Goal: Task Accomplishment & Management: Manage account settings

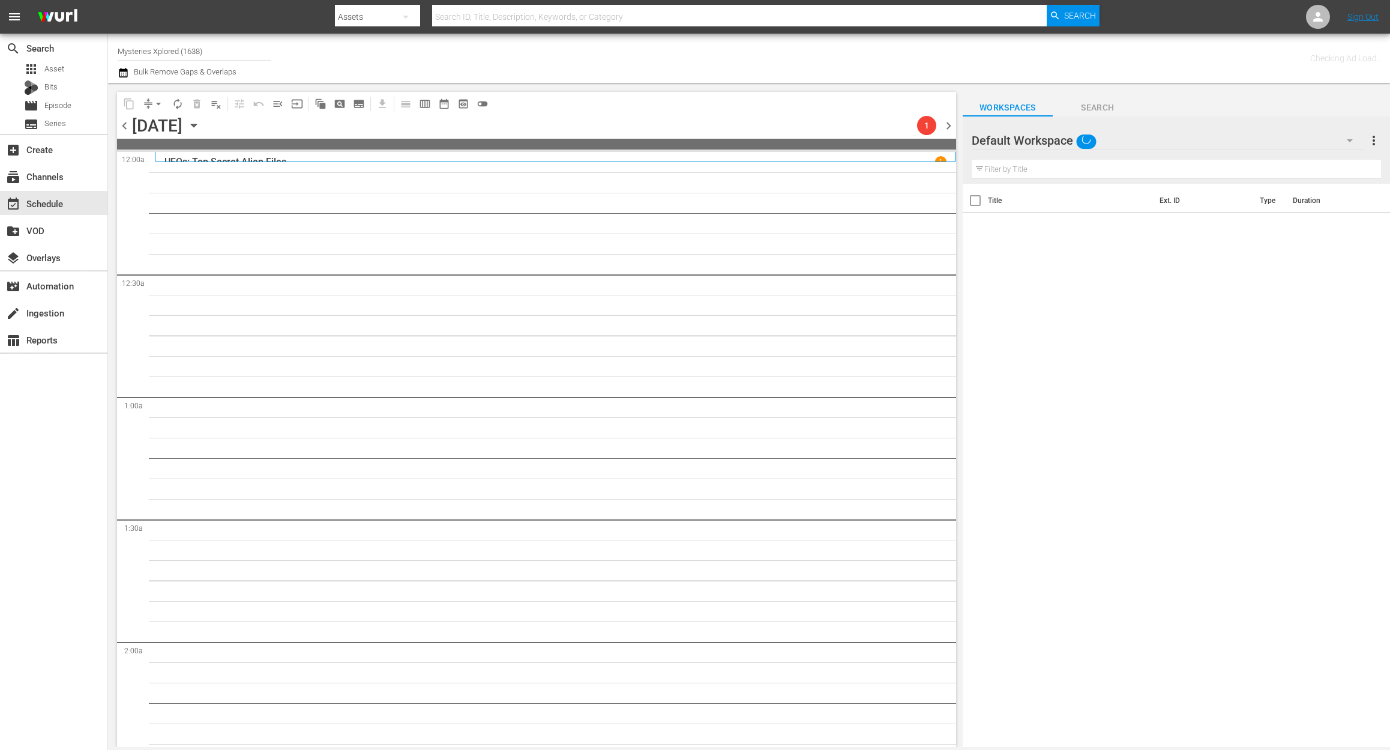
click at [226, 50] on input "Mysteries Xplored (1638)" at bounding box center [195, 51] width 154 height 29
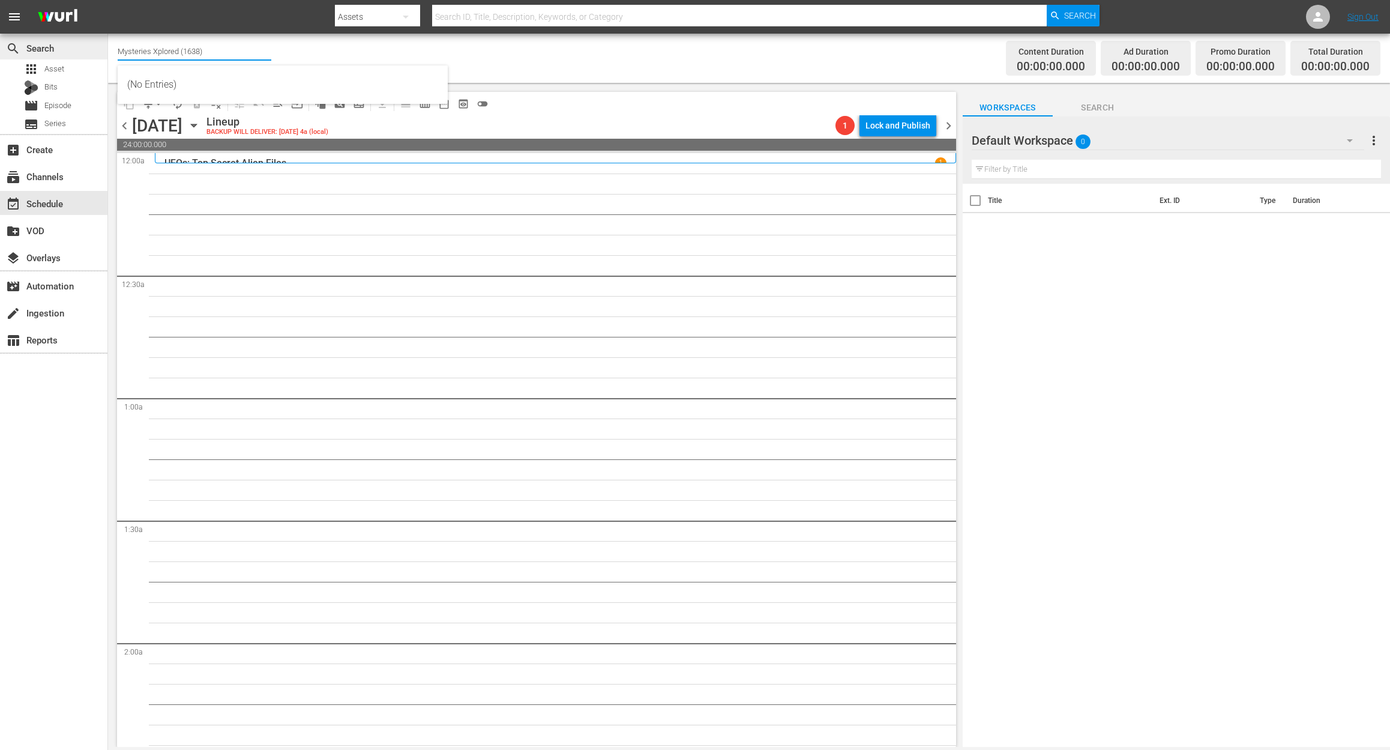
drag, startPoint x: 226, startPoint y: 50, endPoint x: 15, endPoint y: 49, distance: 210.7
click at [108, 0] on div "search Search apps Asset Bits movie Episode subtitles Series add_box Create sub…" at bounding box center [749, 0] width 1282 height 0
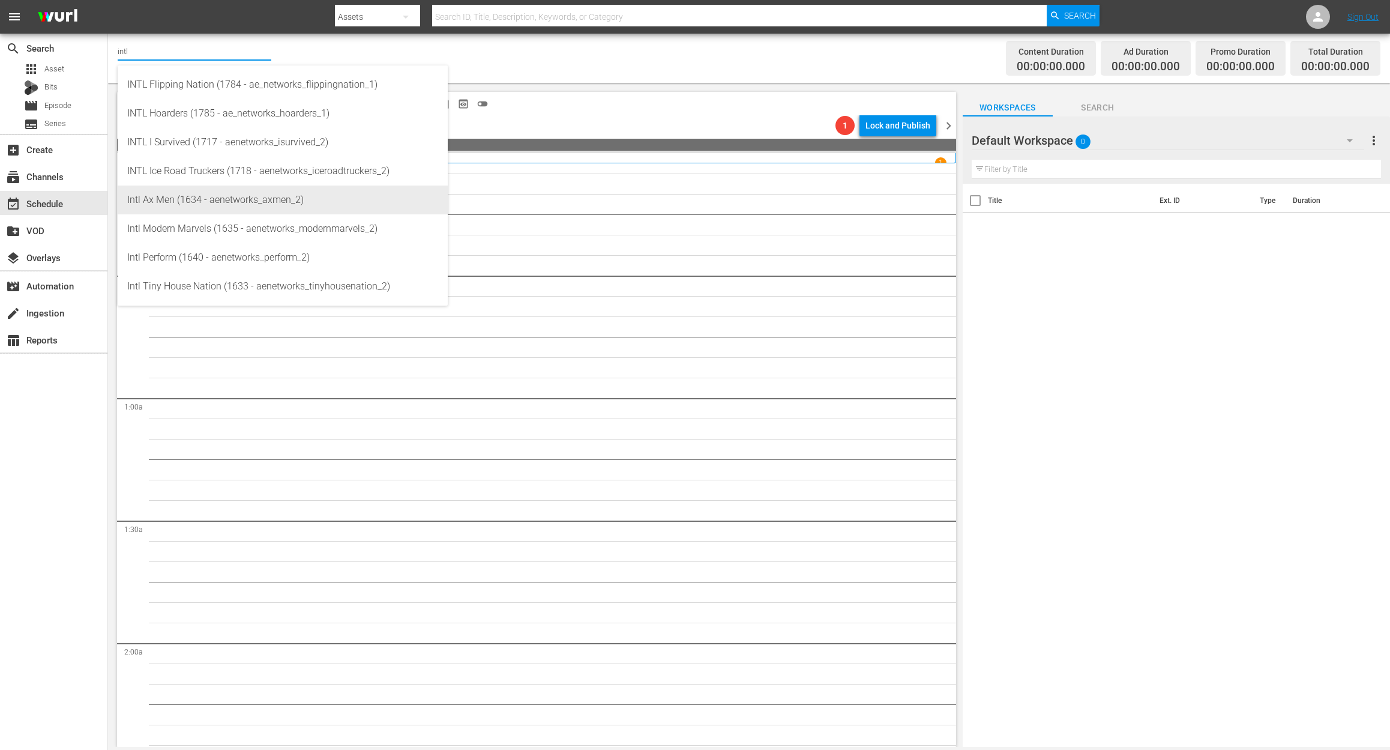
click at [250, 190] on div "Intl Ax Men (1634 - aenetworks_axmen_2)" at bounding box center [282, 199] width 311 height 29
type input "Intl Ax Men (1634 - aenetworks_axmen_2)"
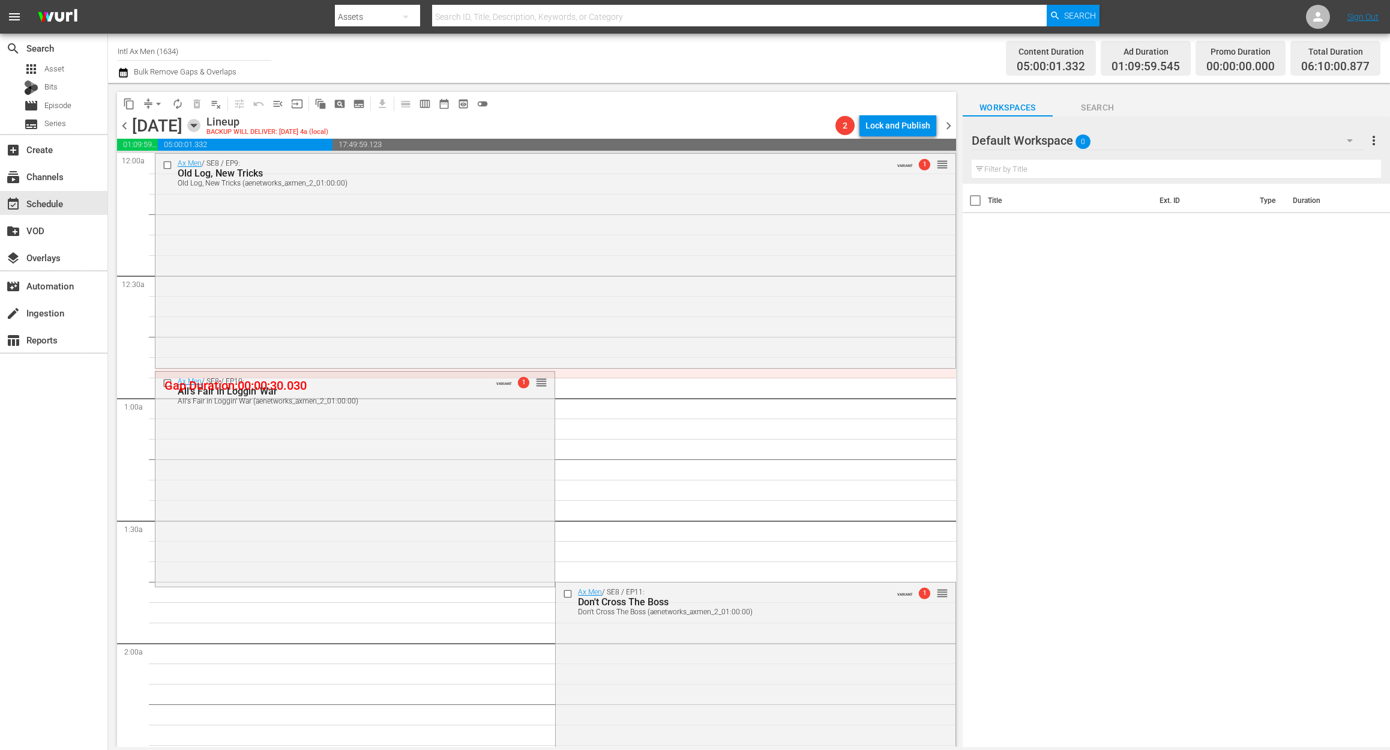
click at [201, 121] on icon "button" at bounding box center [193, 125] width 13 height 13
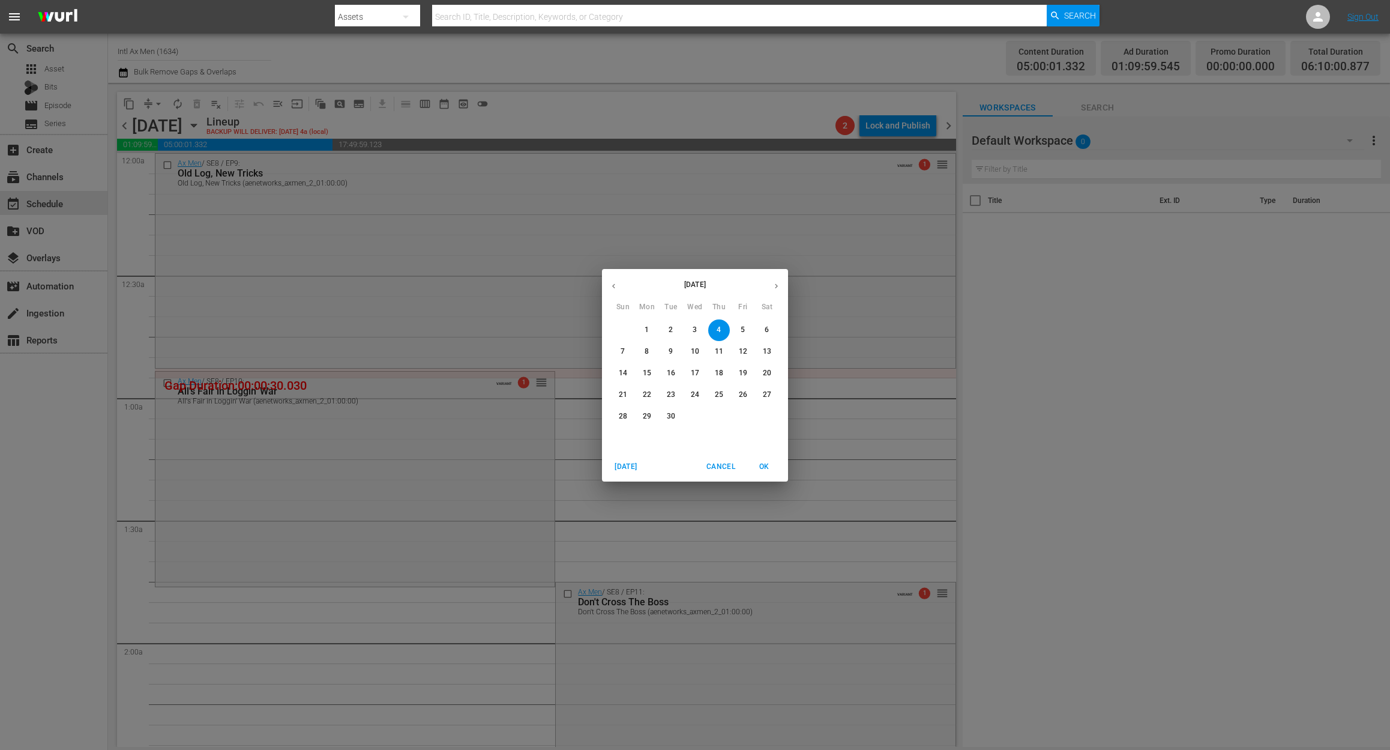
click at [651, 331] on span "1" at bounding box center [647, 330] width 22 height 10
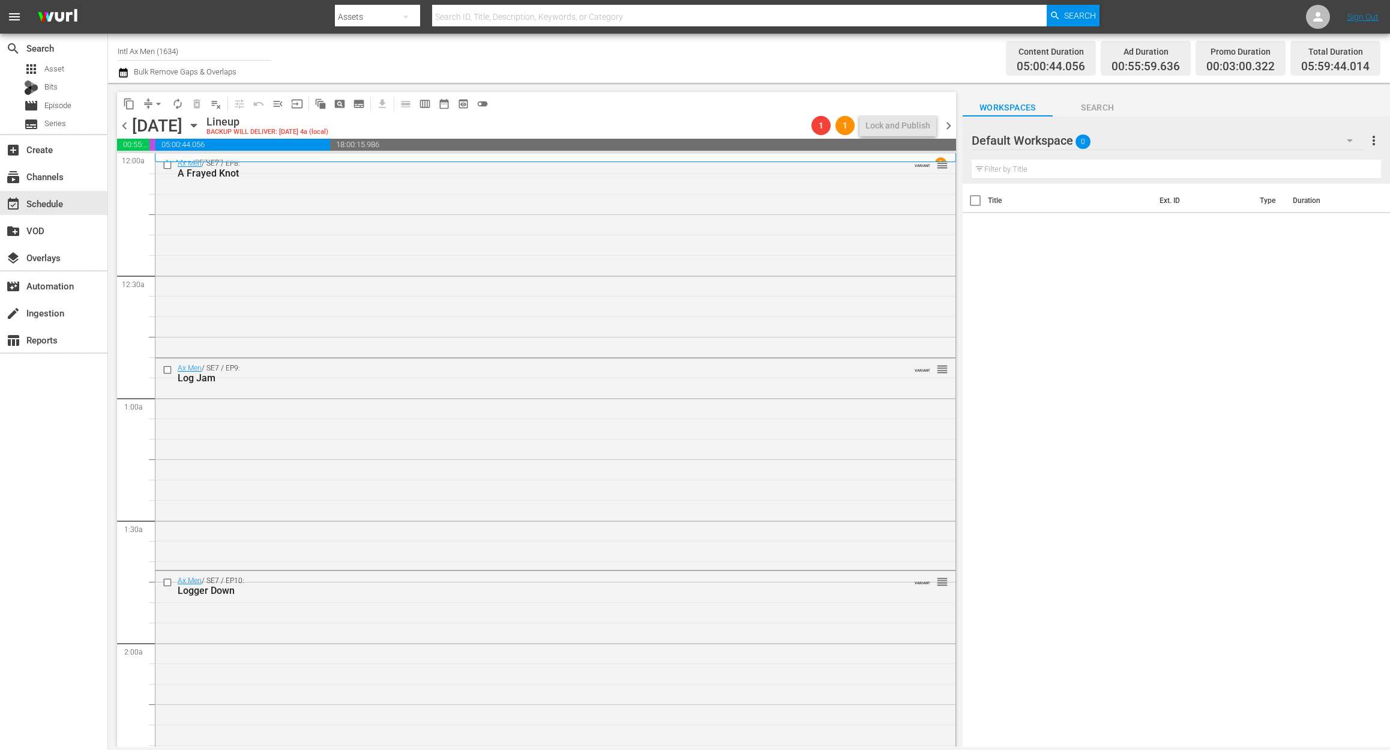
click at [126, 70] on icon "button" at bounding box center [123, 73] width 8 height 10
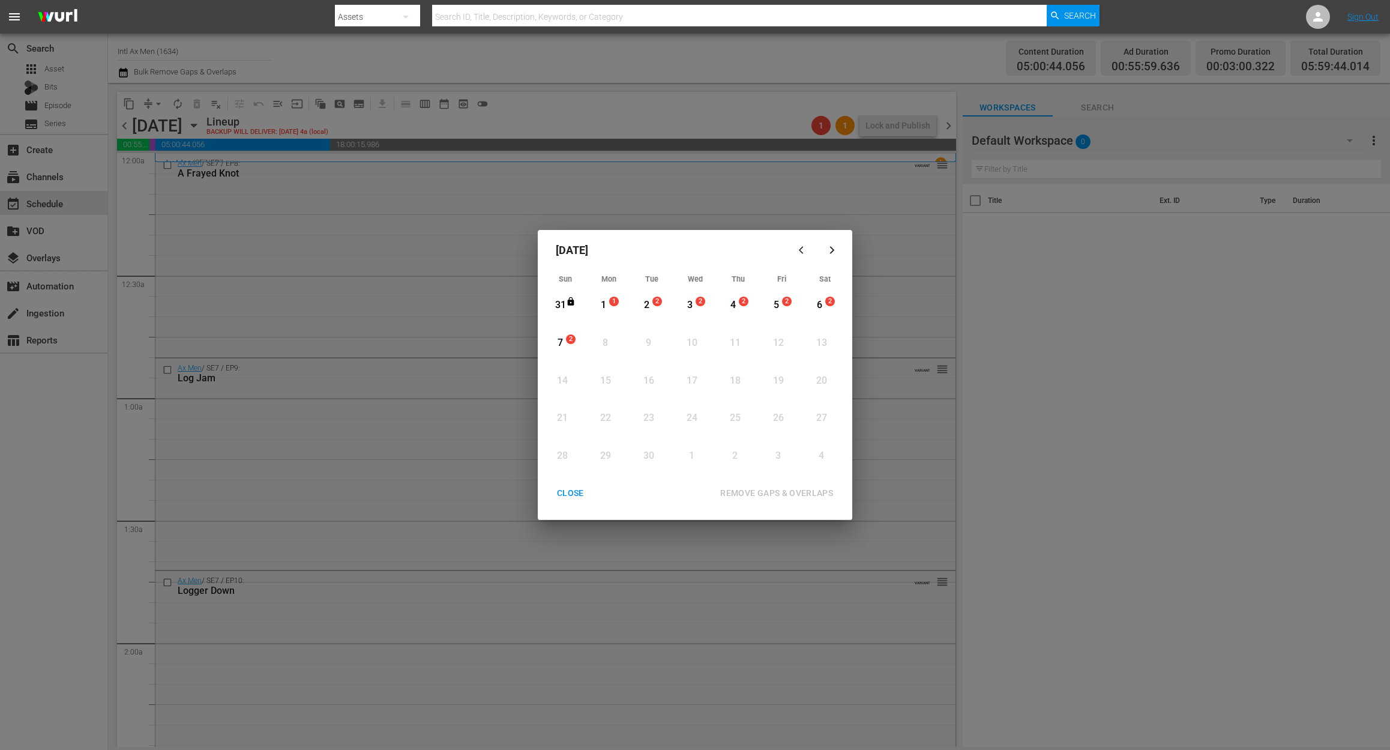
click at [604, 309] on div "1" at bounding box center [603, 305] width 15 height 14
click at [795, 487] on div "REMOVE GAPS & OVERLAPS" at bounding box center [777, 493] width 132 height 15
click at [608, 304] on div "1" at bounding box center [603, 305] width 15 height 14
click at [801, 490] on div "REMOVE GAPS & OVERLAPS" at bounding box center [777, 493] width 132 height 15
click at [601, 306] on div "1" at bounding box center [603, 305] width 15 height 14
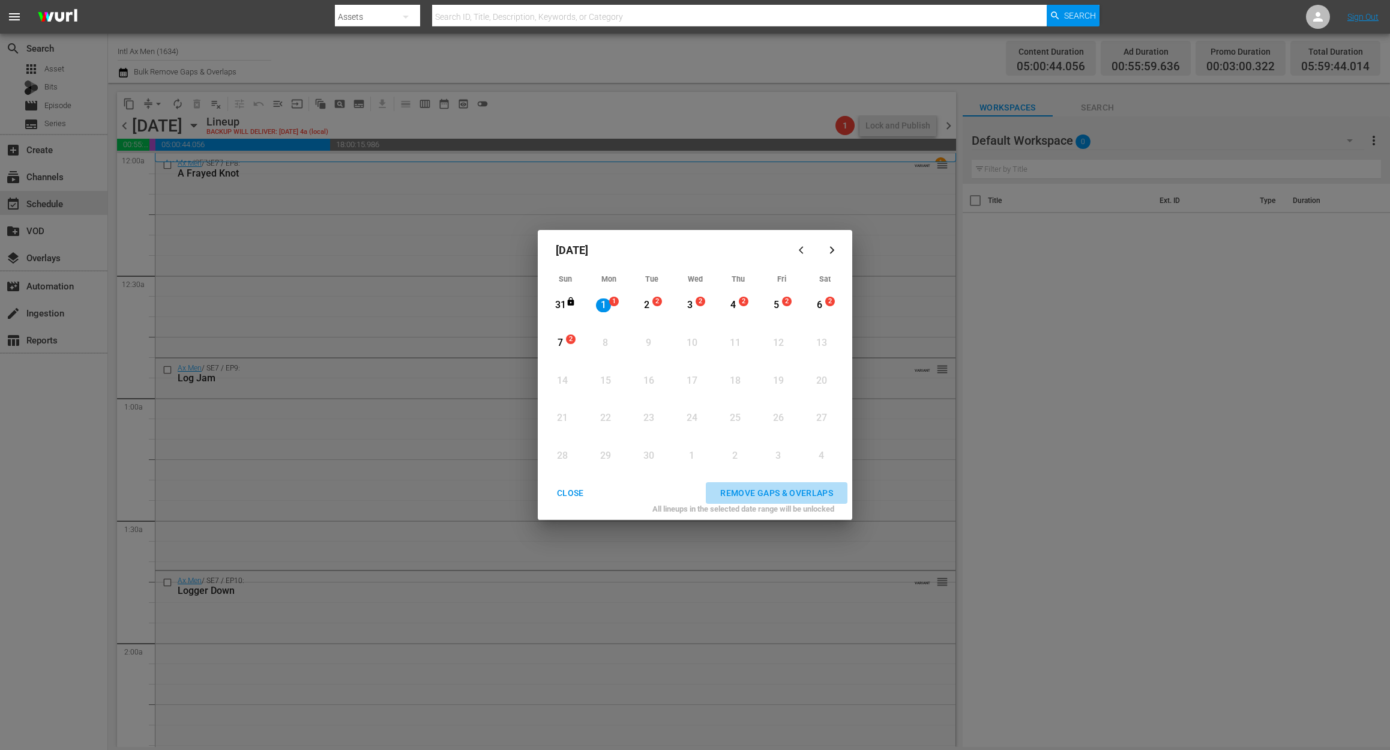
click at [776, 495] on div "REMOVE GAPS & OVERLAPS" at bounding box center [777, 493] width 132 height 15
click at [600, 298] on div "1" at bounding box center [603, 305] width 15 height 14
click at [781, 491] on div "REMOVE GAPS & OVERLAPS" at bounding box center [777, 493] width 132 height 15
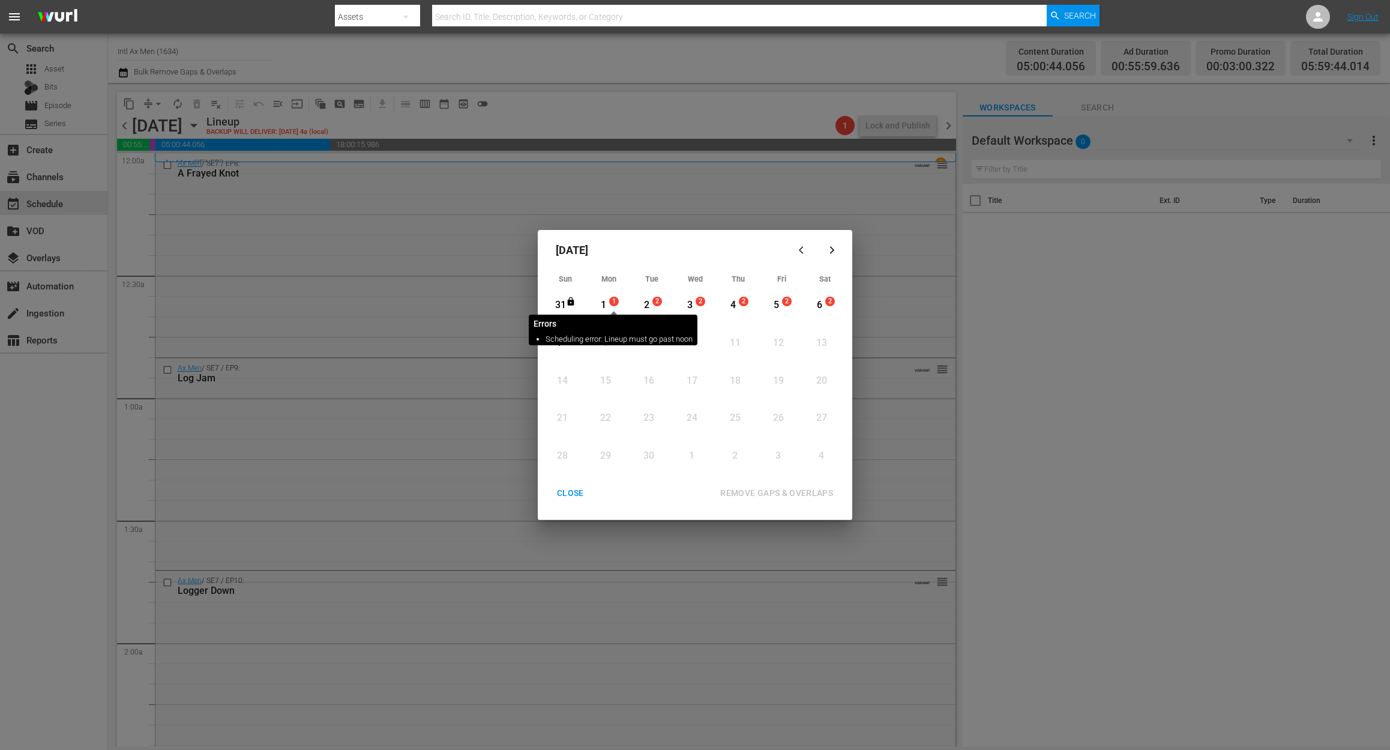
click at [611, 299] on span "1" at bounding box center [614, 302] width 8 height 10
click at [756, 493] on div "REMOVE GAPS & OVERLAPS" at bounding box center [777, 493] width 132 height 15
click at [574, 496] on div "CLOSE" at bounding box center [570, 493] width 46 height 15
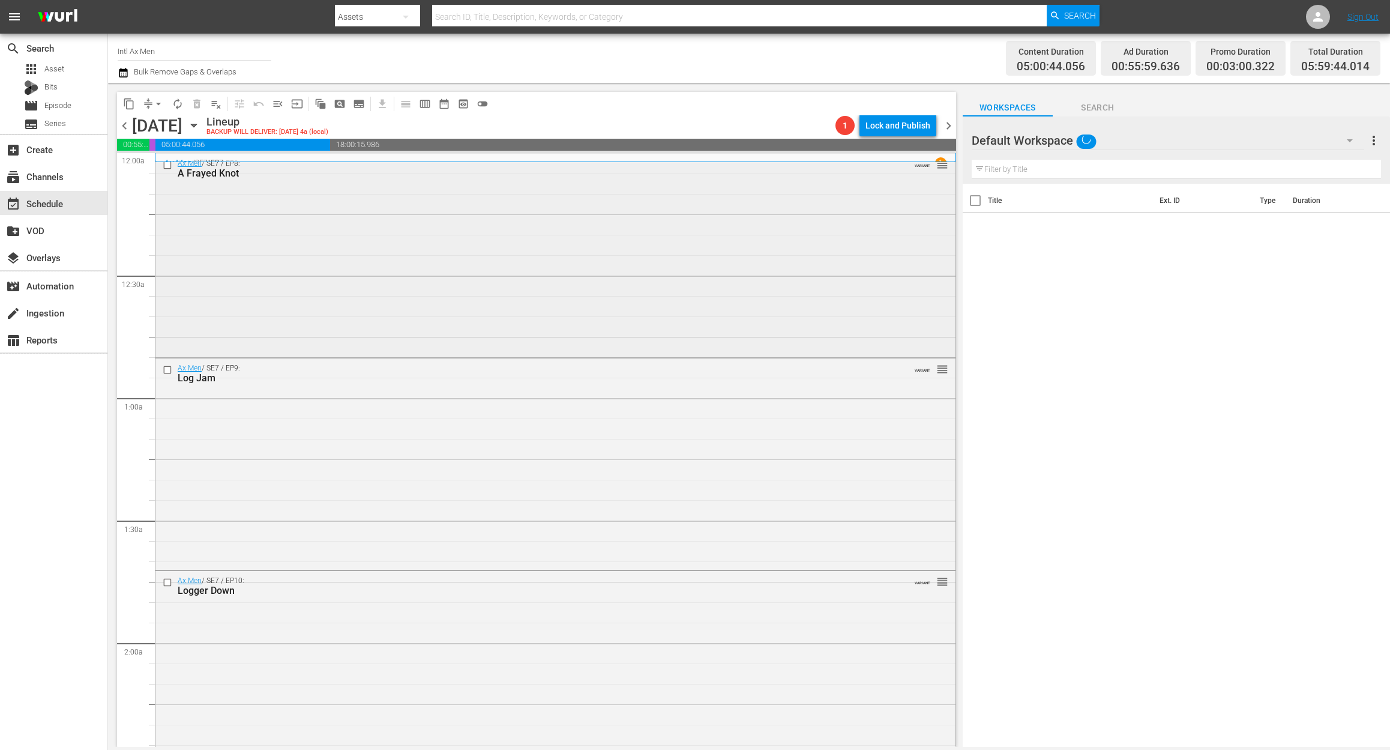
click at [439, 270] on div "Ax Men / SE7 / EP8: A Frayed Knot VARIANT reorder" at bounding box center [555, 254] width 800 height 201
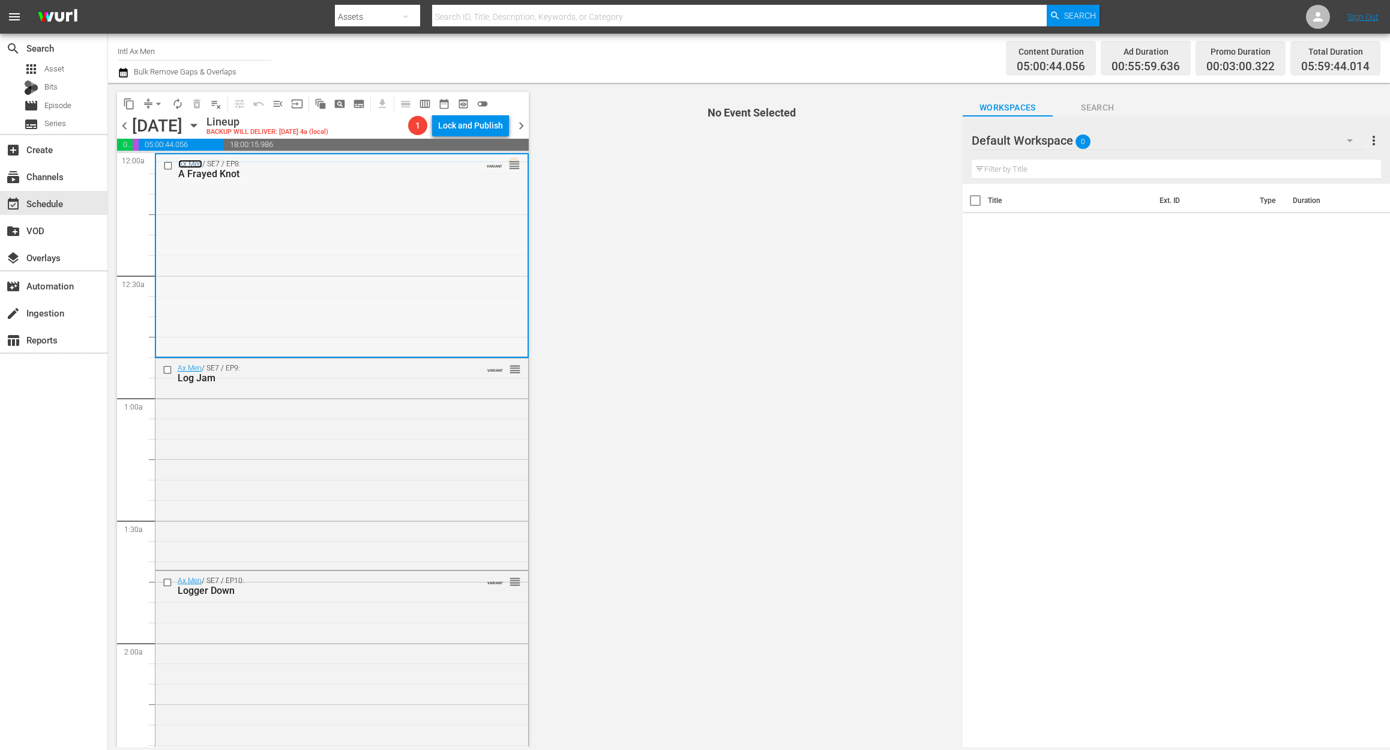
click at [187, 160] on link "Ax Men" at bounding box center [190, 164] width 24 height 8
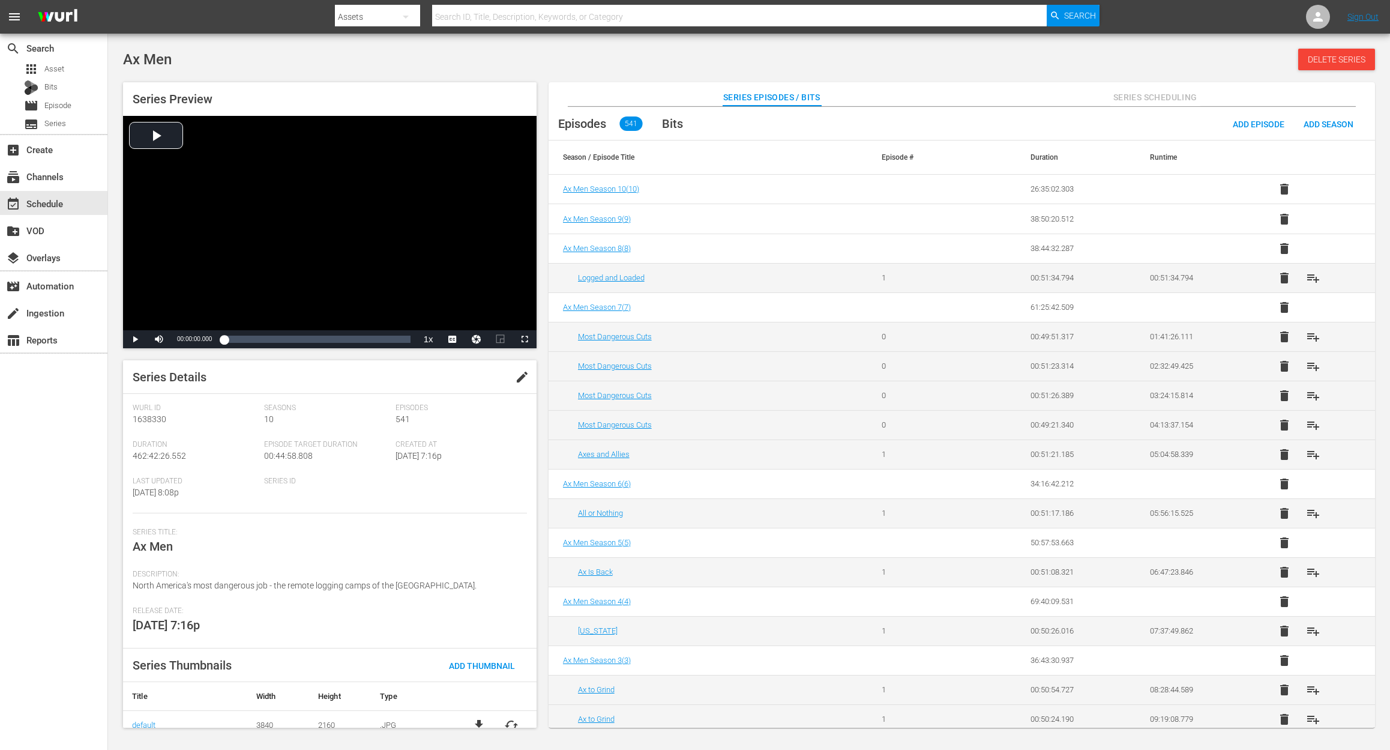
scroll to position [41, 0]
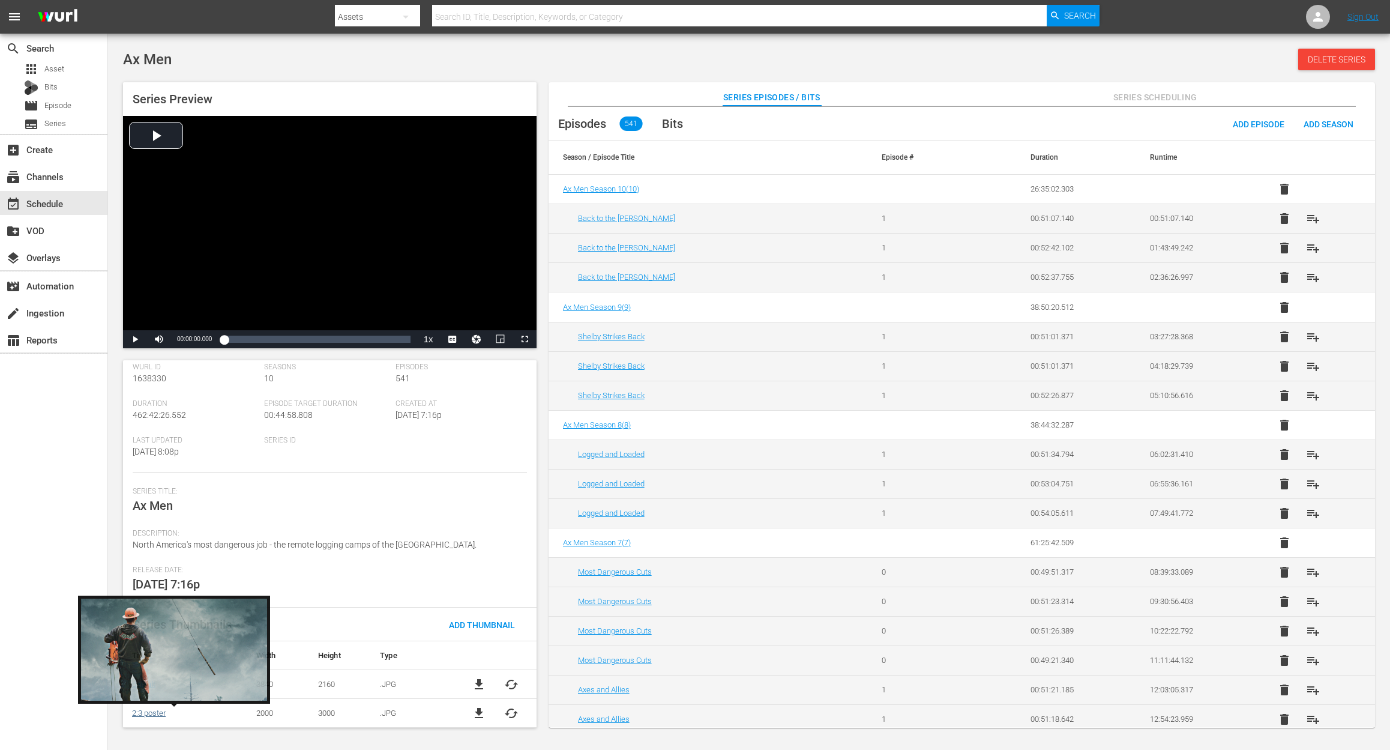
click at [145, 711] on link "2:3 poster" at bounding box center [149, 712] width 34 height 9
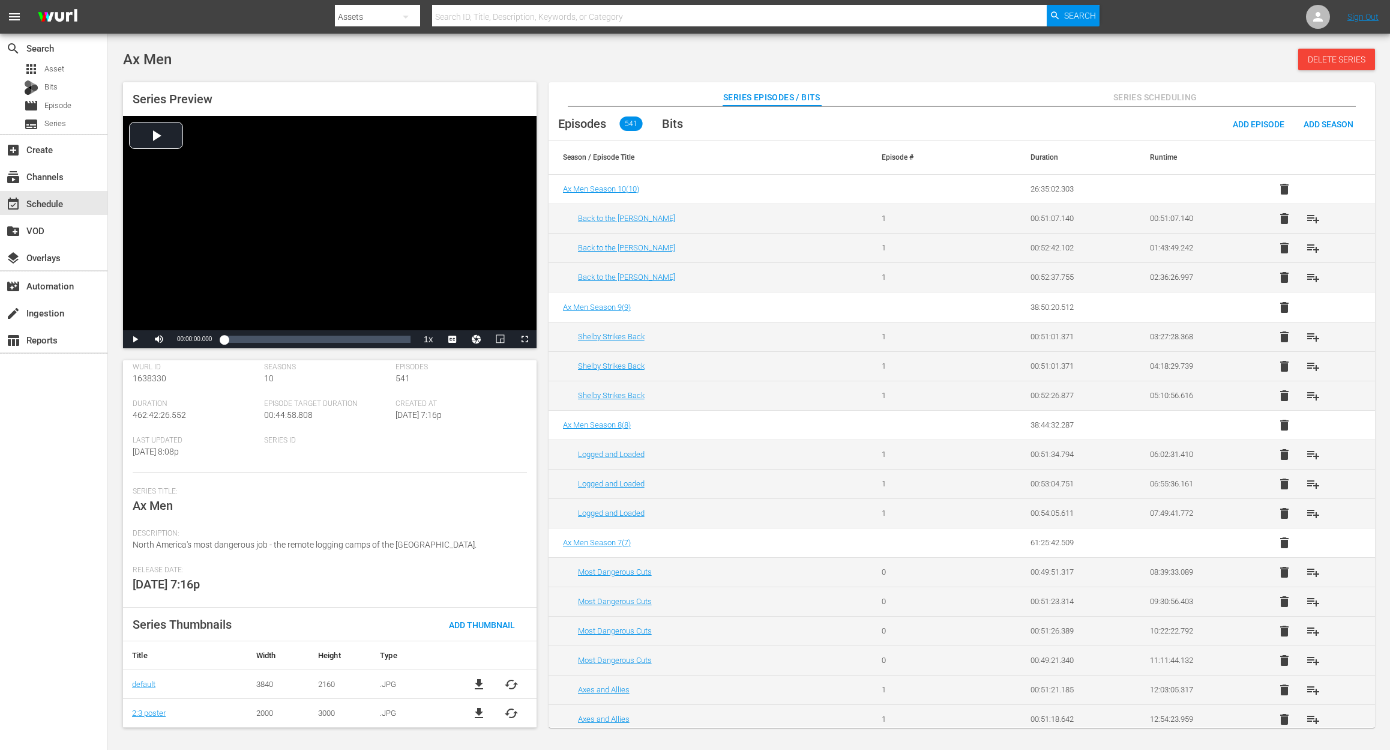
click at [68, 719] on div "search Search apps Asset Bits movie Episode subtitles Series add_box Create sub…" at bounding box center [54, 409] width 108 height 750
click at [46, 430] on div "search Search apps Asset Bits movie Episode subtitles Series add_box Create sub…" at bounding box center [54, 409] width 108 height 750
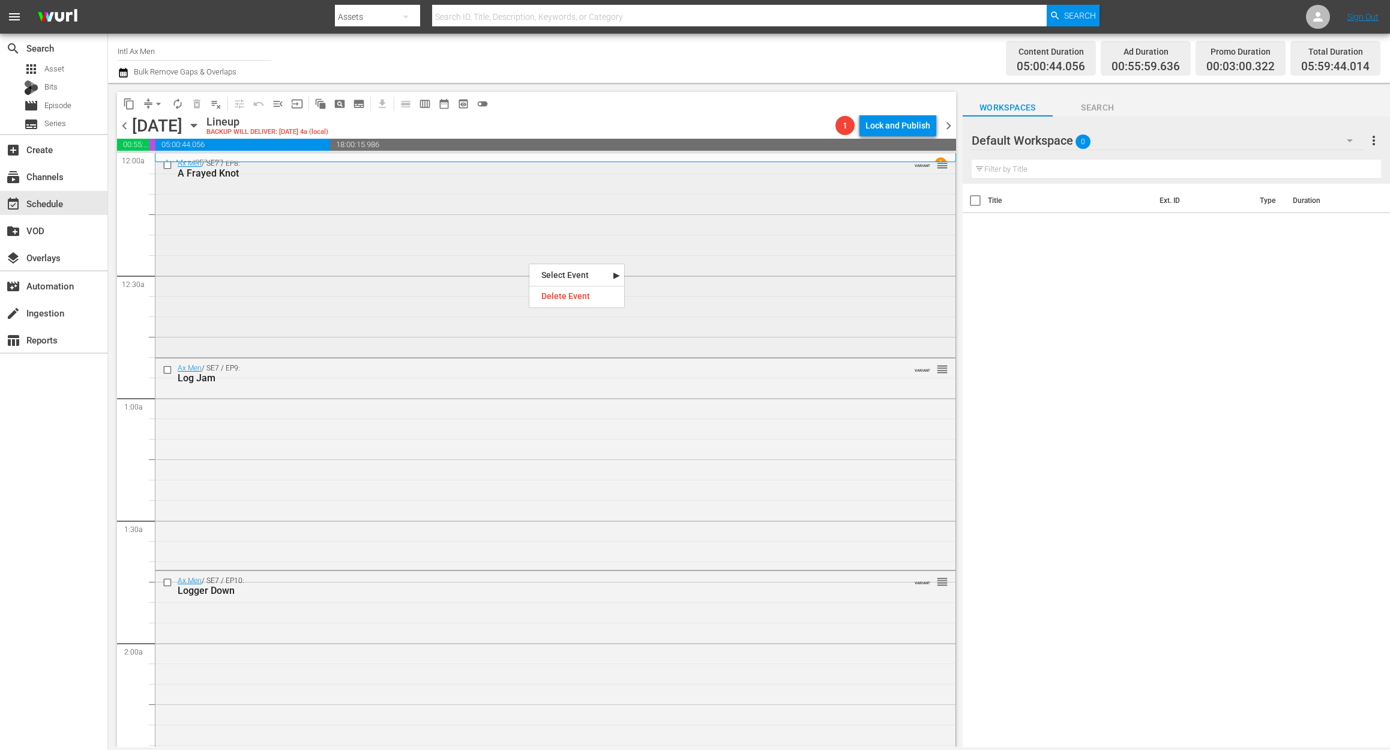
click at [451, 222] on div "Ax Men / SE7 / EP8: A Frayed Knot VARIANT reorder" at bounding box center [555, 254] width 800 height 201
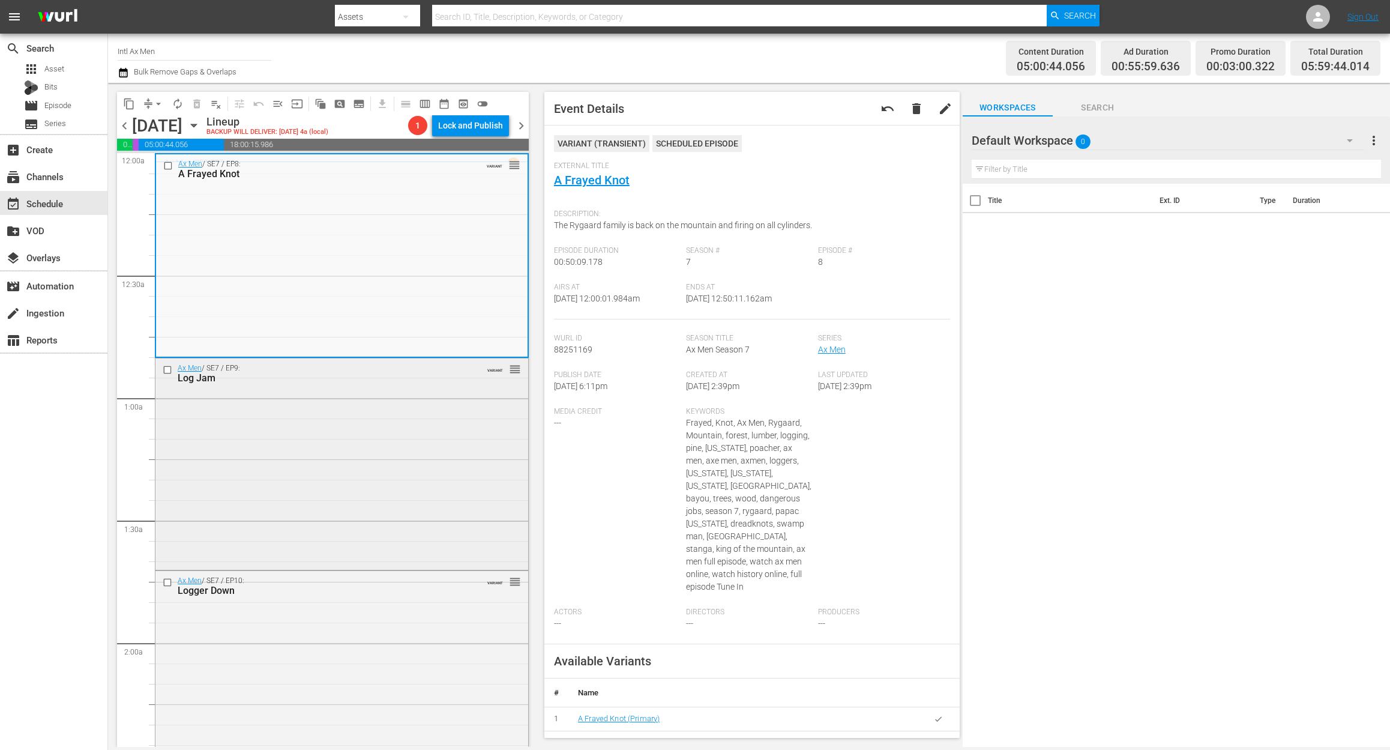
click at [382, 437] on div "Ax Men / SE7 / EP9: Log Jam VARIANT reorder" at bounding box center [341, 462] width 373 height 209
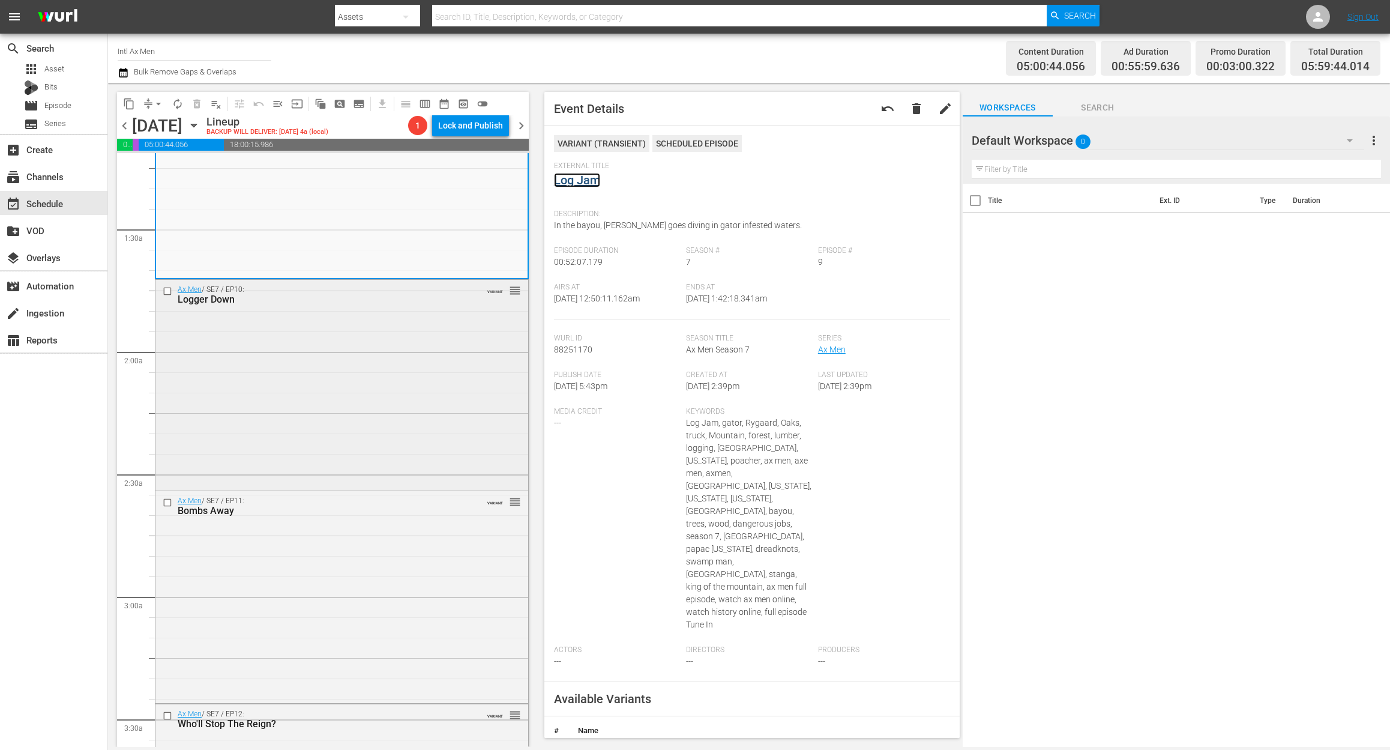
scroll to position [320, 0]
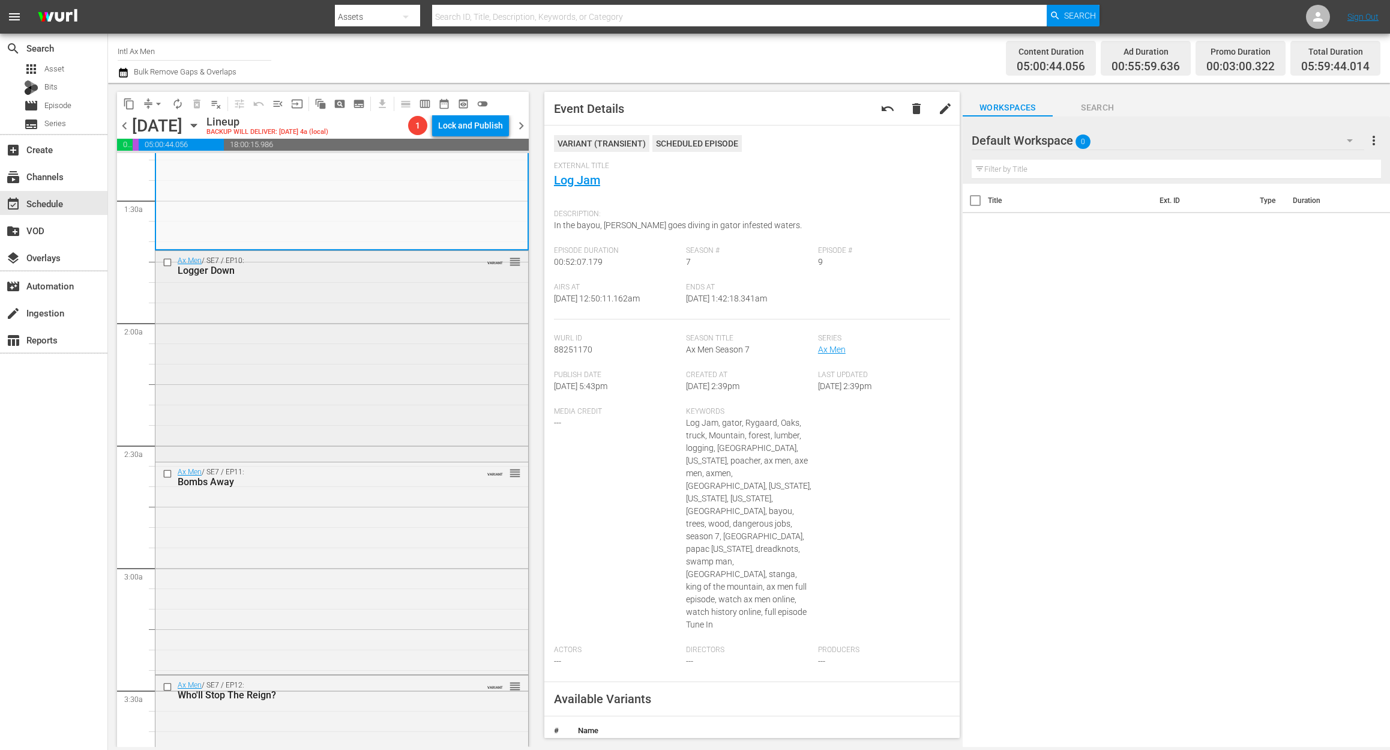
click at [404, 399] on div "Ax Men / SE7 / EP10: Logger Down VARIANT reorder" at bounding box center [341, 355] width 373 height 208
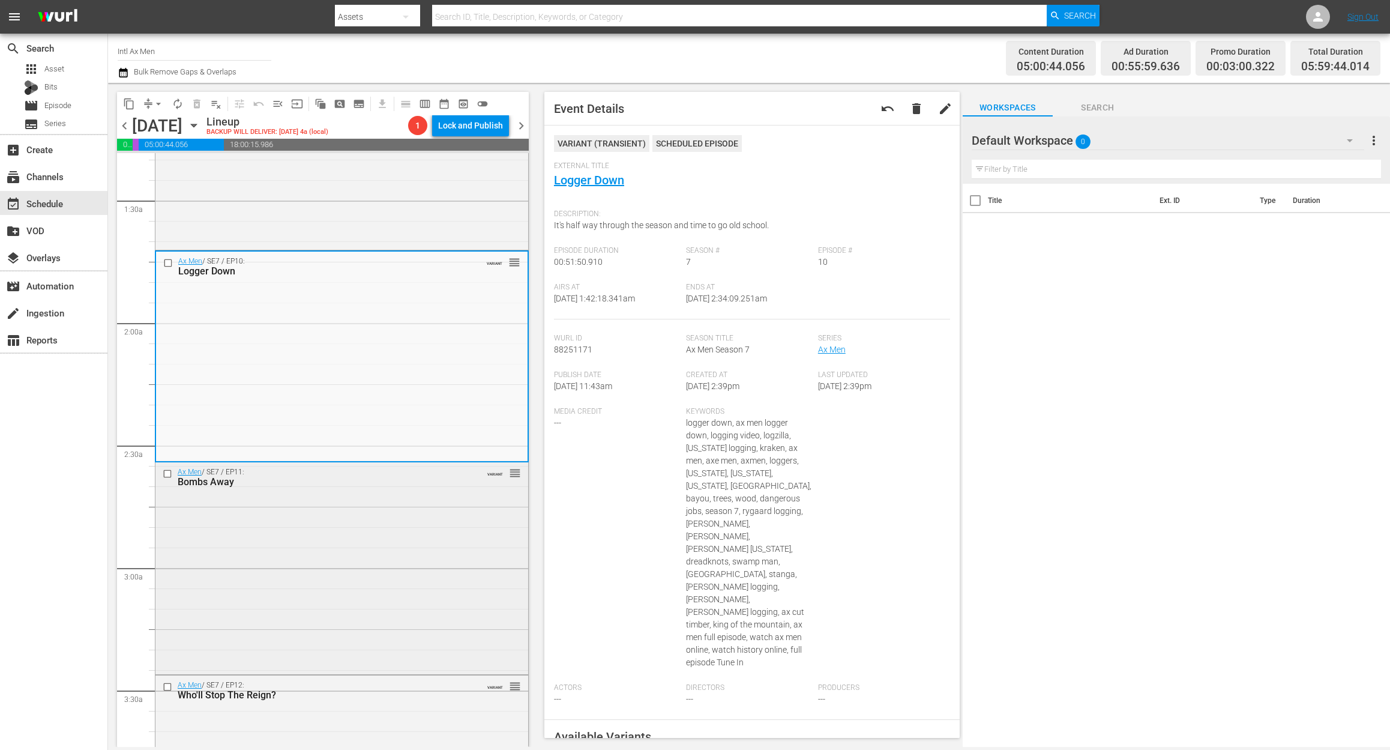
click at [329, 586] on div "Ax Men / SE7 / EP11: Bombs Away VARIANT reorder" at bounding box center [341, 566] width 373 height 209
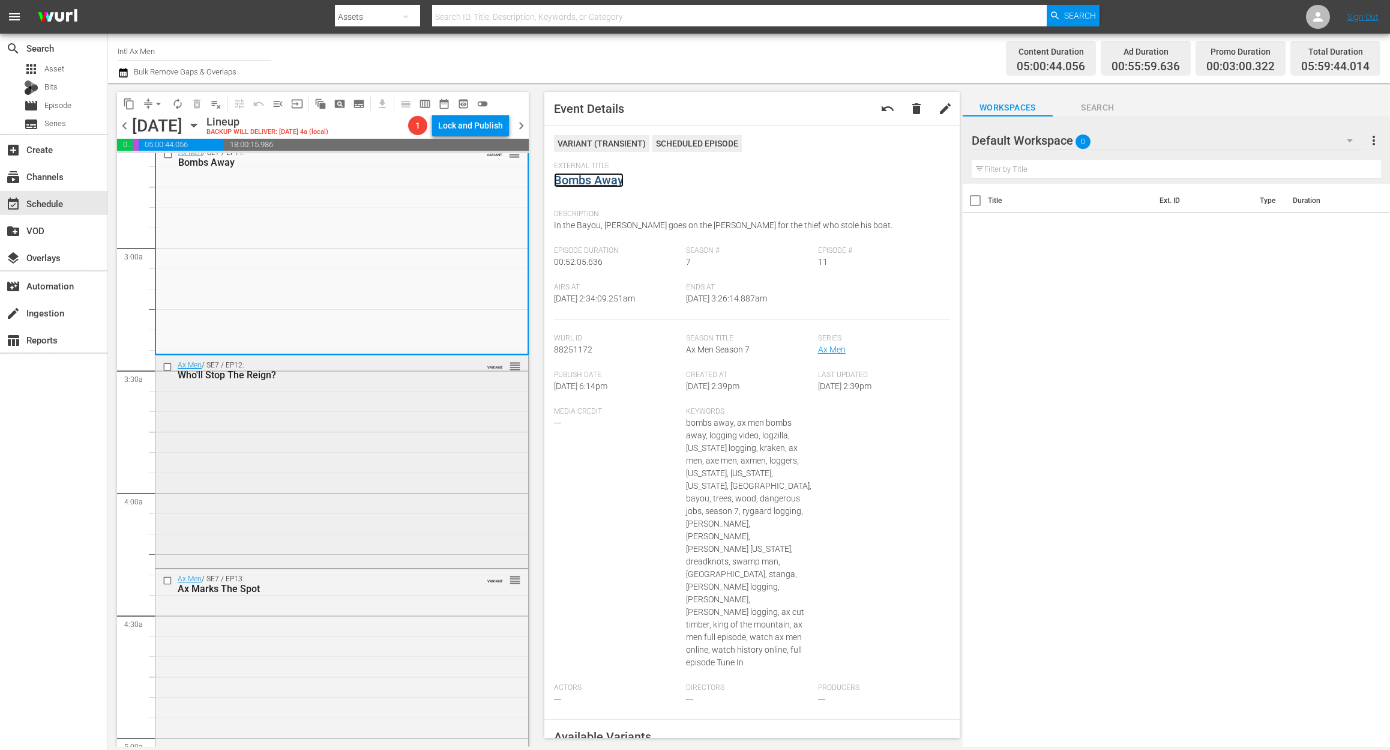
scroll to position [720, 0]
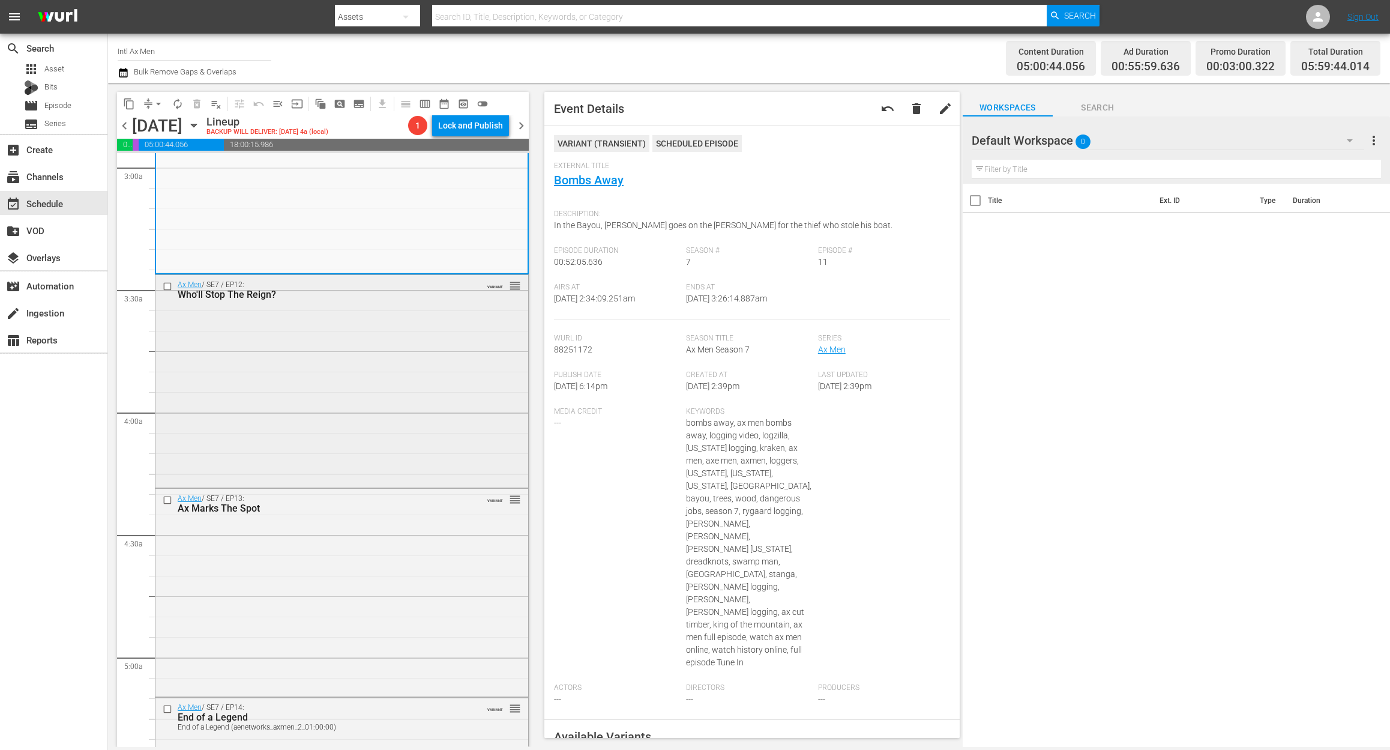
click at [372, 390] on div "Ax Men / SE7 / EP12: Who'll Stop The Reign? VARIANT reorder" at bounding box center [341, 380] width 373 height 210
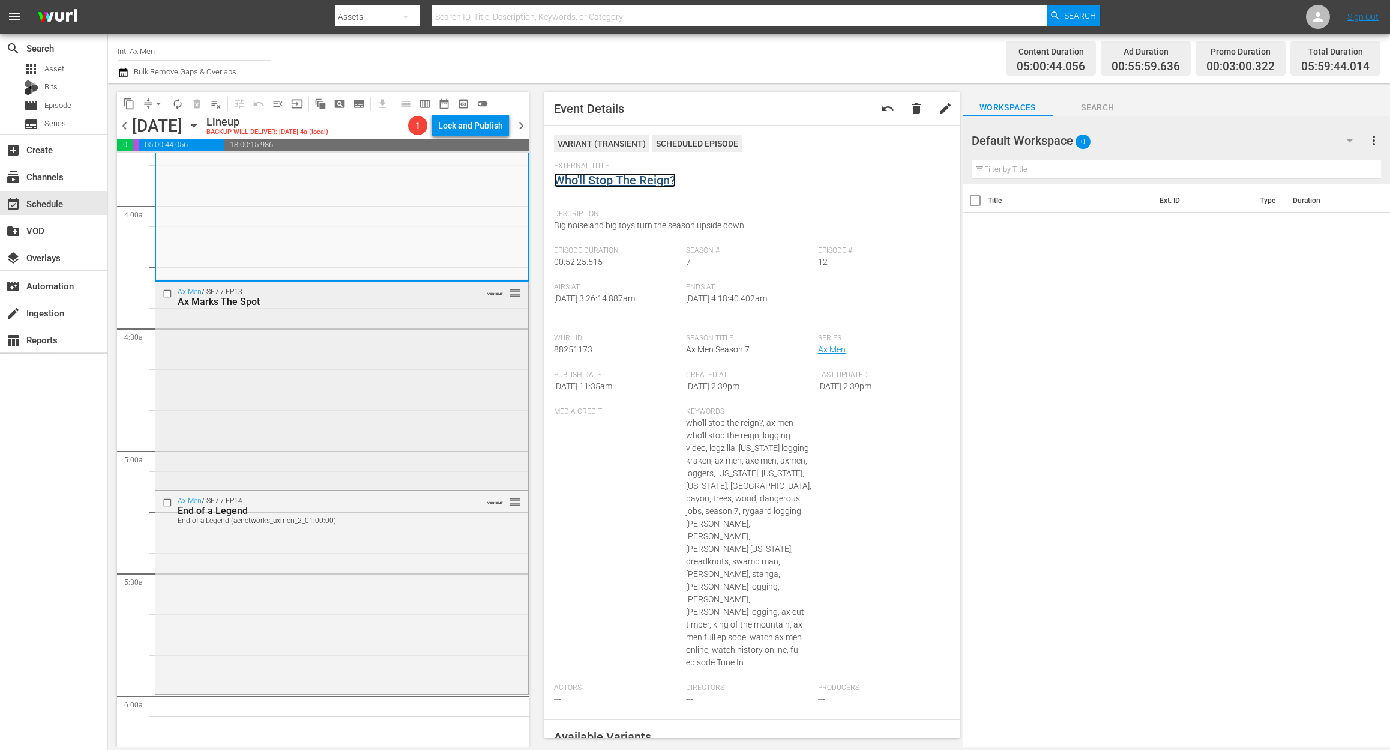
scroll to position [960, 0]
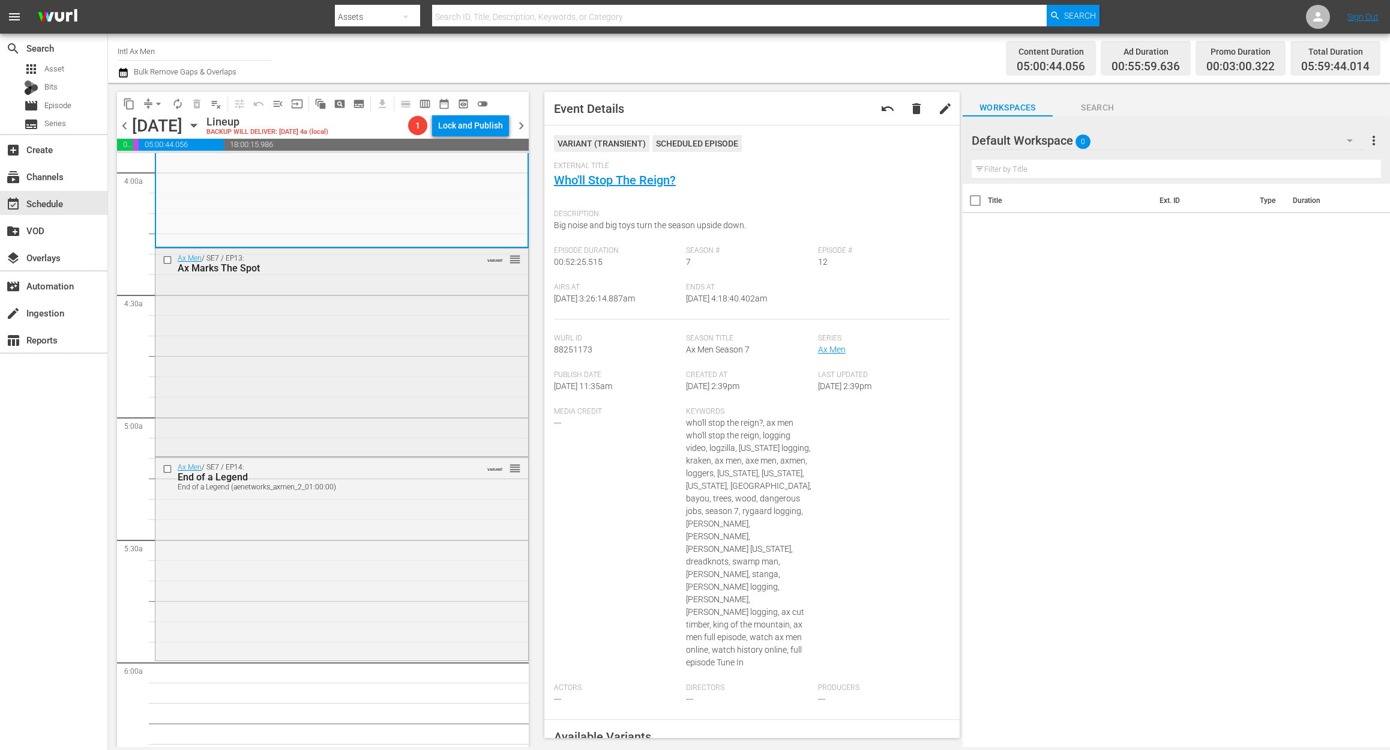
click at [421, 379] on div "Ax Men / SE7 / EP13: Ax Marks The Spot VARIANT reorder" at bounding box center [341, 351] width 373 height 205
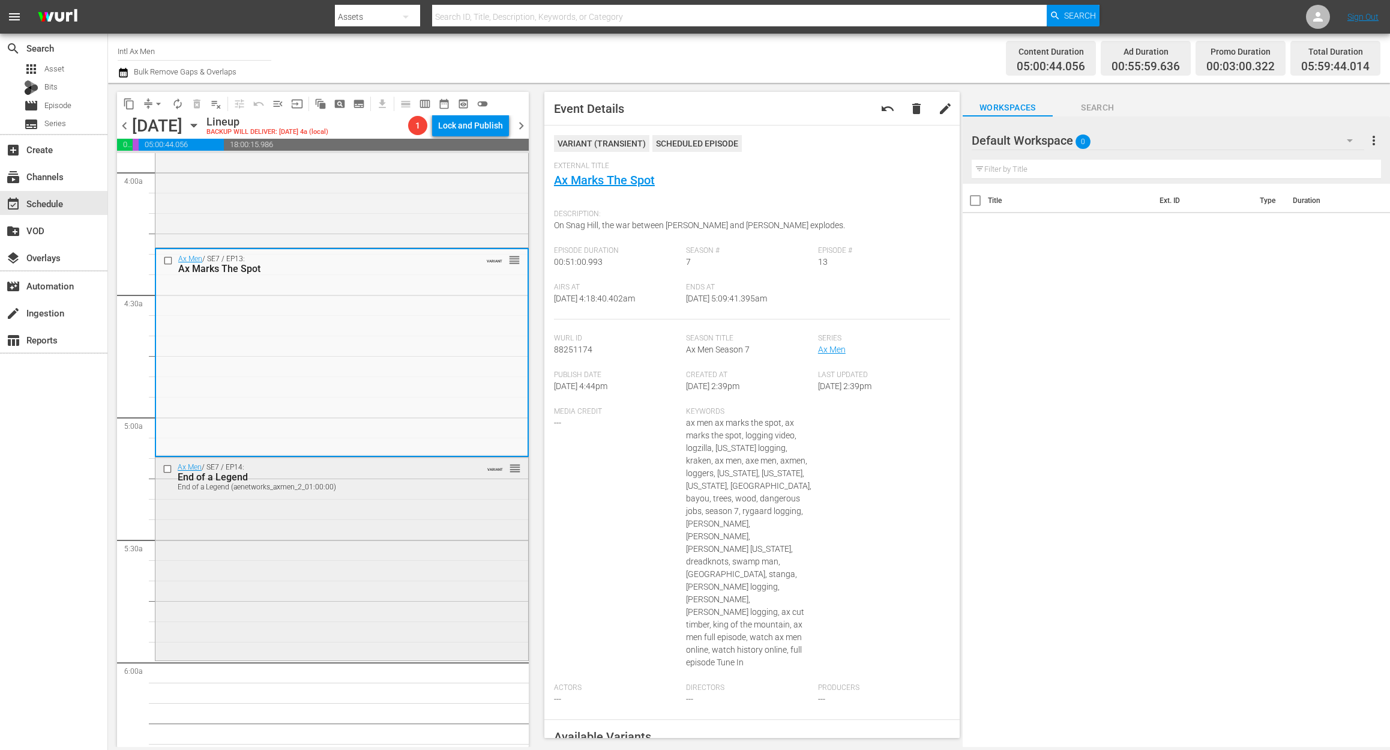
click at [399, 570] on div "Ax Men / SE7 / EP14: End of a Legend End of a Legend (aenetworks_axmen_2_01:00:…" at bounding box center [341, 557] width 373 height 201
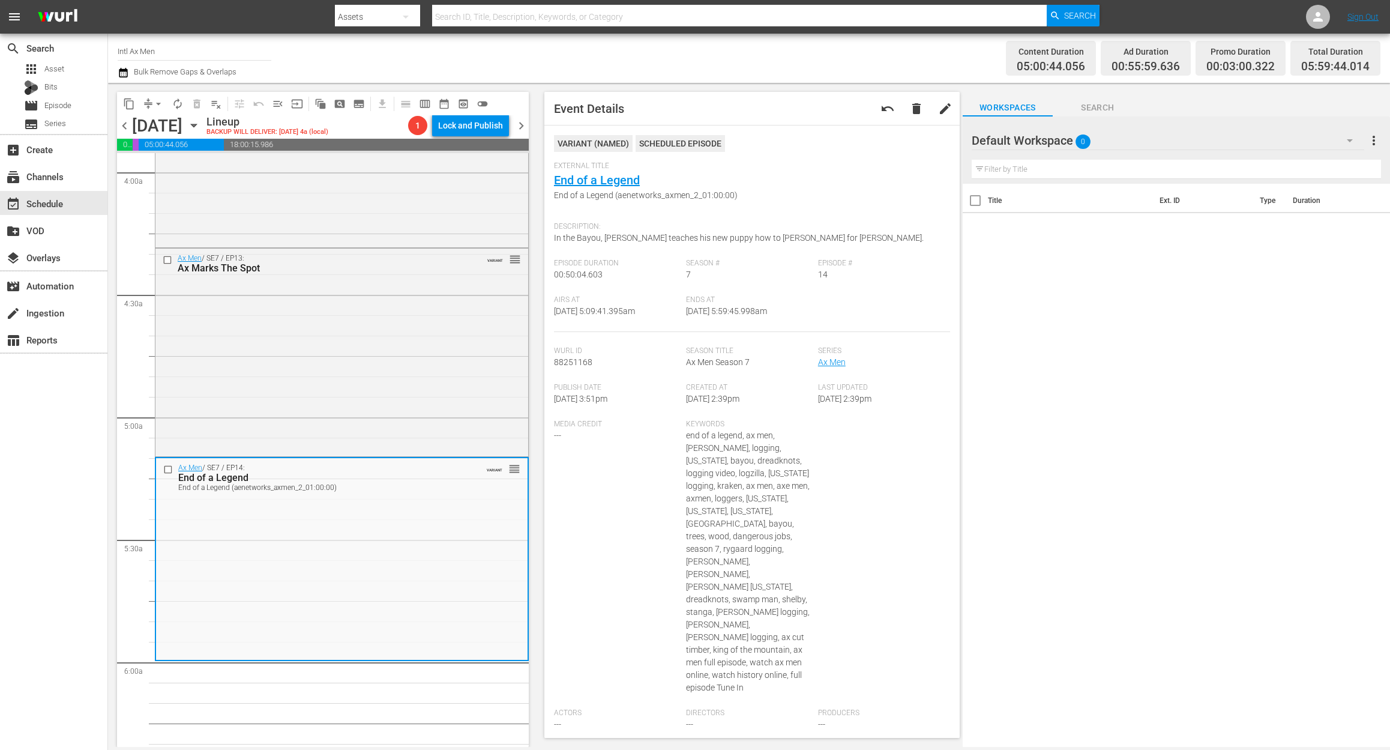
click at [123, 73] on icon "button" at bounding box center [123, 72] width 11 height 14
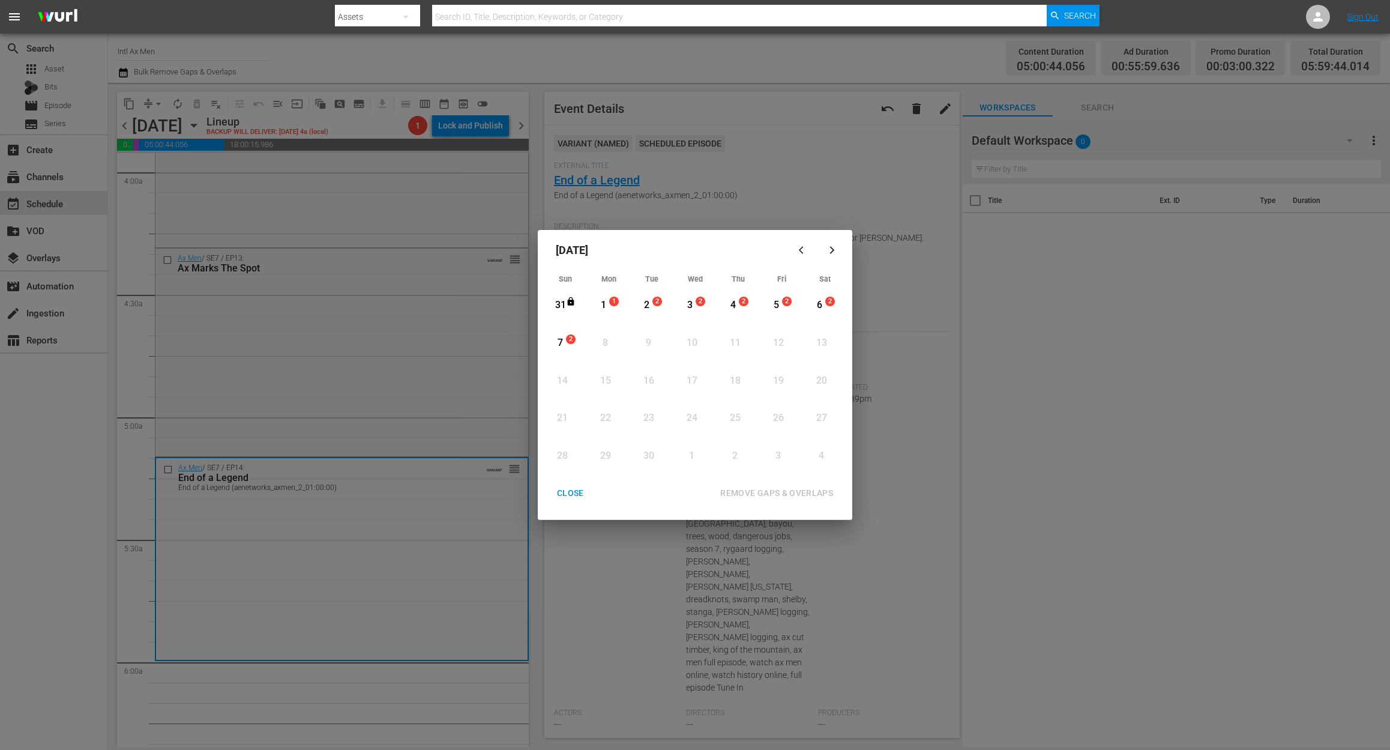
click at [599, 305] on div "1" at bounding box center [603, 305] width 15 height 14
click at [796, 487] on div "REMOVE GAPS & OVERLAPS" at bounding box center [777, 493] width 132 height 15
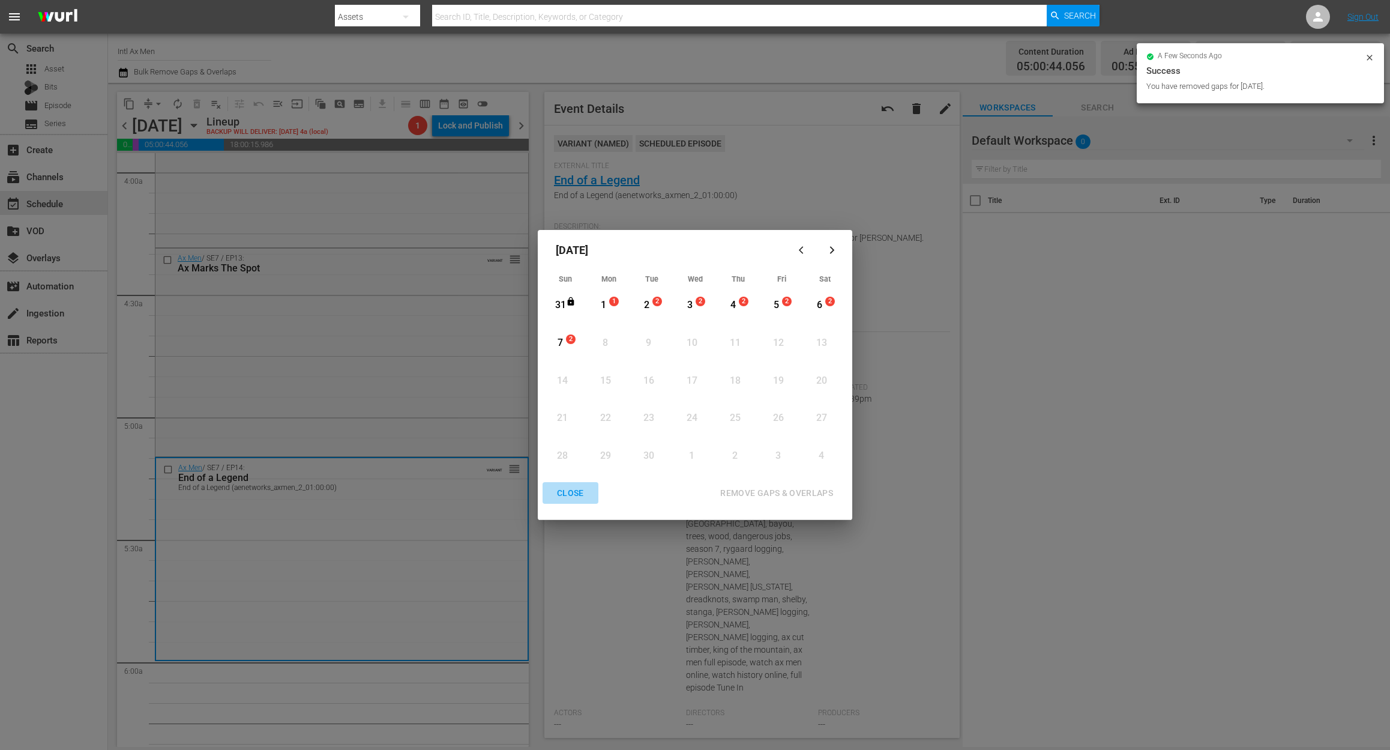
click at [579, 493] on div "CLOSE" at bounding box center [570, 493] width 46 height 15
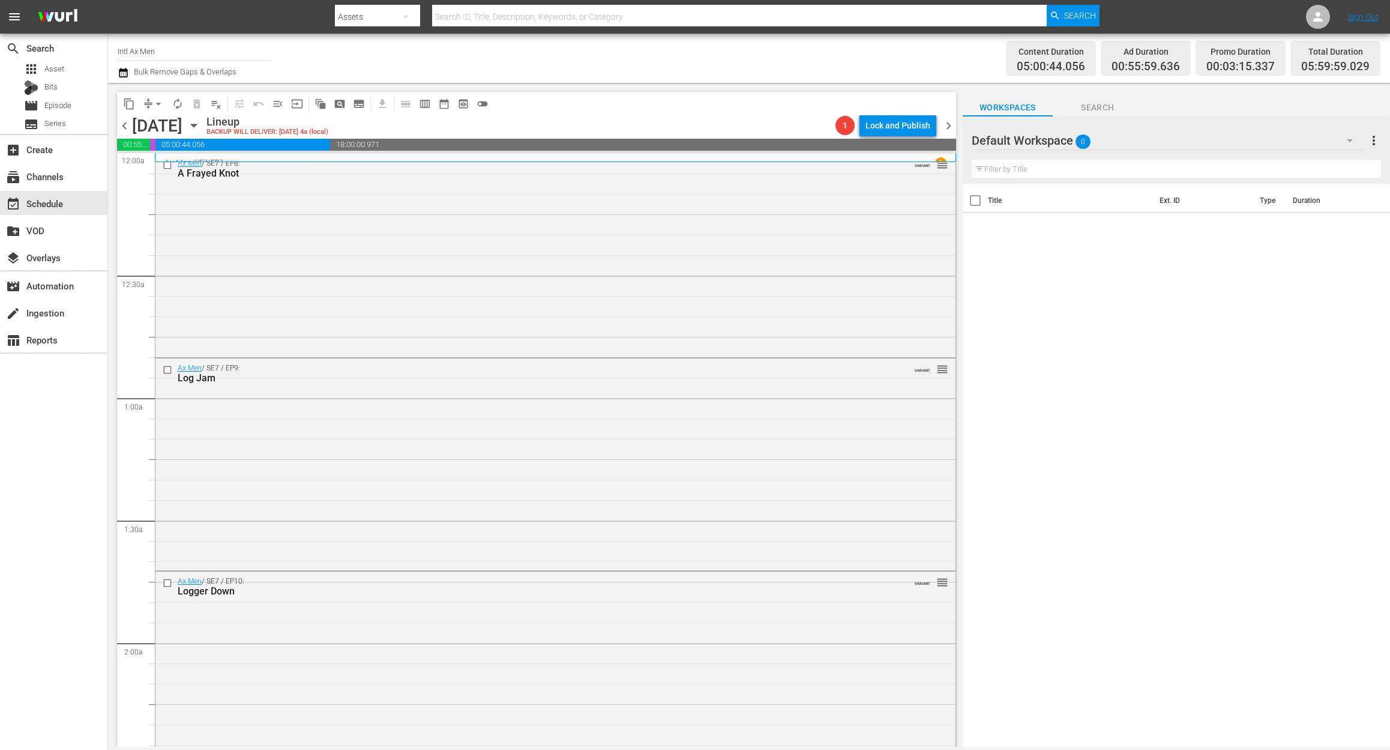
click at [123, 73] on icon "button" at bounding box center [123, 73] width 8 height 10
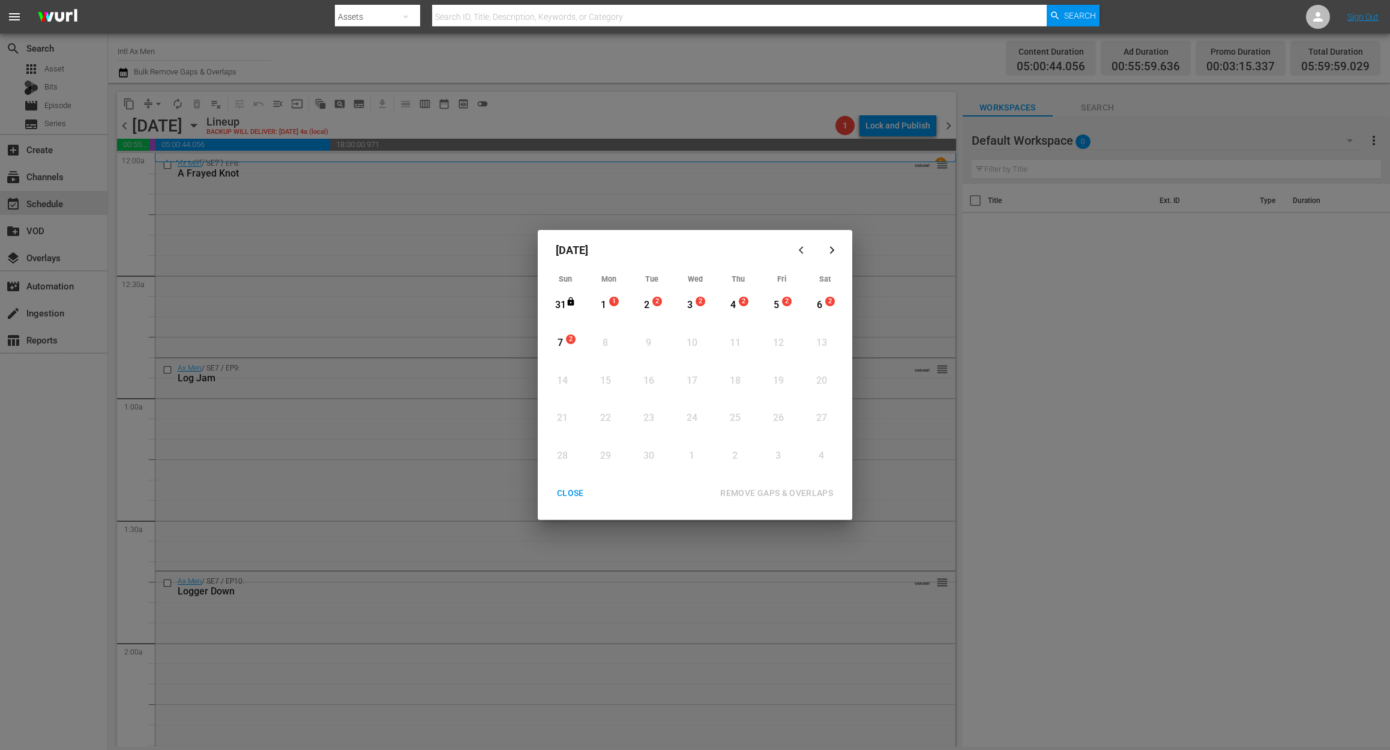
click at [602, 306] on div "1" at bounding box center [603, 305] width 15 height 14
click at [772, 495] on div "REMOVE GAPS & OVERLAPS" at bounding box center [777, 493] width 132 height 15
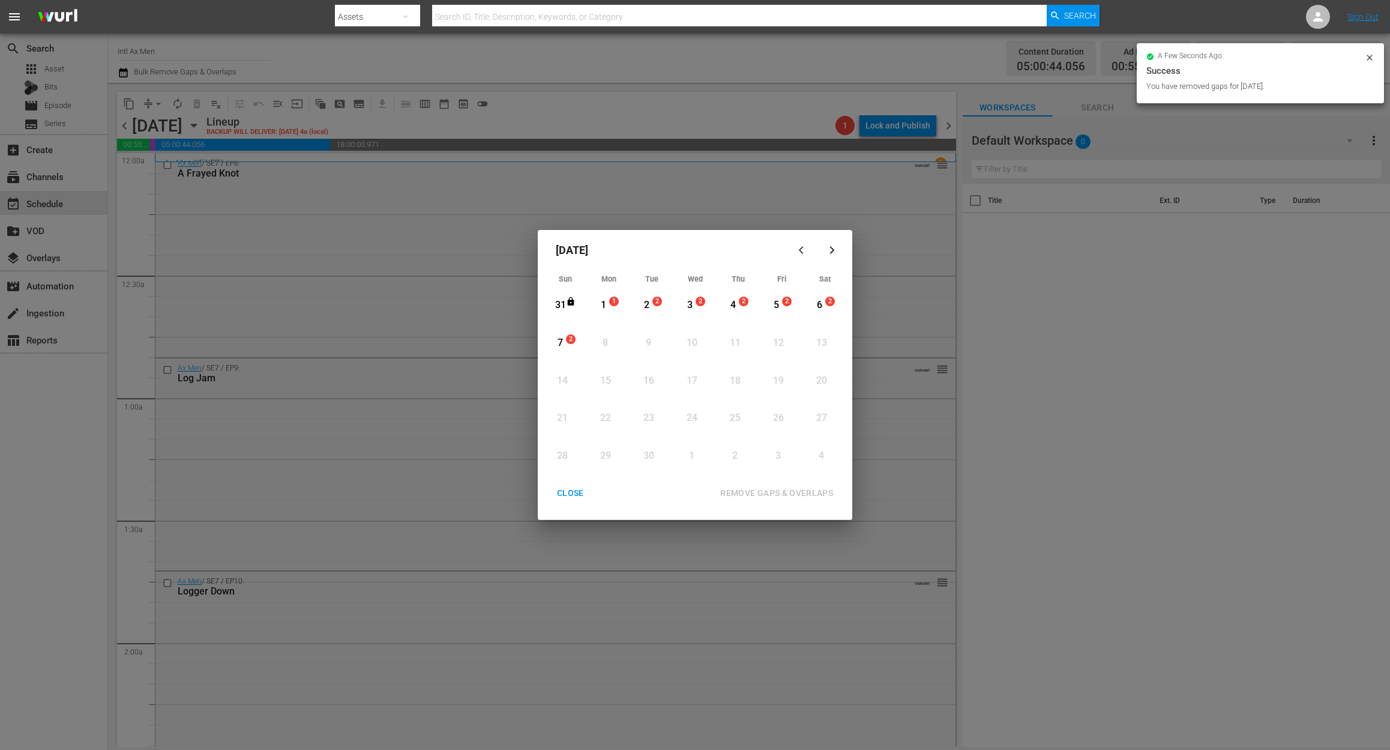
click at [565, 486] on div "CLOSE" at bounding box center [570, 493] width 46 height 15
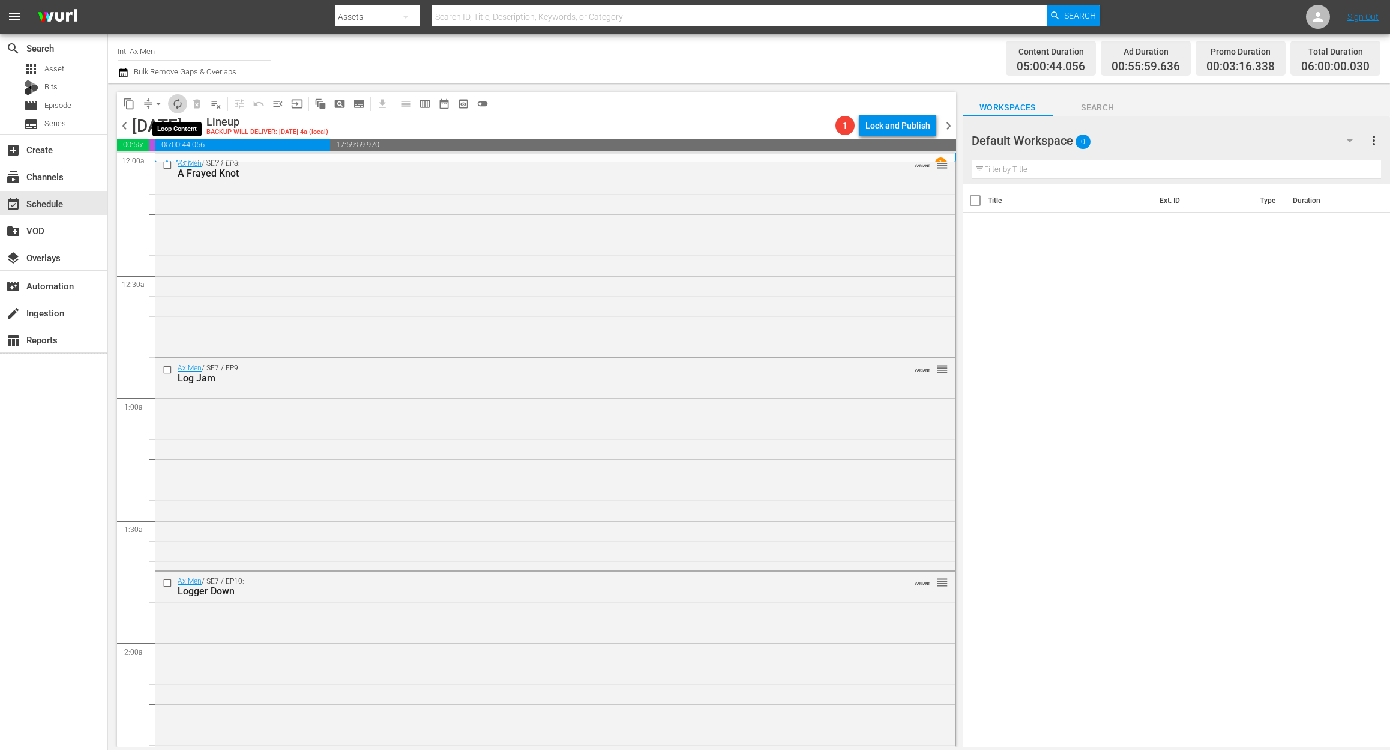
click at [175, 109] on span "autorenew_outlined" at bounding box center [178, 104] width 12 height 12
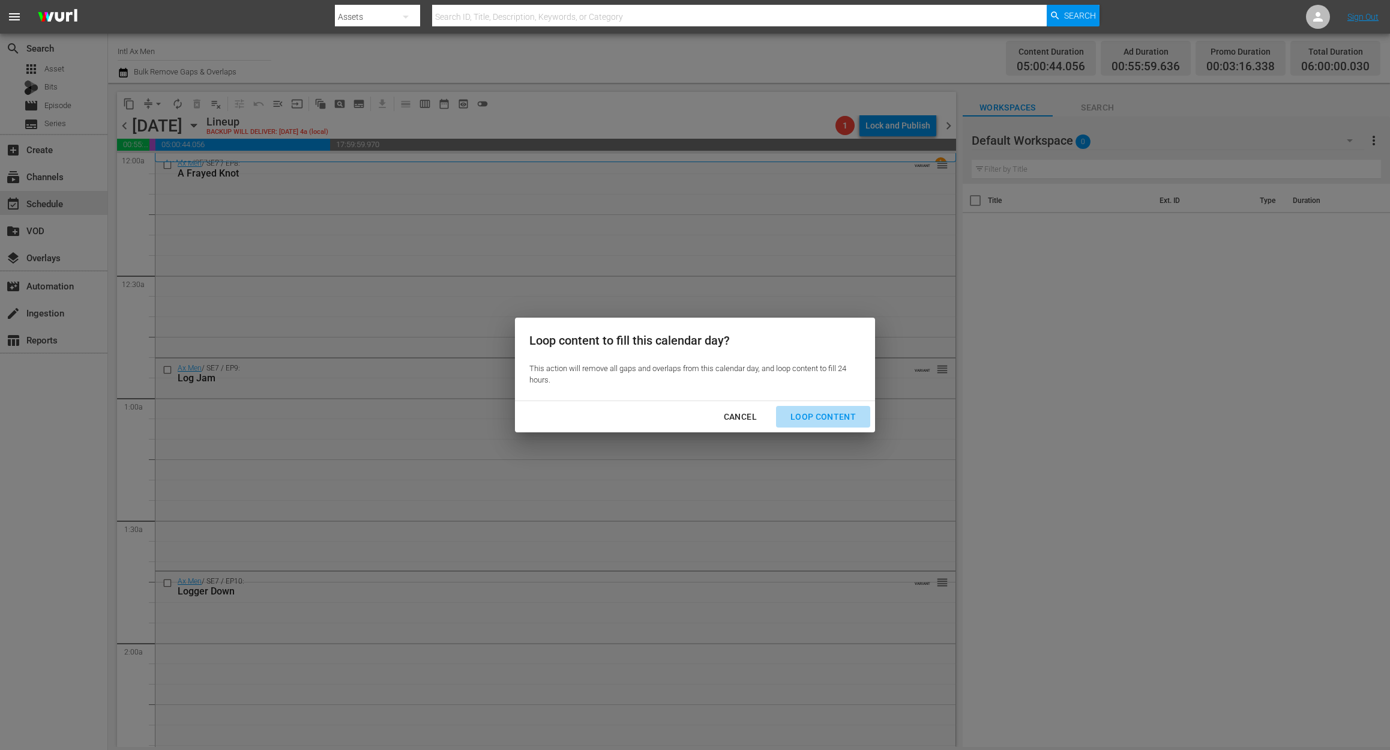
click at [825, 409] on div "Loop Content" at bounding box center [823, 416] width 85 height 15
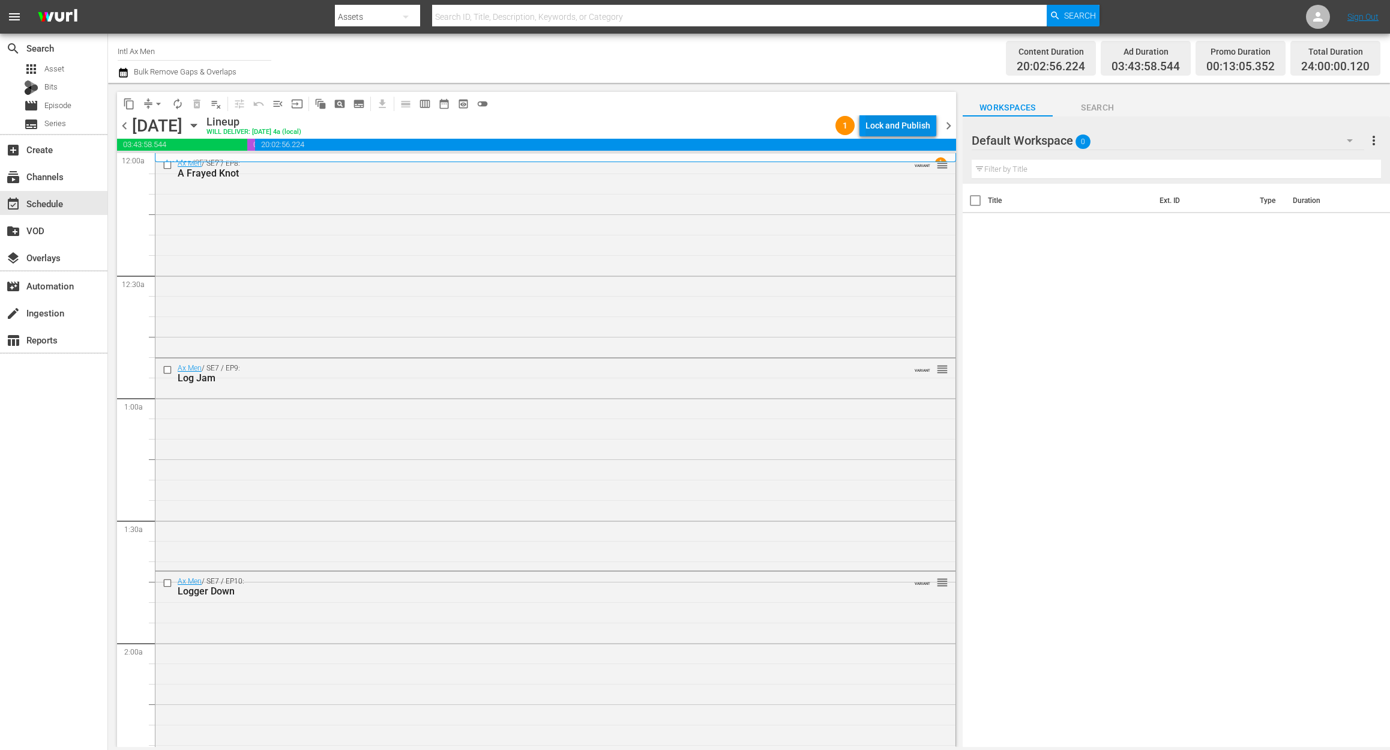
click at [882, 120] on div "Lock and Publish" at bounding box center [898, 126] width 65 height 22
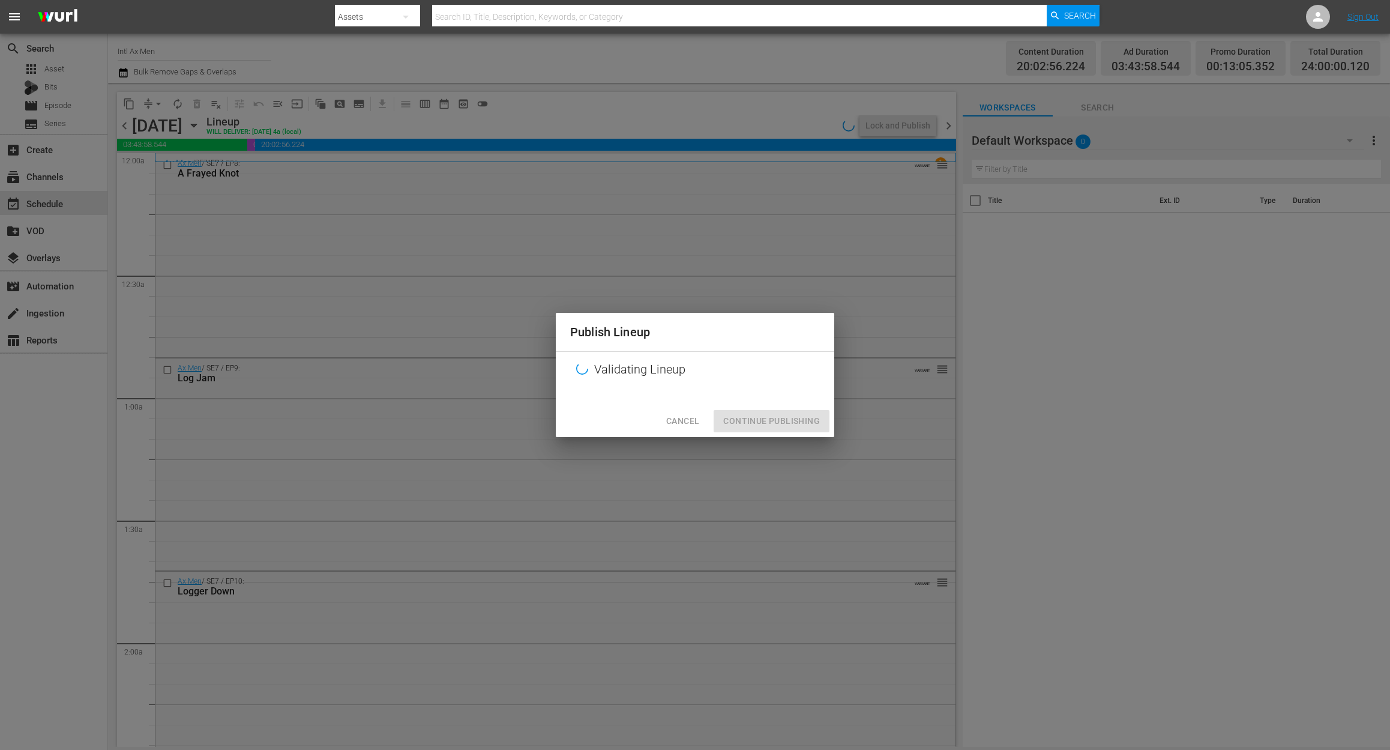
click at [938, 250] on div "Publish Lineup Validating Lineup Cancel Continue Publishing" at bounding box center [695, 375] width 1390 height 750
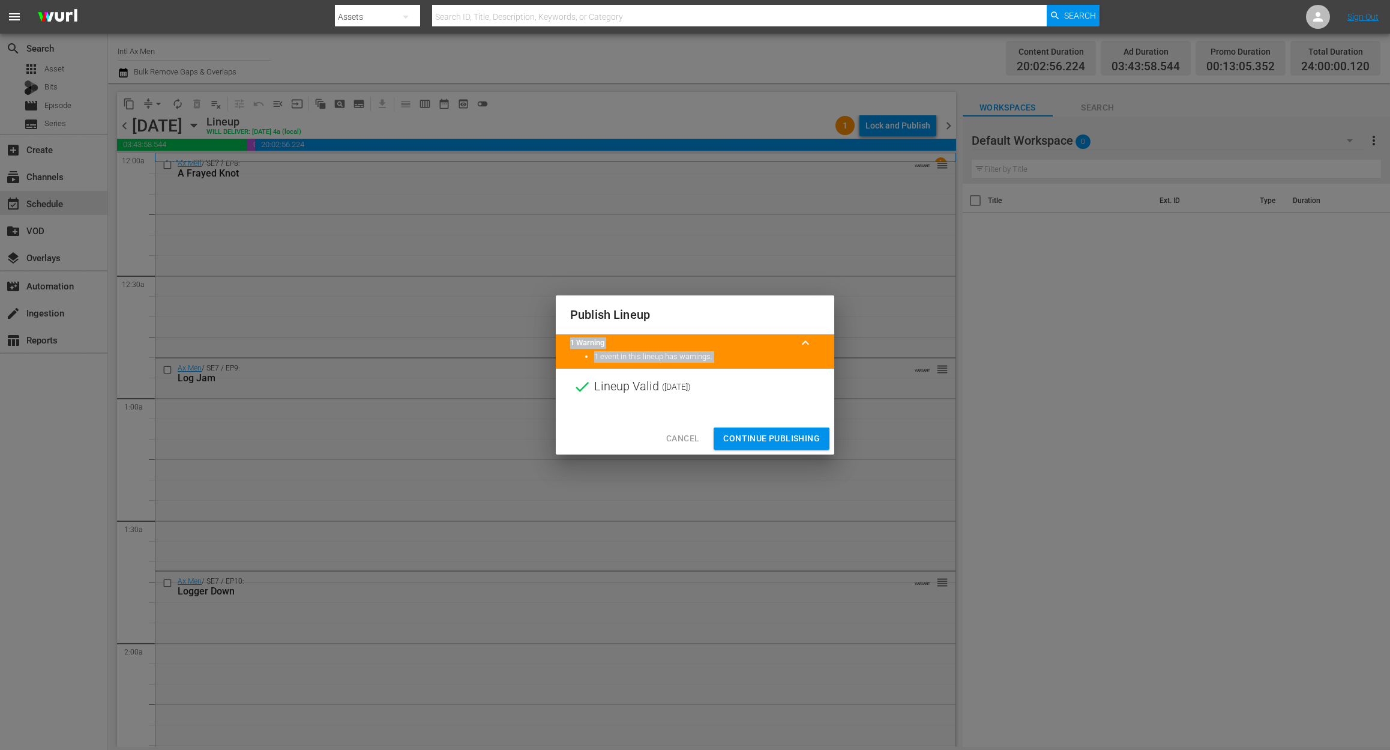
click at [790, 440] on span "Continue Publishing" at bounding box center [771, 438] width 97 height 15
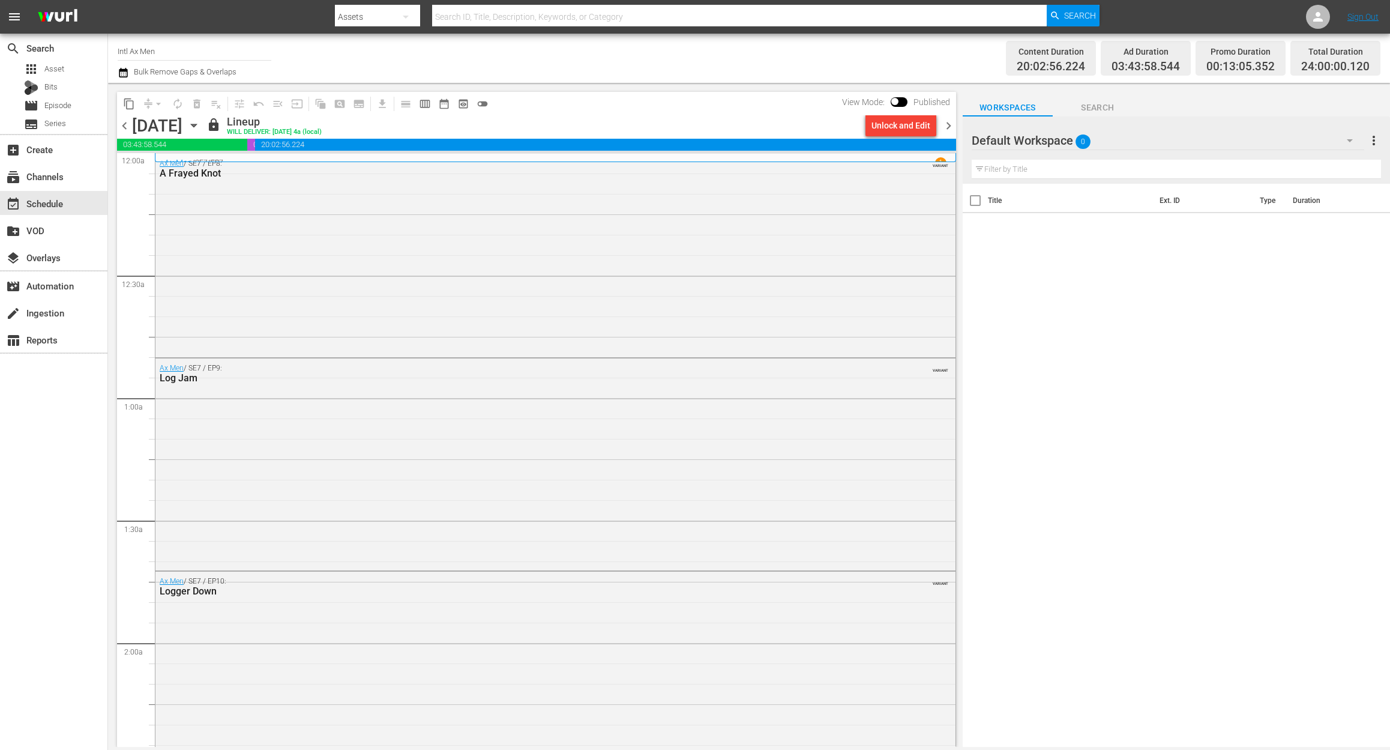
click at [949, 122] on span "chevron_right" at bounding box center [948, 125] width 15 height 15
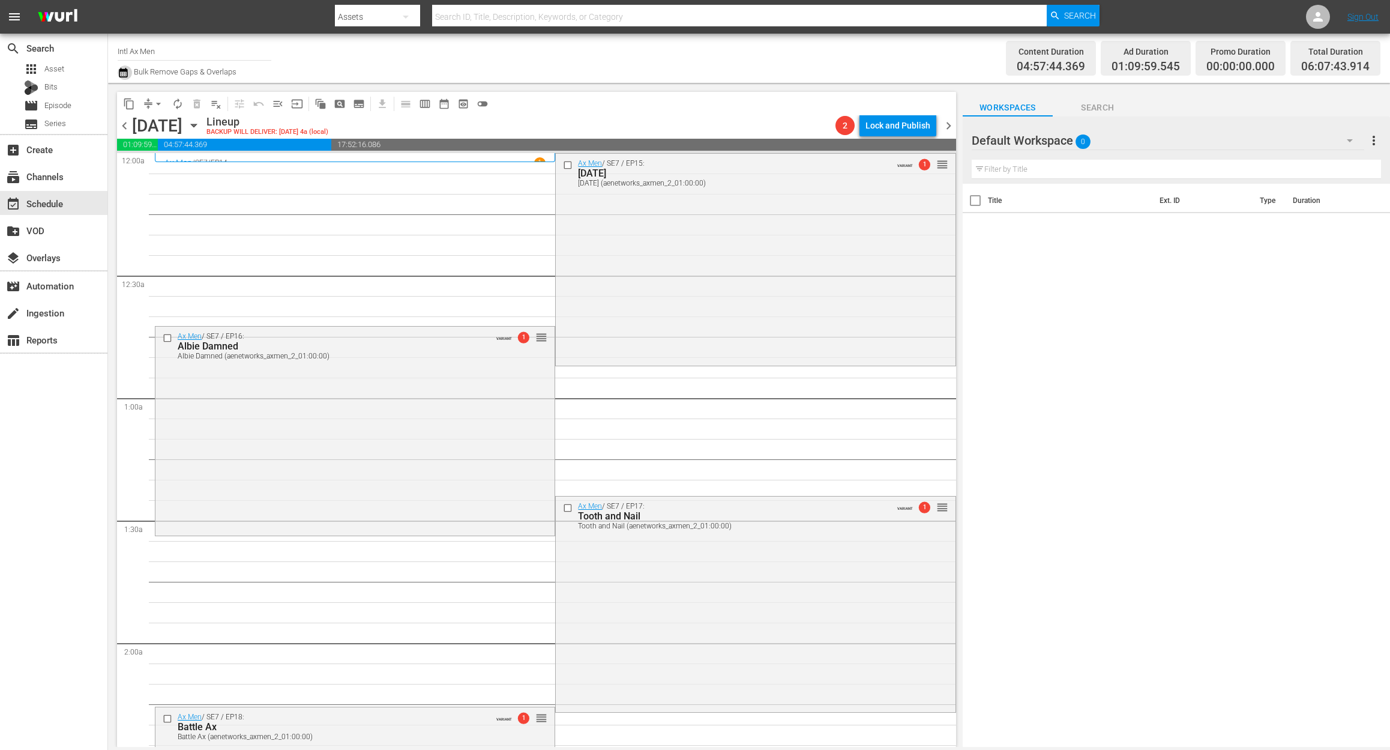
click at [125, 70] on icon "button" at bounding box center [123, 73] width 8 height 10
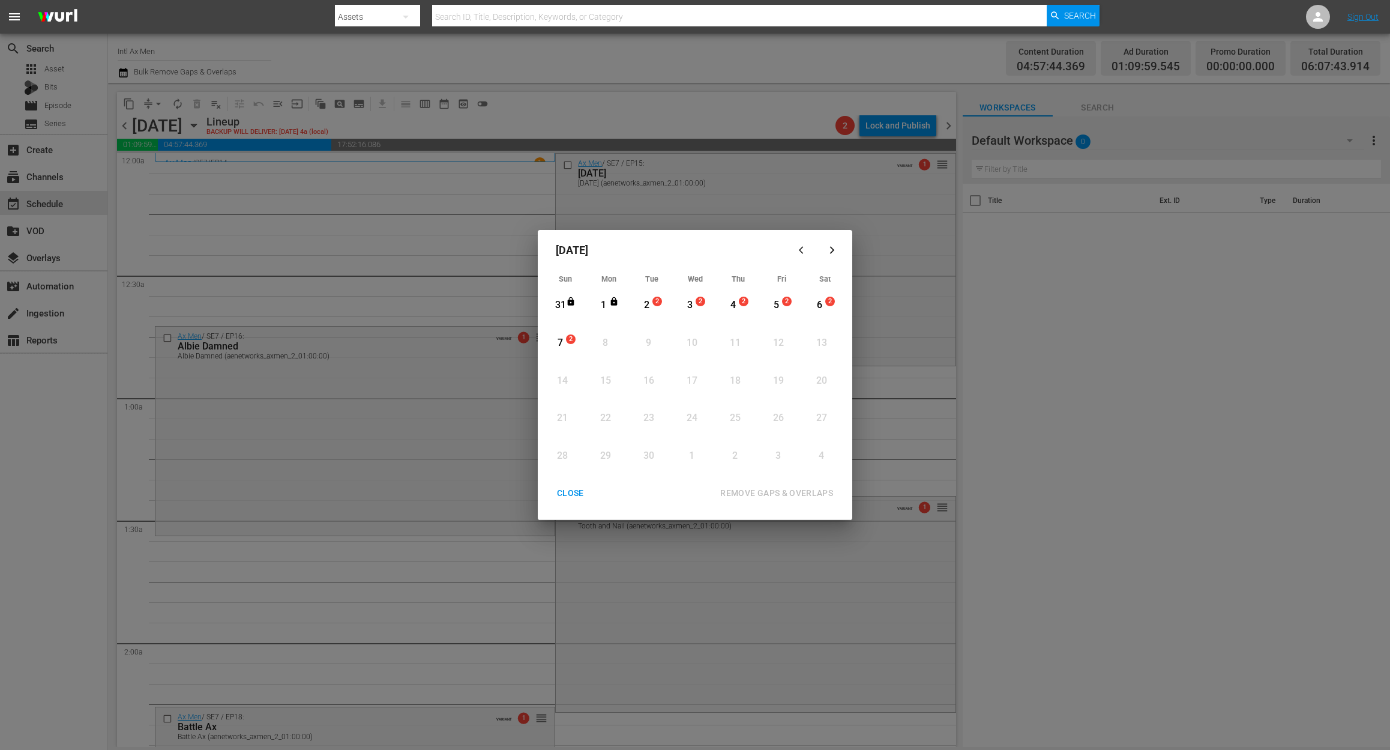
click at [645, 306] on div "2" at bounding box center [646, 305] width 15 height 14
click at [822, 489] on div "REMOVE GAPS & OVERLAPS" at bounding box center [777, 493] width 132 height 15
click at [653, 299] on span "1" at bounding box center [657, 302] width 8 height 10
click at [778, 490] on div "REMOVE GAPS & OVERLAPS" at bounding box center [777, 493] width 132 height 15
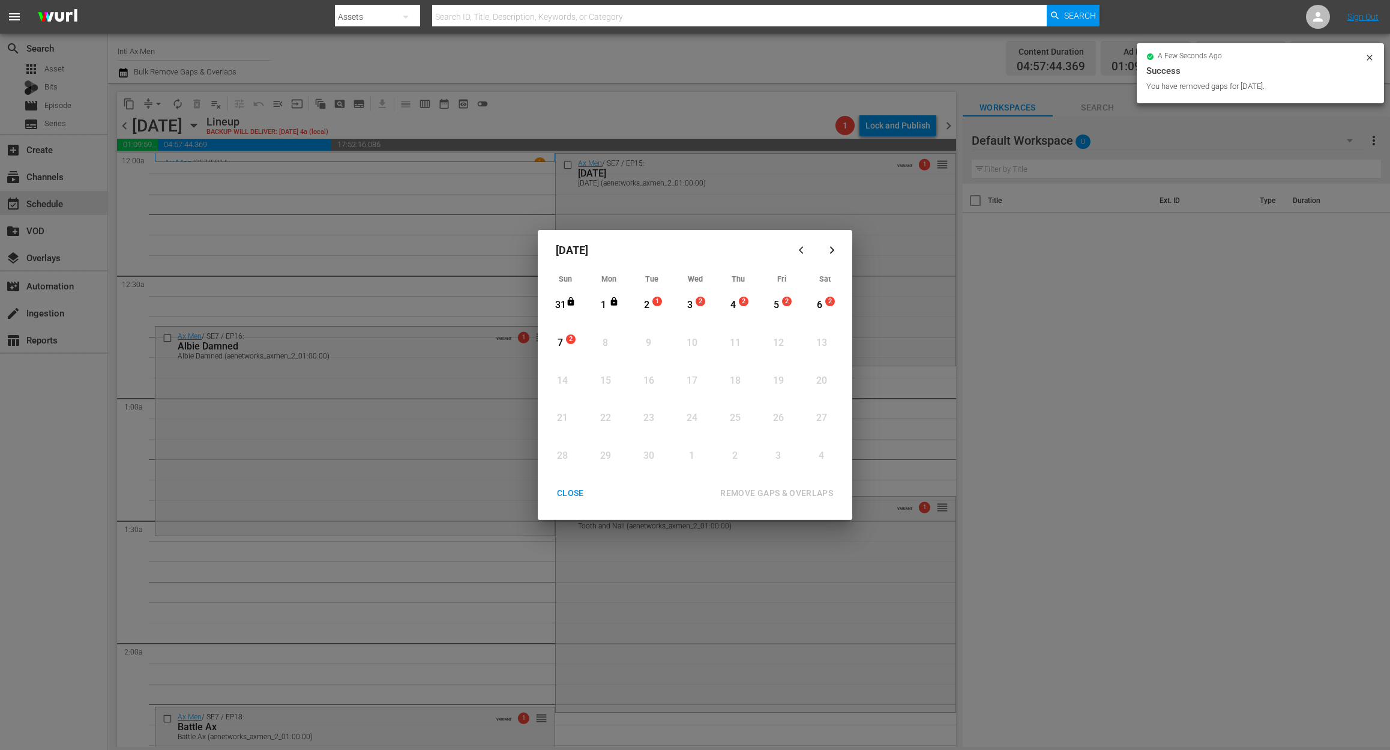
click at [575, 487] on div "CLOSE" at bounding box center [570, 493] width 46 height 15
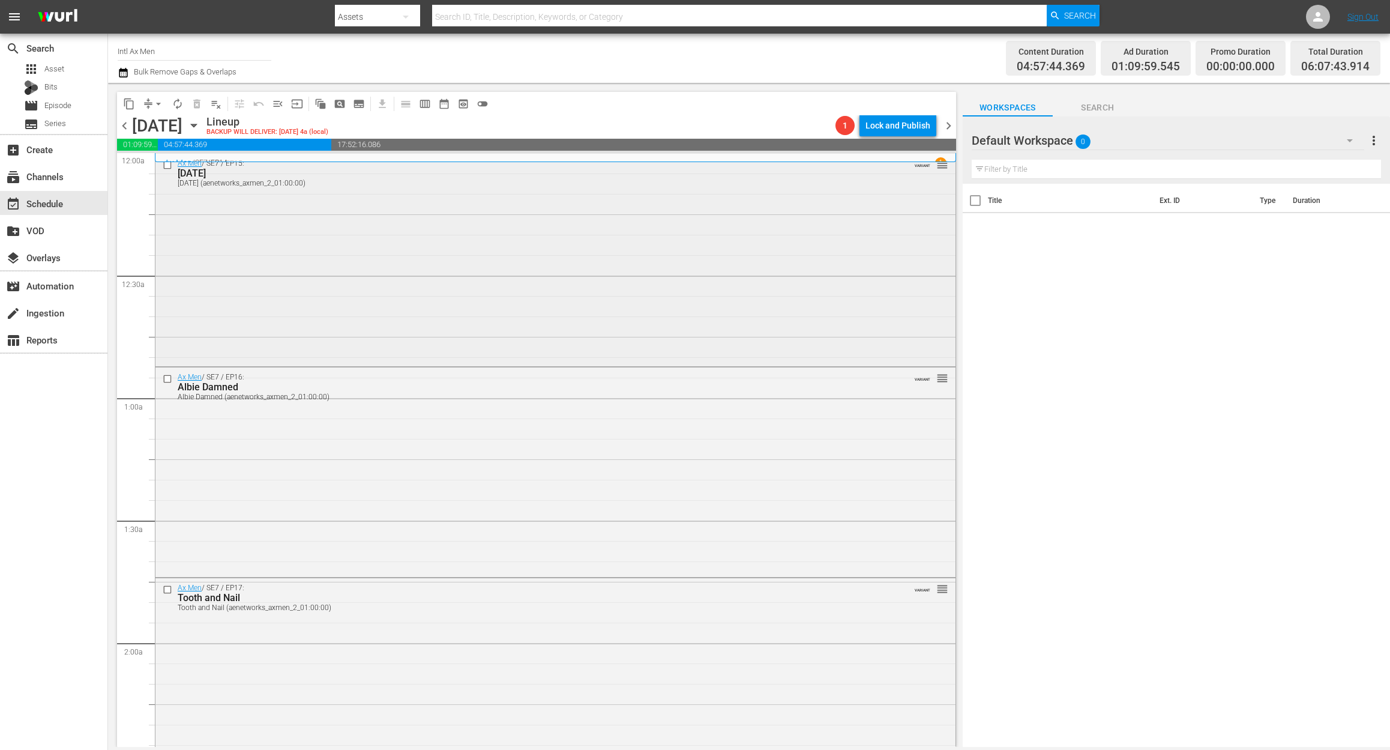
click at [550, 253] on div "Ax Men / SE7 / EP15: Dog Days Dog Days (aenetworks_axmen_2_01:00:00) VARIANT re…" at bounding box center [555, 259] width 800 height 210
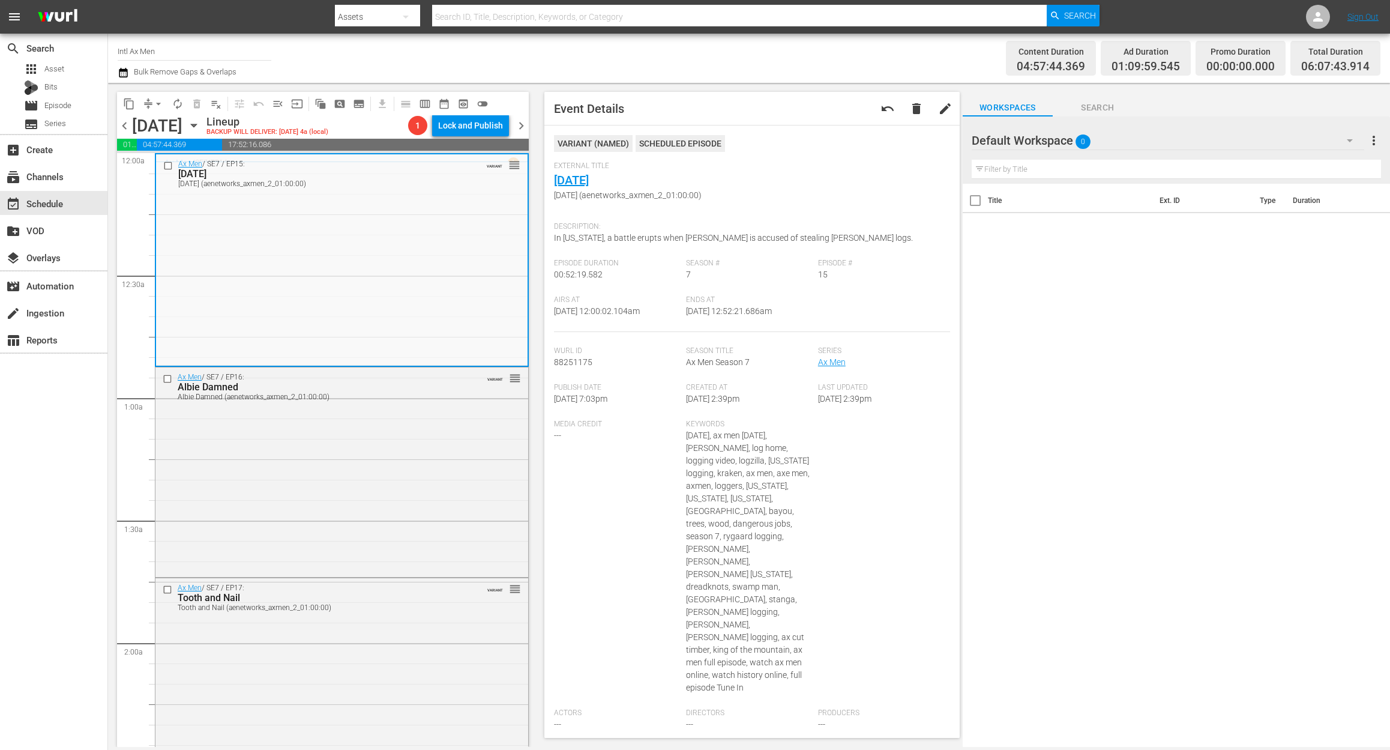
click at [80, 510] on div "search Search apps Asset Bits movie Episode subtitles Series add_box Create sub…" at bounding box center [54, 409] width 108 height 750
click at [352, 484] on div "Ax Men / SE7 / EP16: Albie Damned Albie Damned (aenetworks_axmen_2_01:00:00) VA…" at bounding box center [341, 470] width 373 height 207
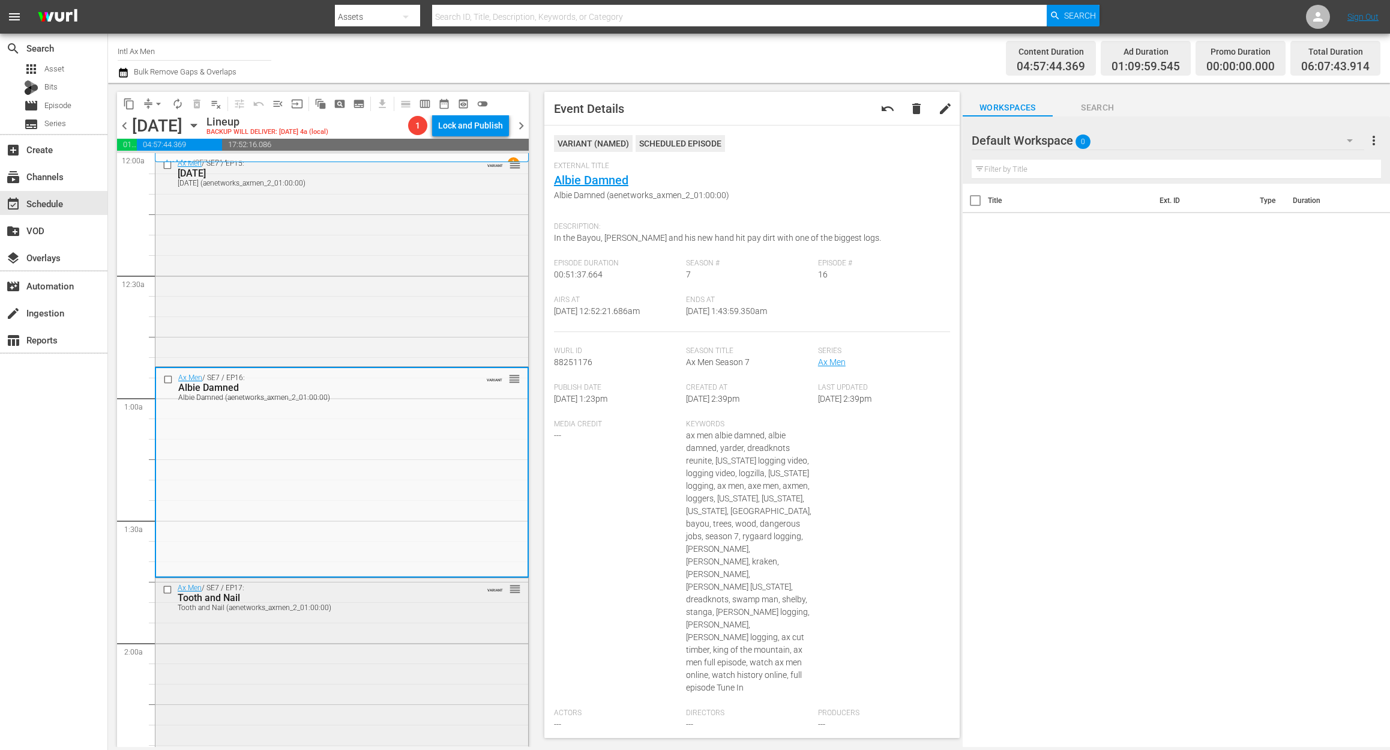
click at [397, 656] on div "Ax Men / SE7 / EP17: Tooth and Nail Tooth and Nail (aenetworks_axmen_2_01:00:00…" at bounding box center [341, 684] width 373 height 213
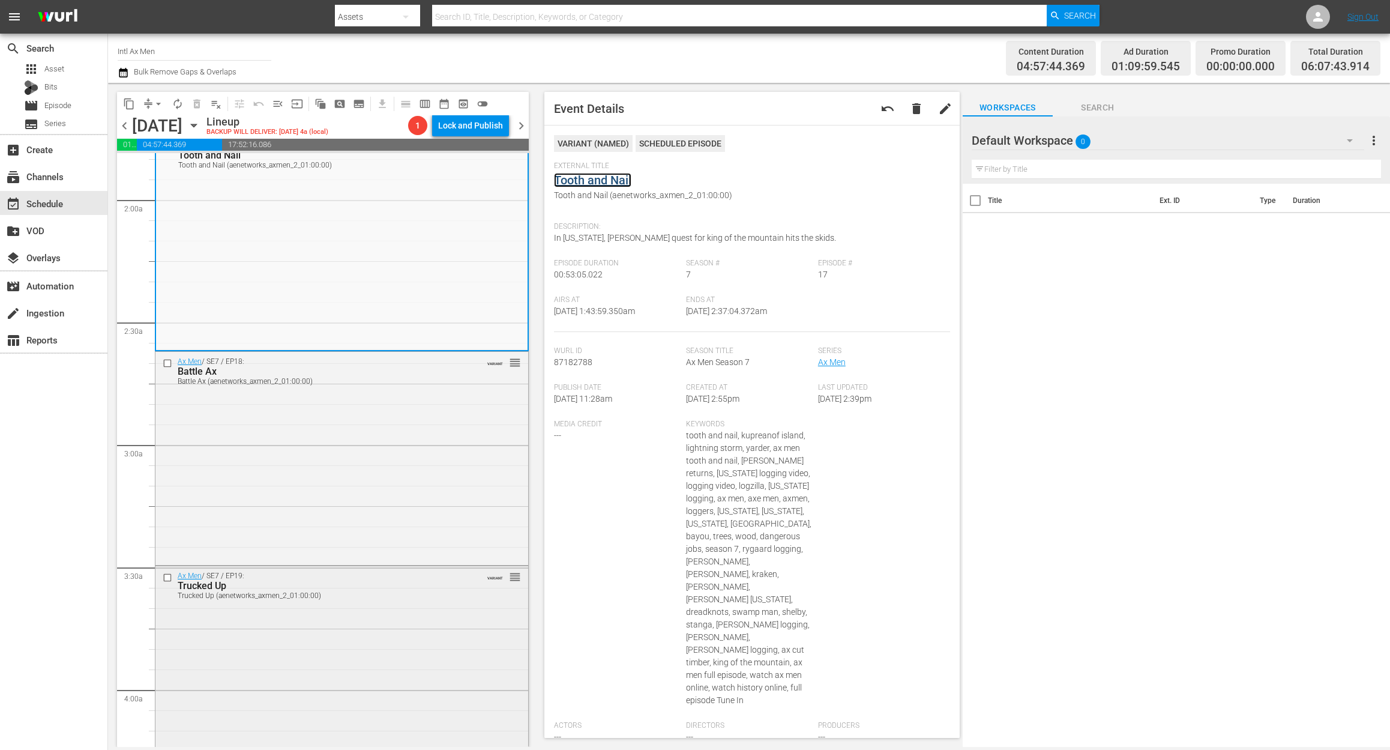
scroll to position [480, 0]
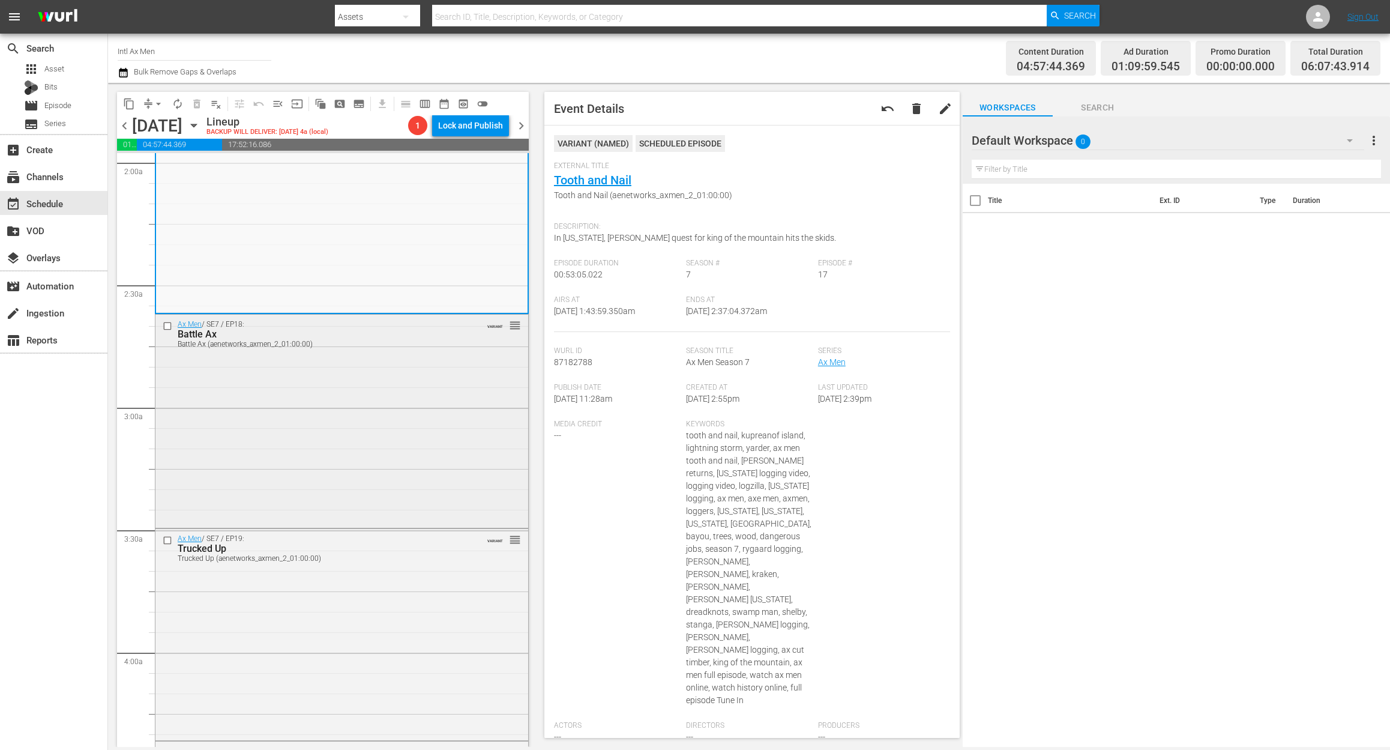
click at [412, 431] on div "Ax Men / SE7 / EP18: Battle Ax Battle Ax (aenetworks_axmen_2_01:00:00) VARIANT …" at bounding box center [341, 420] width 373 height 211
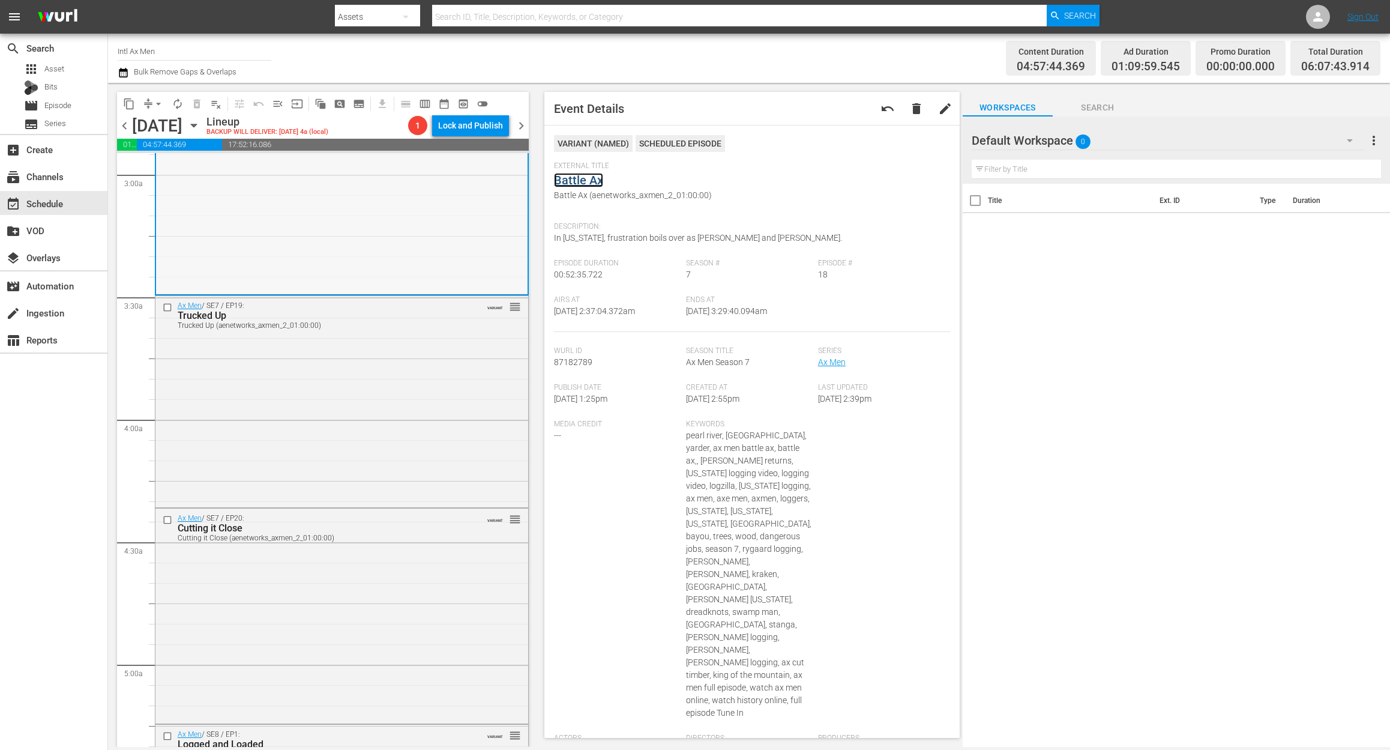
scroll to position [720, 0]
click at [331, 417] on div "Ax Men / SE7 / EP19: Trucked Up Trucked Up (aenetworks_axmen_2_01:00:00) VARIAN…" at bounding box center [341, 393] width 373 height 208
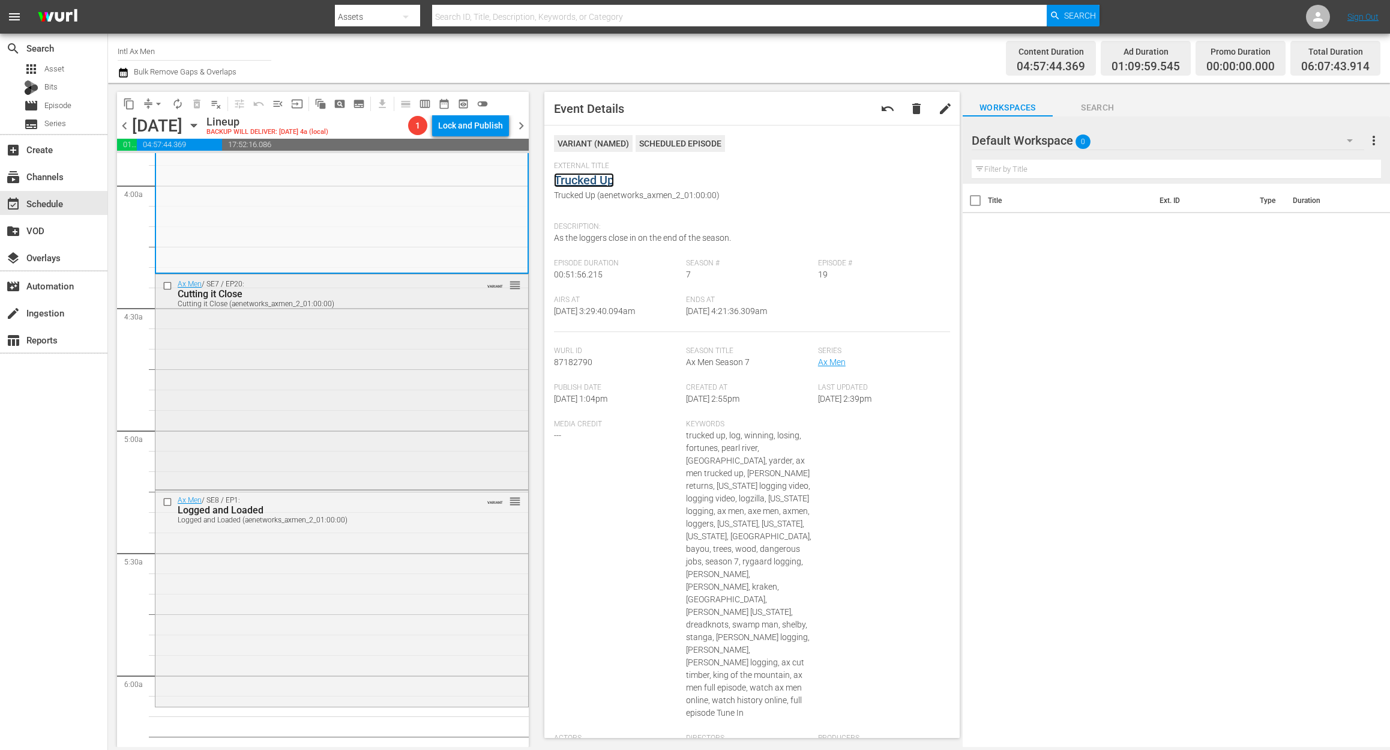
scroll to position [960, 0]
click at [409, 384] on div "Ax Men / SE7 / EP20: Cutting it Close Cutting it Close (aenetworks_axmen_2_01:0…" at bounding box center [341, 367] width 373 height 213
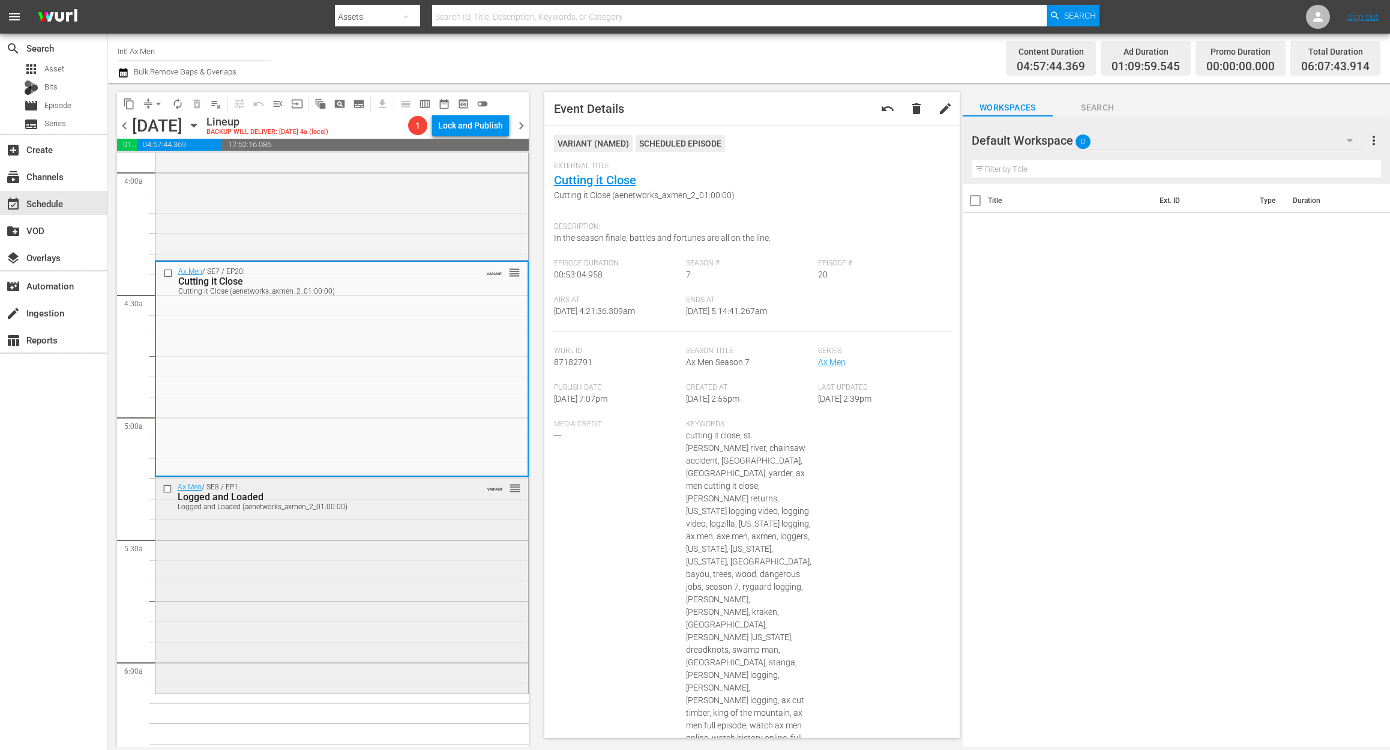
click at [346, 576] on div "Ax Men / SE8 / EP1: Logged and Loaded Logged and Loaded (aenetworks_axmen_2_01:…" at bounding box center [341, 583] width 373 height 213
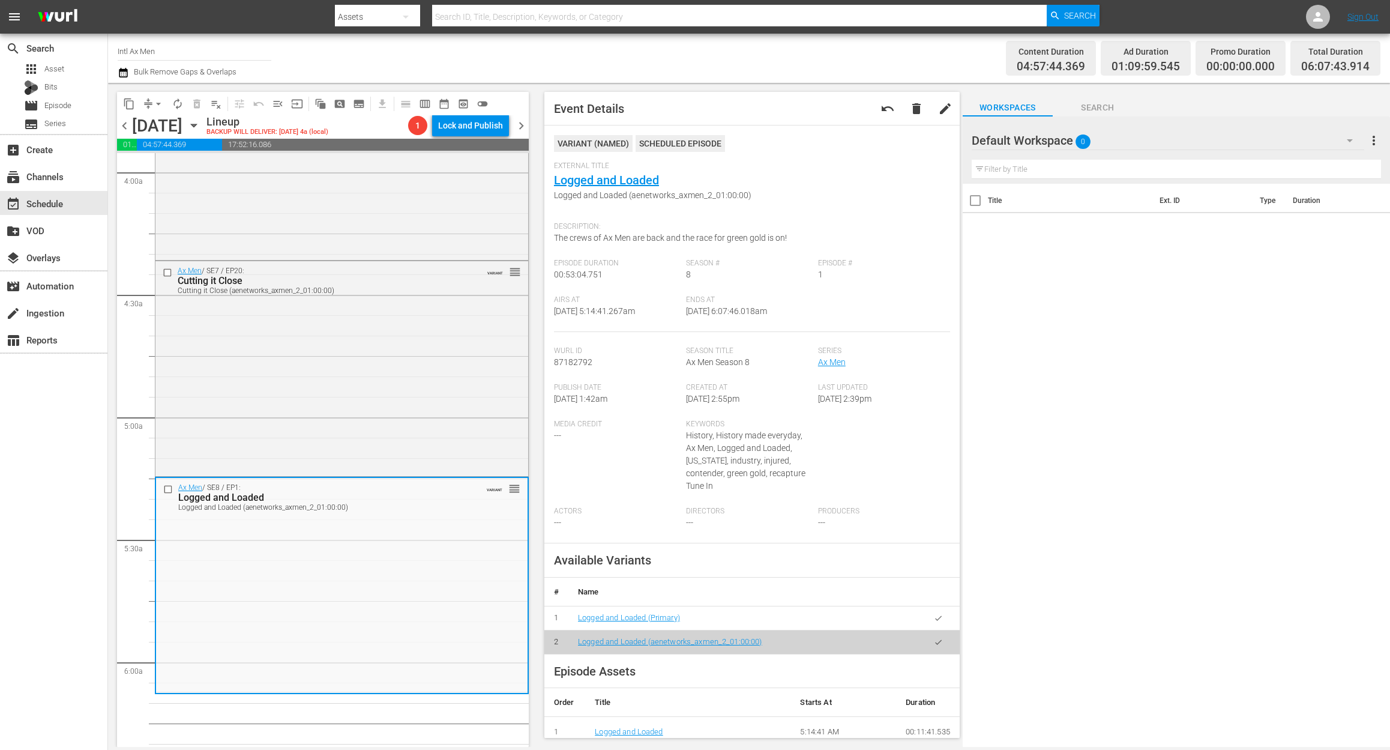
click at [124, 70] on icon "button" at bounding box center [123, 73] width 8 height 10
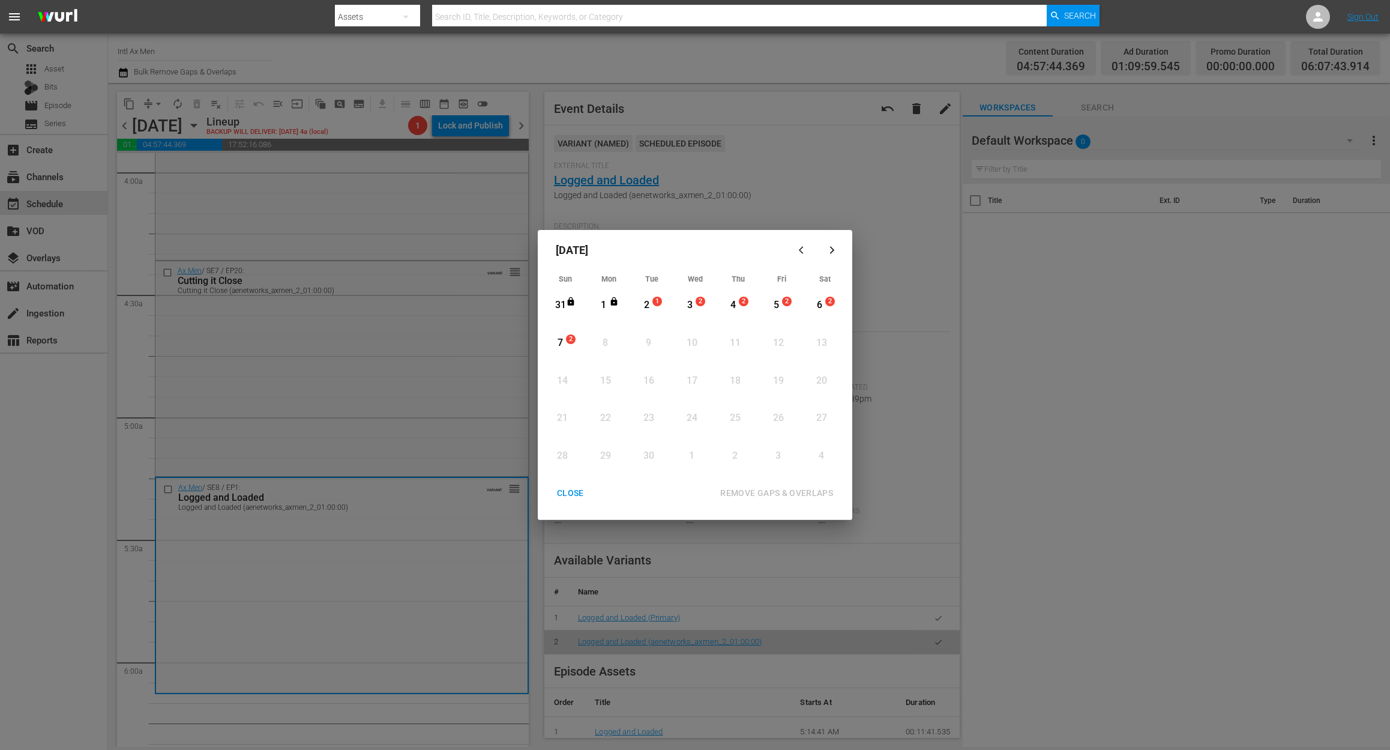
click at [650, 310] on div "2" at bounding box center [646, 305] width 15 height 14
click at [767, 493] on div "REMOVE GAPS & OVERLAPS" at bounding box center [777, 493] width 132 height 15
click at [572, 493] on div "CLOSE" at bounding box center [570, 493] width 46 height 15
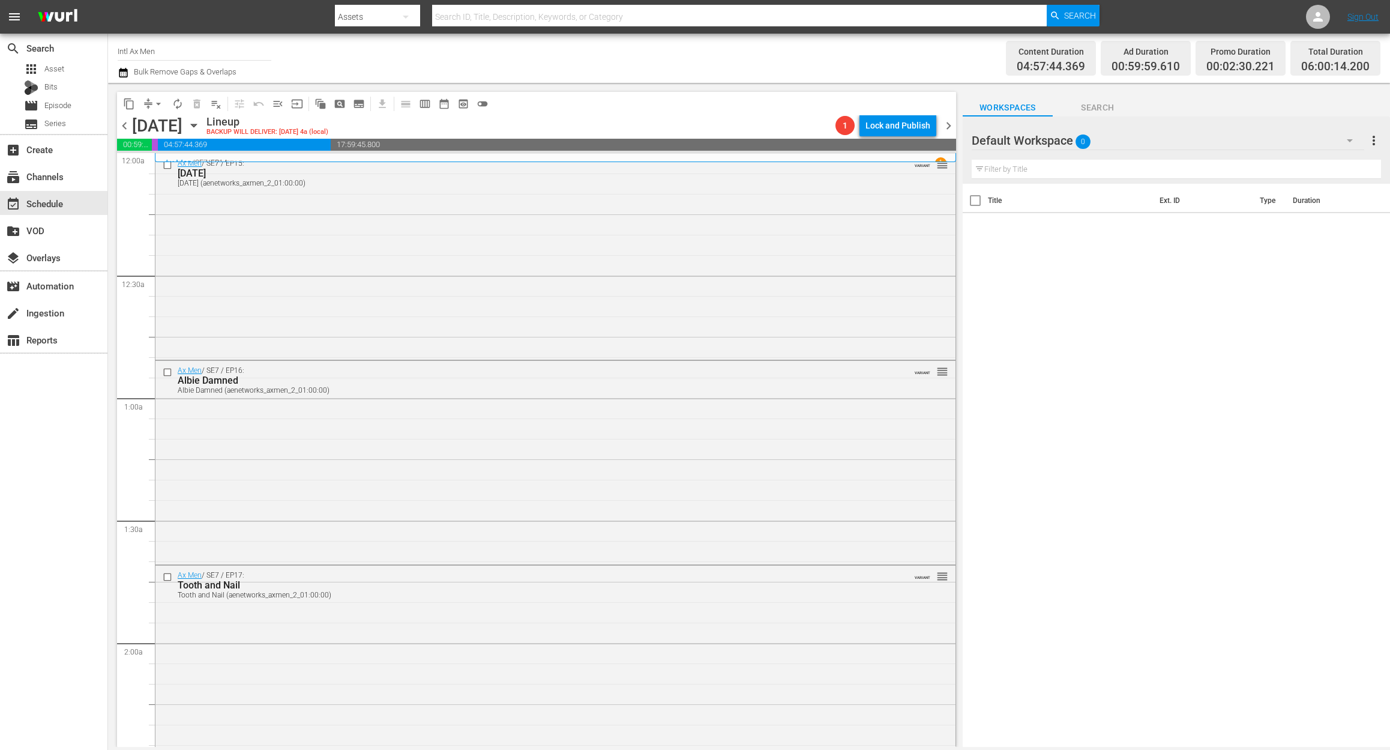
click at [126, 71] on icon "button" at bounding box center [123, 73] width 8 height 10
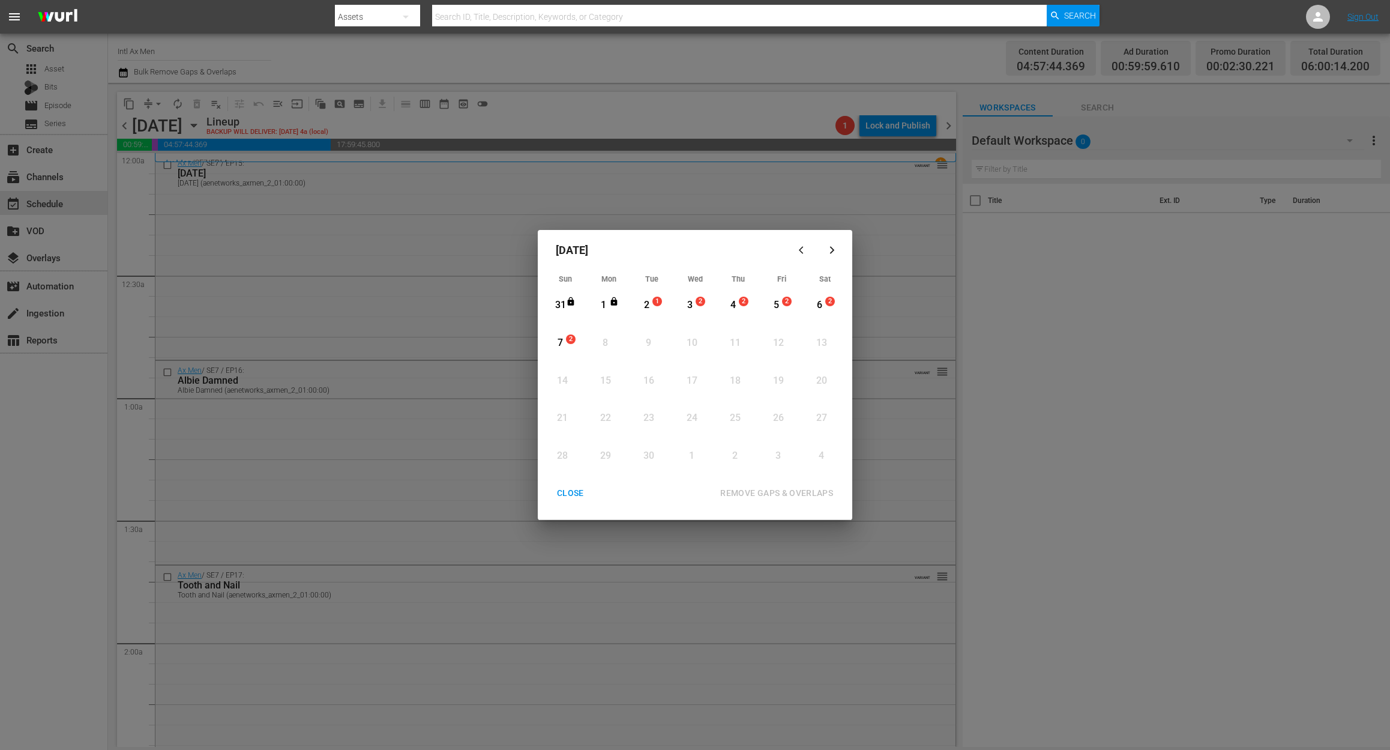
click at [651, 305] on div "2" at bounding box center [646, 305] width 15 height 14
click at [800, 490] on div "REMOVE GAPS & OVERLAPS" at bounding box center [777, 493] width 132 height 15
click at [653, 303] on span "1" at bounding box center [657, 302] width 8 height 10
click at [812, 493] on div "REMOVE GAPS & OVERLAPS" at bounding box center [777, 493] width 132 height 15
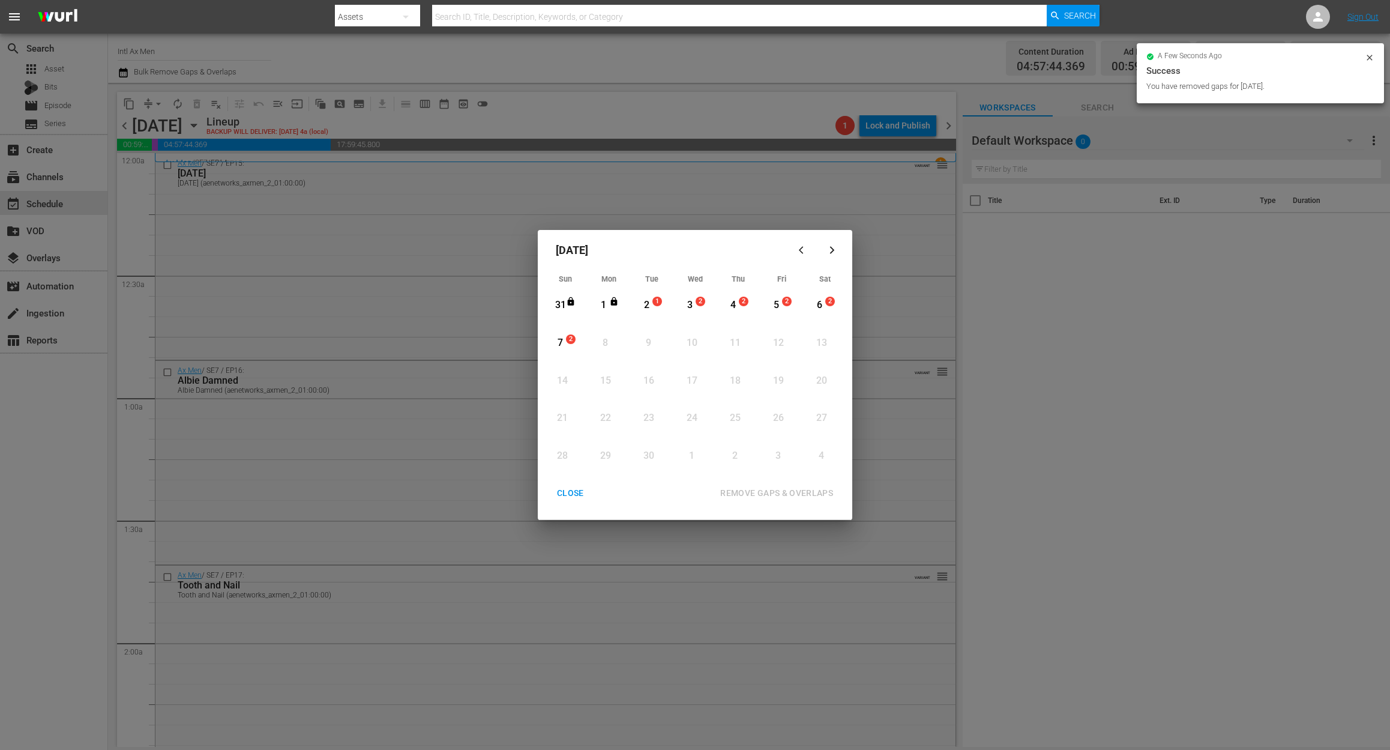
click at [570, 486] on div "CLOSE" at bounding box center [570, 493] width 46 height 15
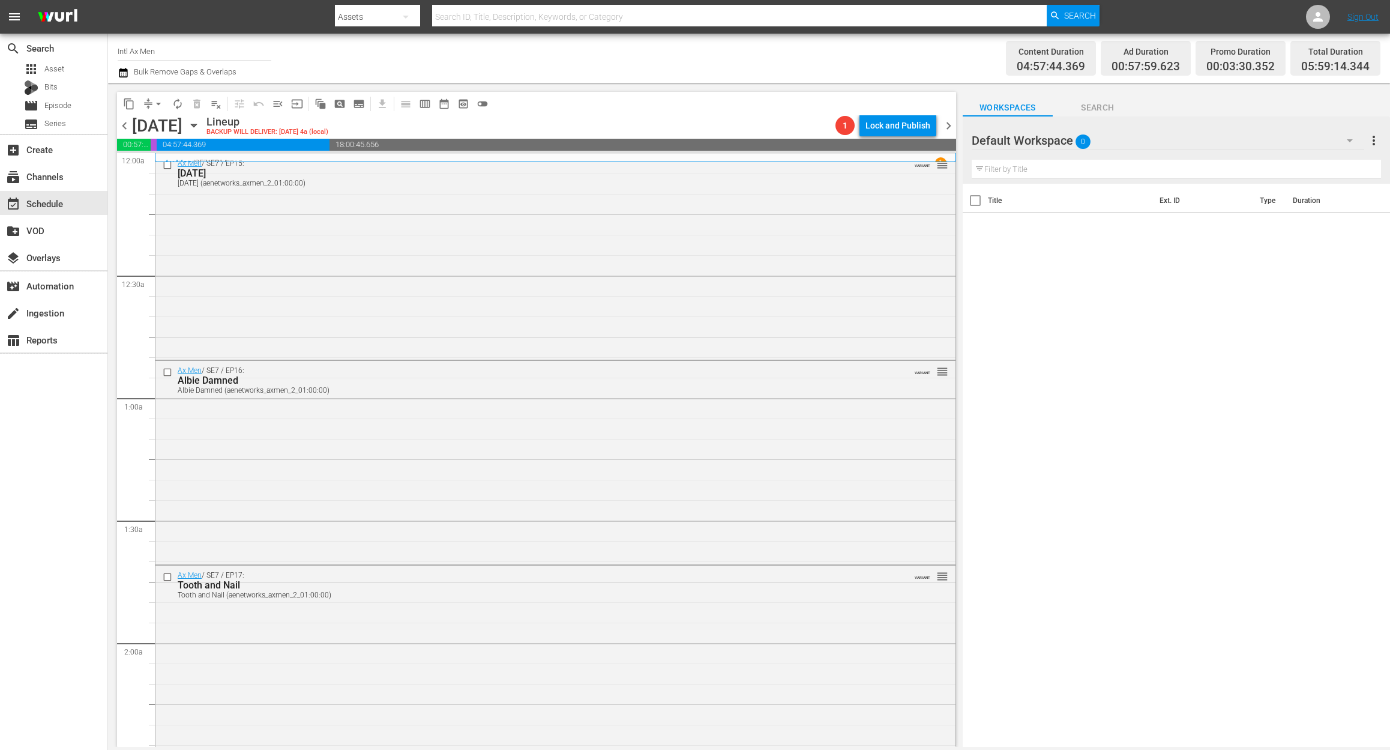
click at [121, 76] on icon "button" at bounding box center [123, 72] width 11 height 14
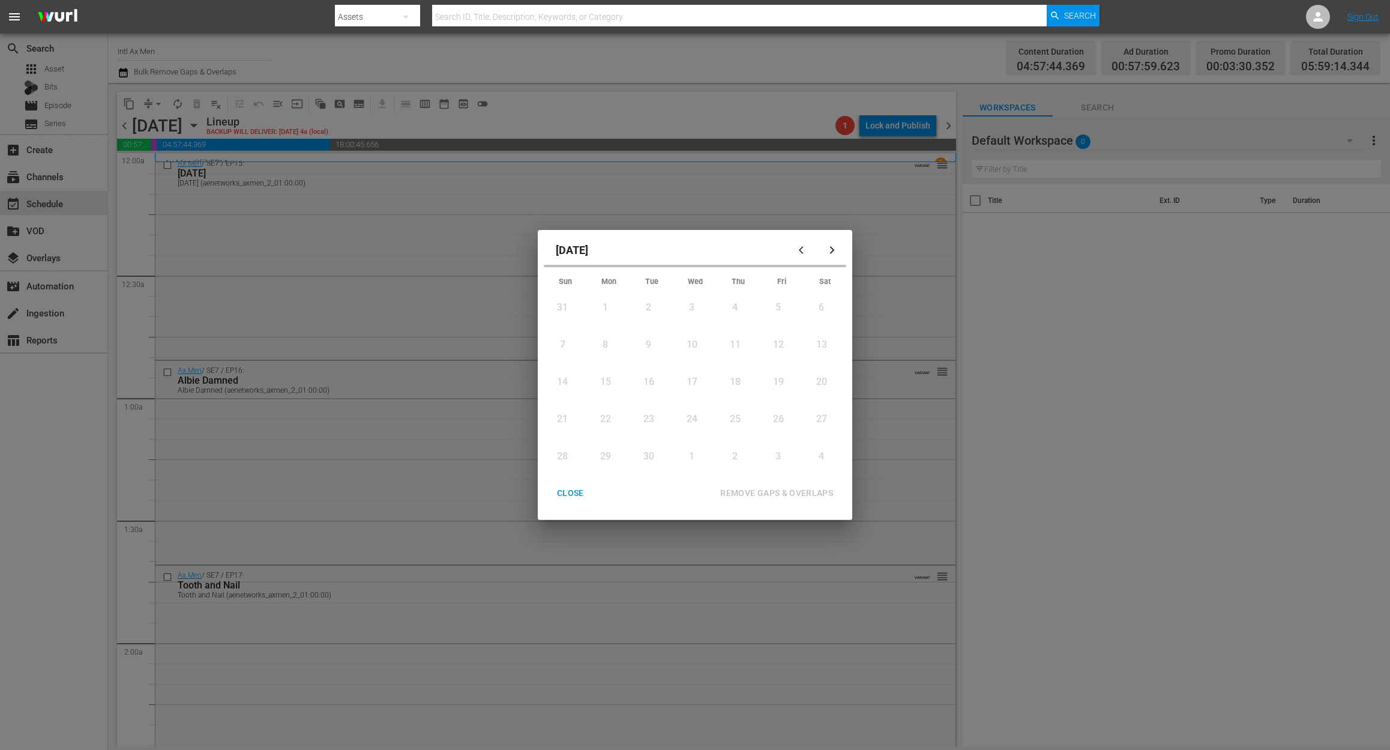
click at [648, 309] on div "2" at bounding box center [648, 308] width 15 height 14
click at [773, 487] on div "REMOVE GAPS & OVERLAPS" at bounding box center [777, 493] width 132 height 15
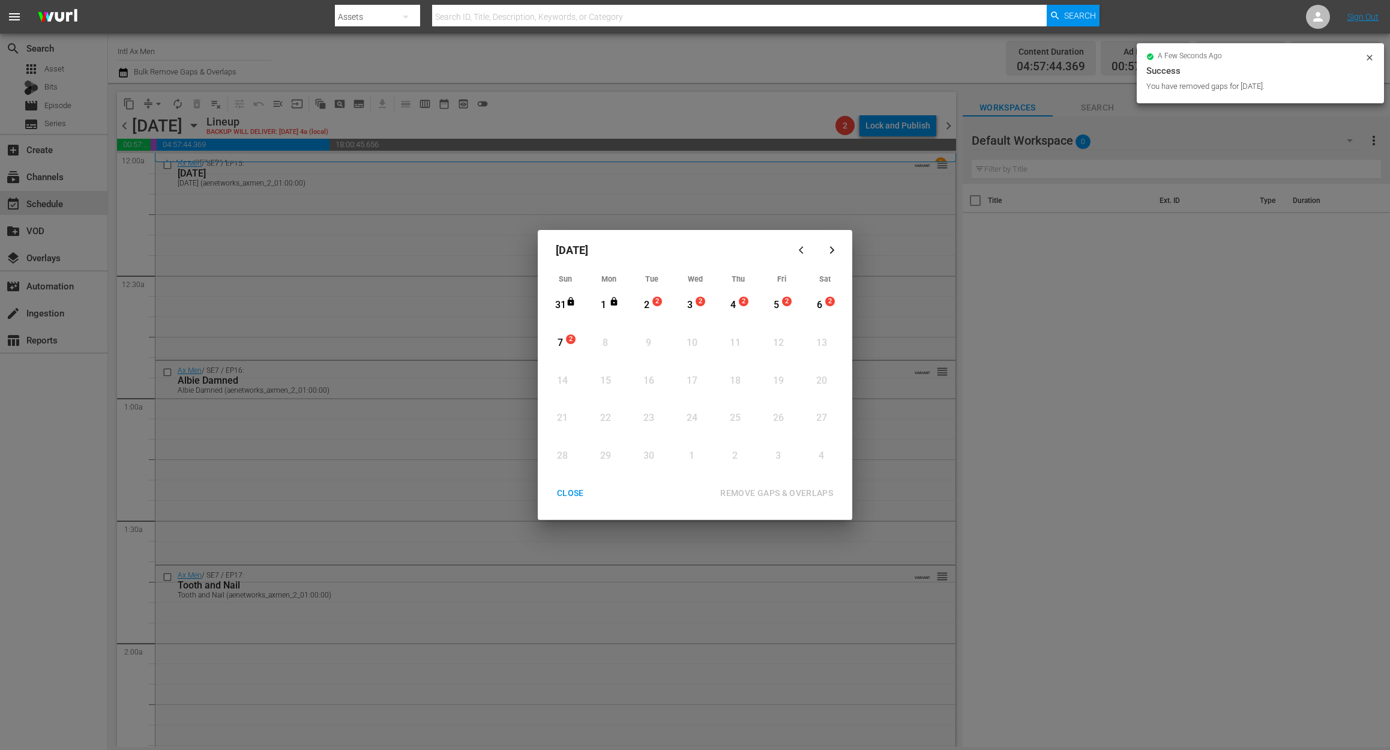
click at [571, 495] on div "CLOSE" at bounding box center [570, 493] width 46 height 15
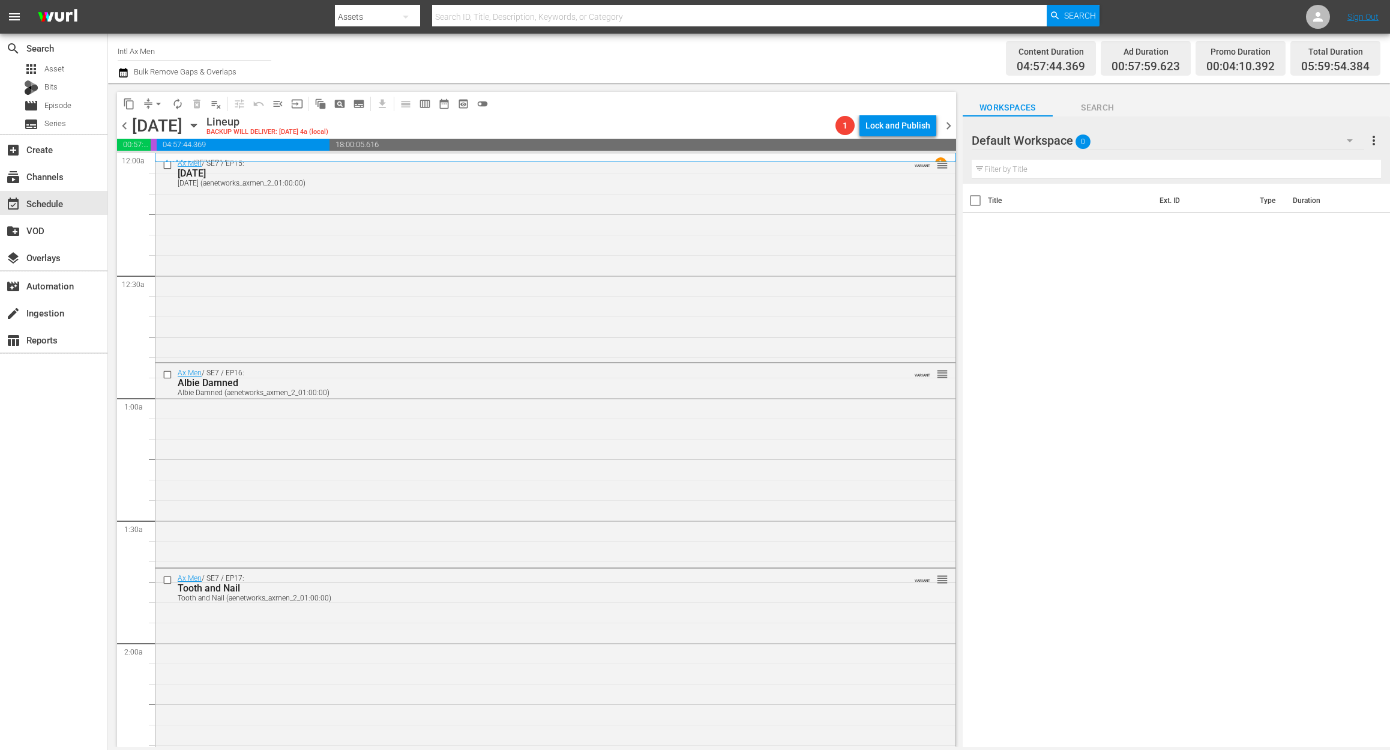
click at [125, 73] on icon "button" at bounding box center [123, 72] width 11 height 14
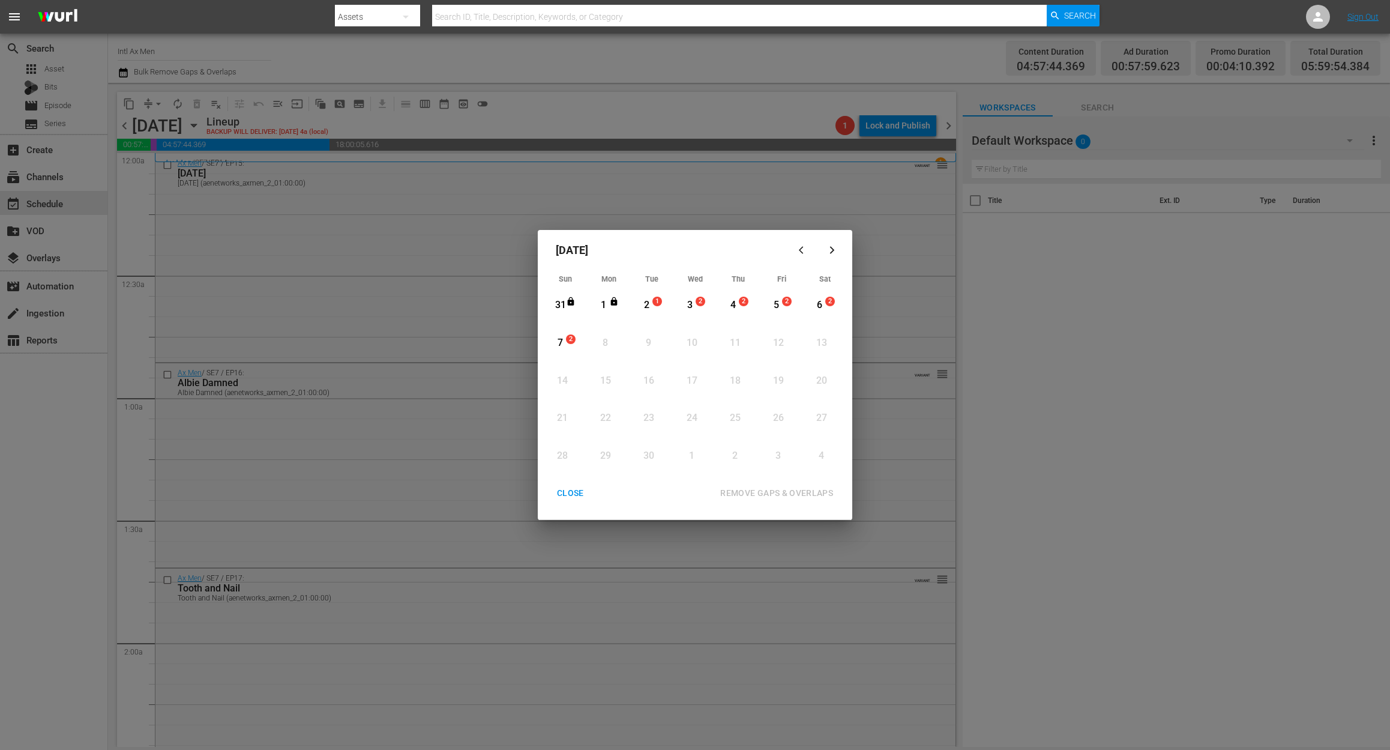
click at [647, 307] on div "2" at bounding box center [646, 305] width 15 height 14
click at [771, 493] on div "REMOVE GAPS & OVERLAPS" at bounding box center [777, 493] width 132 height 15
click at [653, 304] on span "1" at bounding box center [657, 302] width 8 height 10
click at [816, 490] on div "REMOVE GAPS & OVERLAPS" at bounding box center [777, 493] width 132 height 15
click at [574, 495] on div "CLOSE" at bounding box center [570, 493] width 46 height 15
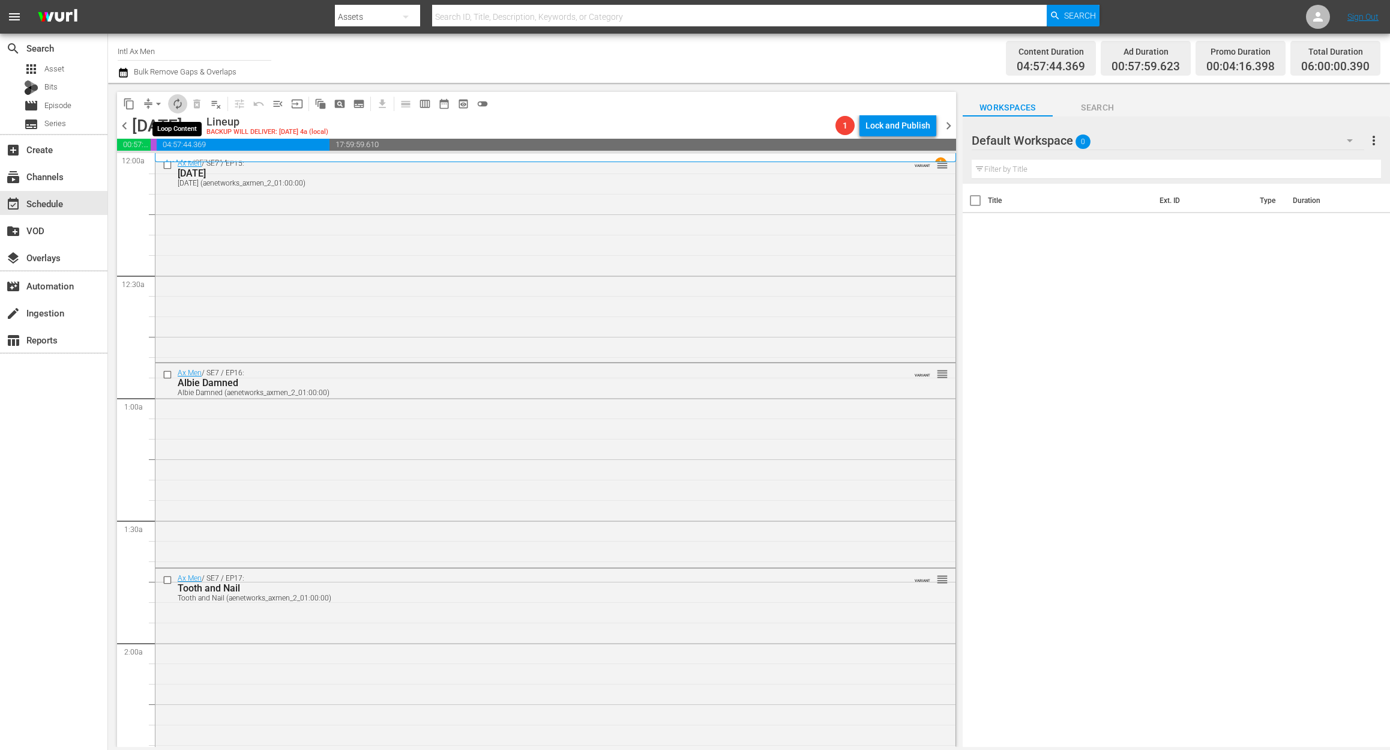
click at [178, 103] on span "autorenew_outlined" at bounding box center [178, 104] width 12 height 12
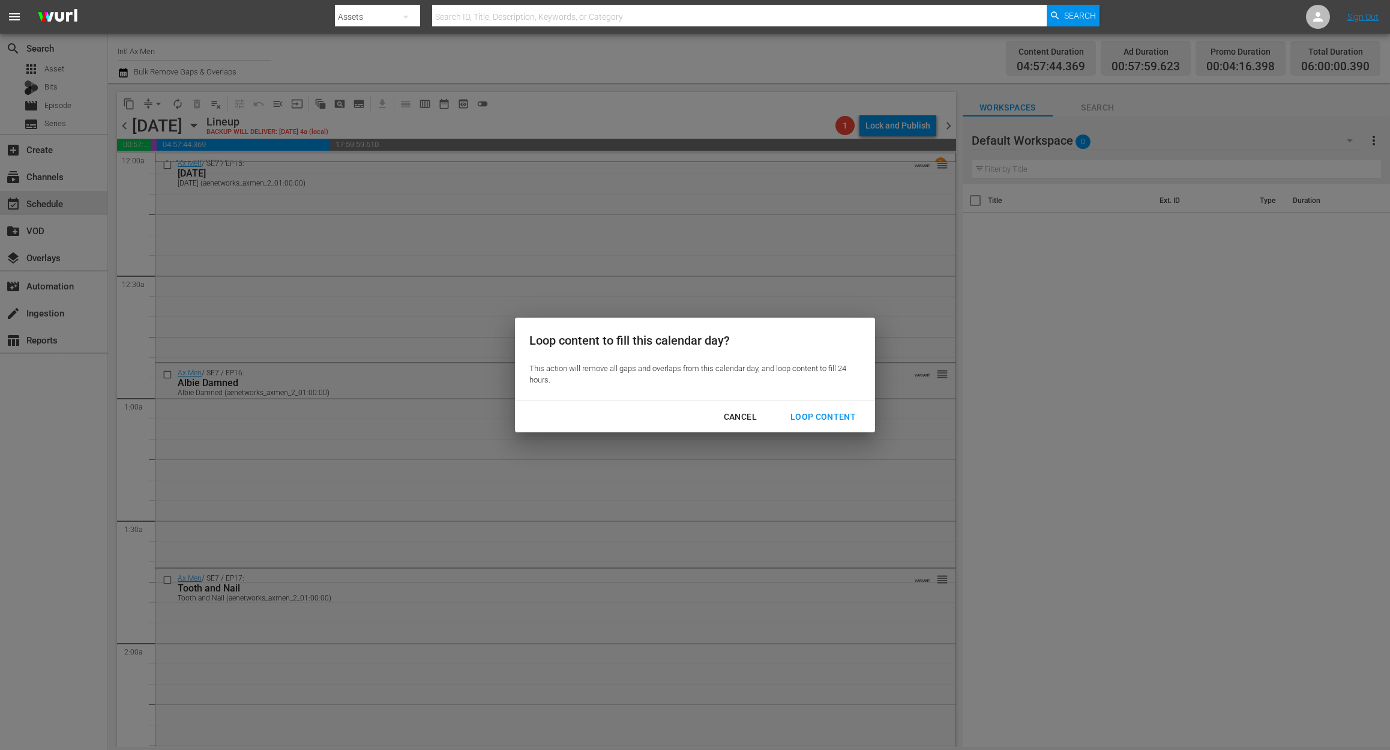
click at [843, 413] on div "Loop Content" at bounding box center [823, 416] width 85 height 15
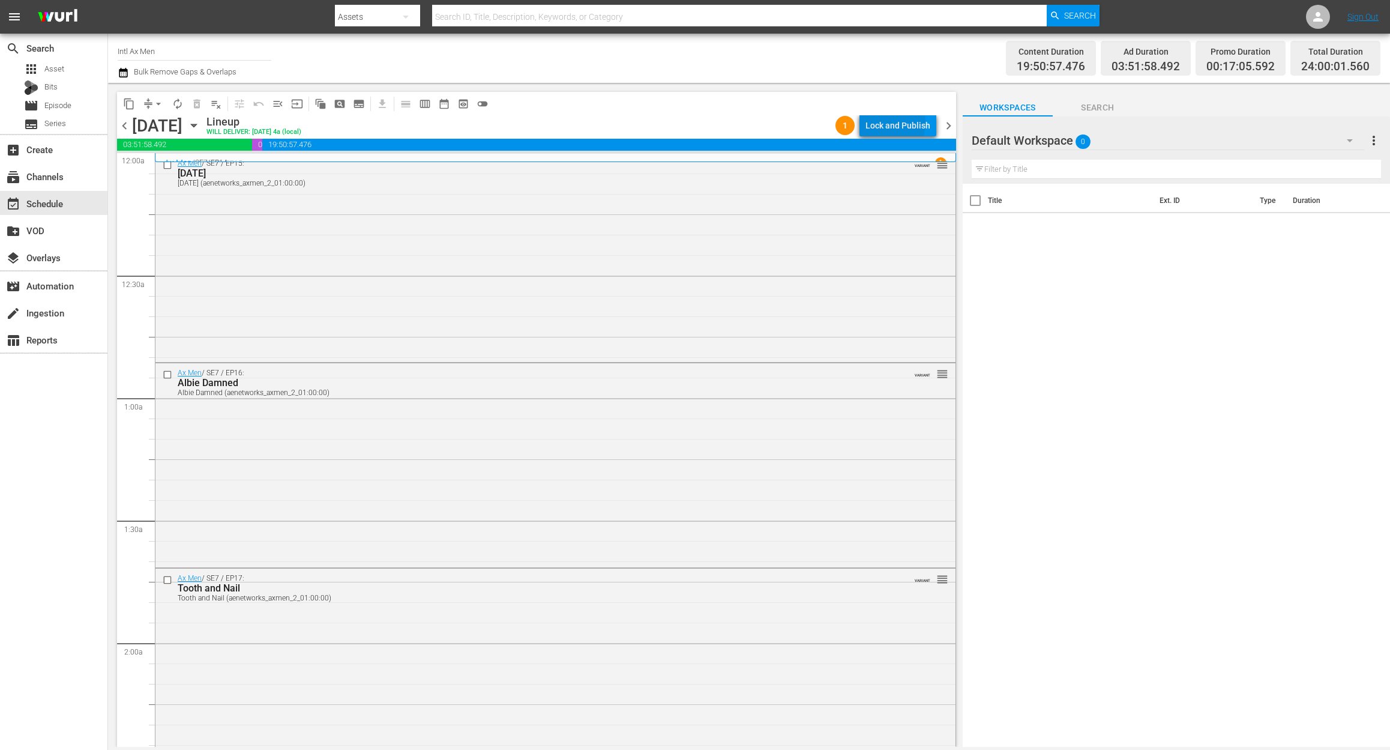
click at [888, 124] on div "Lock and Publish" at bounding box center [898, 126] width 65 height 22
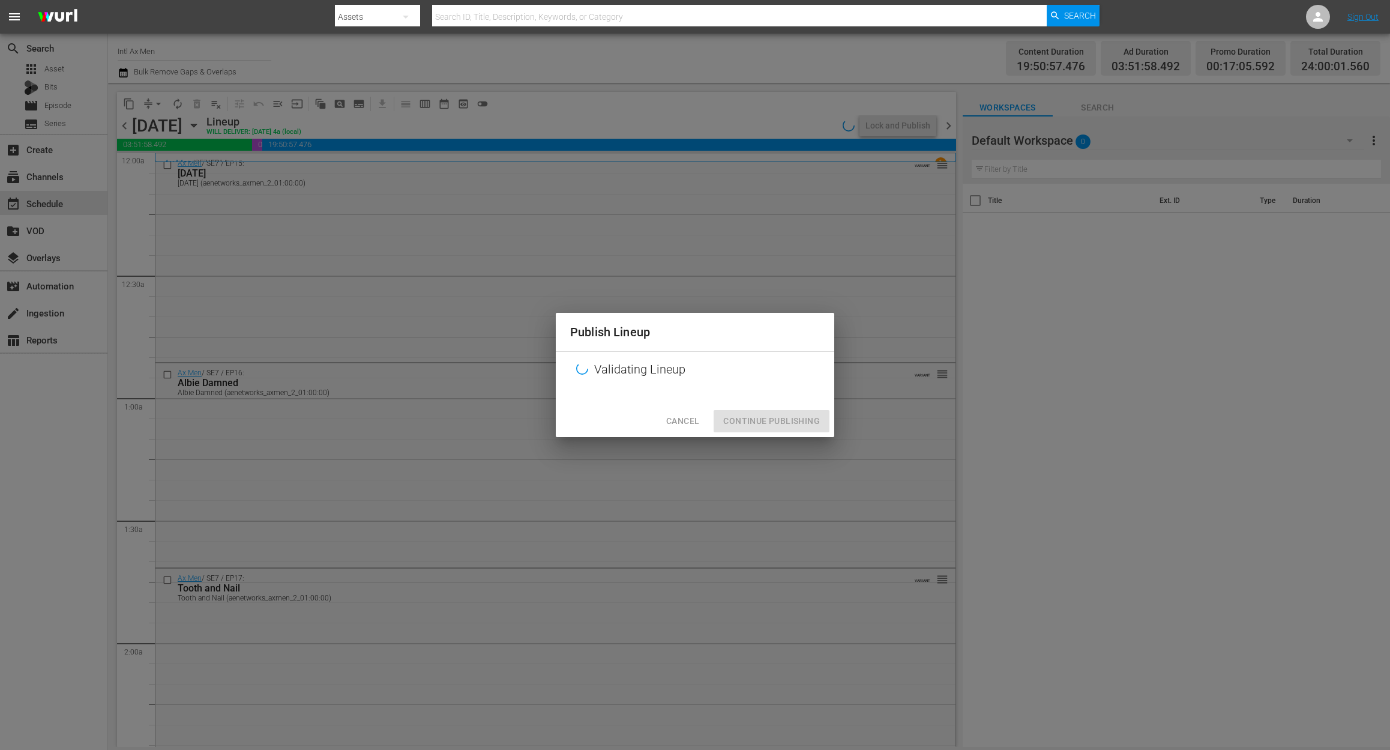
click at [771, 423] on div "Cancel Continue Publishing" at bounding box center [695, 421] width 279 height 32
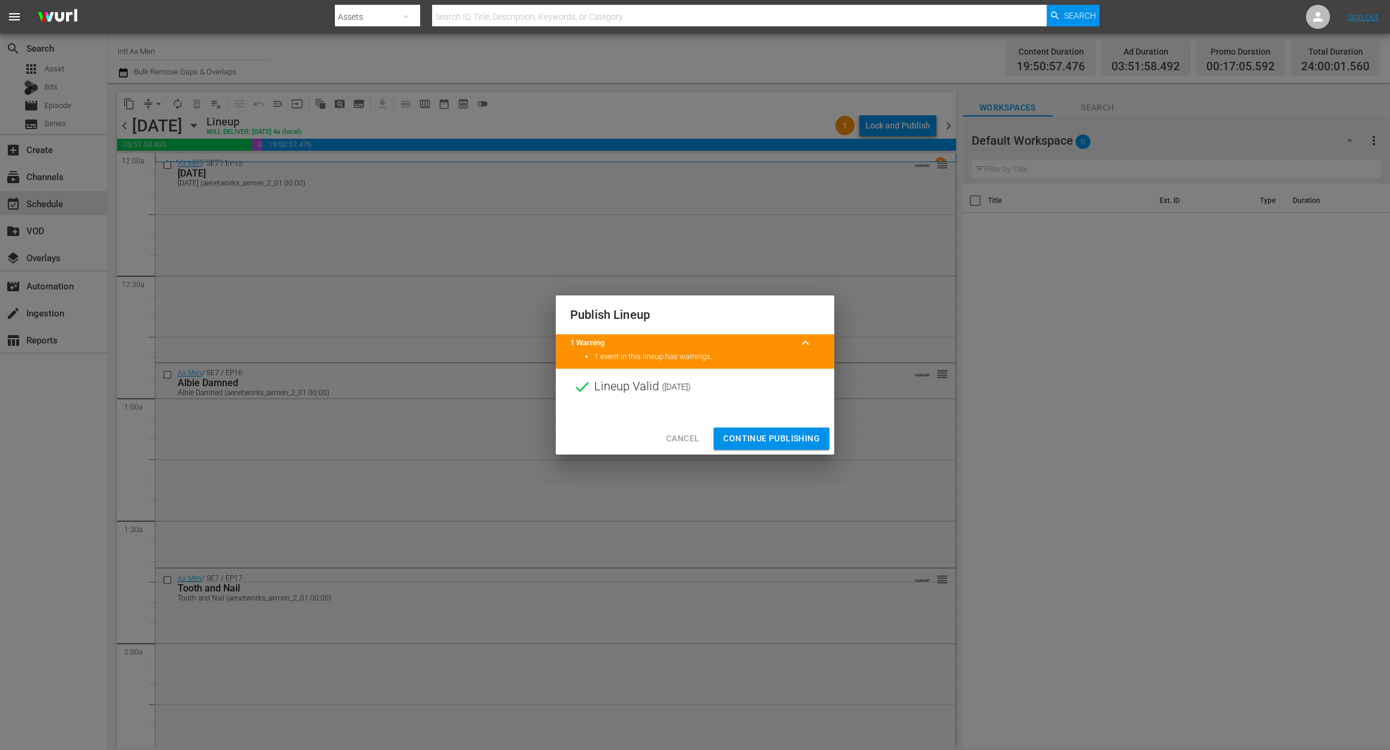
click at [793, 438] on span "Continue Publishing" at bounding box center [771, 438] width 97 height 15
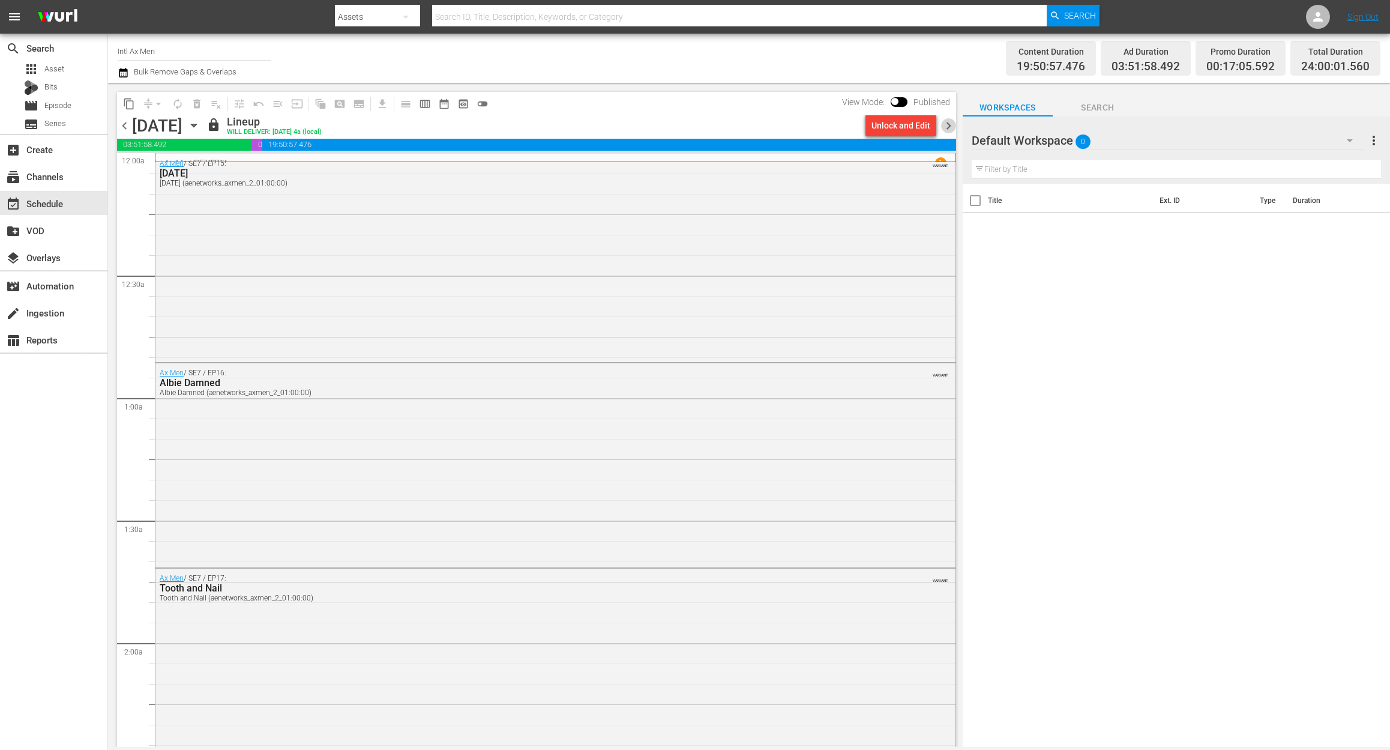
click at [947, 126] on span "chevron_right" at bounding box center [948, 125] width 15 height 15
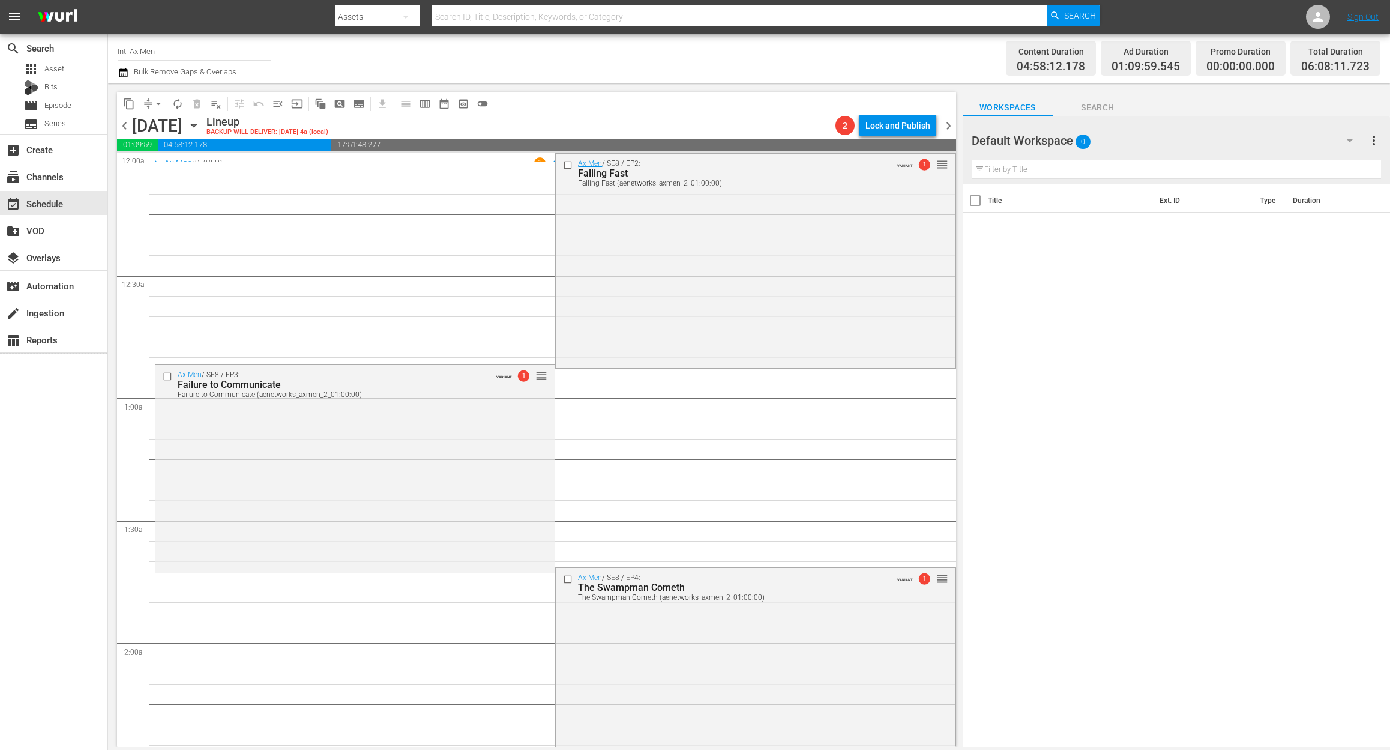
click at [123, 77] on icon "button" at bounding box center [123, 73] width 8 height 10
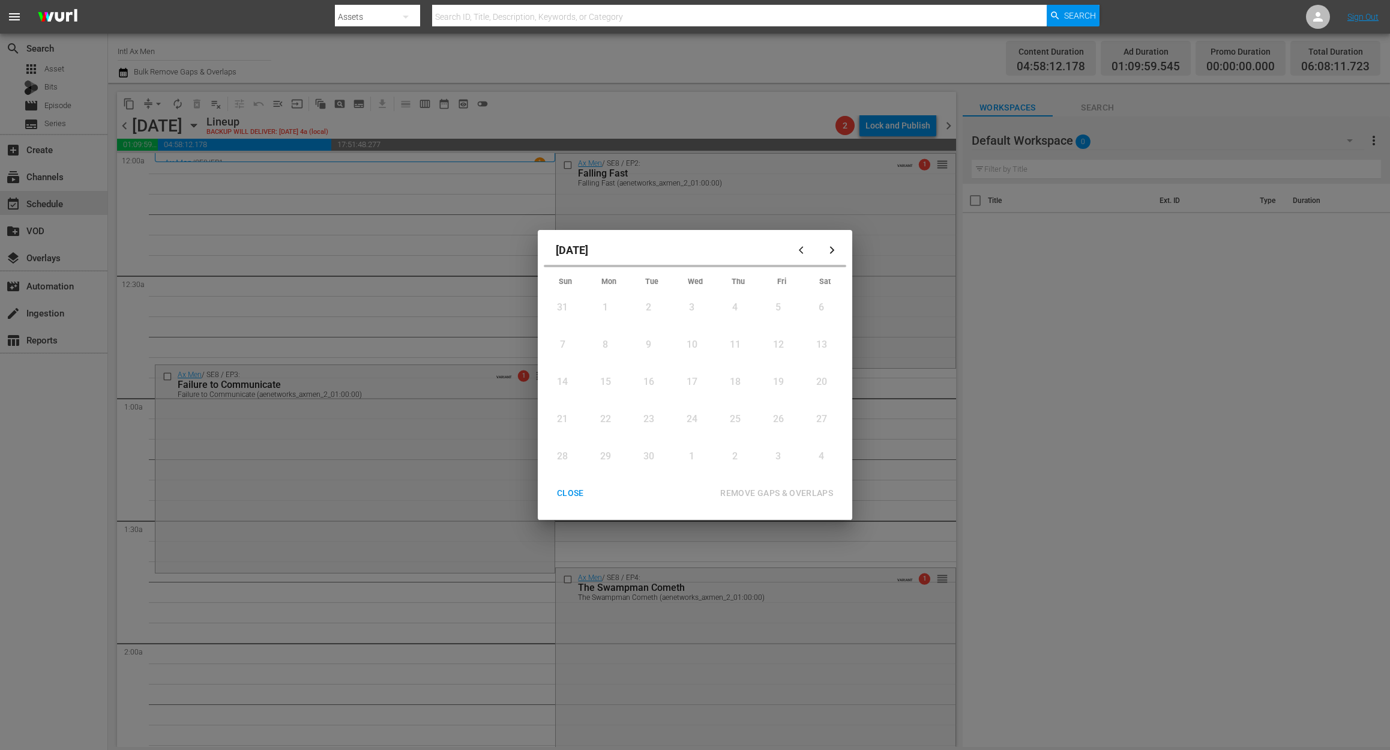
click at [687, 307] on div "3" at bounding box center [691, 308] width 15 height 14
click at [803, 484] on button "REMOVE GAPS & OVERLAPS" at bounding box center [777, 493] width 142 height 22
click at [690, 306] on div "3" at bounding box center [690, 305] width 15 height 14
click at [802, 487] on div "REMOVE GAPS & OVERLAPS" at bounding box center [777, 493] width 132 height 15
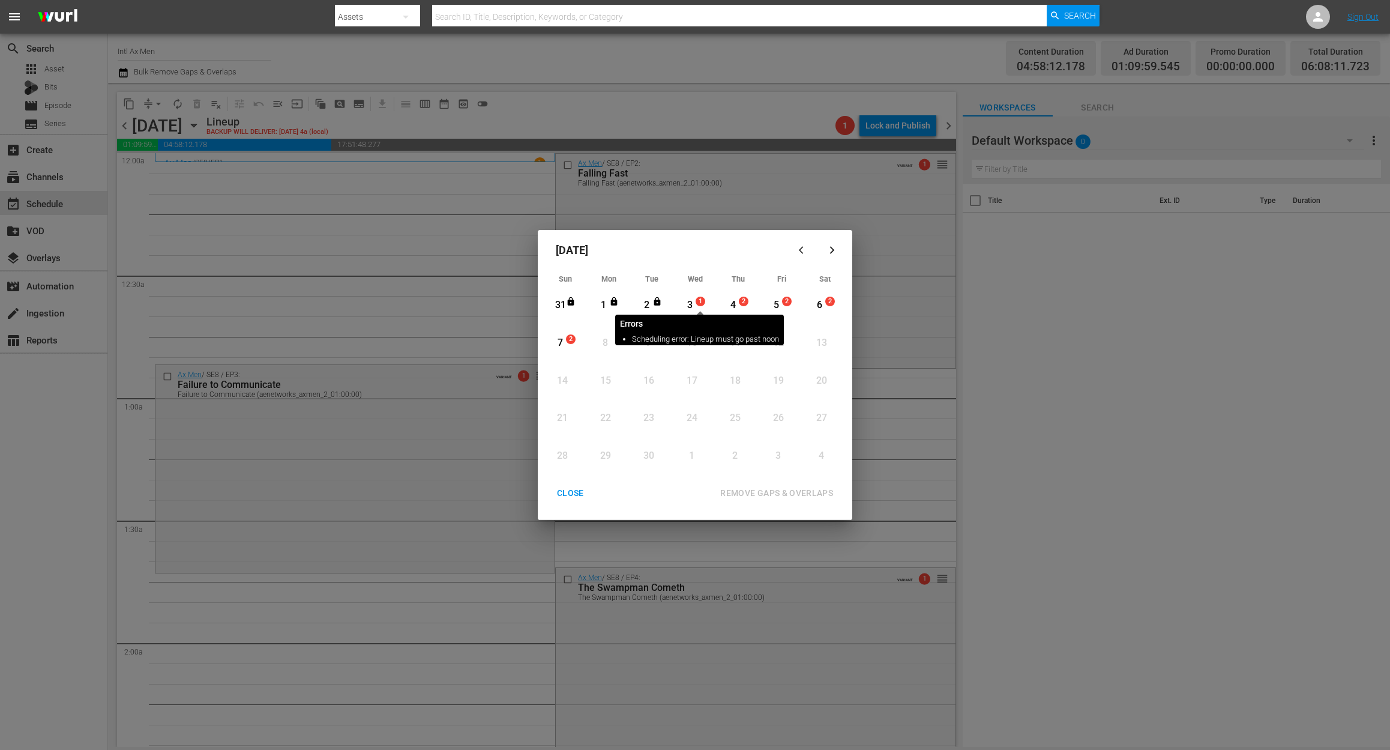
click at [699, 297] on span "1" at bounding box center [700, 302] width 8 height 10
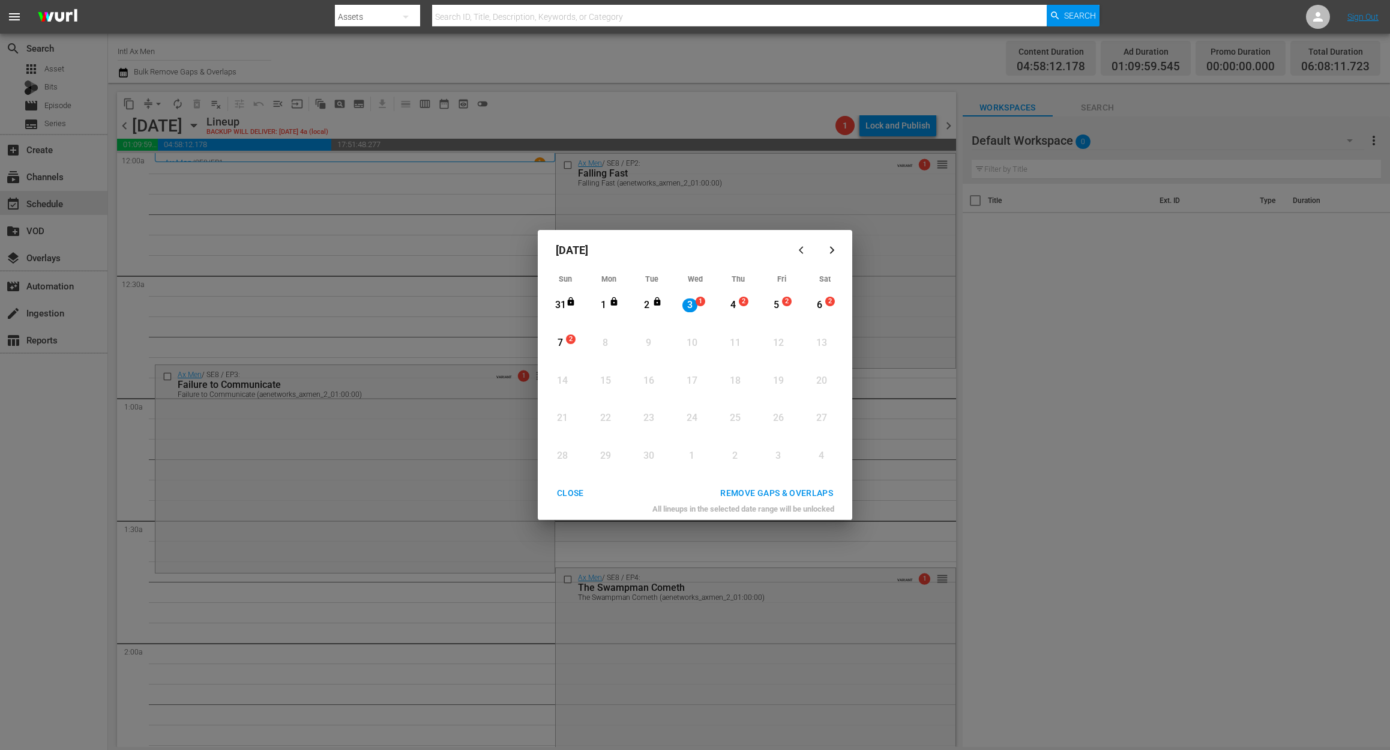
click at [798, 491] on div "REMOVE GAPS & OVERLAPS" at bounding box center [777, 493] width 132 height 15
click at [689, 305] on div "3" at bounding box center [690, 305] width 15 height 14
click at [749, 493] on div "REMOVE GAPS & OVERLAPS" at bounding box center [777, 493] width 132 height 15
click at [575, 497] on div "CLOSE" at bounding box center [570, 493] width 46 height 15
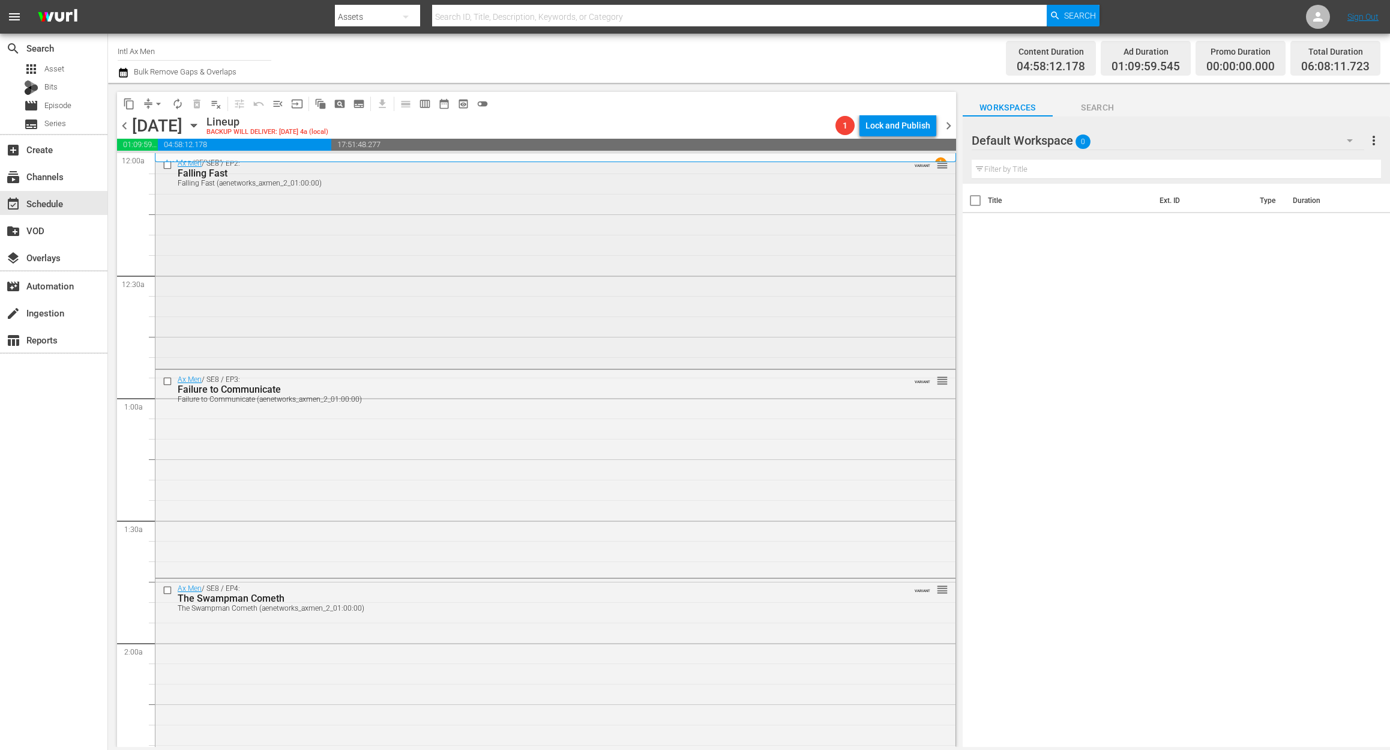
click at [468, 253] on div "Ax Men / SE8 / EP2: Falling Fast Falling Fast (aenetworks_axmen_2_01:00:00) VAR…" at bounding box center [555, 260] width 800 height 213
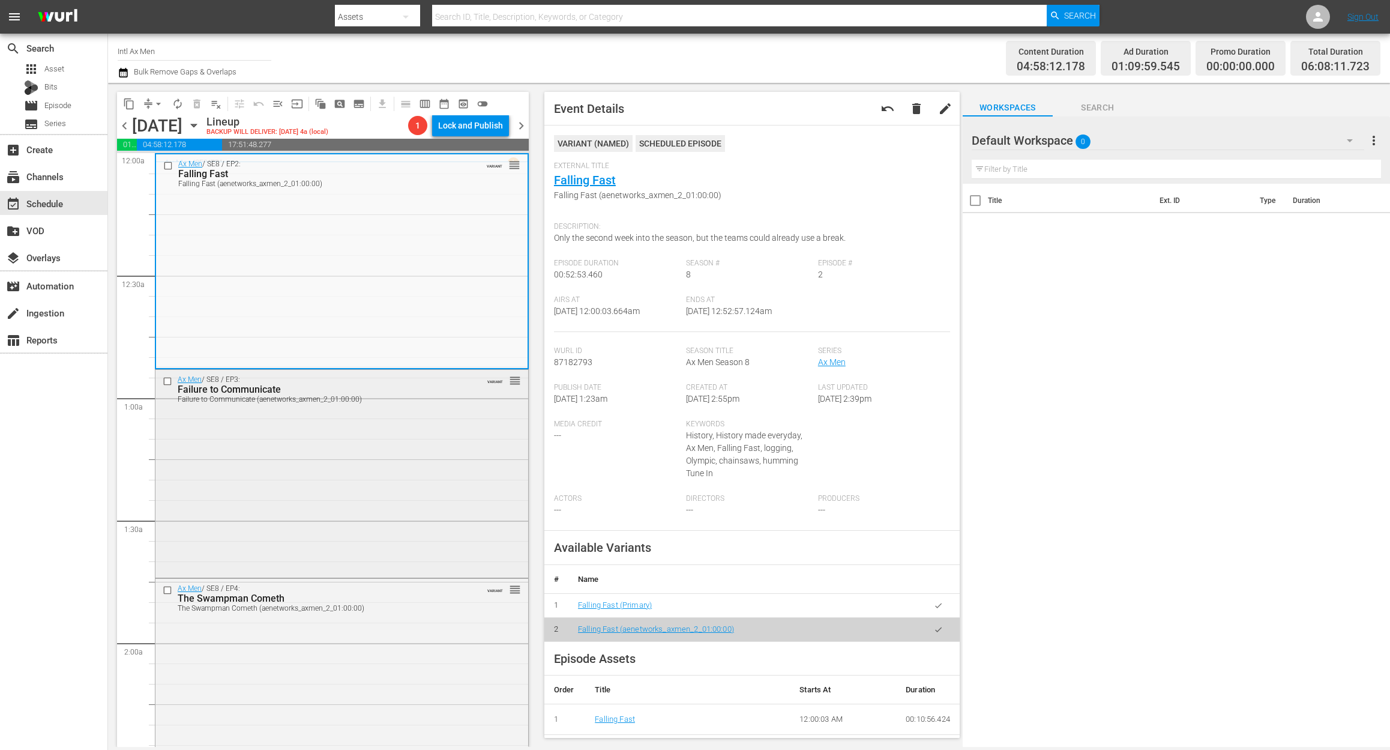
click at [307, 467] on div "Ax Men / SE8 / EP3: Failure to Communicate Failure to Communicate (aenetworks_a…" at bounding box center [341, 472] width 373 height 205
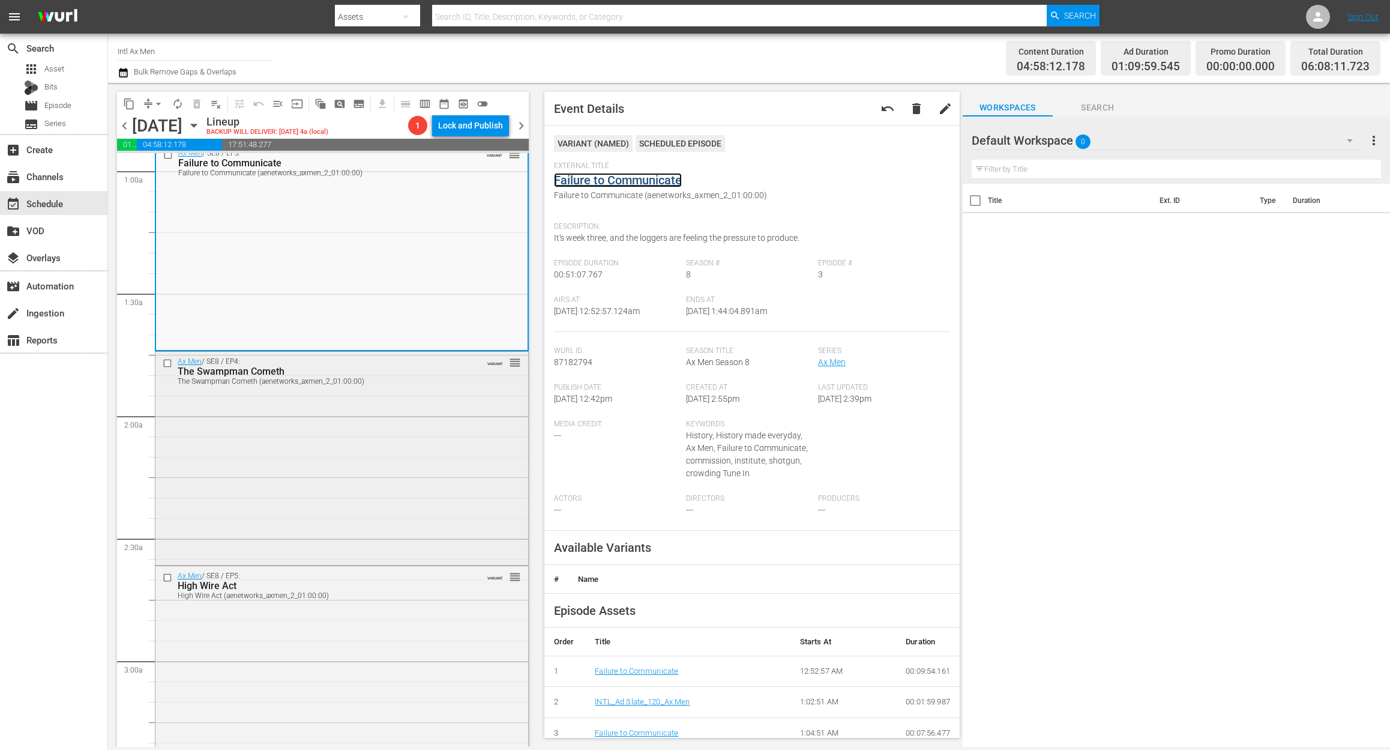
scroll to position [320, 0]
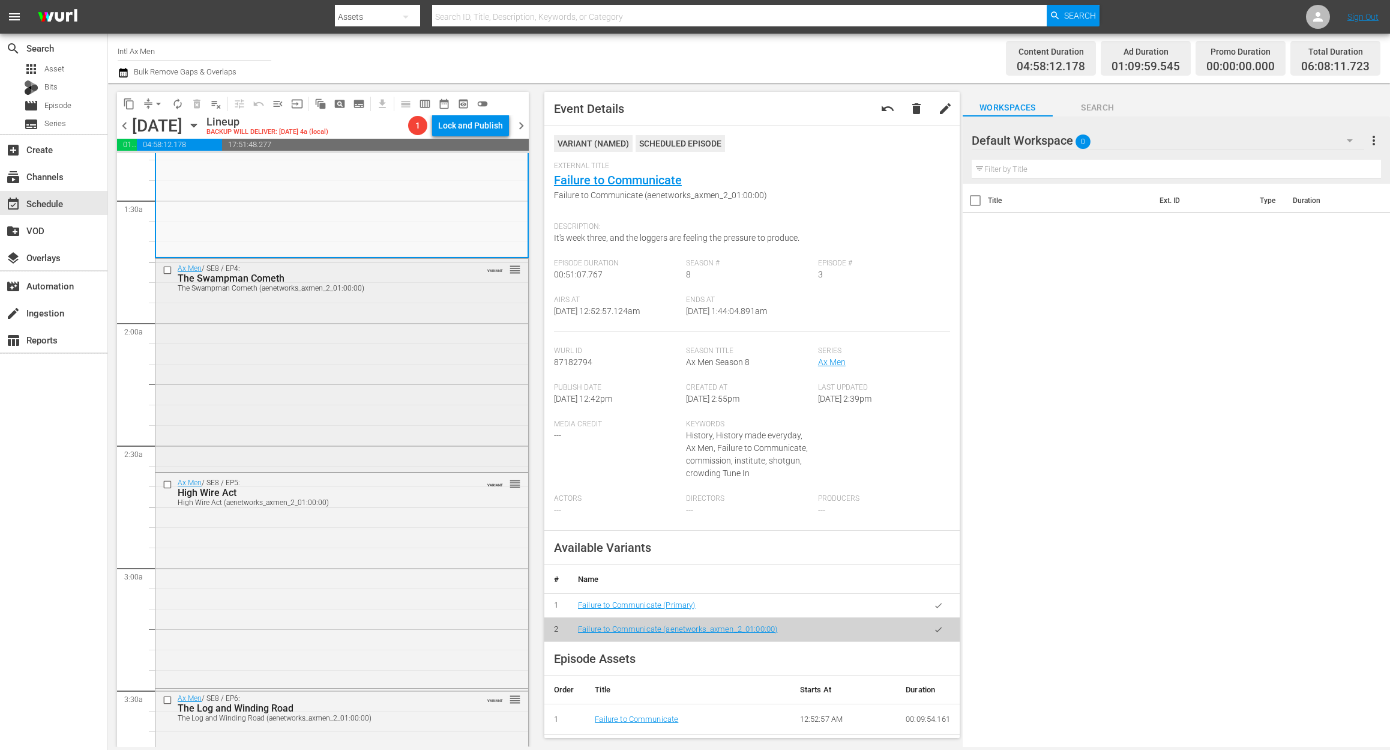
click at [353, 426] on div "Ax Men / SE8 / EP4: The Swampman Cometh The Swampman Cometh (aenetworks_axmen_2…" at bounding box center [341, 364] width 373 height 211
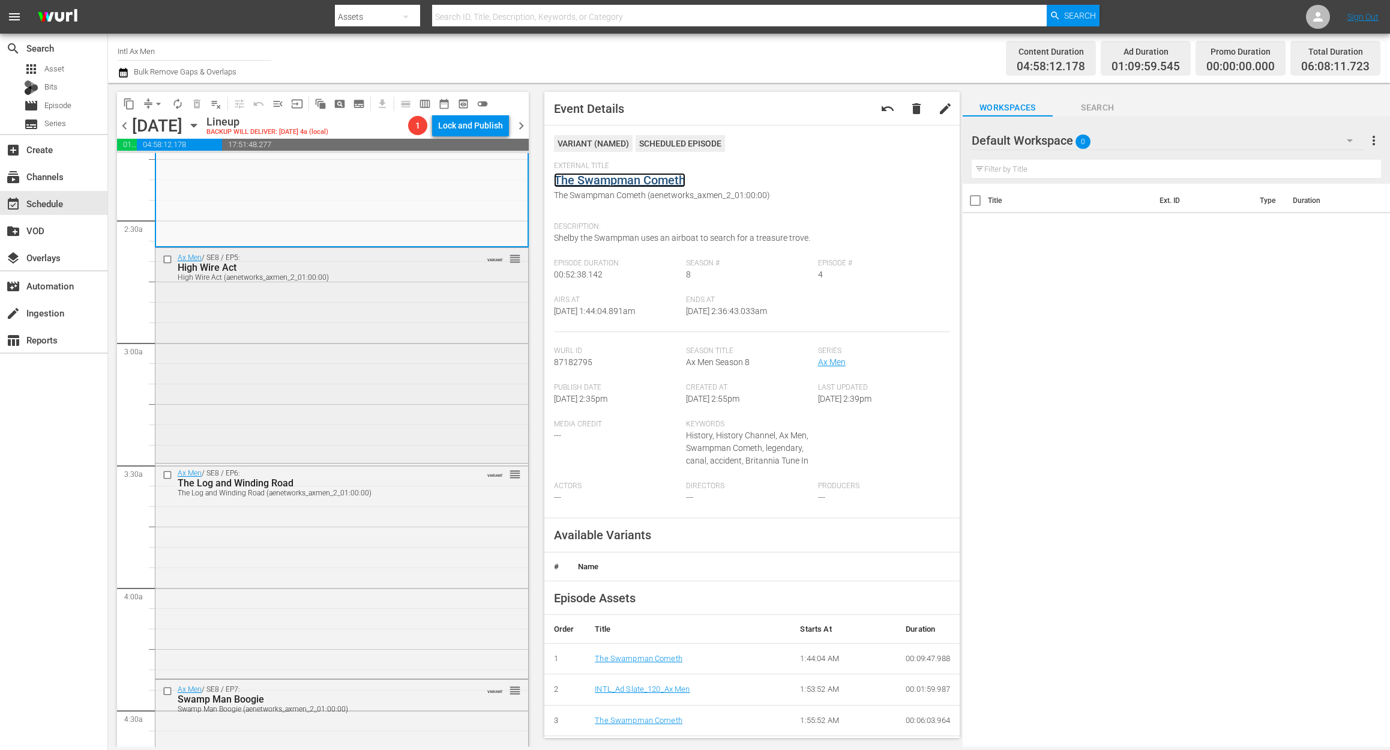
scroll to position [560, 0]
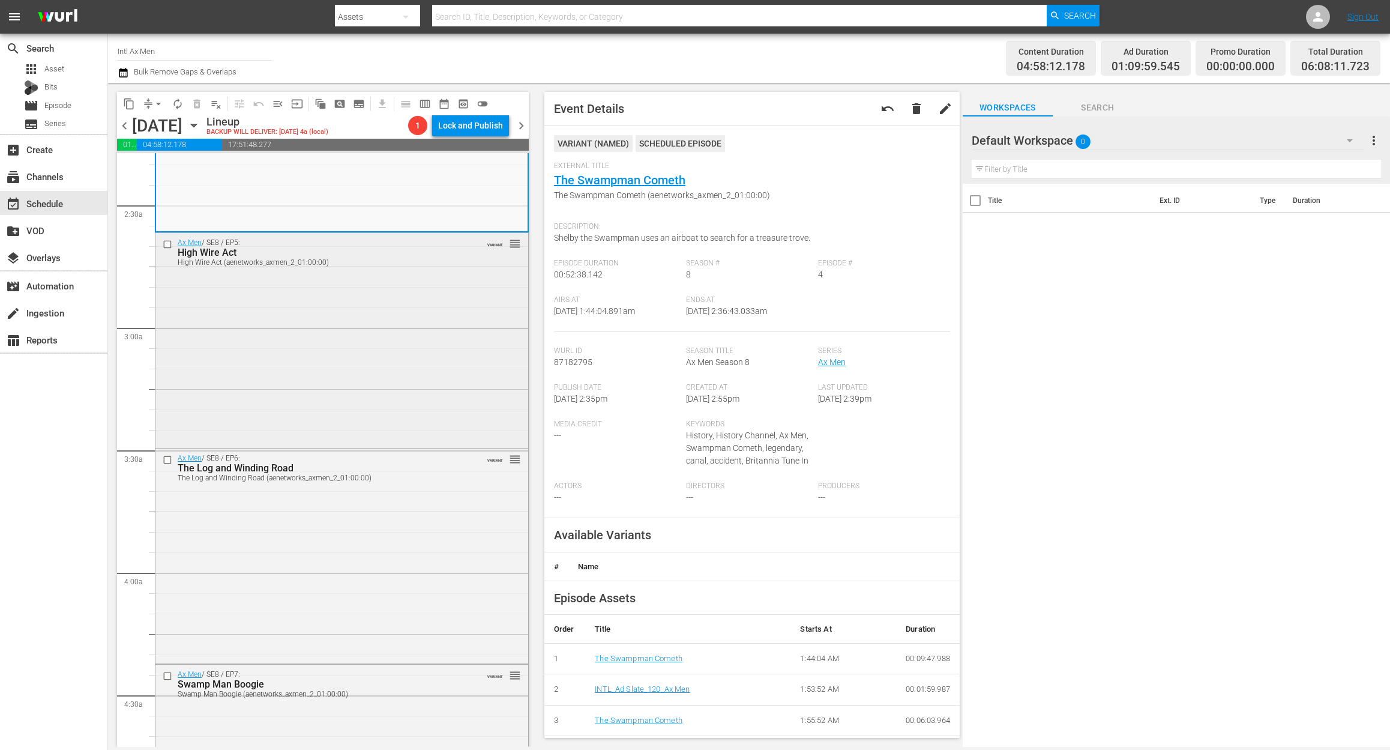
click at [361, 380] on div "Ax Men / SE8 / EP5: High Wire Act High Wire Act (aenetworks_axmen_2_01:00:00) V…" at bounding box center [341, 339] width 373 height 213
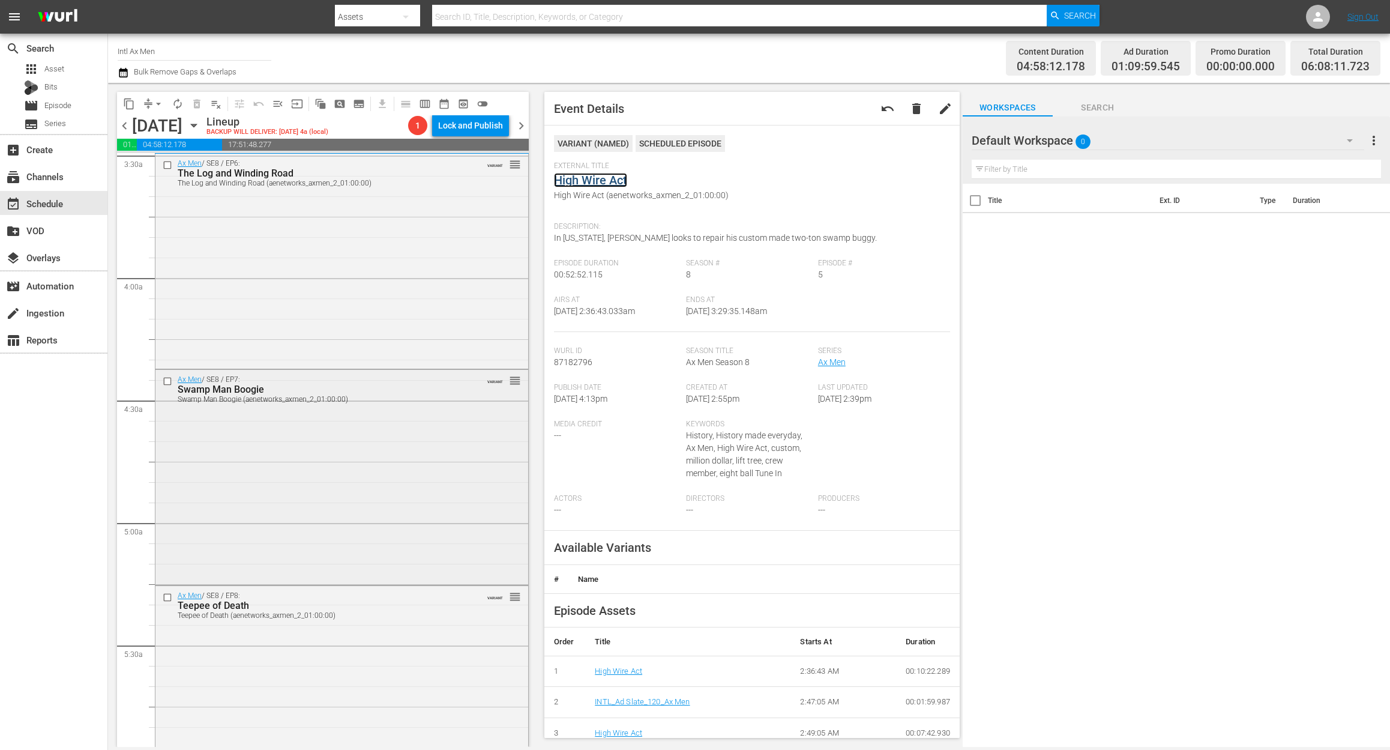
scroll to position [880, 0]
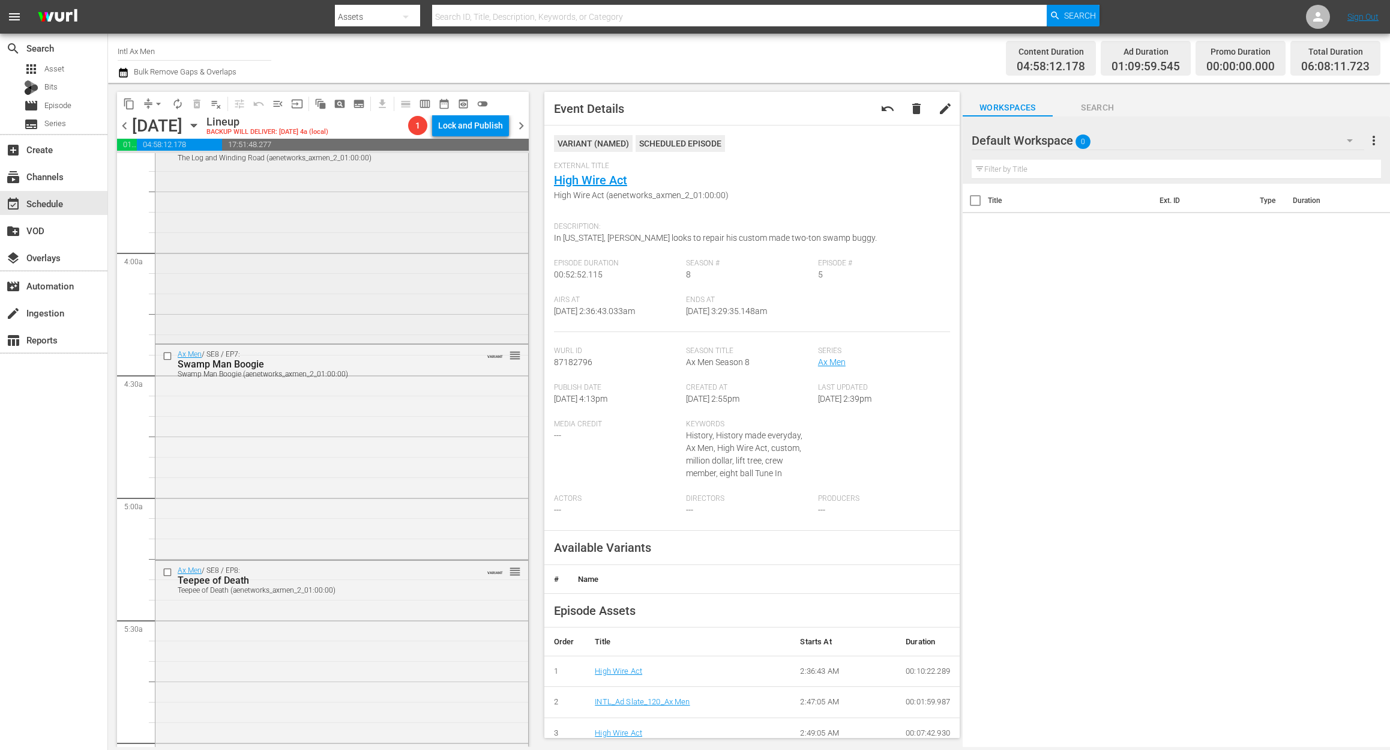
click at [411, 259] on div "Ax Men / SE8 / EP6: The Log and Winding Road The Log and Winding Road (aenetwor…" at bounding box center [341, 234] width 373 height 212
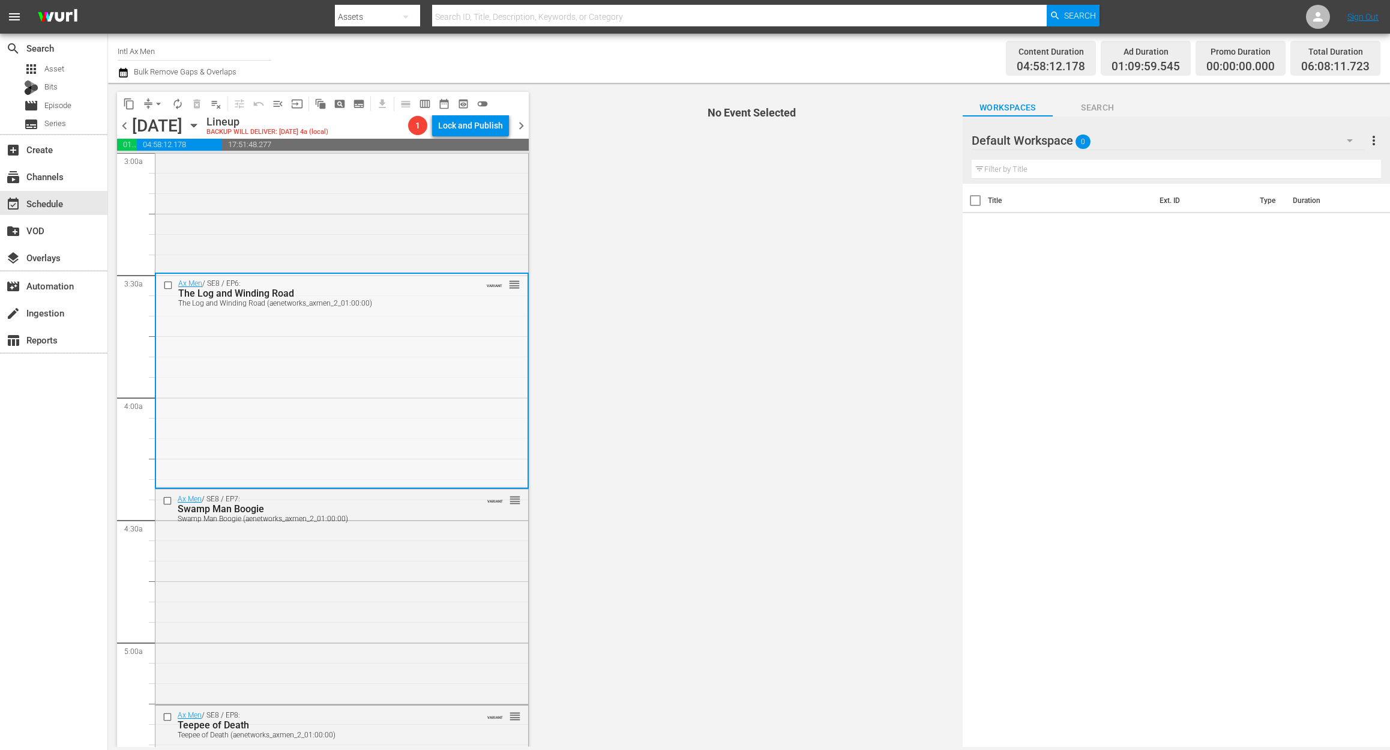
scroll to position [720, 0]
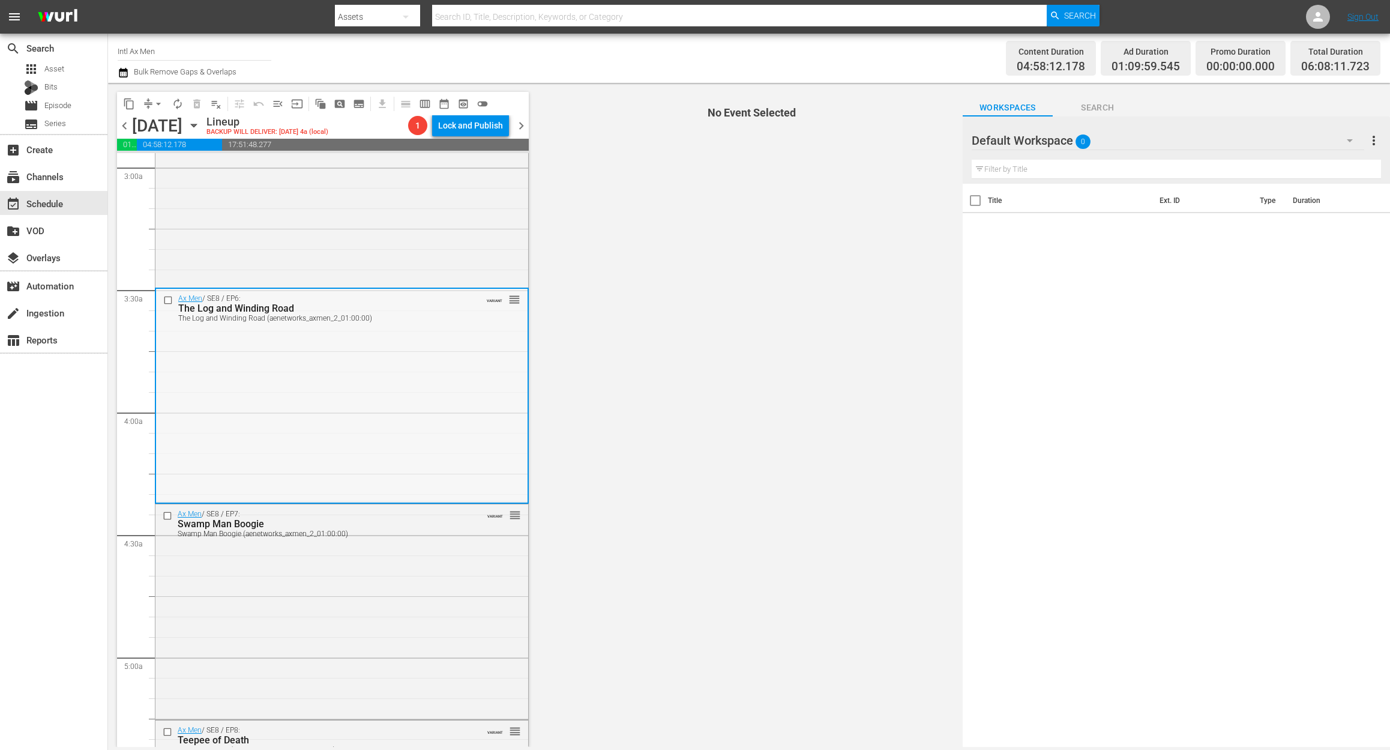
click at [390, 354] on div "Ax Men / SE8 / EP6: The Log and Winding Road The Log and Winding Road (aenetwor…" at bounding box center [342, 395] width 372 height 212
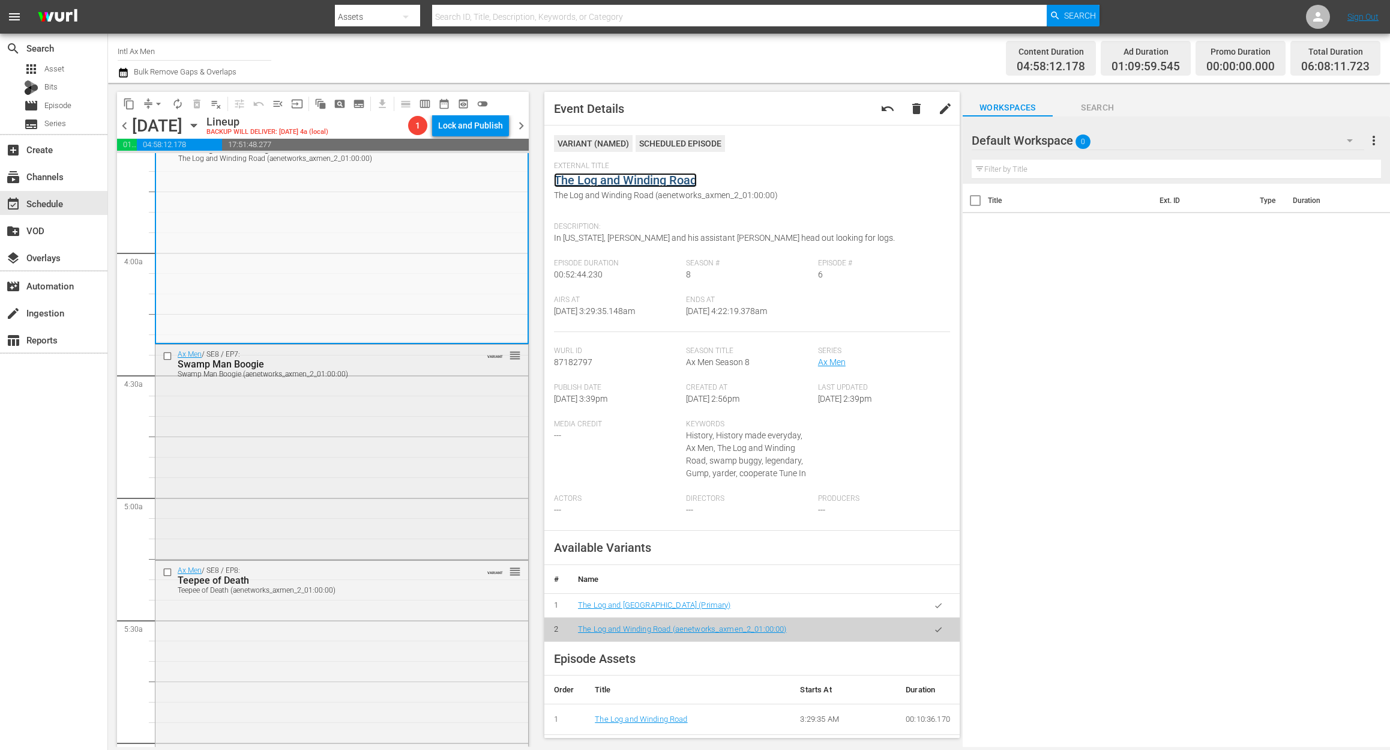
scroll to position [1040, 0]
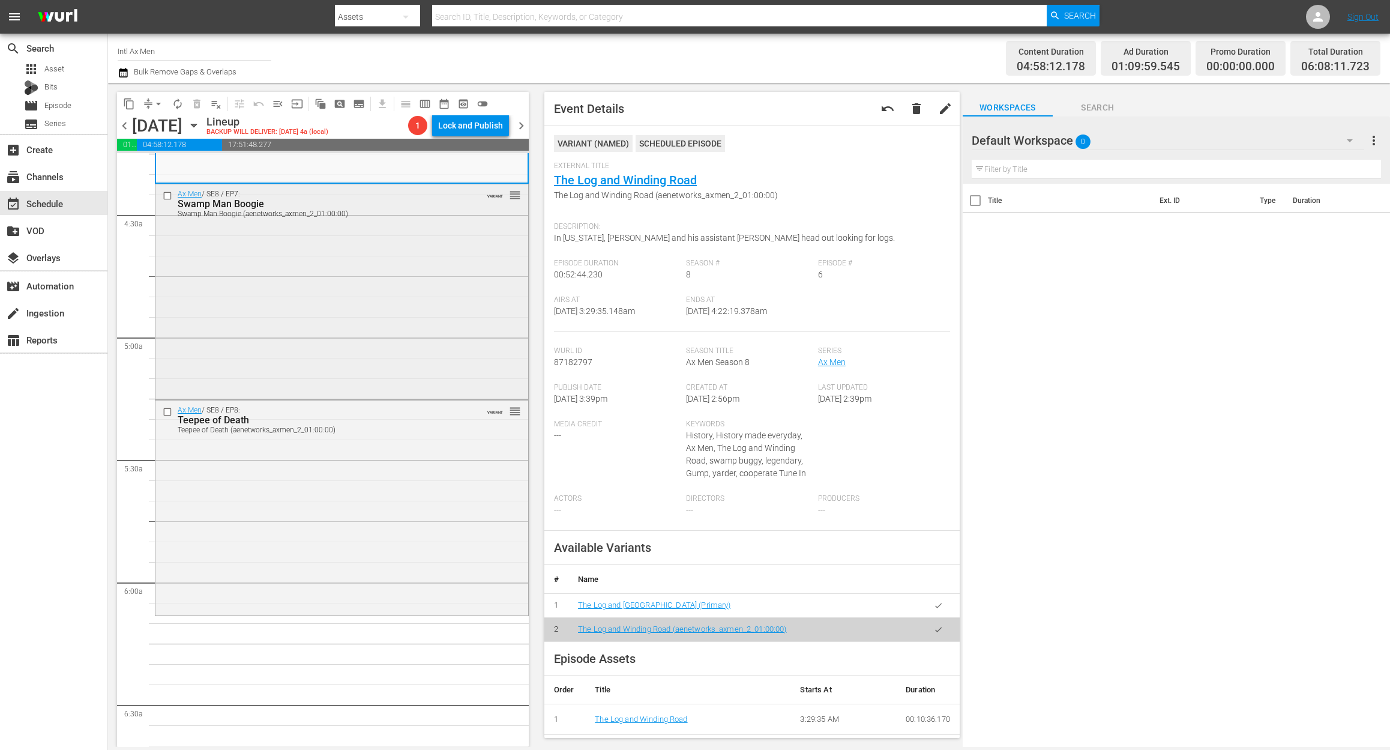
click at [383, 297] on div "Ax Men / SE8 / EP7: Swamp Man Boogie Swamp Man Boogie (aenetworks_axmen_2_01:00…" at bounding box center [341, 290] width 373 height 213
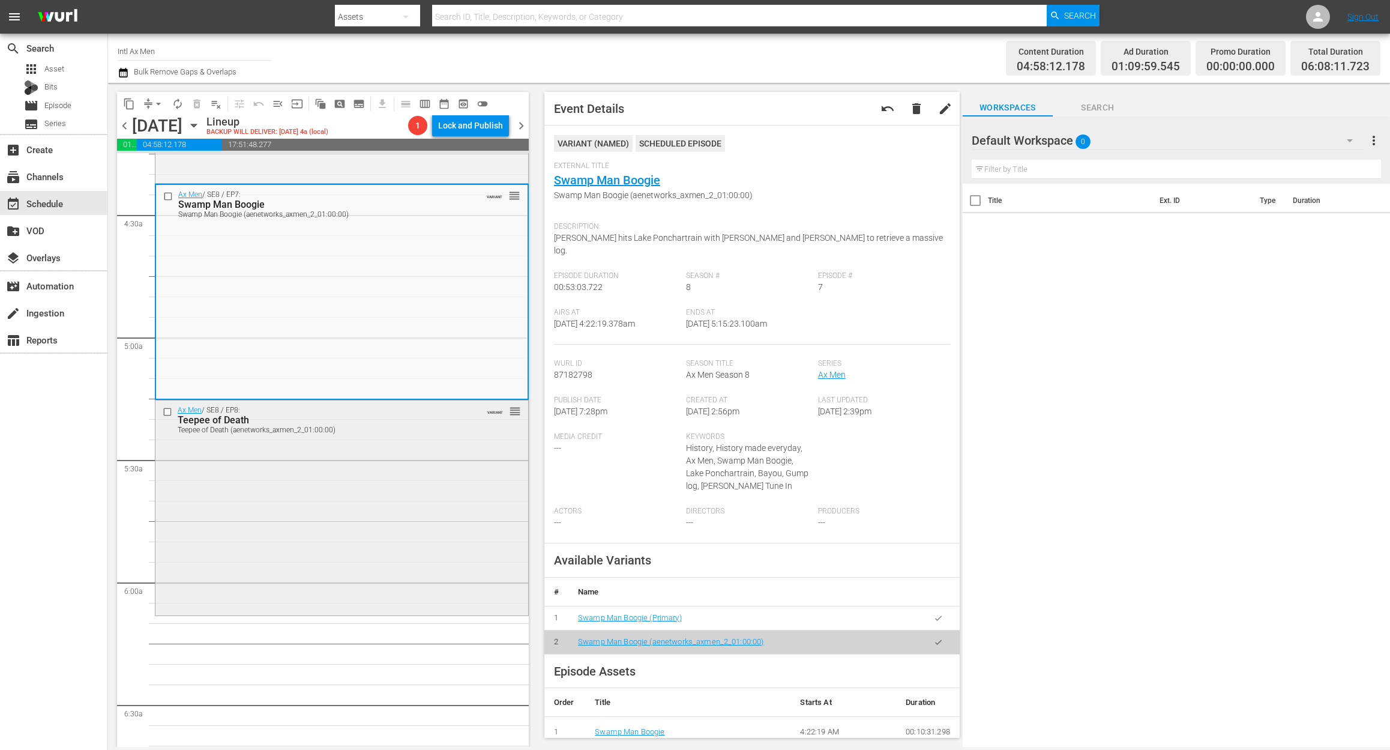
click at [418, 493] on div "Ax Men / SE8 / EP8: Teepee of Death Teepee of Death (aenetworks_axmen_2_01:00:0…" at bounding box center [341, 506] width 373 height 213
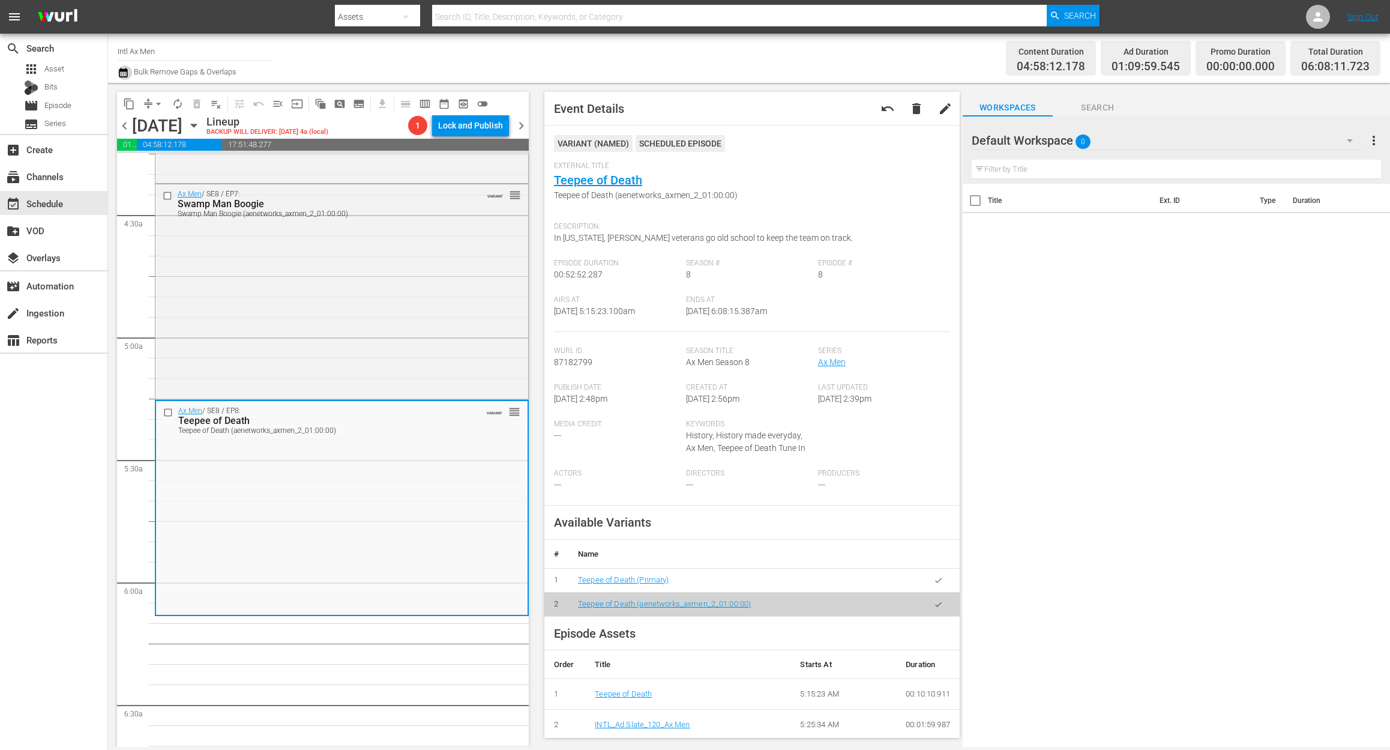
click at [123, 73] on icon "button" at bounding box center [123, 72] width 11 height 14
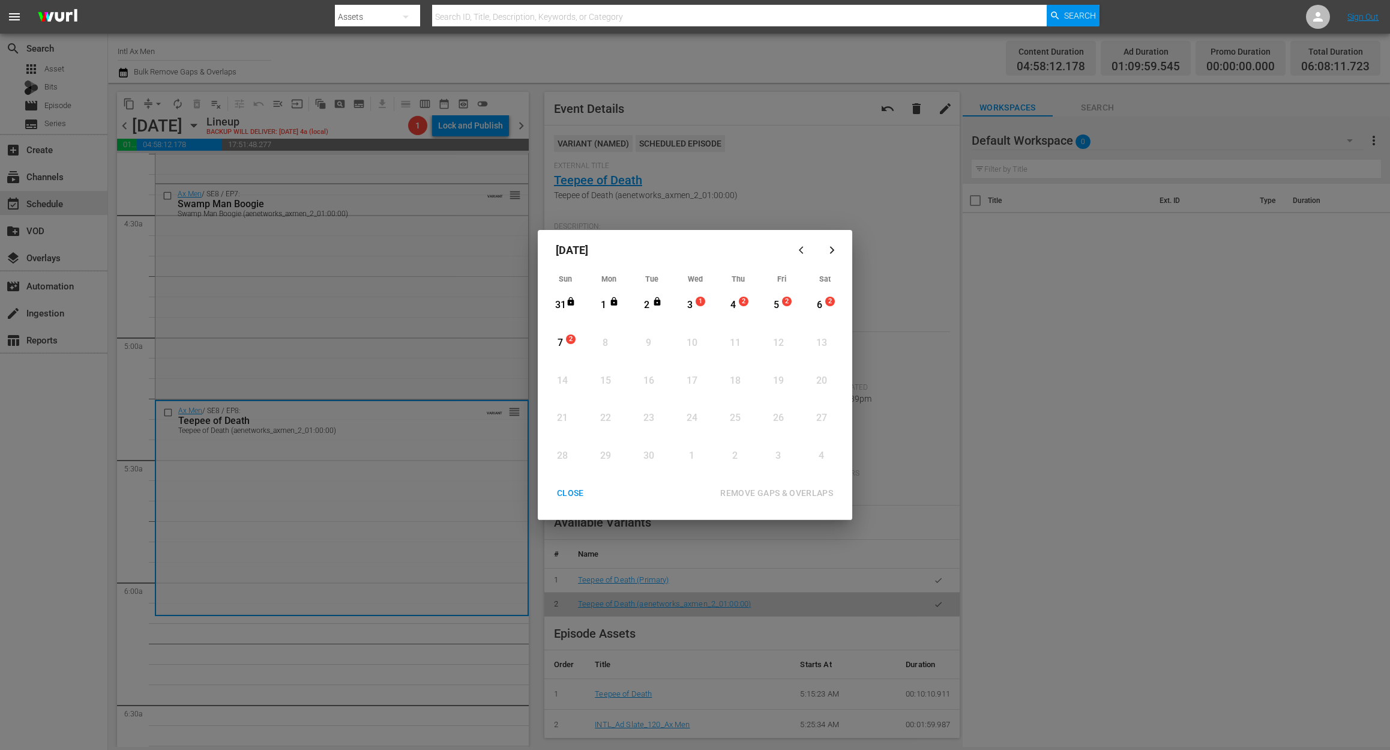
click at [689, 306] on div "3" at bounding box center [690, 305] width 15 height 14
click at [792, 489] on div "REMOVE GAPS & OVERLAPS" at bounding box center [777, 493] width 132 height 15
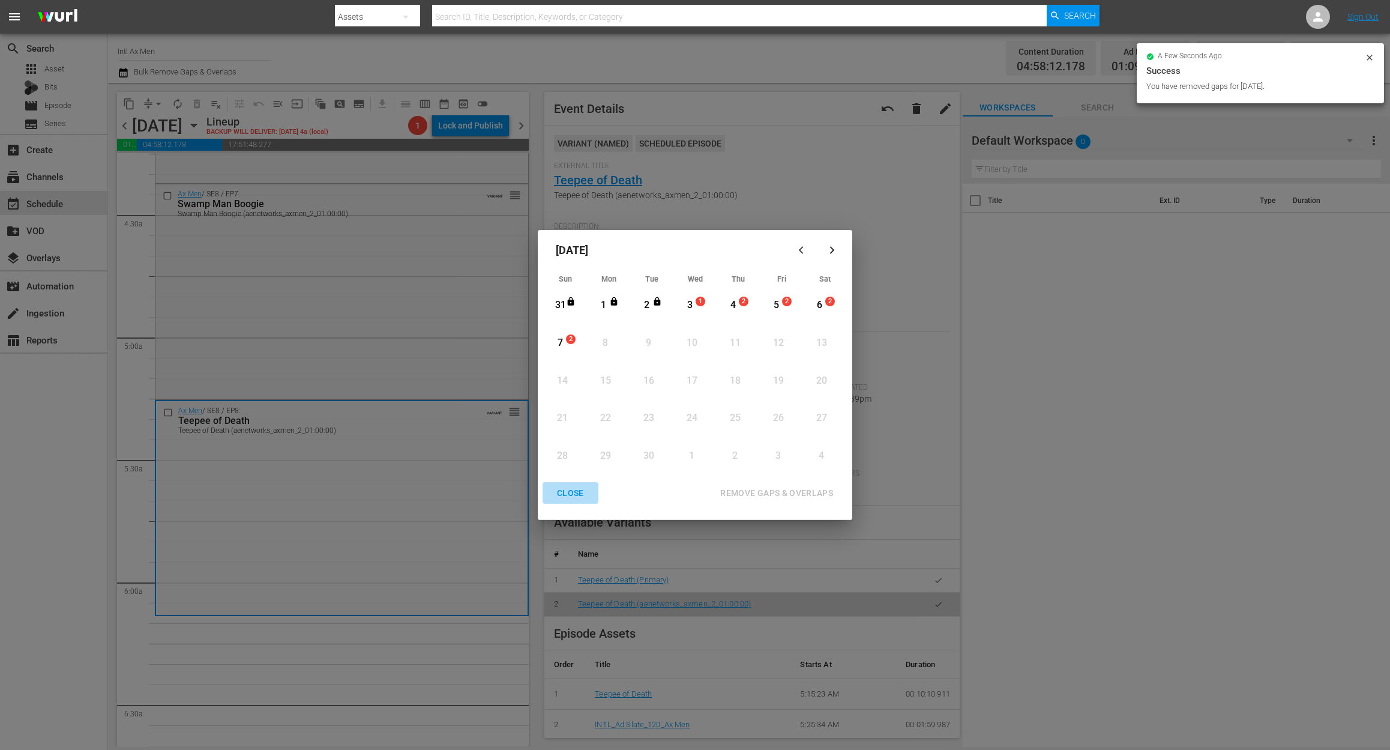
click at [571, 486] on div "CLOSE" at bounding box center [570, 493] width 46 height 15
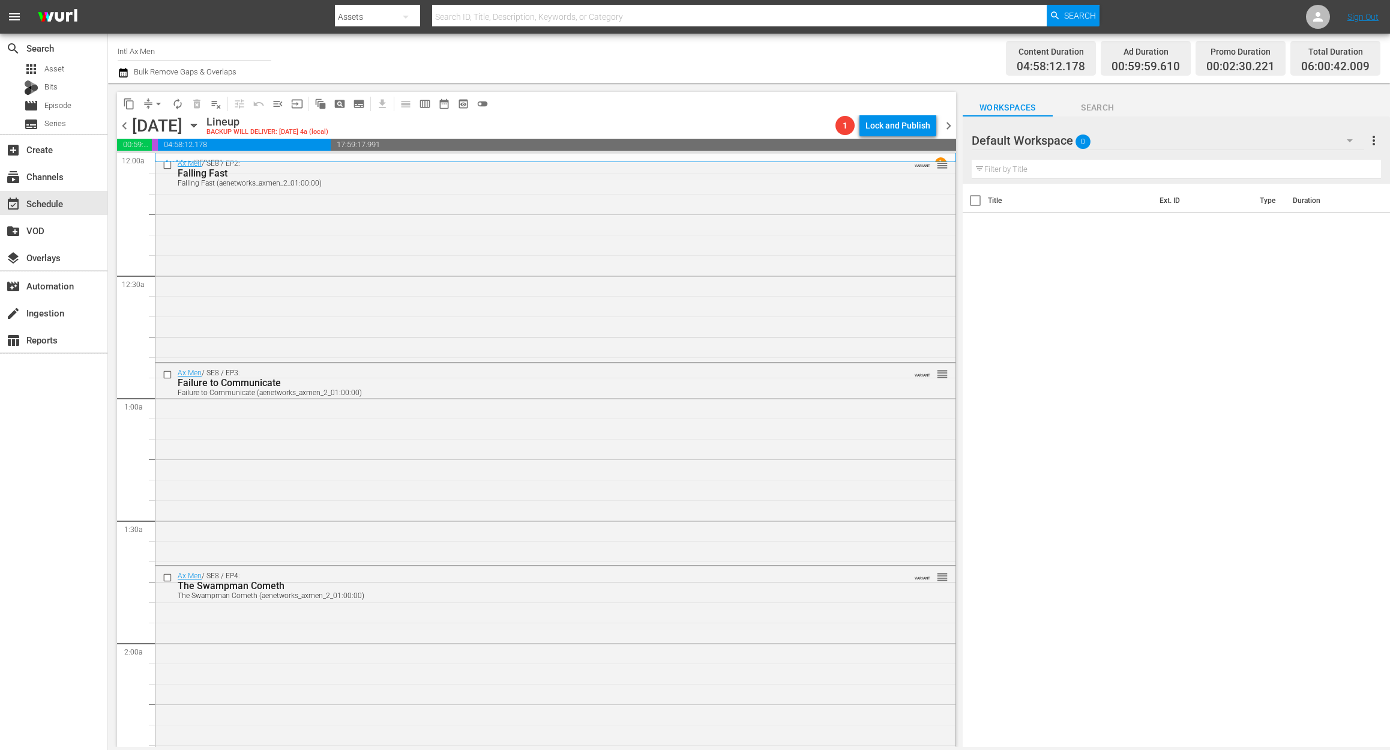
click at [120, 70] on icon "button" at bounding box center [123, 73] width 8 height 10
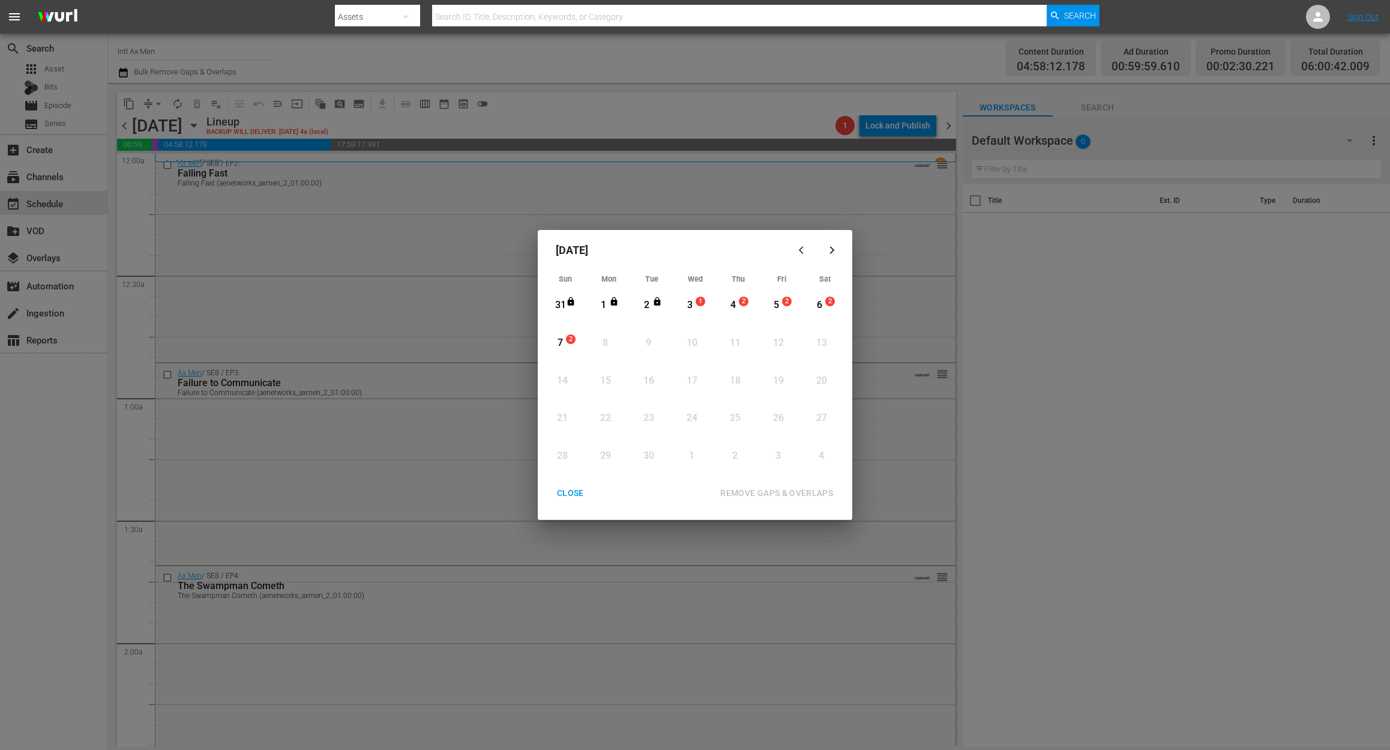
click at [692, 306] on div "3" at bounding box center [690, 305] width 15 height 14
click at [771, 491] on div "REMOVE GAPS & OVERLAPS" at bounding box center [777, 493] width 132 height 15
click at [681, 298] on div "Month View" at bounding box center [679, 305] width 5 height 33
click at [788, 486] on div "REMOVE GAPS & OVERLAPS" at bounding box center [777, 493] width 132 height 15
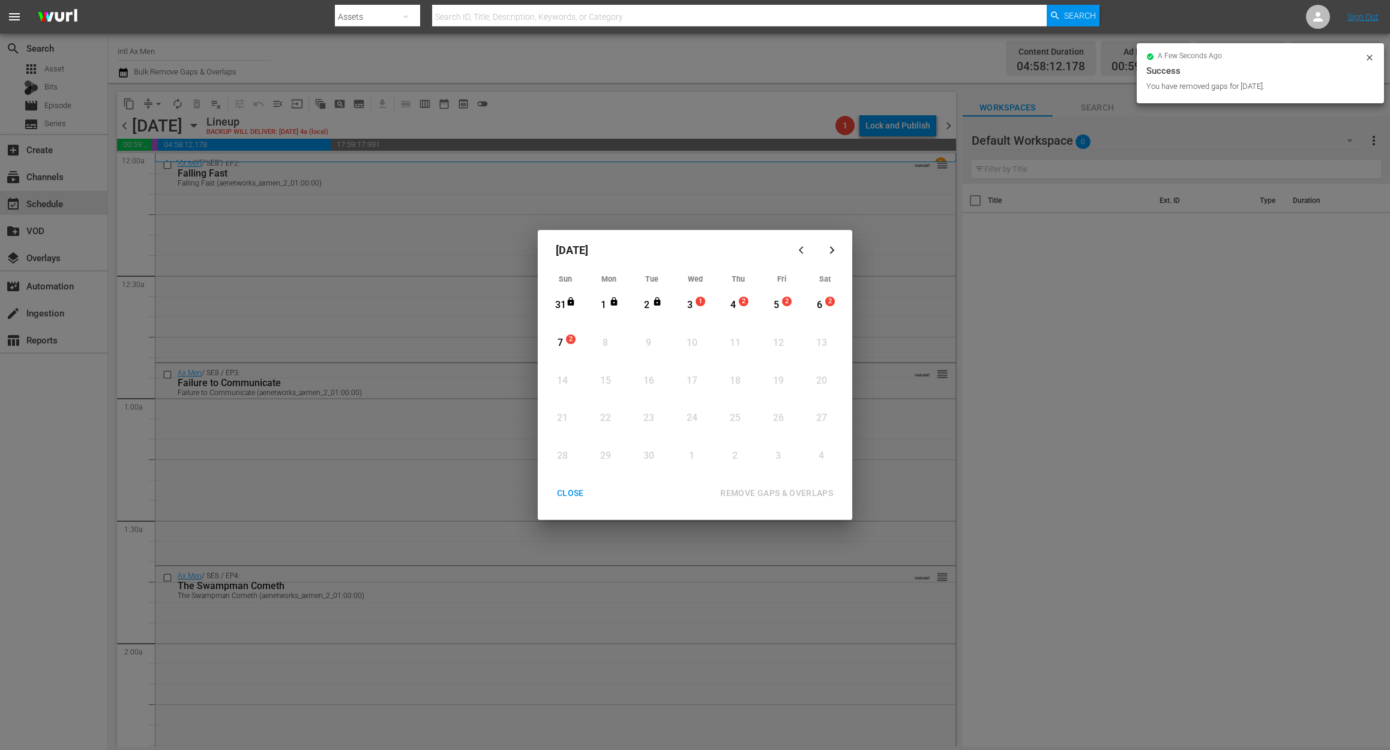
click at [563, 491] on div "CLOSE" at bounding box center [570, 493] width 46 height 15
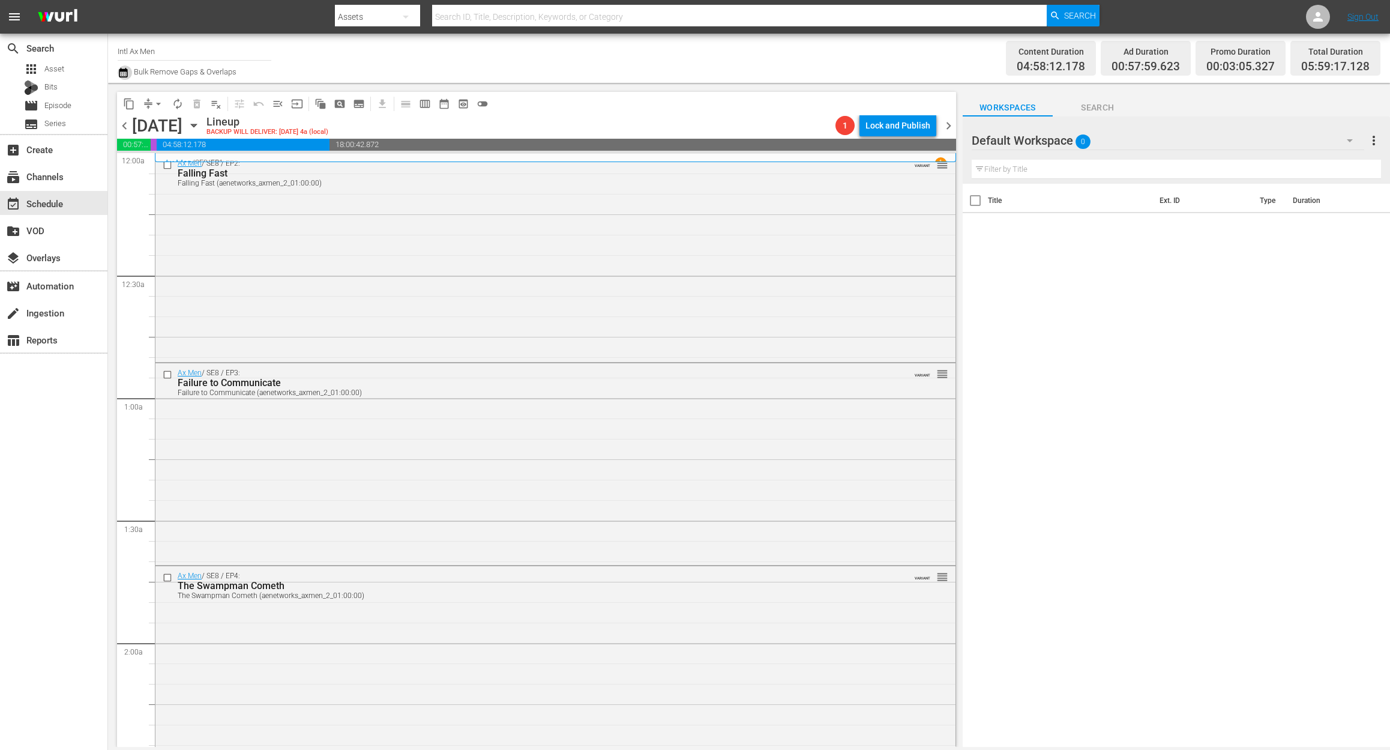
click at [121, 73] on icon "button" at bounding box center [123, 72] width 11 height 14
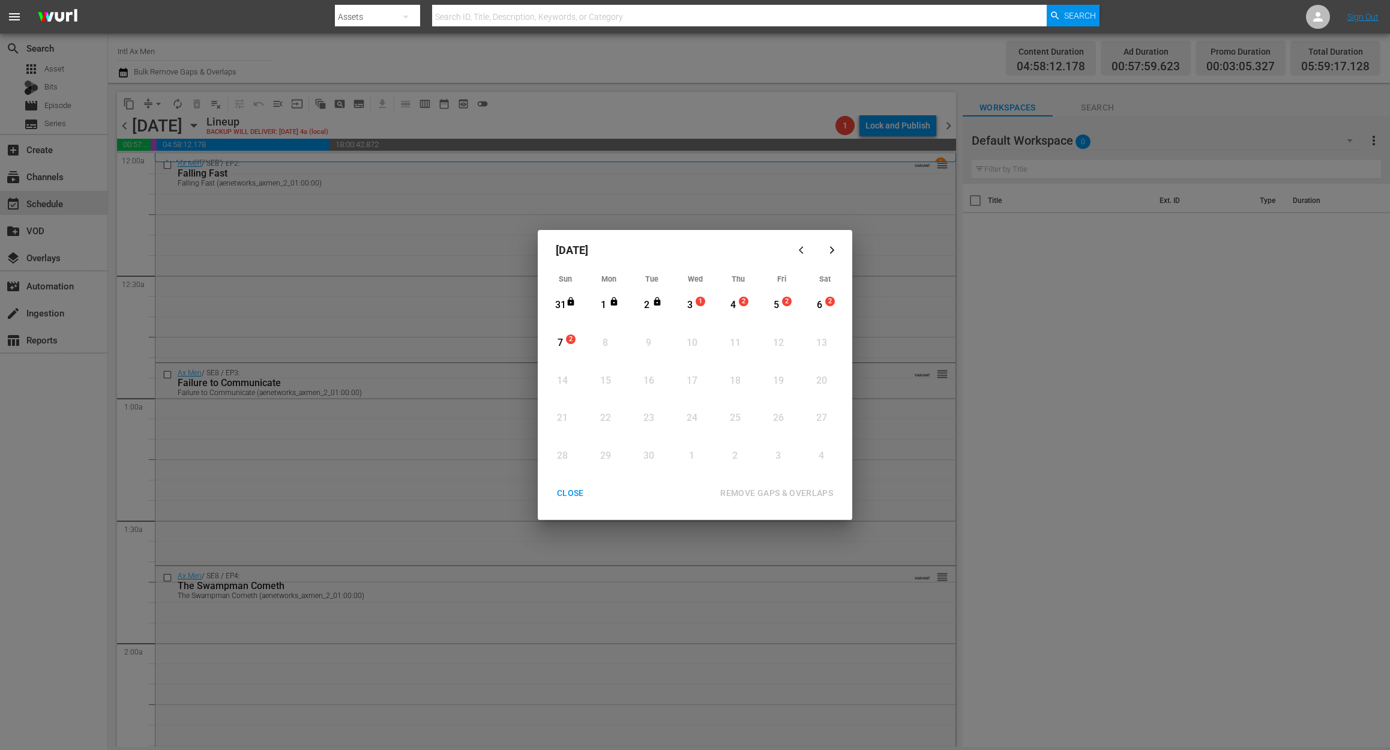
click at [689, 303] on div "3" at bounding box center [690, 305] width 15 height 14
click at [779, 493] on div "REMOVE GAPS & OVERLAPS" at bounding box center [777, 493] width 132 height 15
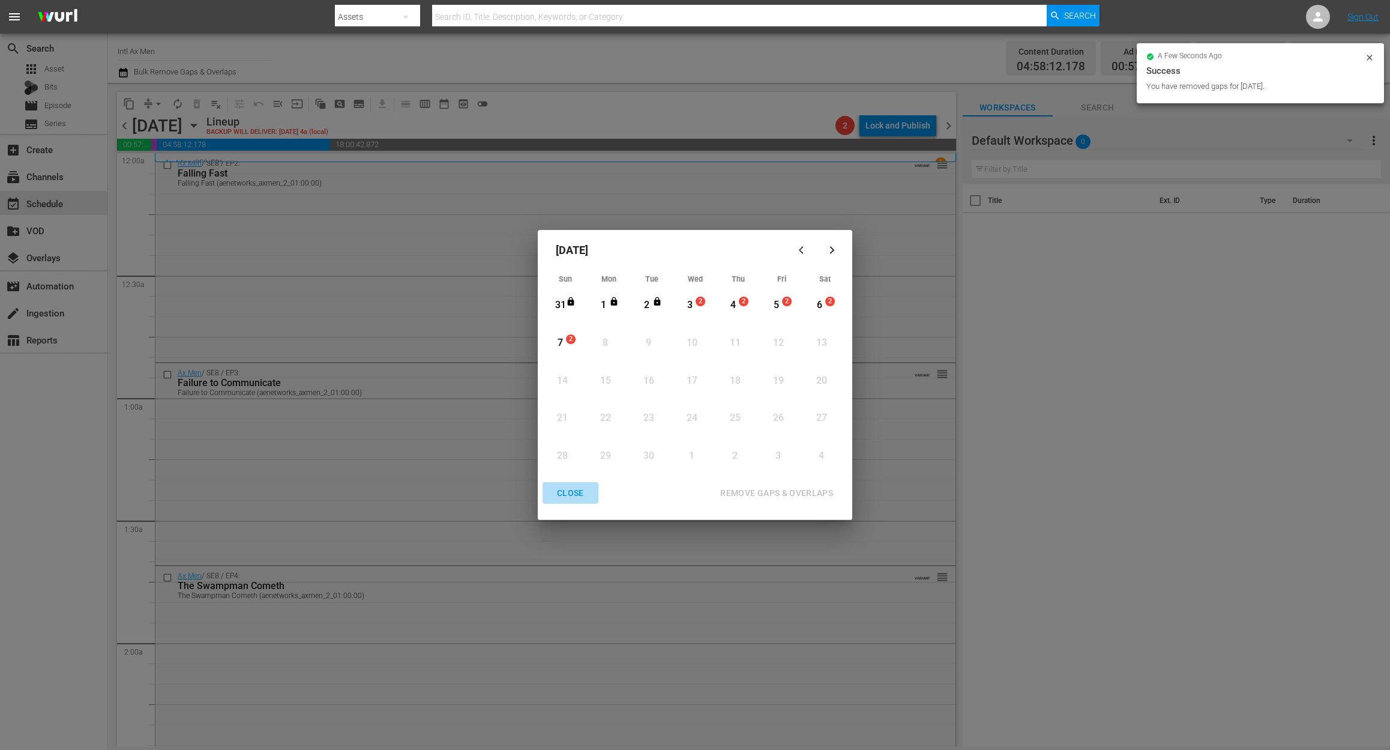
click at [569, 495] on div "CLOSE" at bounding box center [570, 493] width 46 height 15
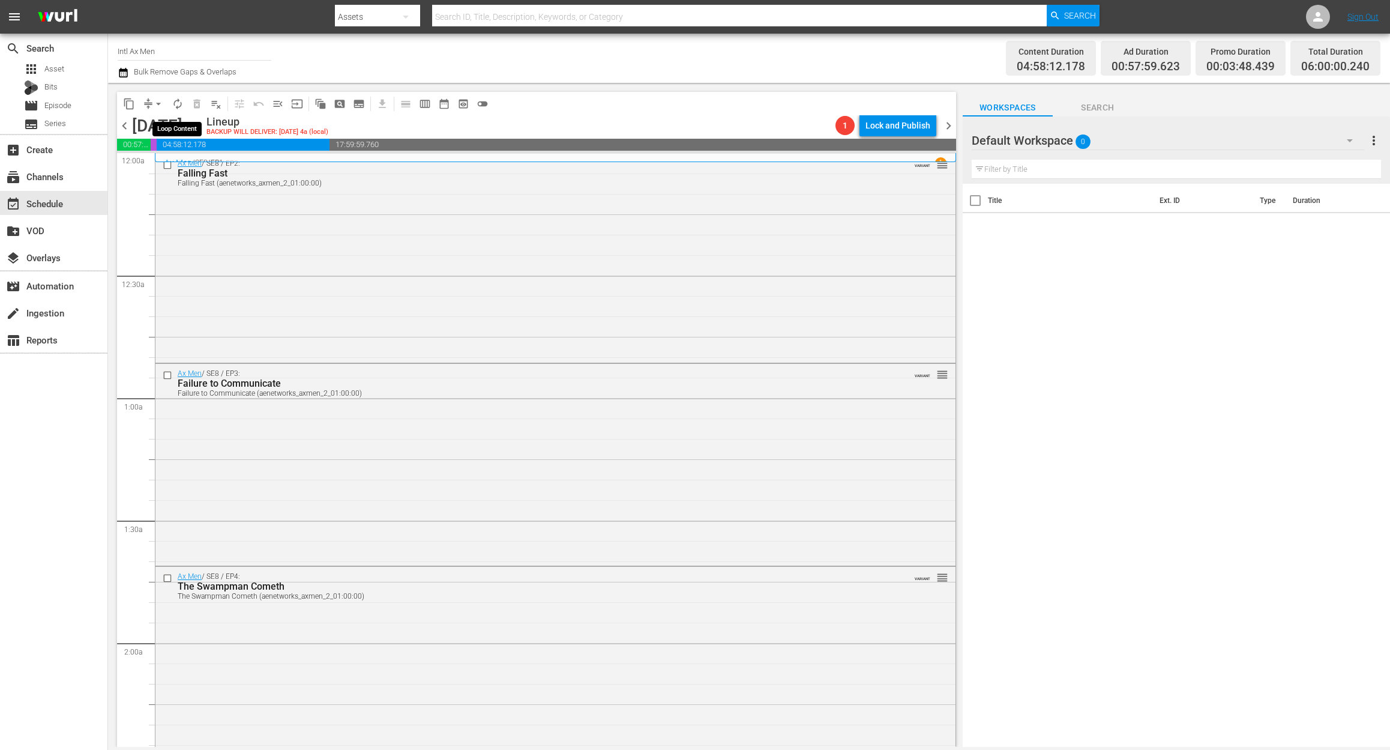
click at [178, 104] on span "autorenew_outlined" at bounding box center [178, 104] width 12 height 12
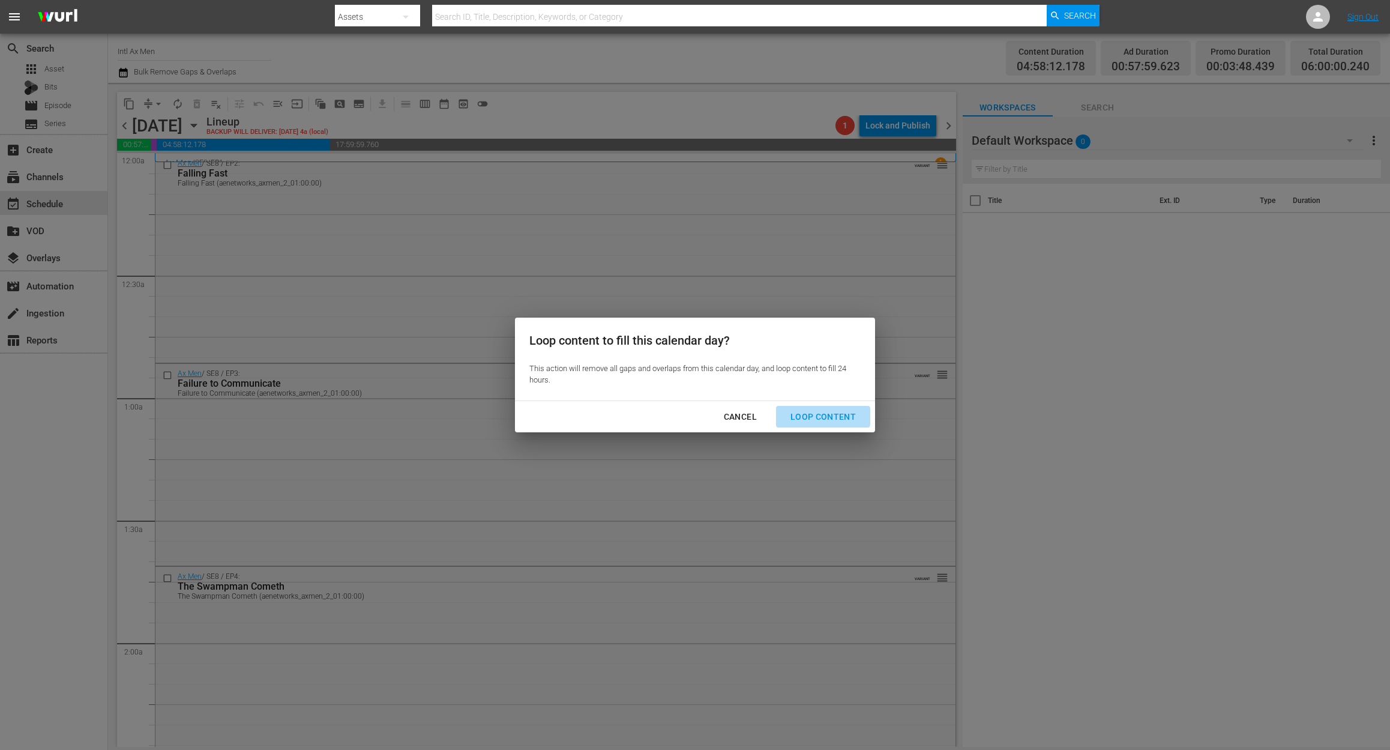
click at [824, 414] on div "Loop Content" at bounding box center [823, 416] width 85 height 15
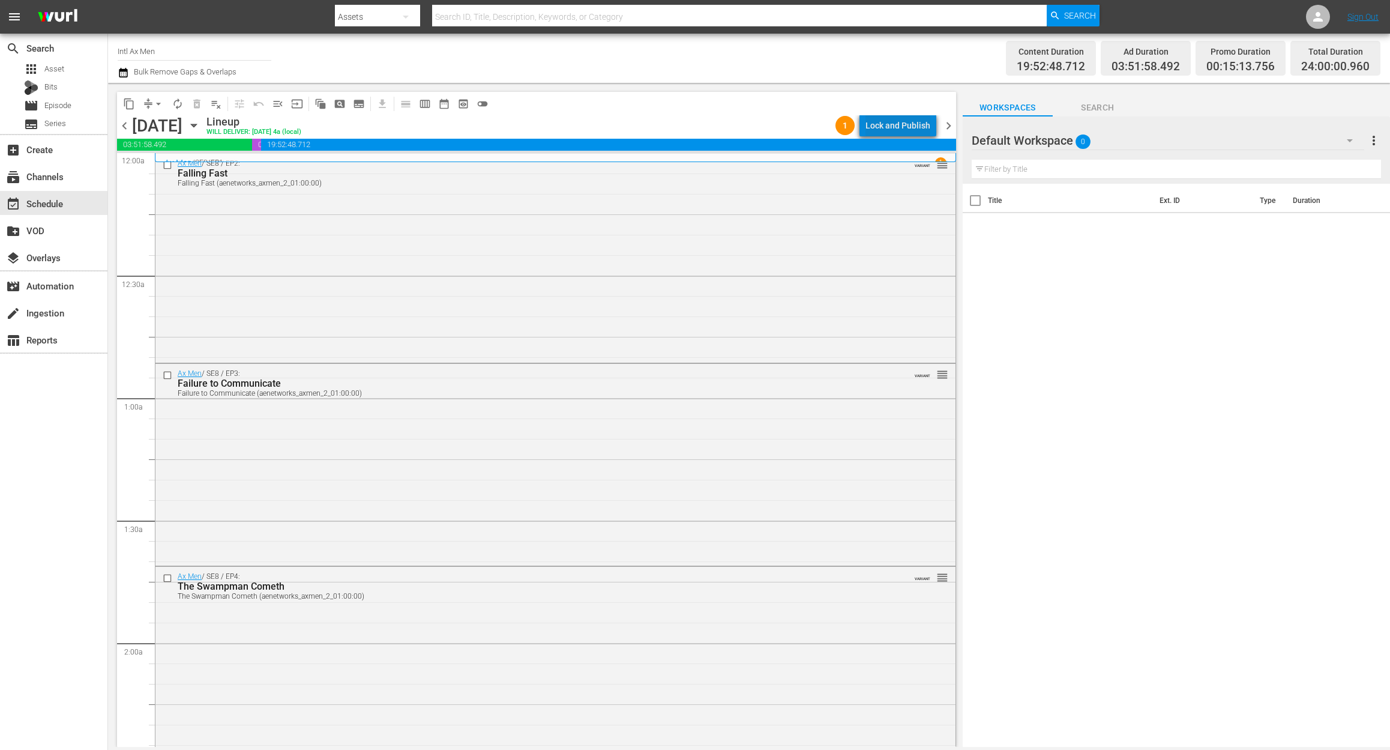
click at [905, 118] on div "Lock and Publish" at bounding box center [898, 126] width 65 height 22
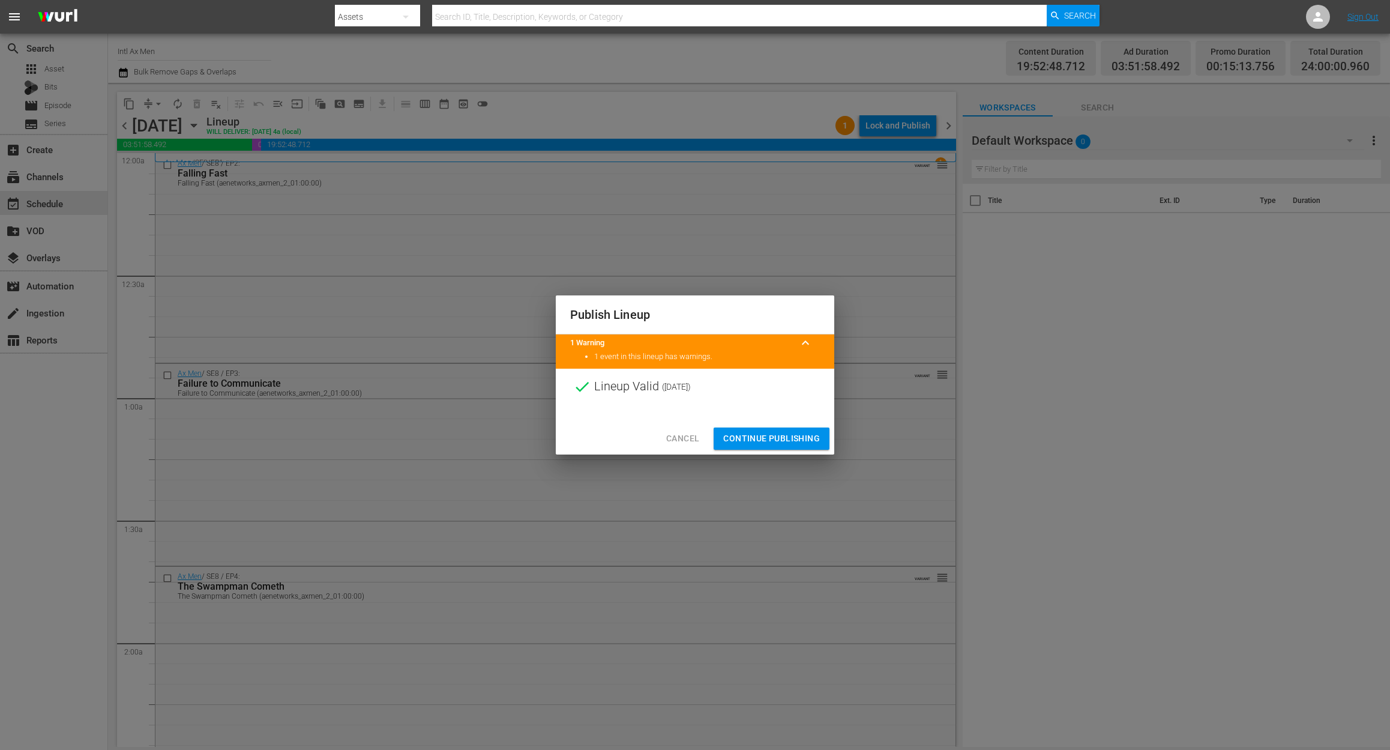
click at [778, 442] on span "Continue Publishing" at bounding box center [771, 438] width 97 height 15
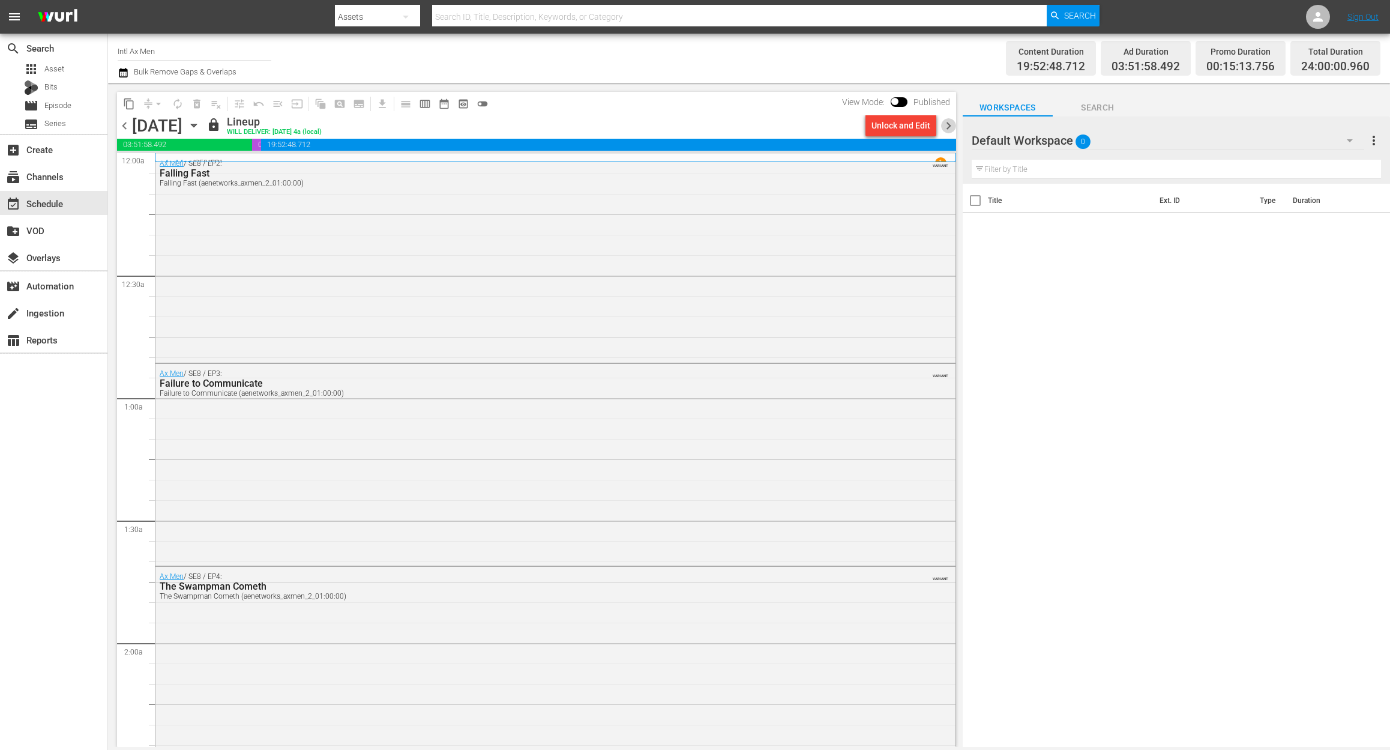
click at [948, 126] on span "chevron_right" at bounding box center [948, 125] width 15 height 15
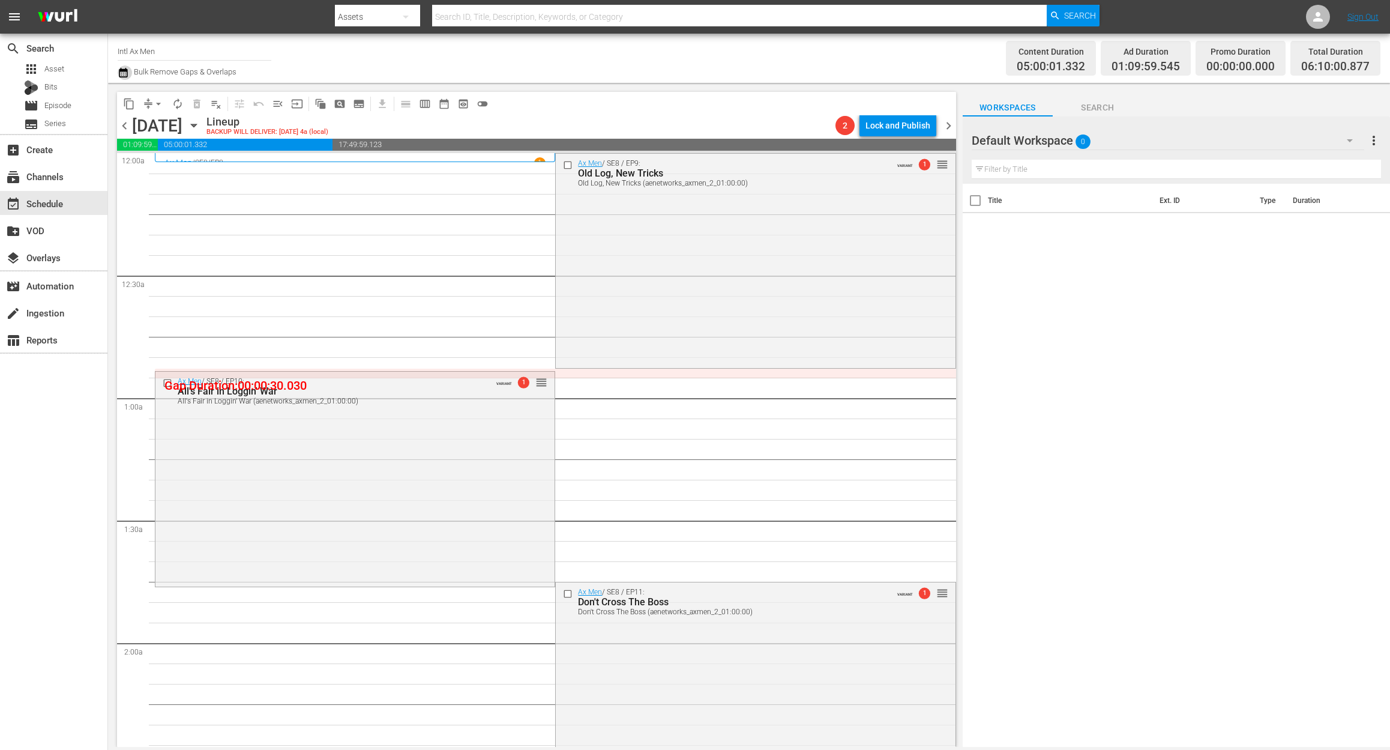
click at [128, 73] on icon "button" at bounding box center [123, 72] width 11 height 14
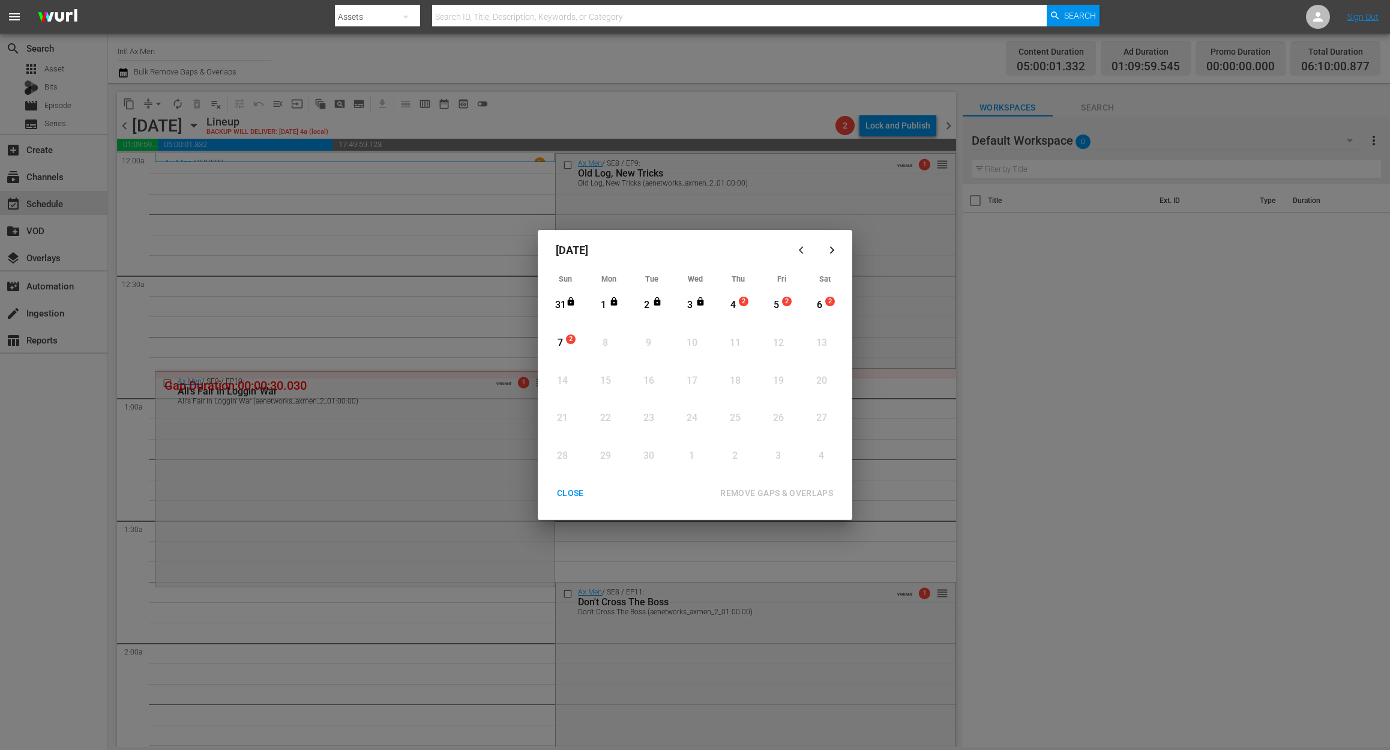
click at [738, 306] on div "4" at bounding box center [733, 305] width 15 height 14
click at [786, 493] on div "REMOVE GAPS & OVERLAPS" at bounding box center [777, 493] width 132 height 15
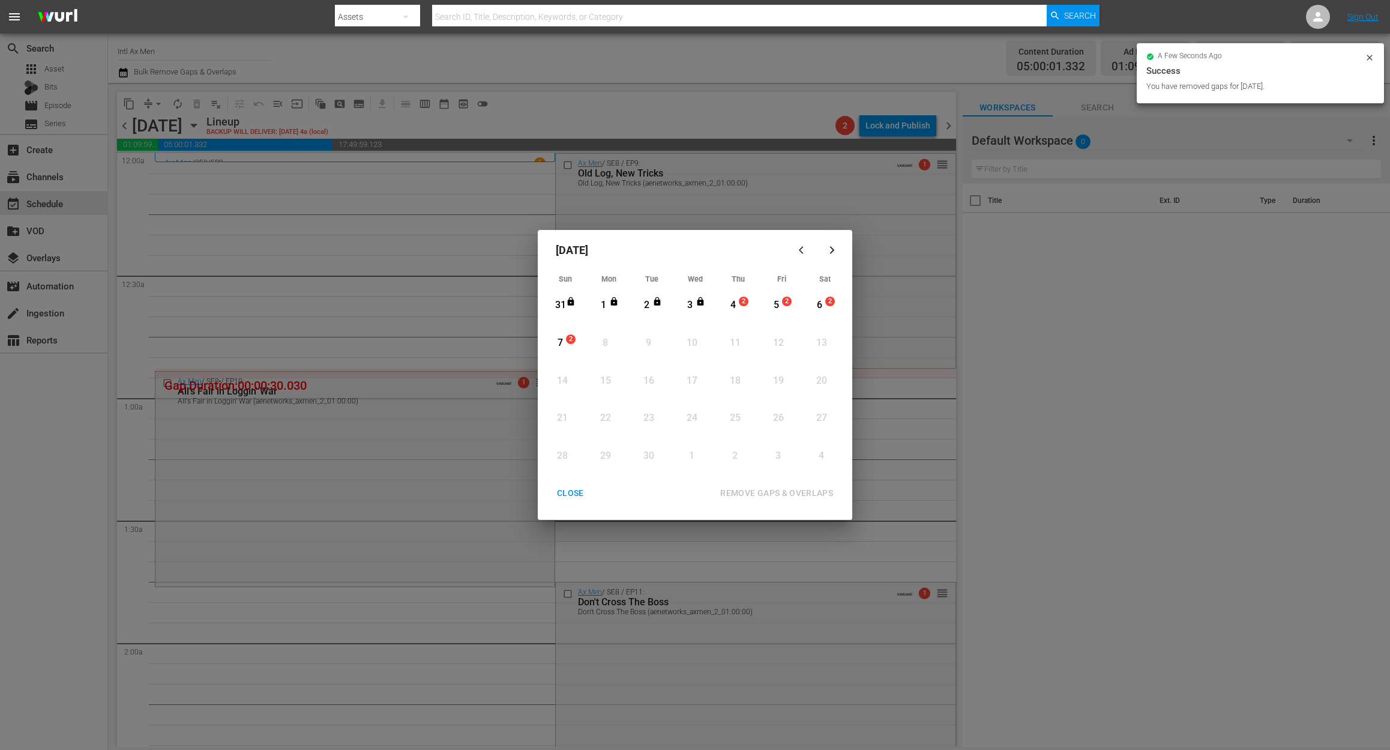
click at [570, 496] on div "CLOSE" at bounding box center [570, 493] width 46 height 15
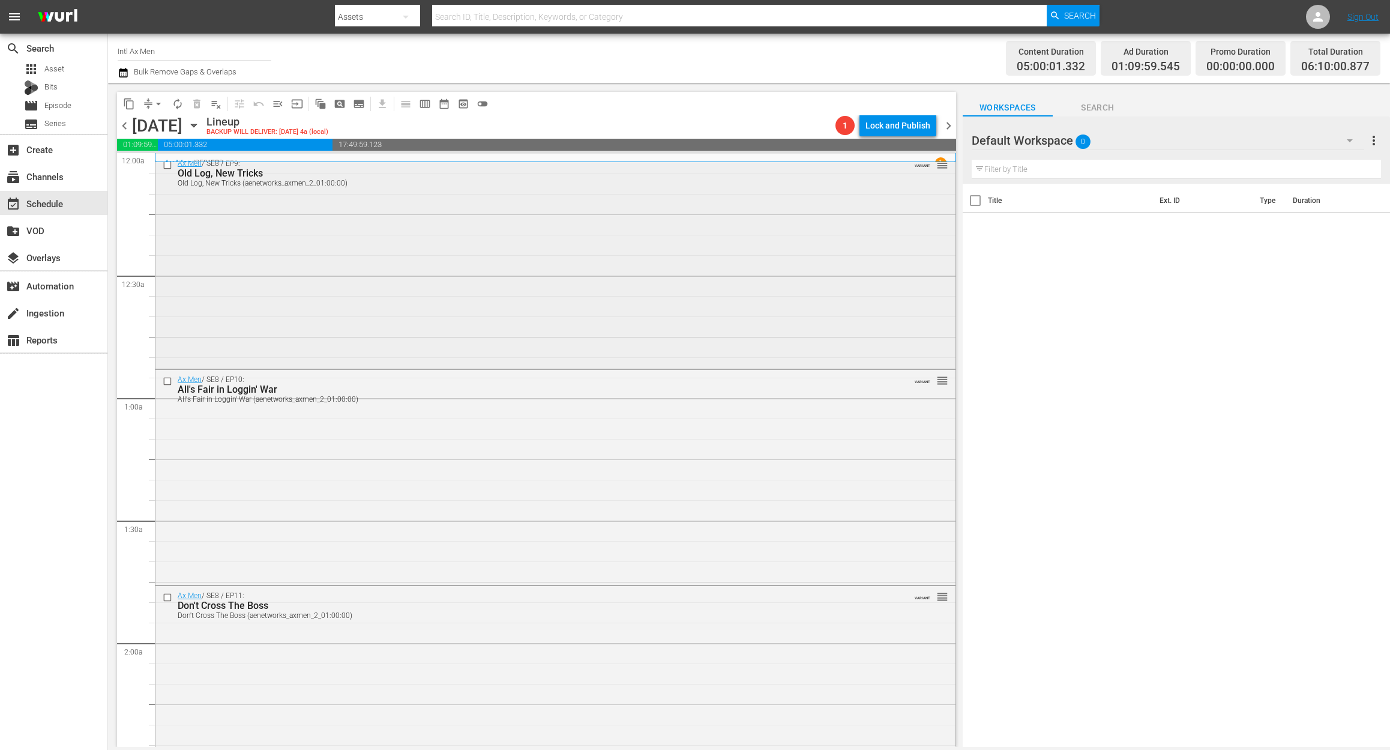
click at [344, 233] on div "Ax Men / SE8 / EP9: Old Log, New Tricks Old Log, New Tricks (aenetworks_axmen_2…" at bounding box center [555, 260] width 800 height 213
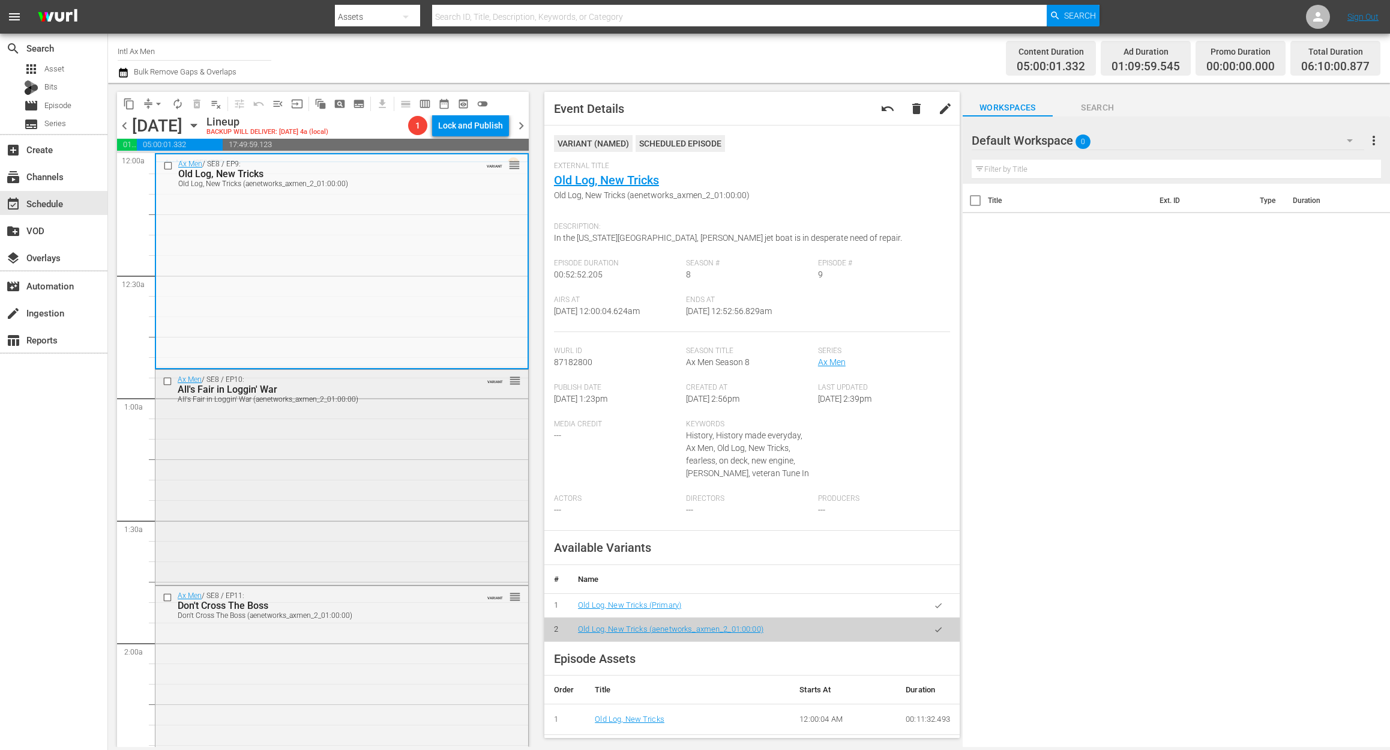
click at [425, 490] on div "Ax Men / SE8 / EP10: All's Fair in Loggin' War All's Fair in Loggin' War (aenet…" at bounding box center [341, 476] width 373 height 213
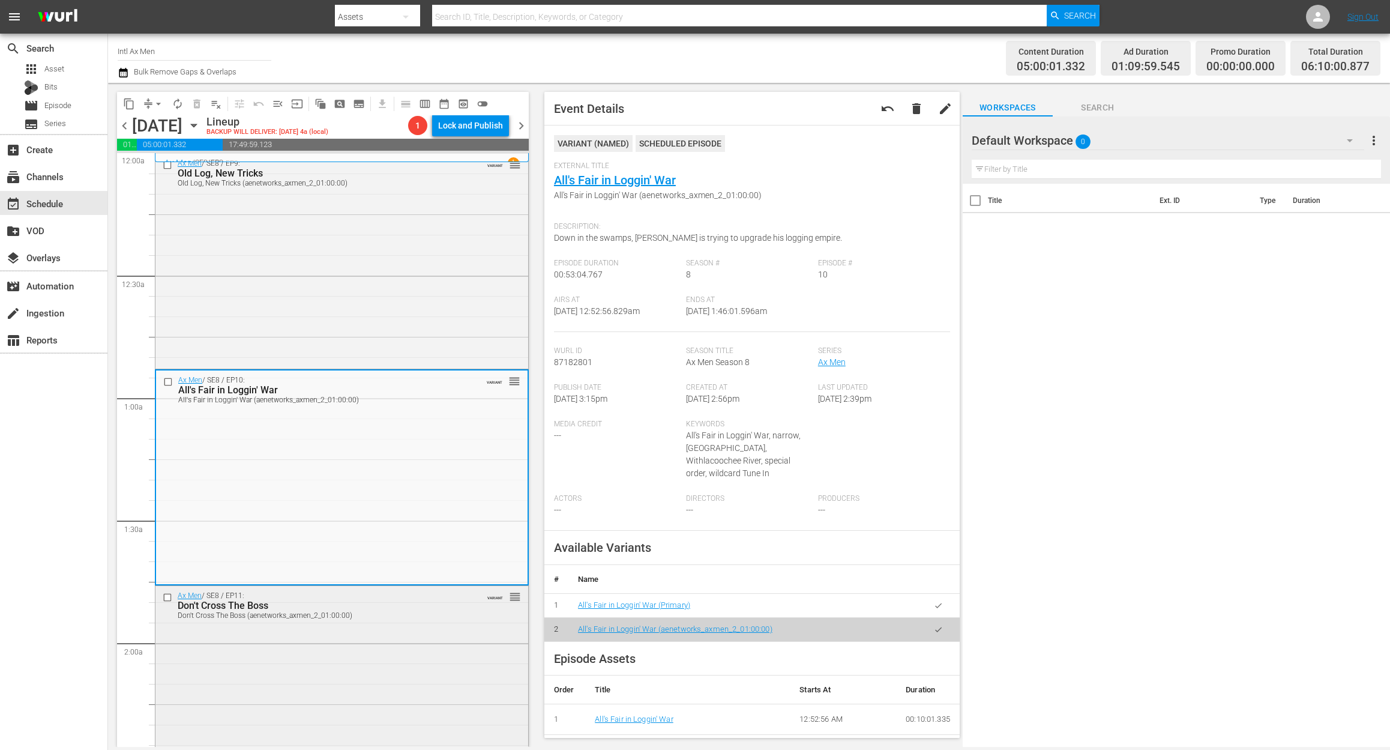
drag, startPoint x: 654, startPoint y: 185, endPoint x: 409, endPoint y: 723, distance: 591.0
click at [409, 723] on div "Ax Men / SE8 / EP11: Don't Cross The Boss Don't Cross The Boss (aenetworks_axme…" at bounding box center [341, 692] width 373 height 212
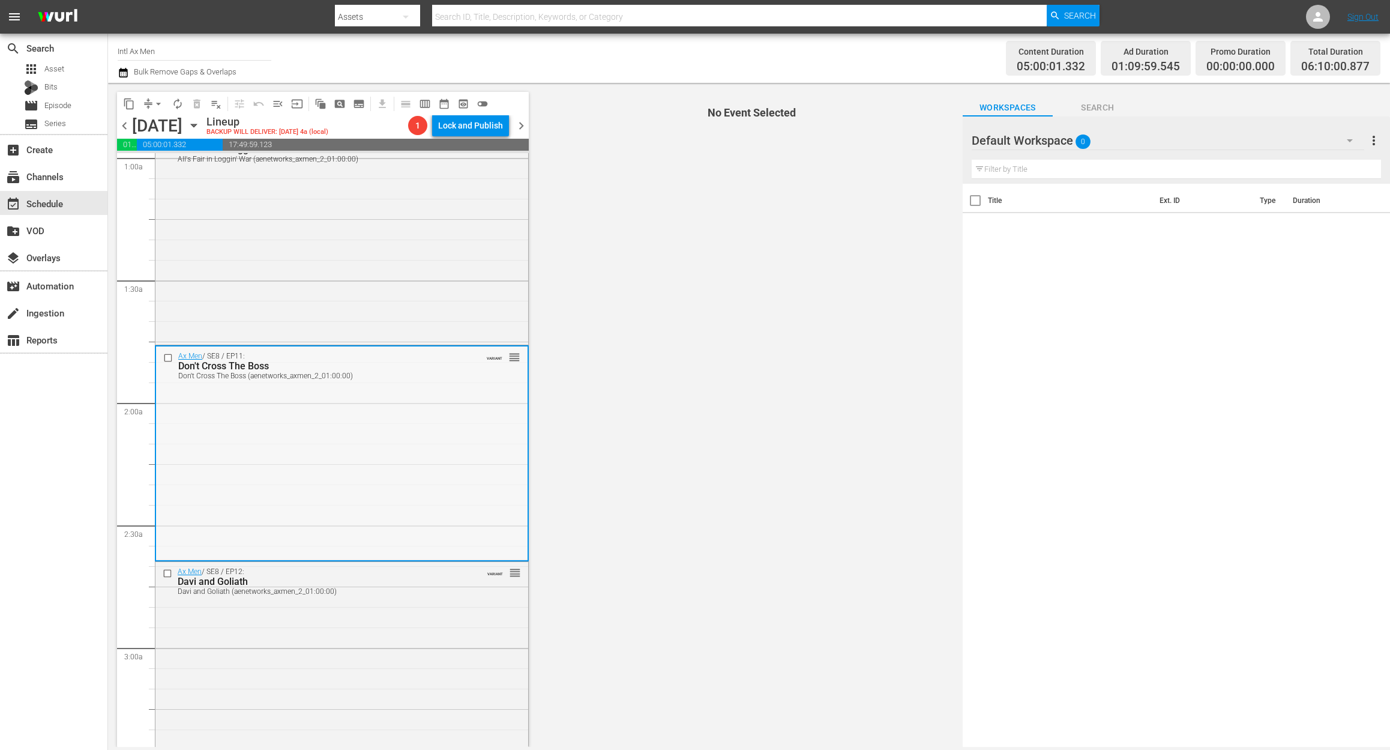
scroll to position [400, 0]
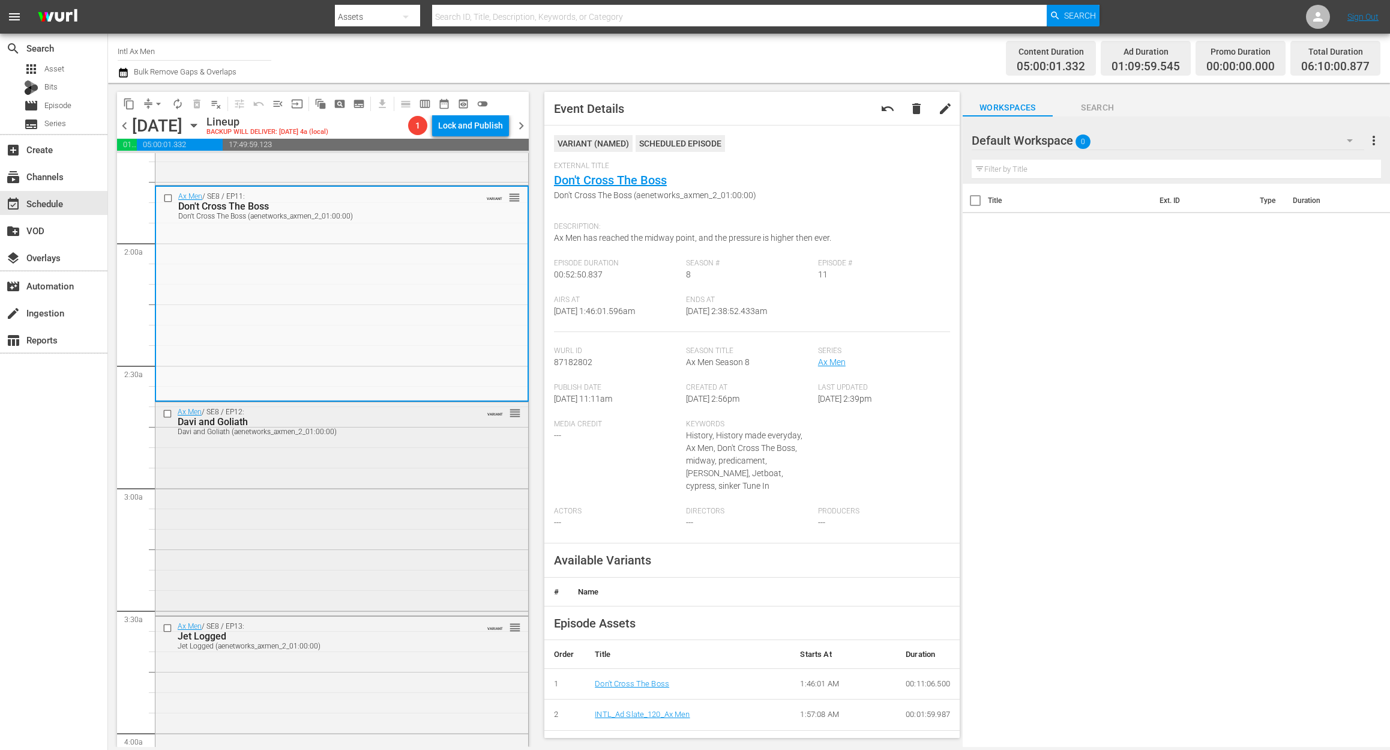
click at [324, 540] on div "Ax Men / SE8 / EP12: Davi and Goliath Davi and Goliath (aenetworks_axmen_2_01:0…" at bounding box center [341, 507] width 373 height 211
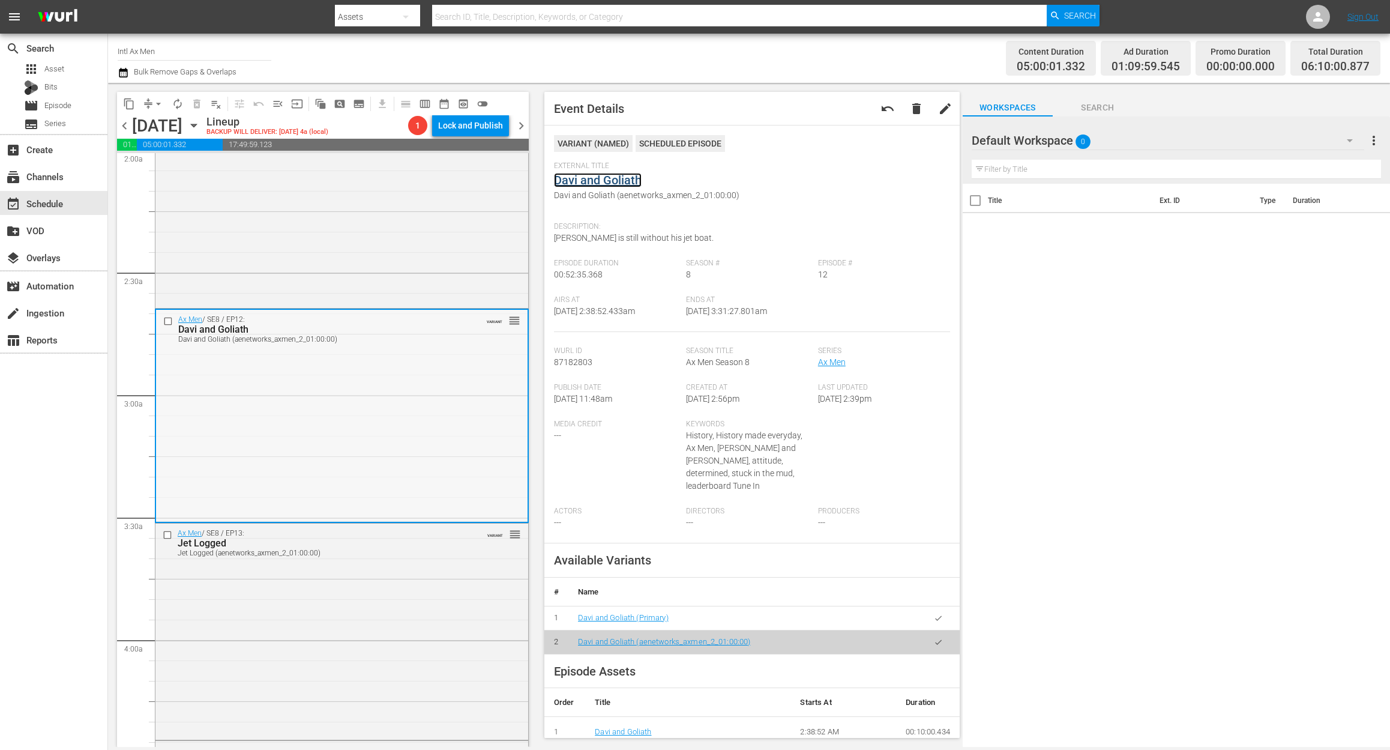
scroll to position [640, 0]
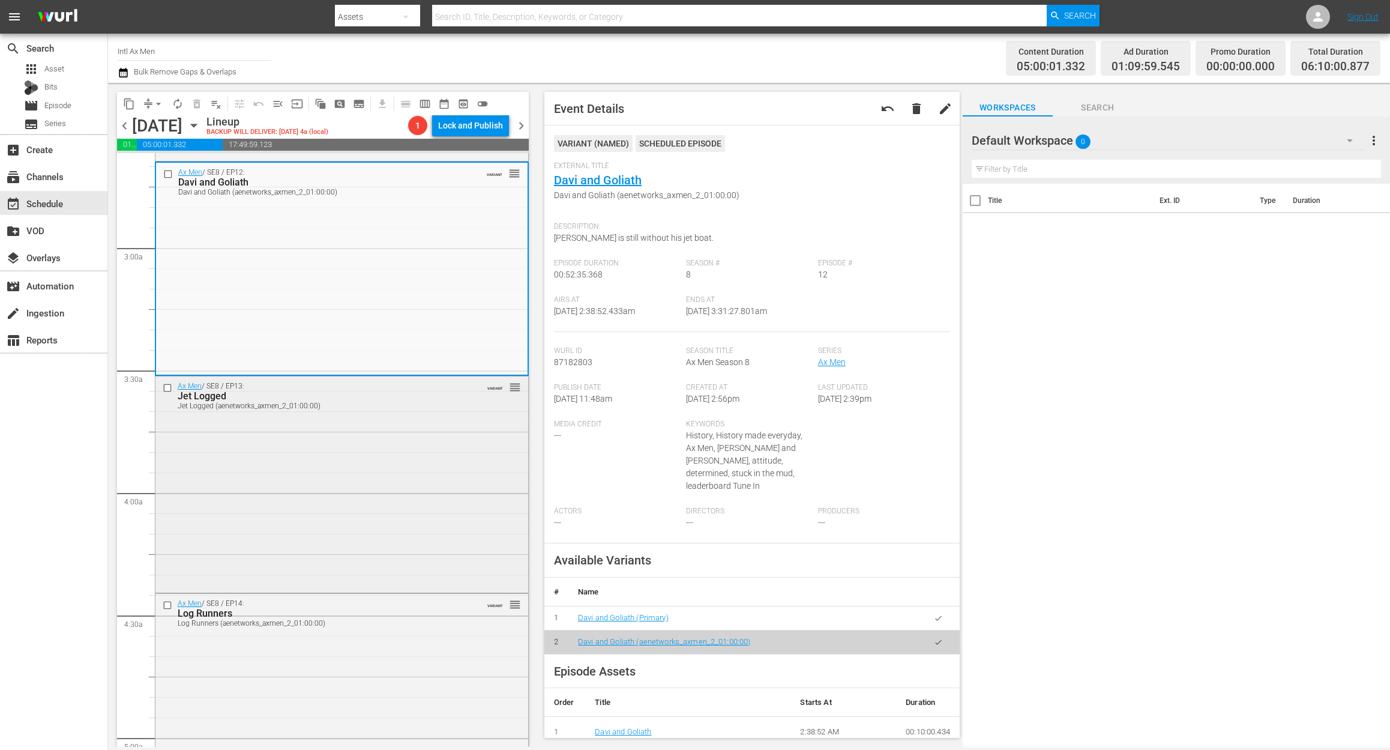
click at [323, 469] on div "Ax Men / SE8 / EP13: Jet Logged Jet Logged (aenetworks_axmen_2_01:00:00) VARIAN…" at bounding box center [341, 482] width 373 height 213
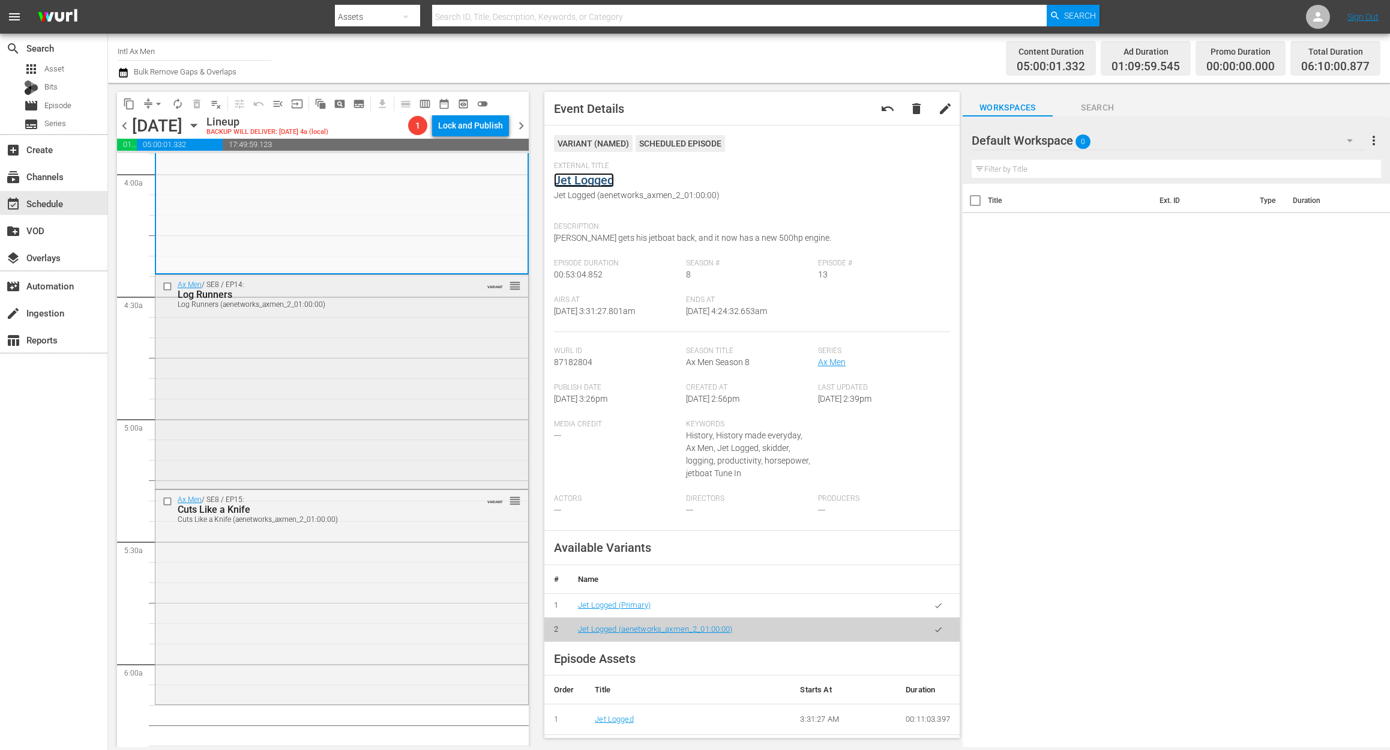
scroll to position [960, 0]
click at [407, 378] on div "Ax Men / SE8 / EP14: Log Runners Log Runners (aenetworks_axmen_2_01:00:00) VARI…" at bounding box center [341, 378] width 373 height 211
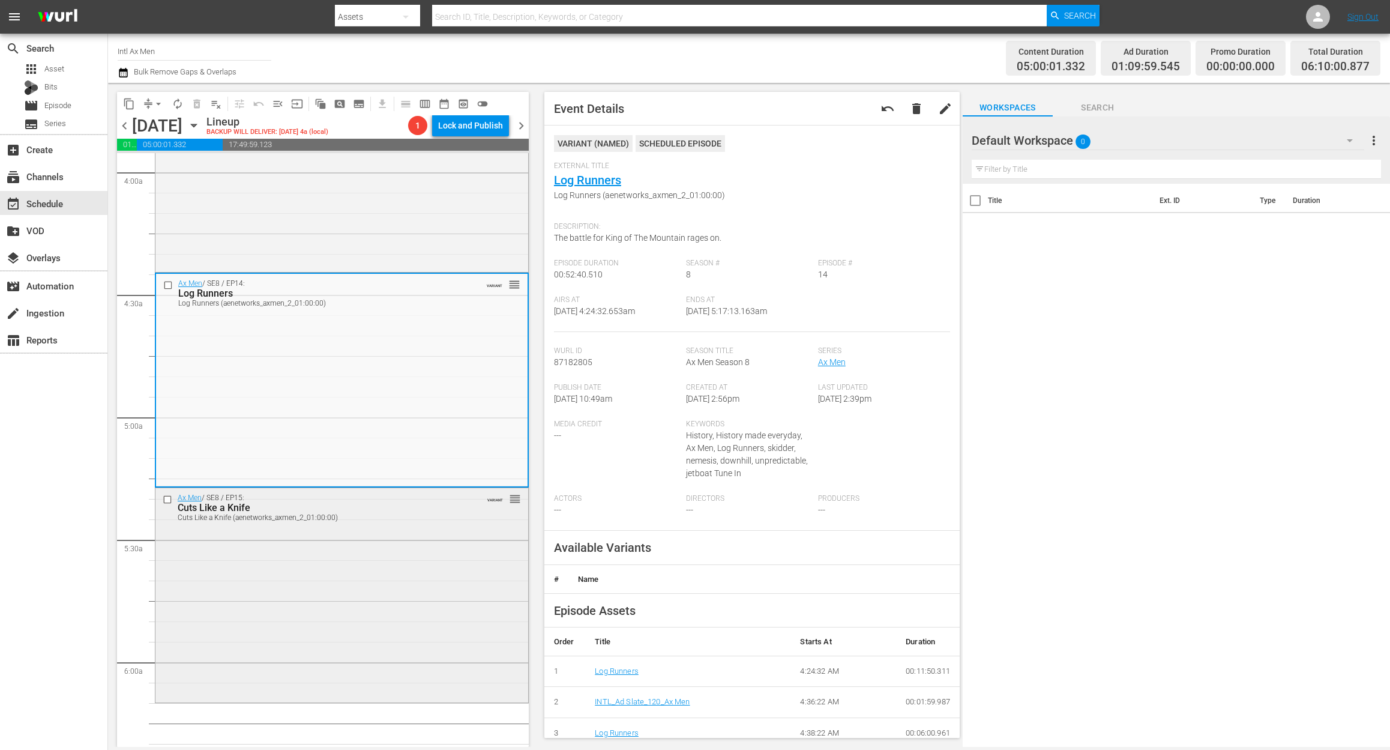
click at [421, 586] on div "Ax Men / SE8 / EP15: Cuts Like a Knife Cuts Like a Knife (aenetworks_axmen_2_01…" at bounding box center [341, 594] width 373 height 213
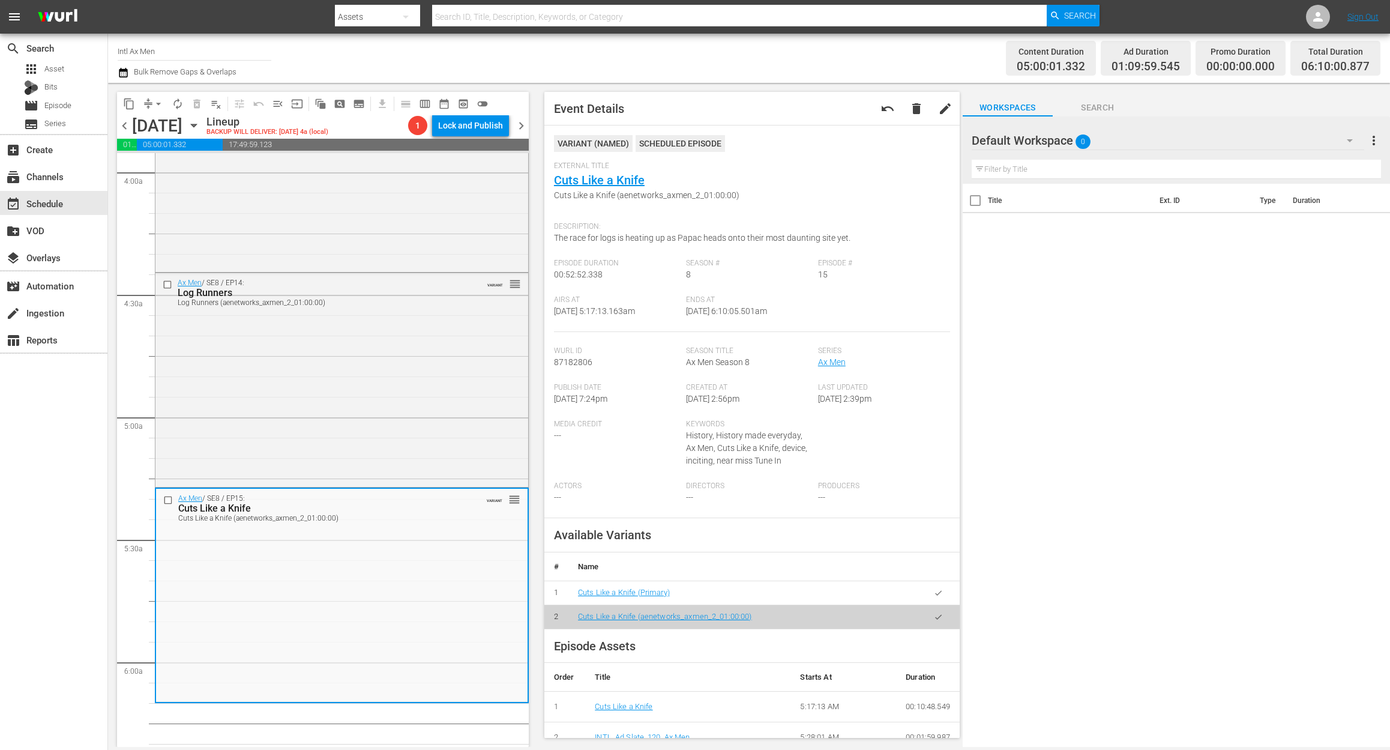
click at [124, 73] on icon "button" at bounding box center [123, 72] width 11 height 14
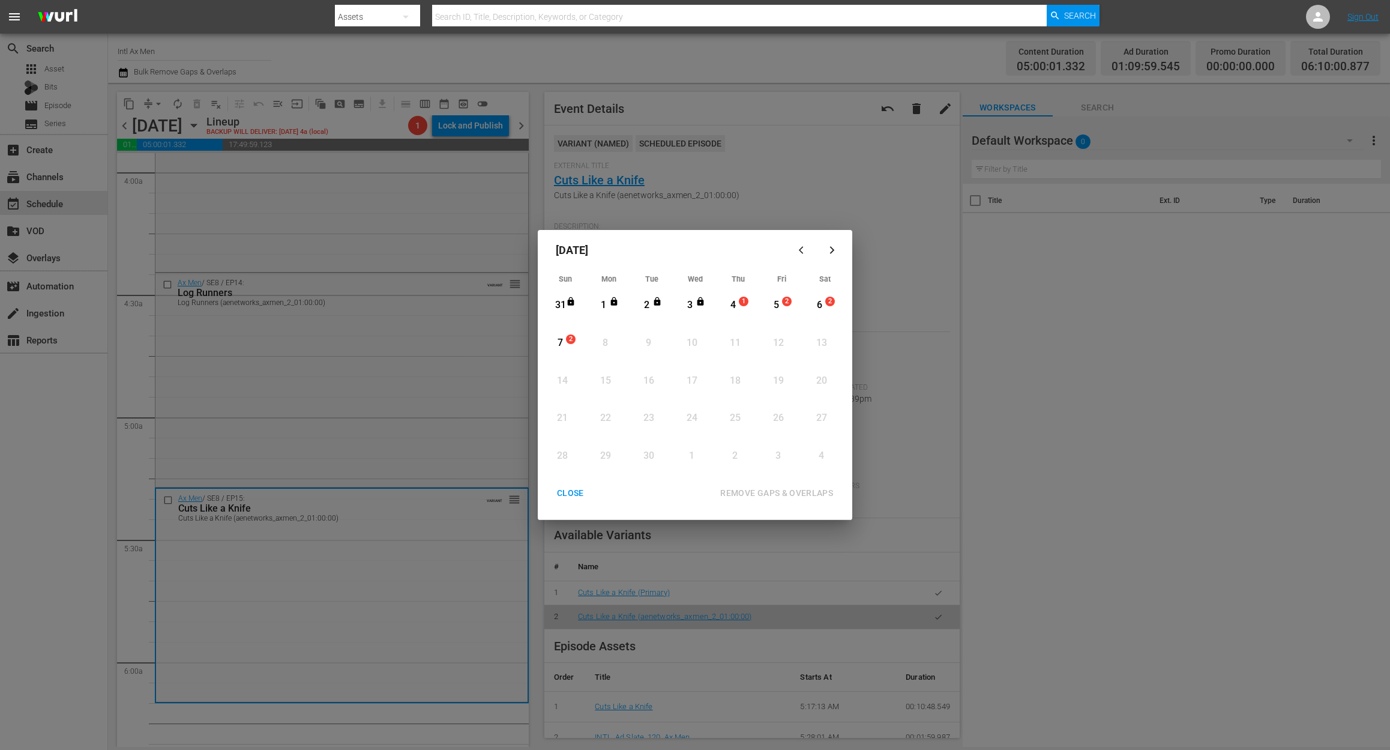
click at [738, 308] on div "4" at bounding box center [733, 305] width 15 height 14
click at [791, 491] on div "REMOVE GAPS & OVERLAPS" at bounding box center [777, 493] width 132 height 15
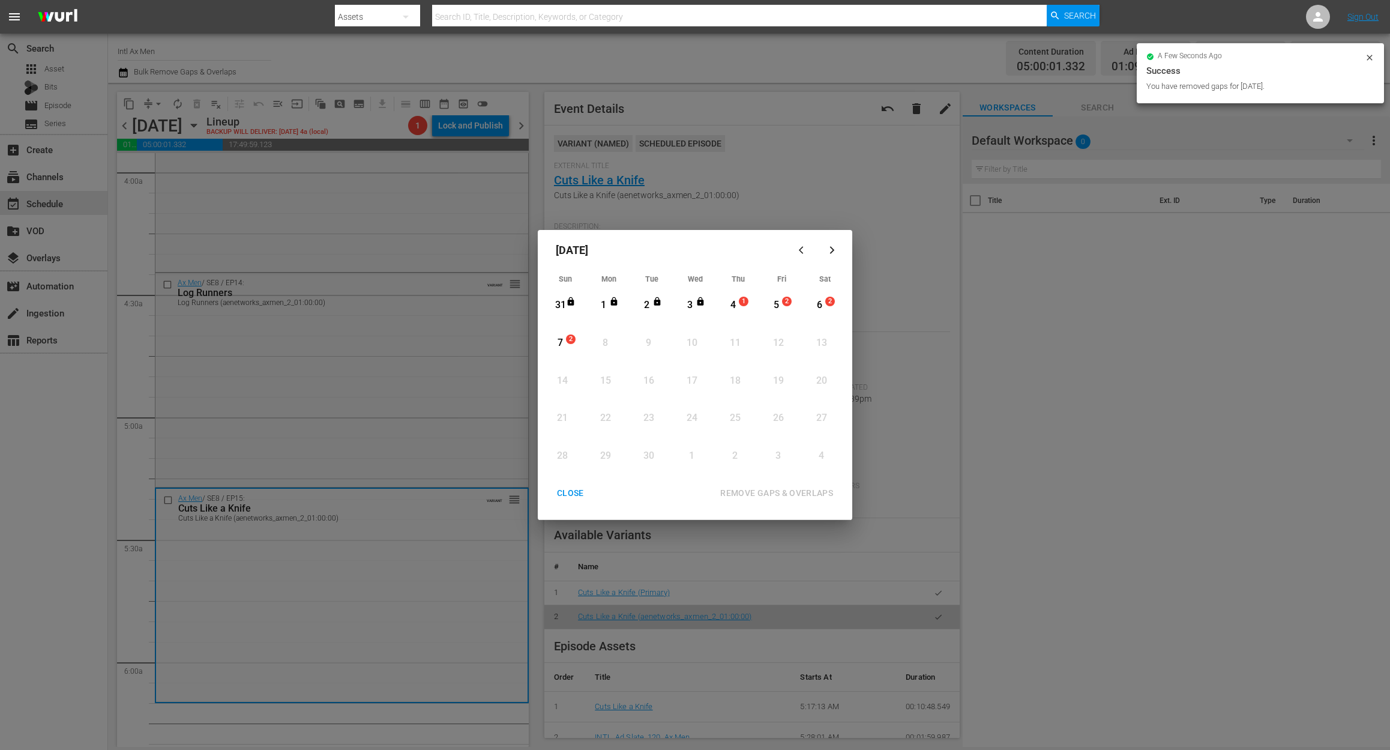
click at [579, 496] on div "CLOSE" at bounding box center [570, 493] width 46 height 15
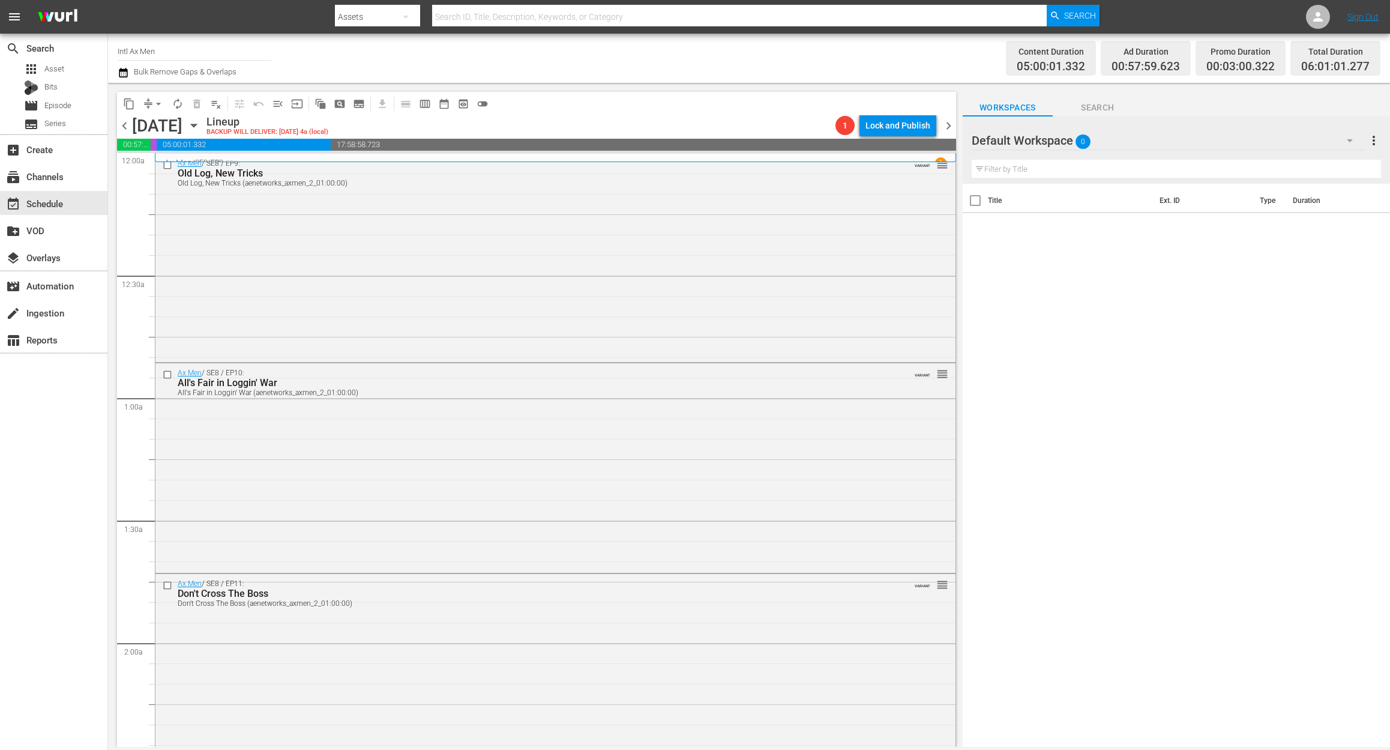
click at [118, 75] on icon "button" at bounding box center [123, 72] width 11 height 14
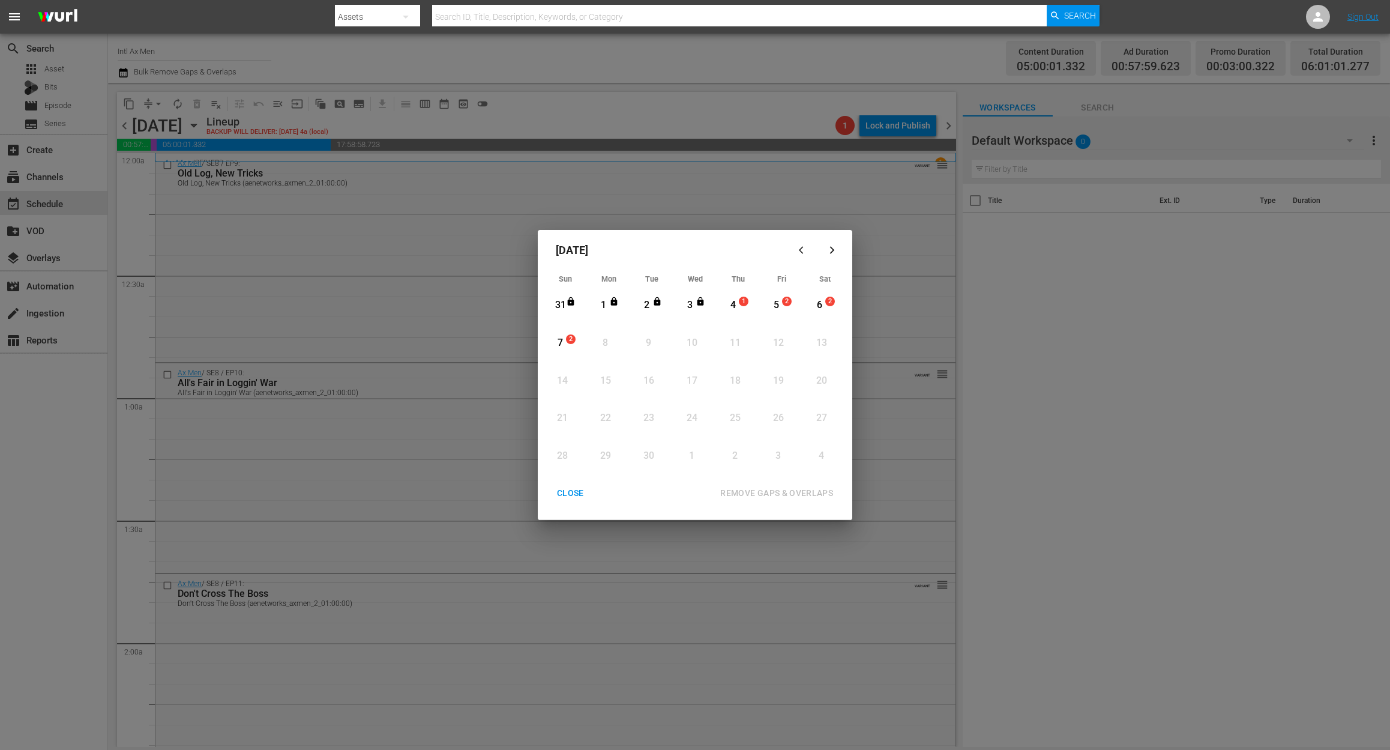
click at [735, 305] on div "4" at bounding box center [733, 305] width 15 height 14
click at [780, 488] on div "REMOVE GAPS & OVERLAPS" at bounding box center [777, 493] width 132 height 15
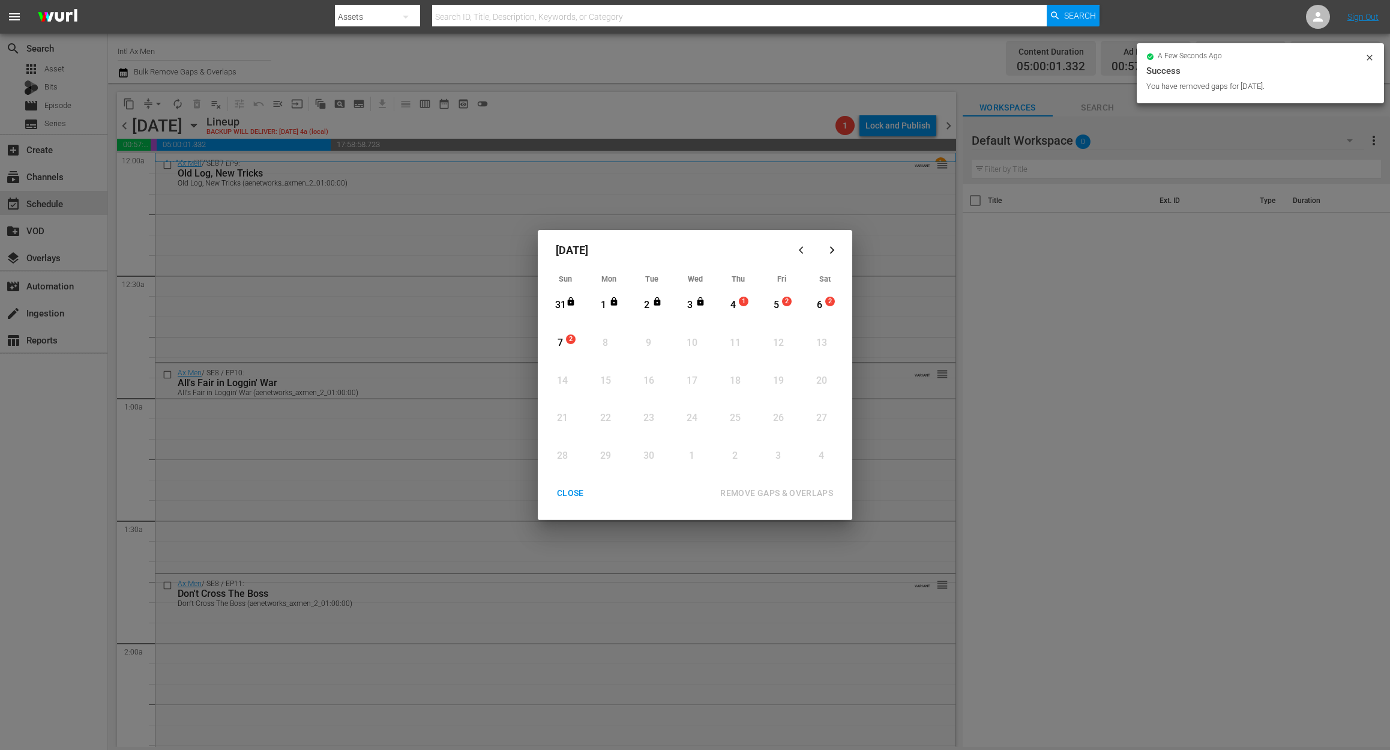
click at [738, 304] on div "4" at bounding box center [733, 305] width 15 height 14
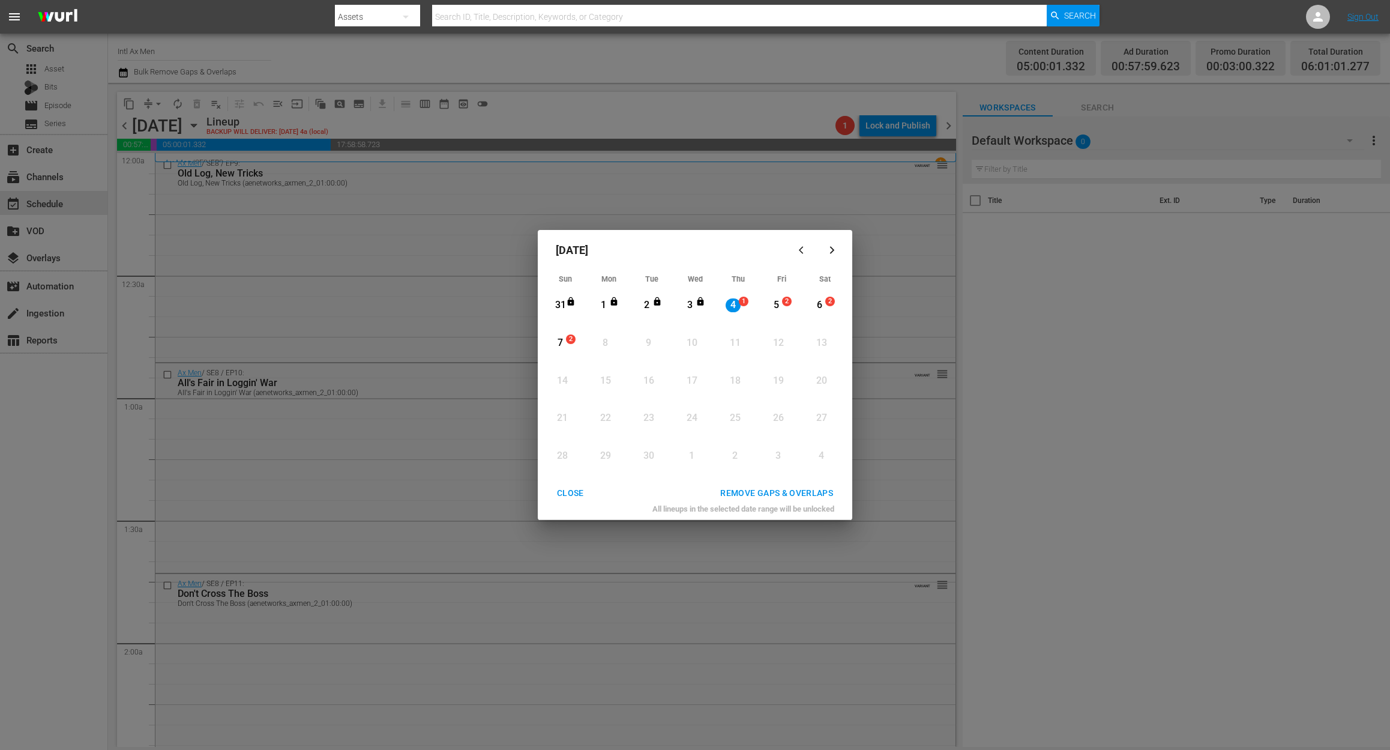
click at [792, 492] on div "REMOVE GAPS & OVERLAPS" at bounding box center [777, 493] width 132 height 15
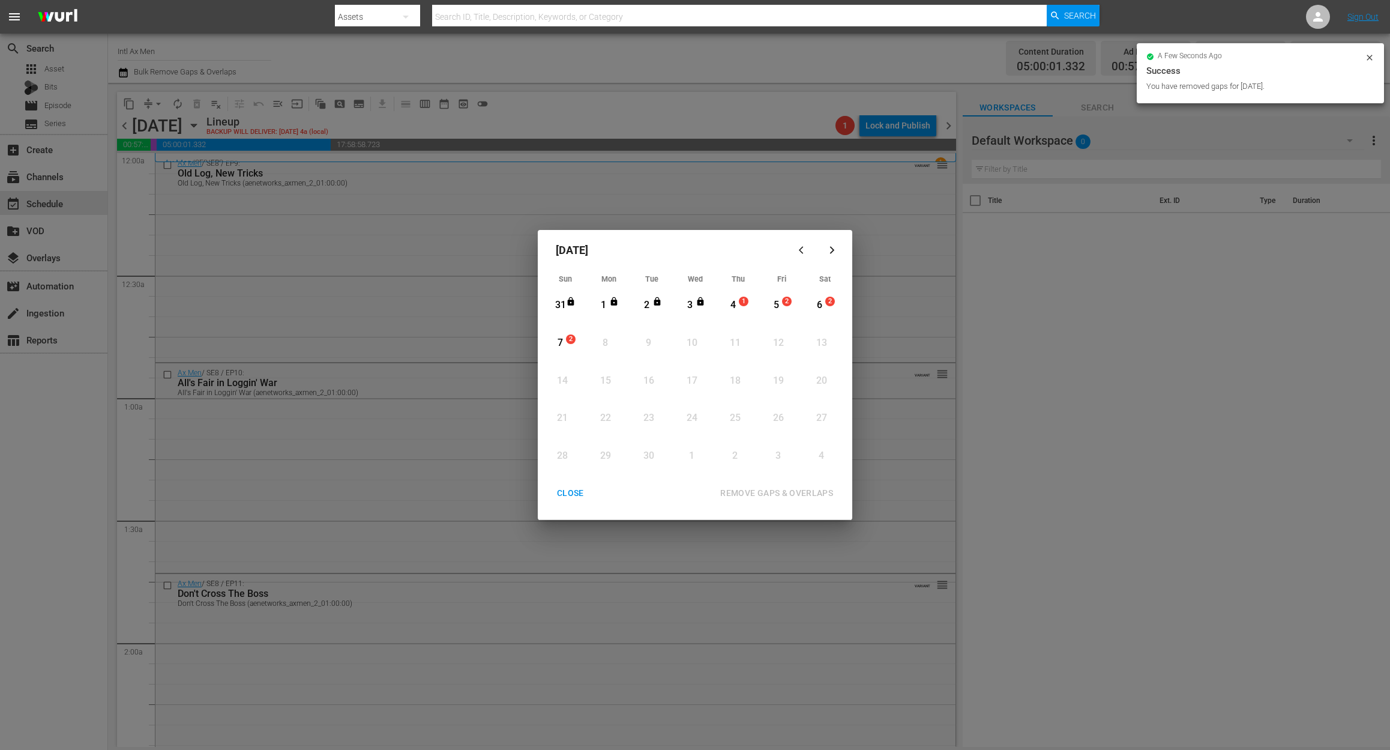
click at [568, 497] on div "CLOSE" at bounding box center [570, 493] width 46 height 15
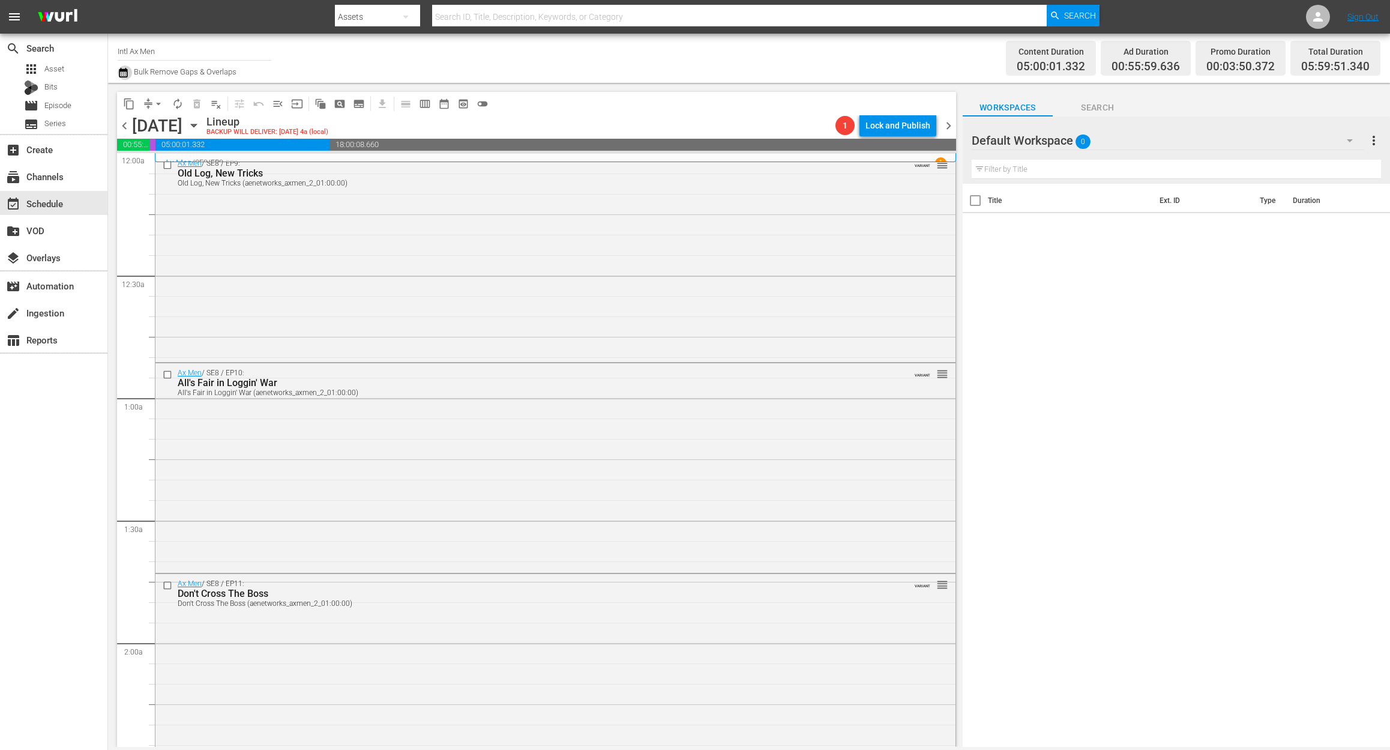
click at [120, 77] on icon "button" at bounding box center [123, 73] width 8 height 10
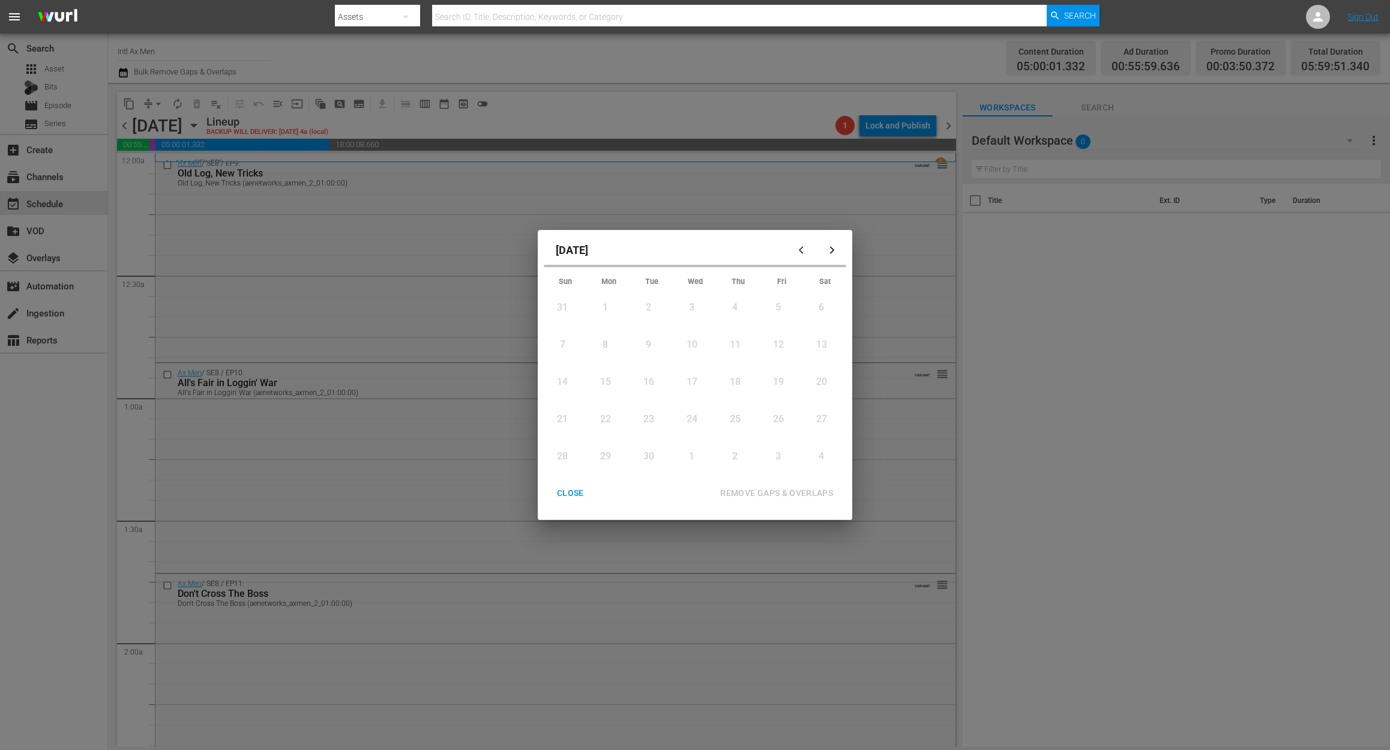
click at [734, 304] on div "4" at bounding box center [735, 308] width 15 height 14
click at [762, 488] on div "REMOVE GAPS & OVERLAPS" at bounding box center [777, 493] width 132 height 15
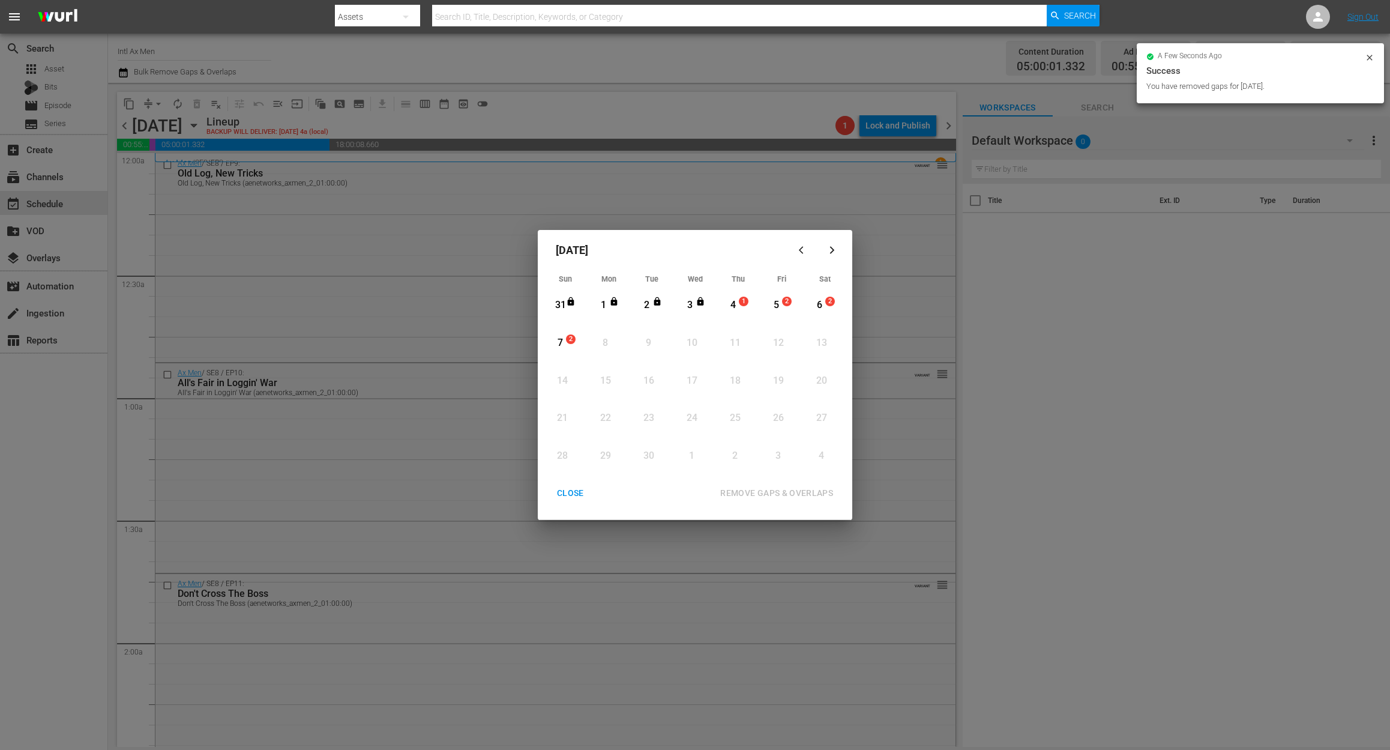
click at [563, 490] on div "CLOSE" at bounding box center [570, 493] width 46 height 15
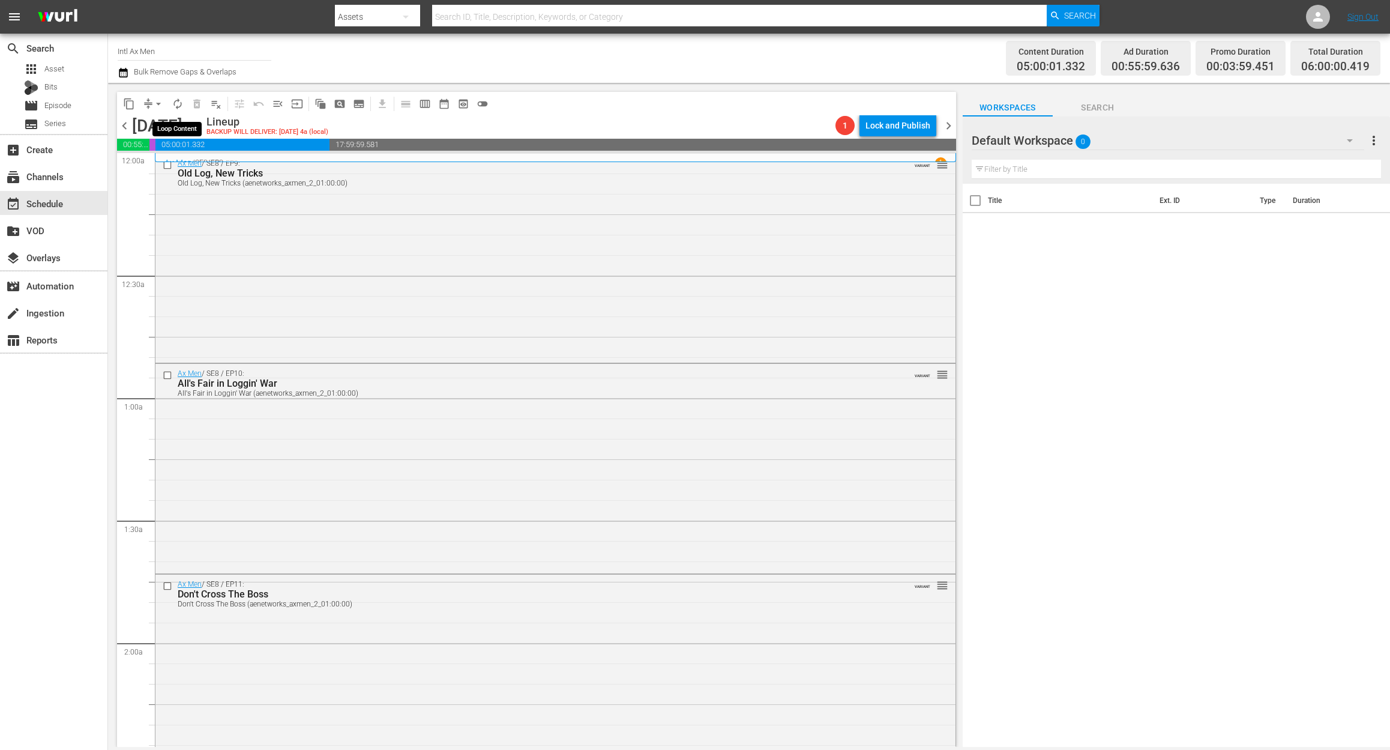
click at [176, 99] on span "autorenew_outlined" at bounding box center [178, 104] width 12 height 12
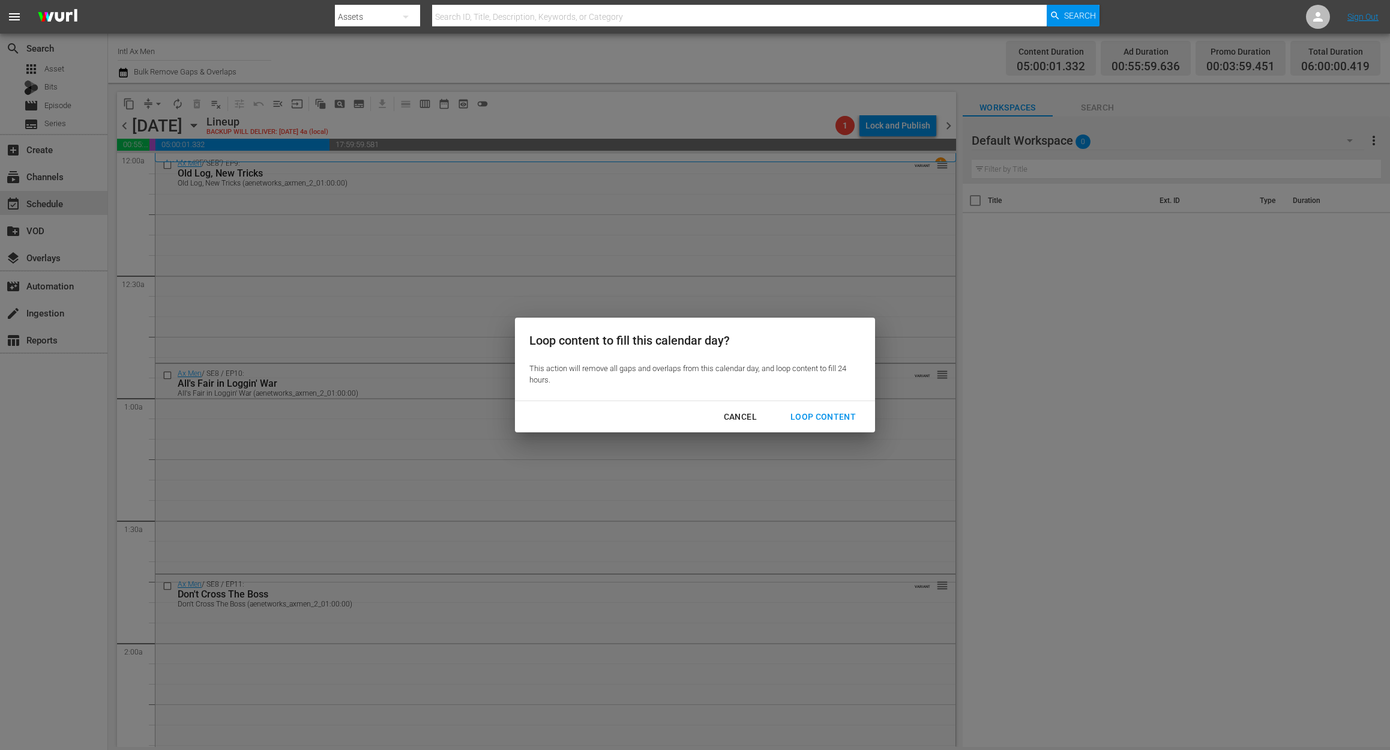
click at [819, 415] on div "Loop Content" at bounding box center [823, 416] width 85 height 15
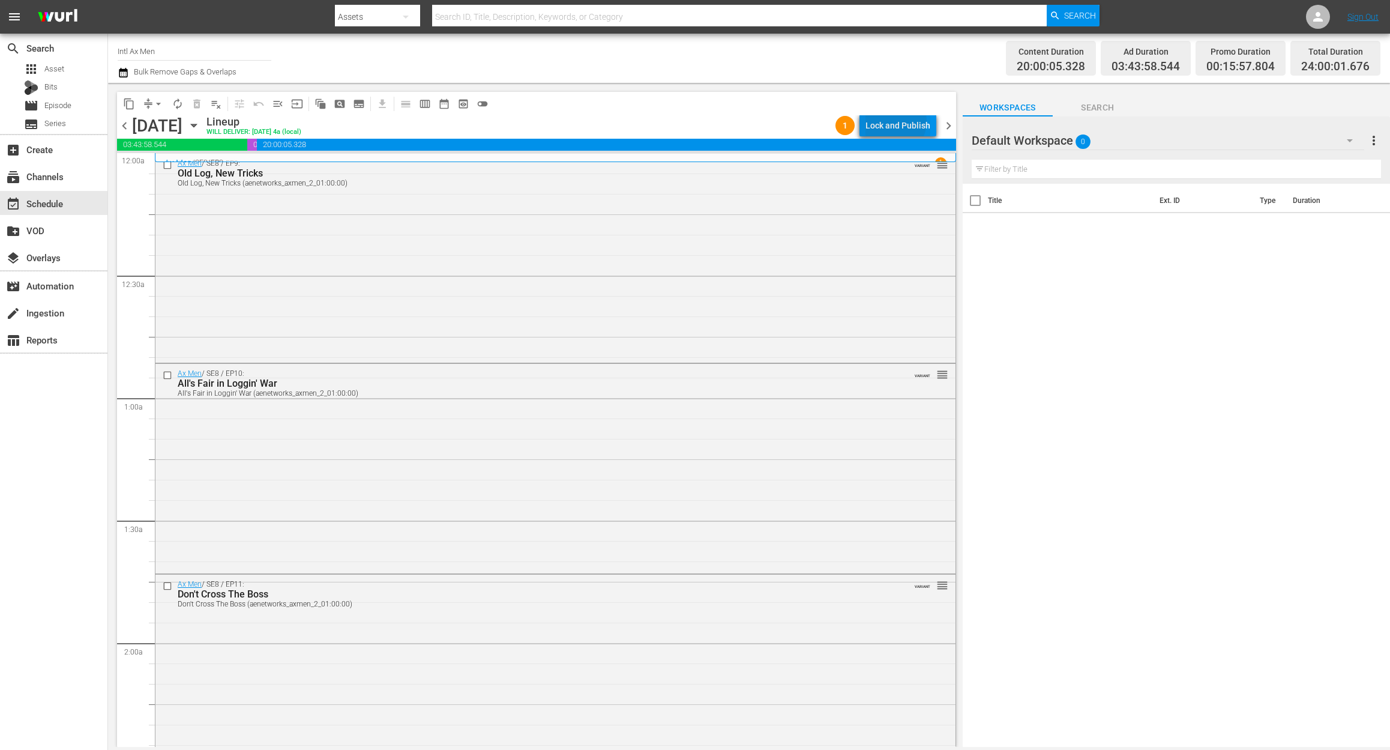
click at [896, 121] on div "Lock and Publish" at bounding box center [898, 126] width 65 height 22
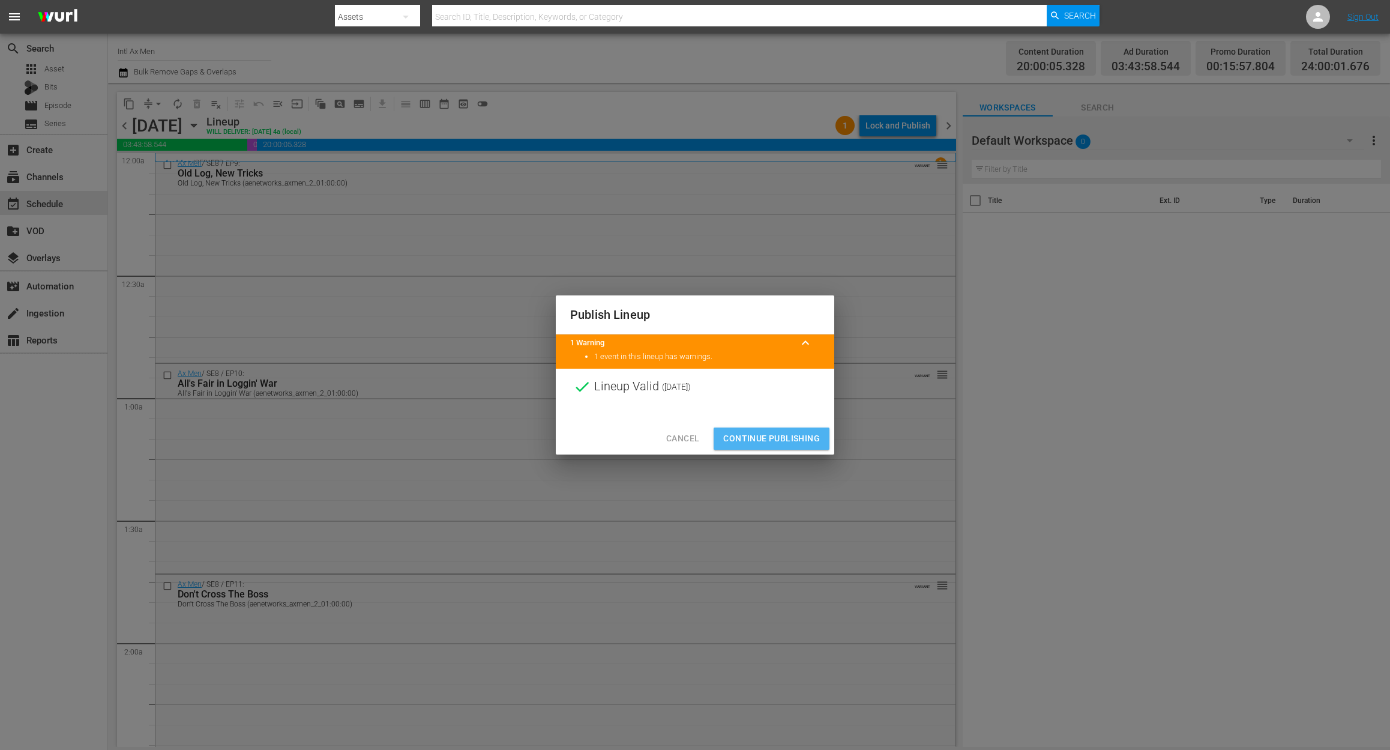
click at [803, 438] on span "Continue Publishing" at bounding box center [771, 438] width 97 height 15
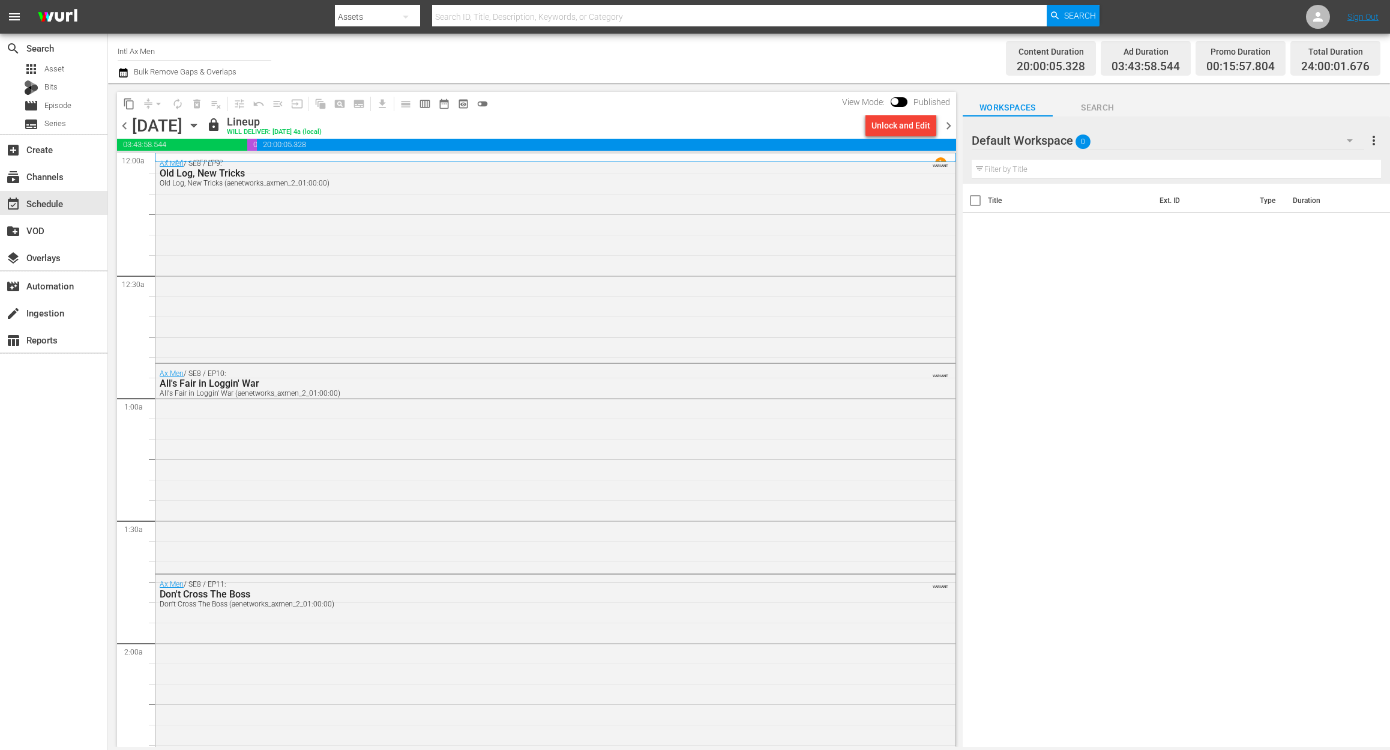
click at [950, 128] on span "chevron_right" at bounding box center [948, 125] width 15 height 15
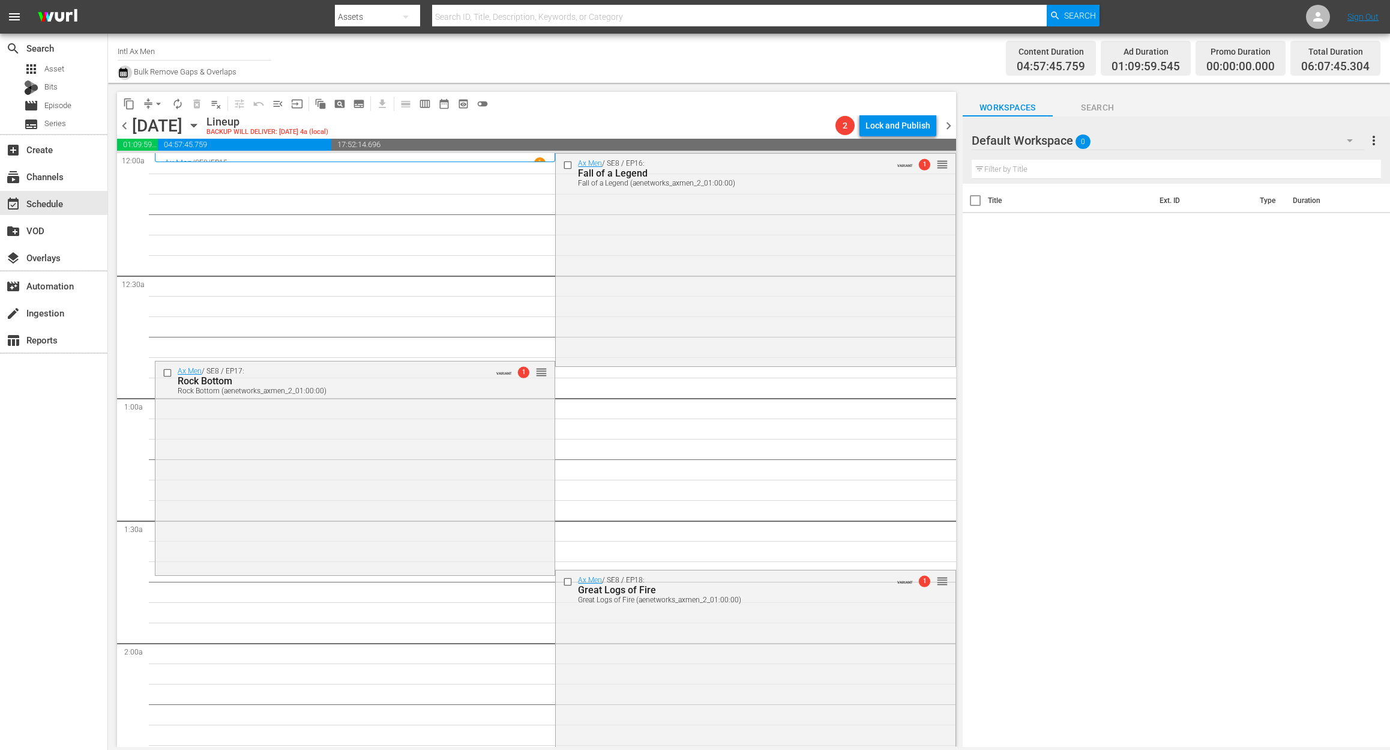
click at [125, 70] on icon "button" at bounding box center [123, 73] width 8 height 10
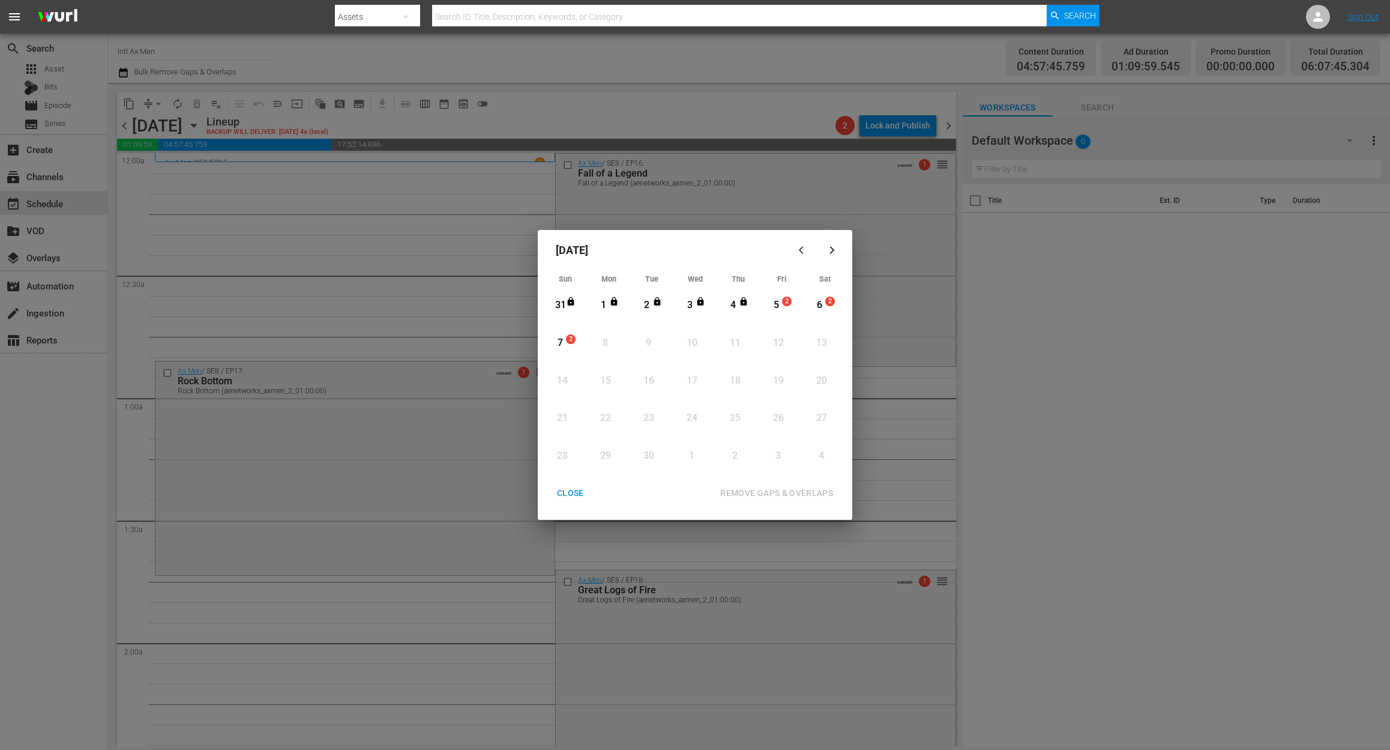
click at [774, 297] on div "5" at bounding box center [776, 305] width 15 height 33
click at [783, 496] on div "REMOVE GAPS & OVERLAPS" at bounding box center [777, 493] width 132 height 15
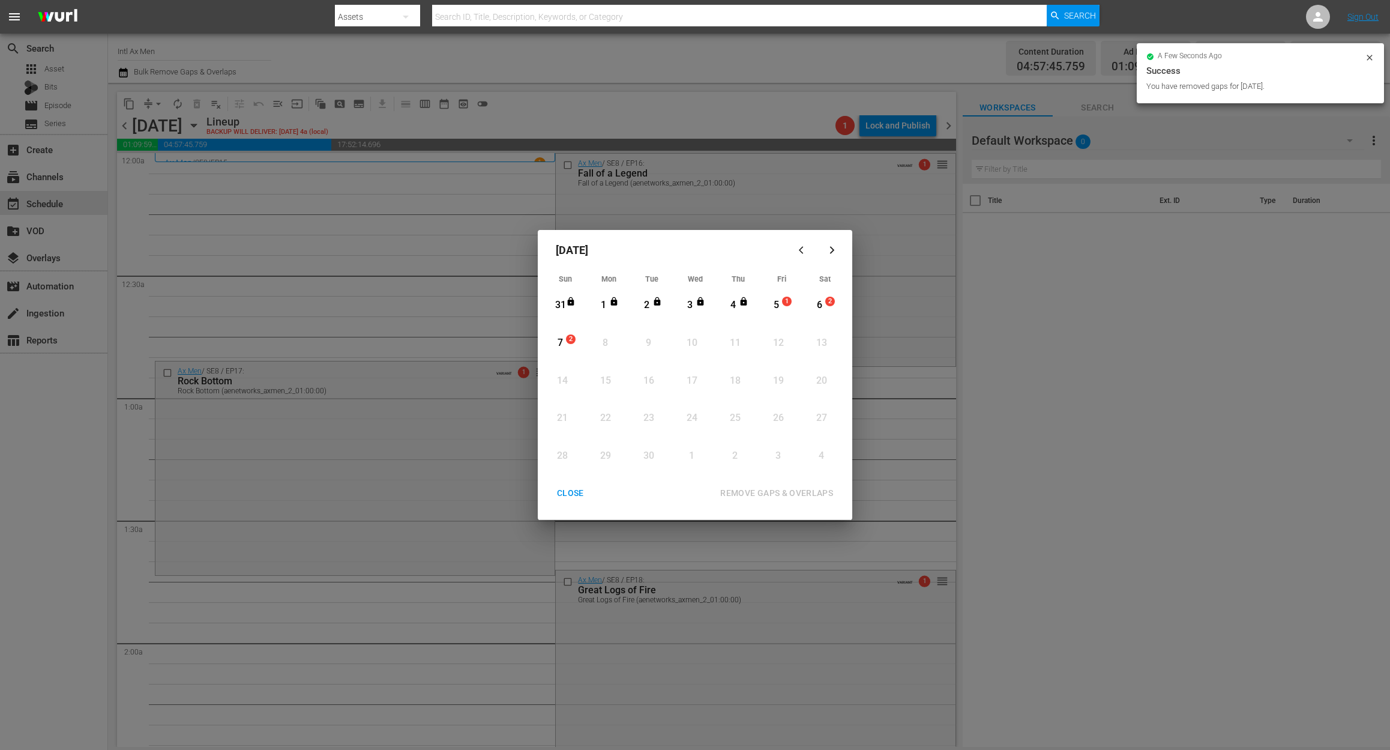
click at [576, 486] on div "CLOSE" at bounding box center [570, 493] width 46 height 15
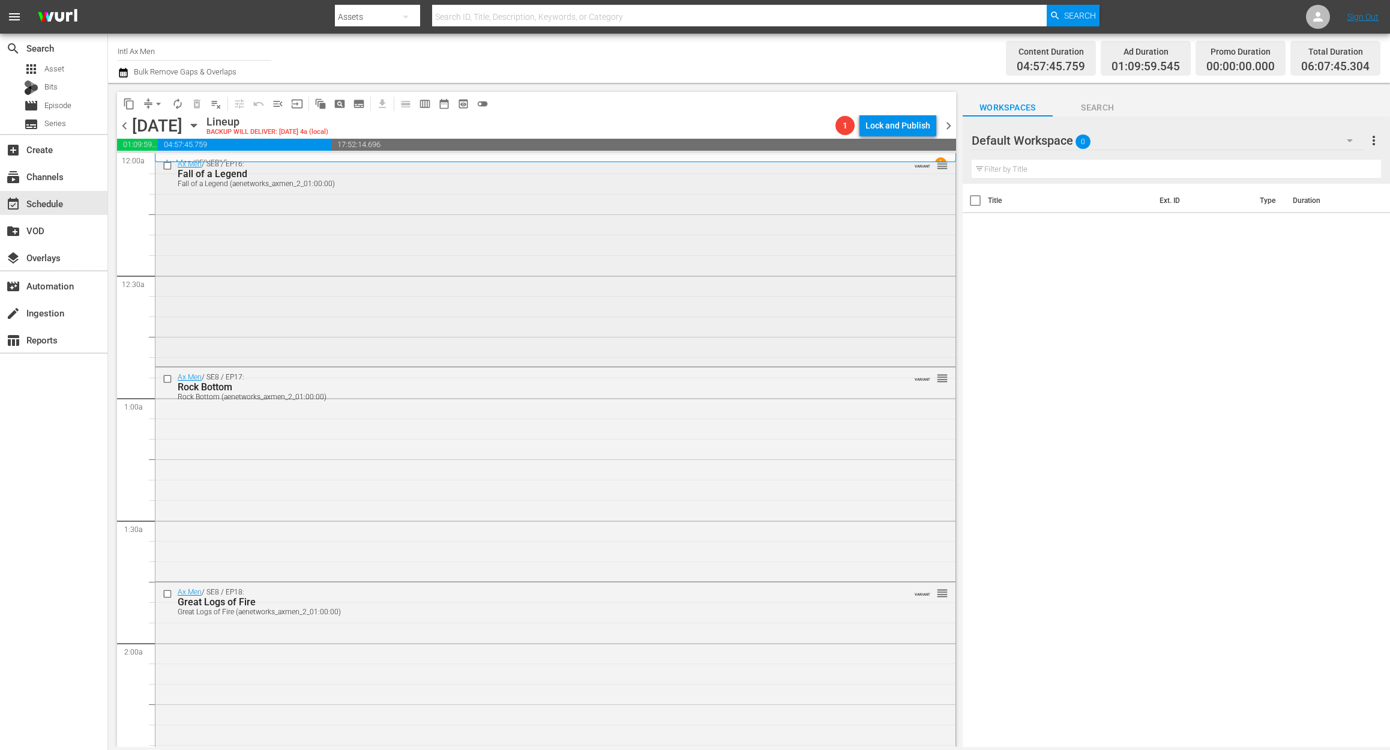
click at [488, 235] on div "Ax Men / SE8 / EP16: Fall of a Legend Fall of a Legend (aenetworks_axmen_2_01:0…" at bounding box center [555, 259] width 800 height 210
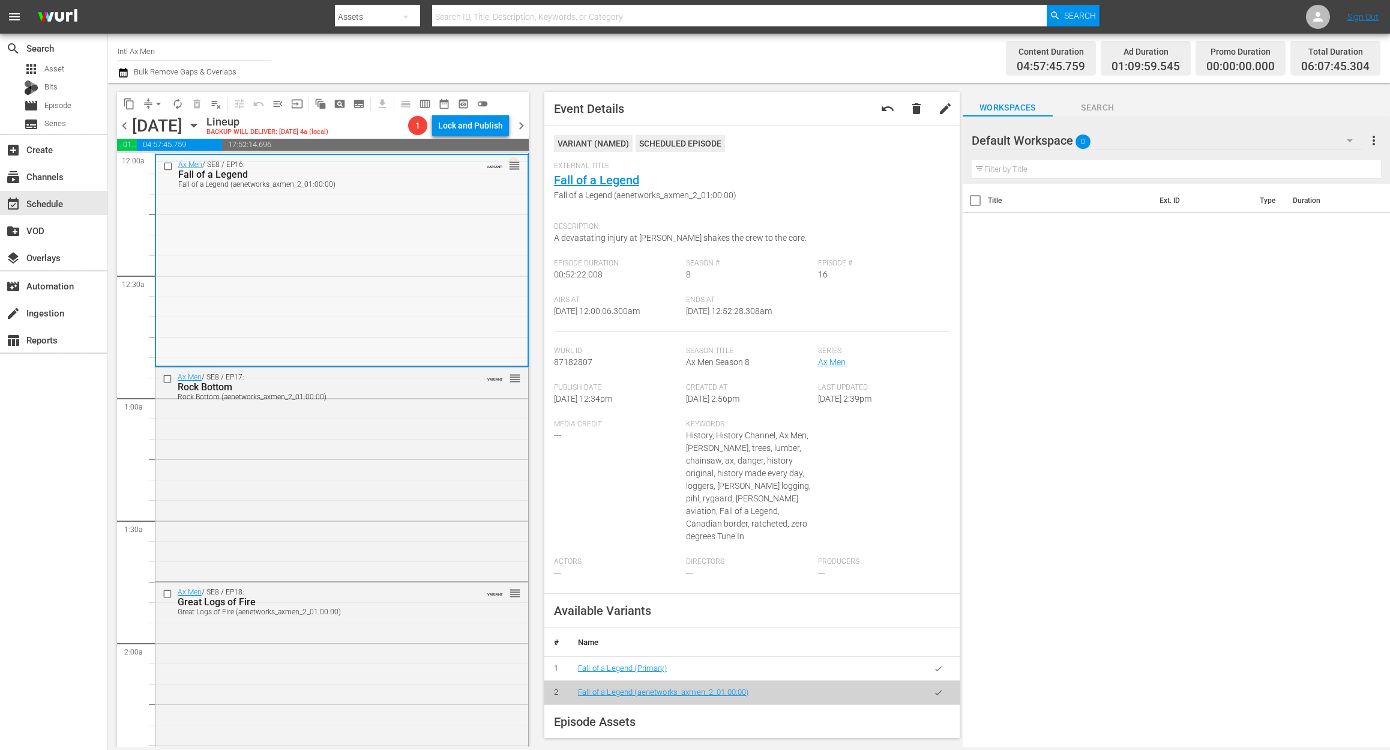
click at [298, 269] on div "Ax Men / SE8 / EP16: Fall of a Legend Fall of a Legend (aenetworks_axmen_2_01:0…" at bounding box center [342, 260] width 372 height 210
click at [373, 479] on div "Ax Men / SE8 / EP17: Rock Bottom Rock Bottom (aenetworks_axmen_2_01:00:00) VARI…" at bounding box center [341, 472] width 373 height 211
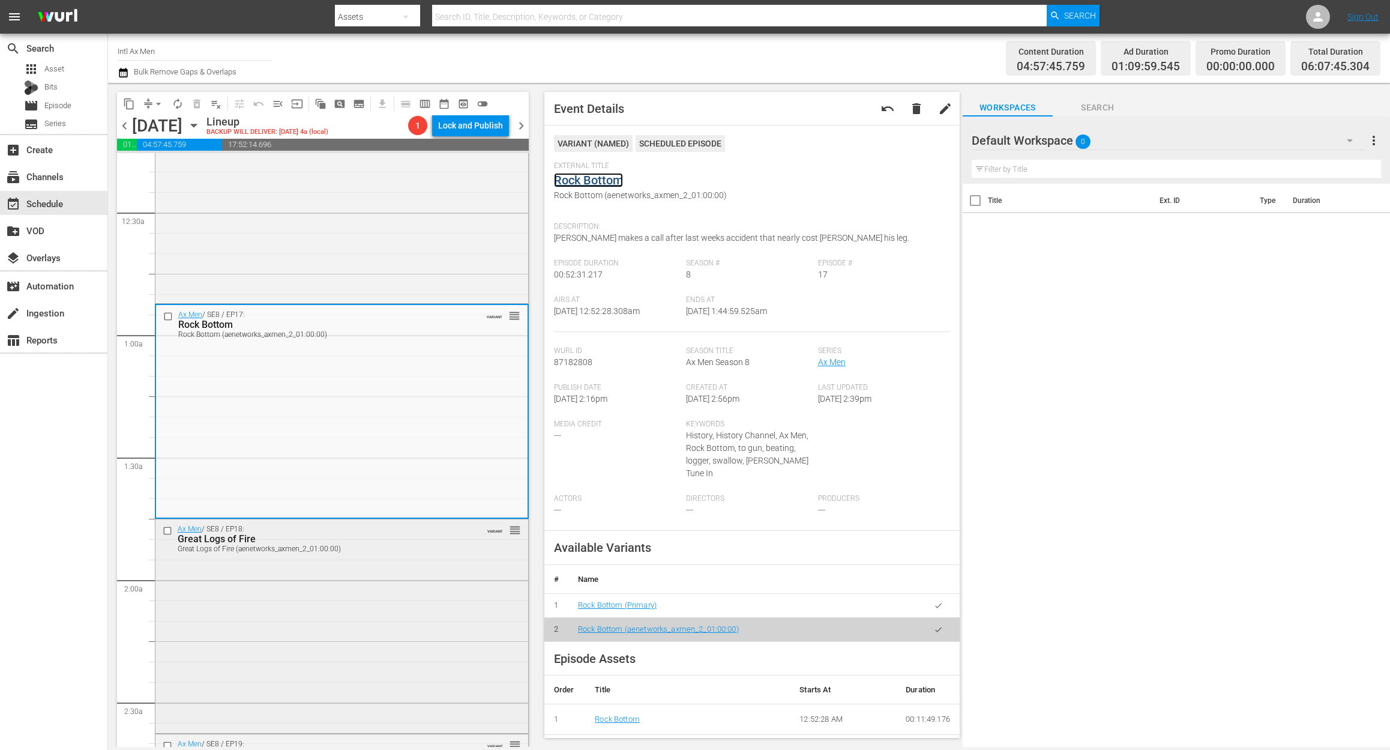
scroll to position [160, 0]
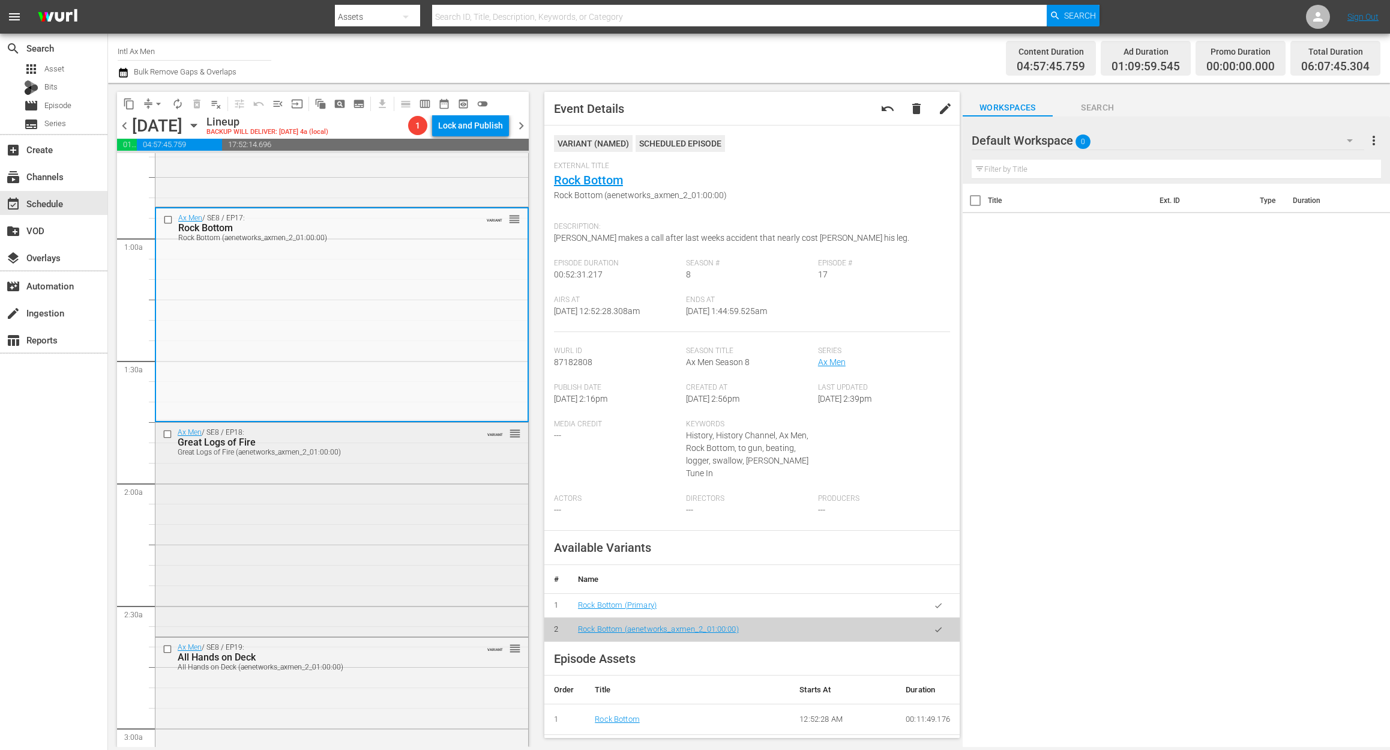
click at [409, 520] on div "Ax Men / SE8 / EP18: Great Logs of Fire Great Logs of Fire (aenetworks_axmen_2_…" at bounding box center [341, 528] width 373 height 211
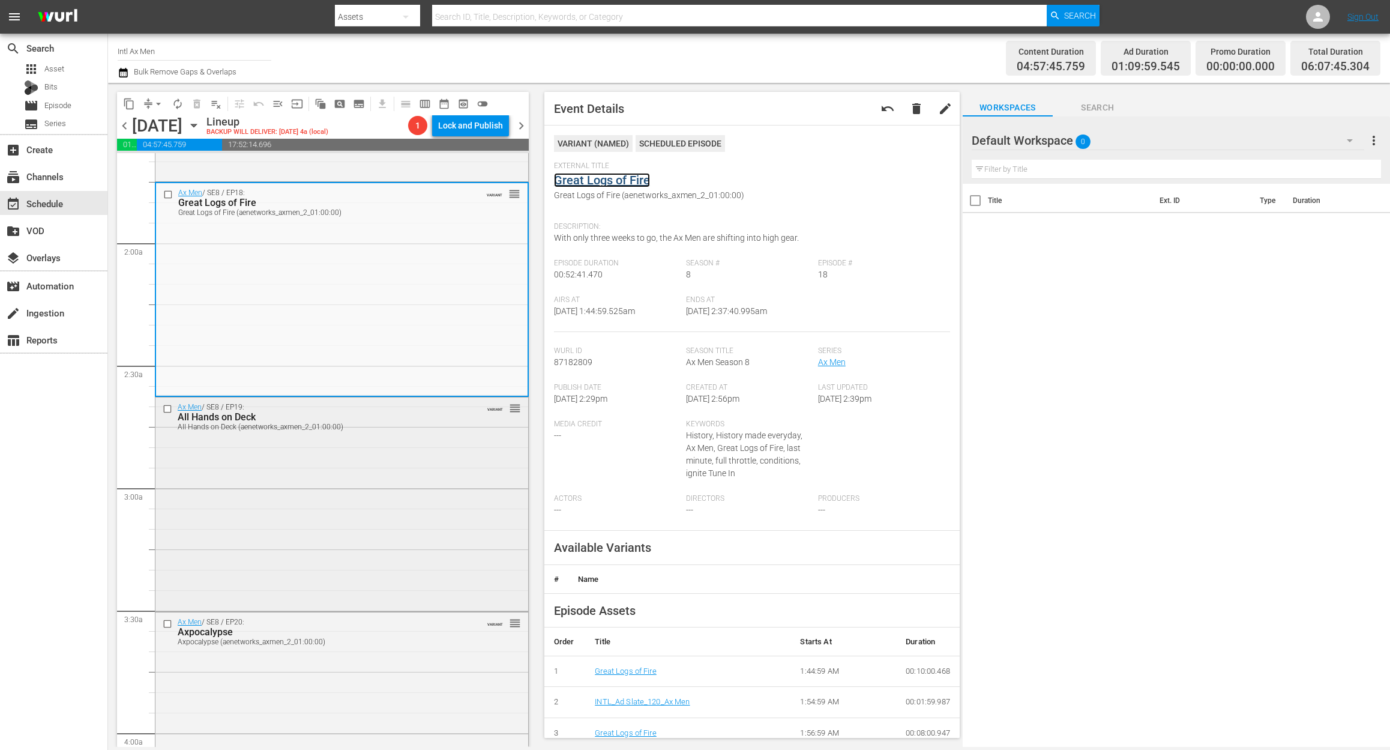
scroll to position [480, 0]
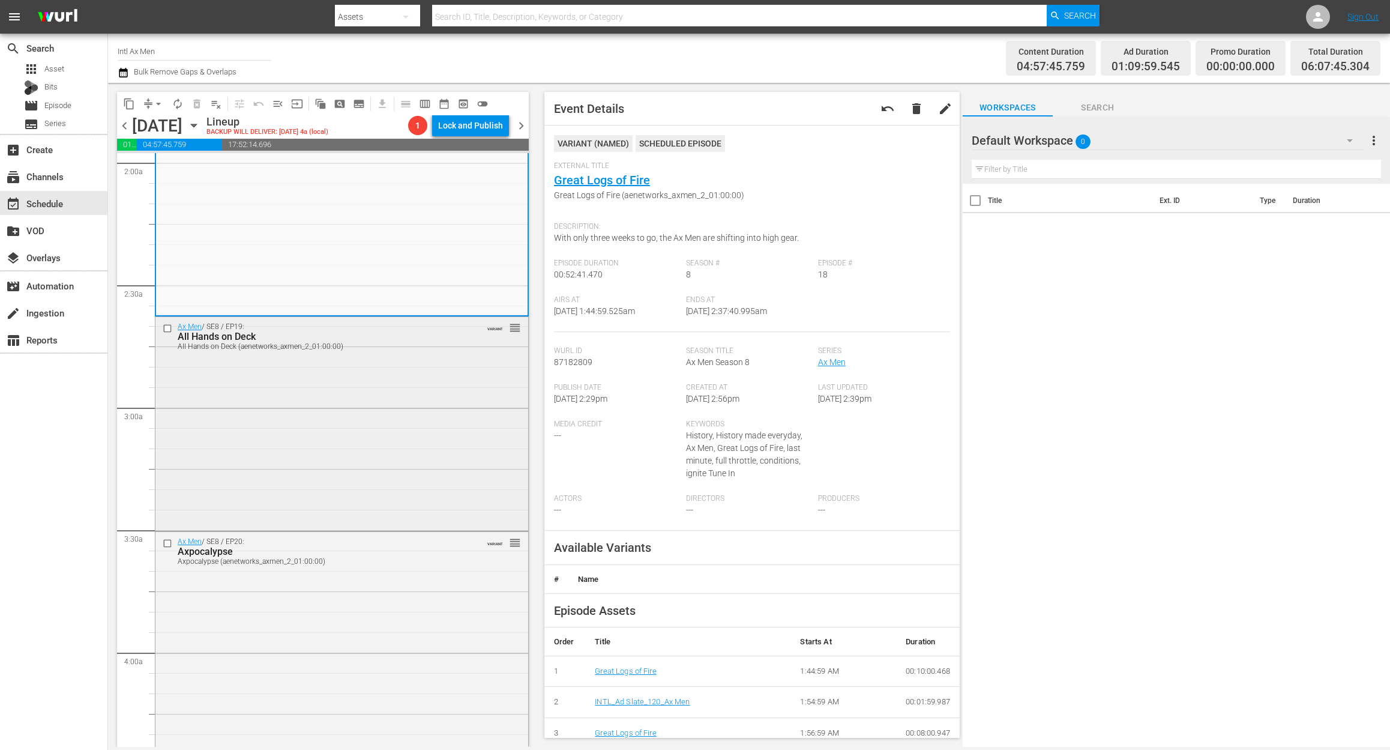
click at [382, 418] on div "Ax Men / SE8 / EP19: All Hands on Deck All Hands on Deck (aenetworks_axmen_2_01…" at bounding box center [341, 422] width 373 height 211
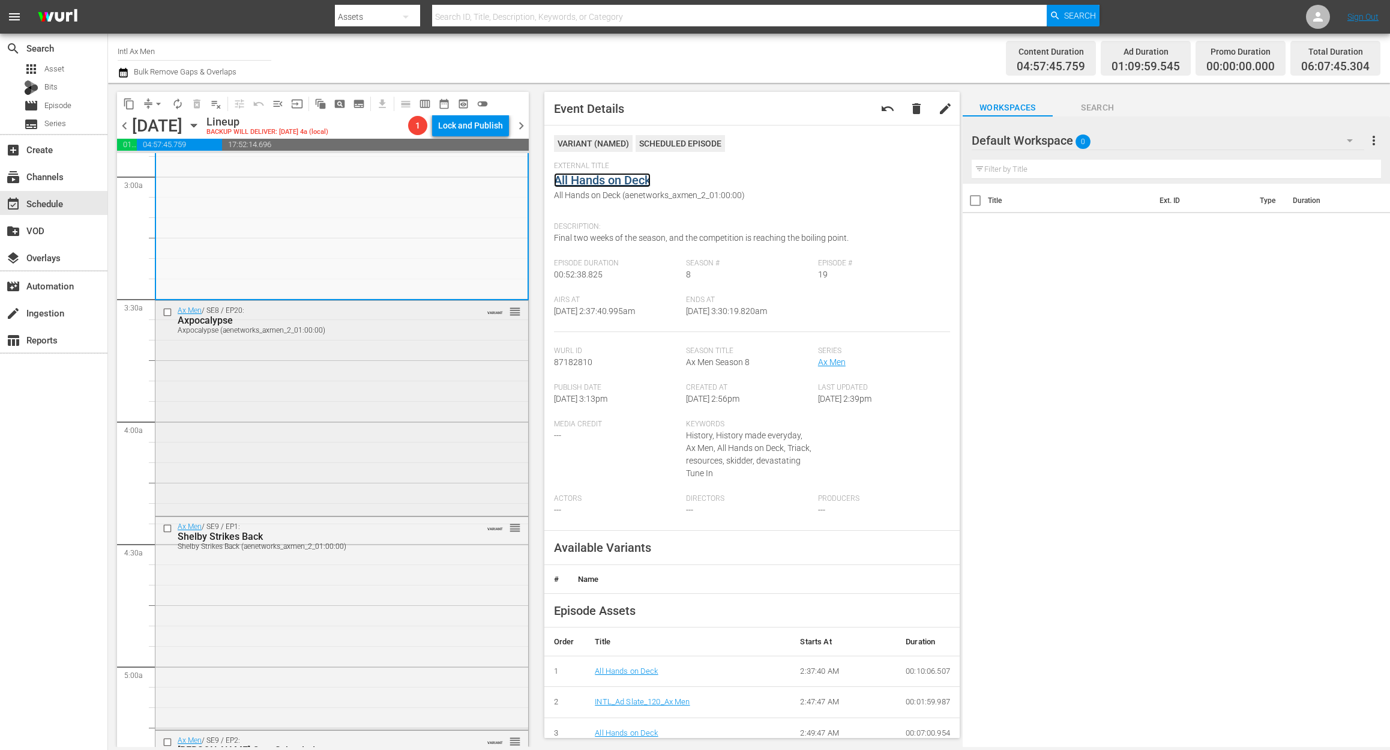
scroll to position [720, 0]
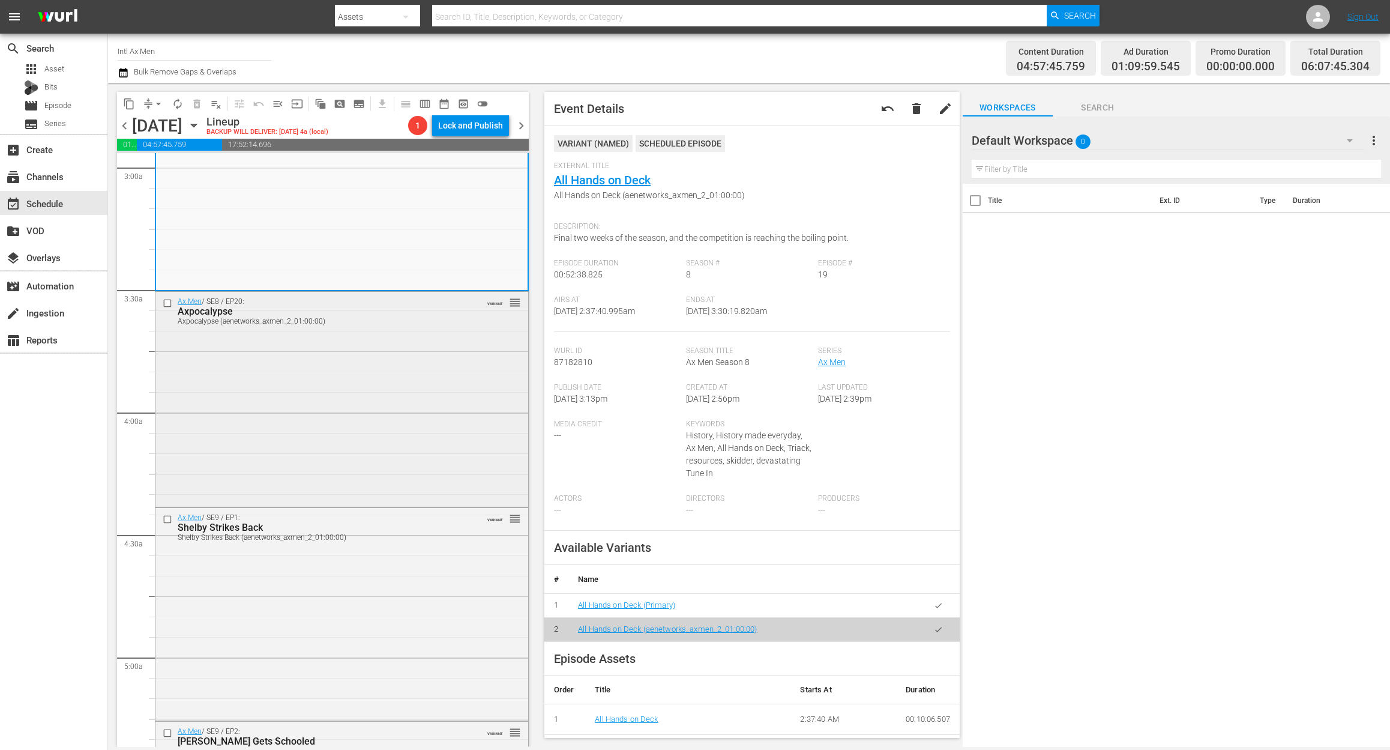
click at [423, 406] on div "Ax Men / SE8 / EP20: Axpocalypse Axpocalypse (aenetworks_axmen_2_01:00:00) VARI…" at bounding box center [341, 398] width 373 height 212
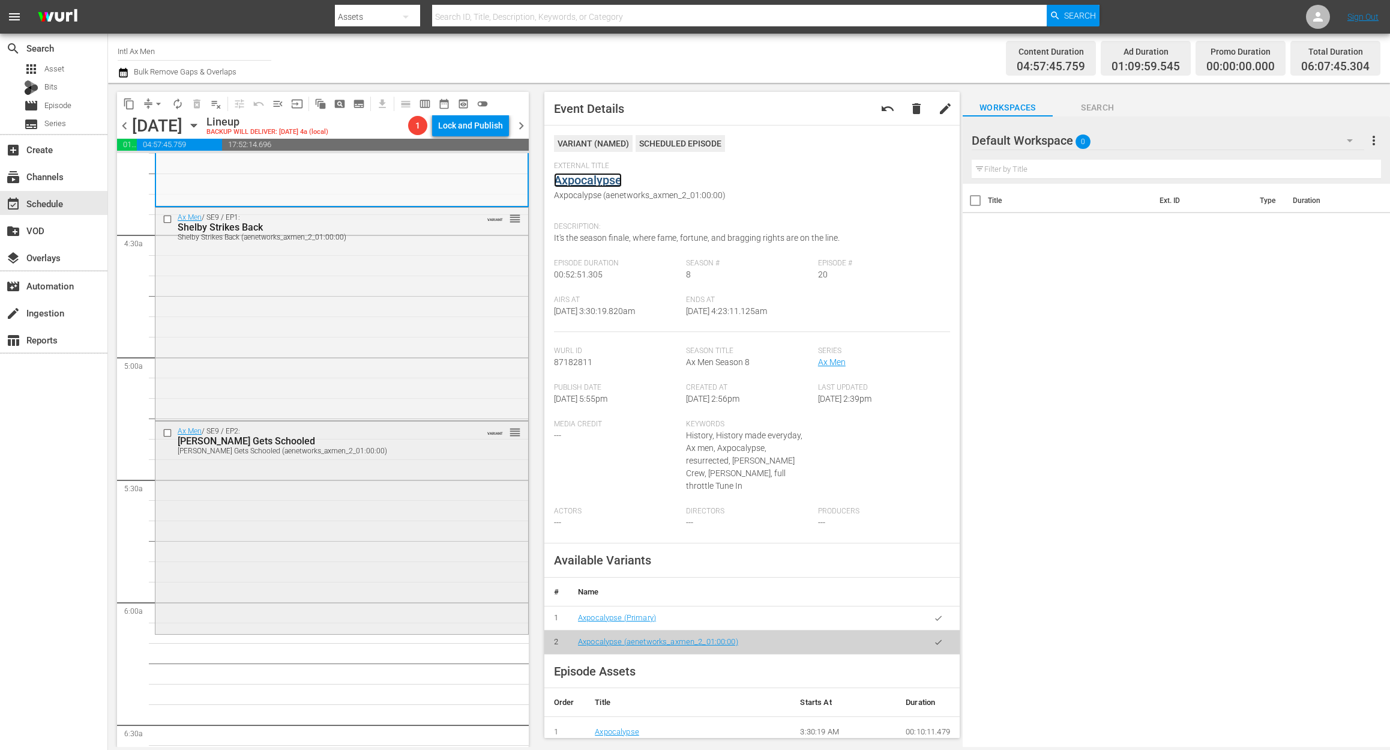
scroll to position [1040, 0]
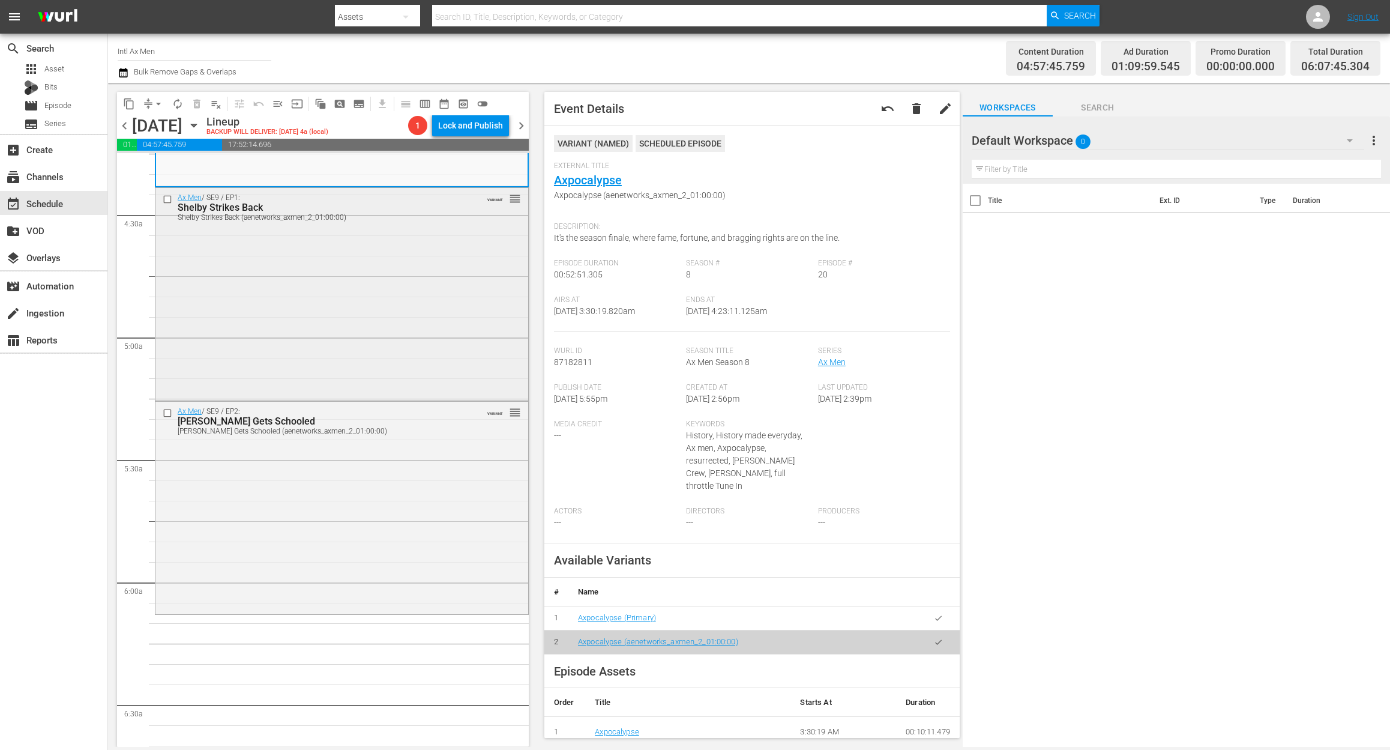
click at [332, 373] on div "Ax Men / SE9 / EP1: Shelby Strikes Back Shelby Strikes Back (aenetworks_axmen_2…" at bounding box center [341, 293] width 373 height 211
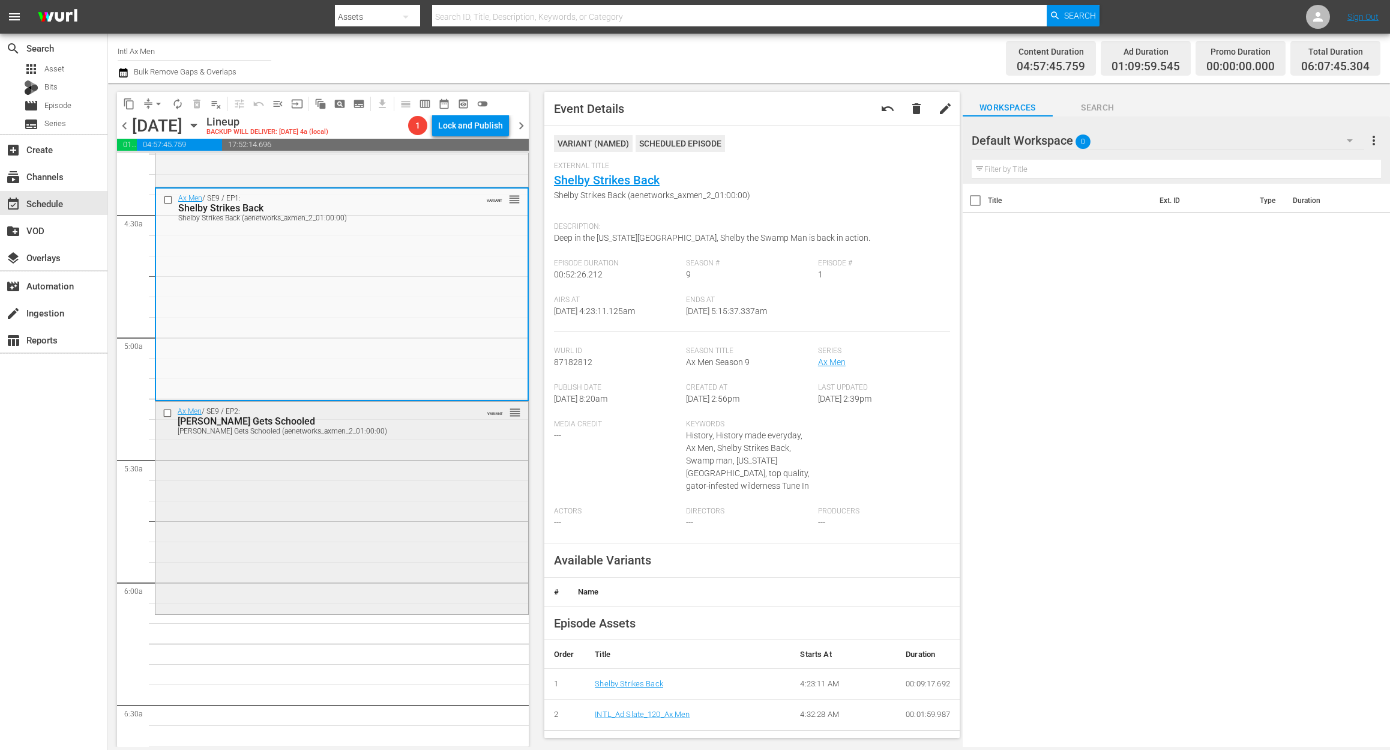
click at [387, 498] on div "Ax Men / SE9 / EP2: Shelby Gets Schooled Shelby Gets Schooled (aenetworks_axmen…" at bounding box center [341, 507] width 373 height 210
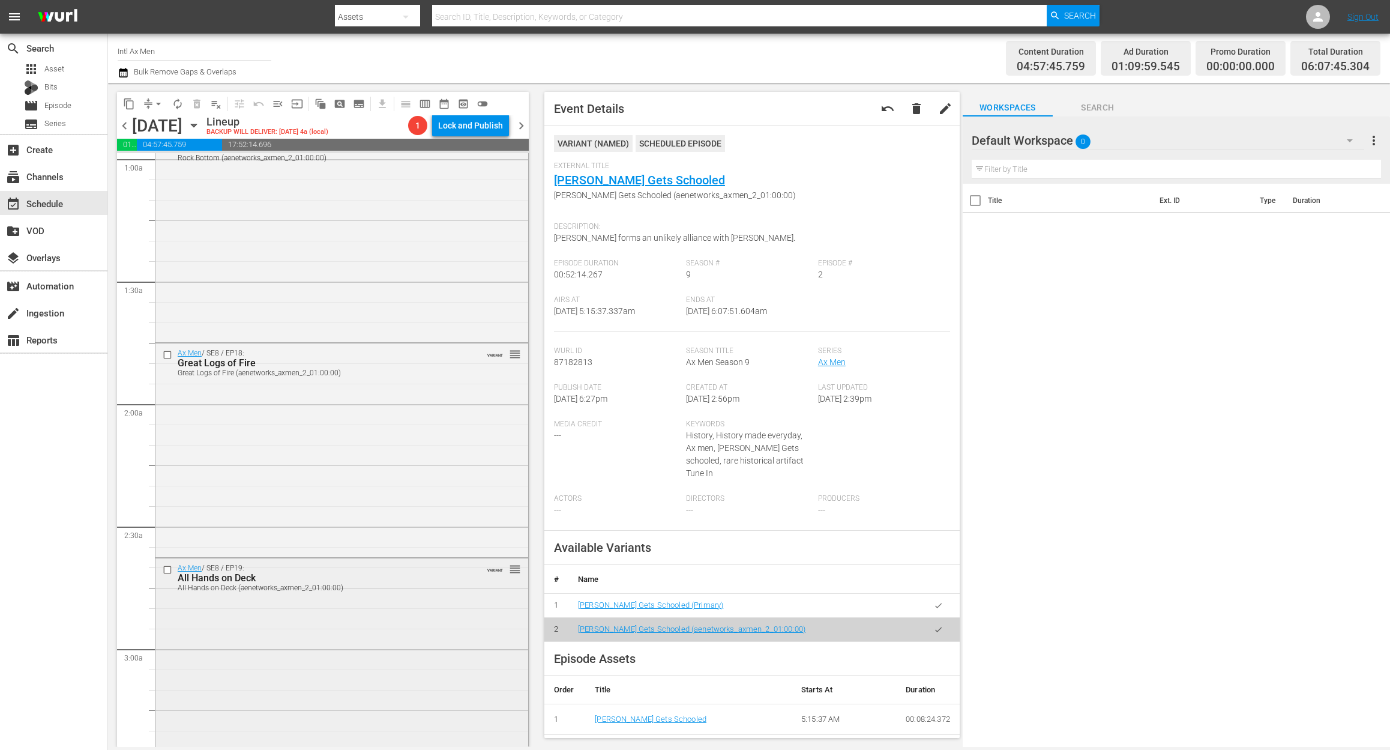
scroll to position [240, 0]
click at [360, 647] on div "Ax Men / SE8 / EP19: All Hands on Deck All Hands on Deck (aenetworks_axmen_2_01…" at bounding box center [341, 662] width 373 height 211
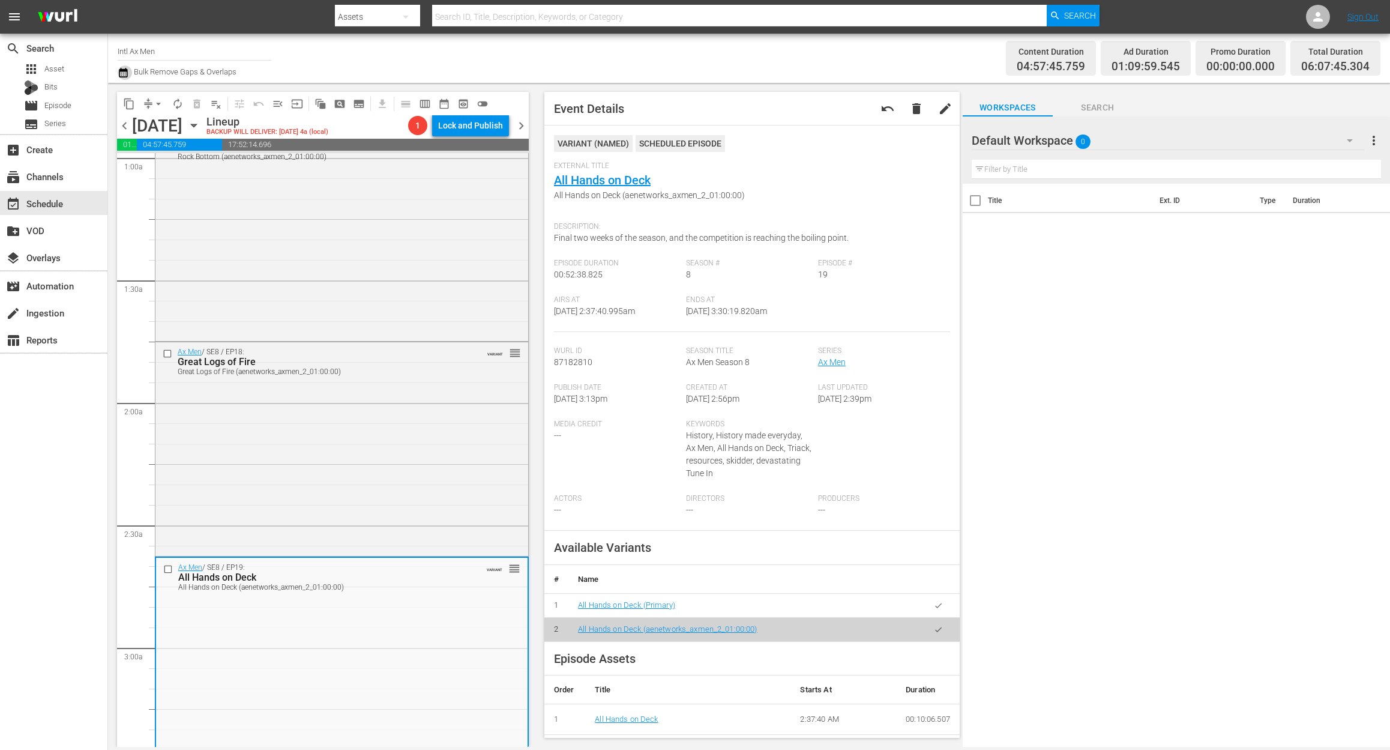
click at [121, 73] on icon "button" at bounding box center [123, 72] width 11 height 14
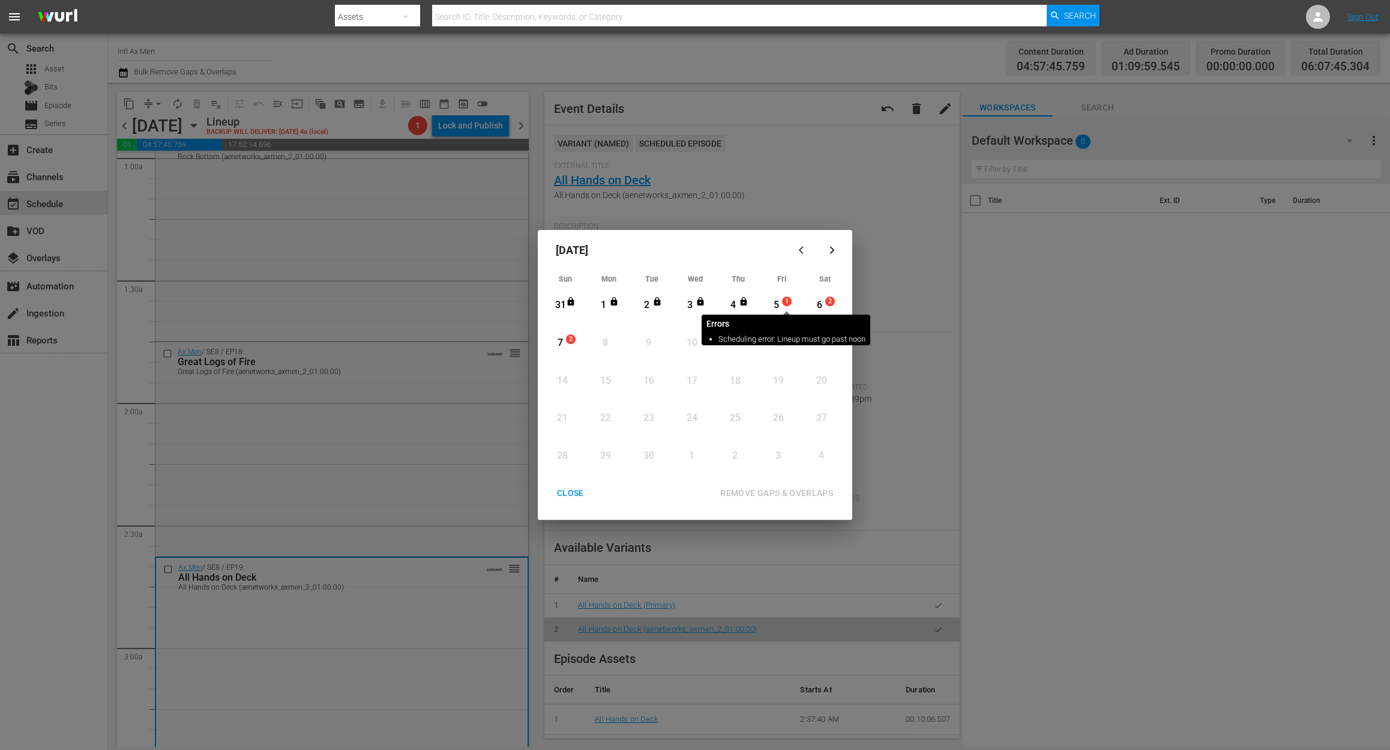
click at [783, 297] on span "1" at bounding box center [787, 302] width 8 height 10
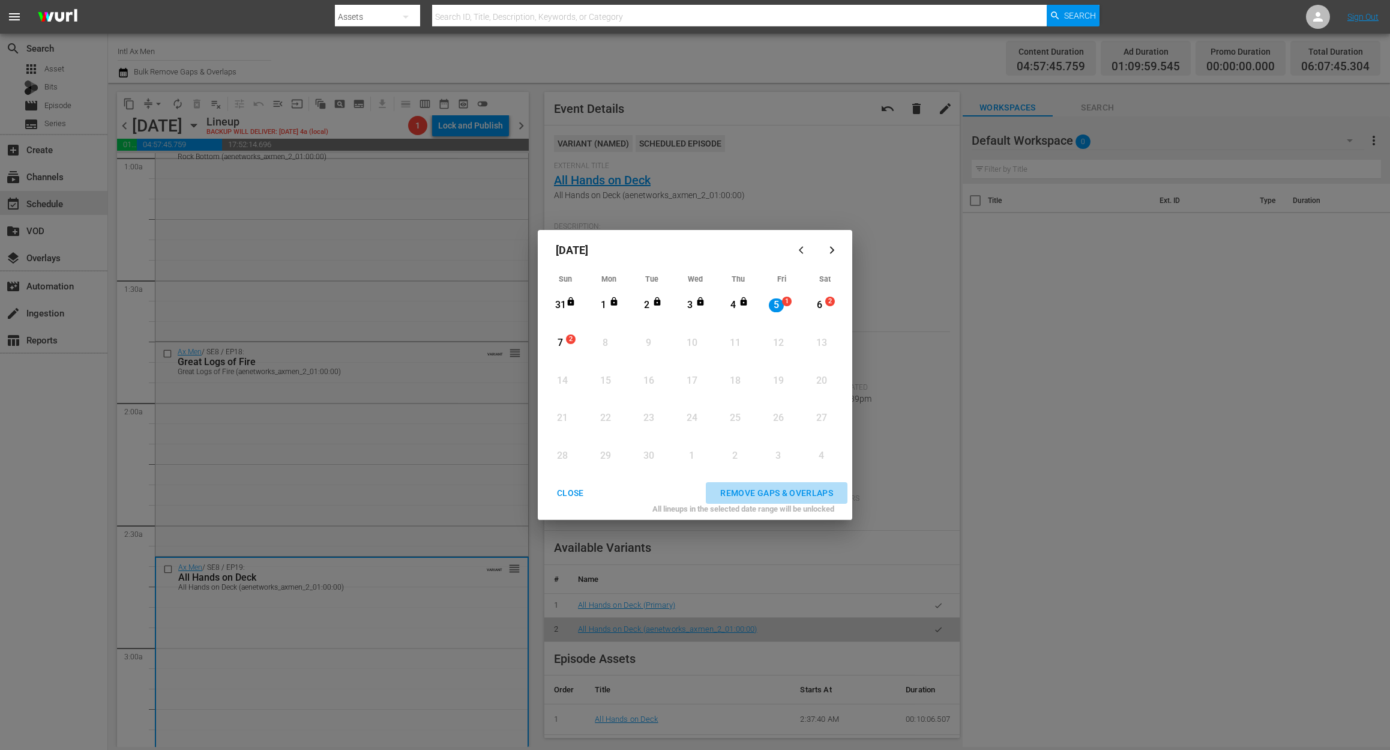
click at [791, 489] on div "REMOVE GAPS & OVERLAPS" at bounding box center [777, 493] width 132 height 15
click at [562, 502] on button "CLOSE" at bounding box center [571, 493] width 56 height 22
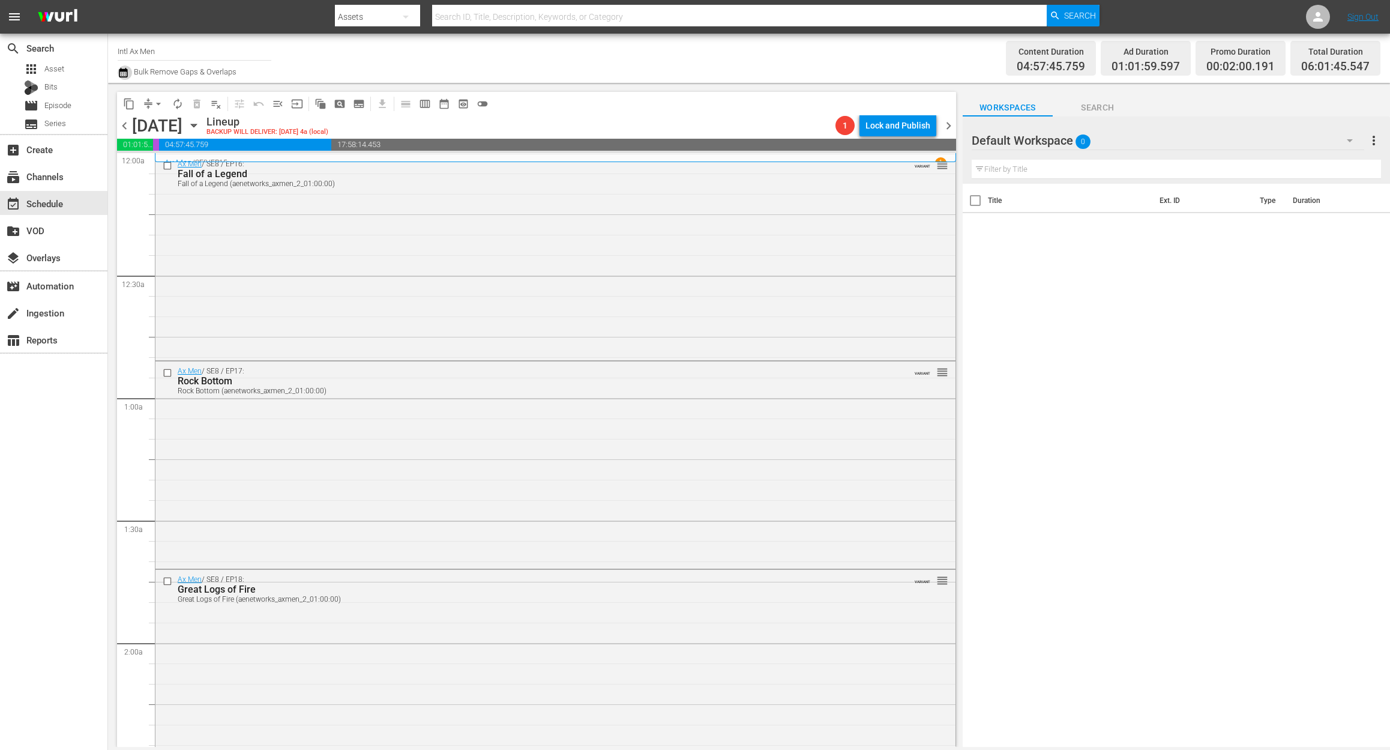
click at [125, 71] on icon "button" at bounding box center [123, 73] width 8 height 10
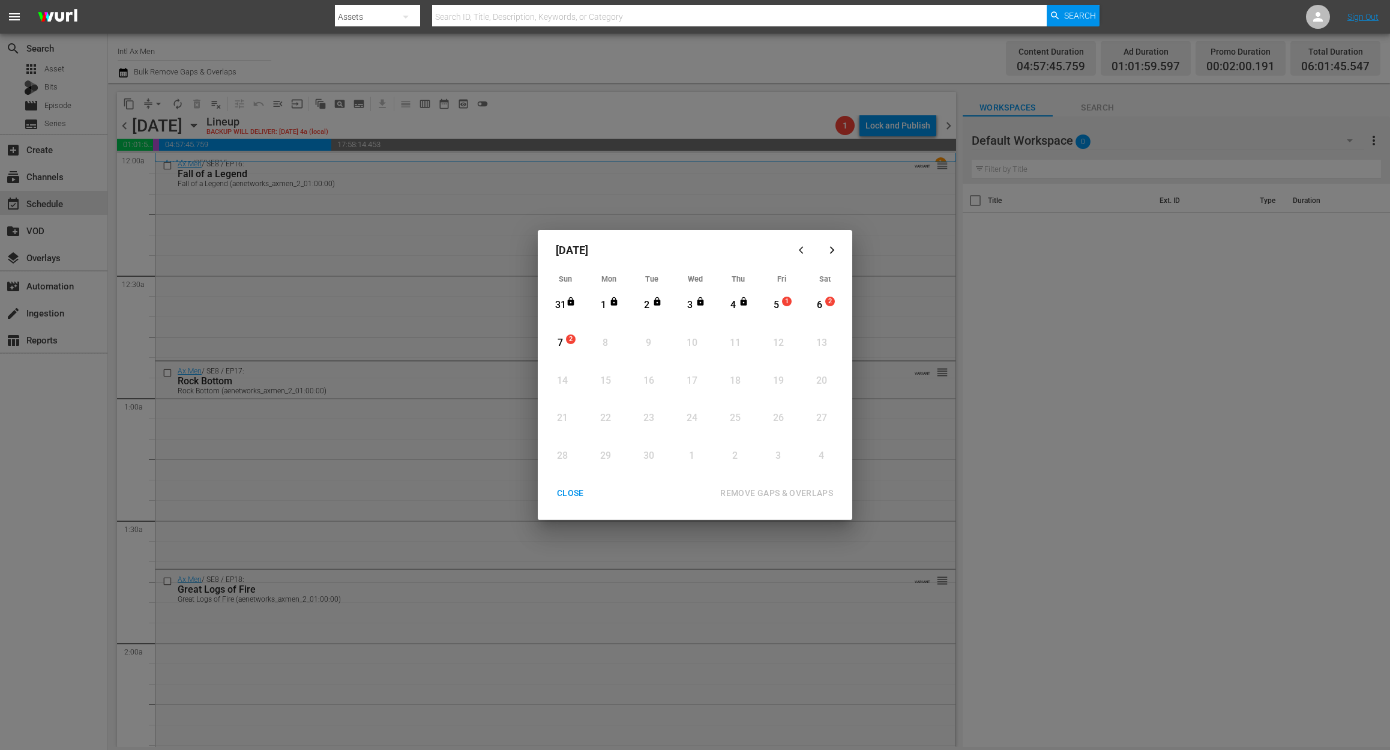
click at [779, 303] on div "5" at bounding box center [776, 305] width 15 height 14
click at [755, 490] on div "REMOVE GAPS & OVERLAPS" at bounding box center [777, 493] width 132 height 15
click at [766, 311] on div "Month View" at bounding box center [766, 307] width 5 height 33
click at [559, 490] on div "CLOSE" at bounding box center [570, 493] width 46 height 15
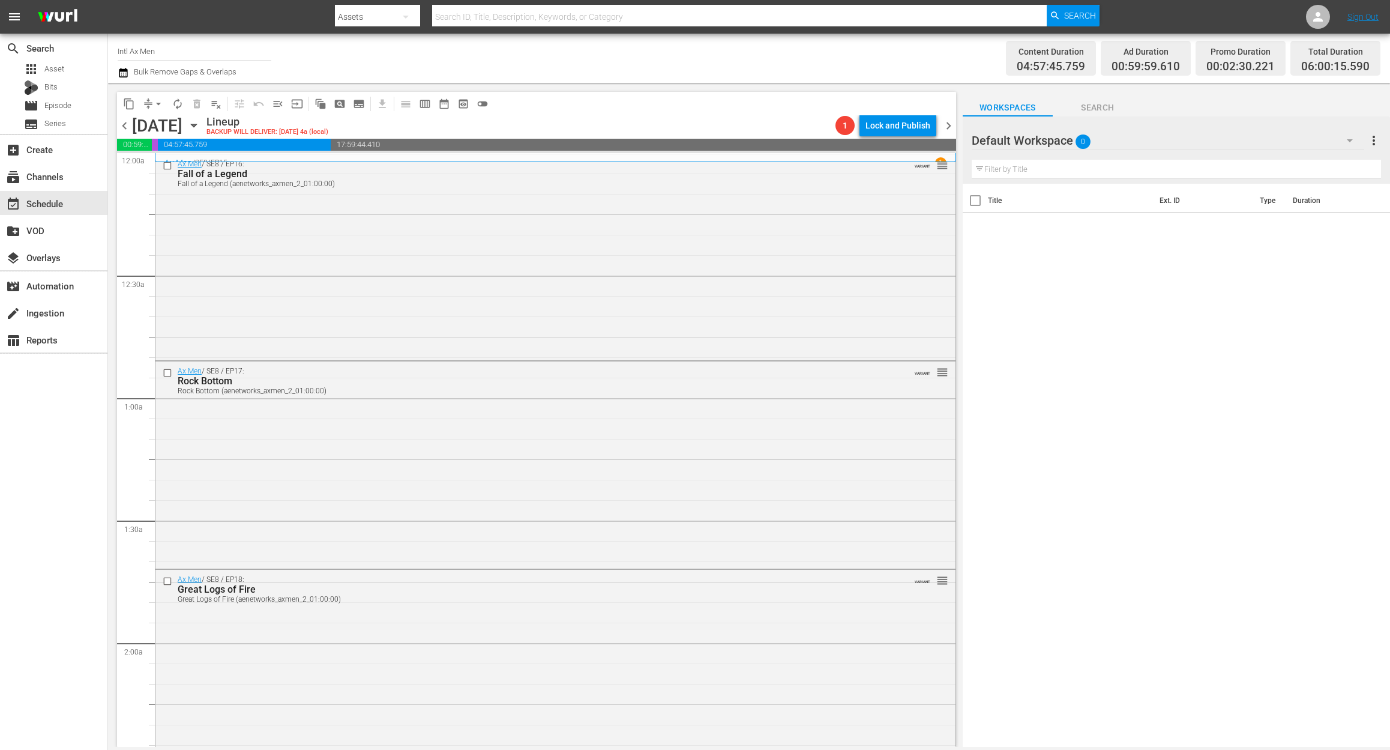
click at [124, 74] on icon "button" at bounding box center [123, 72] width 11 height 14
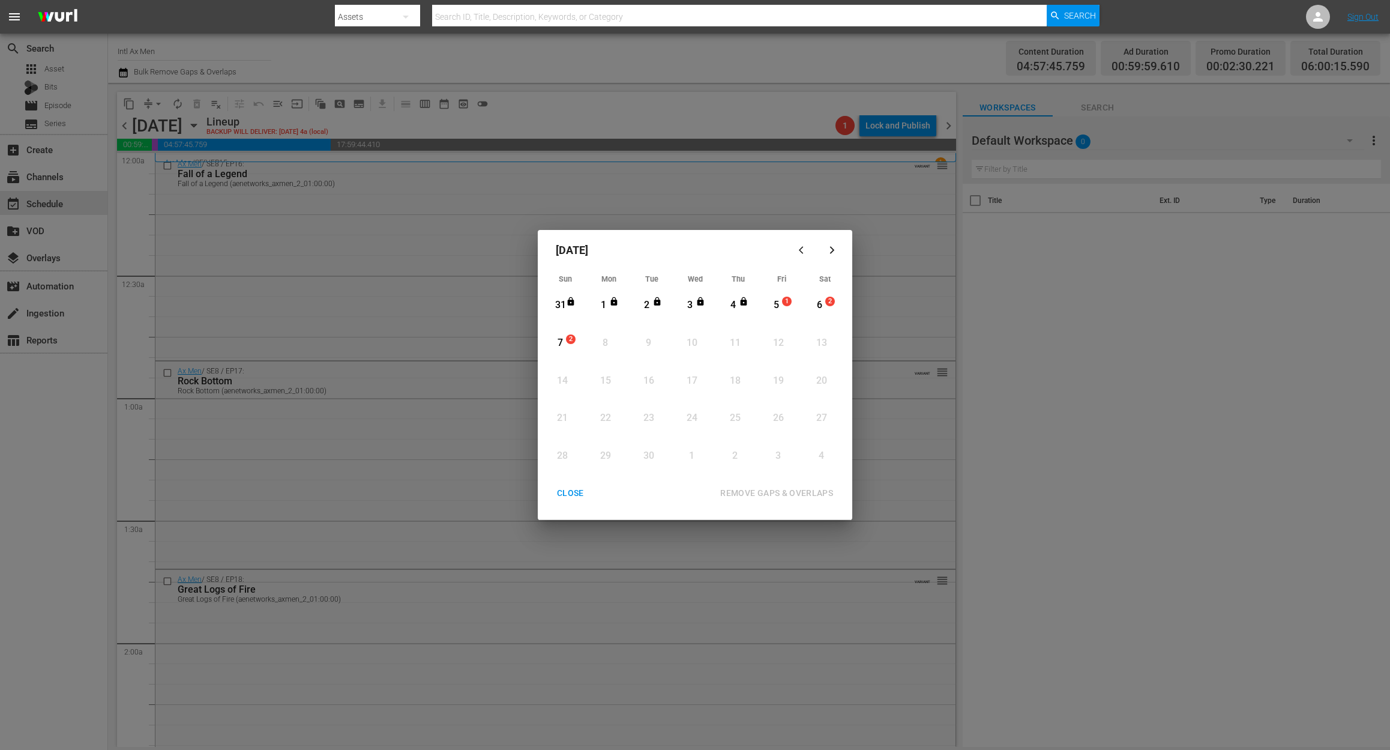
click at [782, 309] on div "5" at bounding box center [776, 305] width 15 height 14
click at [758, 491] on div "REMOVE GAPS & OVERLAPS" at bounding box center [777, 493] width 132 height 15
click at [573, 492] on div "CLOSE" at bounding box center [570, 493] width 46 height 15
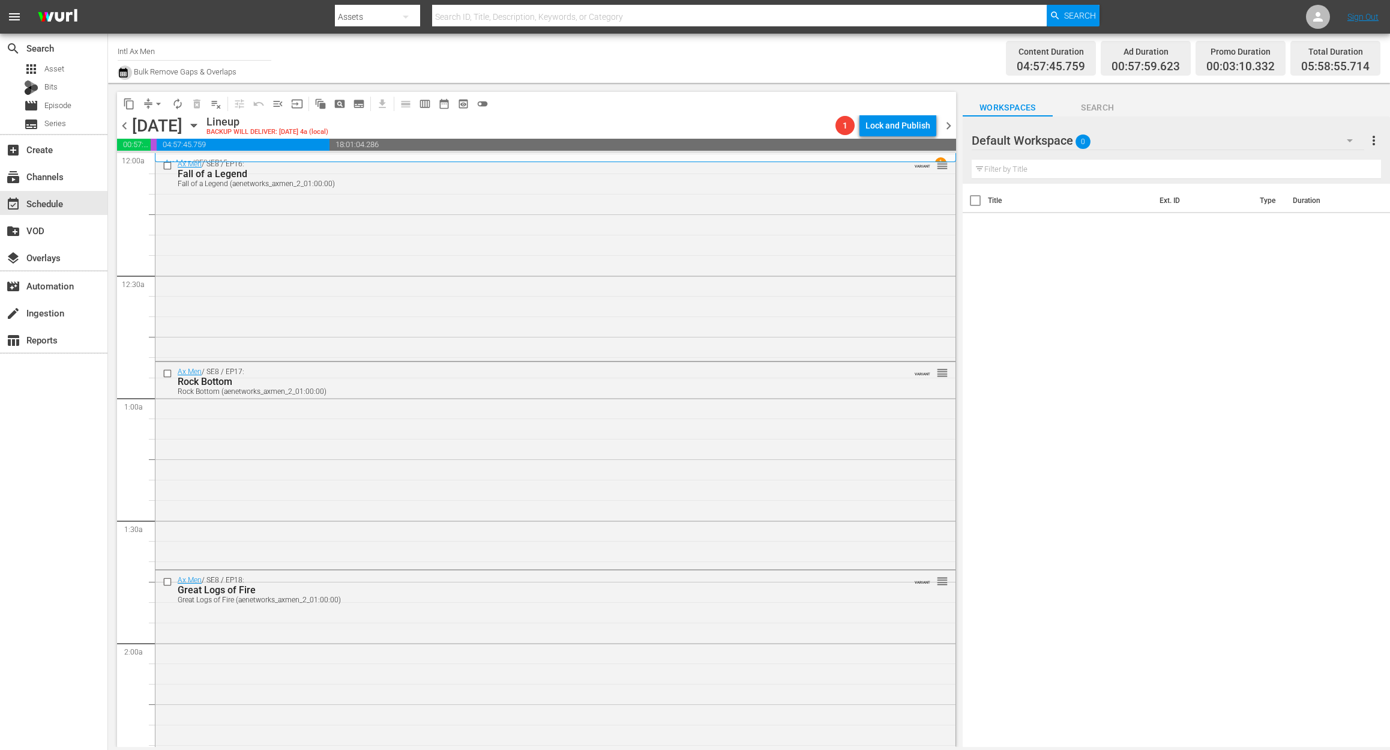
click at [119, 75] on icon "button" at bounding box center [123, 73] width 8 height 10
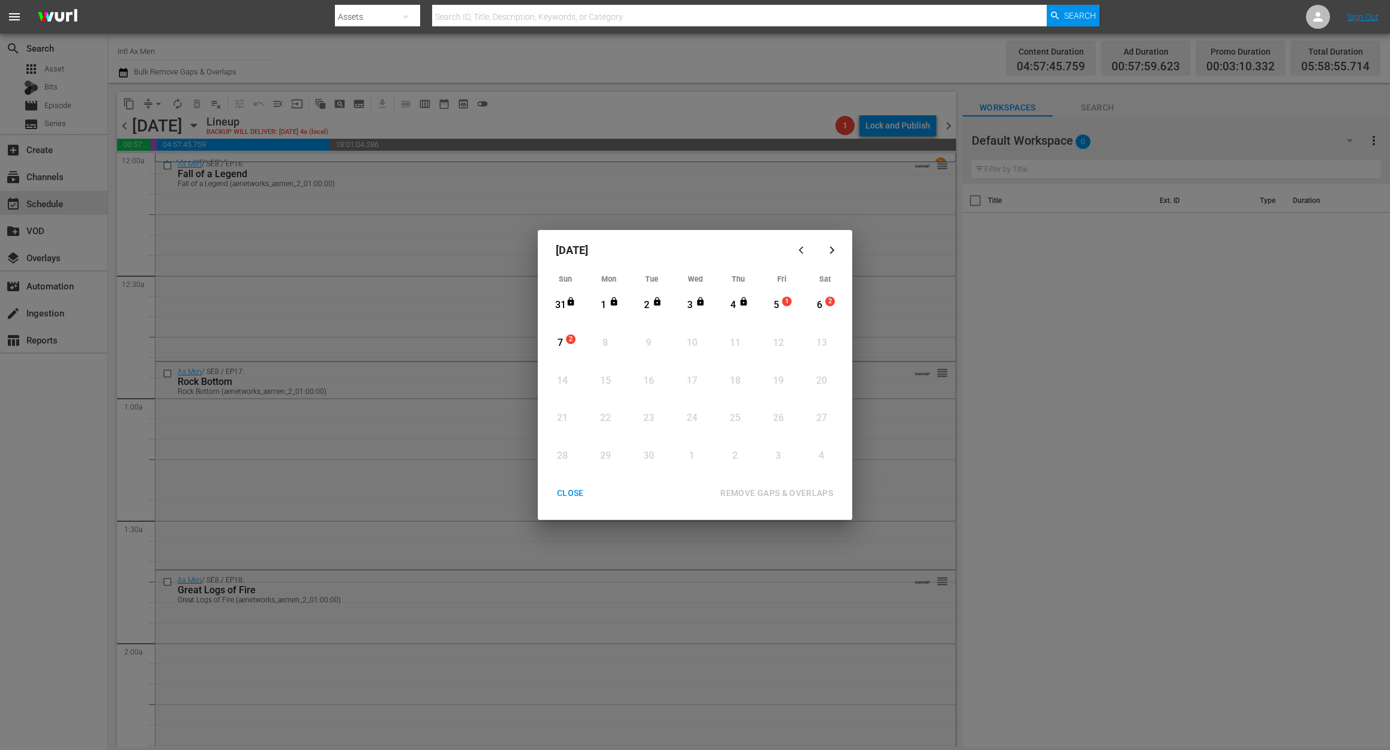
click at [774, 307] on div "5" at bounding box center [776, 305] width 15 height 14
click at [780, 491] on div "REMOVE GAPS & OVERLAPS" at bounding box center [777, 493] width 132 height 15
click at [568, 496] on div "CLOSE" at bounding box center [570, 493] width 46 height 15
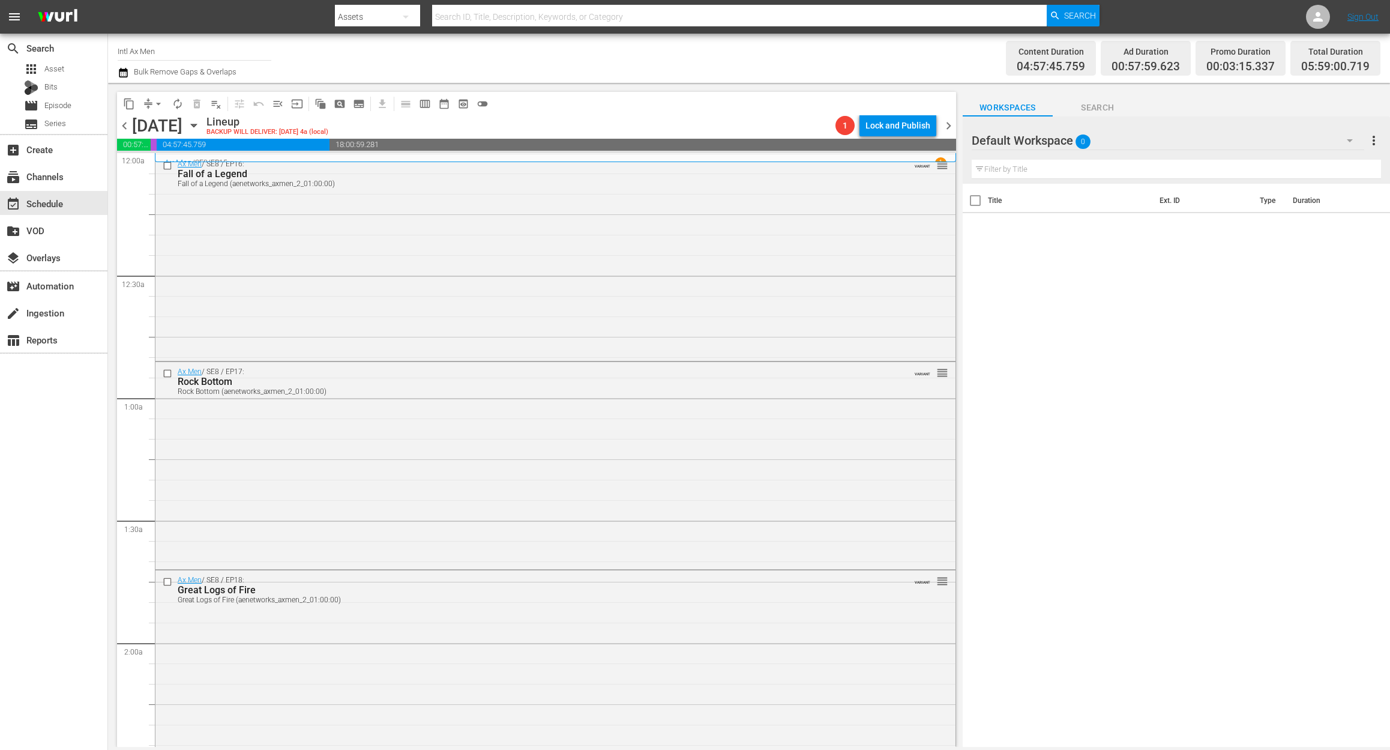
click at [122, 70] on icon "button" at bounding box center [123, 73] width 8 height 10
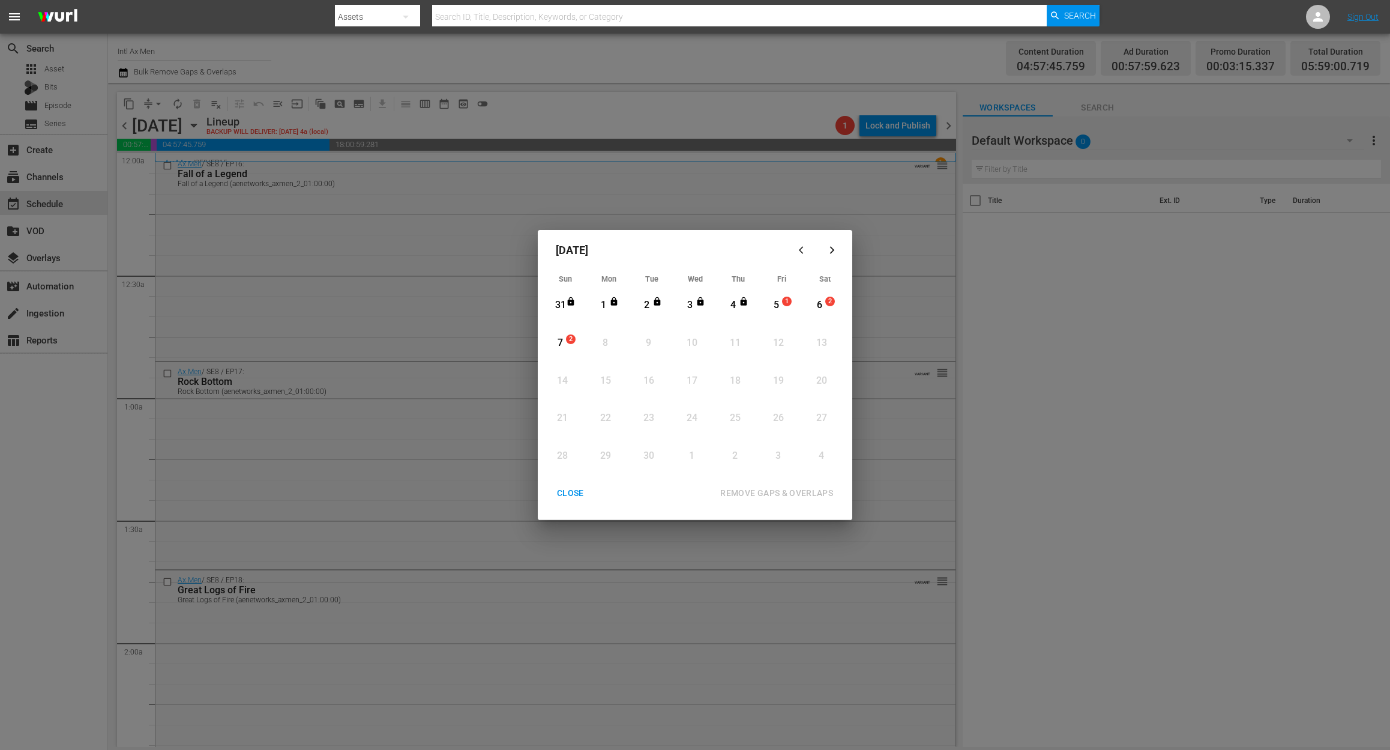
click at [781, 303] on div "5" at bounding box center [776, 305] width 15 height 14
click at [767, 490] on div "REMOVE GAPS & OVERLAPS" at bounding box center [777, 493] width 132 height 15
click at [574, 493] on div "CLOSE" at bounding box center [570, 493] width 46 height 15
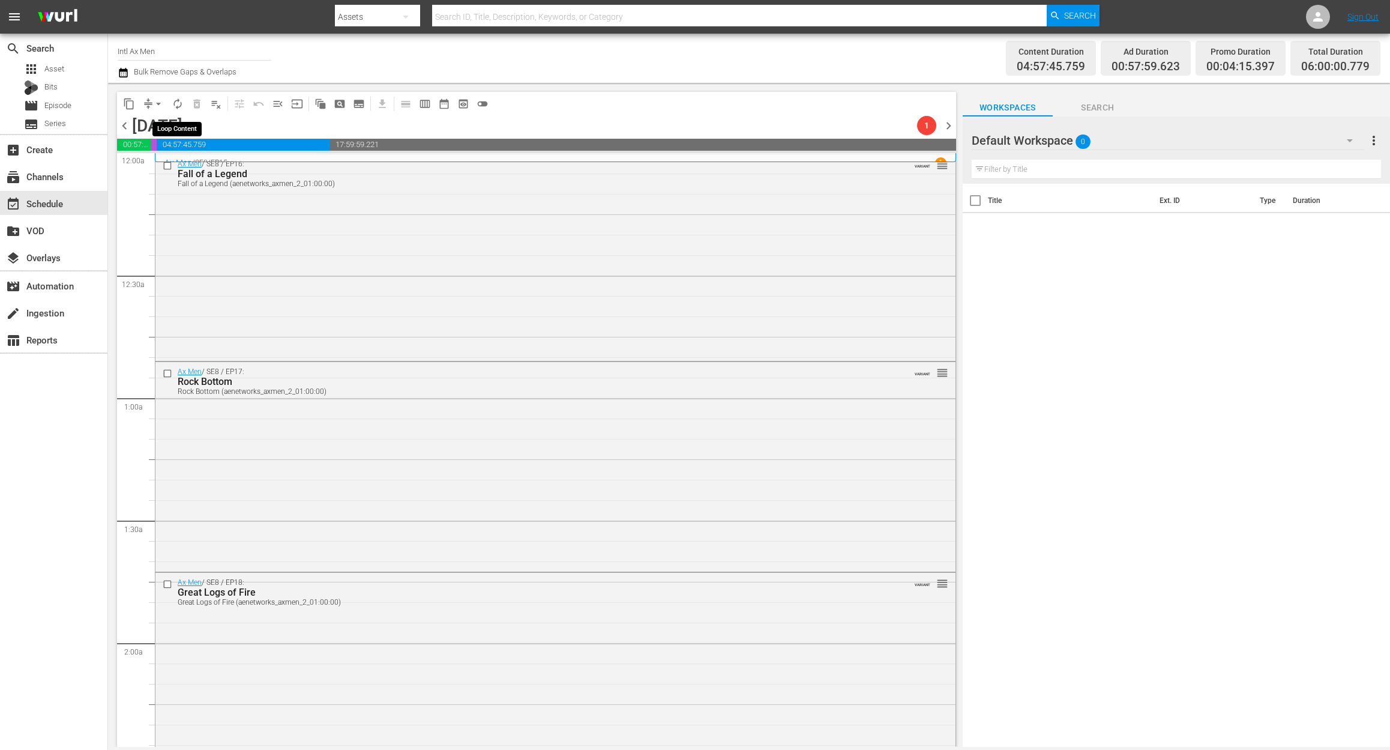
click at [176, 106] on span "autorenew_outlined" at bounding box center [178, 104] width 12 height 12
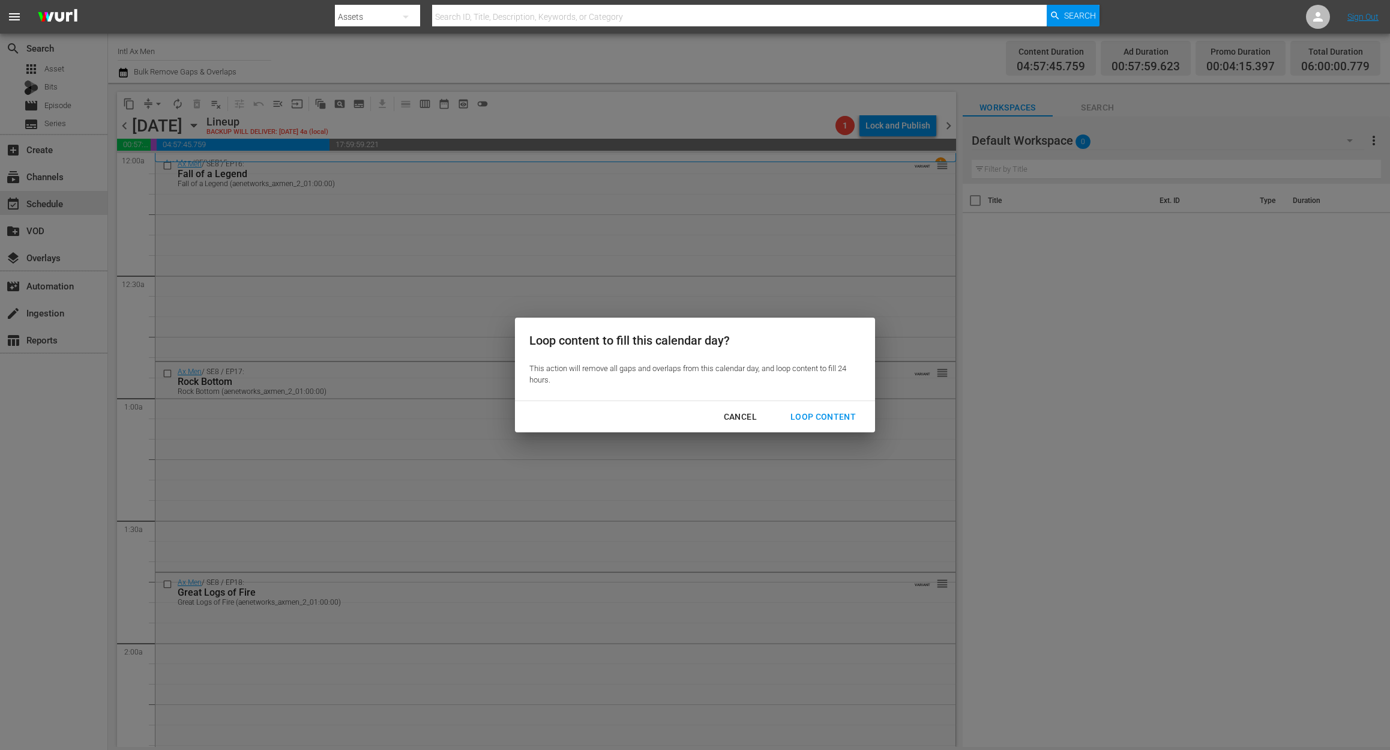
click at [848, 416] on div "Loop Content" at bounding box center [823, 416] width 85 height 15
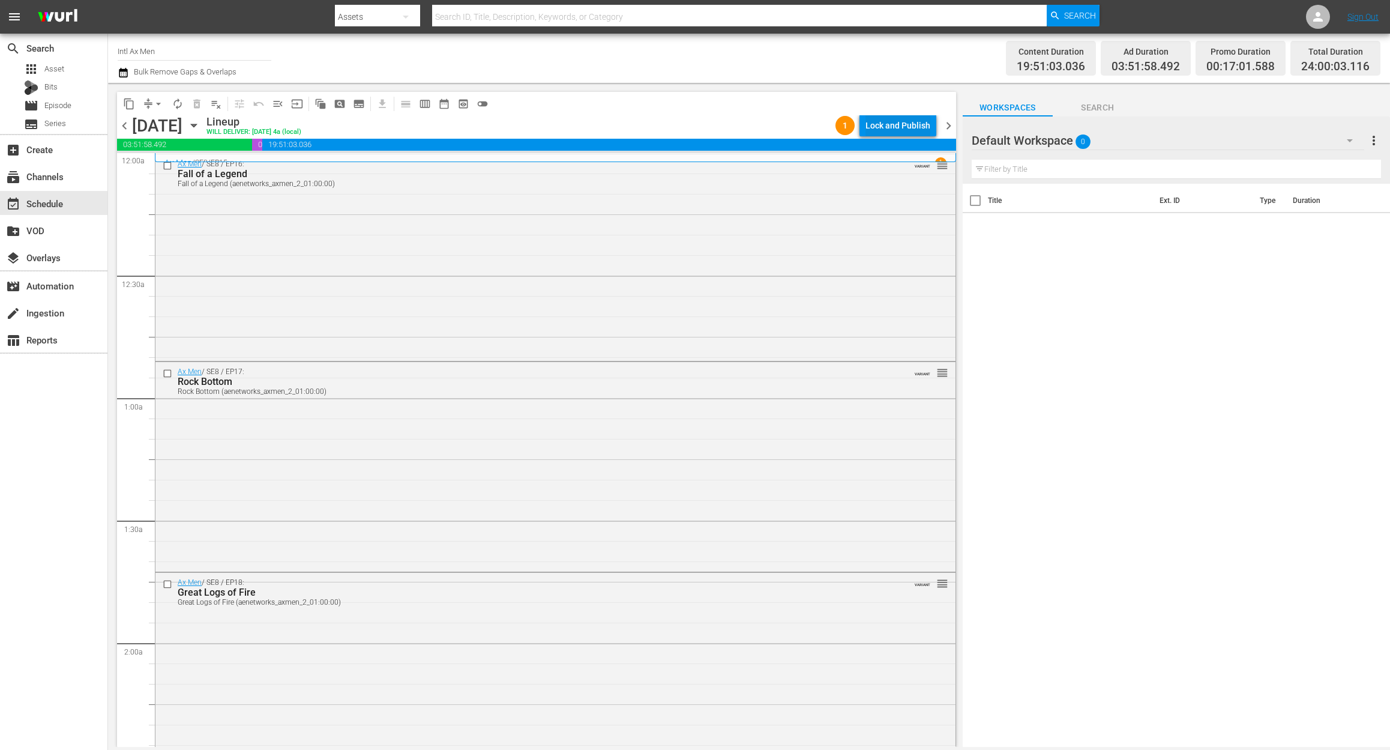
click at [908, 122] on div "Lock and Publish" at bounding box center [898, 126] width 65 height 22
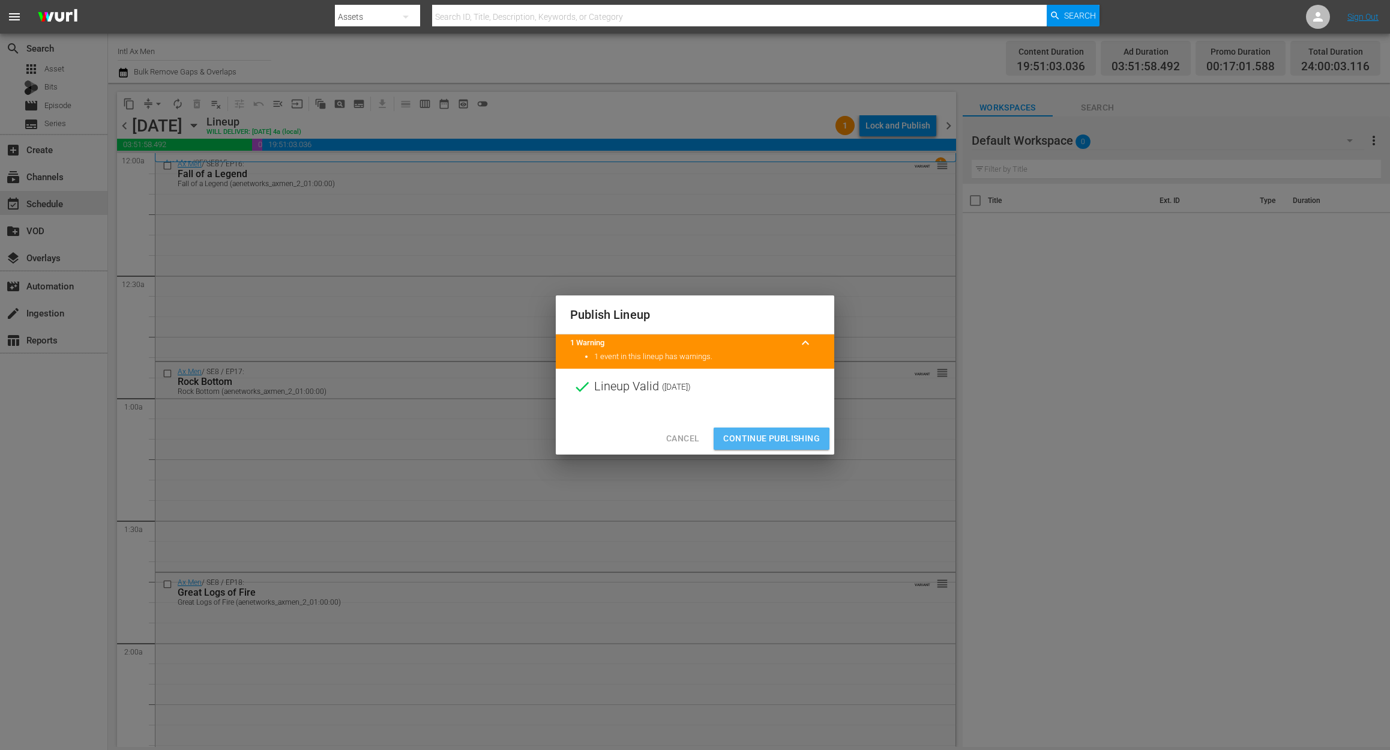
click at [765, 439] on span "Continue Publishing" at bounding box center [771, 438] width 97 height 15
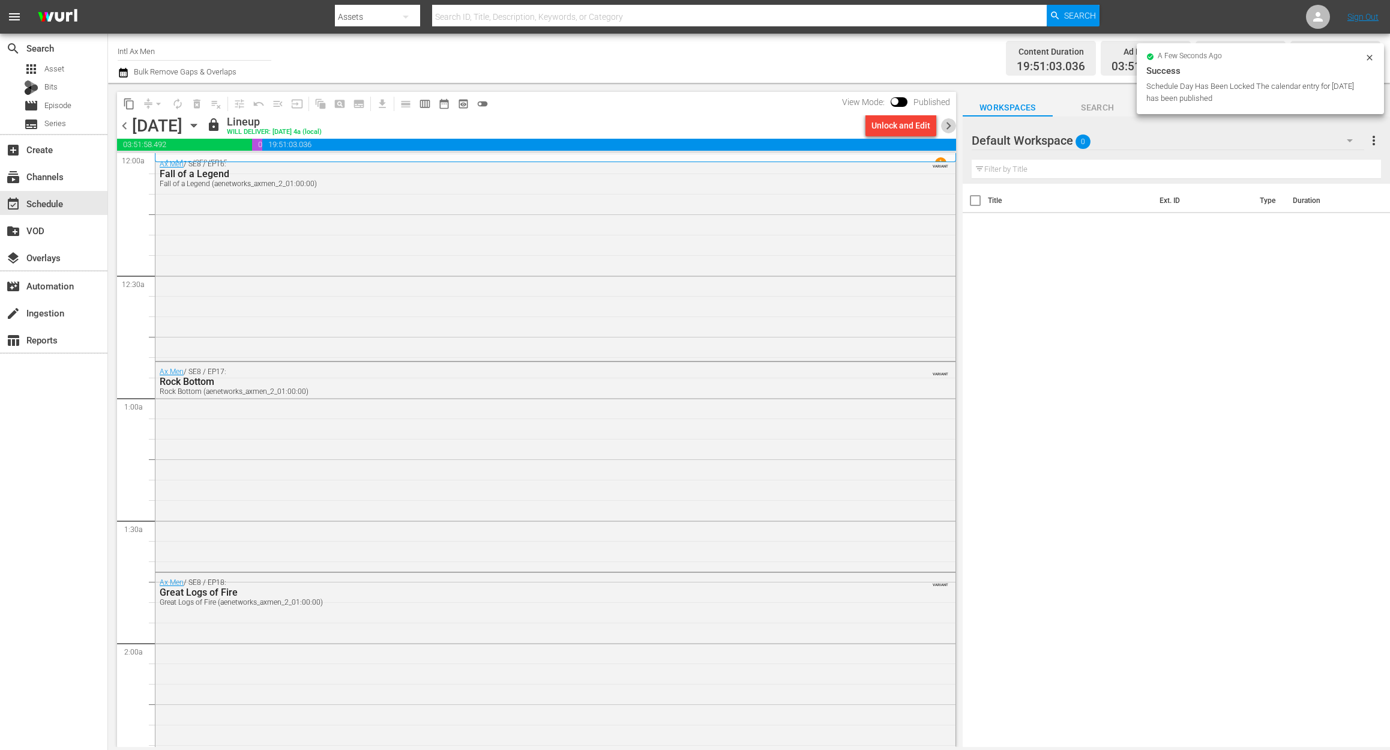
click at [947, 125] on span "chevron_right" at bounding box center [948, 125] width 15 height 15
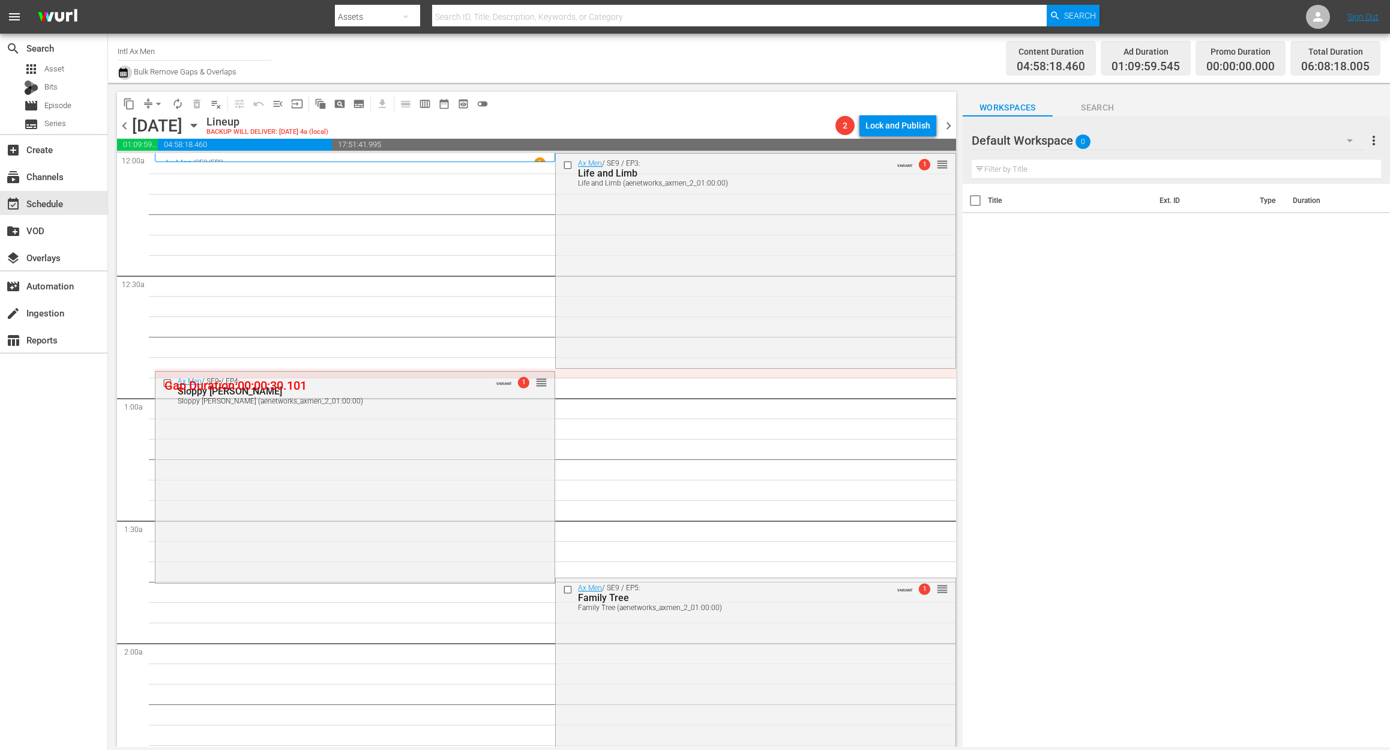
click at [121, 70] on icon "button" at bounding box center [123, 73] width 8 height 10
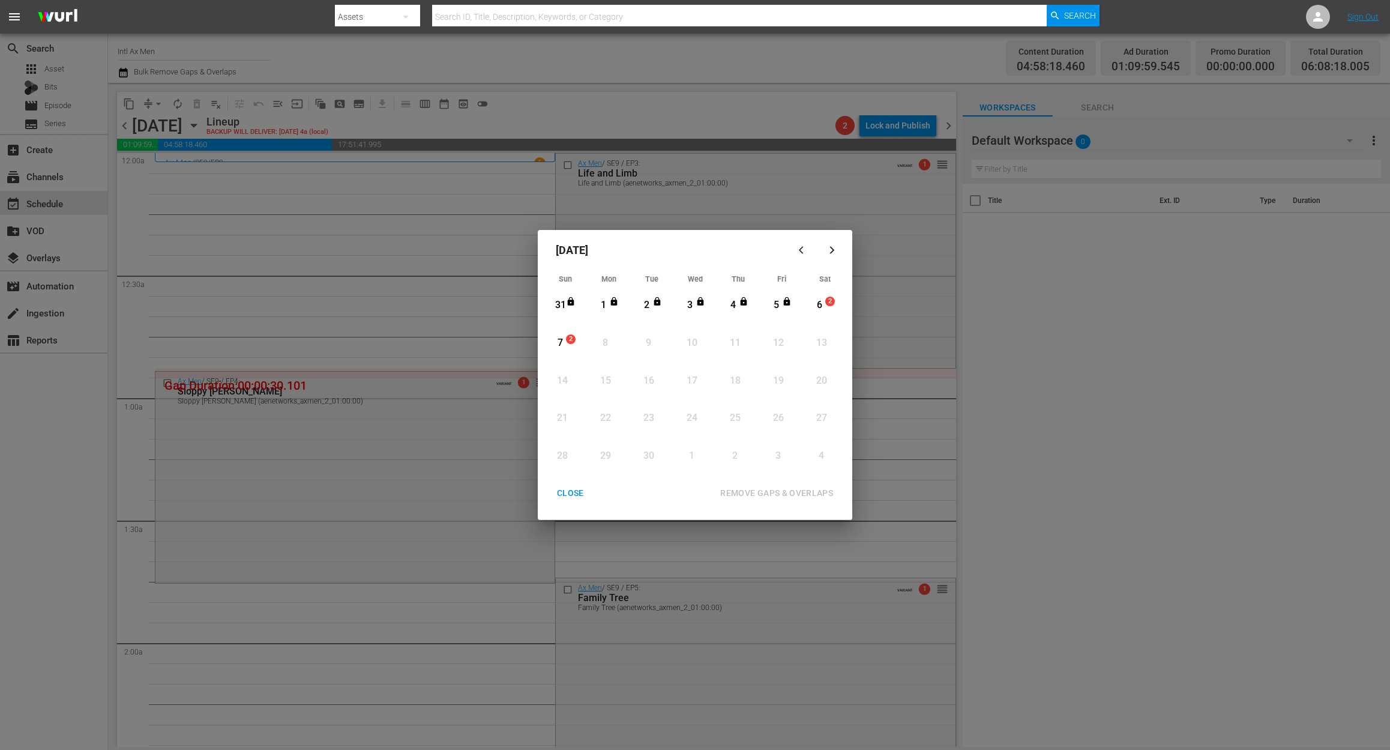
click at [824, 310] on div "6" at bounding box center [819, 305] width 15 height 14
click at [802, 486] on div "REMOVE GAPS & OVERLAPS" at bounding box center [777, 493] width 132 height 15
click at [821, 305] on div "6" at bounding box center [819, 305] width 15 height 14
click at [764, 497] on div "REMOVE GAPS & OVERLAPS" at bounding box center [777, 493] width 132 height 15
click at [574, 492] on div "CLOSE" at bounding box center [570, 493] width 46 height 15
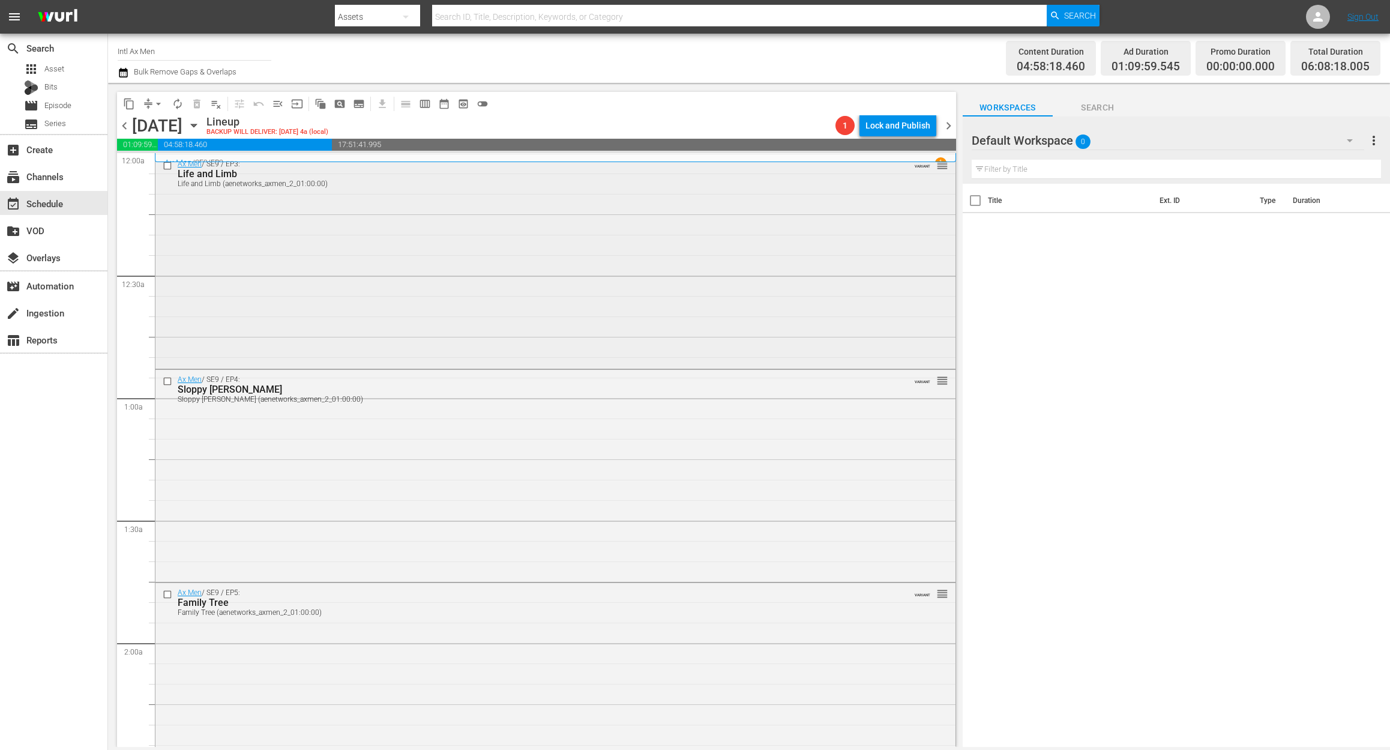
click at [380, 231] on div "Ax Men / SE9 / EP3: Life and Limb Life and Limb (aenetworks_axmen_2_01:00:00) V…" at bounding box center [555, 260] width 800 height 213
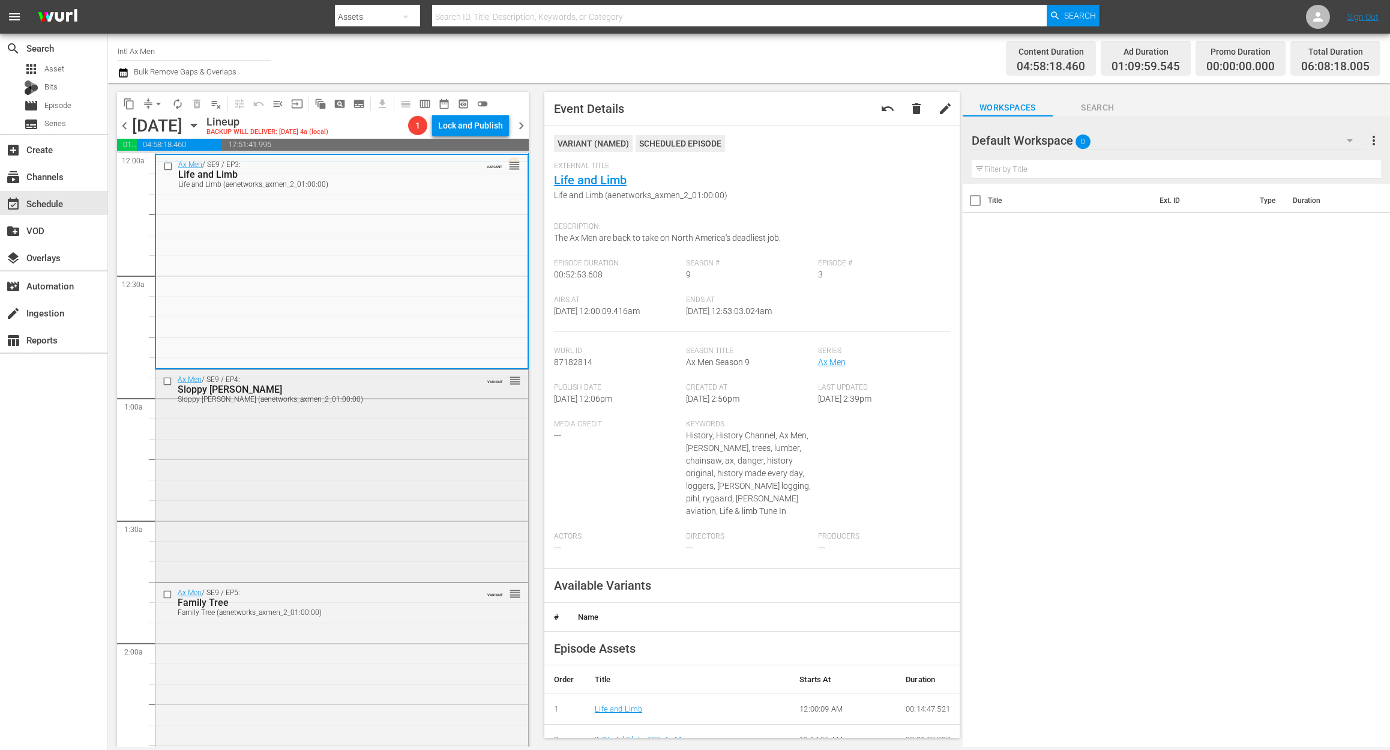
click at [383, 462] on div "Ax Men / SE9 / EP4: Sloppy Joe Sloppy Joe (aenetworks_axmen_2_01:00:00) VARIANT…" at bounding box center [341, 474] width 373 height 209
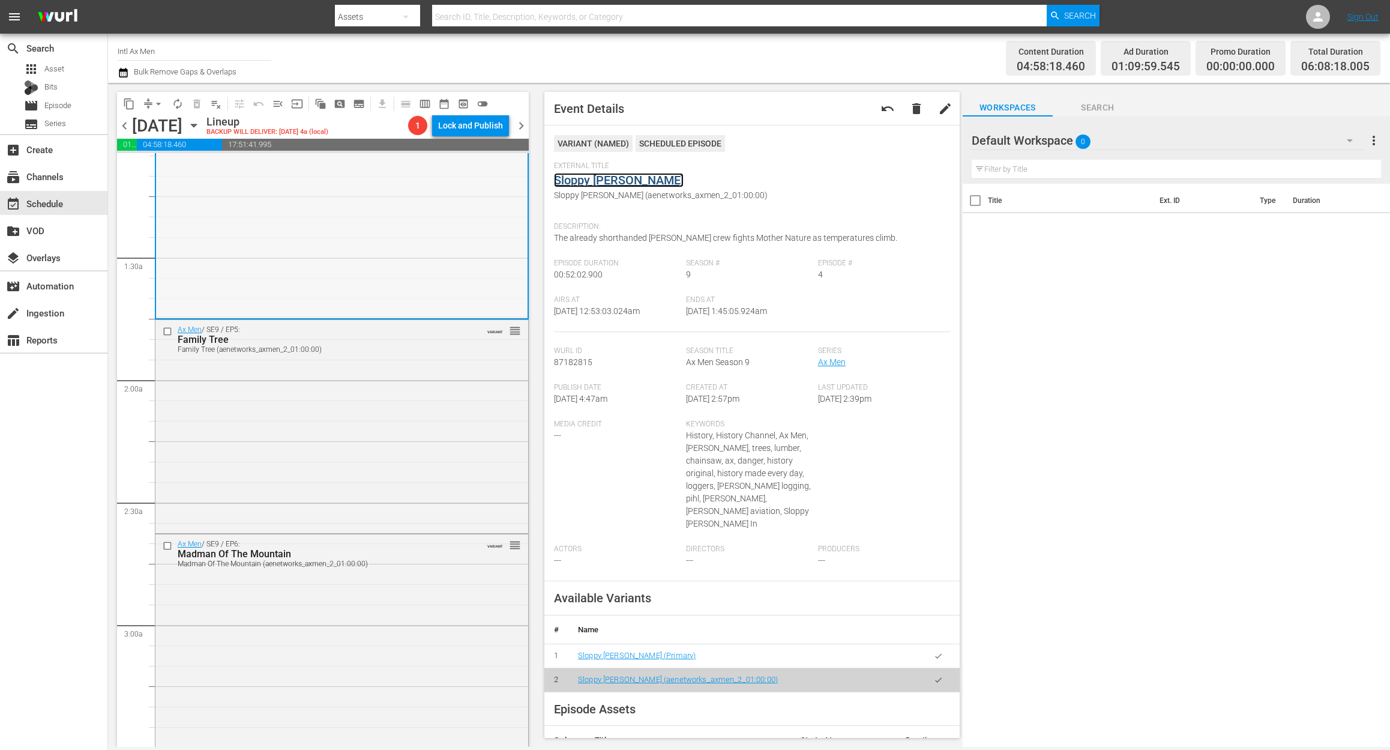
scroll to position [320, 0]
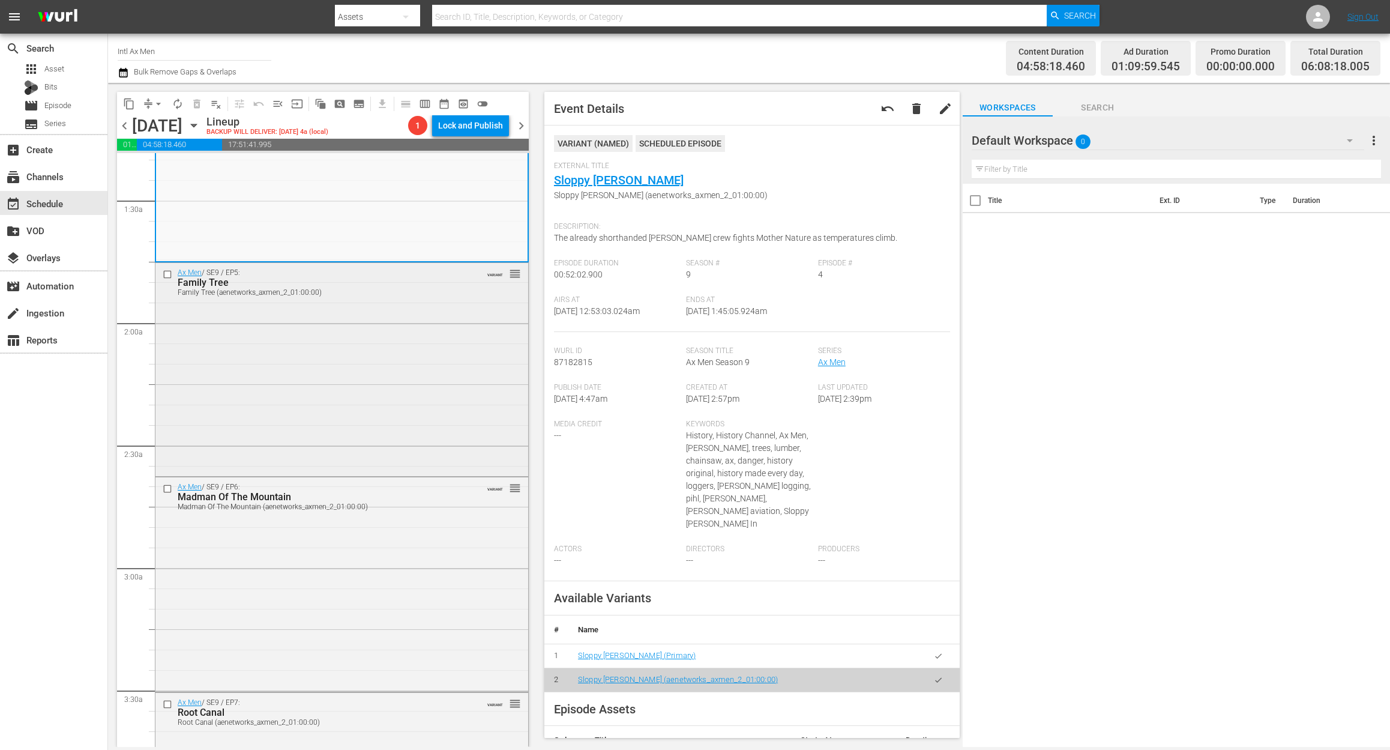
click at [404, 376] on div "Ax Men / SE9 / EP5: Family Tree Family Tree (aenetworks_axmen_2_01:00:00) VARIA…" at bounding box center [341, 368] width 373 height 211
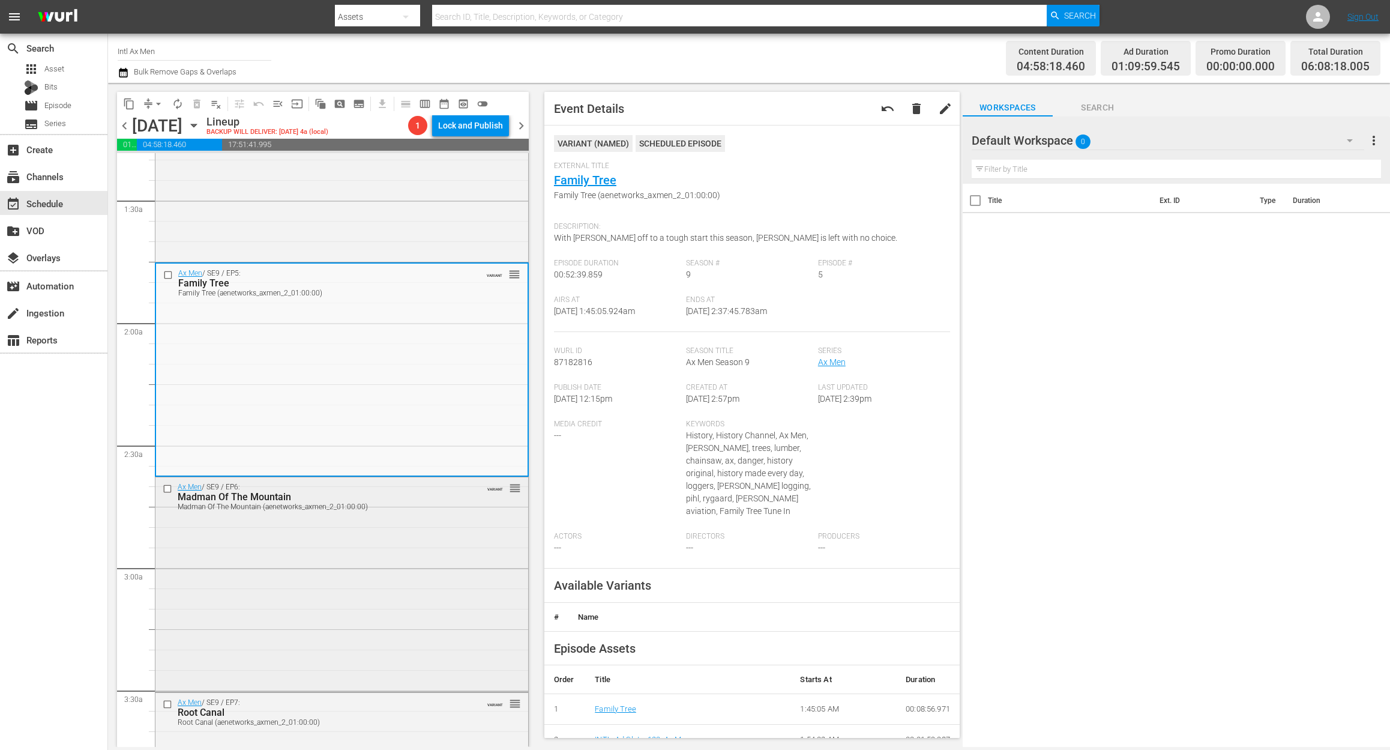
click at [414, 541] on div "Ax Men / SE9 / EP6: Madman Of The Mountain Madman Of The Mountain (aenetworks_a…" at bounding box center [341, 582] width 373 height 211
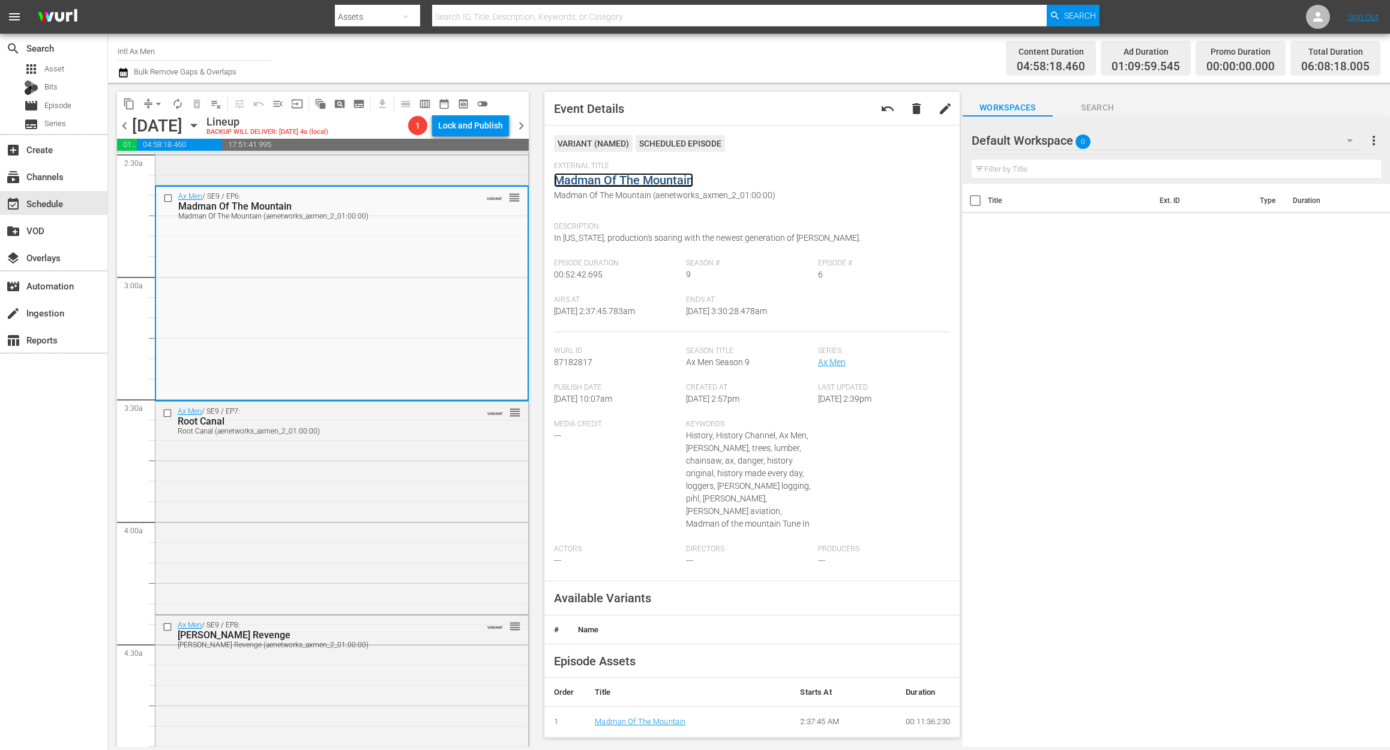
scroll to position [640, 0]
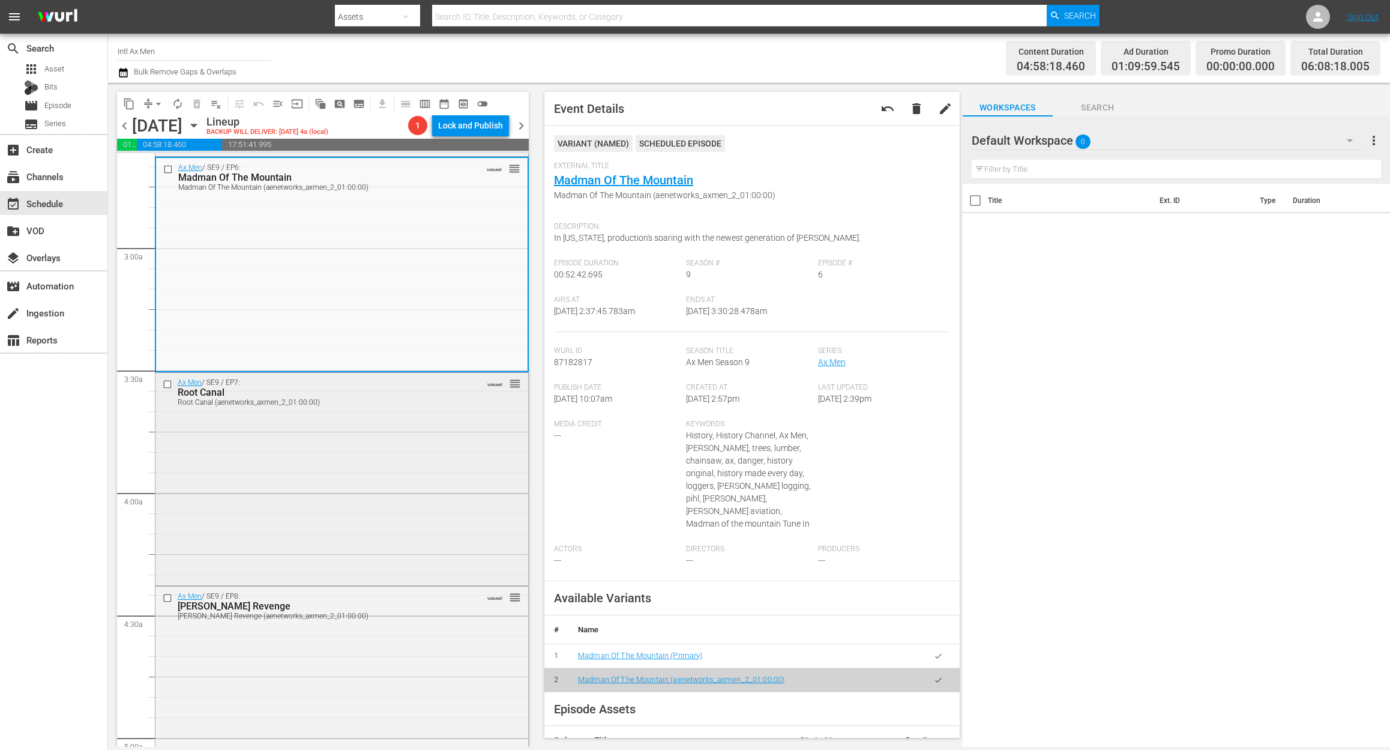
click at [359, 468] on div "Ax Men / SE9 / EP7: Root Canal Root Canal (aenetworks_axmen_2_01:00:00) VARIANT…" at bounding box center [341, 478] width 373 height 210
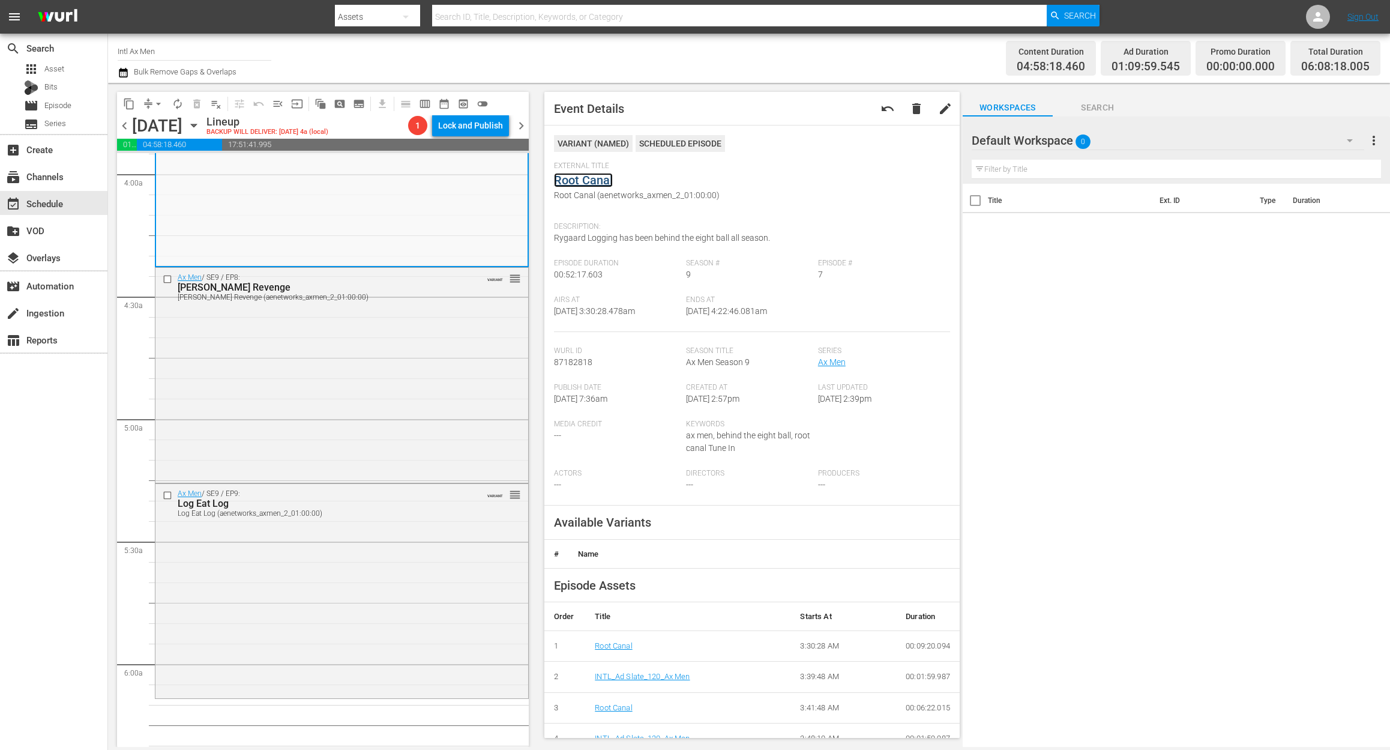
scroll to position [960, 0]
click at [349, 371] on div "Ax Men / SE9 / EP8: Rygaard's Revenge Rygaard's Revenge (aenetworks_axmen_2_01:…" at bounding box center [341, 372] width 373 height 213
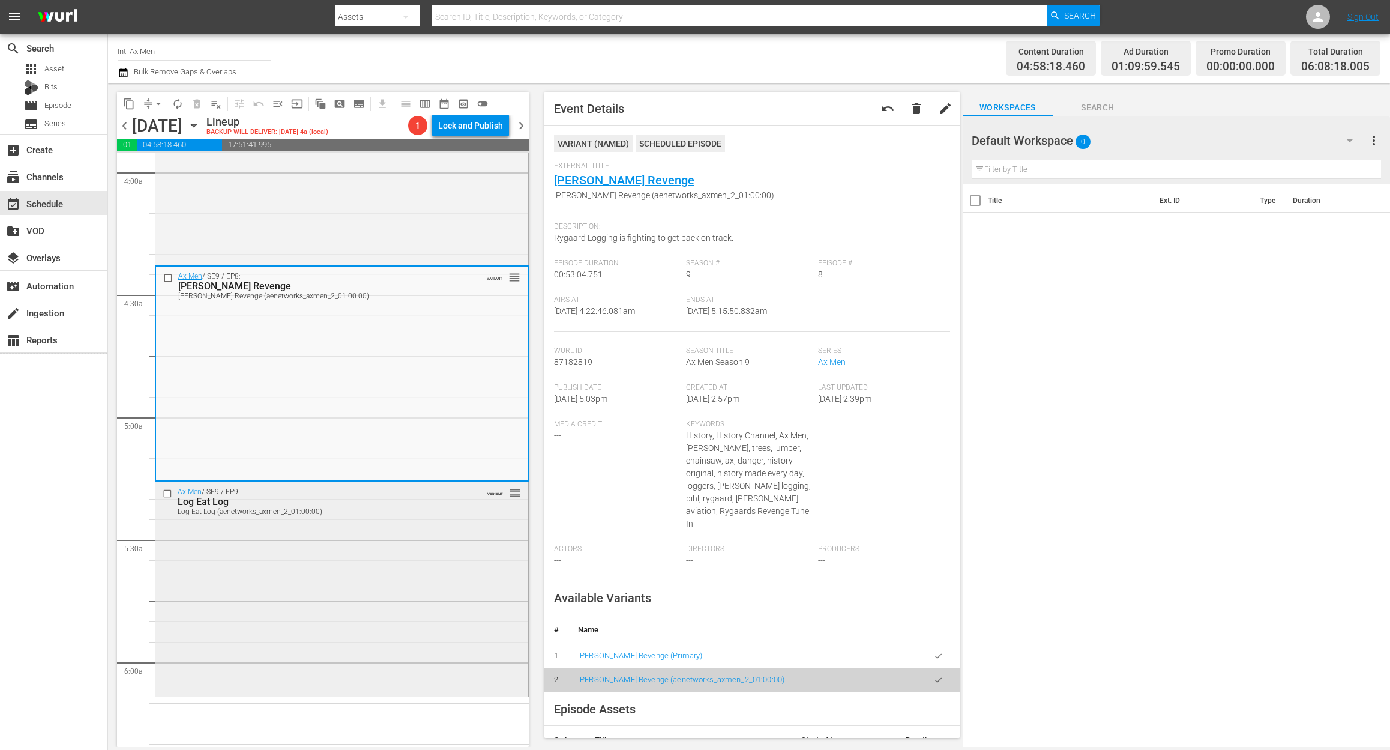
click at [441, 551] on div "Ax Men / SE9 / EP9: Log Eat Log Log Eat Log (aenetworks_axmen_2_01:00:00) VARIA…" at bounding box center [341, 587] width 373 height 211
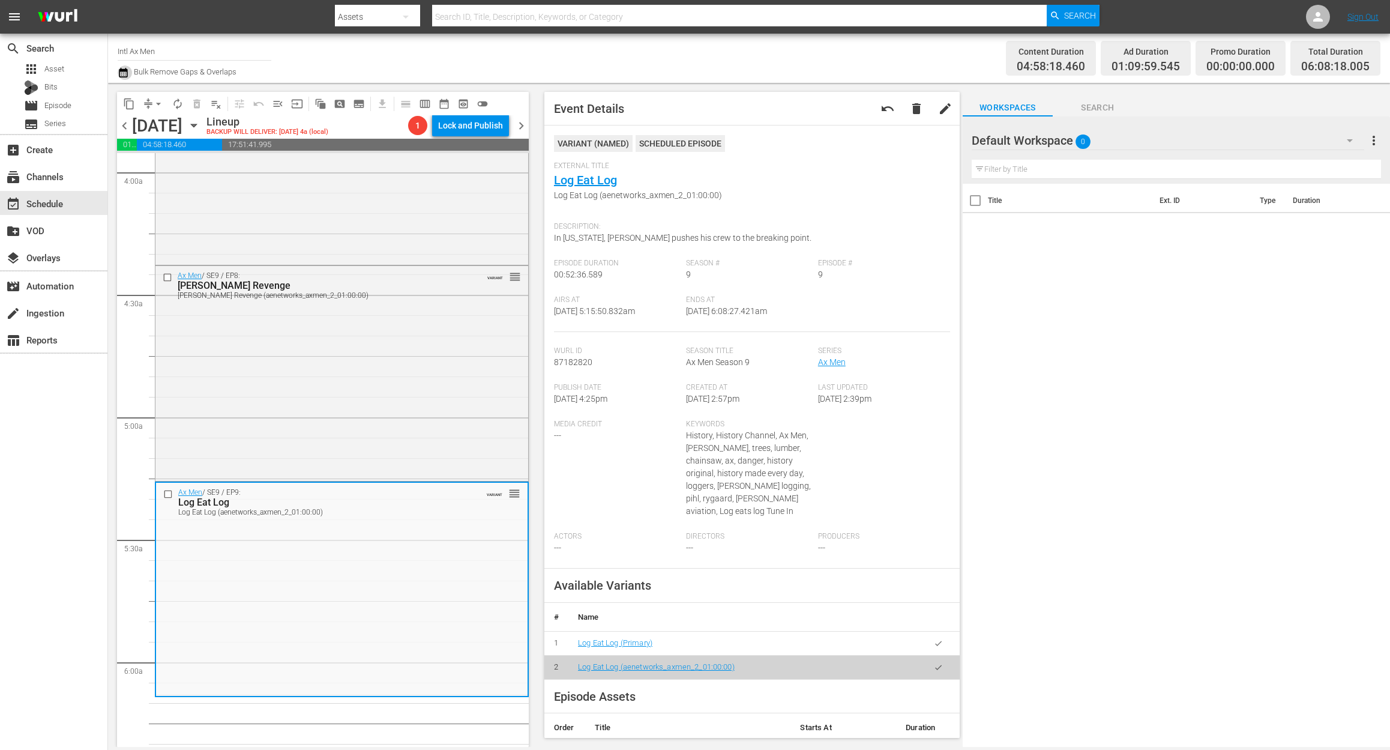
click at [119, 70] on icon "button" at bounding box center [123, 73] width 8 height 10
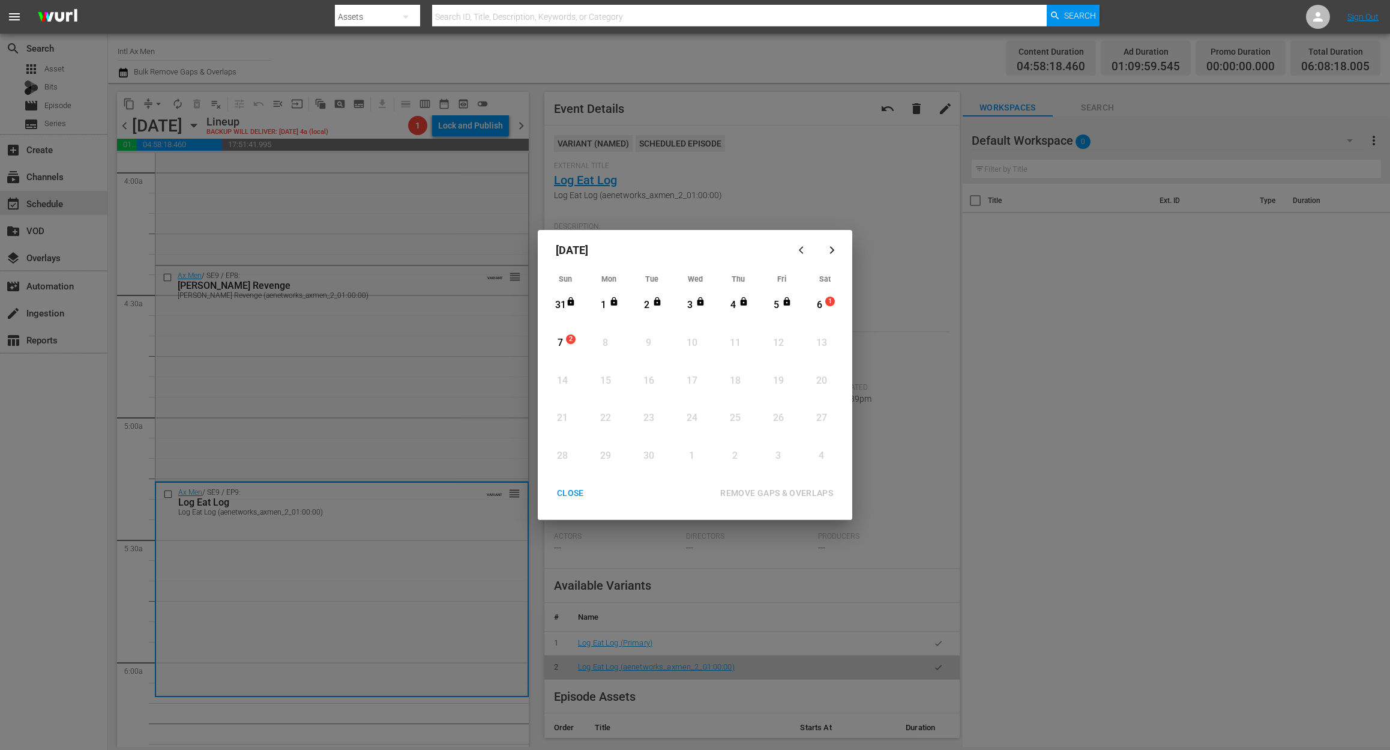
click at [822, 305] on div "6" at bounding box center [819, 305] width 15 height 14
click at [788, 496] on div "REMOVE GAPS & OVERLAPS" at bounding box center [777, 493] width 132 height 15
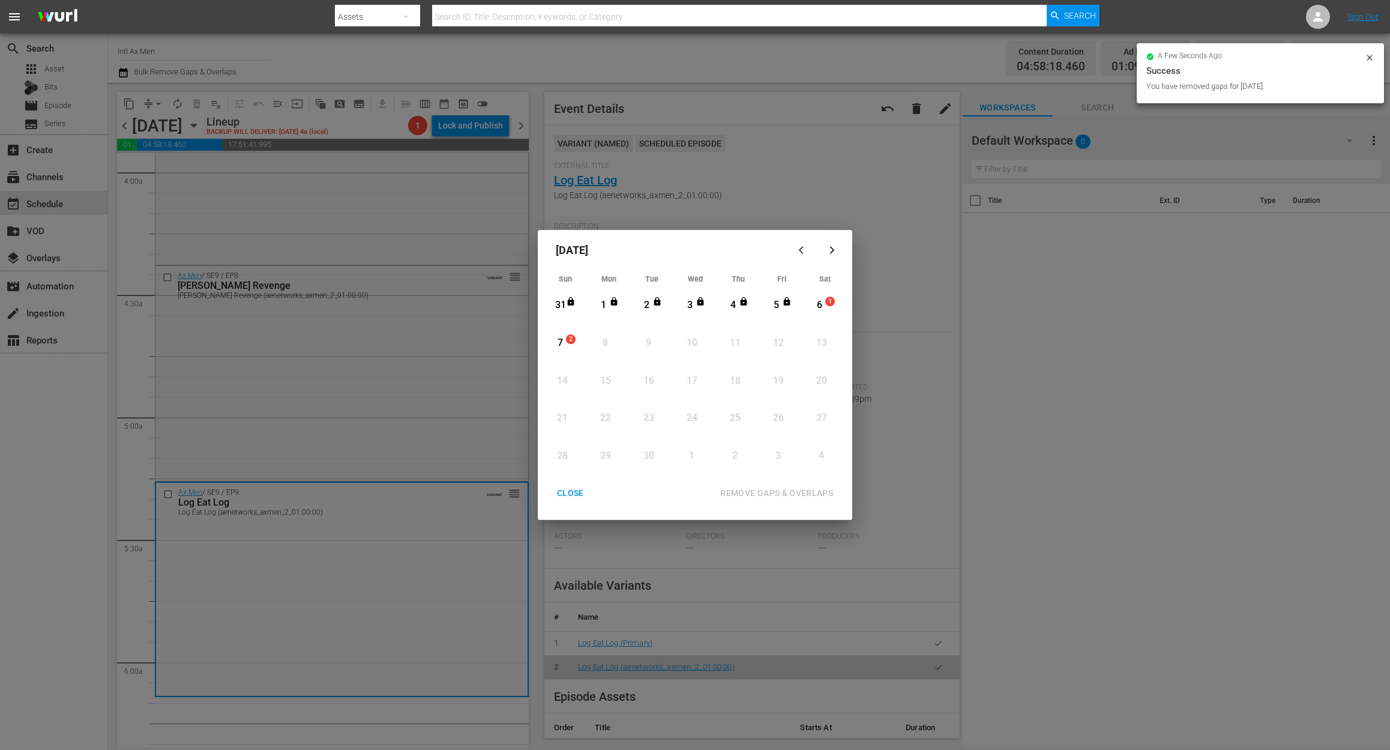
click at [555, 489] on div "CLOSE" at bounding box center [570, 493] width 46 height 15
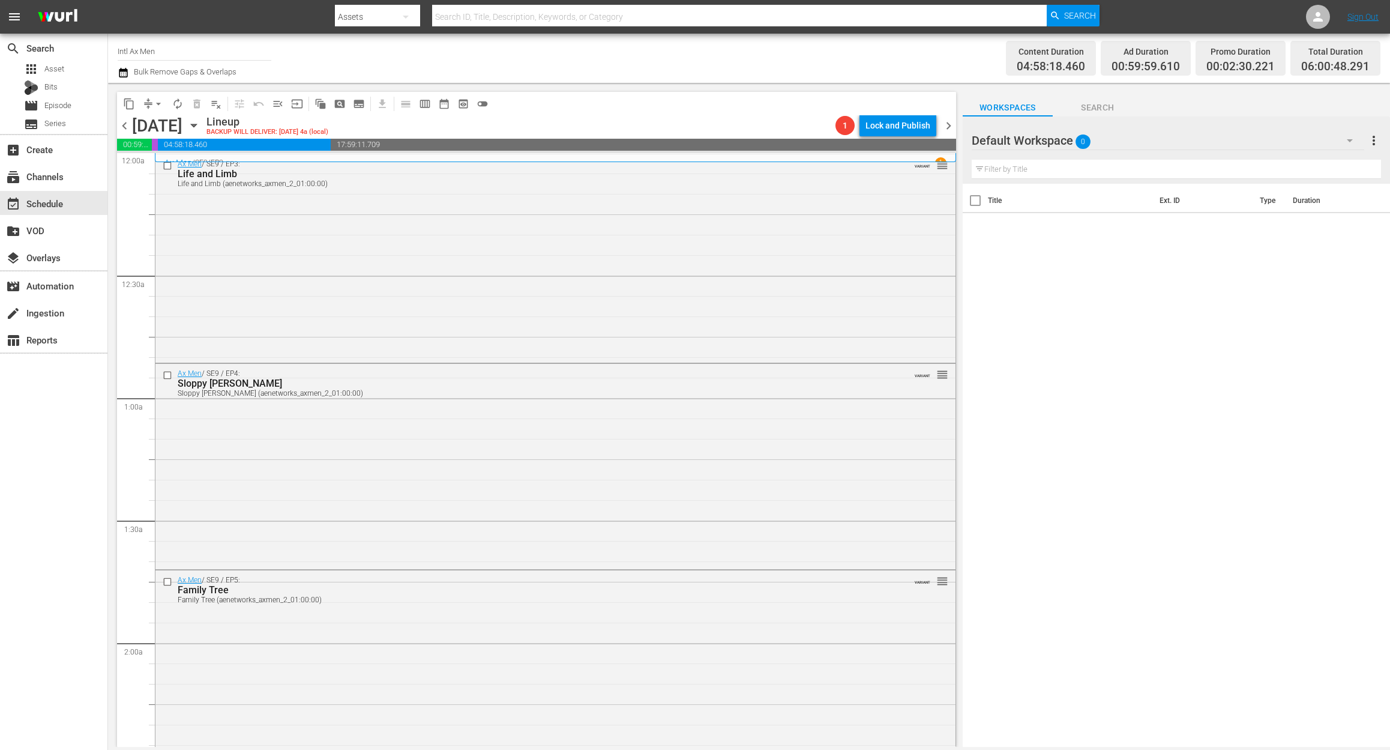
click at [126, 76] on icon "button" at bounding box center [123, 72] width 11 height 14
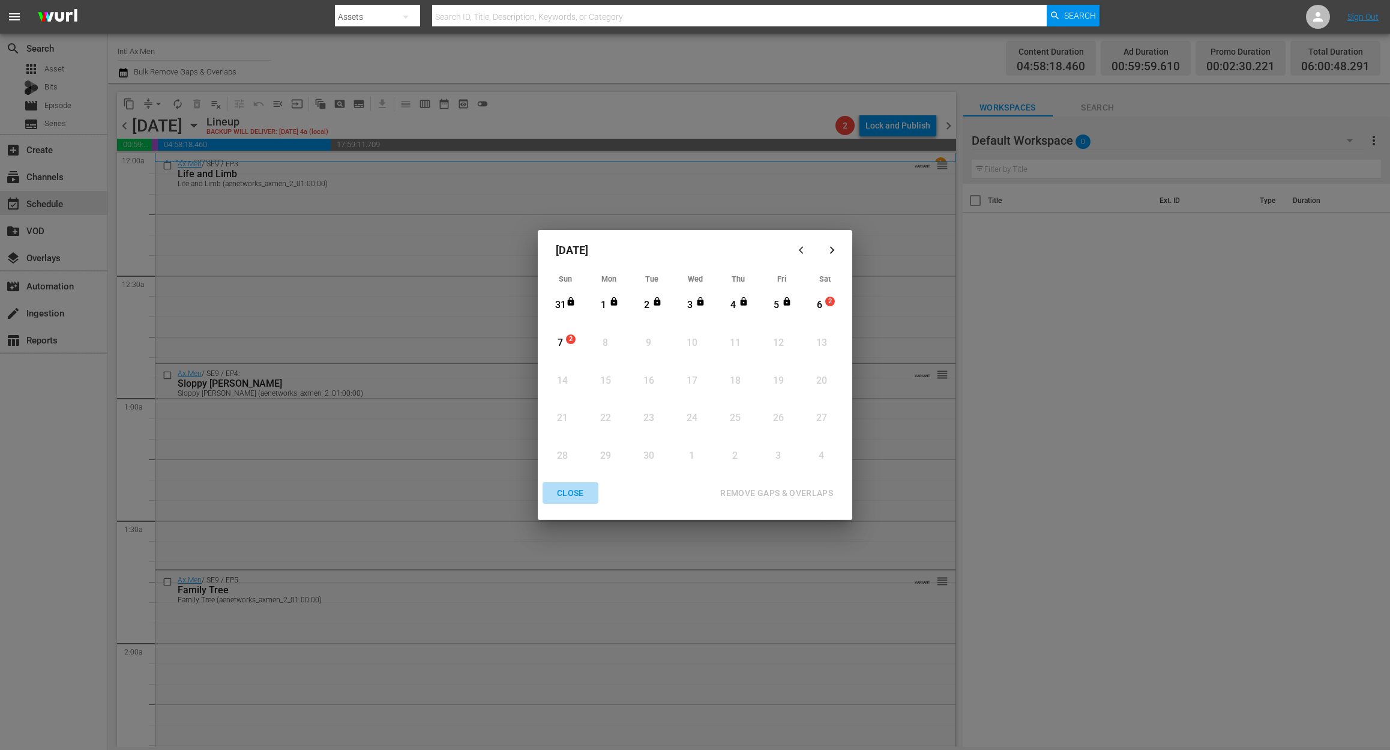
click at [567, 490] on div "CLOSE" at bounding box center [570, 493] width 46 height 15
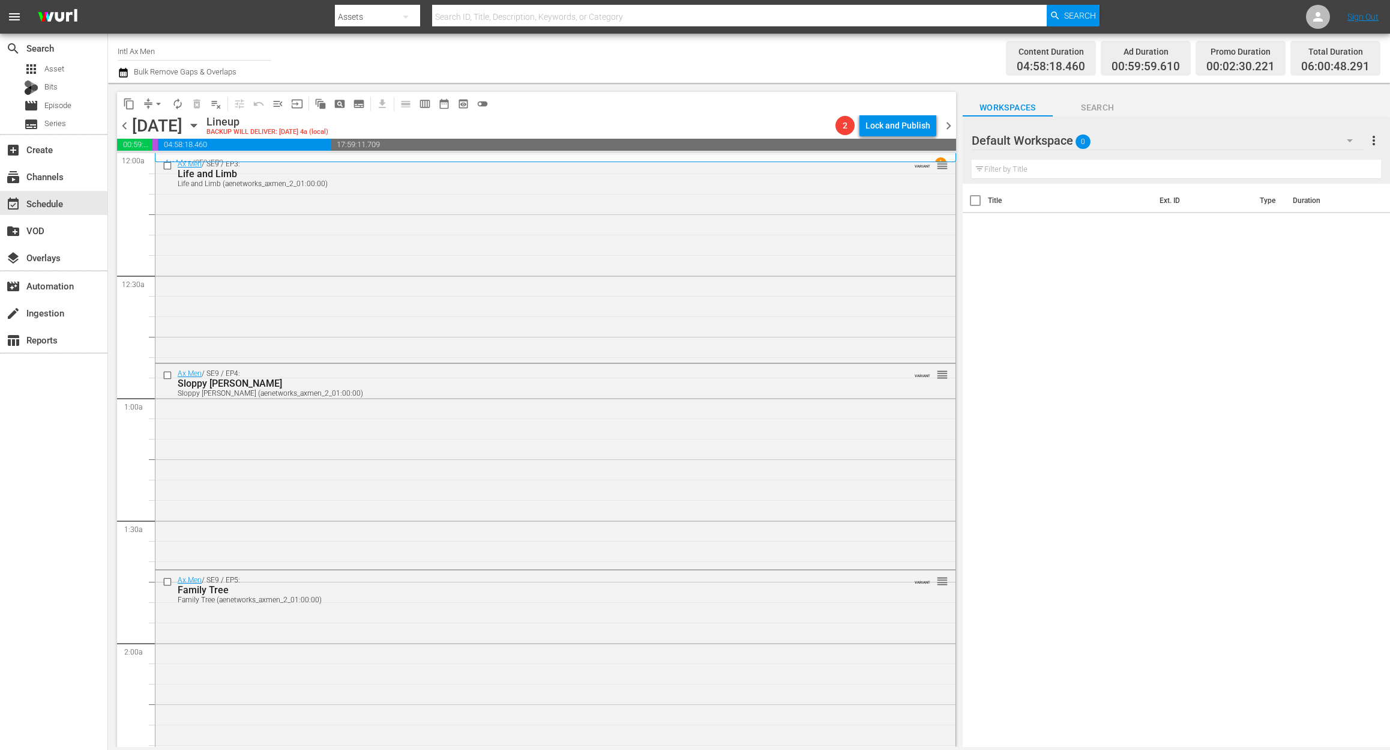
click at [126, 71] on icon "button" at bounding box center [123, 73] width 8 height 10
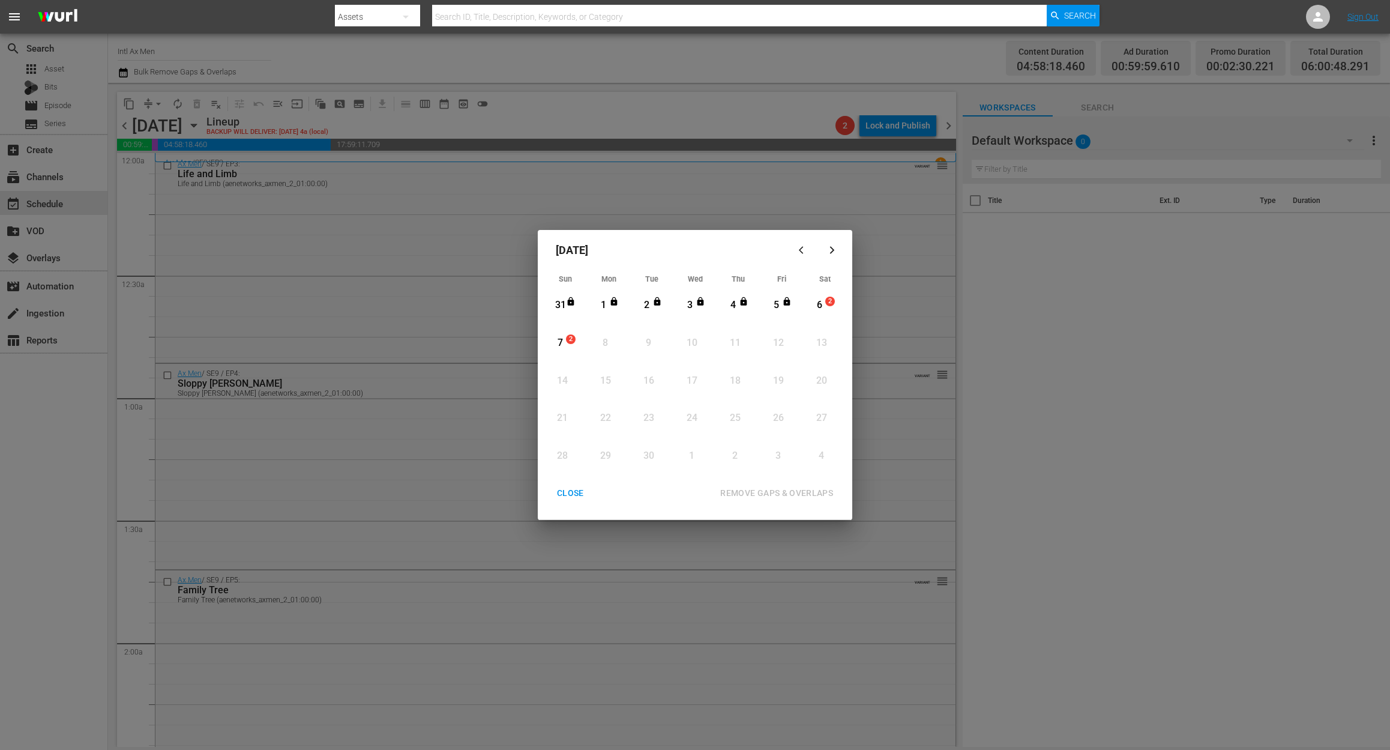
click at [820, 307] on div "6" at bounding box center [819, 305] width 15 height 14
click at [800, 491] on div "REMOVE GAPS & OVERLAPS" at bounding box center [777, 493] width 132 height 15
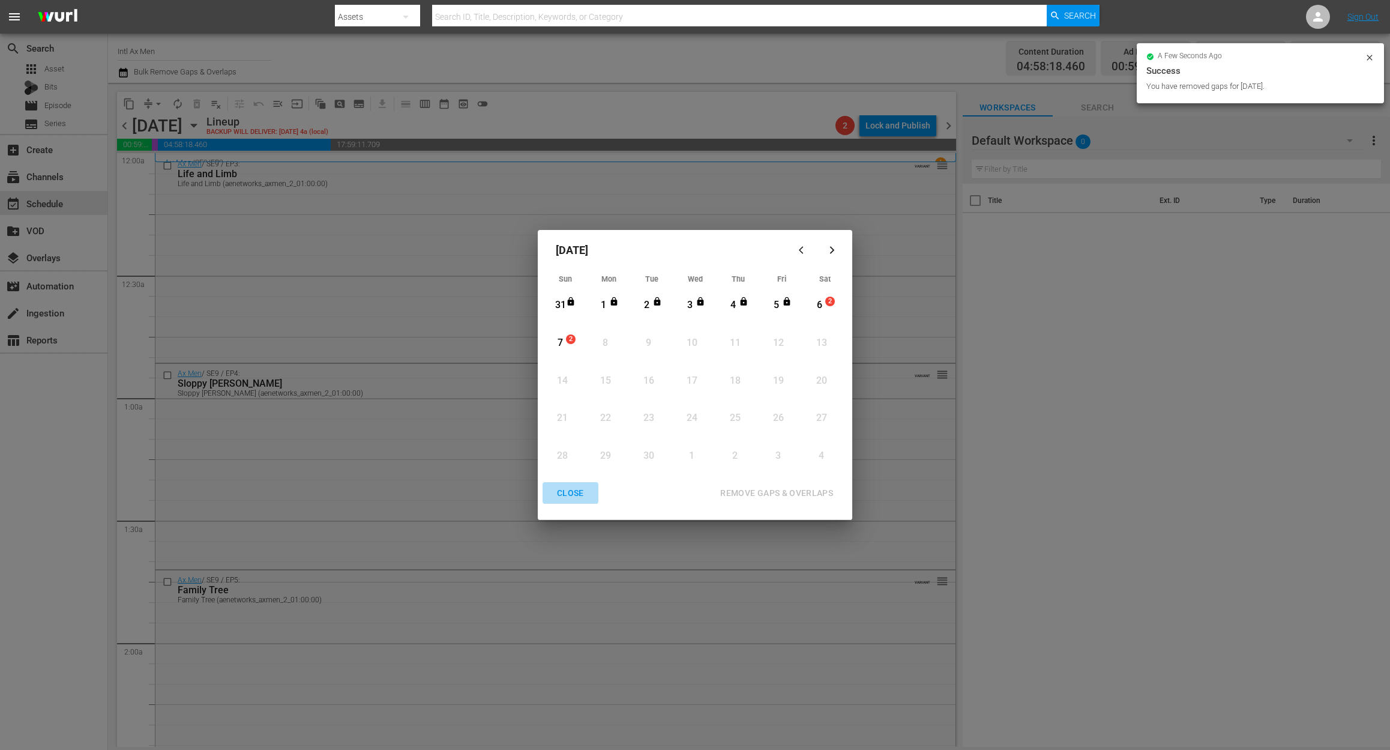
click at [580, 490] on div "CLOSE" at bounding box center [570, 493] width 46 height 15
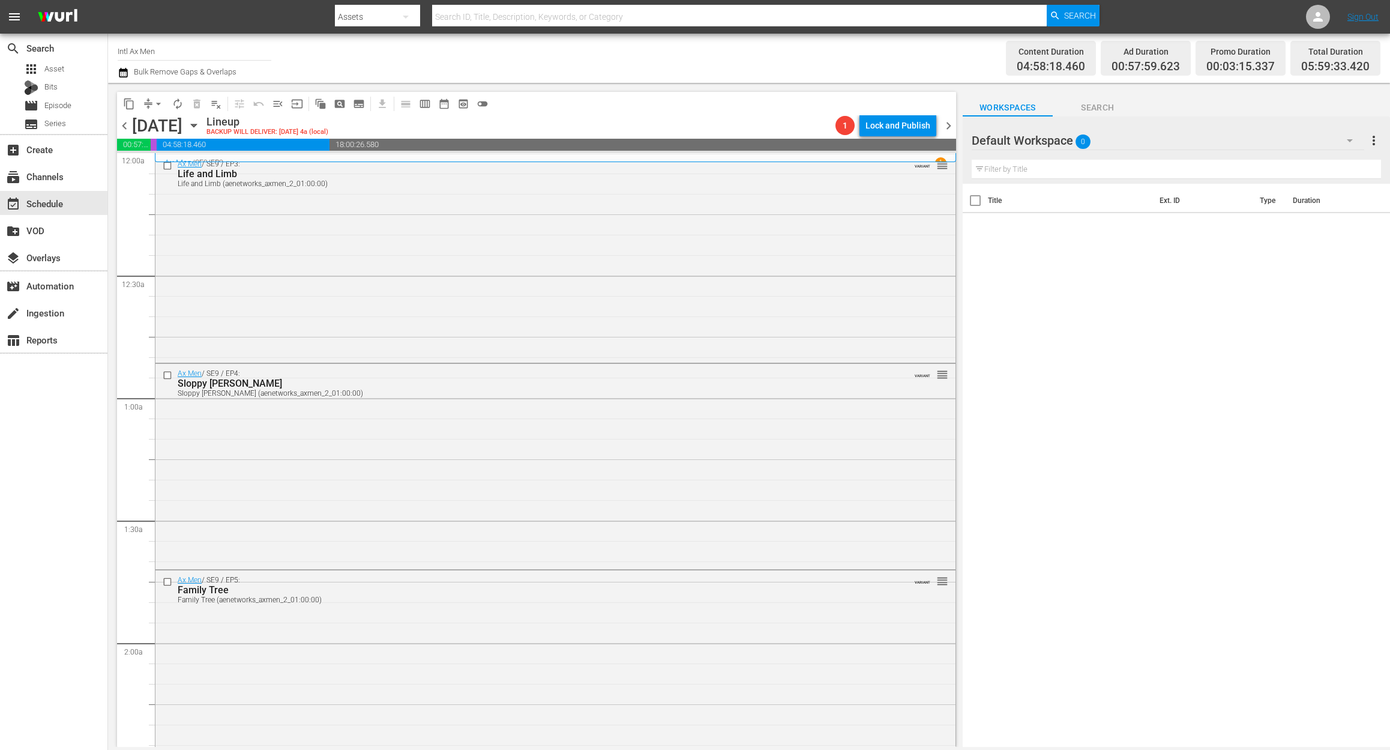
click at [122, 70] on icon "button" at bounding box center [123, 73] width 8 height 10
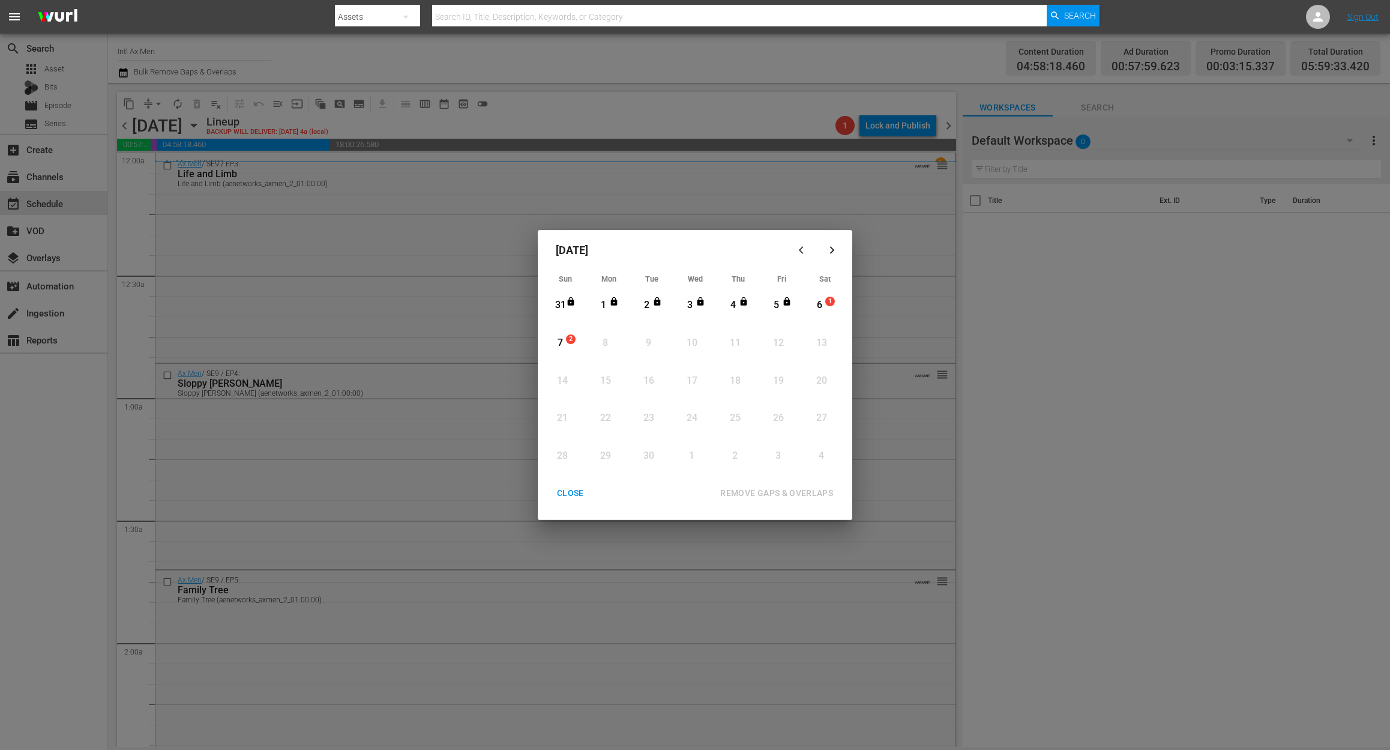
click at [816, 306] on div "6" at bounding box center [819, 305] width 15 height 14
click at [803, 493] on div "REMOVE GAPS & OVERLAPS" at bounding box center [777, 493] width 132 height 15
click at [820, 301] on div "6" at bounding box center [819, 305] width 15 height 14
click at [807, 489] on div "REMOVE GAPS & OVERLAPS" at bounding box center [777, 493] width 132 height 15
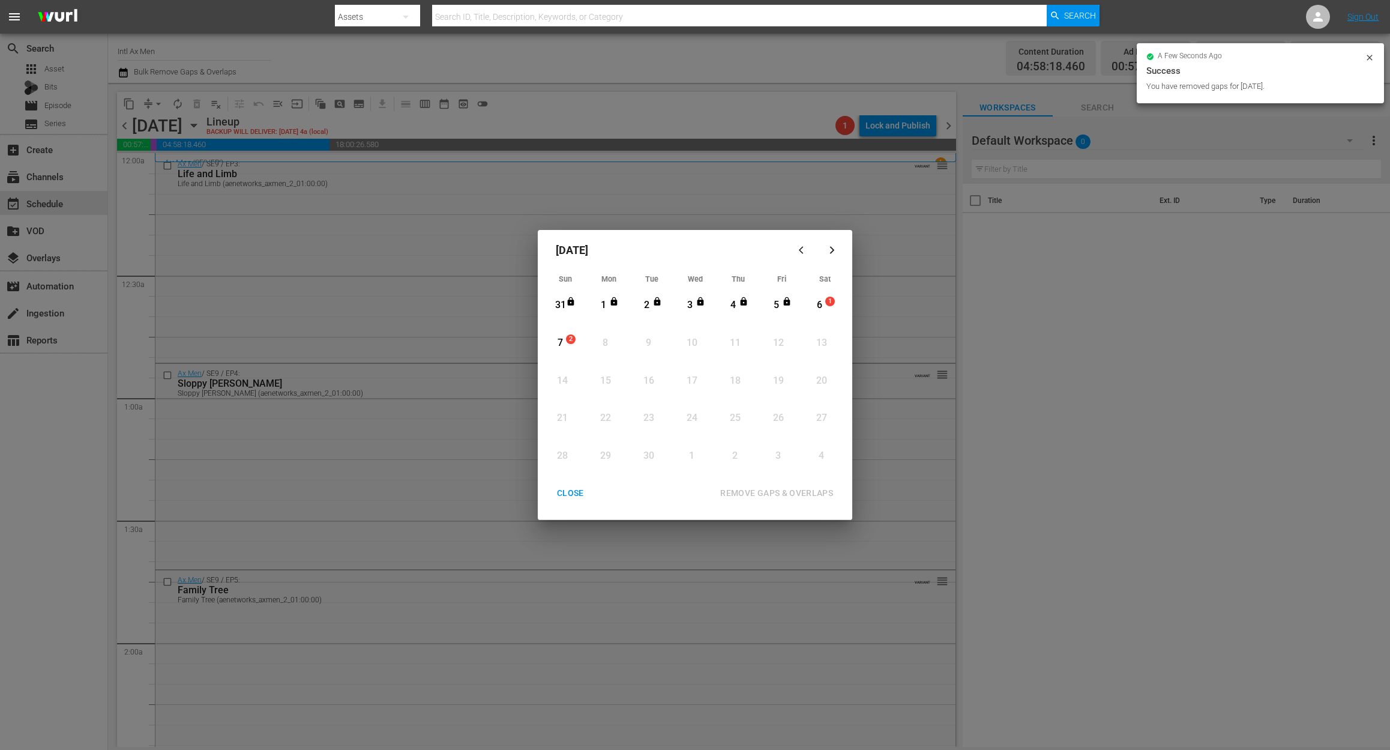
click at [564, 495] on div "CLOSE" at bounding box center [570, 493] width 46 height 15
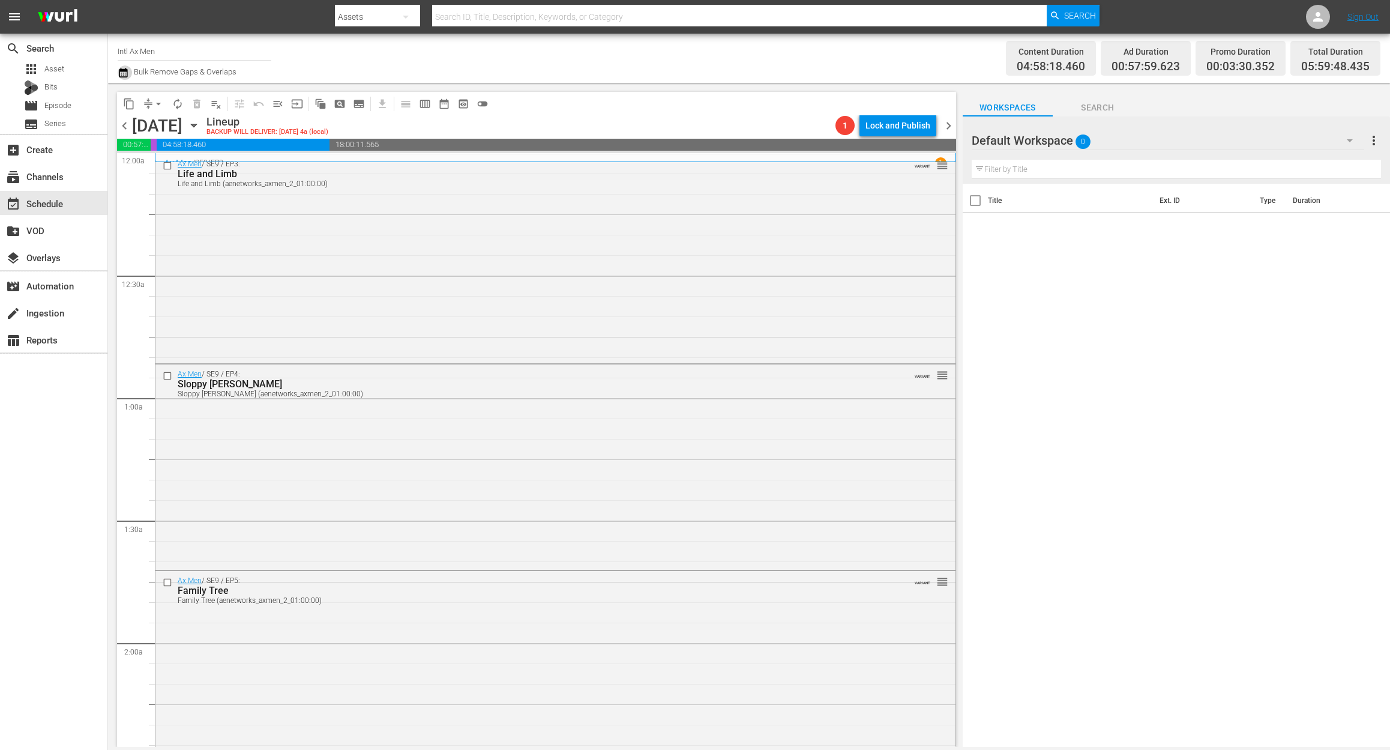
click at [120, 68] on icon "button" at bounding box center [123, 72] width 11 height 14
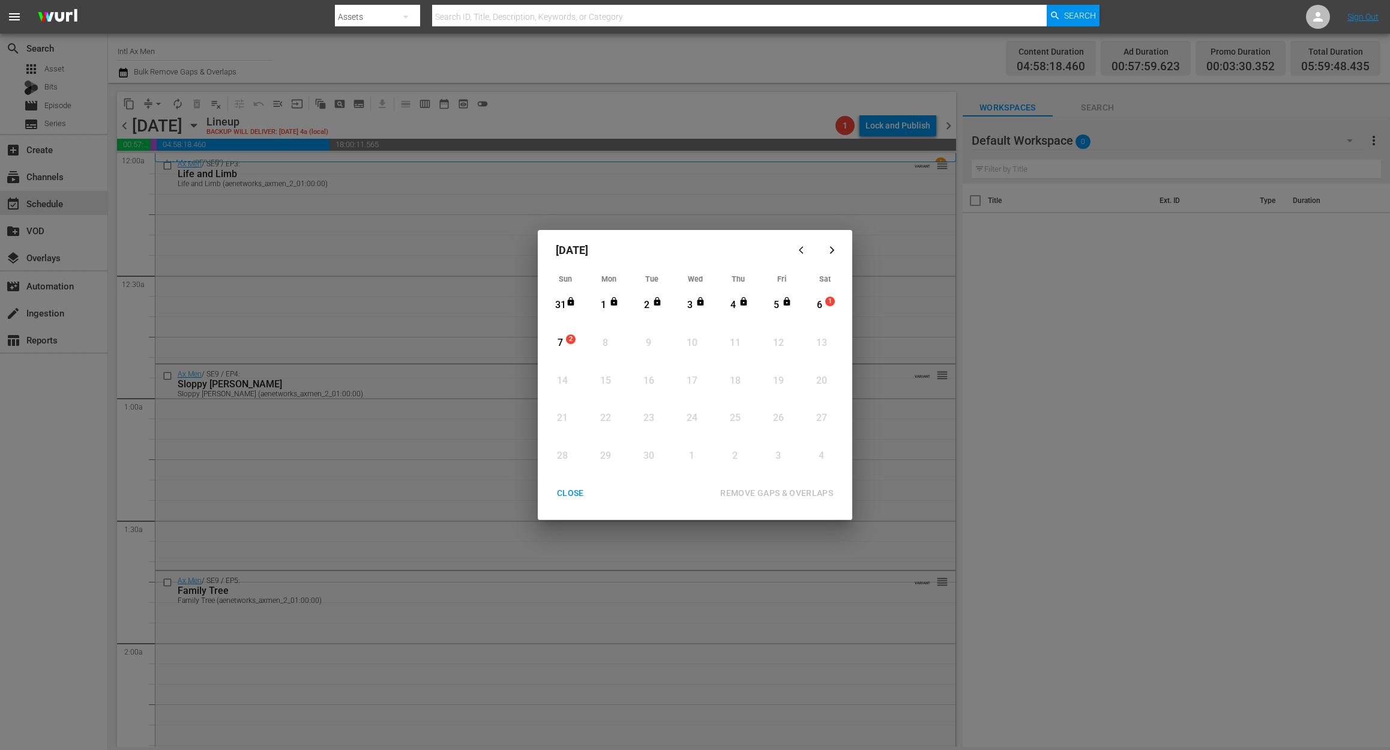
click at [824, 305] on div "6" at bounding box center [819, 305] width 15 height 14
click at [769, 495] on div "REMOVE GAPS & OVERLAPS" at bounding box center [777, 493] width 132 height 15
click at [824, 303] on div "6" at bounding box center [819, 305] width 15 height 14
click at [801, 495] on div "REMOVE GAPS & OVERLAPS" at bounding box center [777, 493] width 132 height 15
click at [572, 492] on div "CLOSE" at bounding box center [570, 493] width 46 height 15
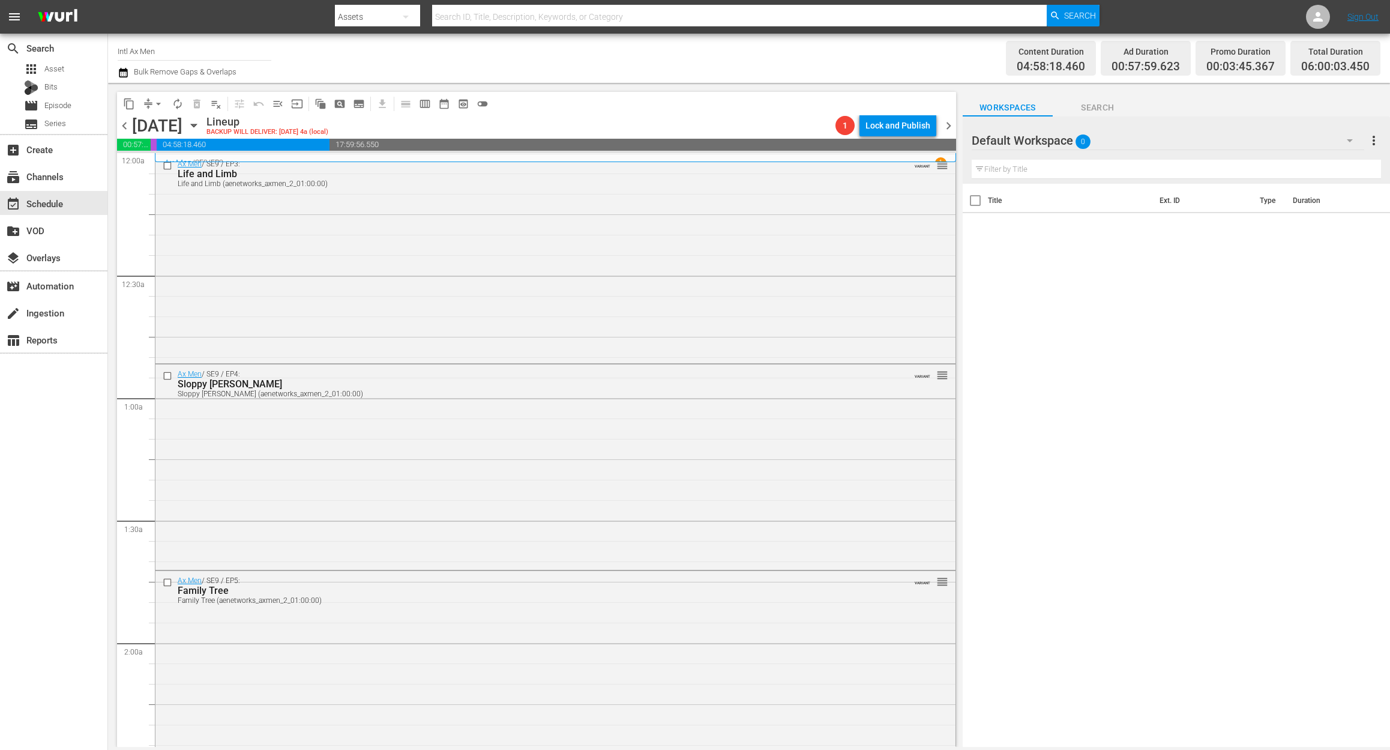
click at [124, 71] on icon "button" at bounding box center [123, 73] width 8 height 10
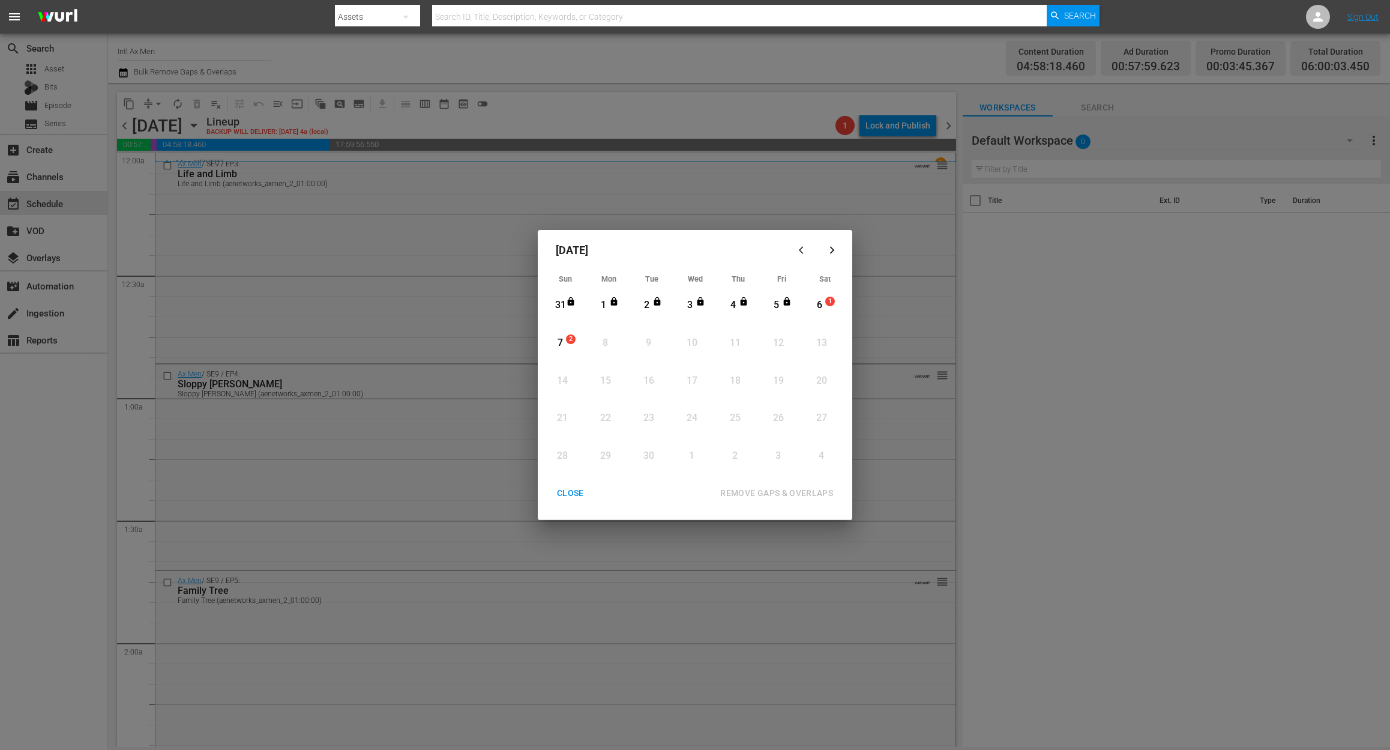
click at [819, 307] on div "6" at bounding box center [819, 305] width 15 height 14
click at [789, 495] on div "REMOVE GAPS & OVERLAPS" at bounding box center [777, 493] width 132 height 15
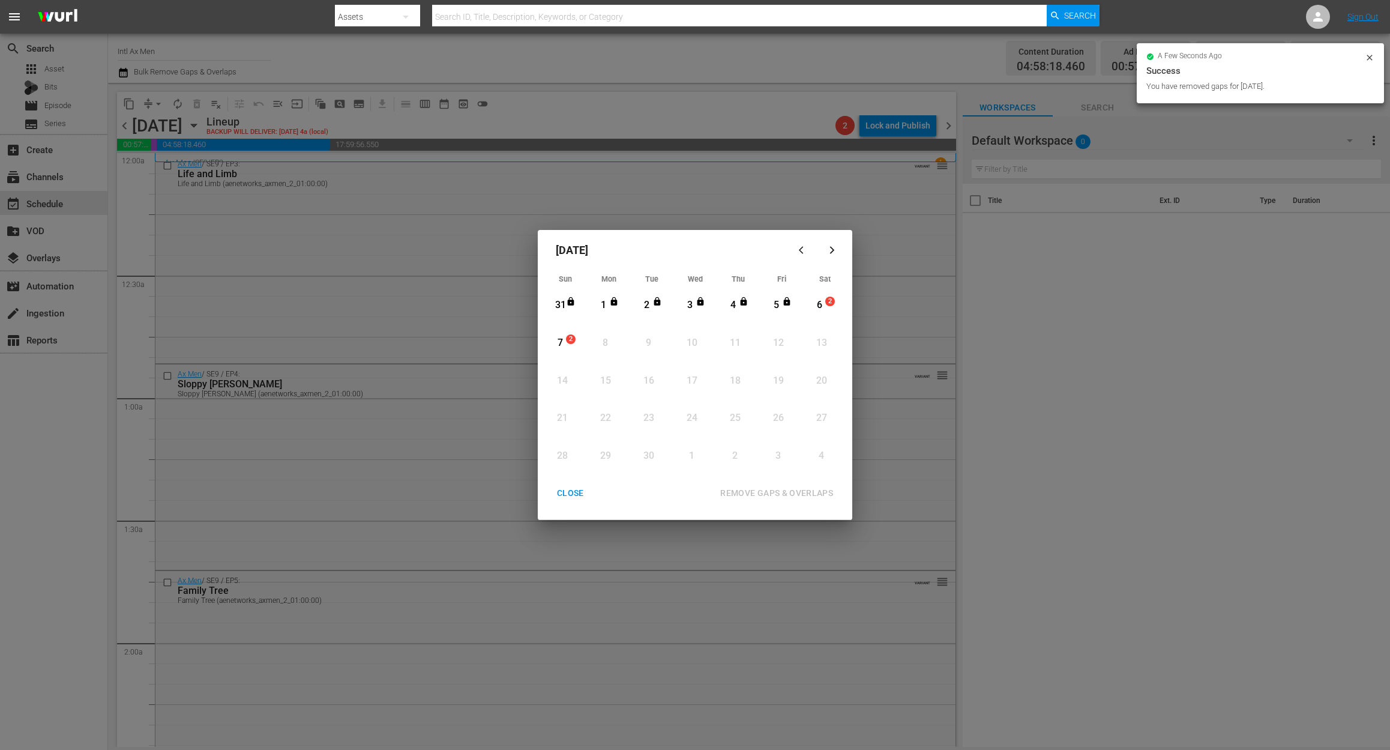
click at [558, 493] on div "CLOSE" at bounding box center [570, 493] width 46 height 15
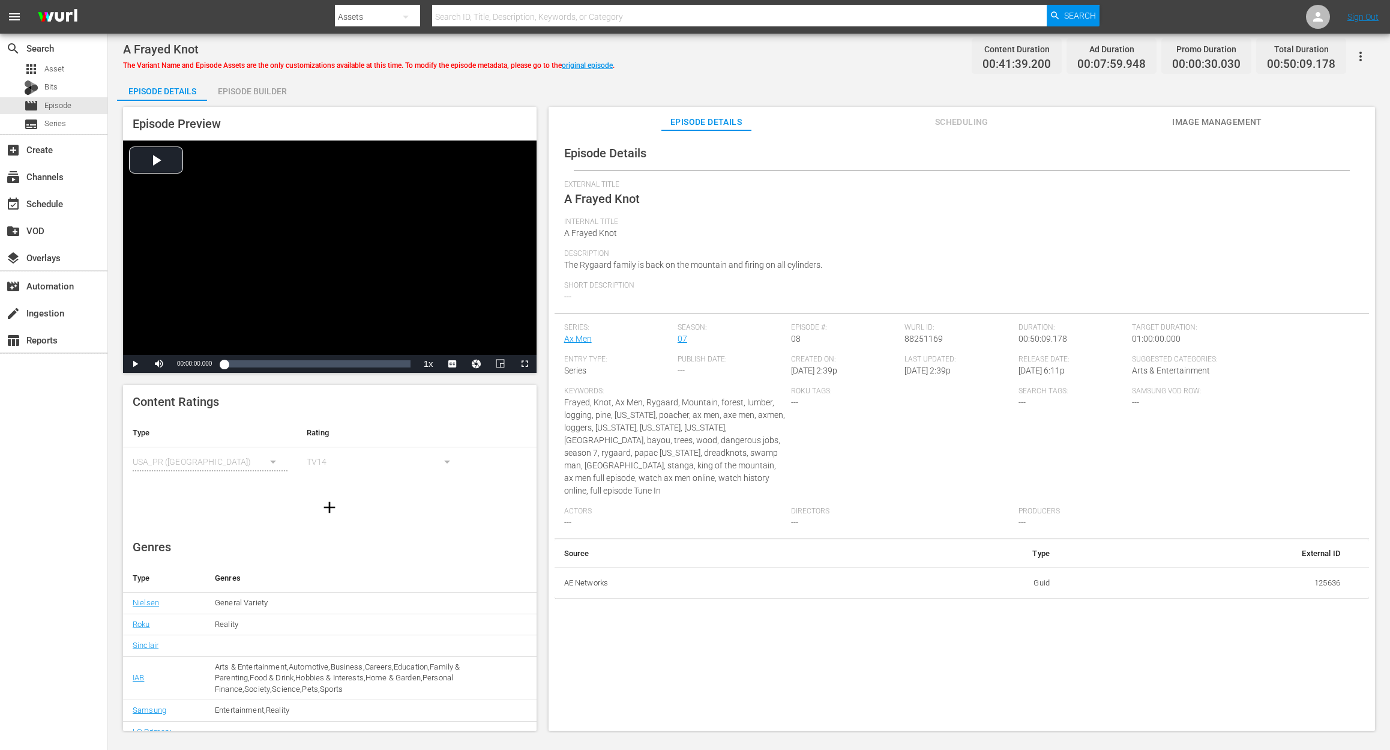
click at [247, 90] on div "Episode Builder" at bounding box center [252, 91] width 90 height 29
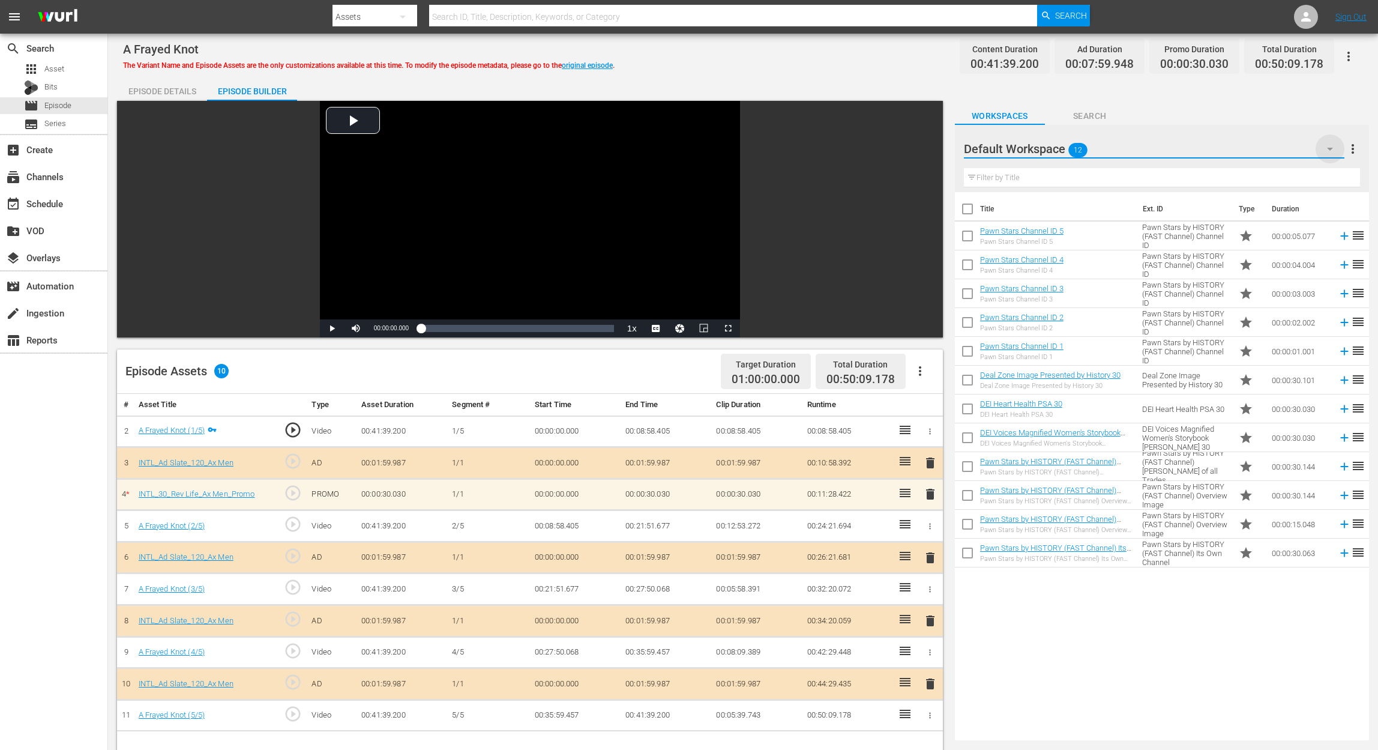
click at [1042, 150] on icon "button" at bounding box center [1330, 149] width 14 height 14
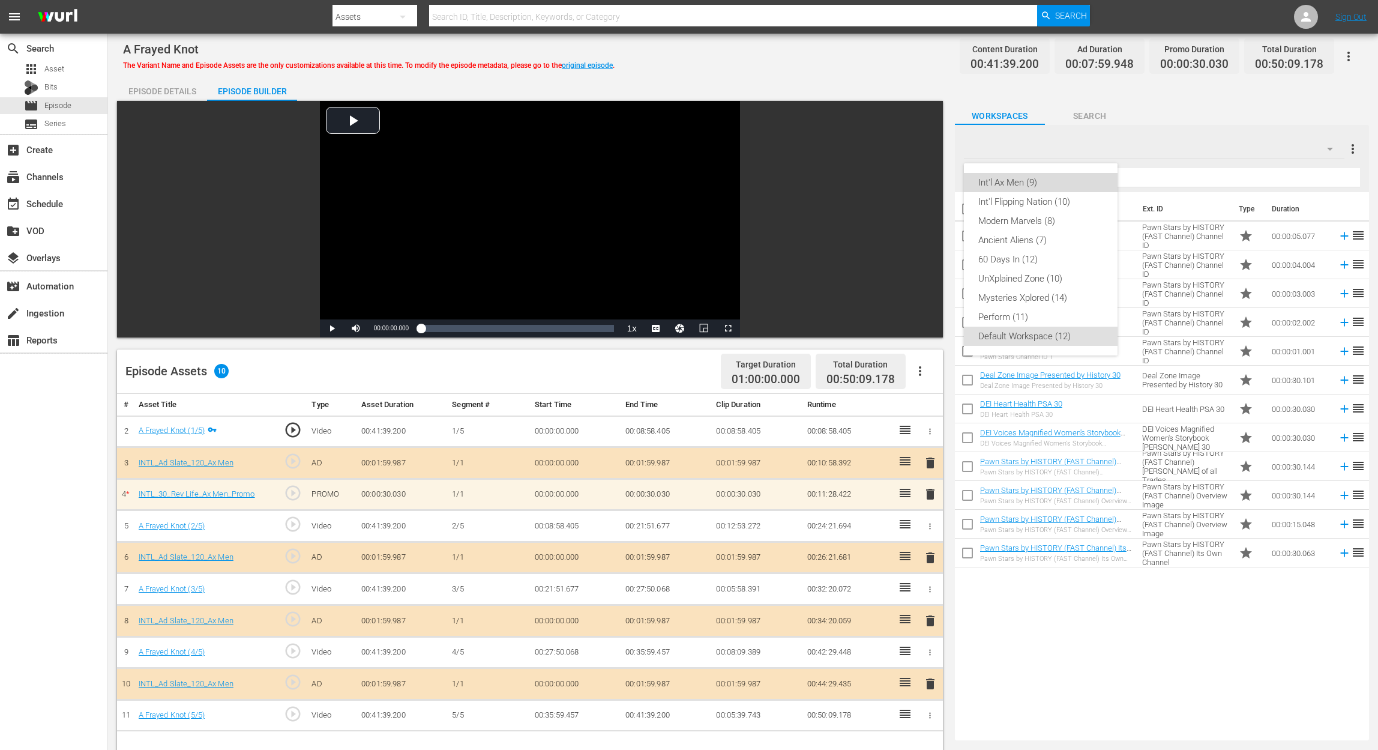
click at [1015, 181] on div "Int'l Ax Men (9)" at bounding box center [1040, 182] width 125 height 19
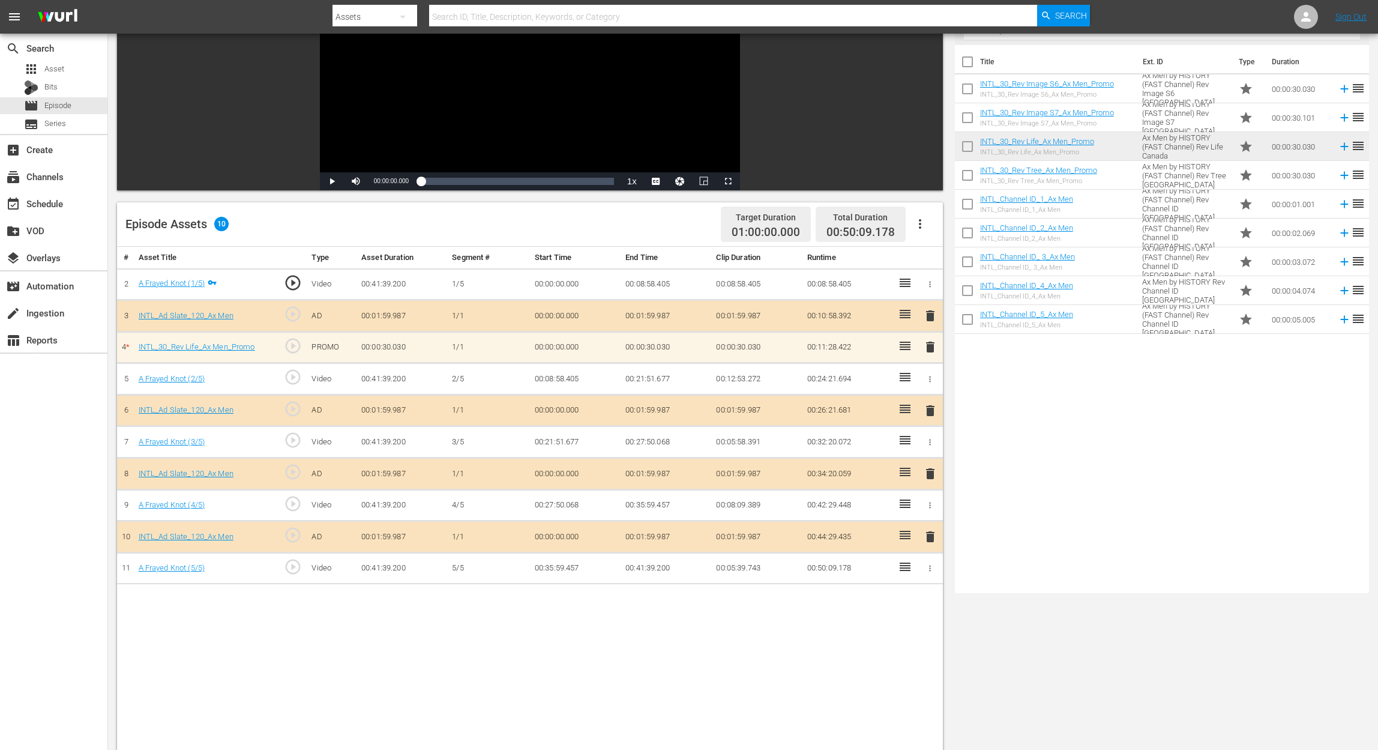
scroll to position [160, 0]
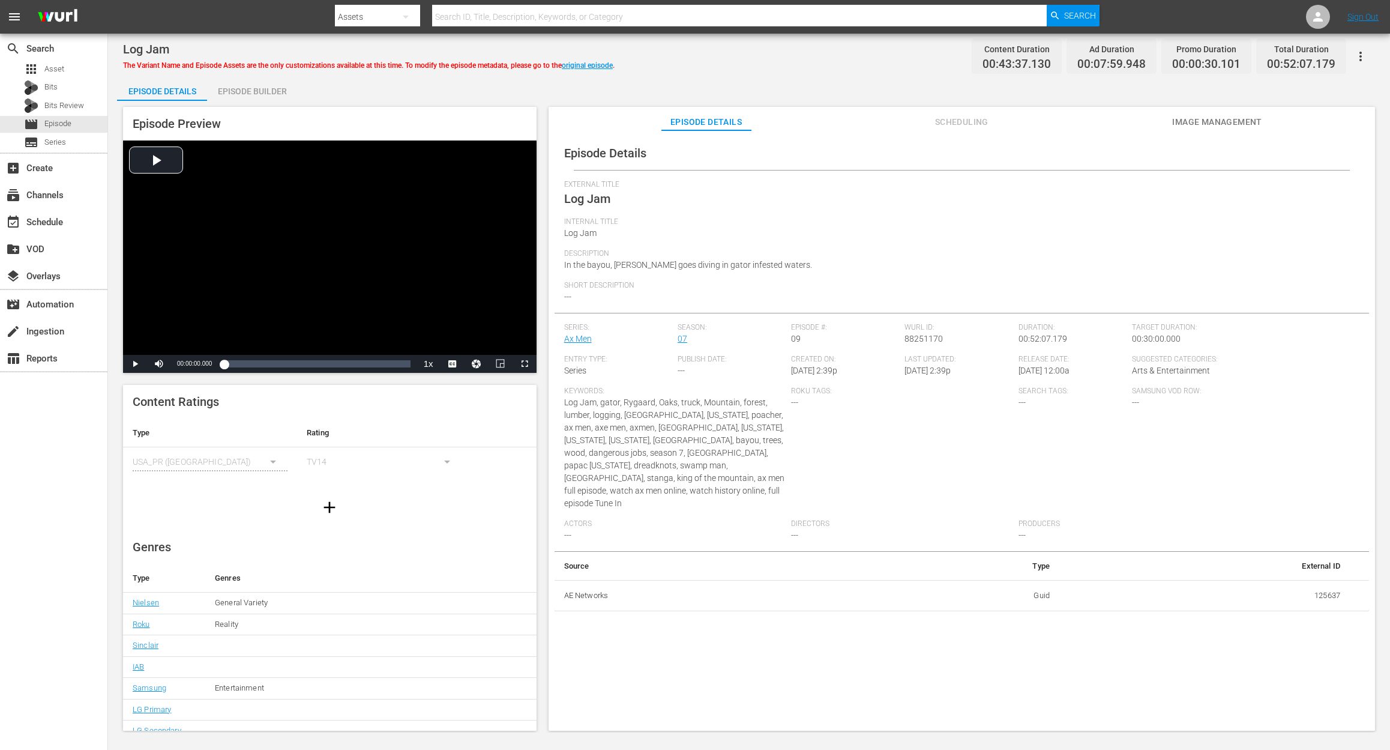
click at [253, 87] on div "Episode Builder" at bounding box center [252, 91] width 90 height 29
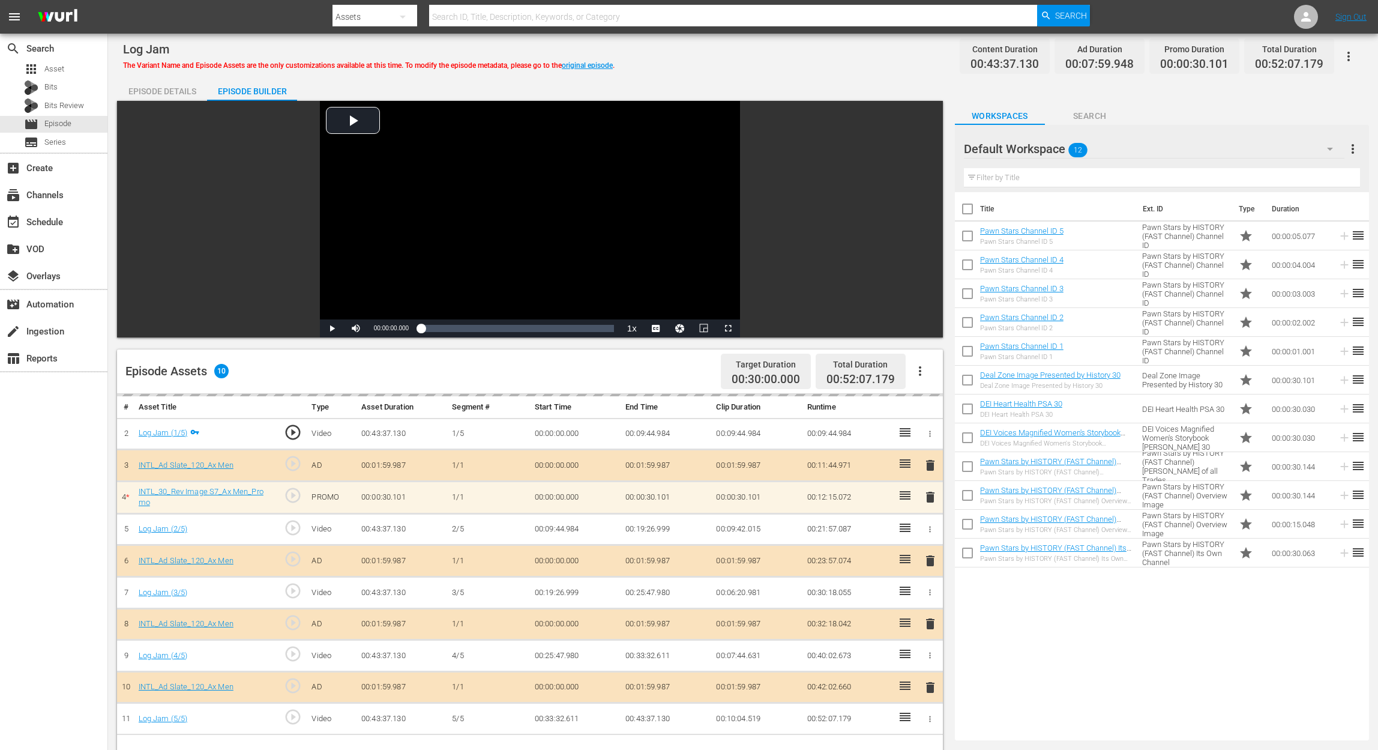
click at [1042, 147] on icon "button" at bounding box center [1330, 149] width 14 height 14
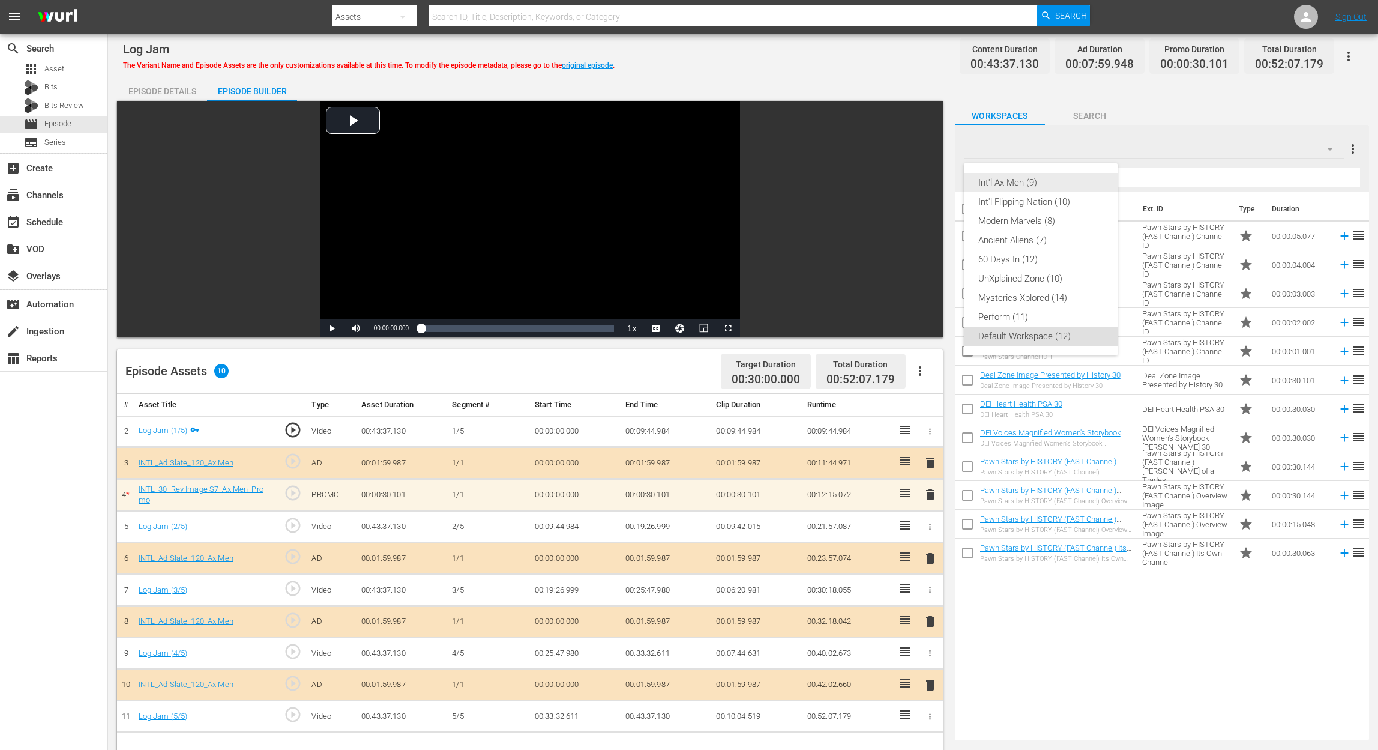
click at [1040, 181] on div "Int'l Ax Men (9)" at bounding box center [1040, 182] width 125 height 19
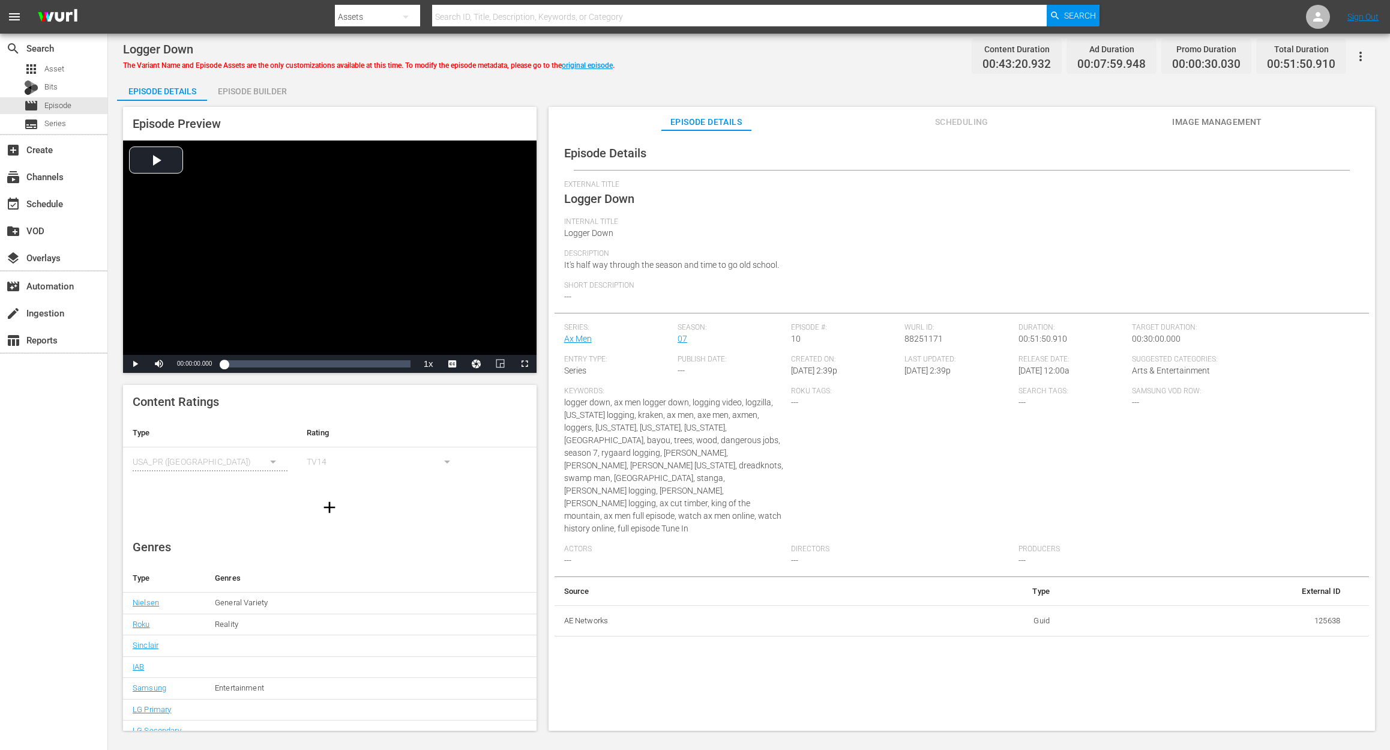
click at [255, 87] on div "Episode Builder" at bounding box center [252, 91] width 90 height 29
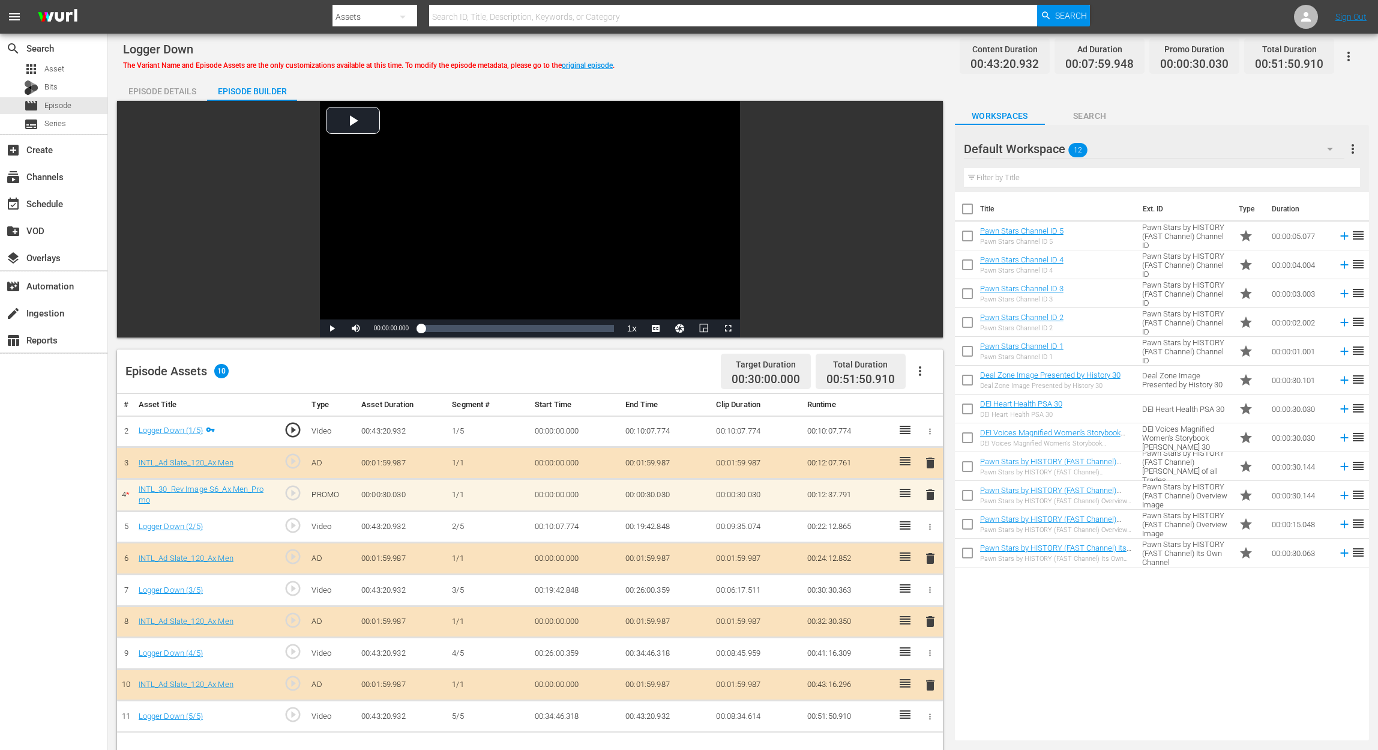
click at [1042, 148] on icon "button" at bounding box center [1330, 149] width 6 height 3
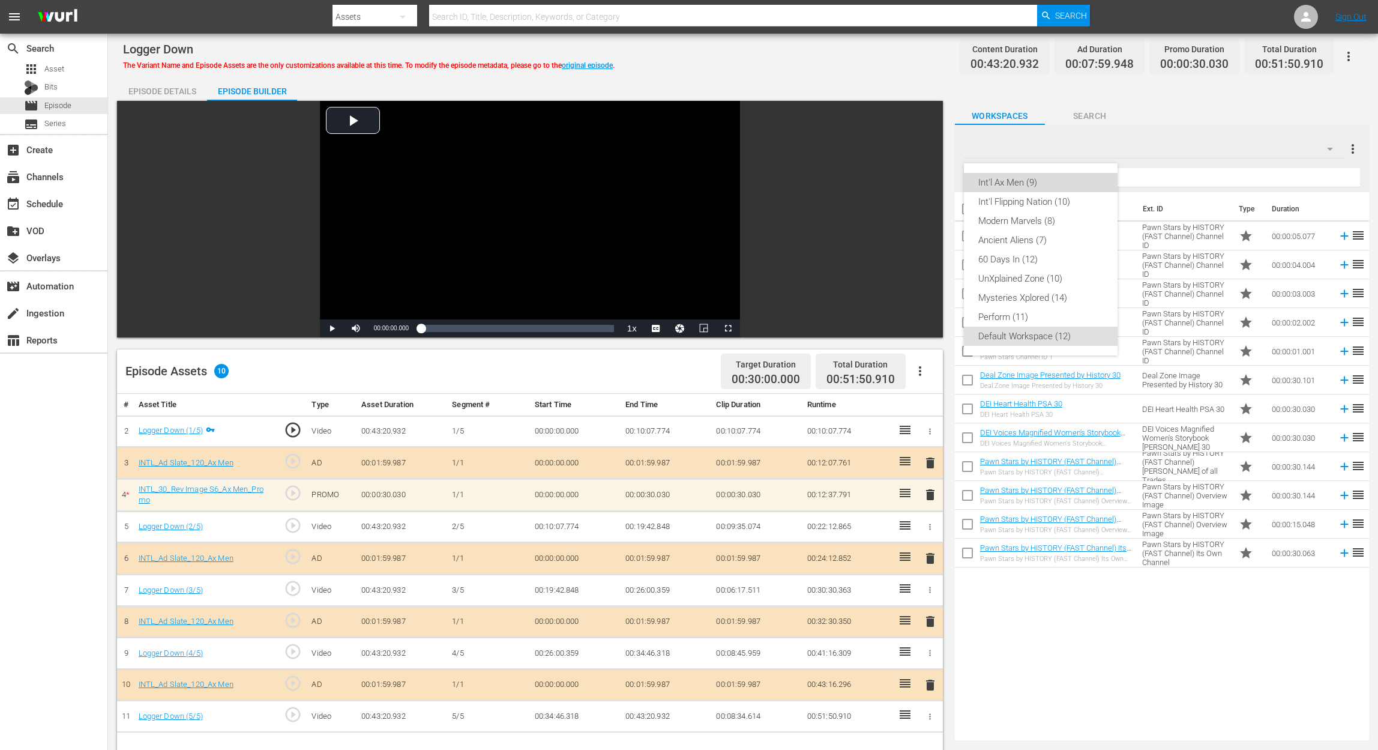
click at [1024, 180] on div "Int'l Ax Men (9)" at bounding box center [1040, 182] width 125 height 19
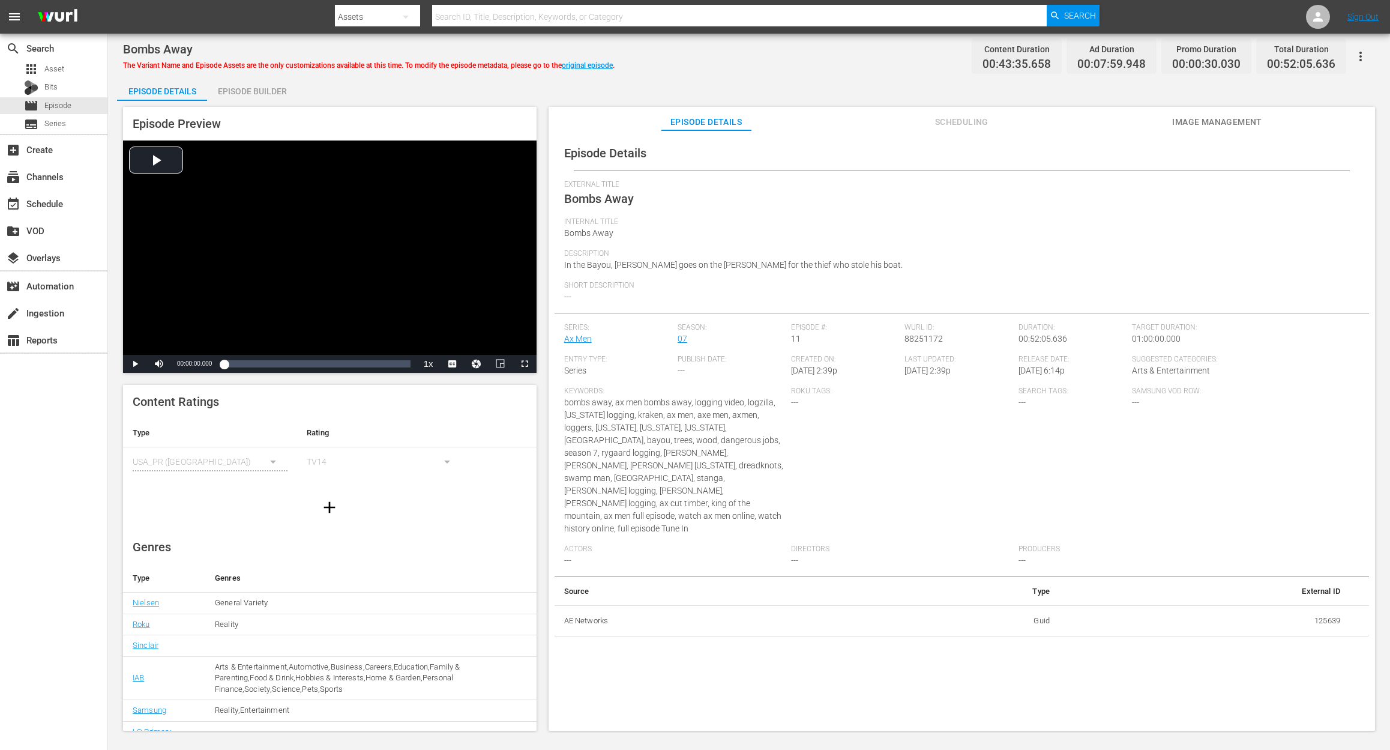
drag, startPoint x: 246, startPoint y: 90, endPoint x: 276, endPoint y: 56, distance: 45.1
click at [247, 88] on div "Episode Builder" at bounding box center [252, 91] width 90 height 29
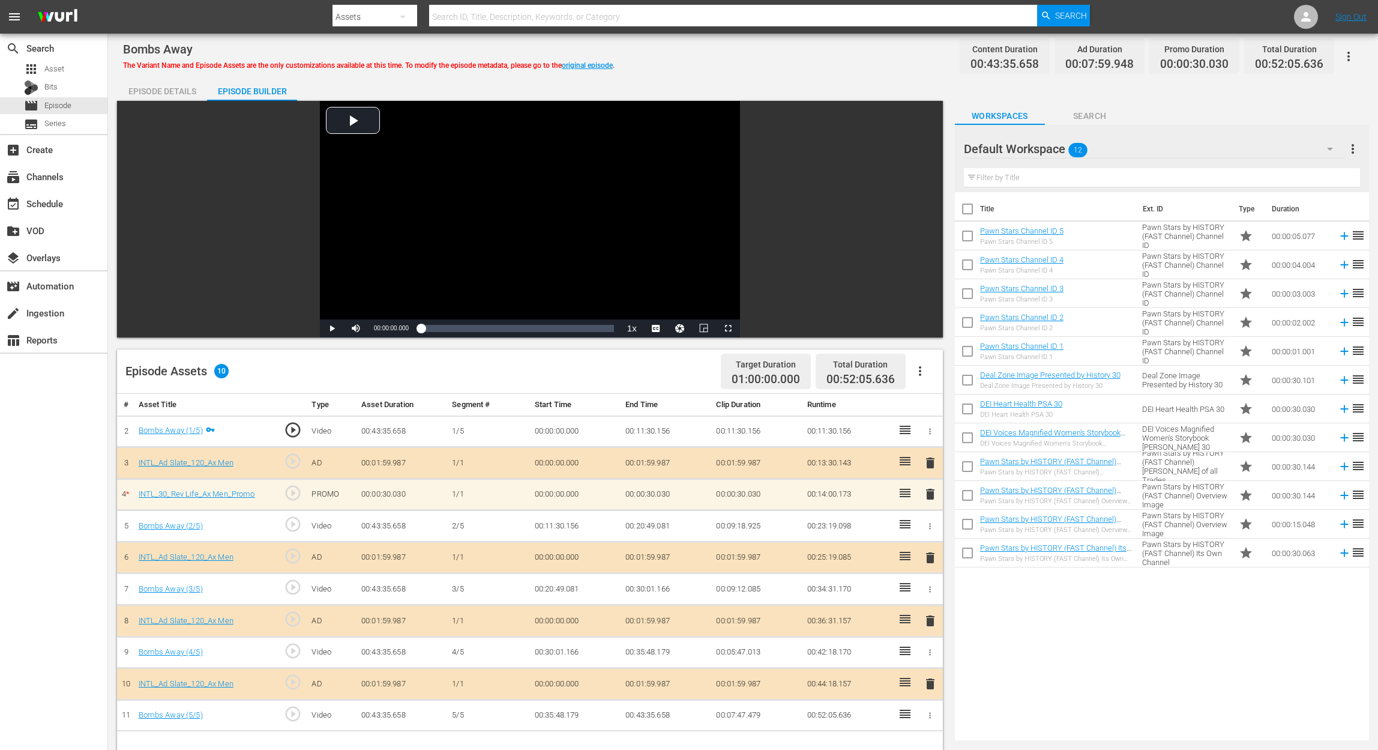
click at [1042, 148] on icon "button" at bounding box center [1330, 149] width 14 height 14
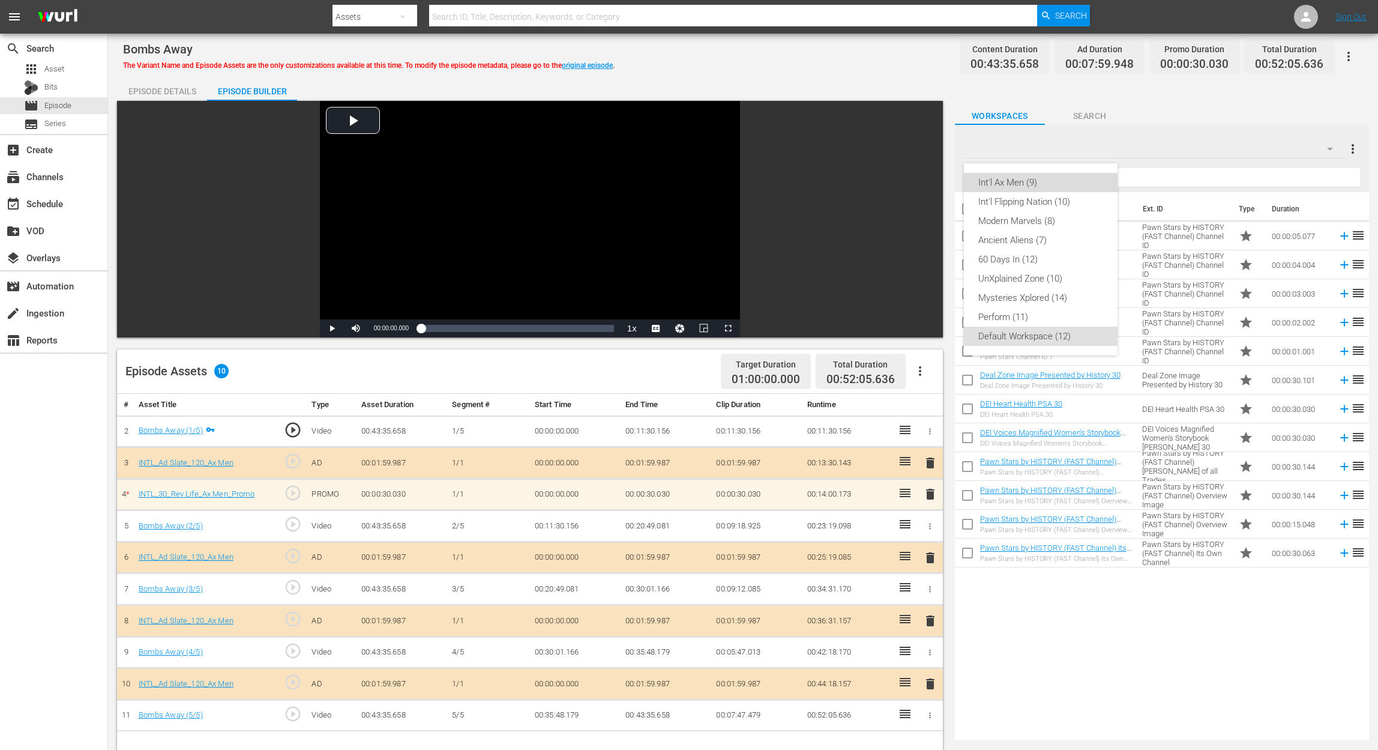
click at [1025, 182] on div "Int'l Ax Men (9)" at bounding box center [1040, 182] width 125 height 19
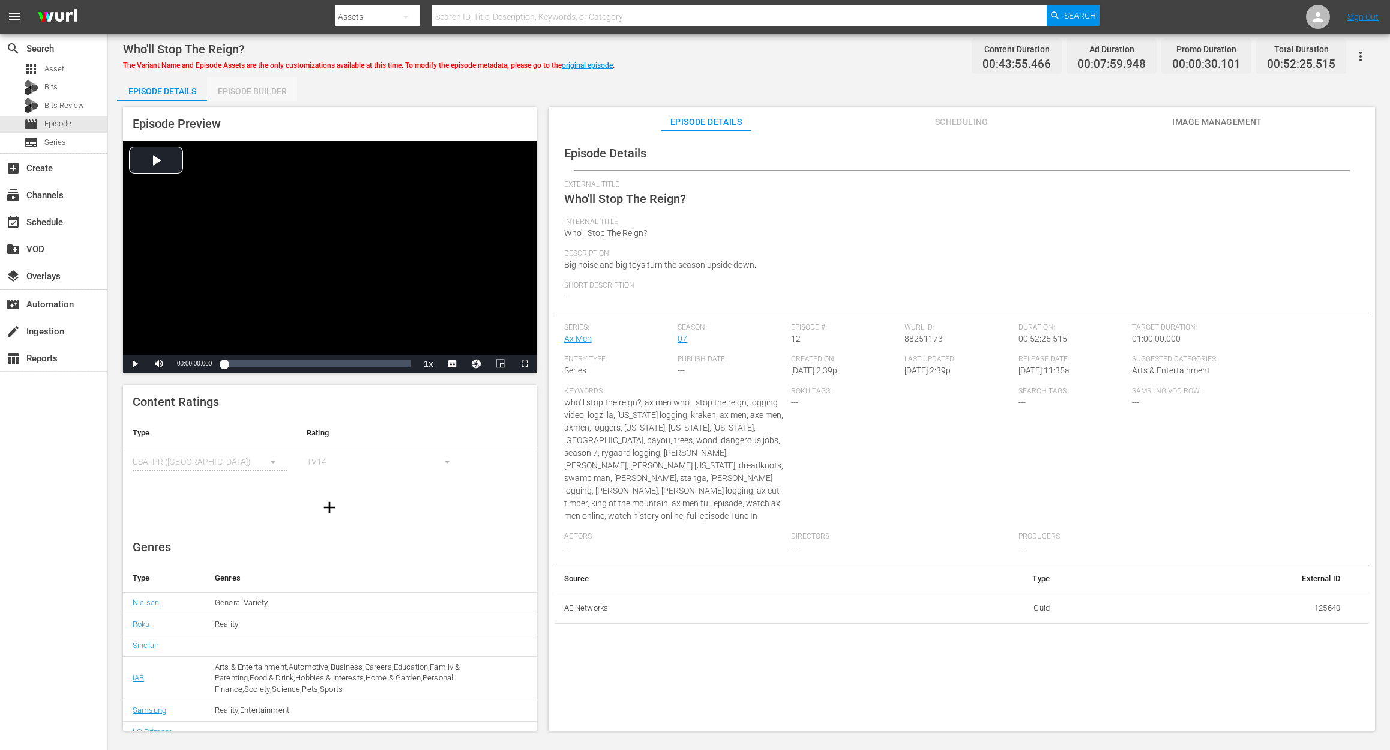
click at [249, 90] on div "Episode Builder" at bounding box center [252, 91] width 90 height 29
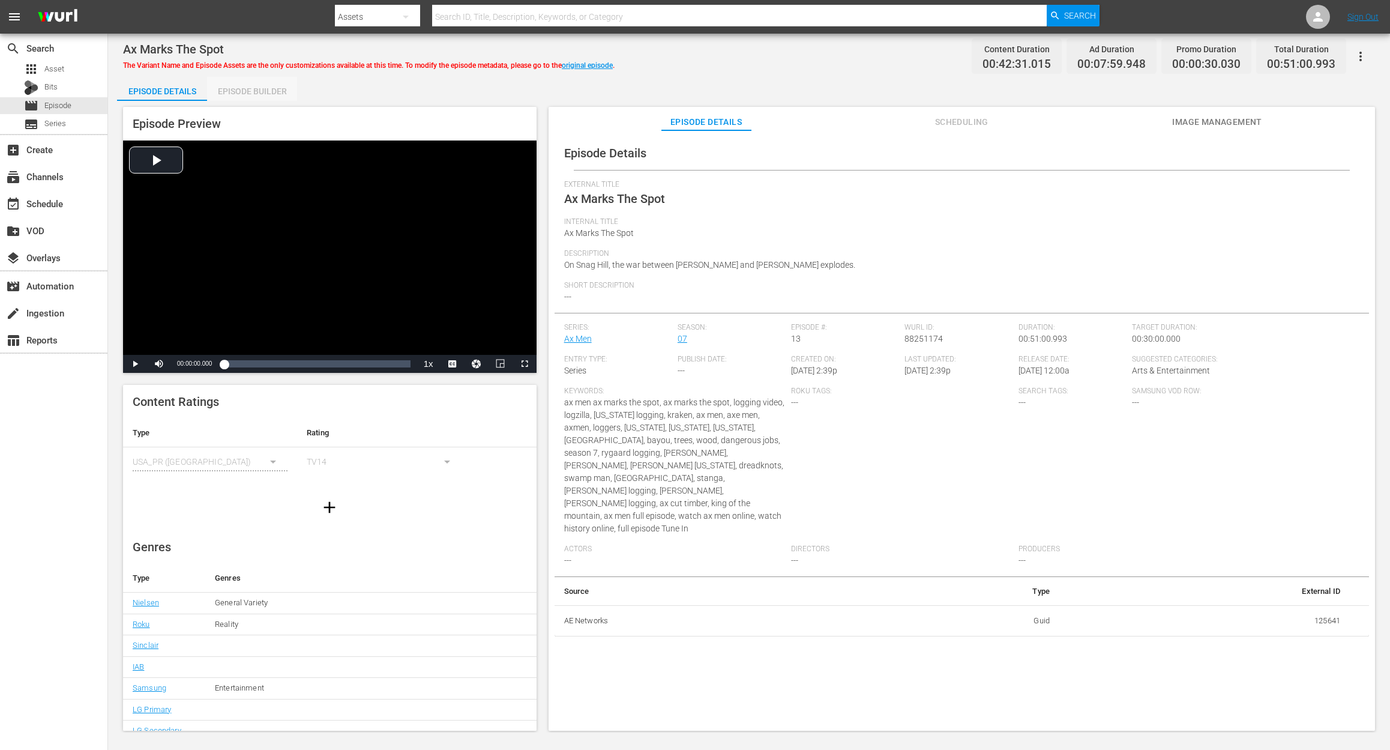
click at [247, 89] on div "Episode Builder" at bounding box center [252, 91] width 90 height 29
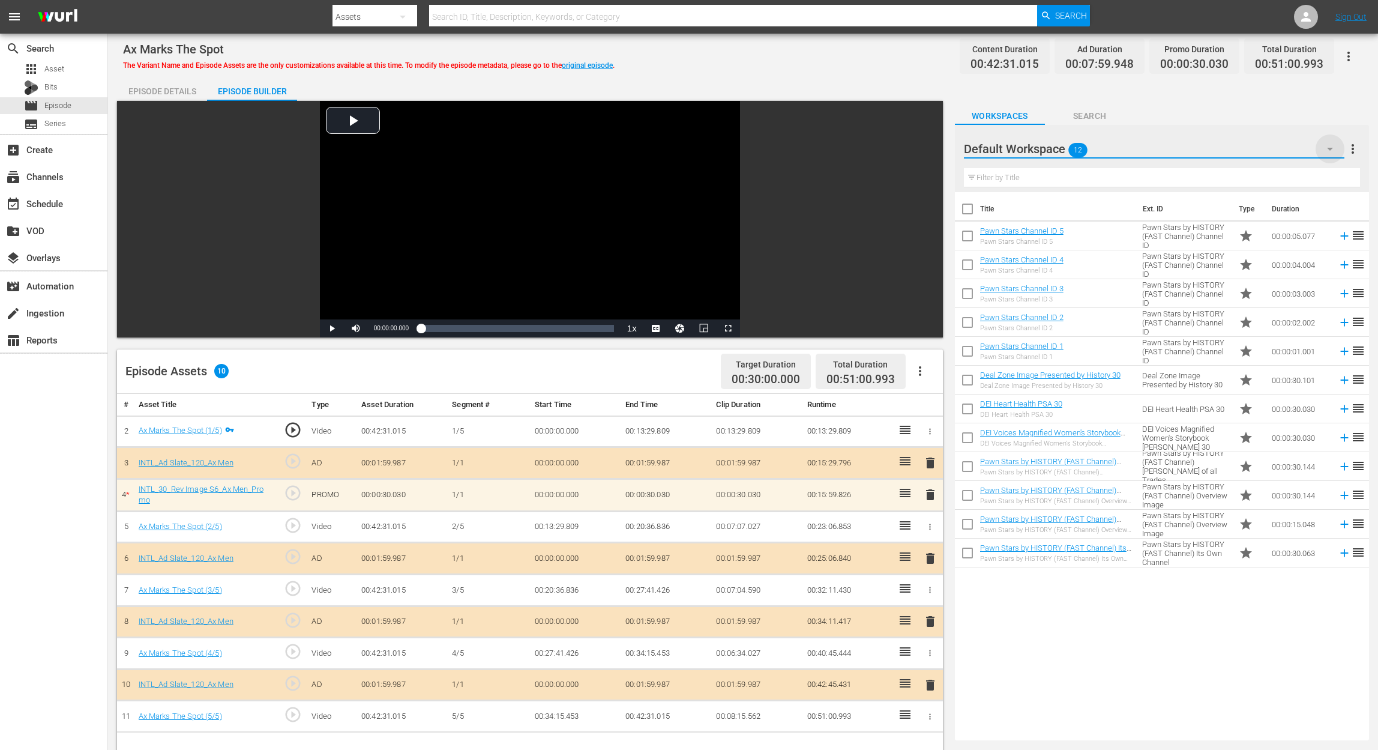
click at [1042, 145] on icon "button" at bounding box center [1330, 149] width 14 height 14
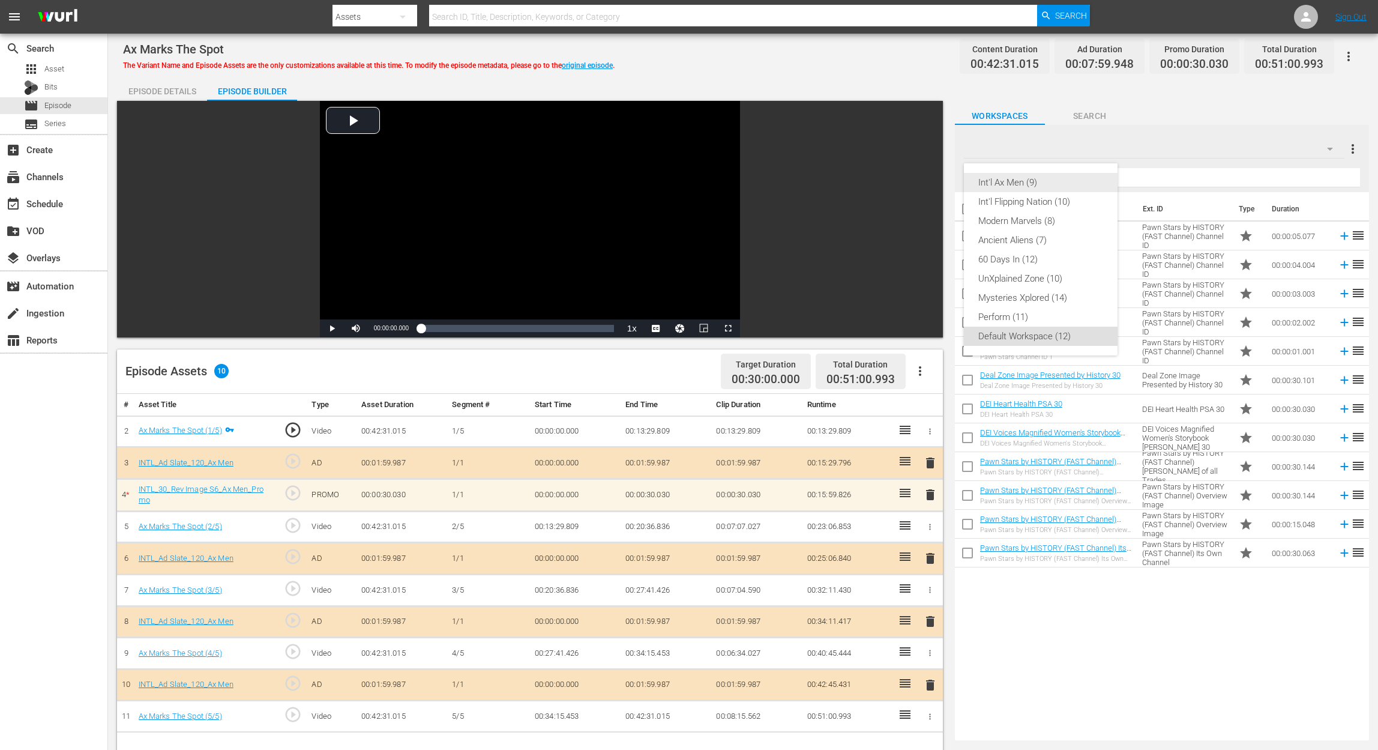
click at [1003, 181] on div "Int'l Ax Men (9)" at bounding box center [1040, 182] width 125 height 19
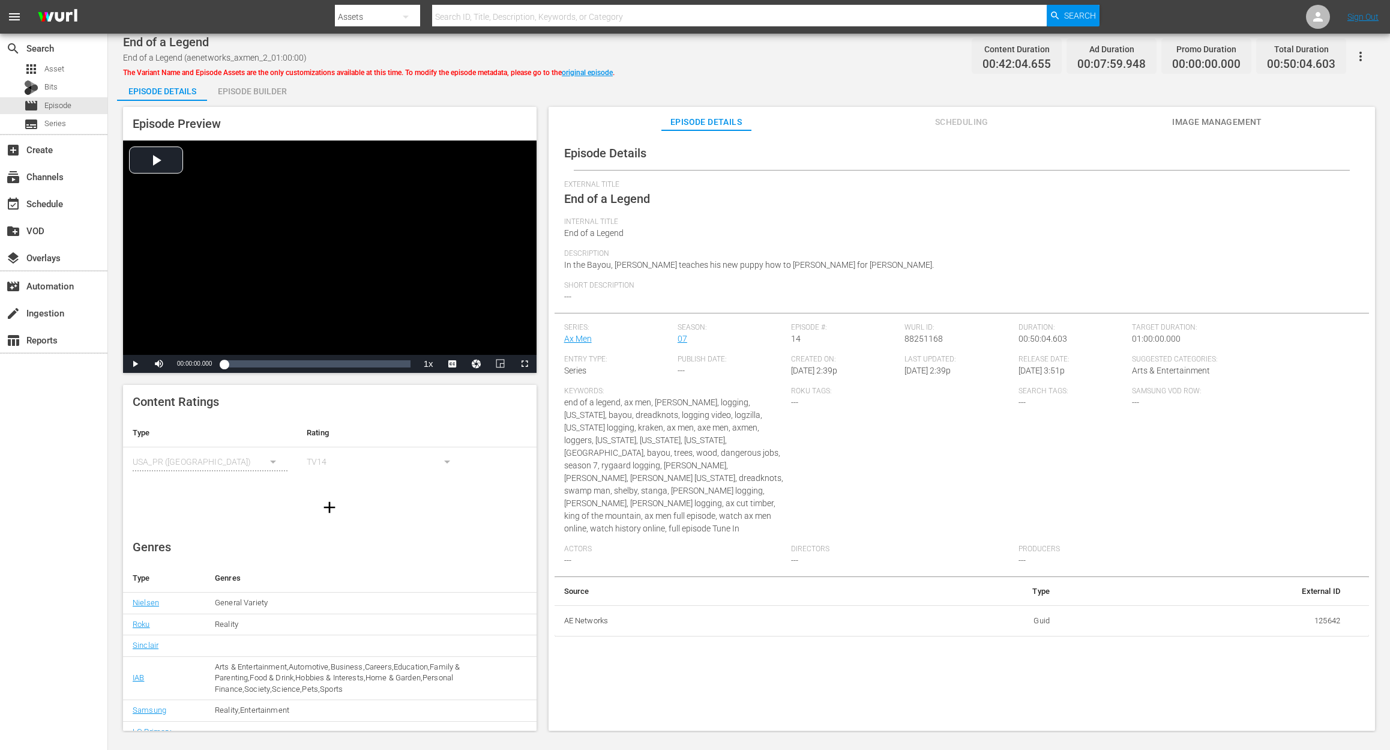
click at [263, 91] on div "Episode Builder" at bounding box center [252, 91] width 90 height 29
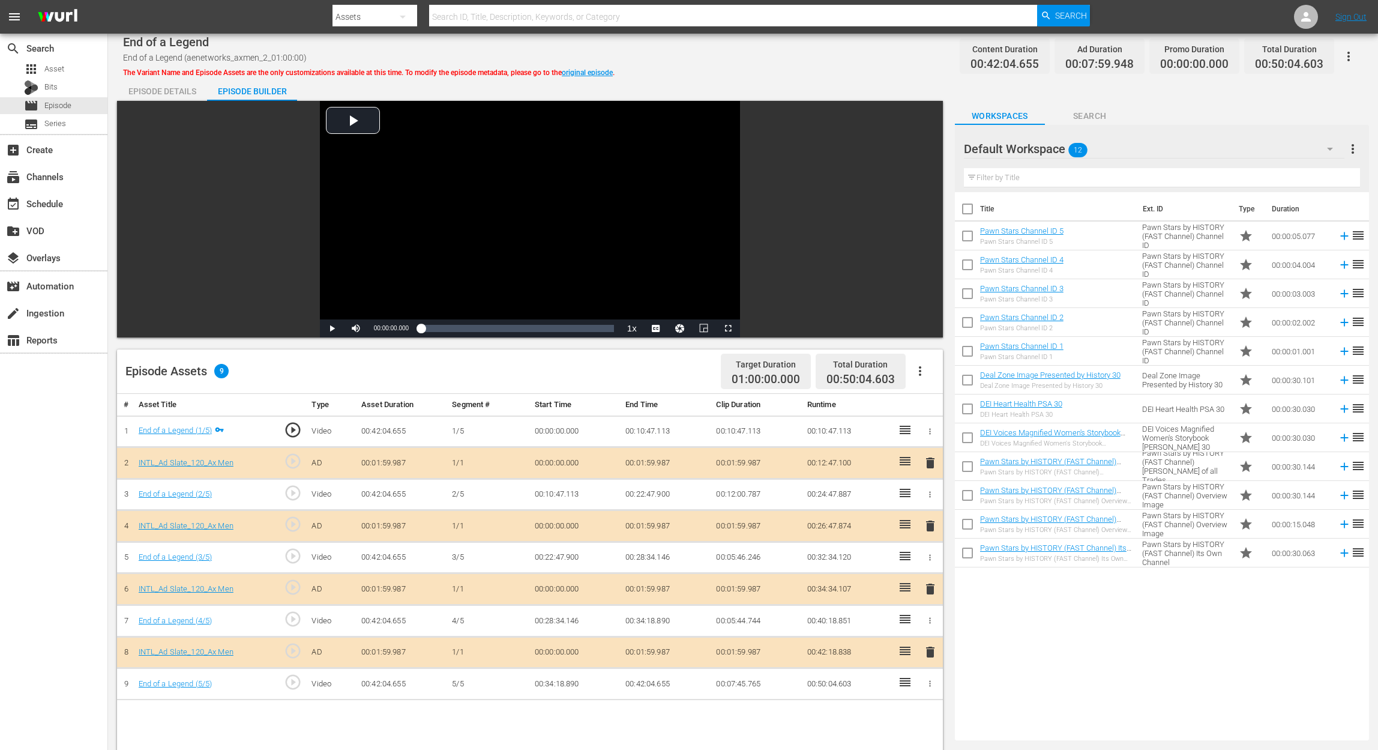
click at [1330, 148] on icon "button" at bounding box center [1330, 149] width 6 height 3
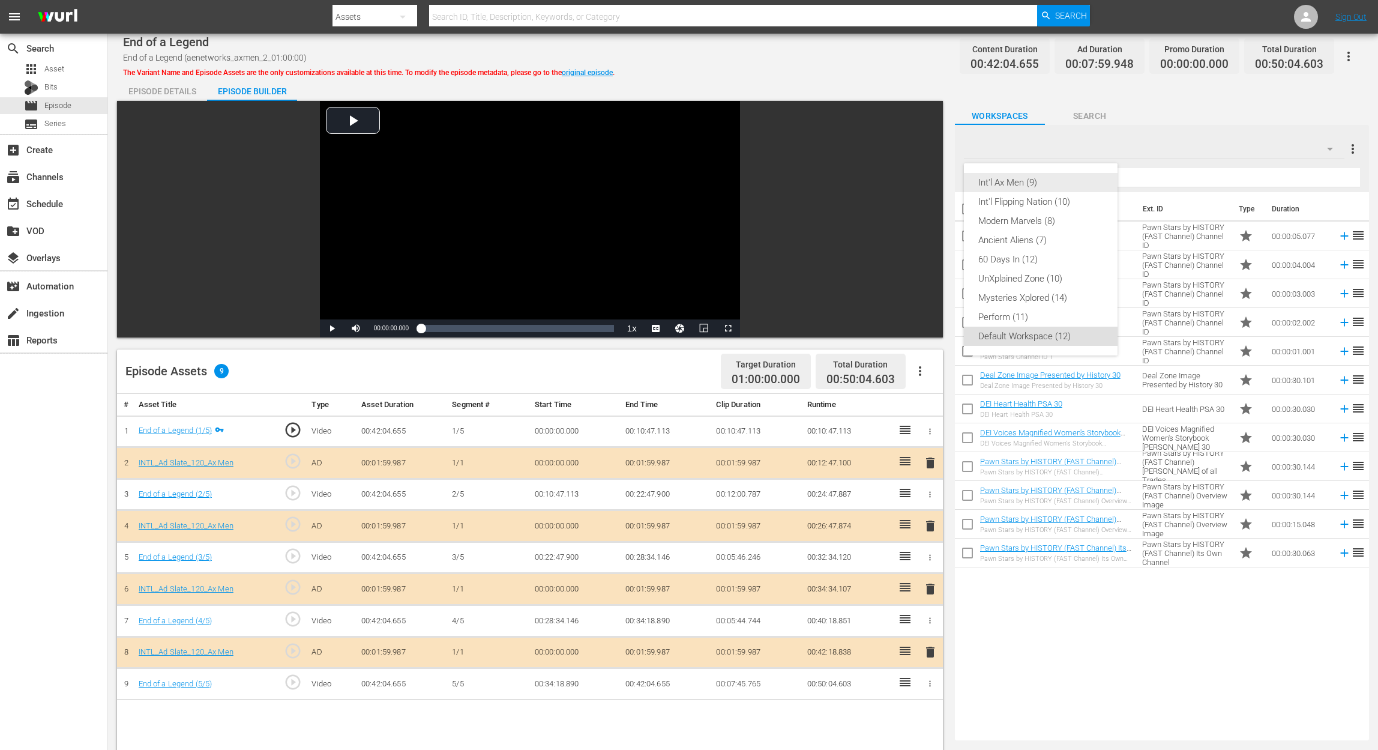
click at [1036, 182] on div "Int'l Ax Men (9)" at bounding box center [1040, 182] width 125 height 19
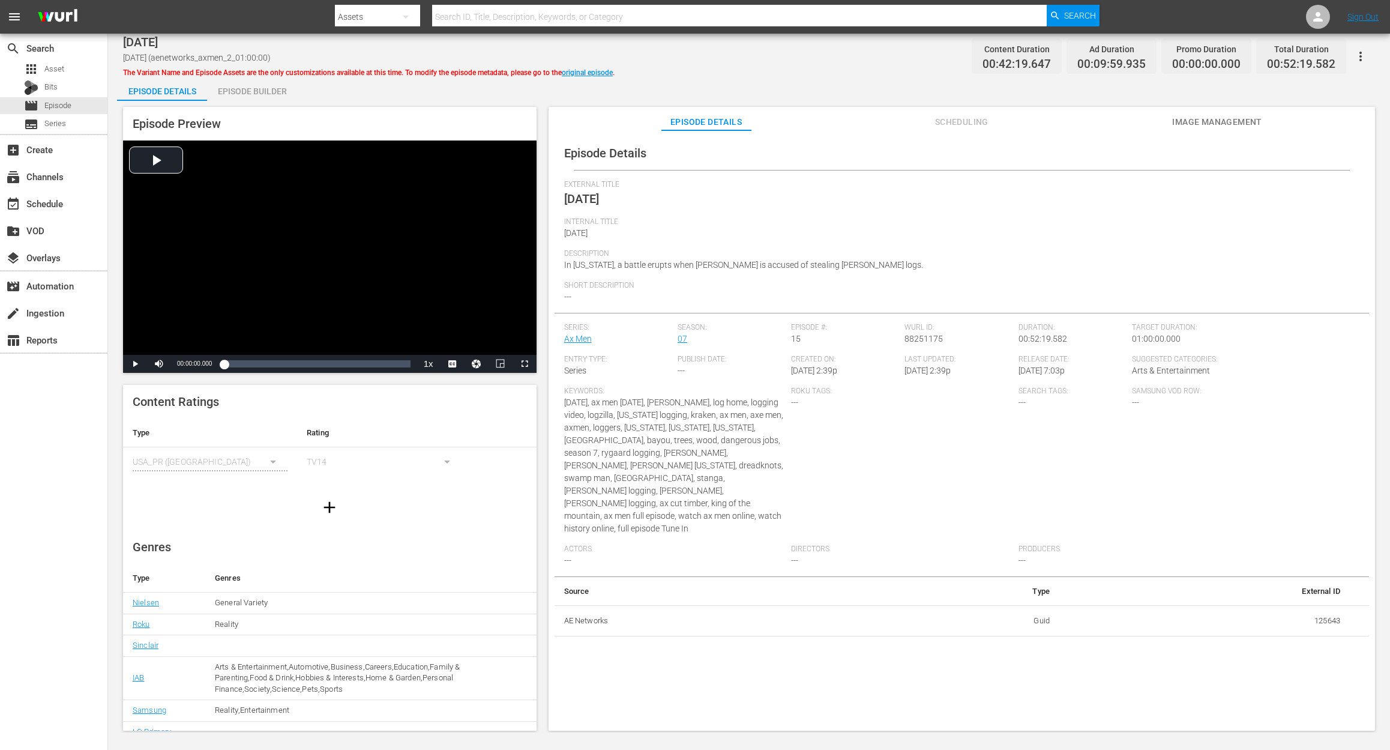
click at [219, 89] on div "Episode Builder" at bounding box center [252, 91] width 90 height 29
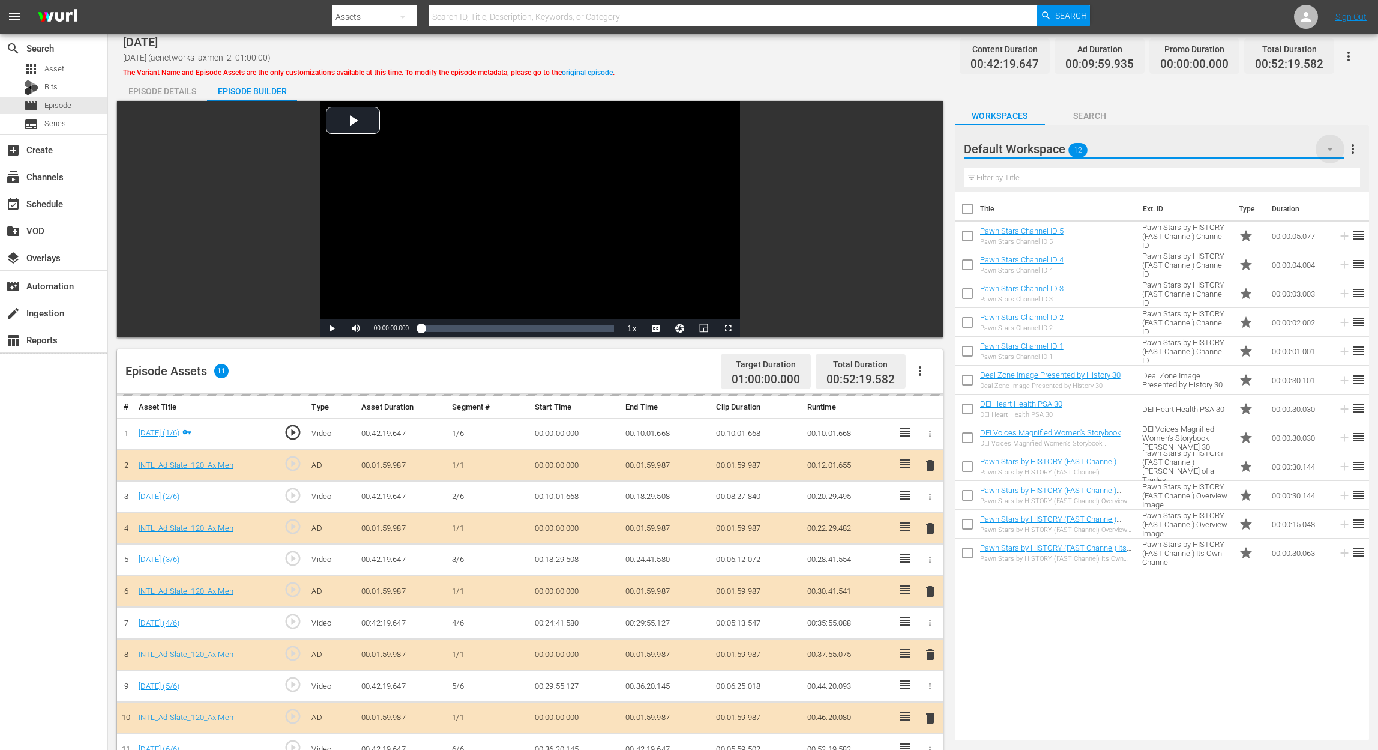
click at [1042, 149] on icon "button" at bounding box center [1330, 149] width 14 height 14
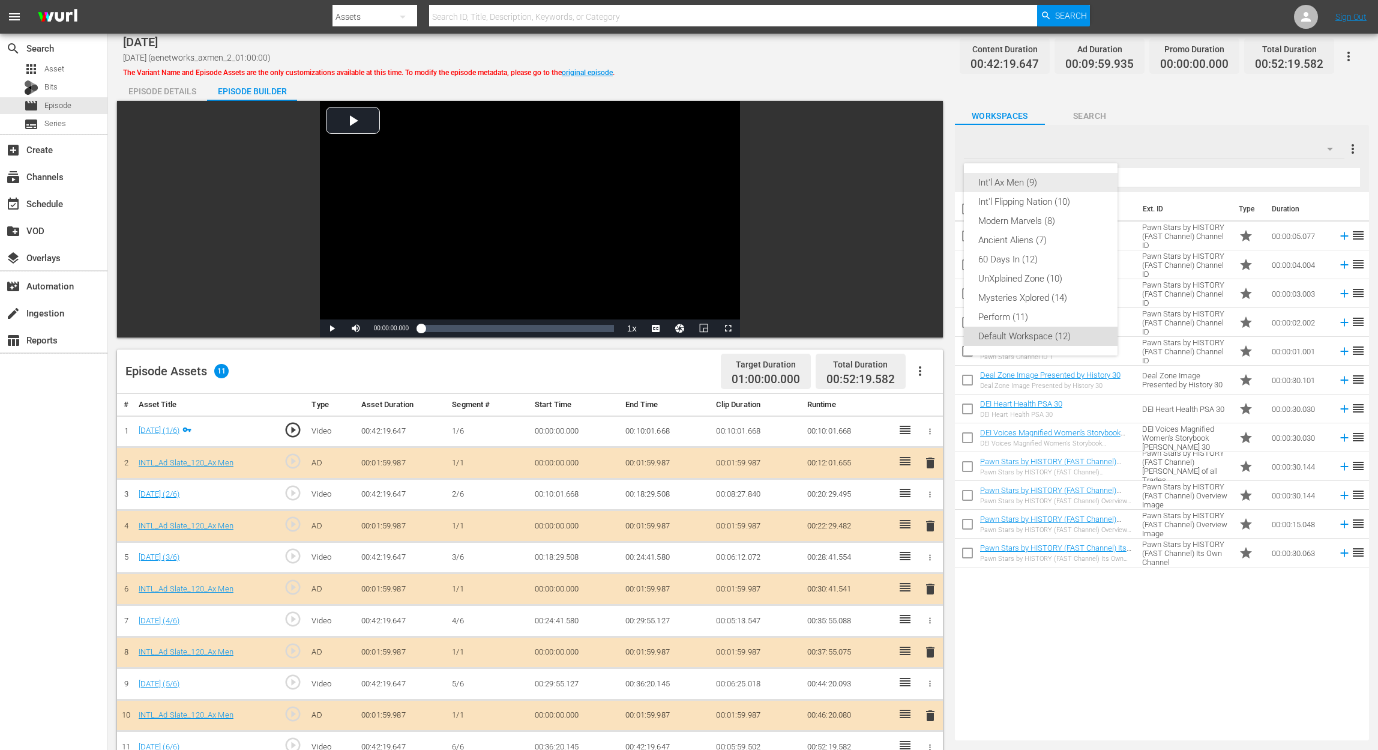
click at [1042, 185] on div "Int'l Ax Men (9)" at bounding box center [1040, 182] width 125 height 19
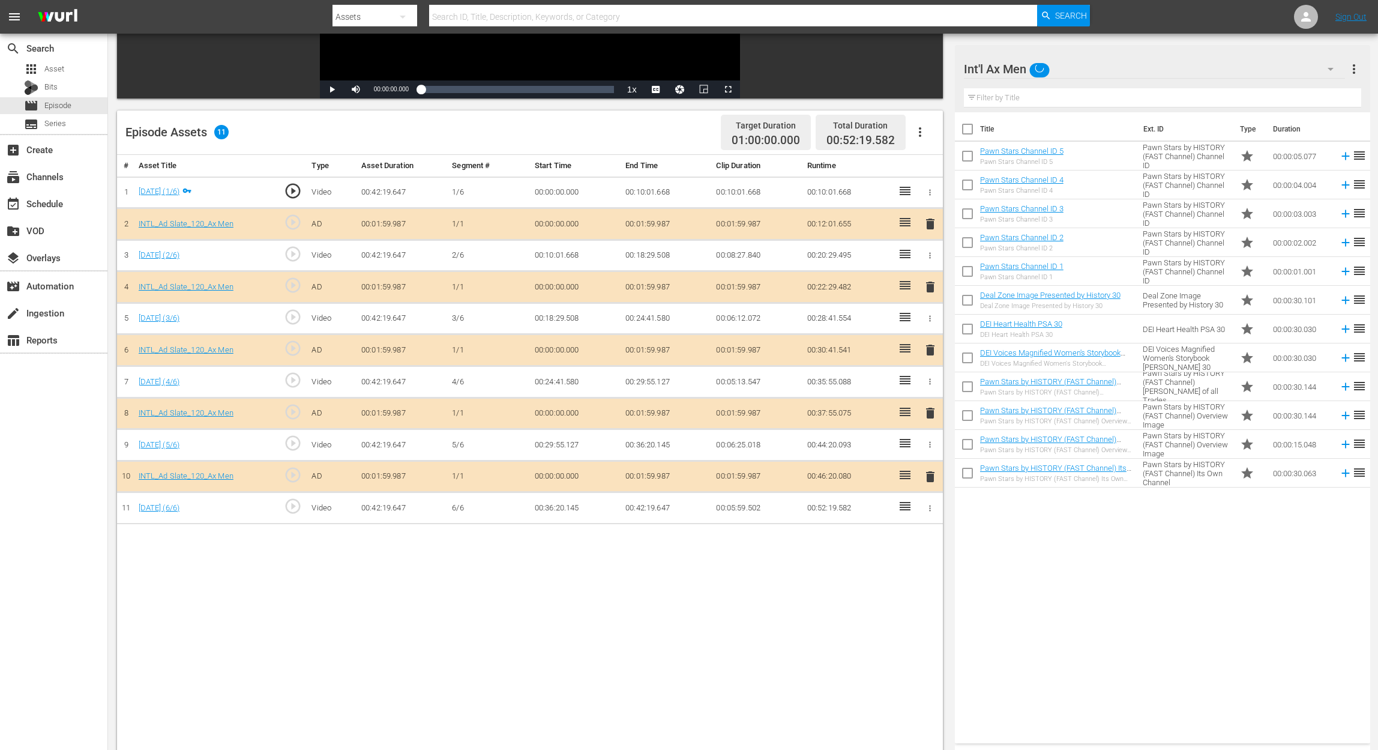
scroll to position [240, 0]
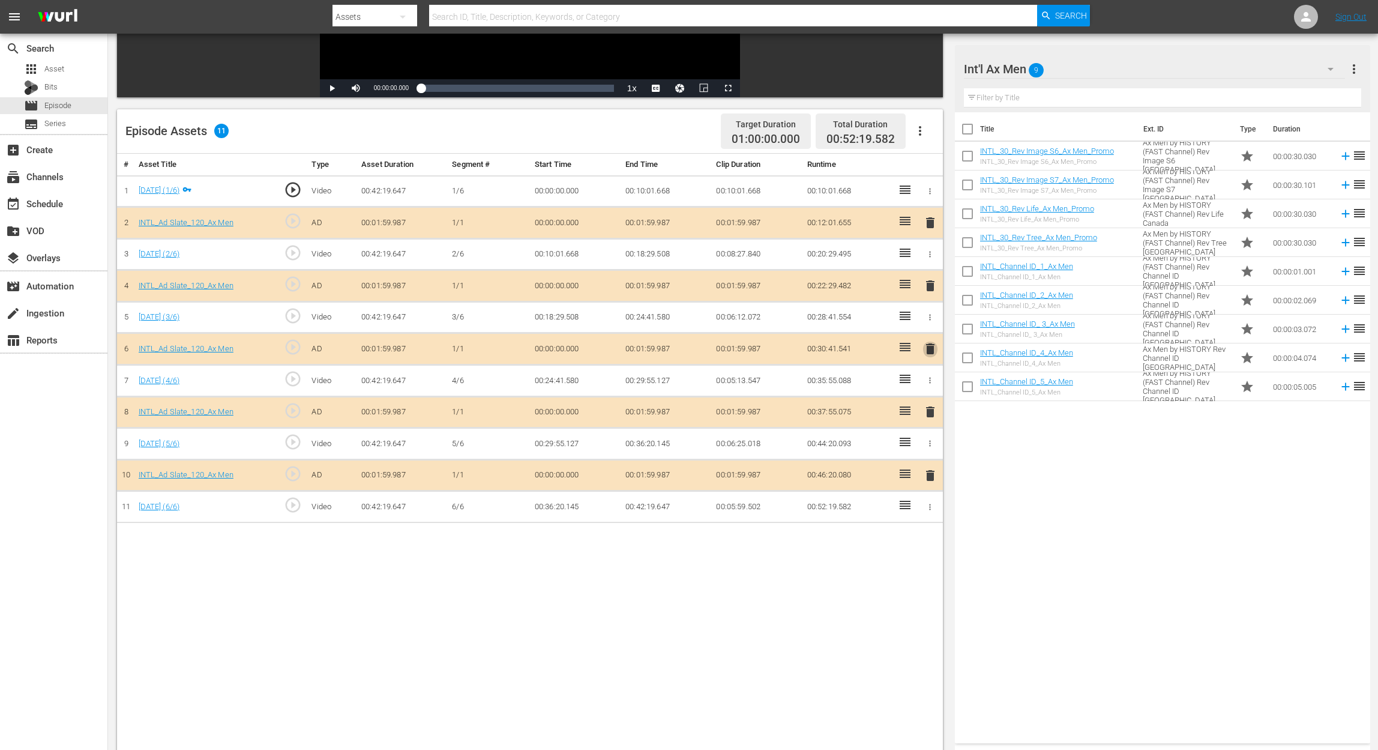
click at [928, 349] on span "delete" at bounding box center [930, 349] width 14 height 14
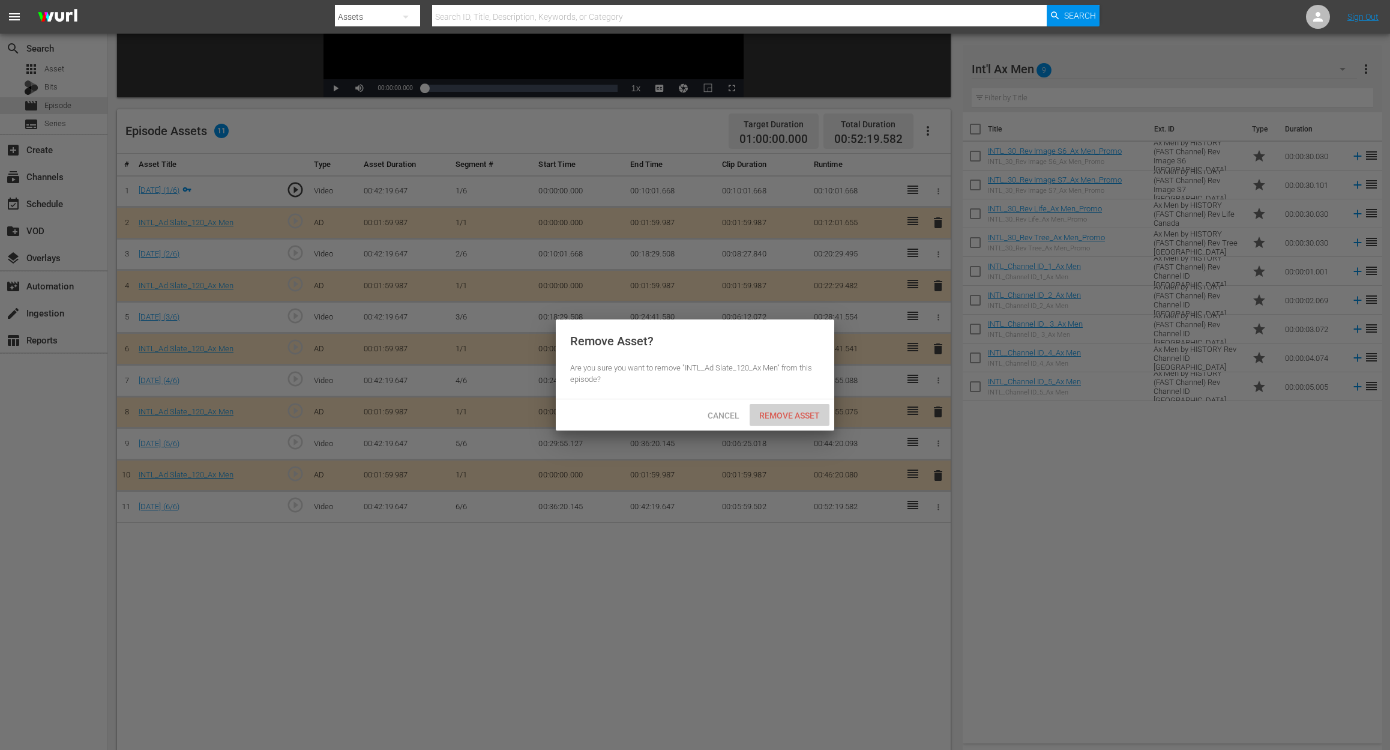
click at [784, 407] on div "Remove Asset" at bounding box center [790, 415] width 80 height 22
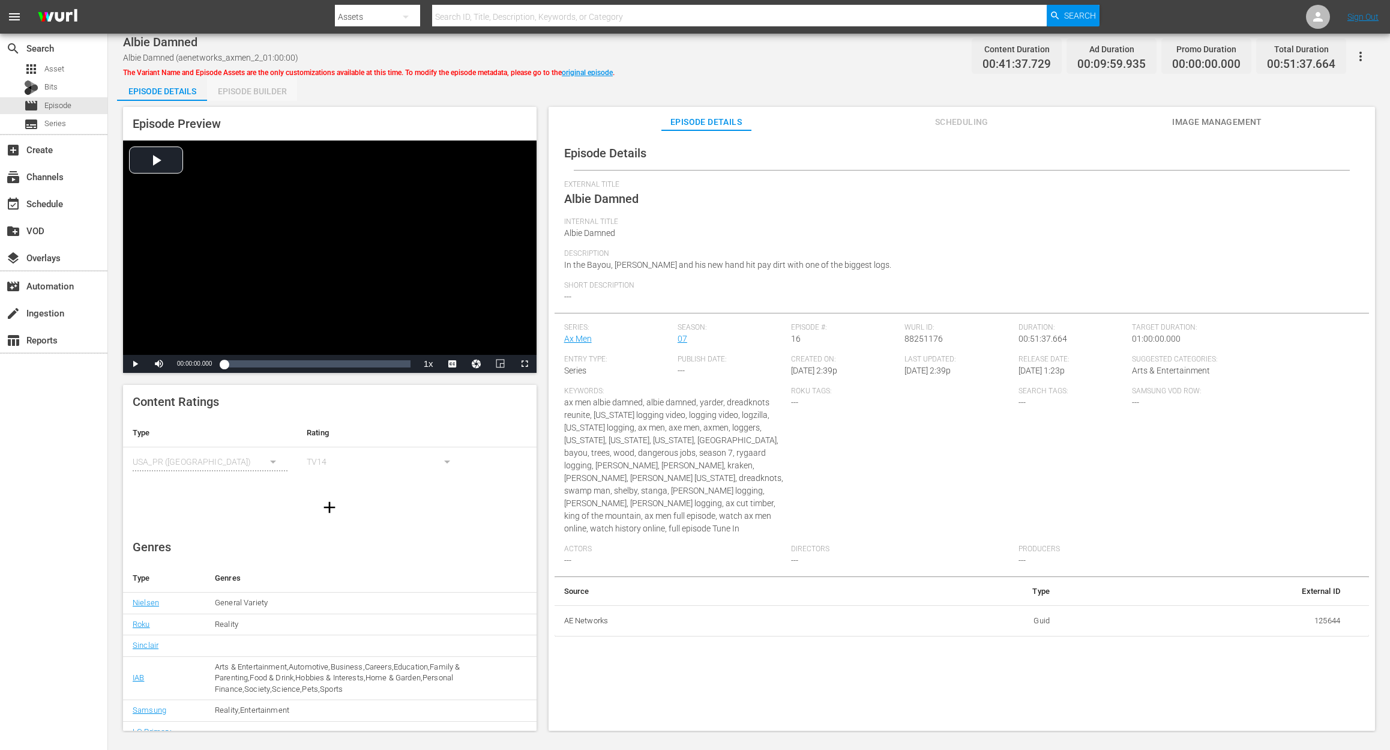
click at [270, 91] on div "Episode Builder" at bounding box center [252, 91] width 90 height 29
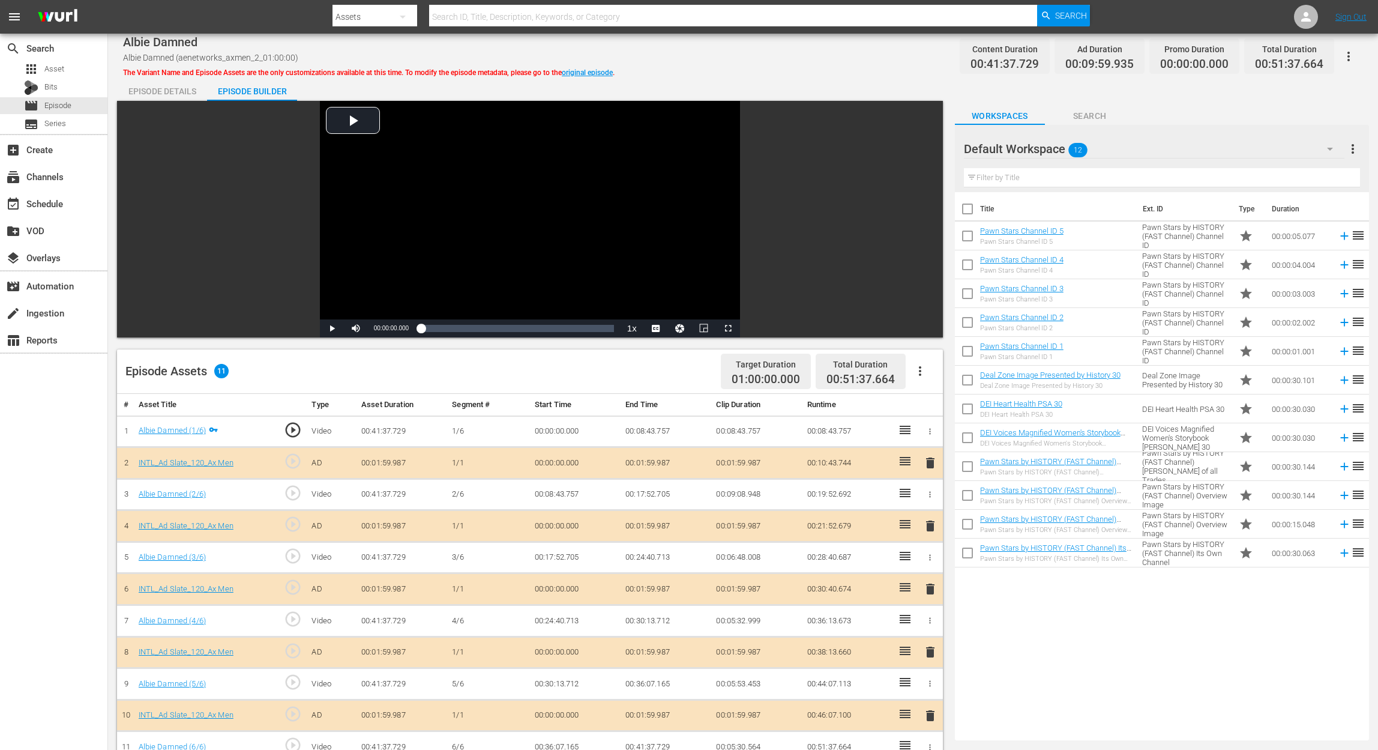
click at [932, 562] on span "delete" at bounding box center [930, 589] width 14 height 14
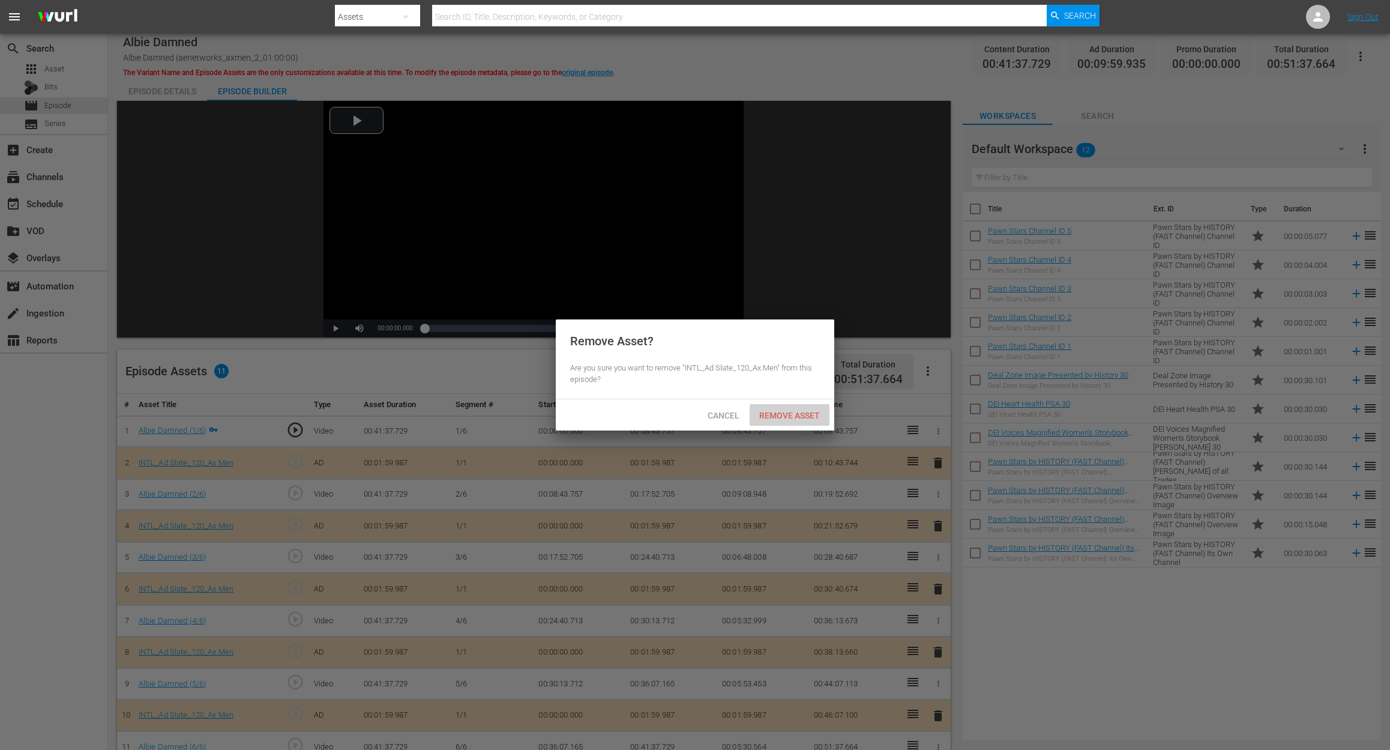
click at [800, 416] on span "Remove Asset" at bounding box center [790, 416] width 80 height 10
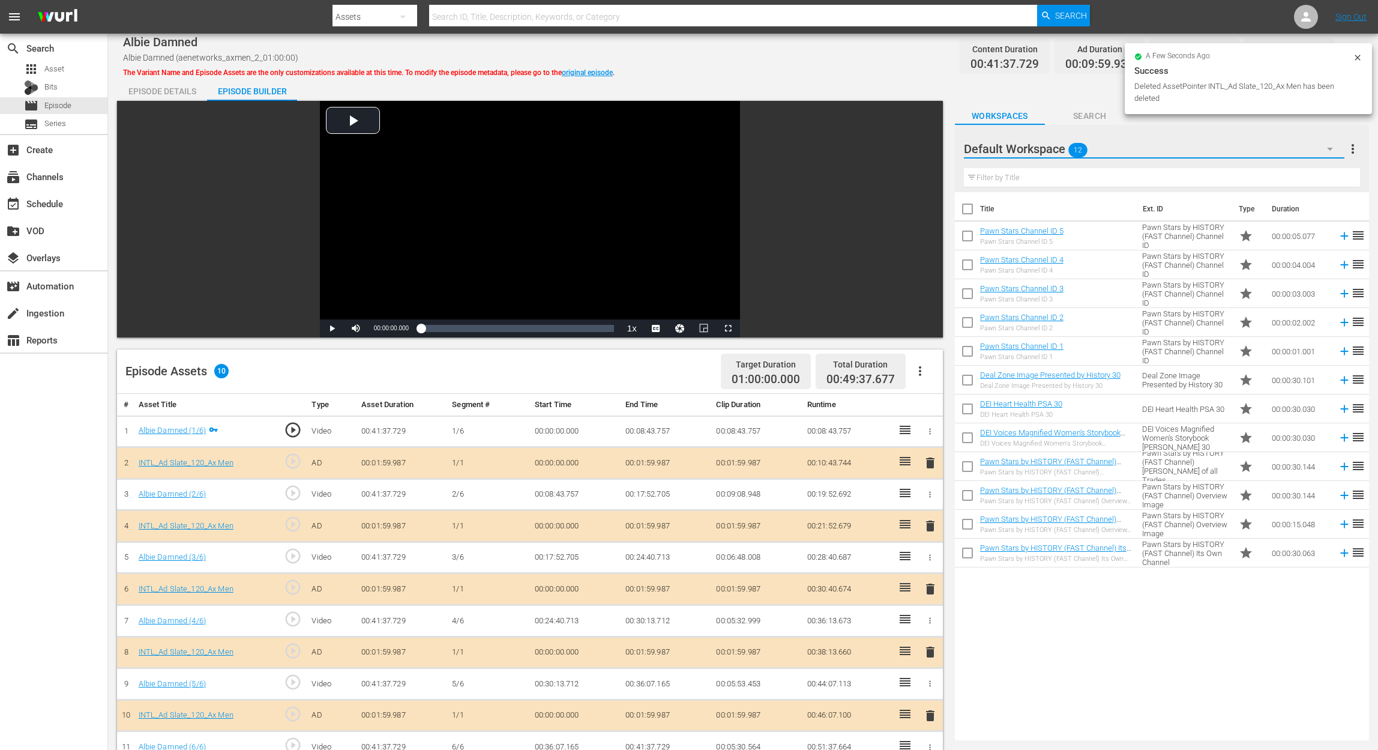
click at [1042, 146] on icon "button" at bounding box center [1330, 149] width 14 height 14
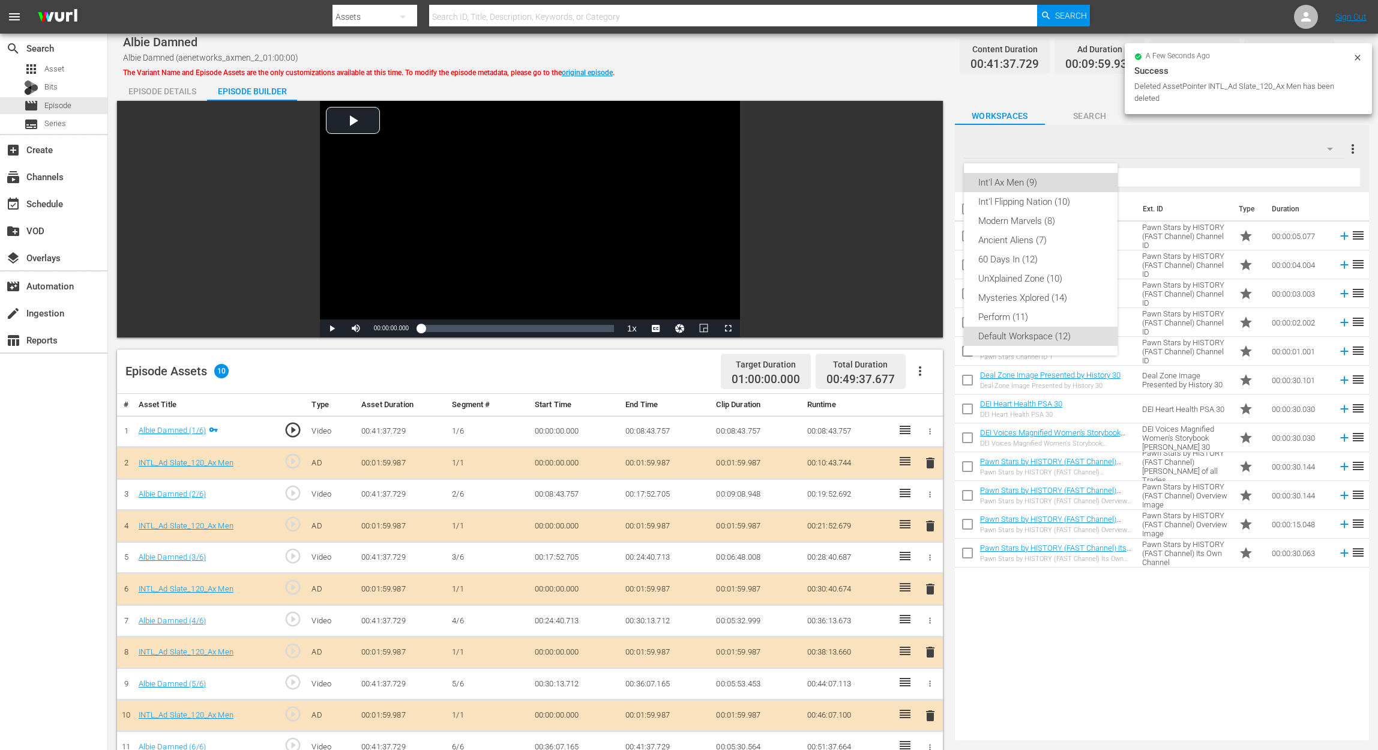
click at [1042, 191] on div "Int'l Ax Men (9)" at bounding box center [1040, 182] width 125 height 19
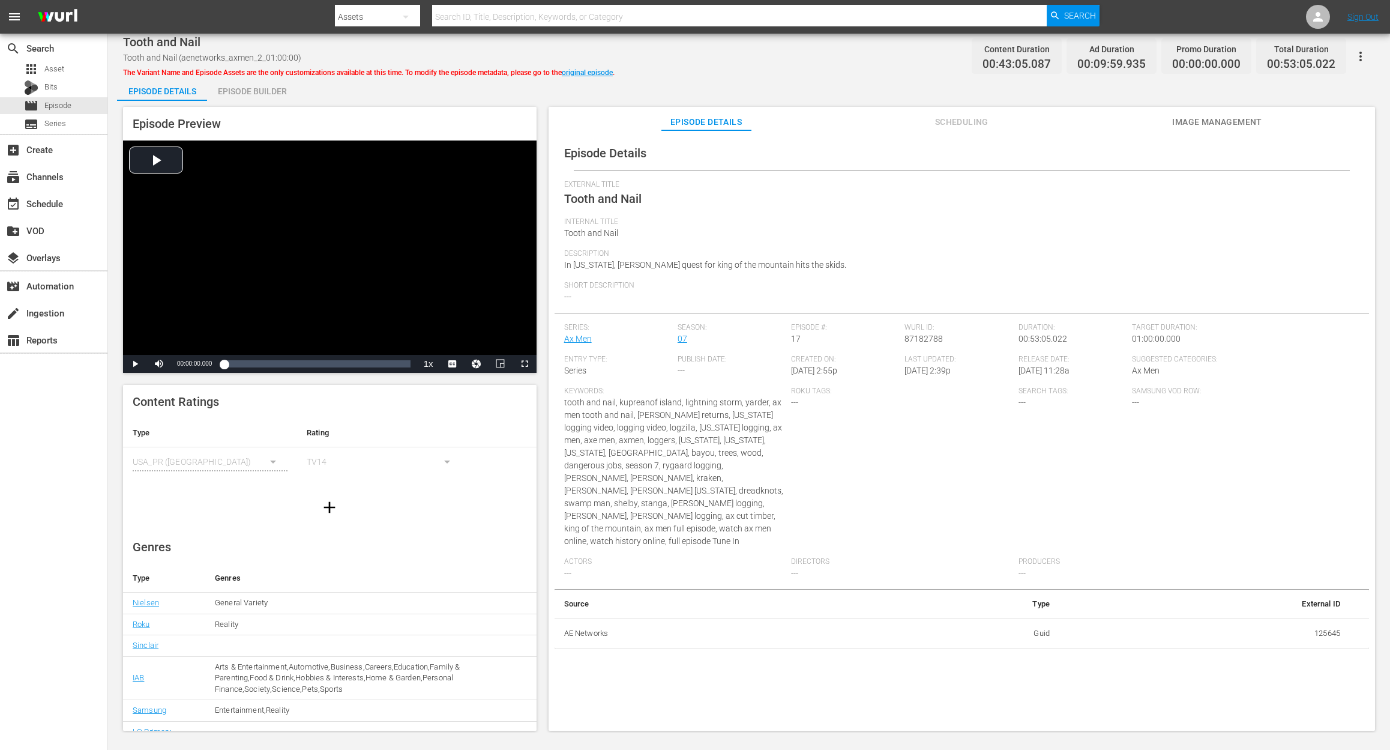
click at [246, 89] on div "Episode Builder" at bounding box center [252, 91] width 90 height 29
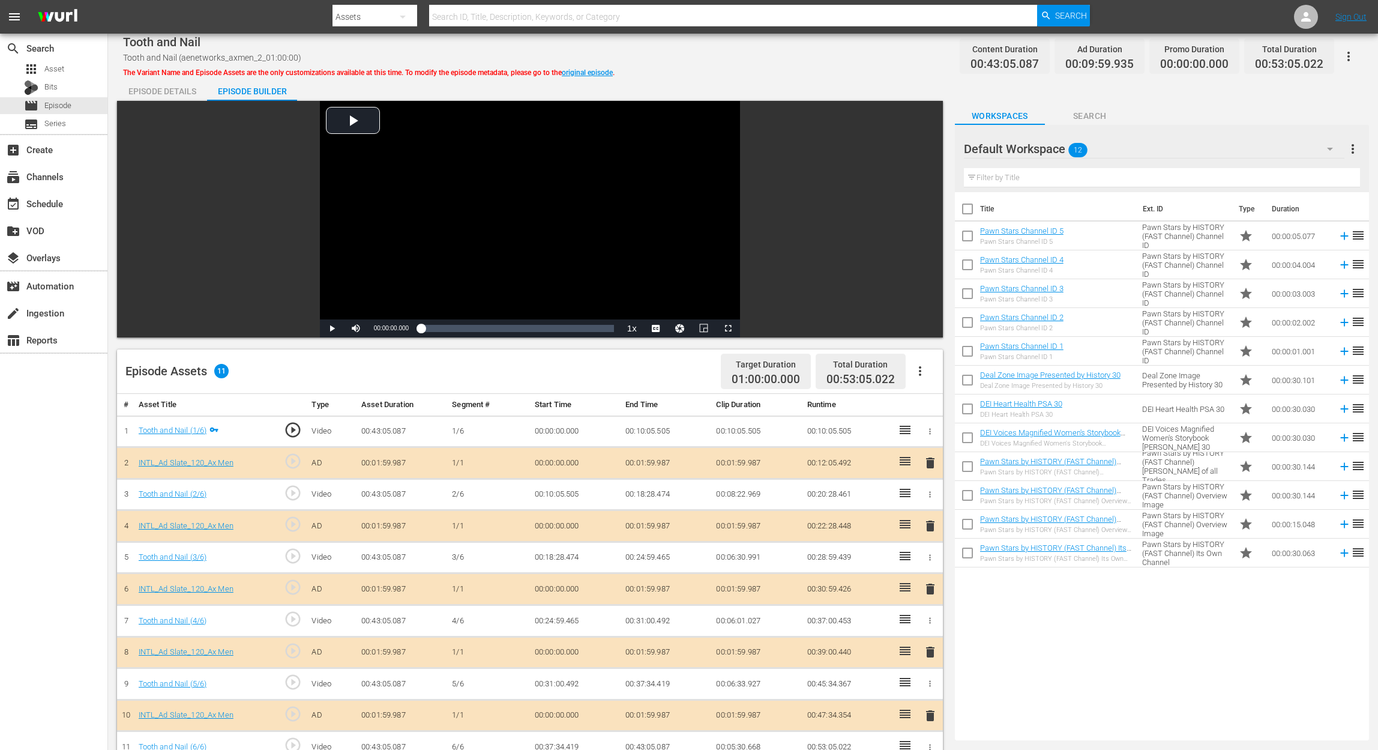
click at [1042, 149] on icon "button" at bounding box center [1330, 149] width 6 height 3
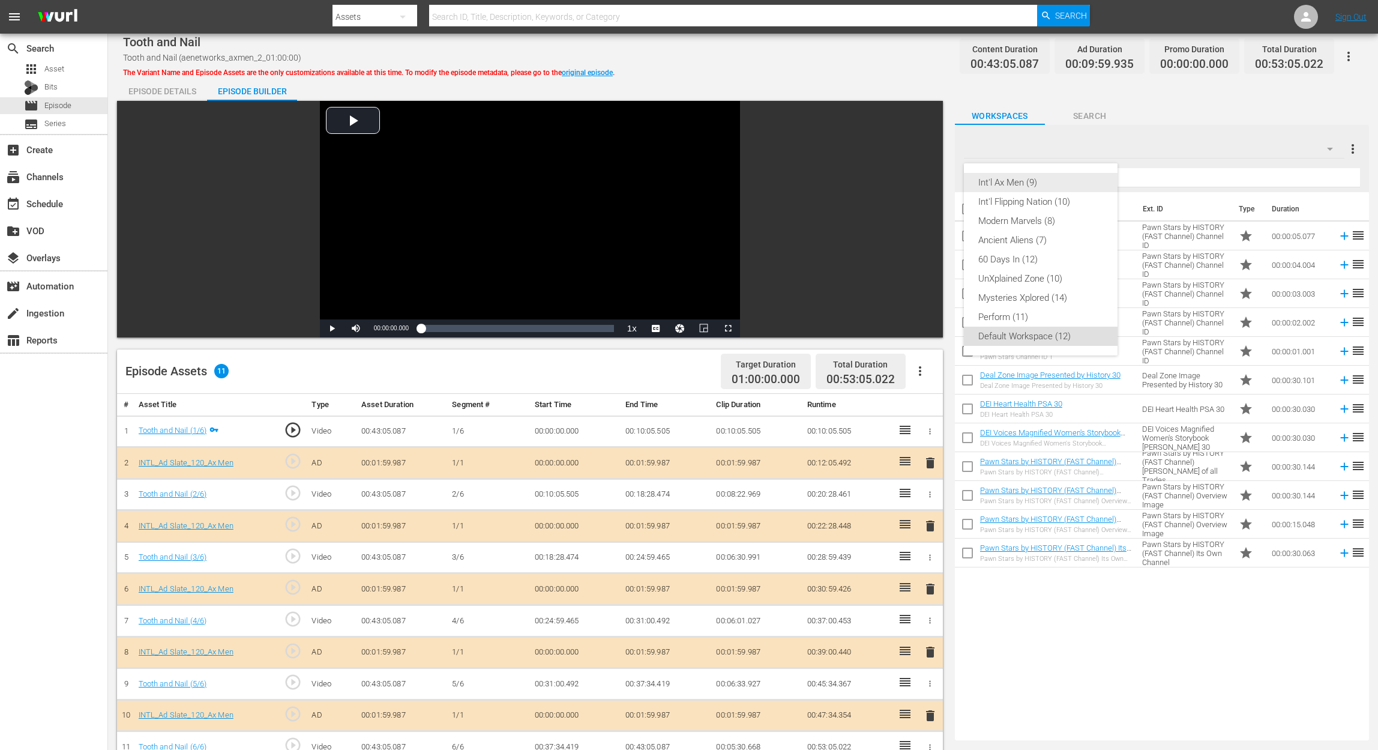
click at [1031, 183] on div "Int'l Ax Men (9)" at bounding box center [1040, 182] width 125 height 19
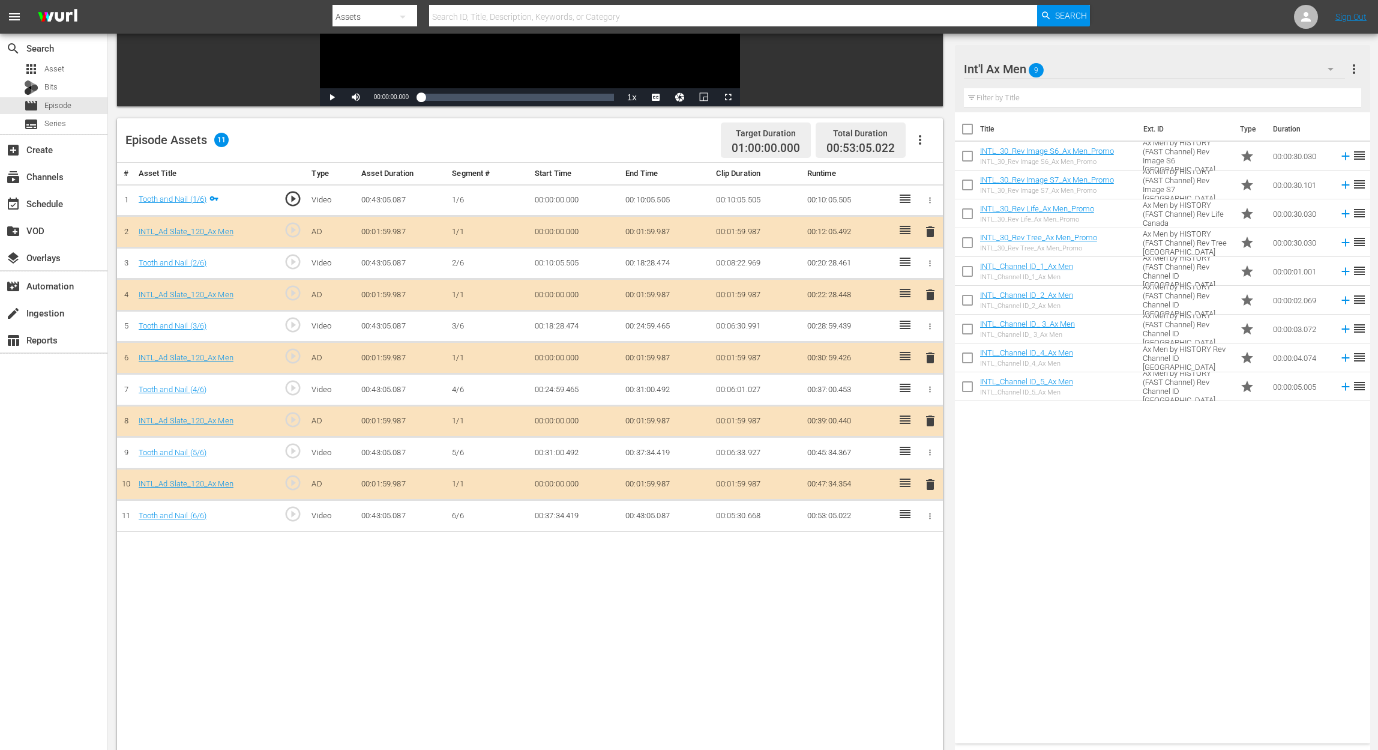
scroll to position [240, 0]
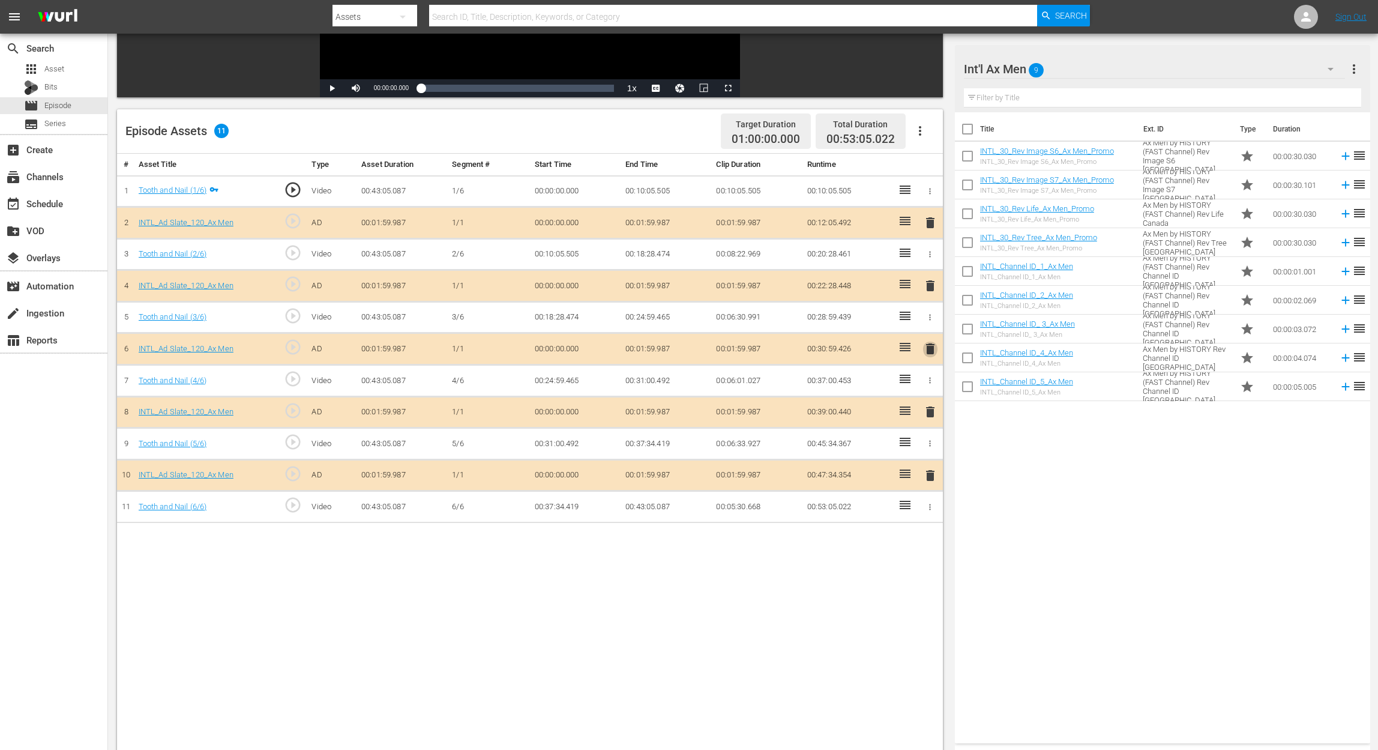
click at [932, 349] on span "delete" at bounding box center [930, 349] width 14 height 14
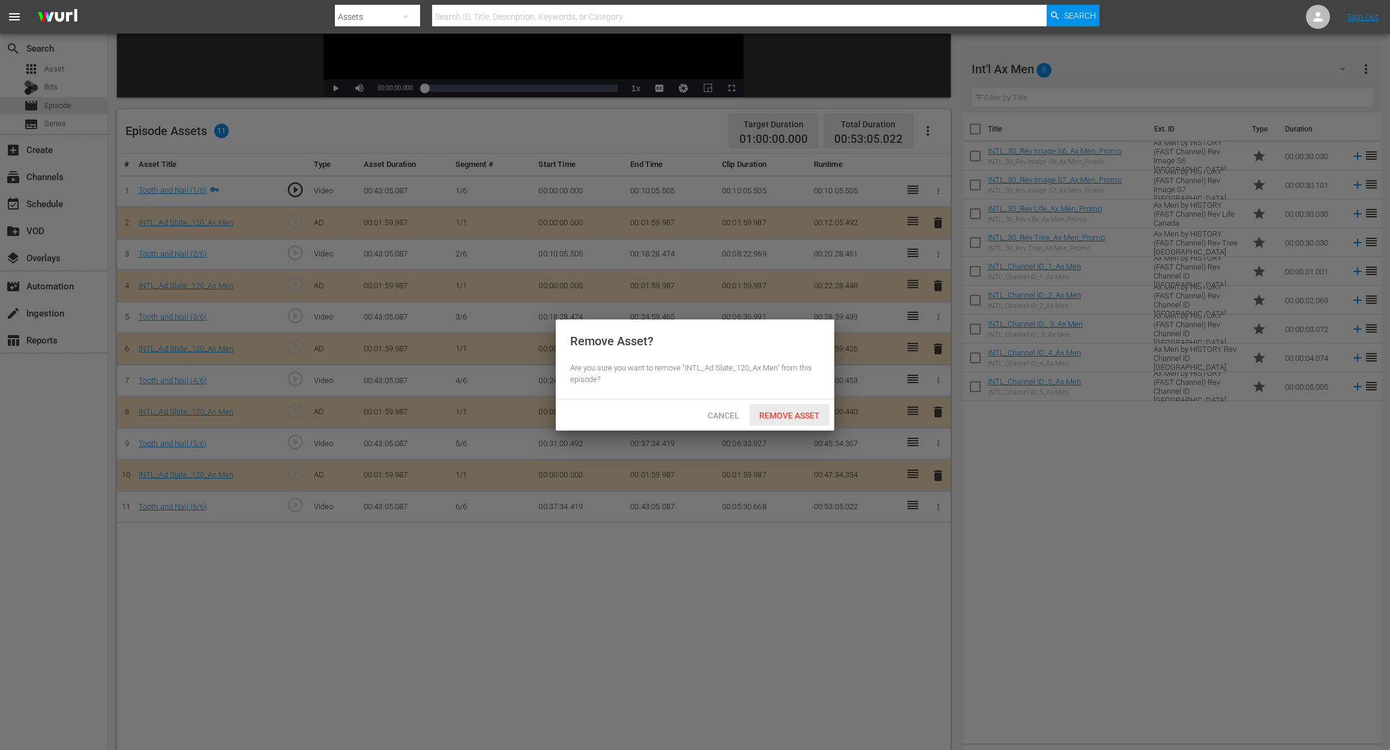
click at [786, 414] on span "Remove Asset" at bounding box center [790, 416] width 80 height 10
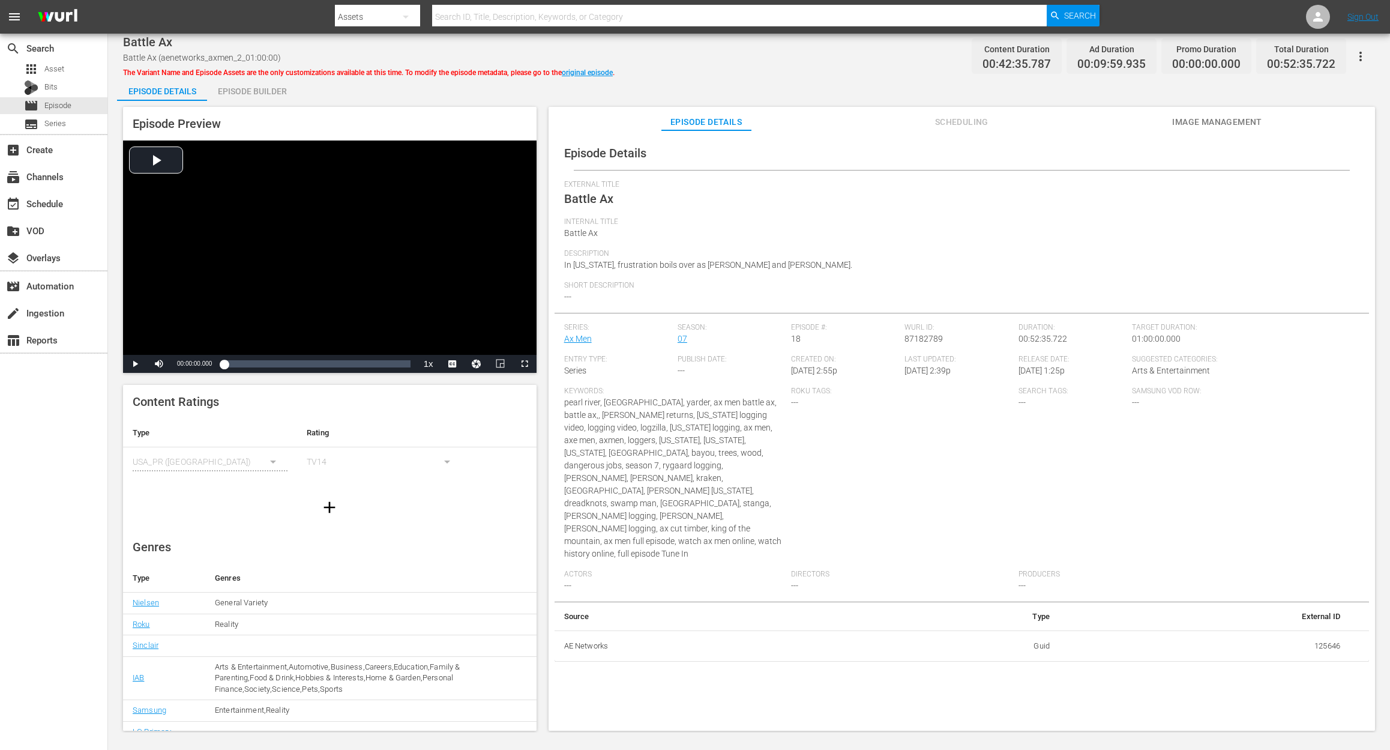
click at [270, 92] on div "Episode Builder" at bounding box center [252, 91] width 90 height 29
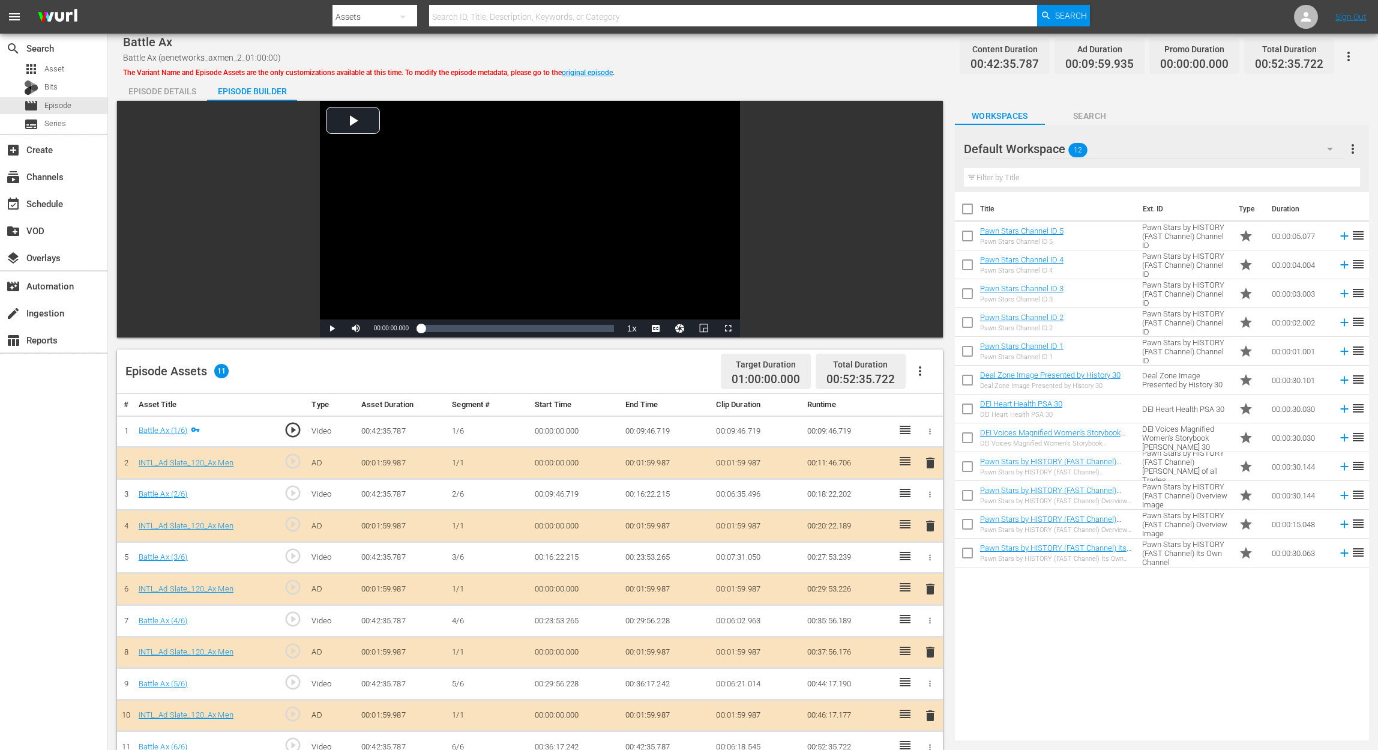
scroll to position [80, 0]
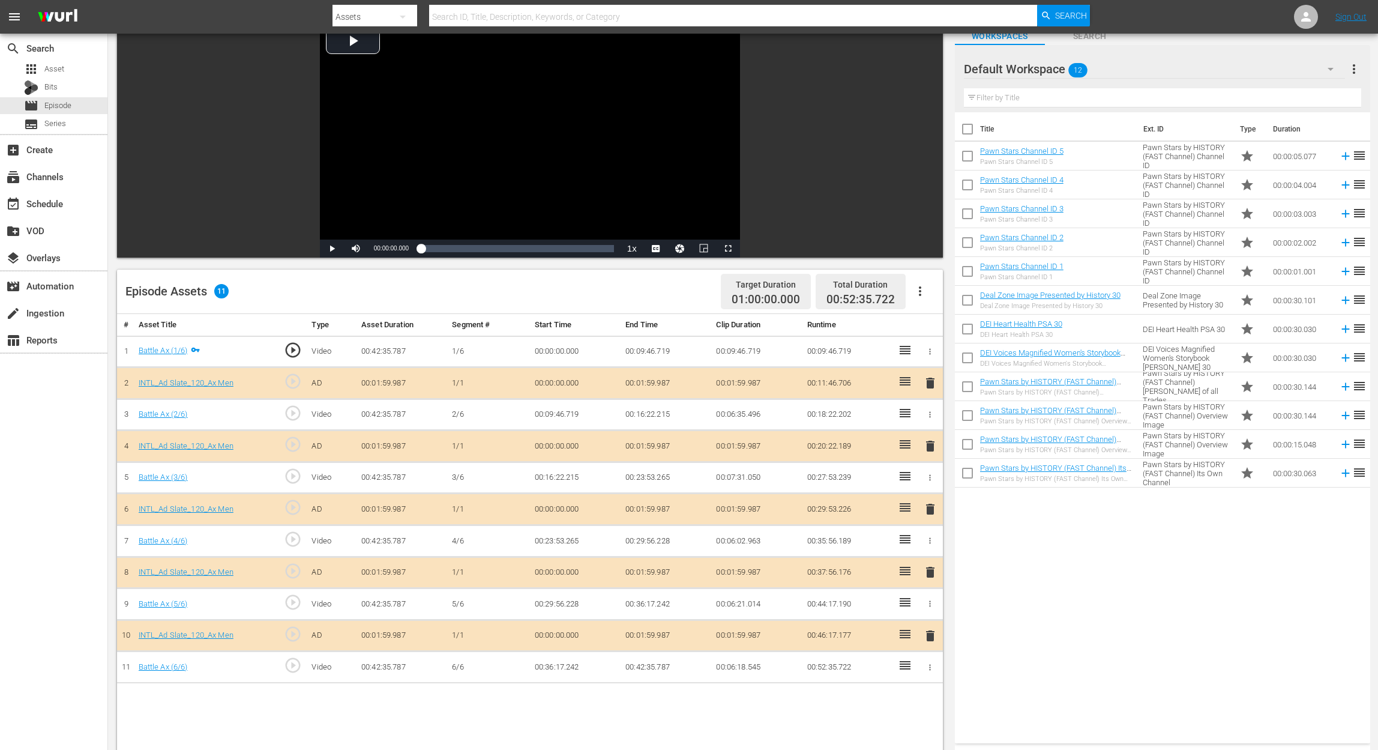
click at [927, 509] on span "delete" at bounding box center [930, 509] width 14 height 14
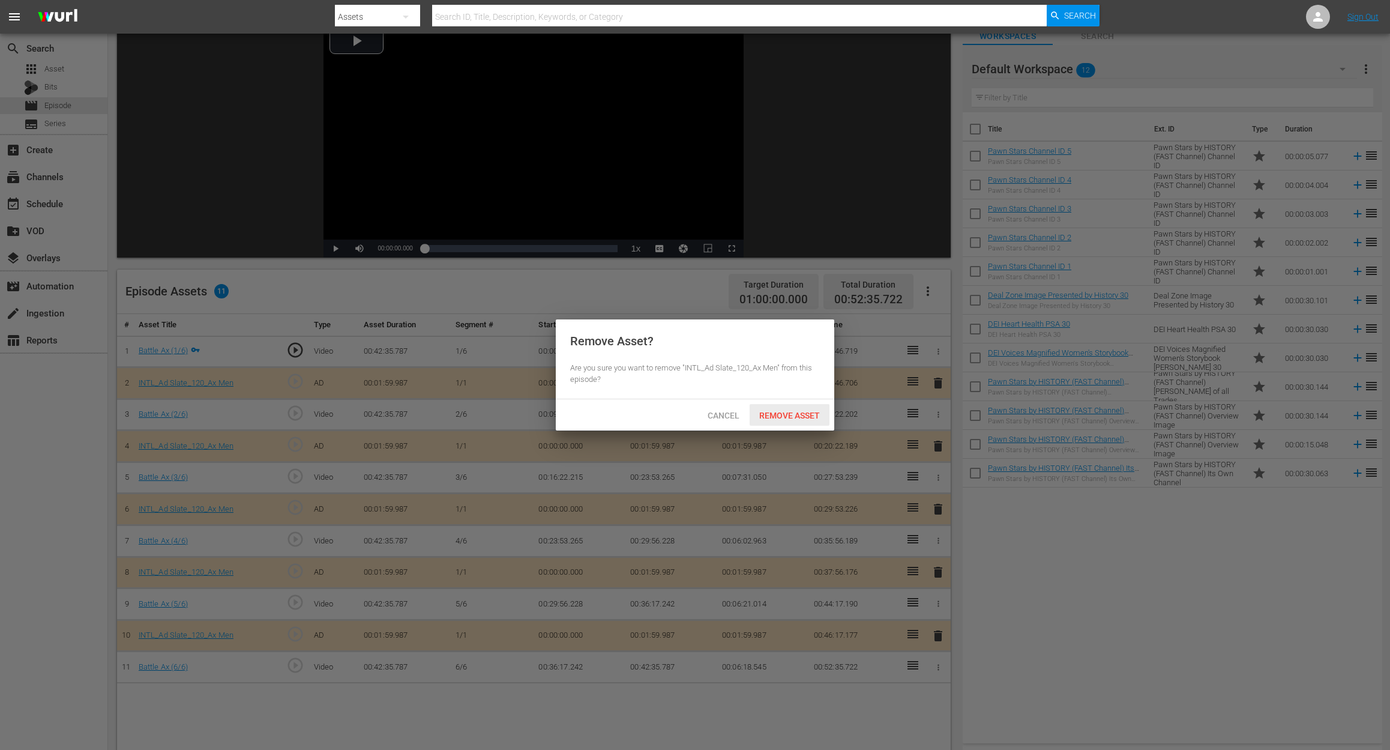
click at [795, 412] on span "Remove Asset" at bounding box center [790, 416] width 80 height 10
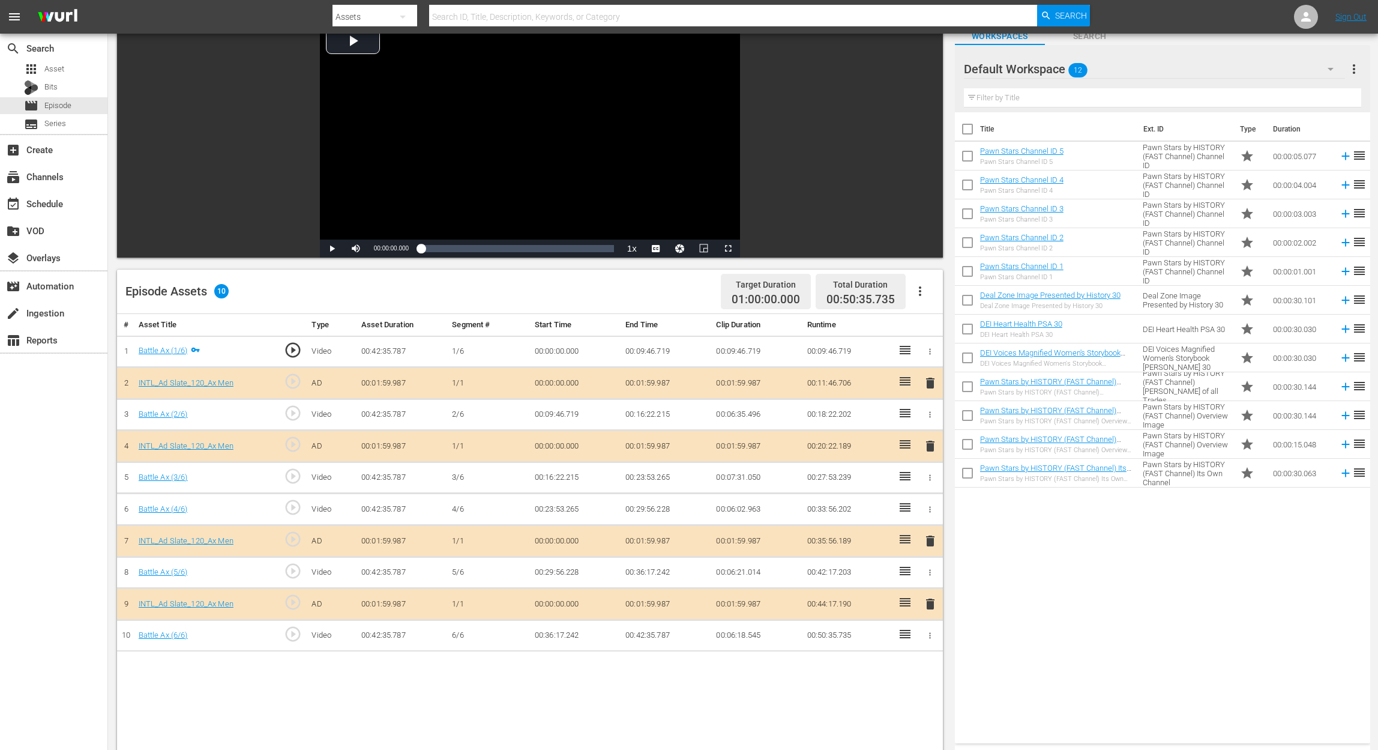
click at [1042, 68] on icon "button" at bounding box center [1331, 69] width 14 height 14
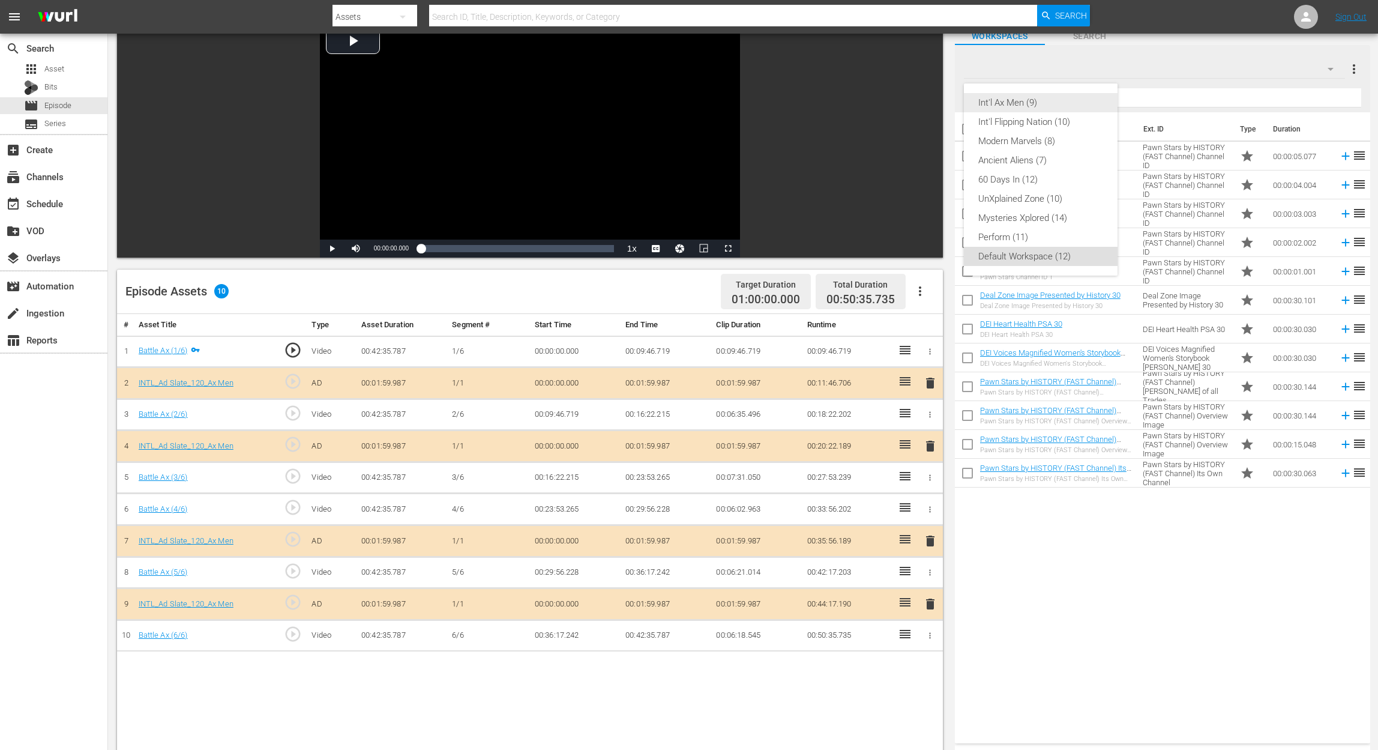
click at [1042, 107] on div "Int'l Ax Men (9)" at bounding box center [1040, 102] width 125 height 19
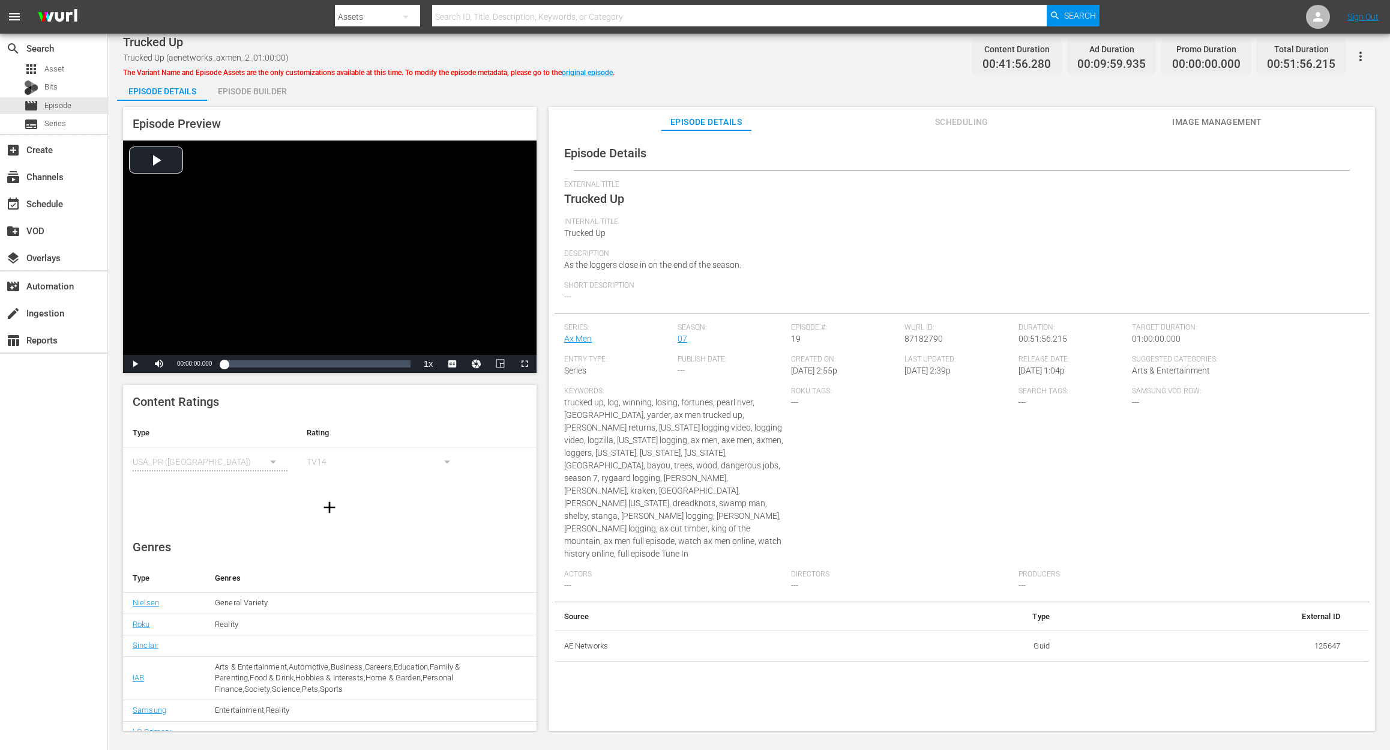
click at [250, 99] on div "Episode Builder" at bounding box center [252, 91] width 90 height 29
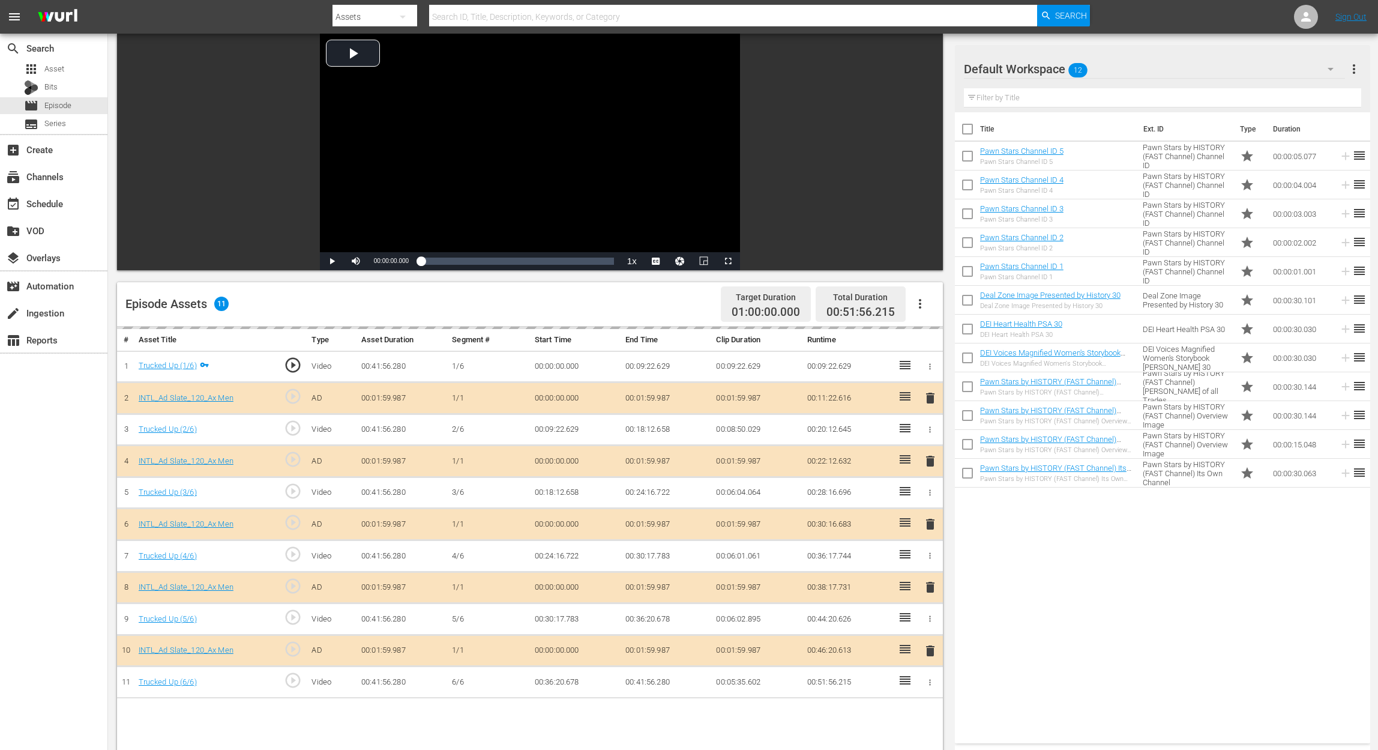
scroll to position [160, 0]
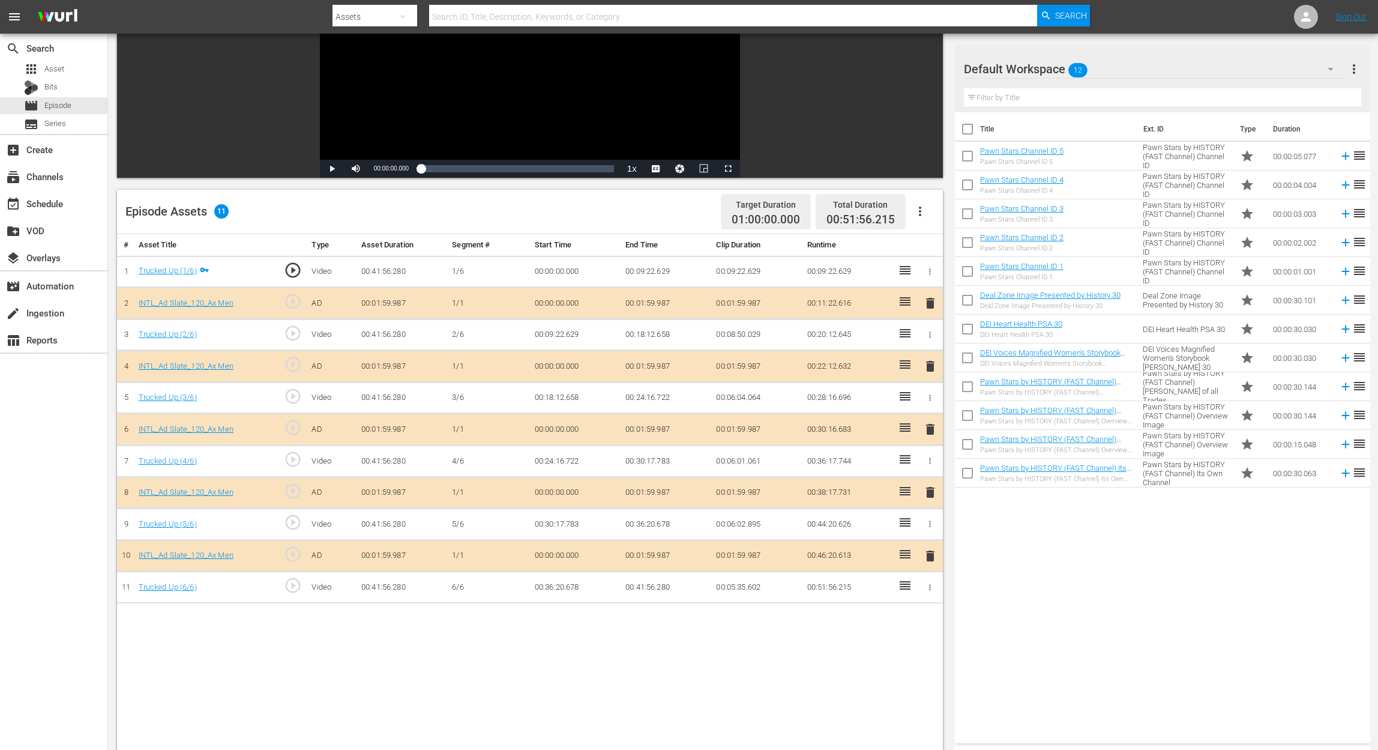
click at [929, 426] on span "delete" at bounding box center [930, 429] width 14 height 14
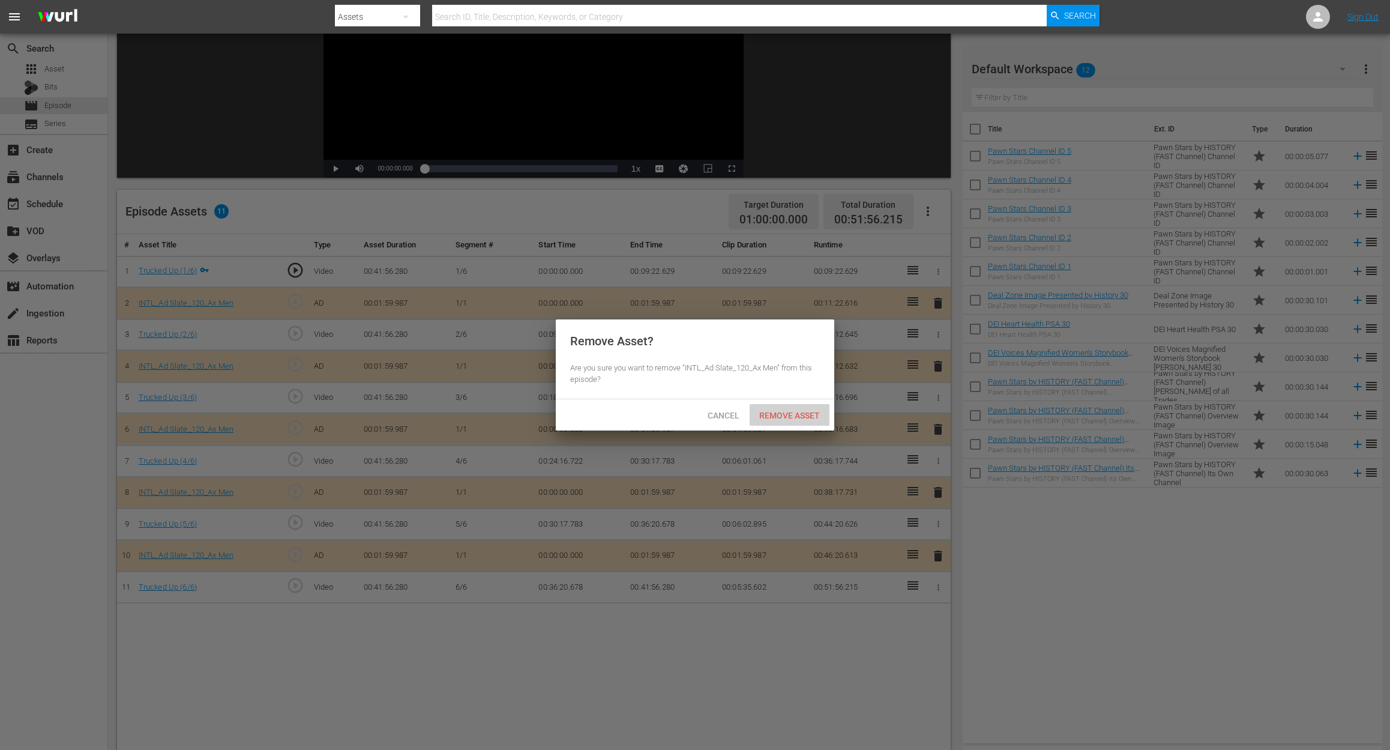
click at [777, 419] on span "Remove Asset" at bounding box center [790, 416] width 80 height 10
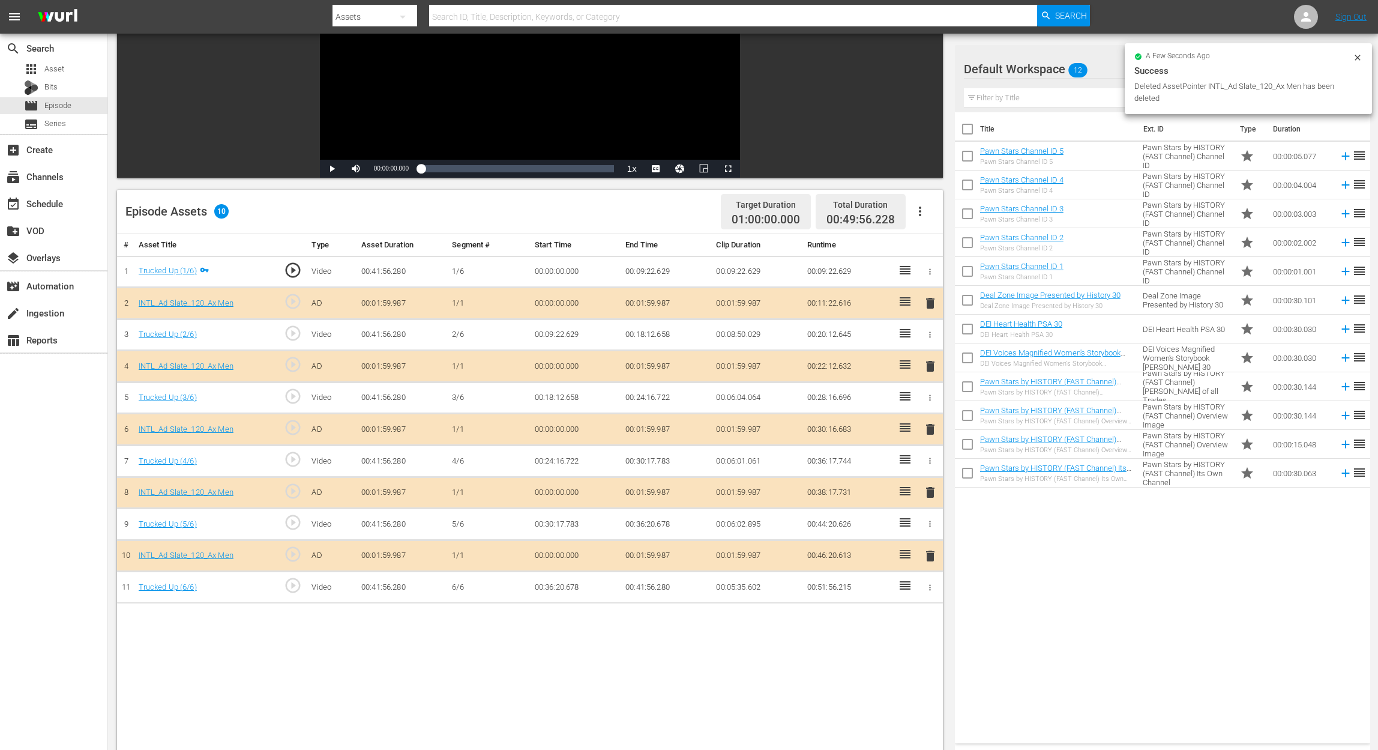
click at [1042, 70] on div "Success" at bounding box center [1249, 71] width 228 height 14
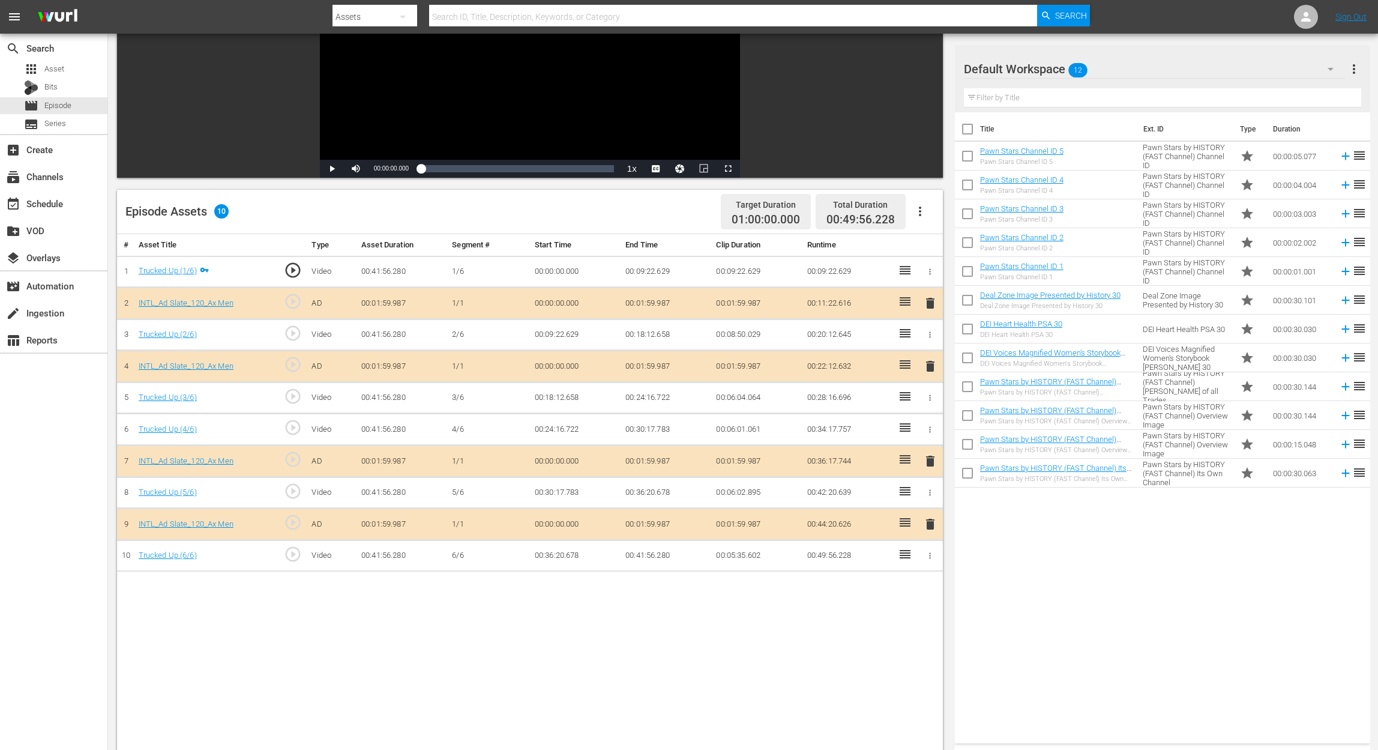
click at [1042, 68] on icon "button" at bounding box center [1331, 69] width 6 height 3
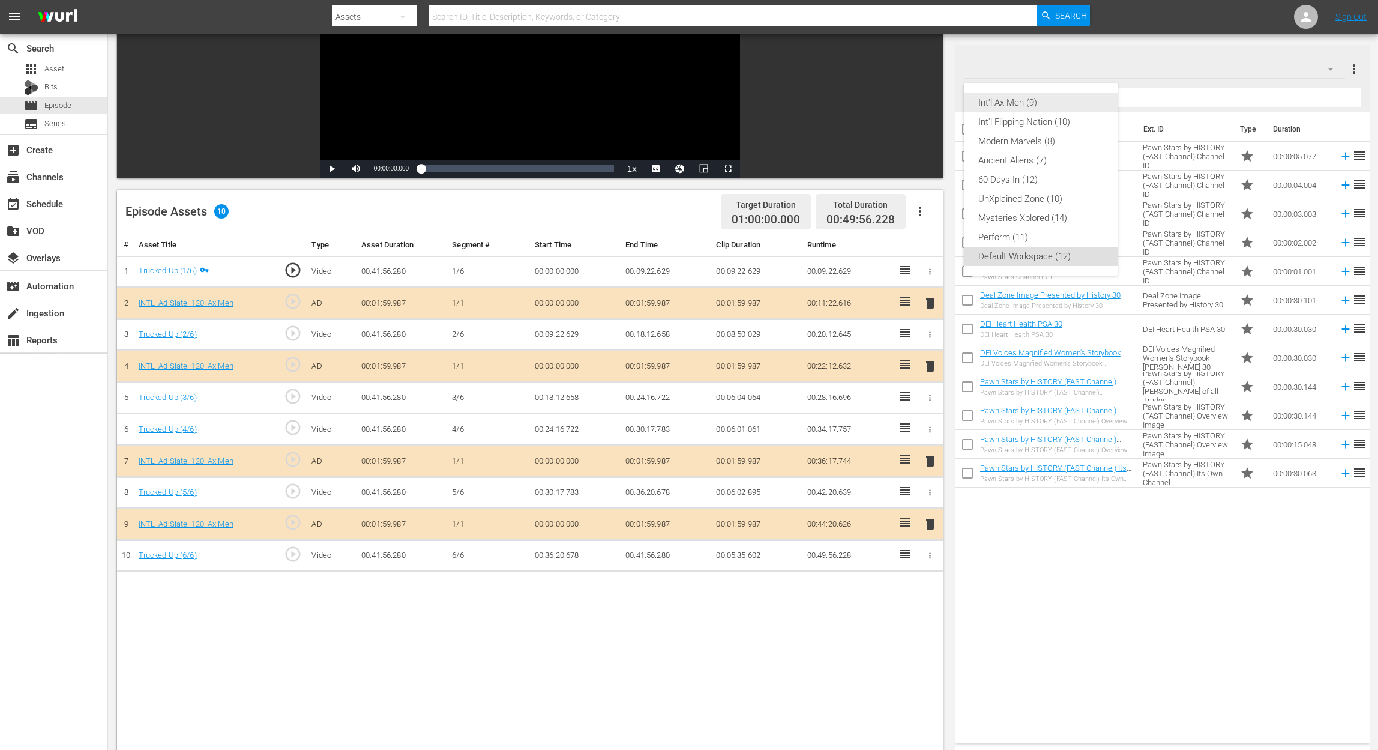
click at [1039, 99] on div "Int'l Ax Men (9)" at bounding box center [1040, 102] width 125 height 19
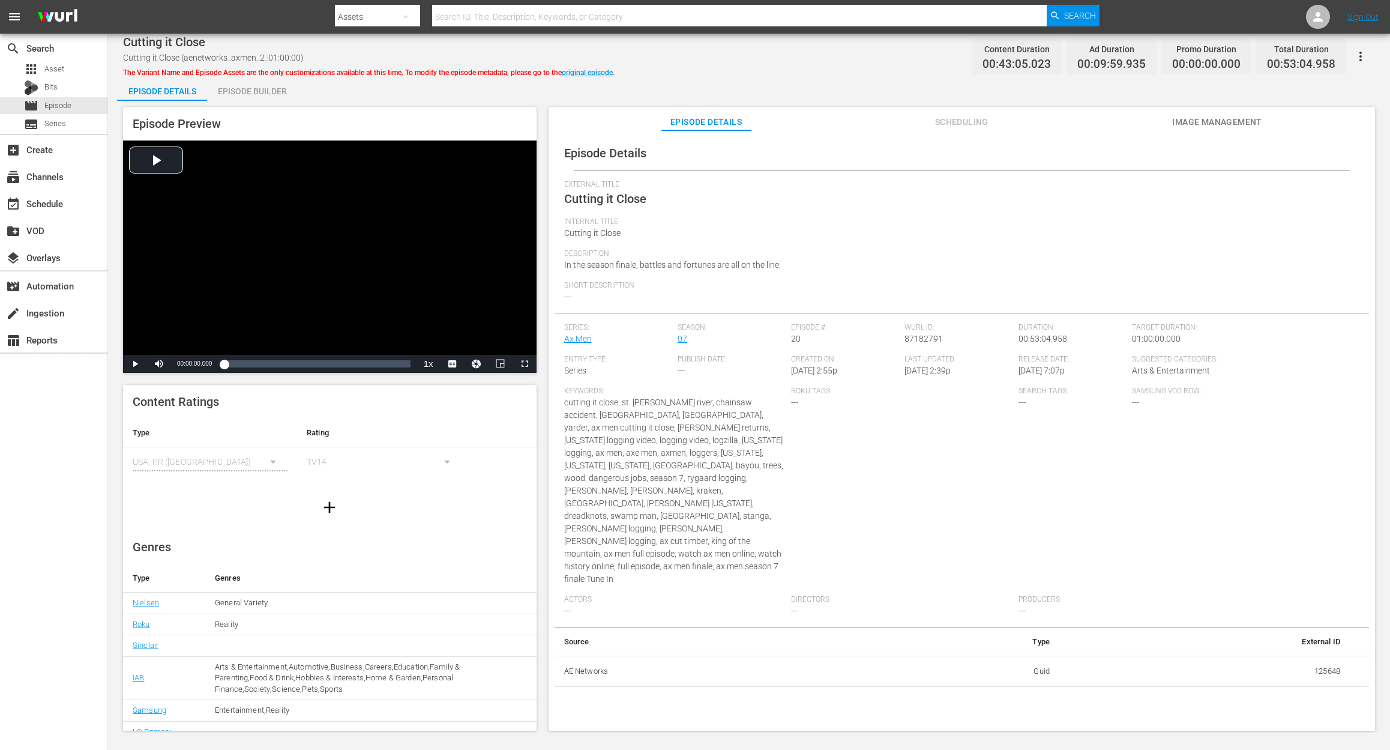
click at [248, 90] on div "Episode Builder" at bounding box center [252, 91] width 90 height 29
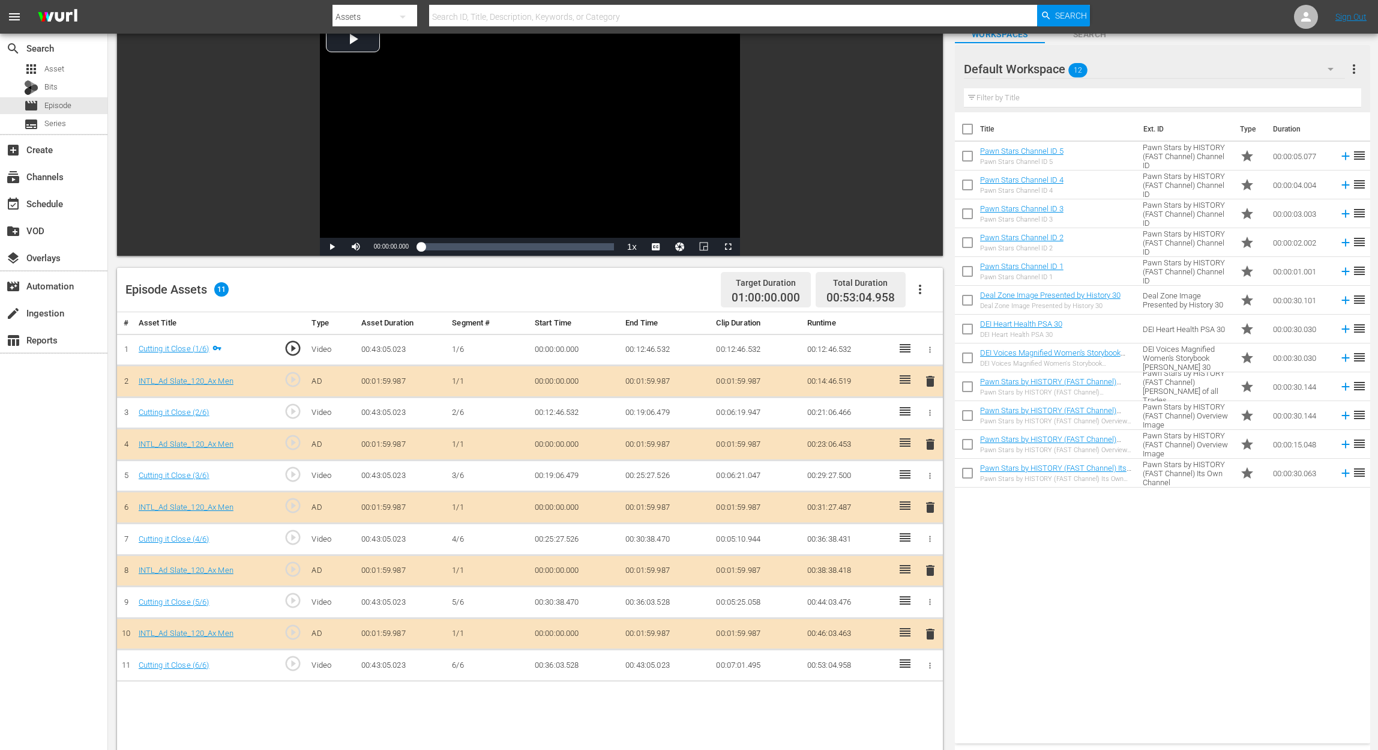
scroll to position [160, 0]
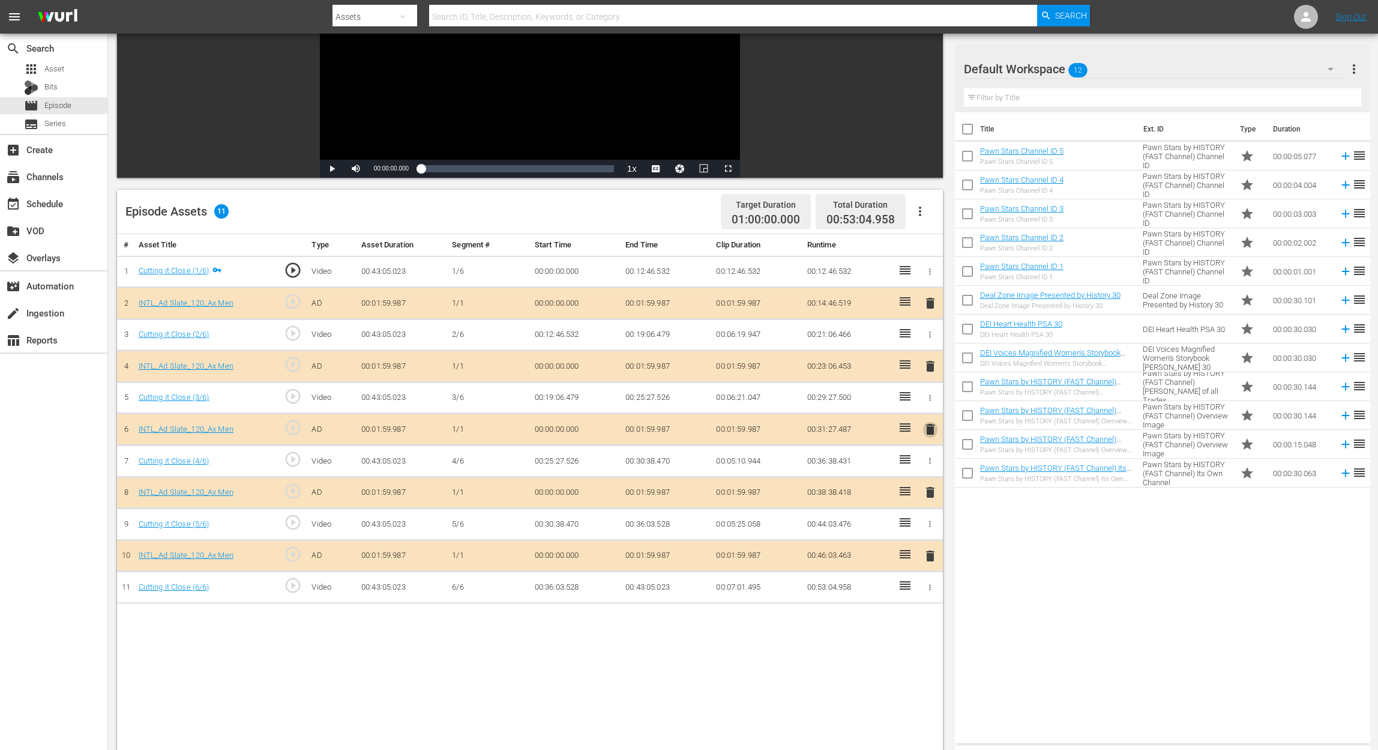
click at [928, 432] on span "delete" at bounding box center [930, 429] width 14 height 14
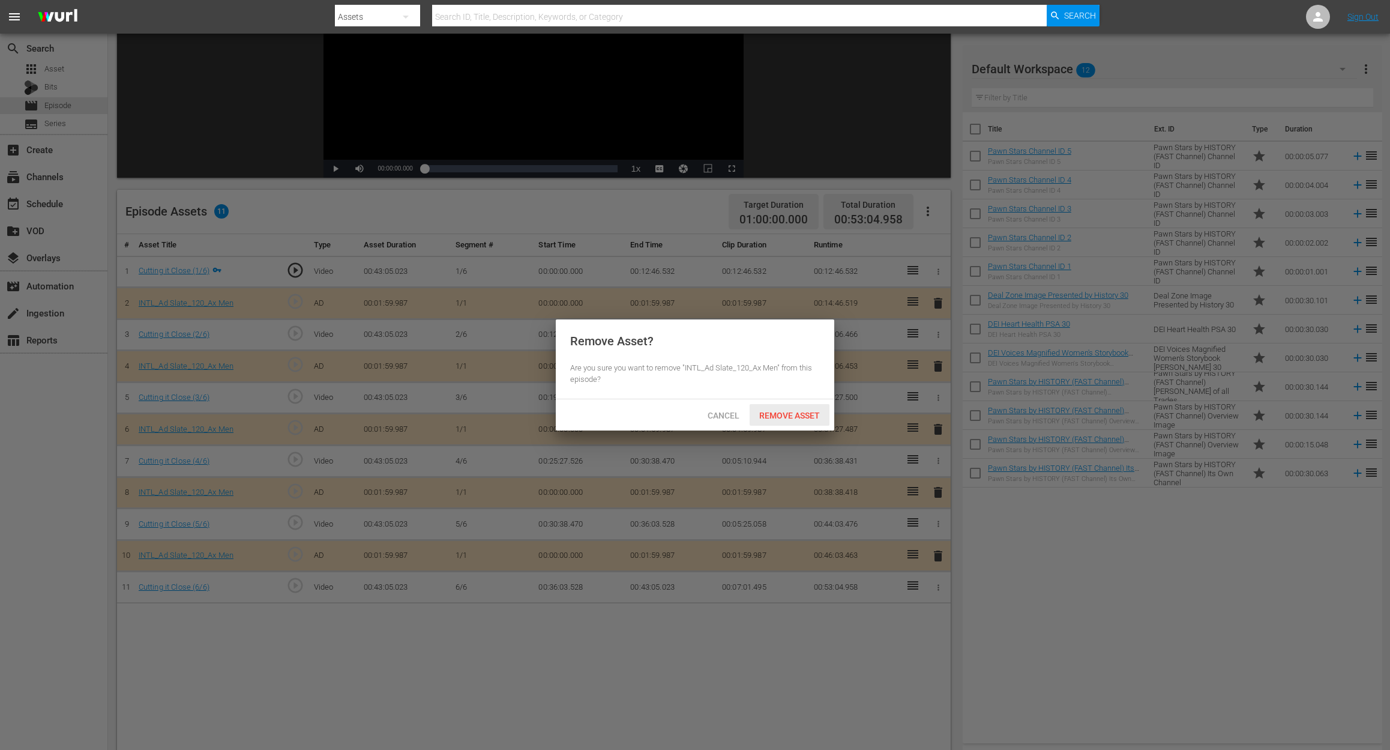
drag, startPoint x: 796, startPoint y: 417, endPoint x: 801, endPoint y: 289, distance: 127.4
click at [795, 417] on span "Remove Asset" at bounding box center [790, 416] width 80 height 10
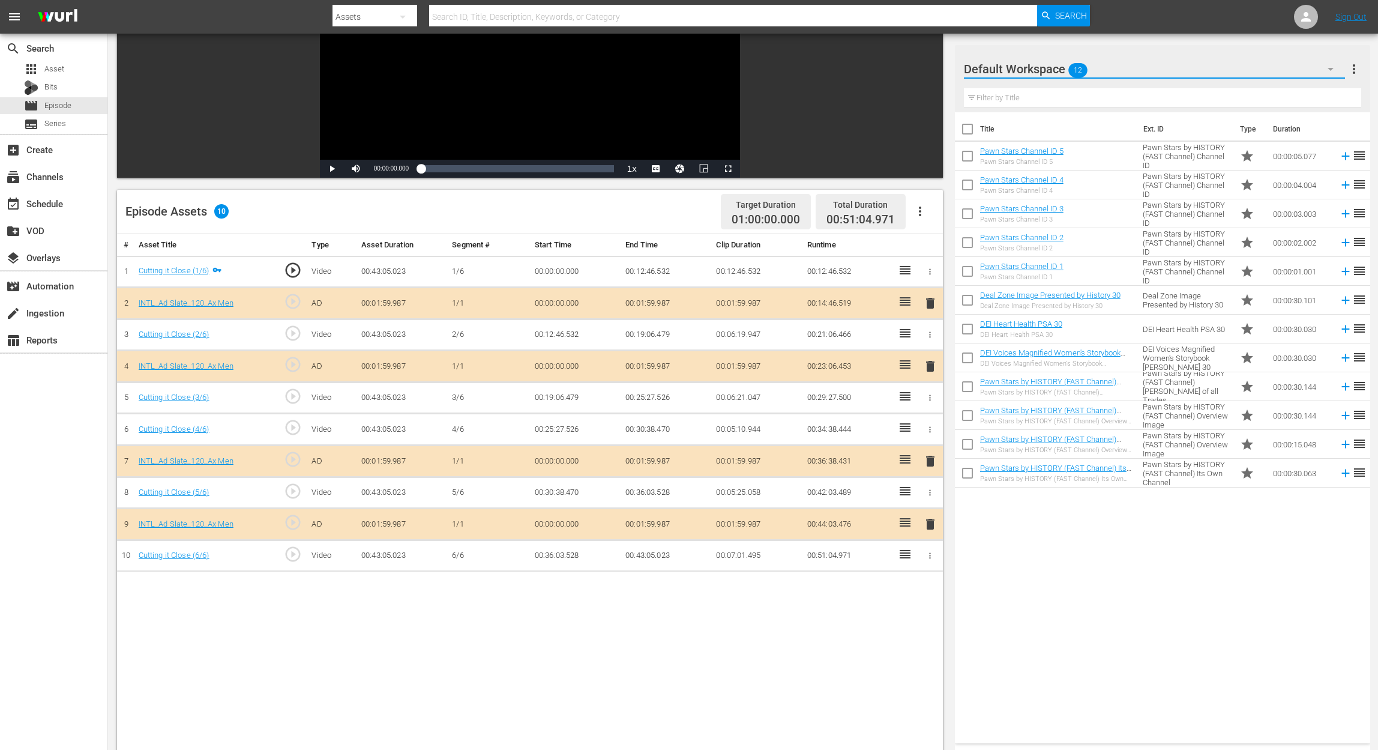
click at [1042, 68] on button "button" at bounding box center [1330, 69] width 29 height 29
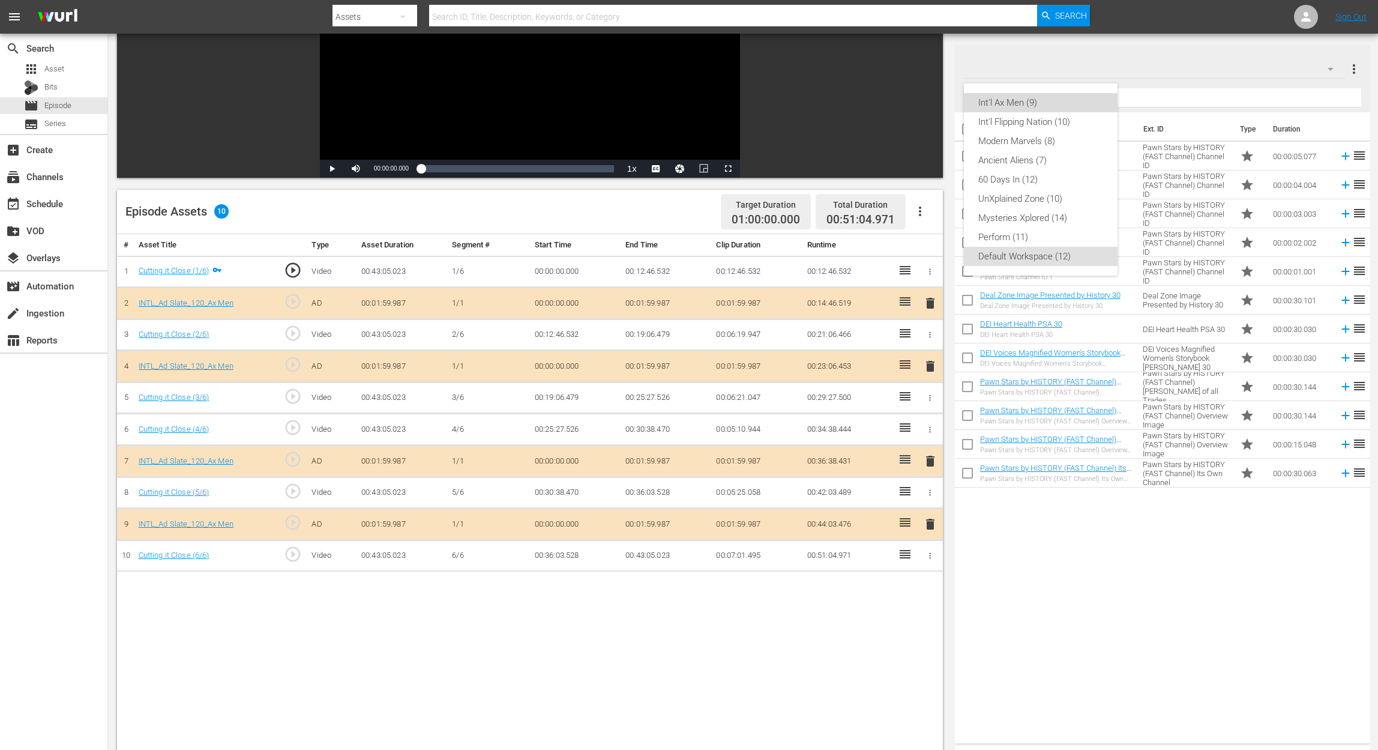
click at [1042, 101] on div "Int'l Ax Men (9)" at bounding box center [1040, 102] width 125 height 19
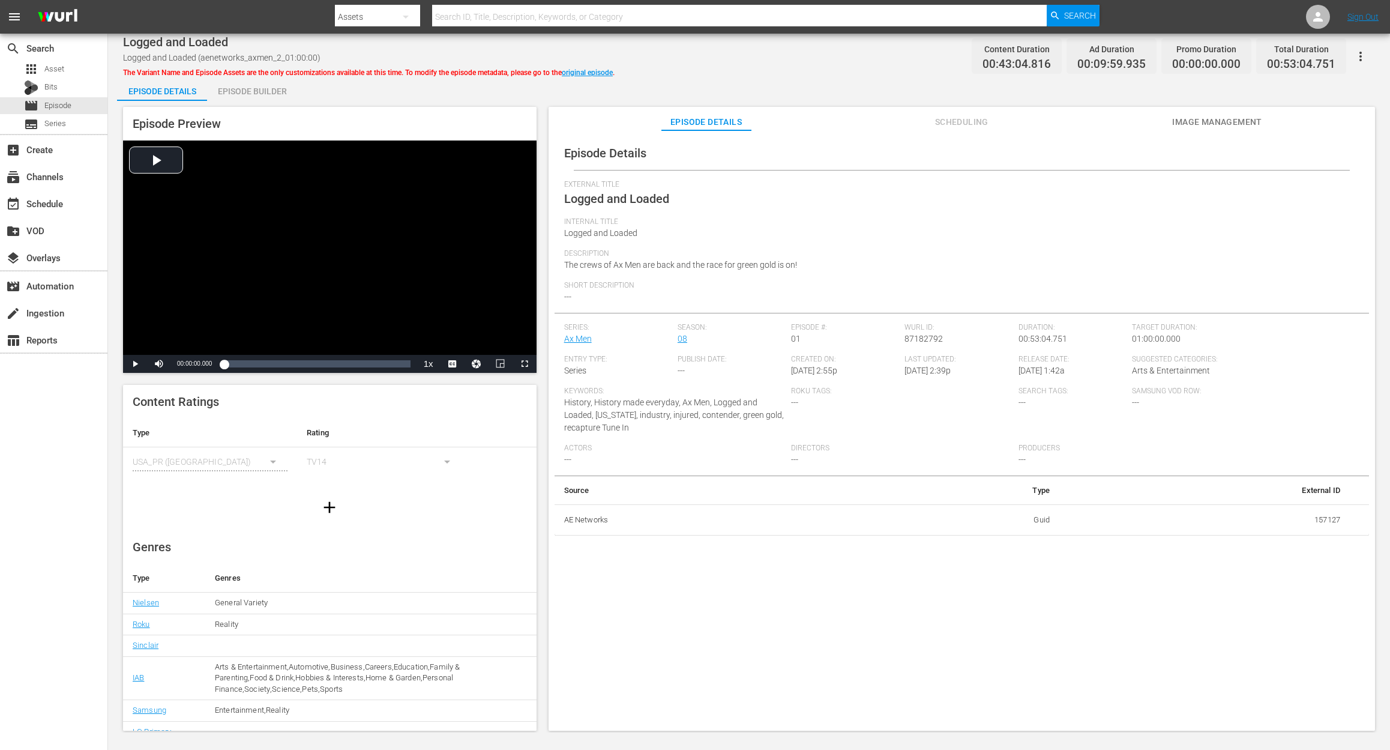
click at [234, 85] on div "Episode Builder" at bounding box center [252, 91] width 90 height 29
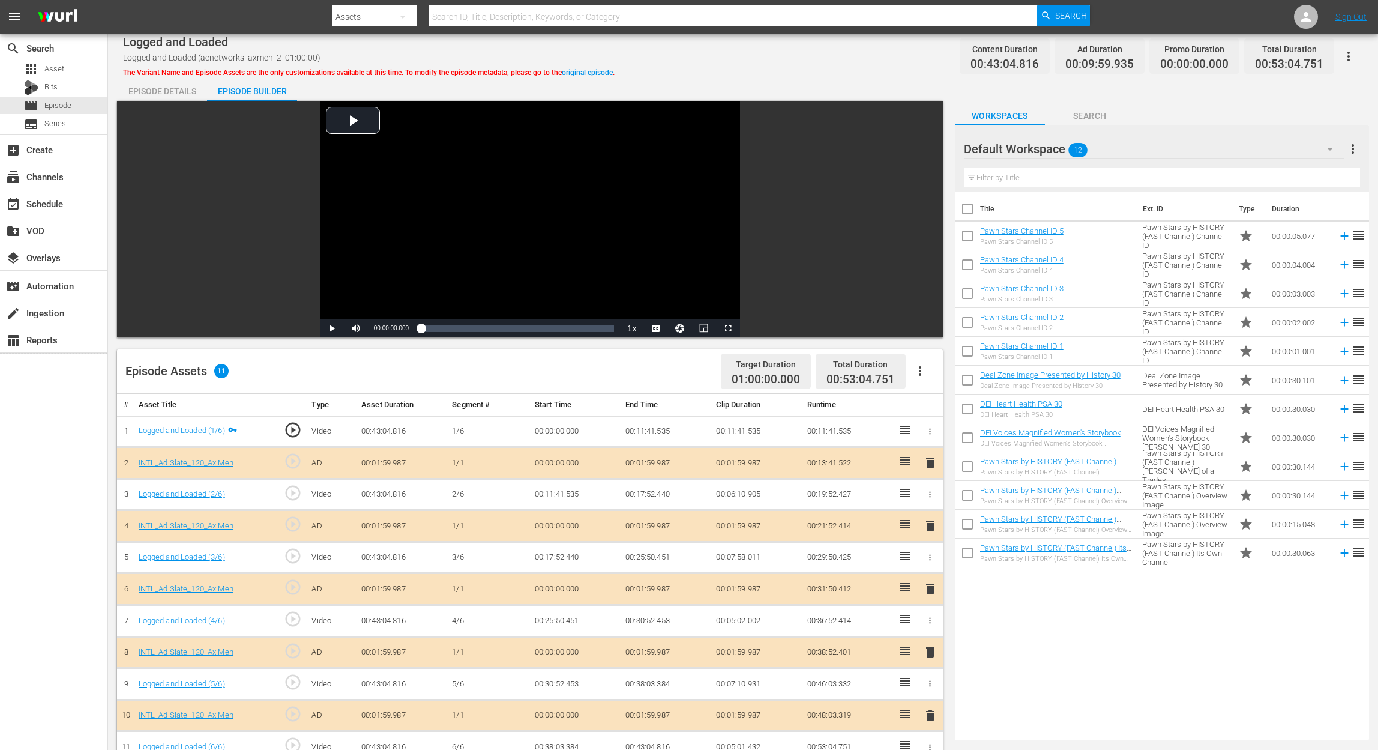
click at [1042, 147] on icon "button" at bounding box center [1330, 149] width 14 height 14
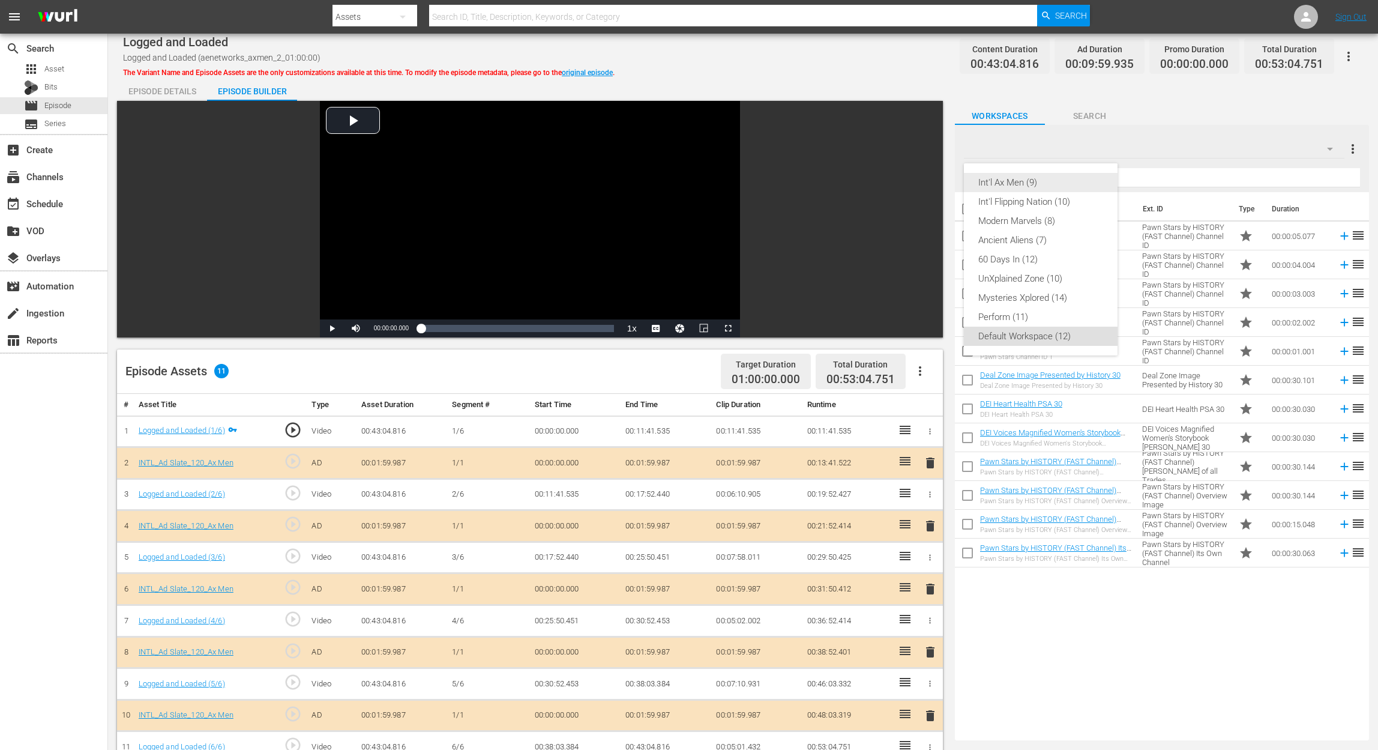
click at [1042, 183] on div "Int'l Ax Men (9)" at bounding box center [1040, 182] width 125 height 19
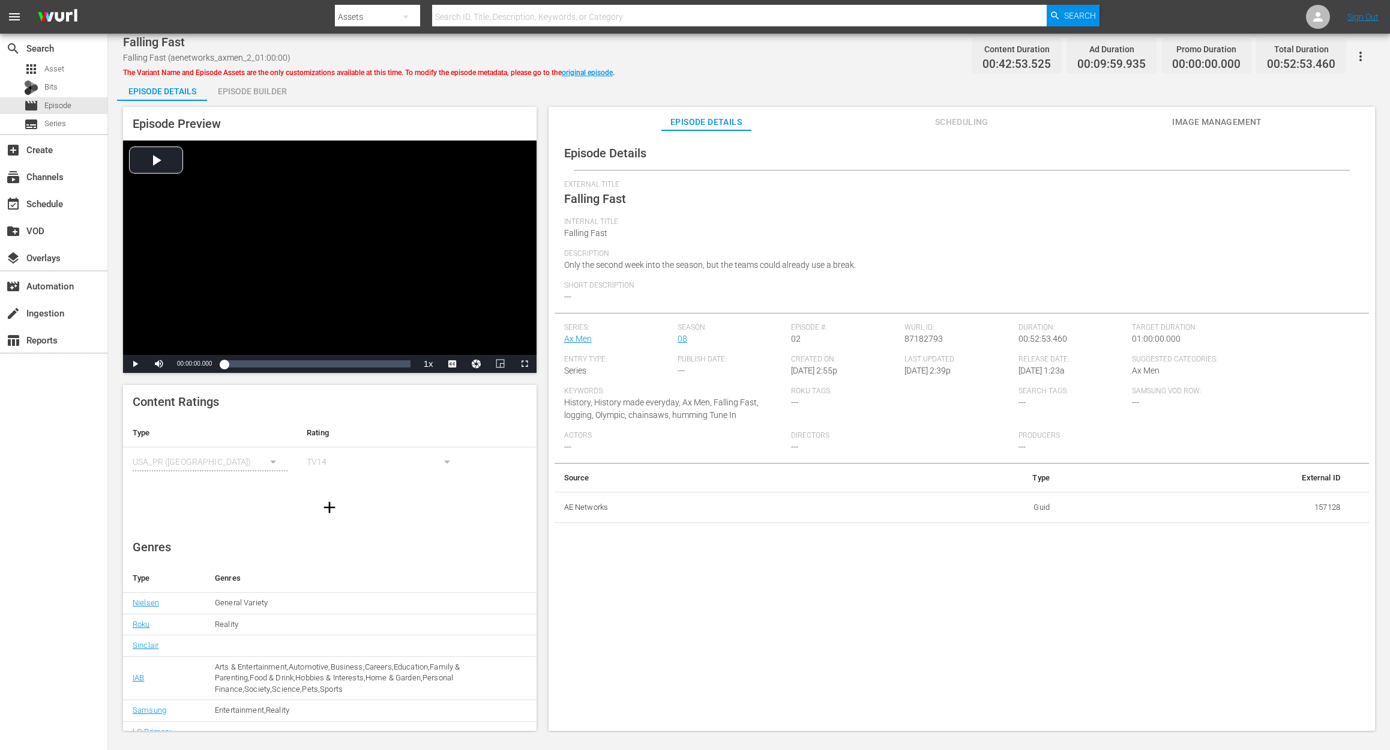
click at [257, 88] on div "Episode Builder" at bounding box center [252, 91] width 90 height 29
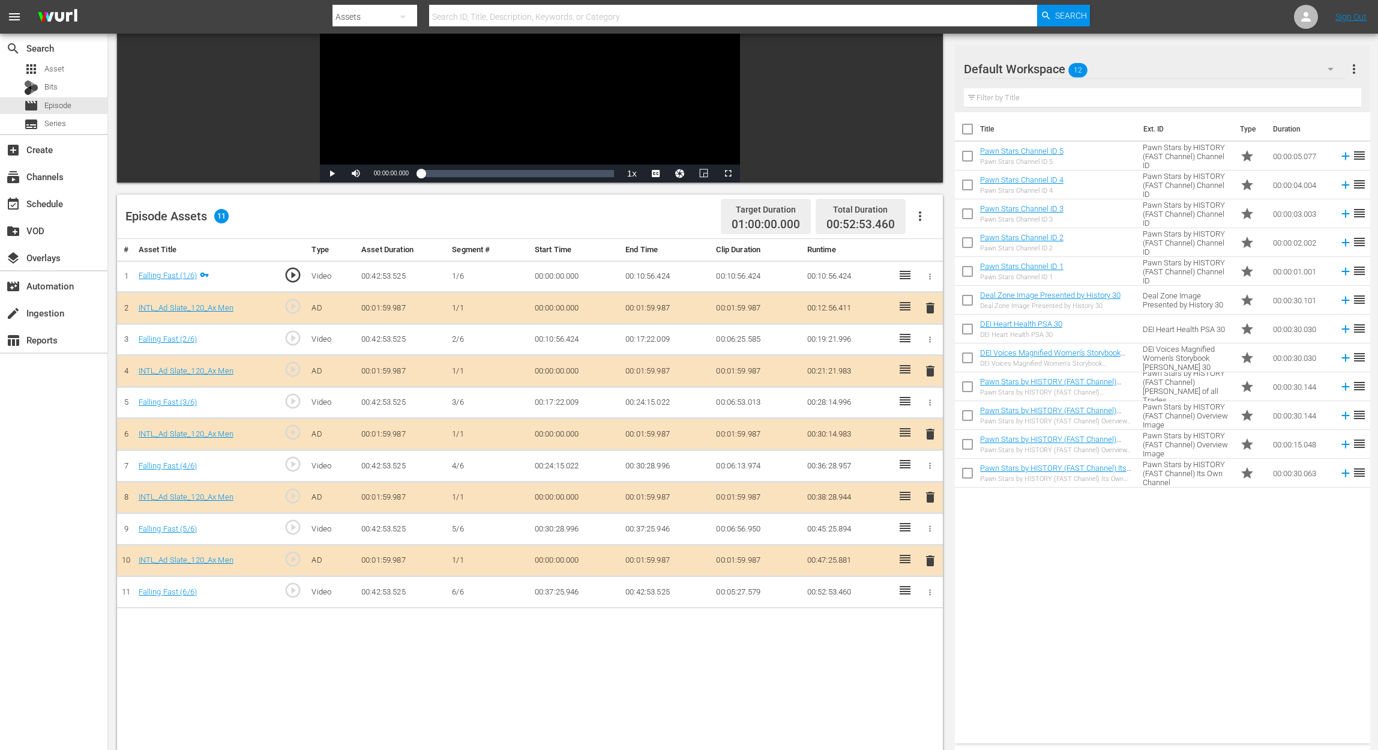
scroll to position [160, 0]
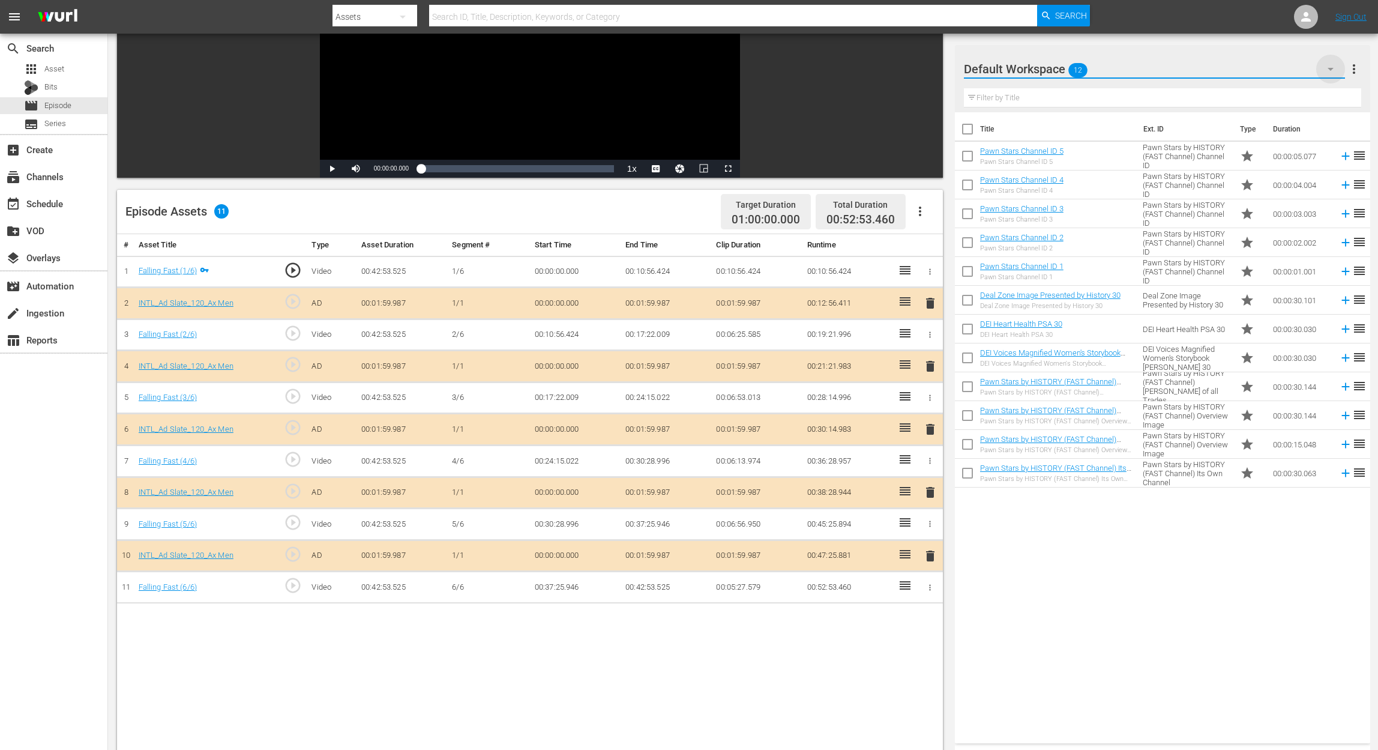
click at [1042, 67] on icon "button" at bounding box center [1331, 69] width 14 height 14
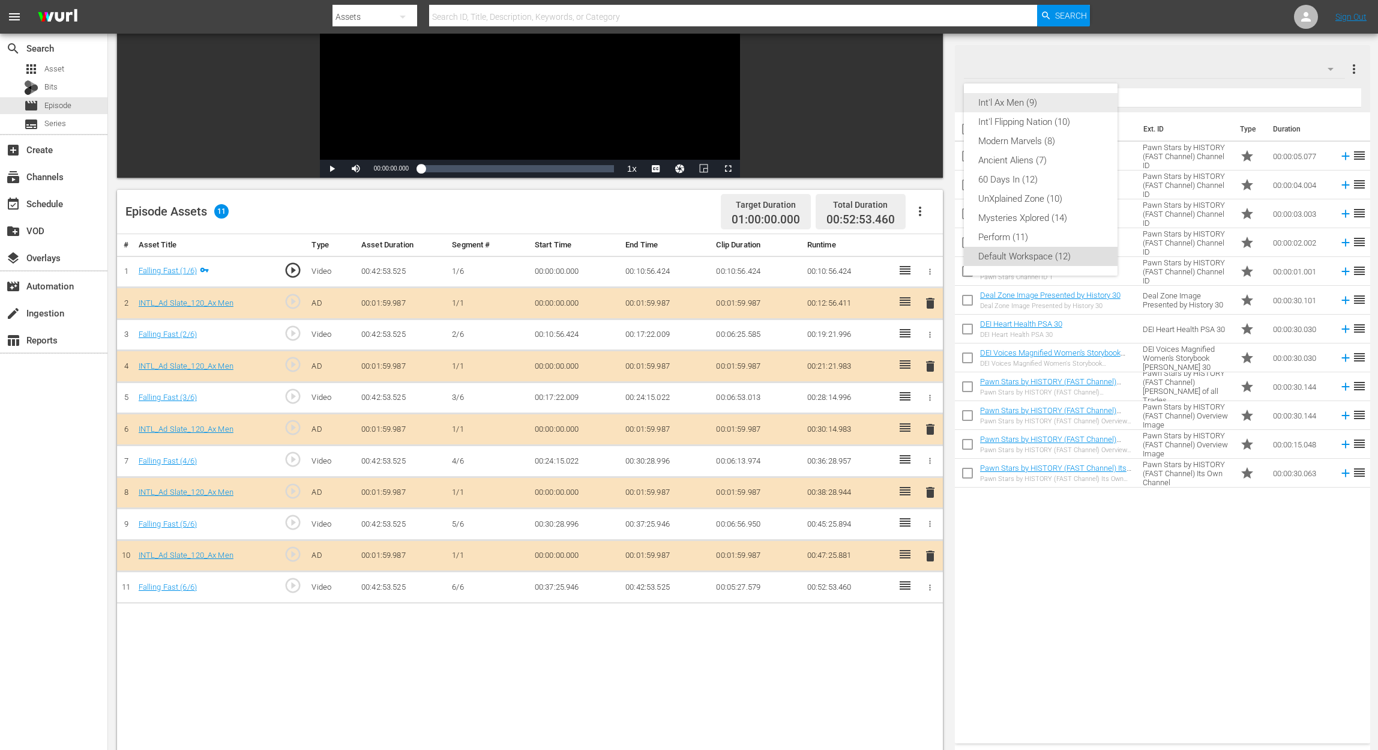
click at [1028, 102] on div "Int'l Ax Men (9)" at bounding box center [1040, 102] width 125 height 19
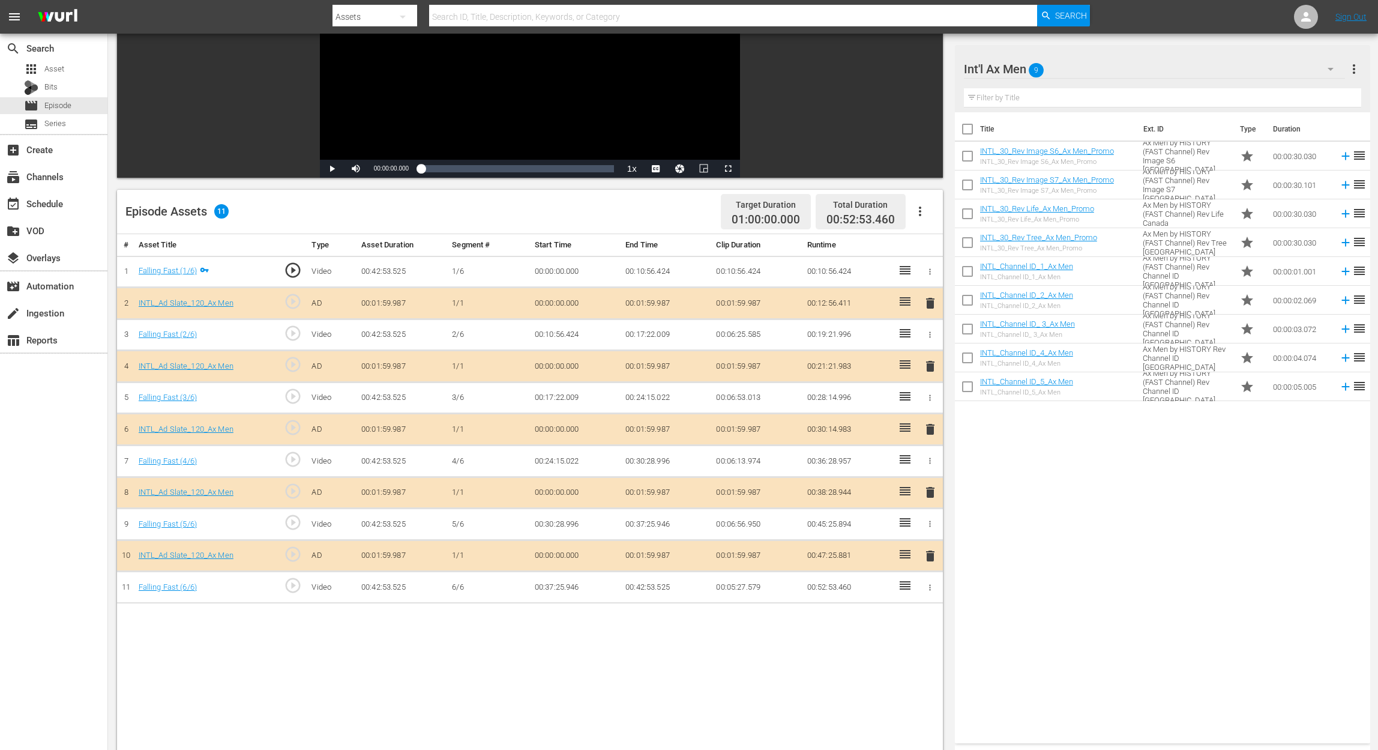
click at [932, 428] on span "delete" at bounding box center [930, 429] width 14 height 14
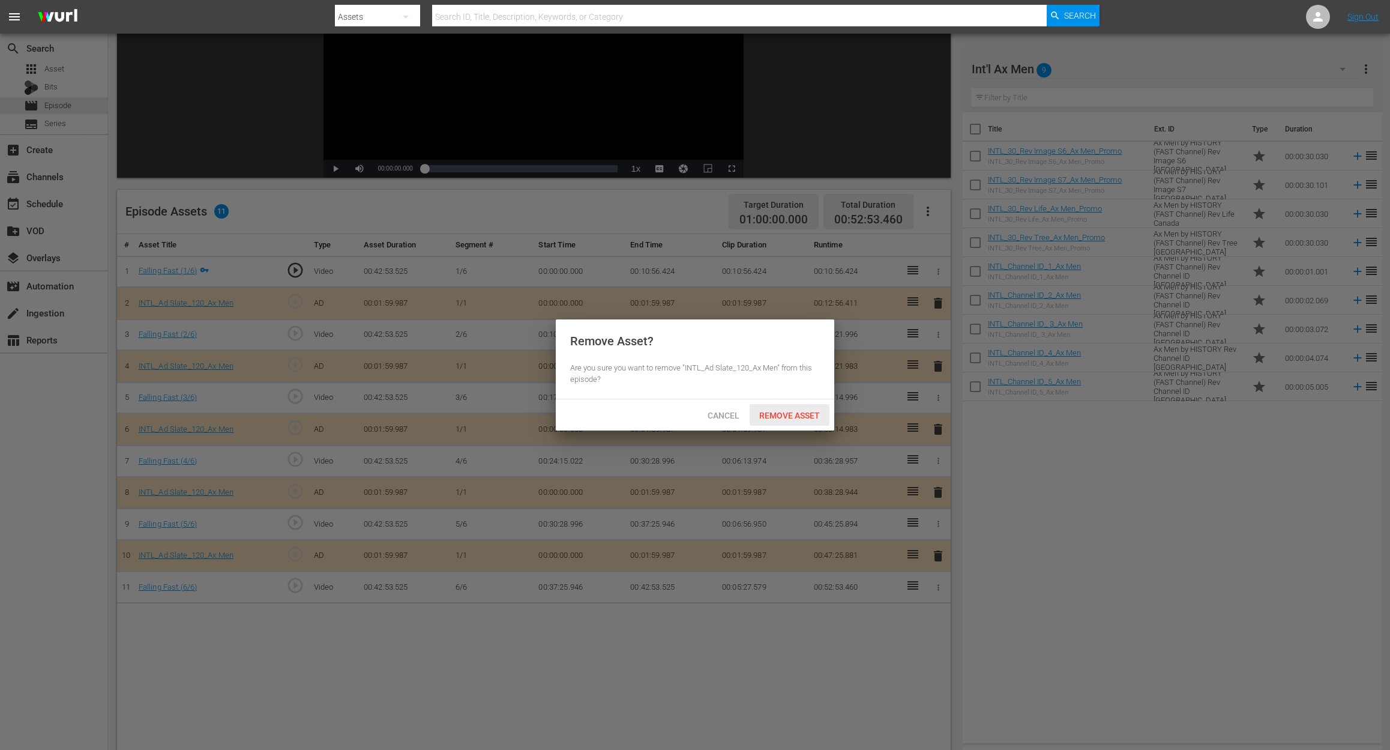
click at [810, 409] on div "Remove Asset" at bounding box center [790, 415] width 80 height 22
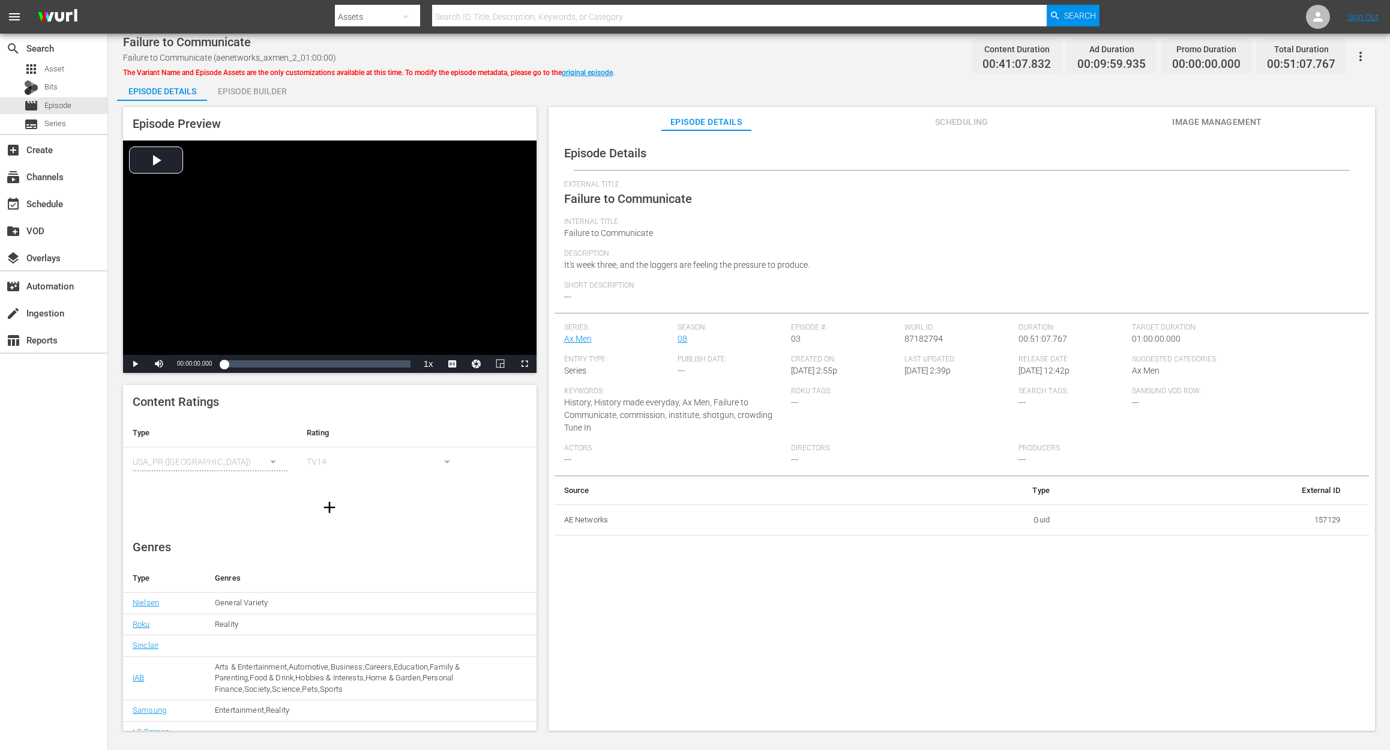
click at [265, 85] on div "Episode Builder" at bounding box center [252, 91] width 90 height 29
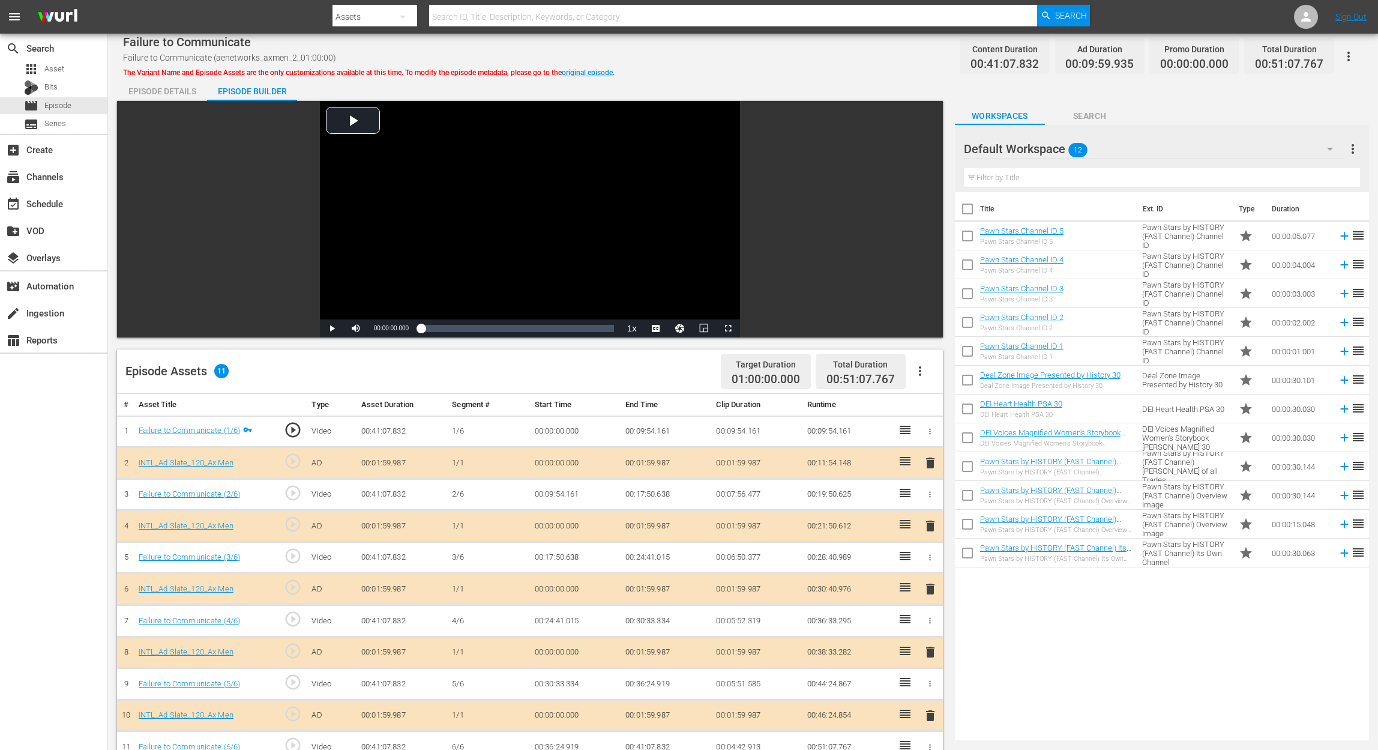
scroll to position [160, 0]
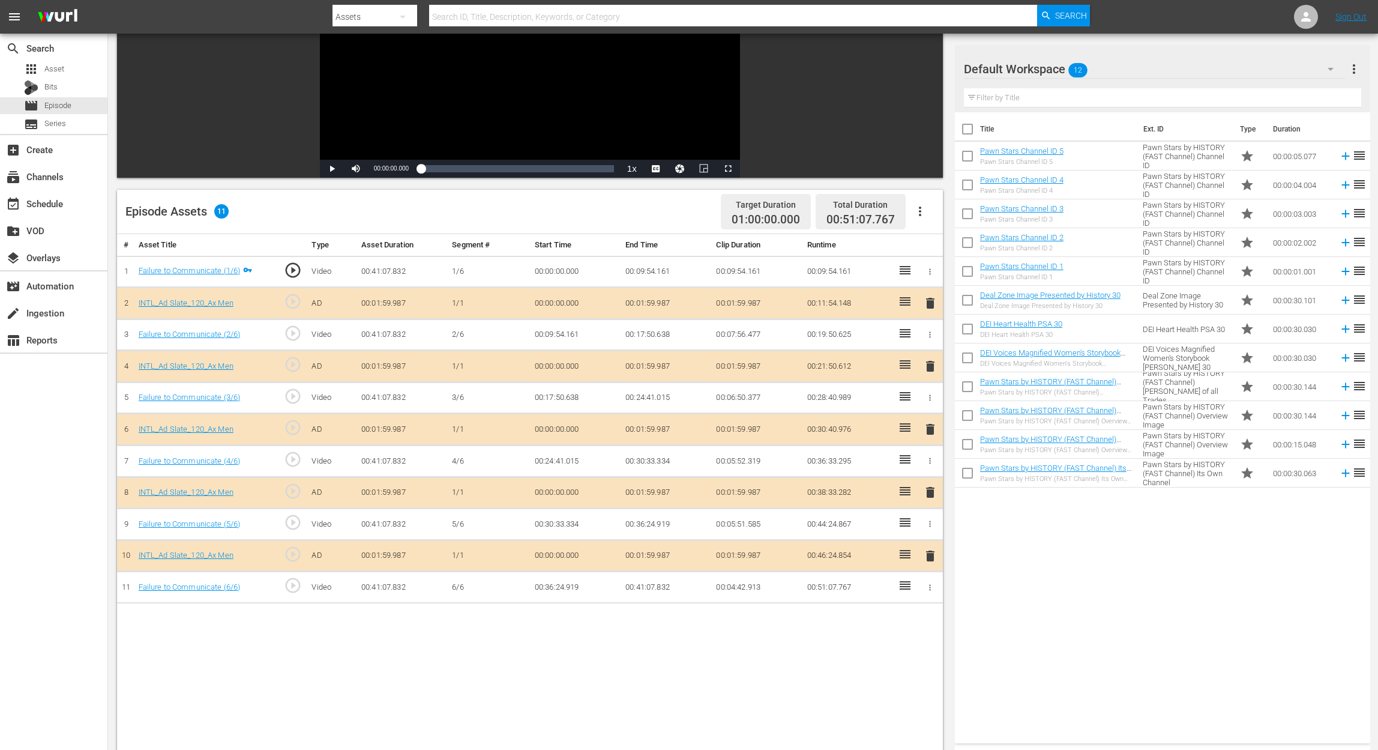
click at [930, 423] on span "delete" at bounding box center [930, 429] width 14 height 14
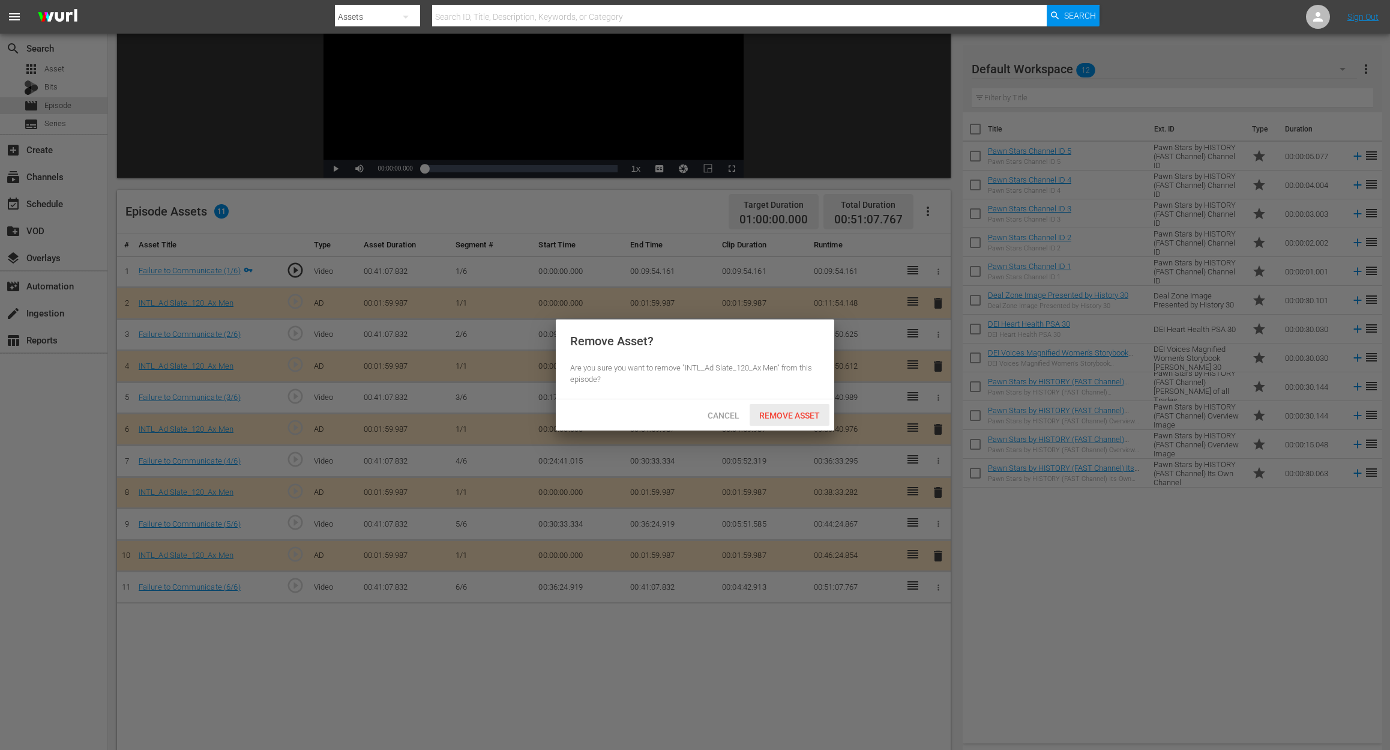
click at [813, 414] on span "Remove Asset" at bounding box center [790, 416] width 80 height 10
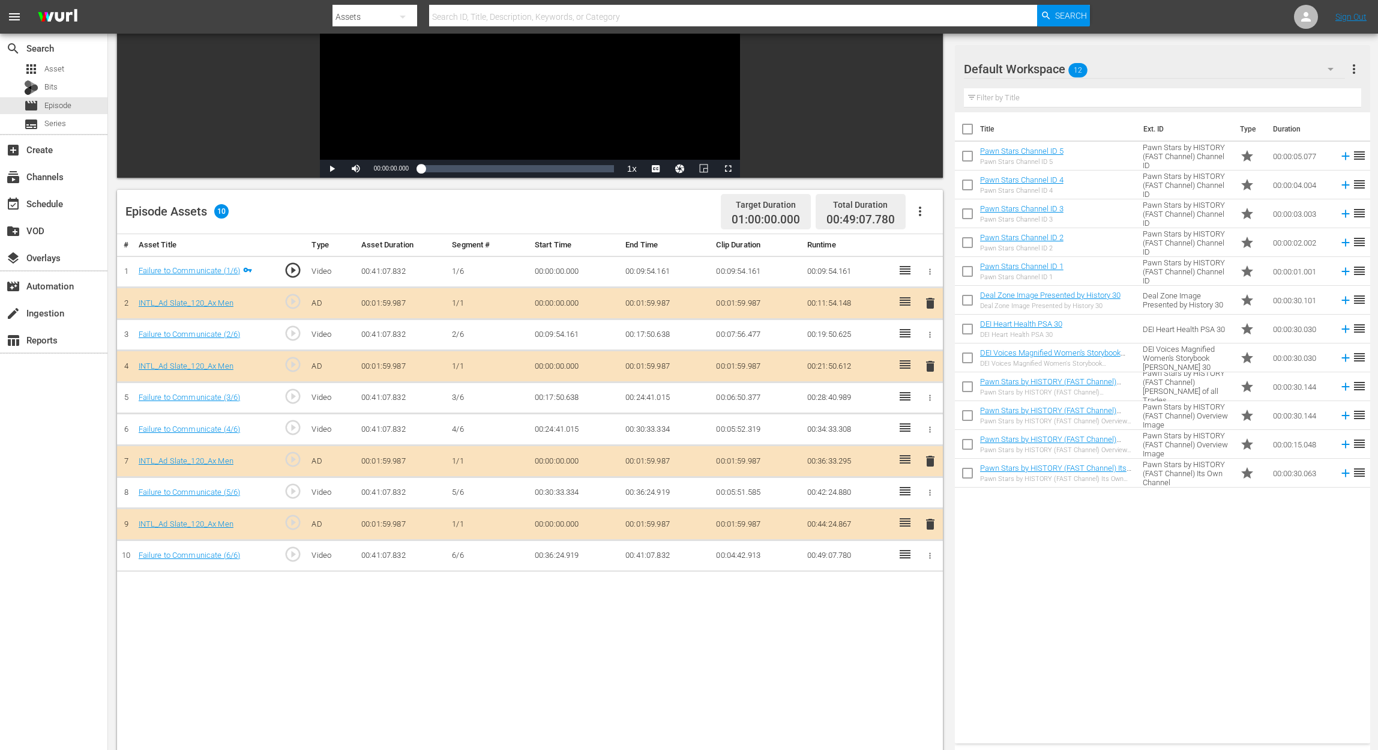
click at [1042, 65] on icon "button" at bounding box center [1331, 69] width 14 height 14
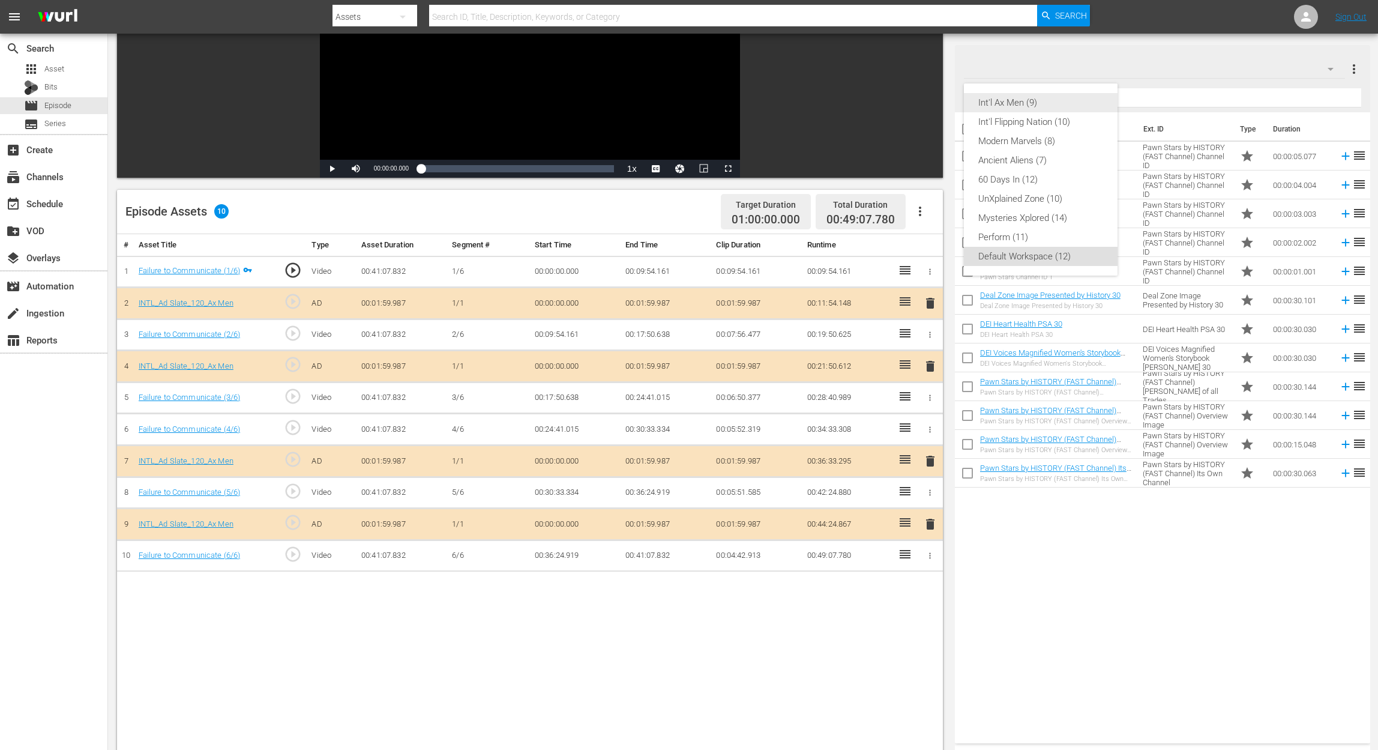
click at [995, 106] on div "Int'l Ax Men (9)" at bounding box center [1040, 102] width 125 height 19
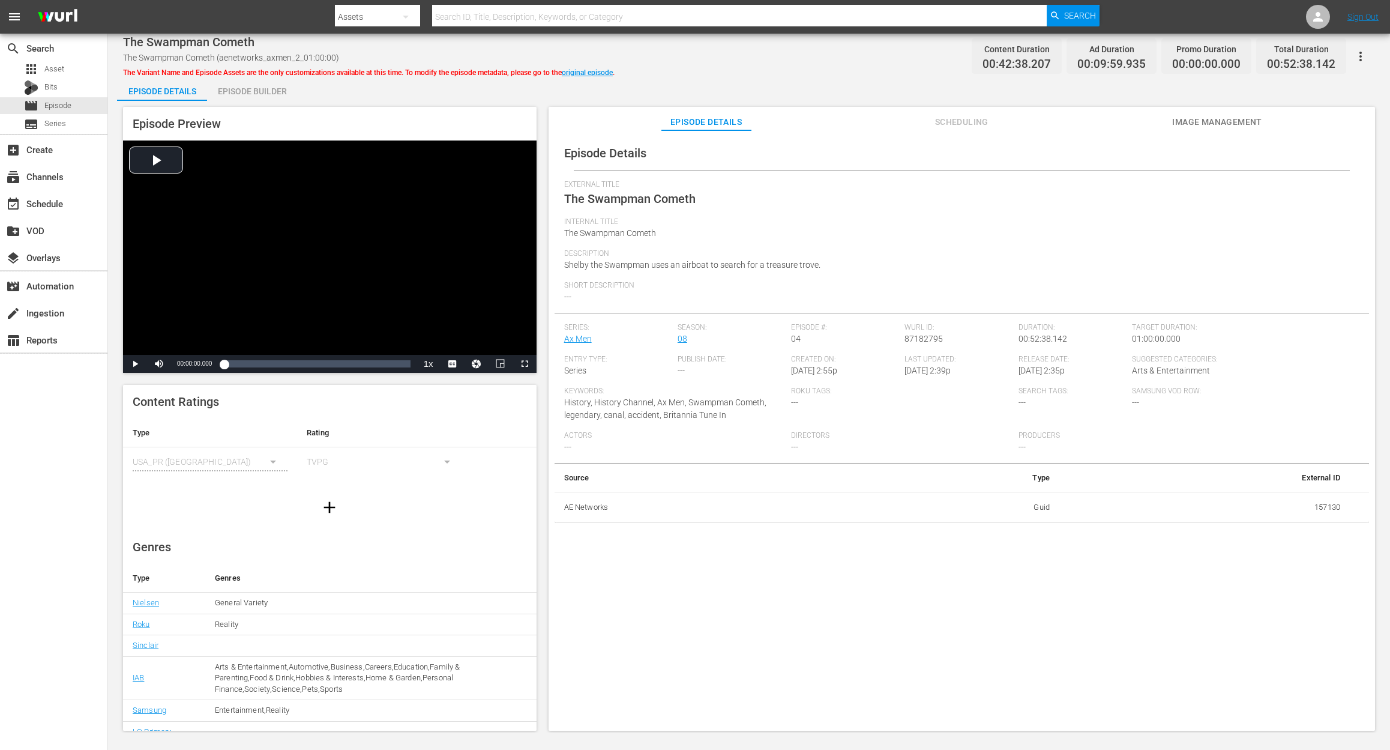
click at [250, 91] on div "Episode Builder" at bounding box center [252, 91] width 90 height 29
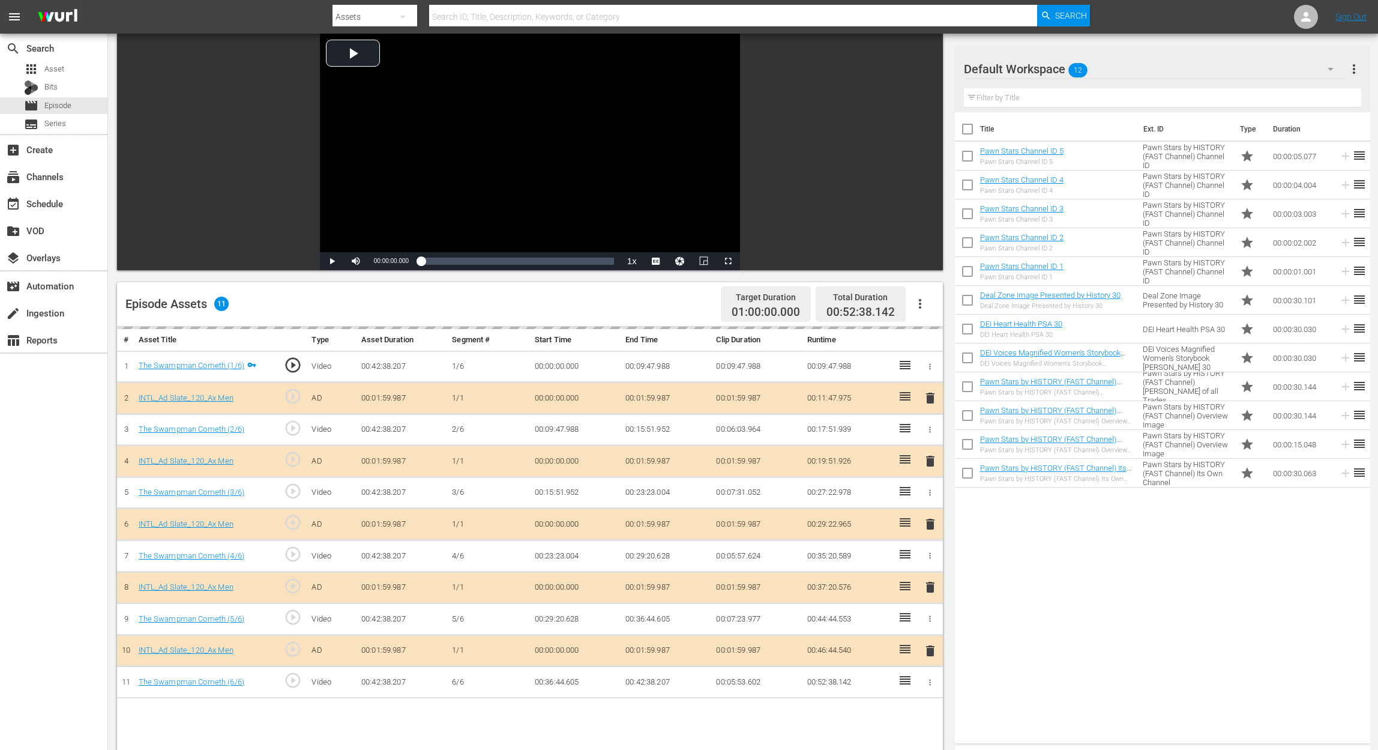
scroll to position [160, 0]
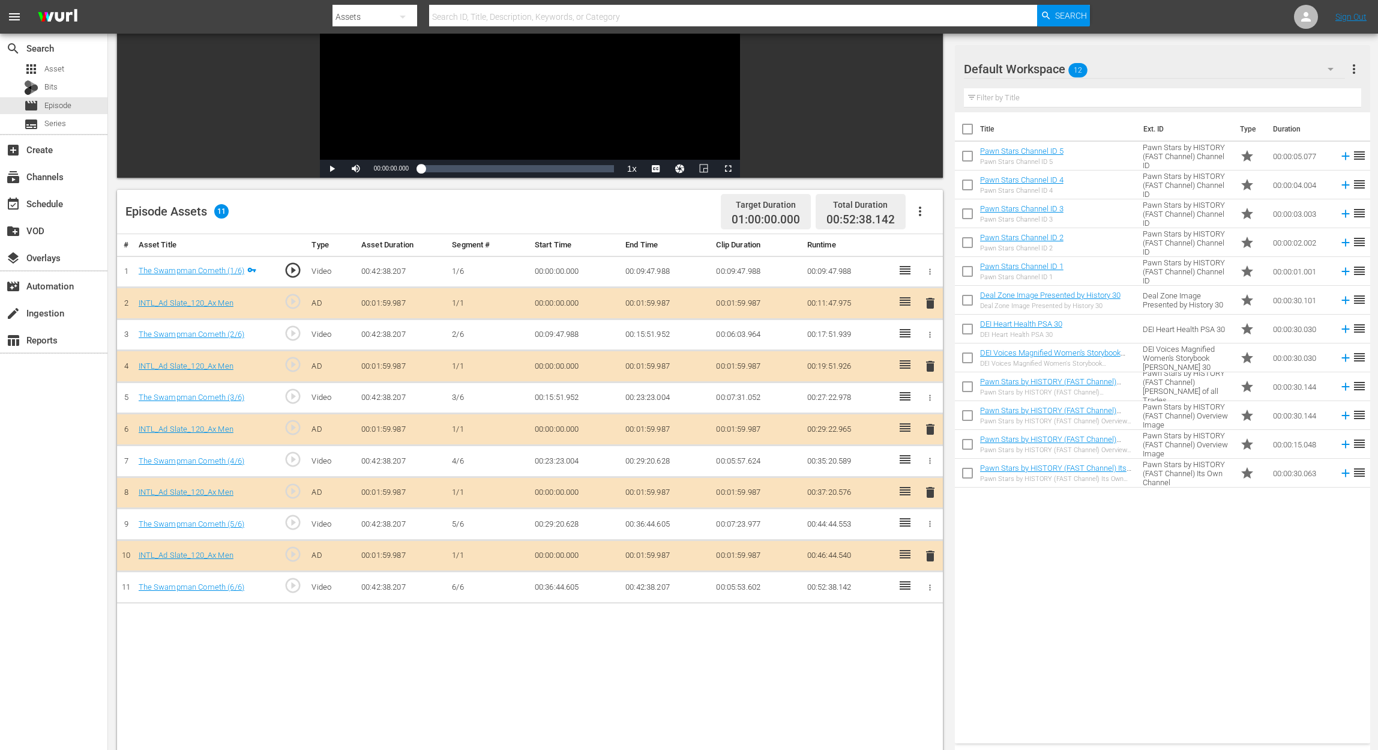
click at [930, 430] on span "delete" at bounding box center [930, 429] width 14 height 14
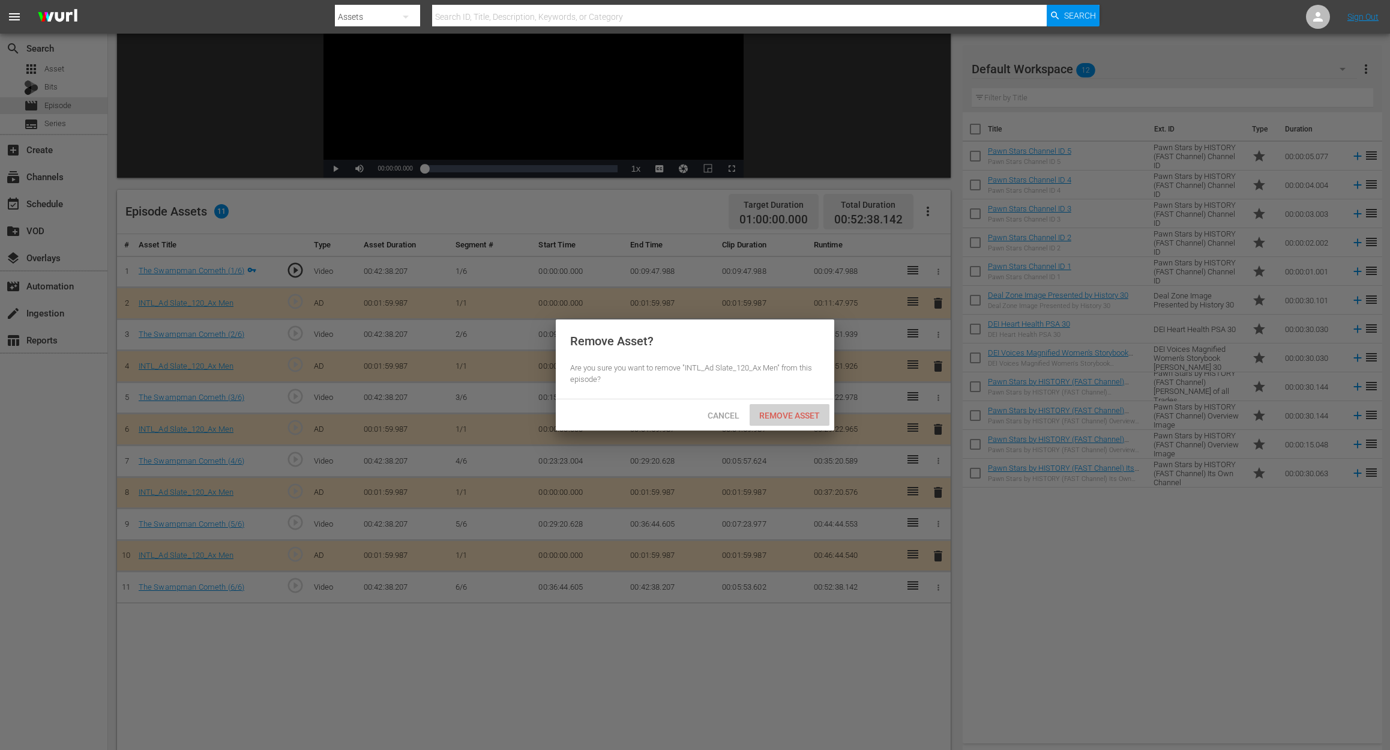
click at [807, 419] on span "Remove Asset" at bounding box center [790, 416] width 80 height 10
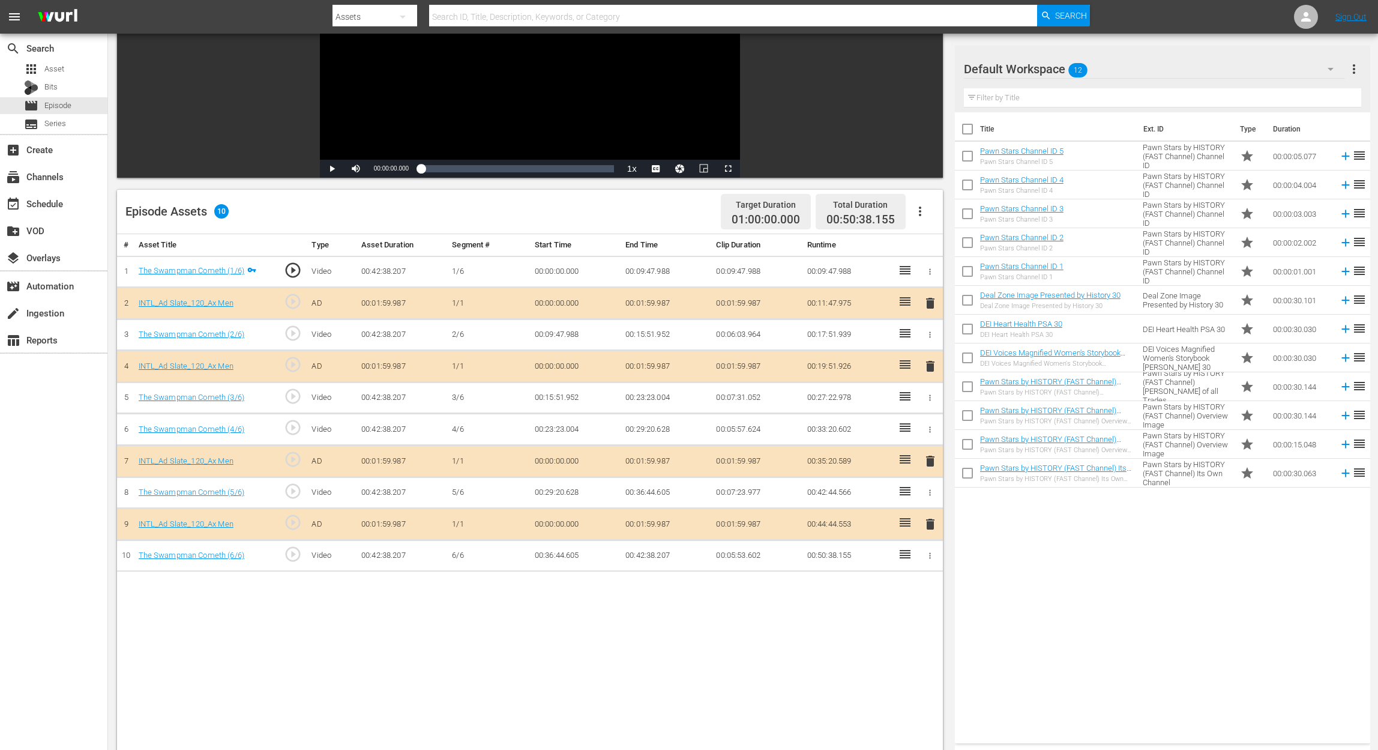
click at [1042, 70] on icon "button" at bounding box center [1331, 69] width 14 height 14
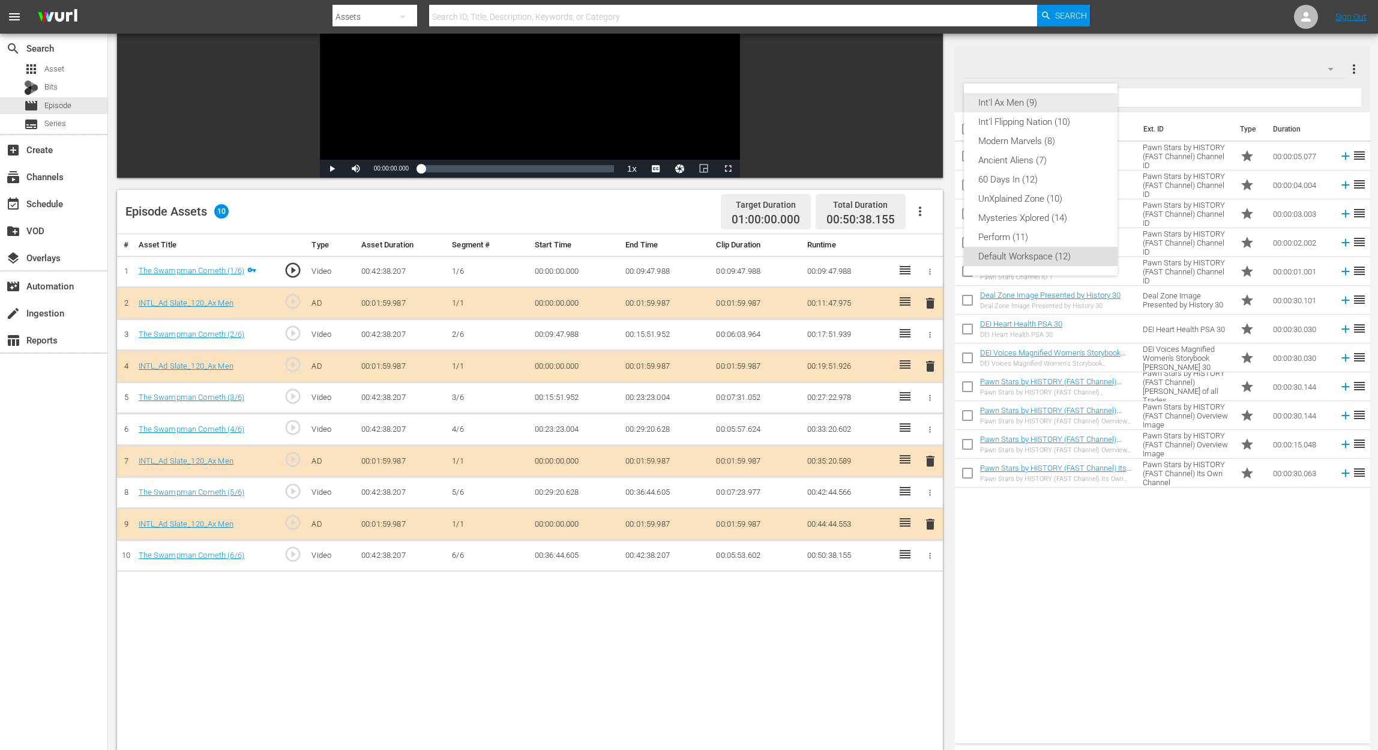
click at [1011, 97] on div "Int'l Ax Men (9)" at bounding box center [1040, 102] width 125 height 19
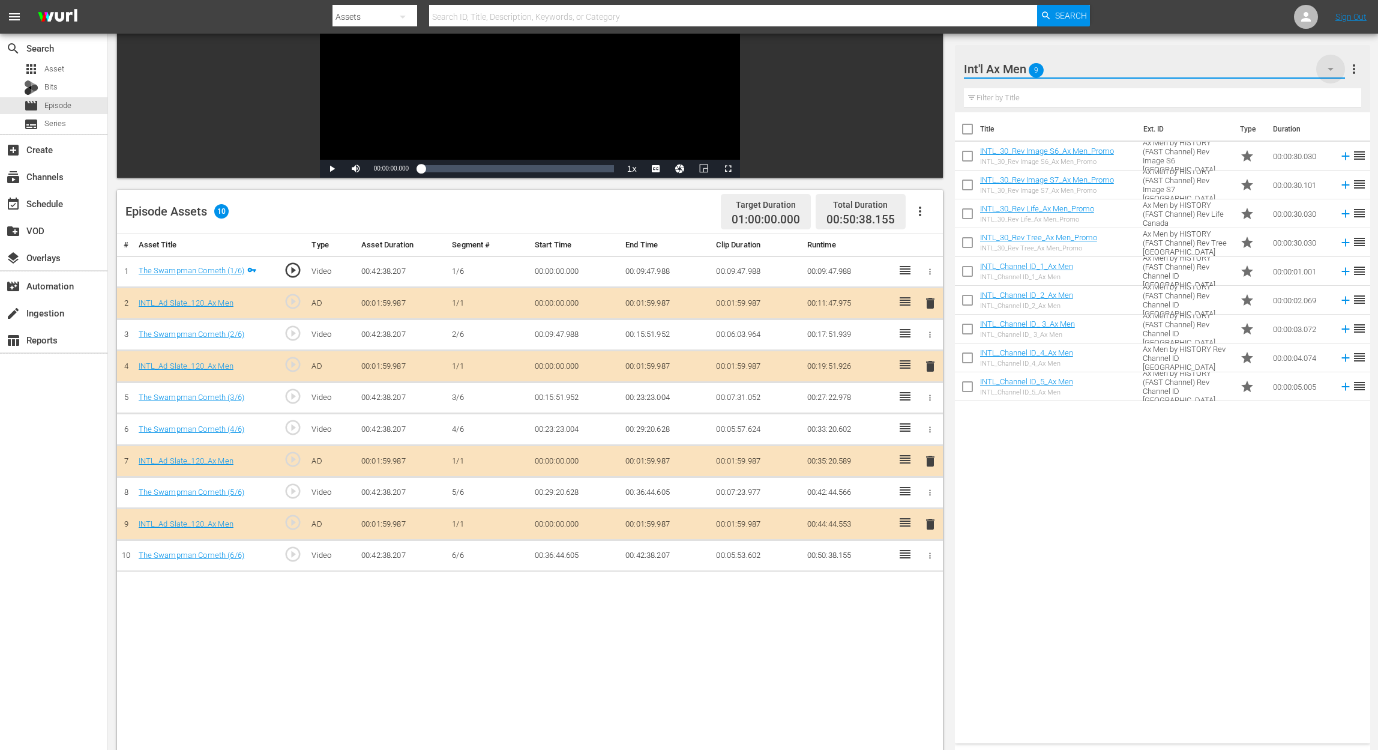
click at [1042, 70] on icon "button" at bounding box center [1331, 69] width 14 height 14
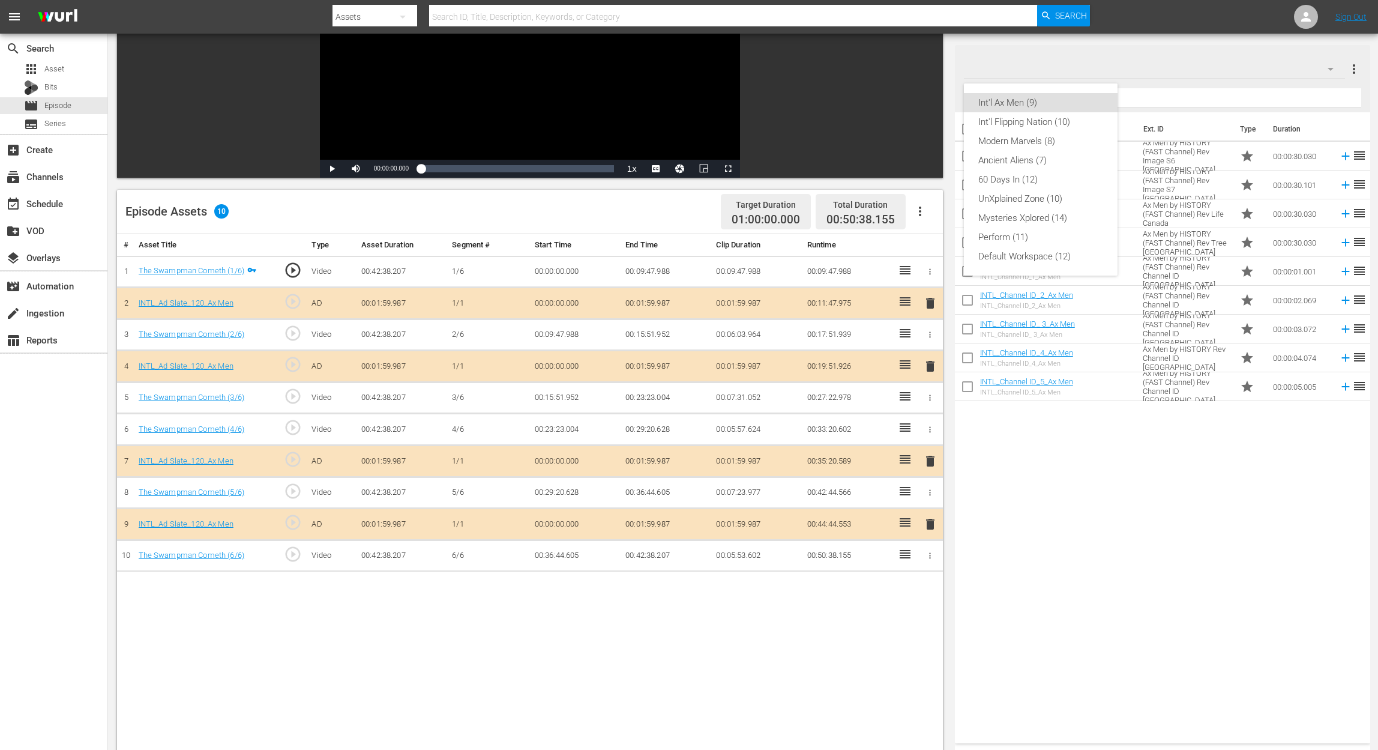
click at [1042, 101] on div "Int'l Ax Men (9)" at bounding box center [1040, 102] width 125 height 19
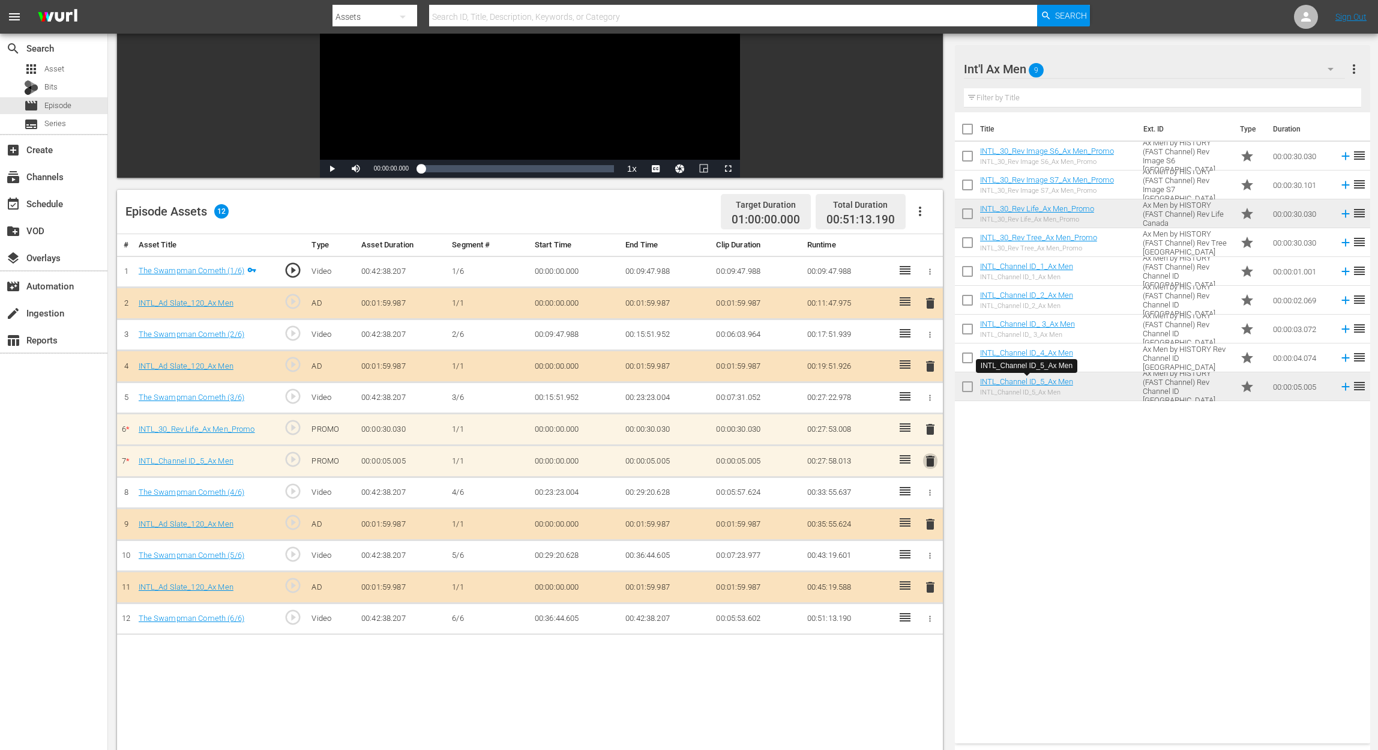
click at [927, 456] on span "delete" at bounding box center [930, 461] width 14 height 14
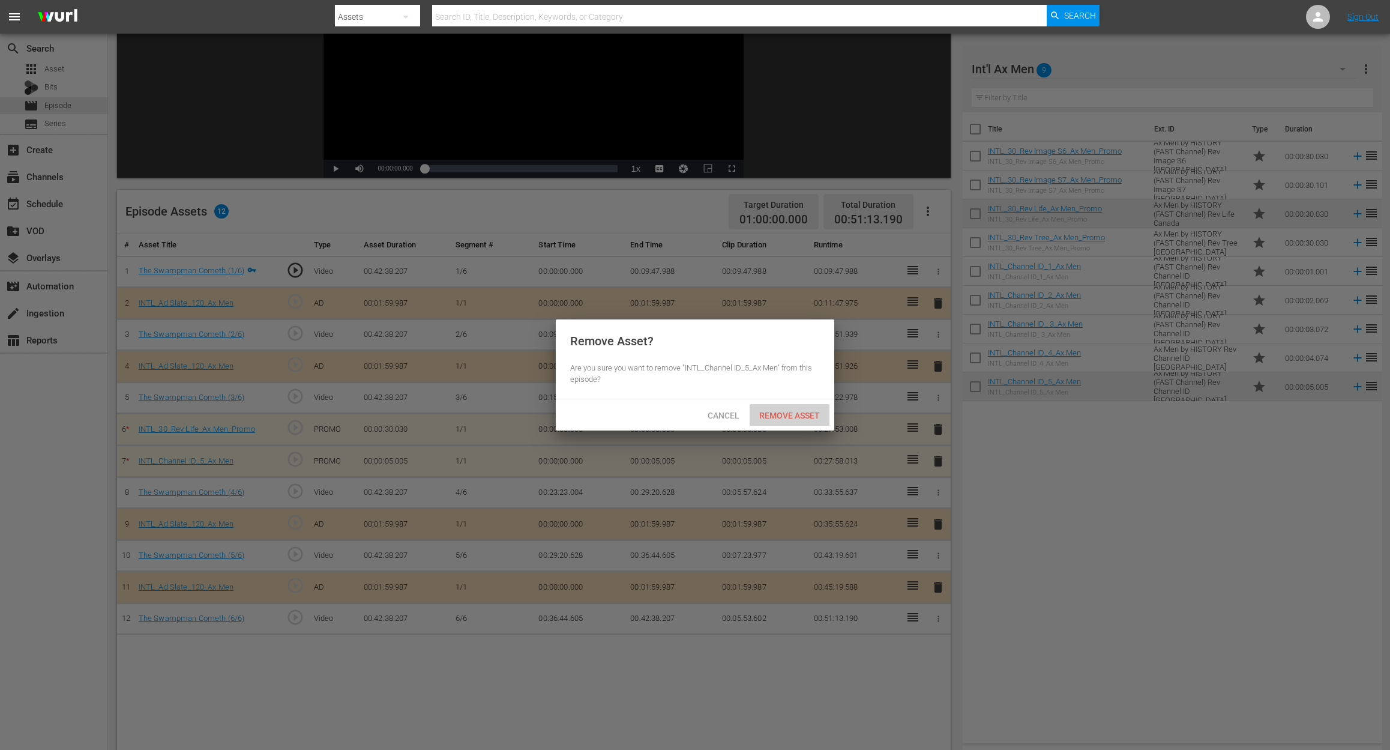
click at [802, 411] on span "Remove Asset" at bounding box center [790, 416] width 80 height 10
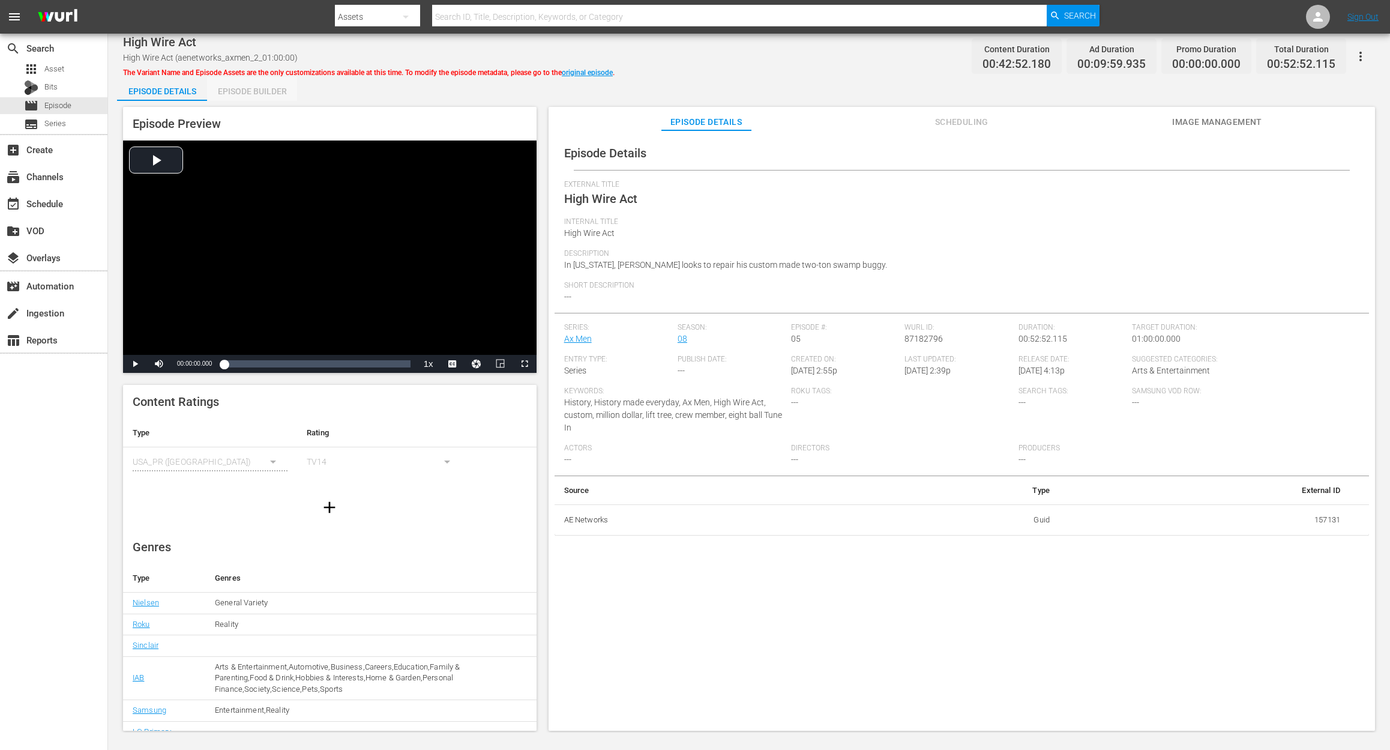
click at [248, 92] on div "Episode Builder" at bounding box center [252, 91] width 90 height 29
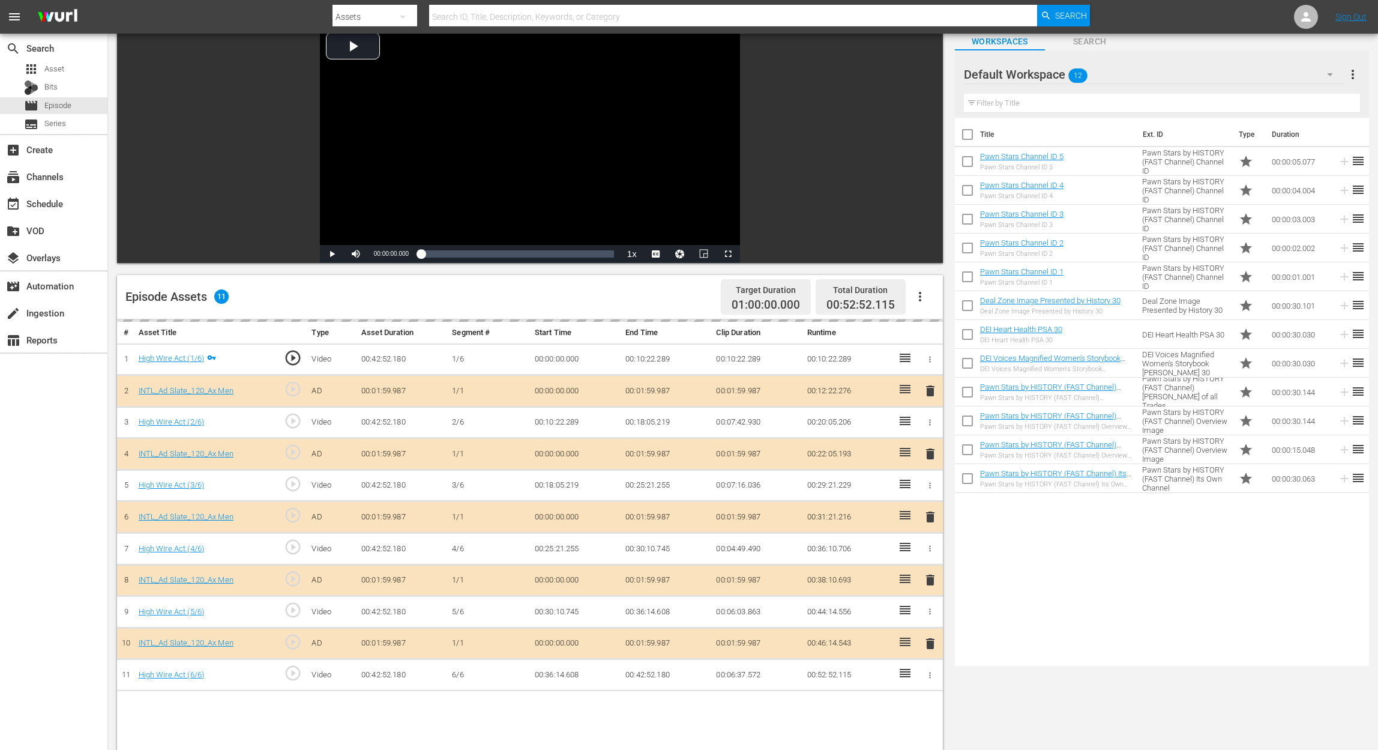
scroll to position [160, 0]
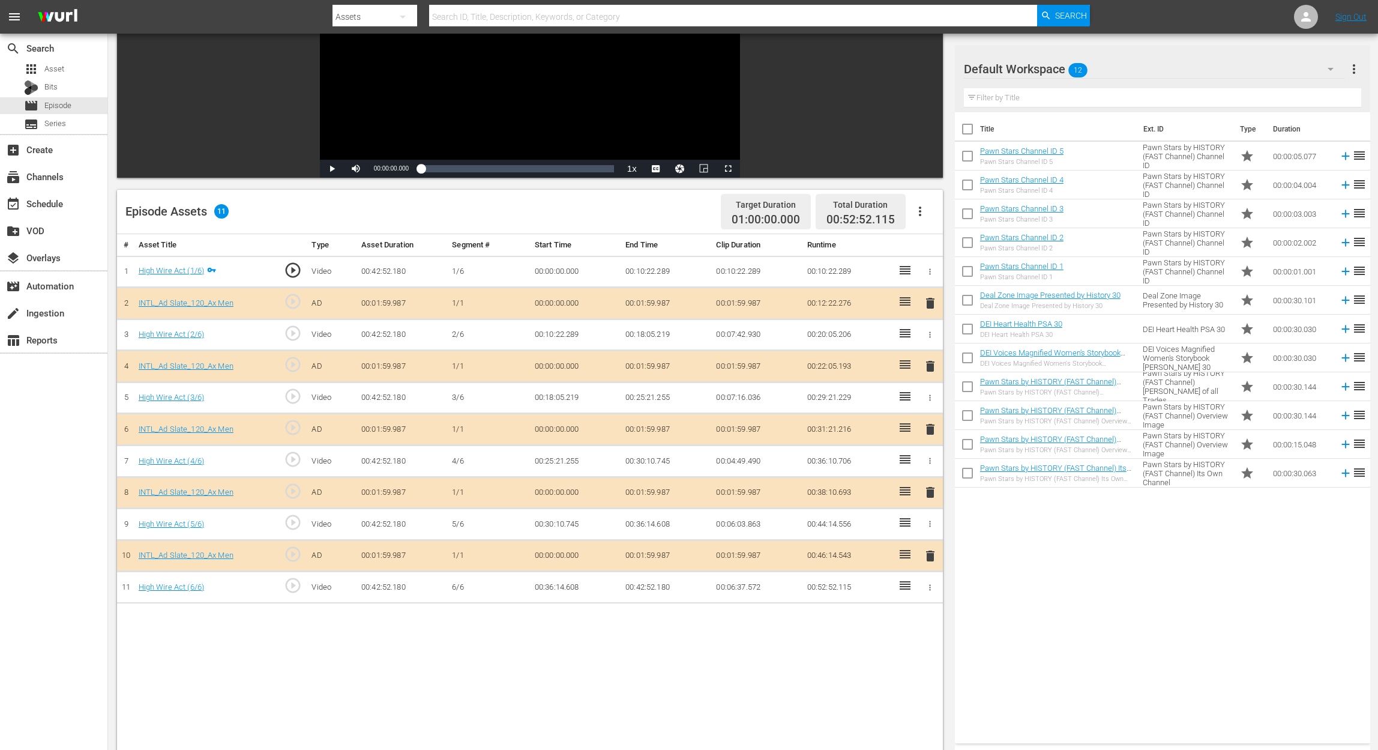
click at [927, 426] on span "delete" at bounding box center [930, 429] width 14 height 14
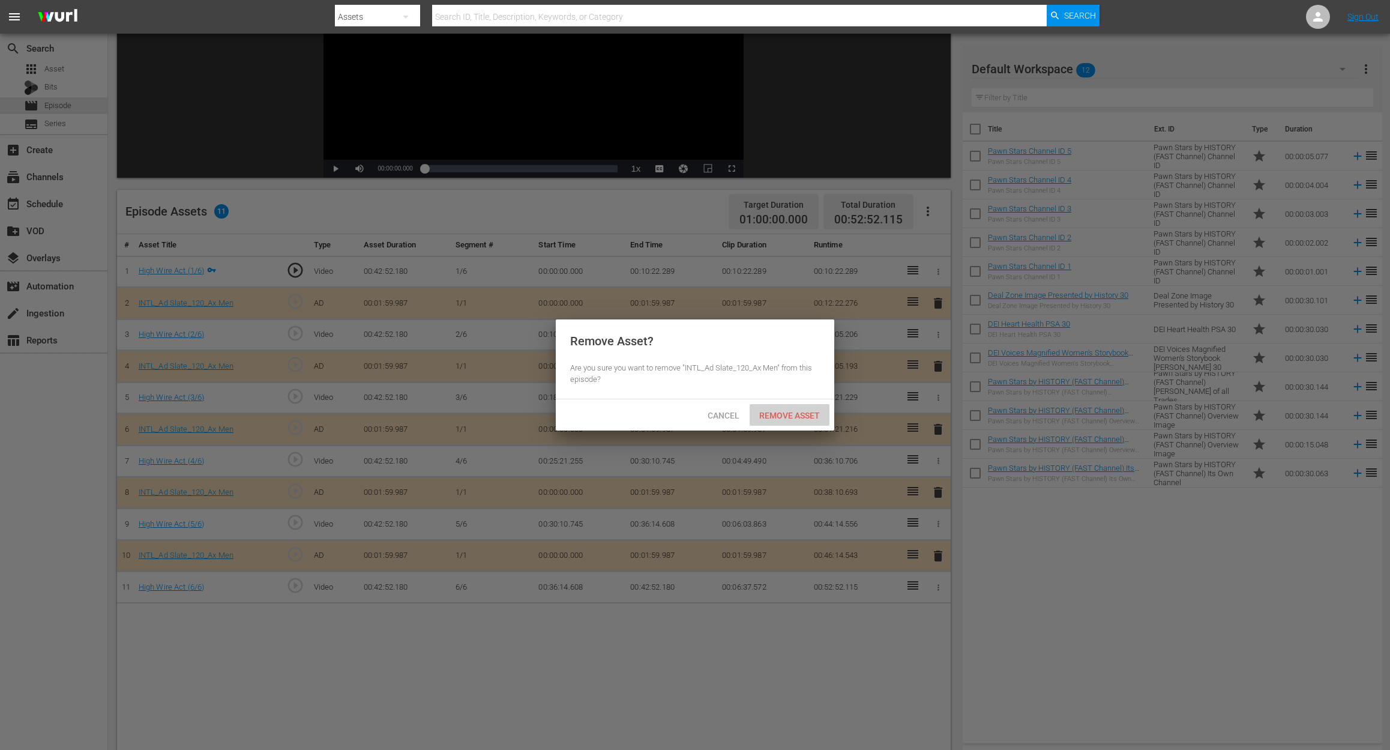
click at [770, 411] on span "Remove Asset" at bounding box center [790, 416] width 80 height 10
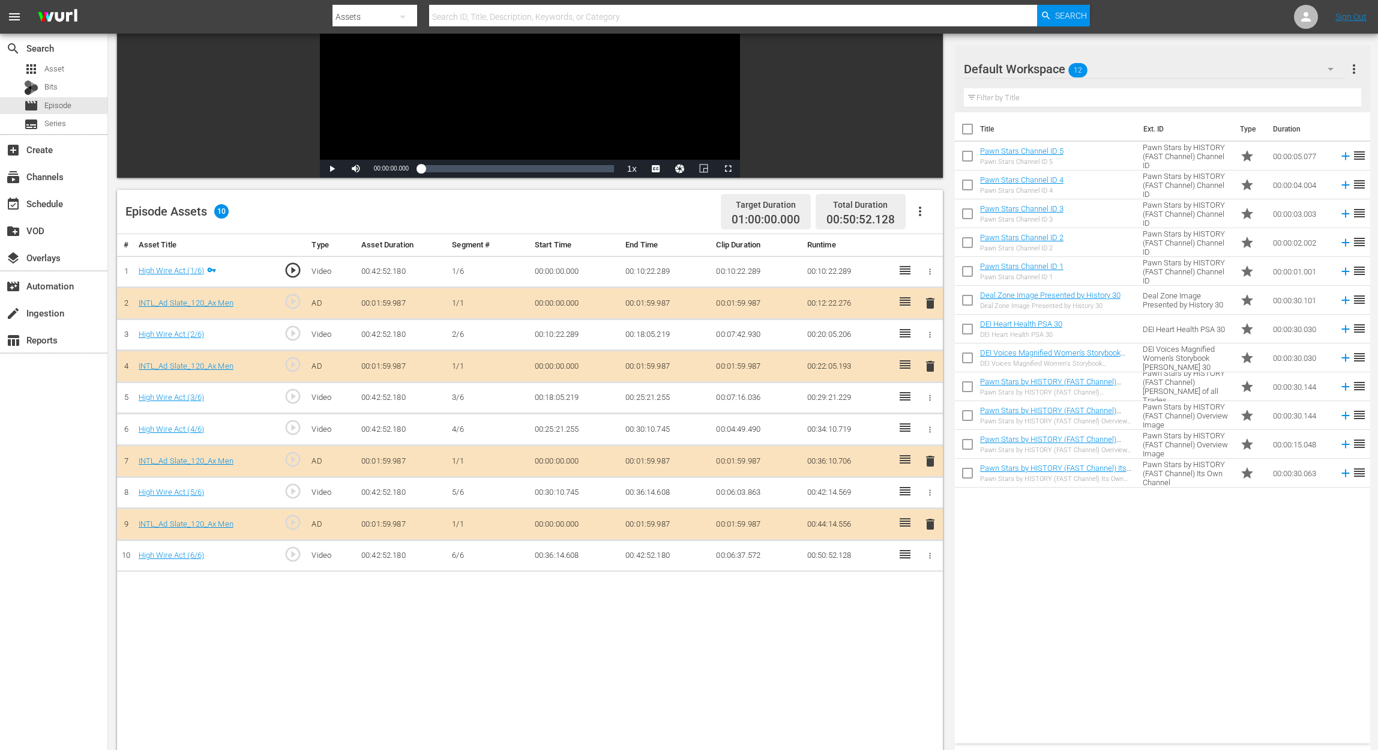
click at [1042, 73] on icon "button" at bounding box center [1331, 69] width 14 height 14
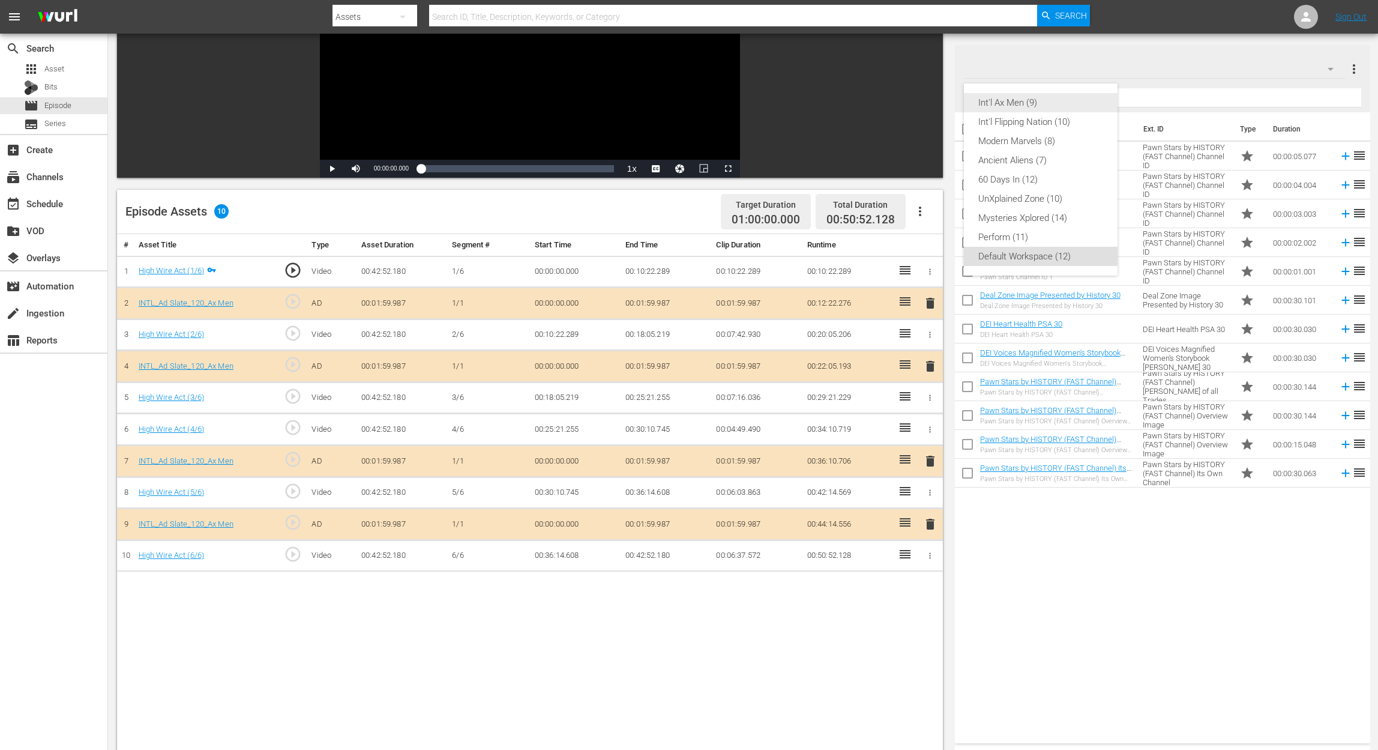
click at [1028, 99] on div "Int'l Ax Men (9)" at bounding box center [1040, 102] width 125 height 19
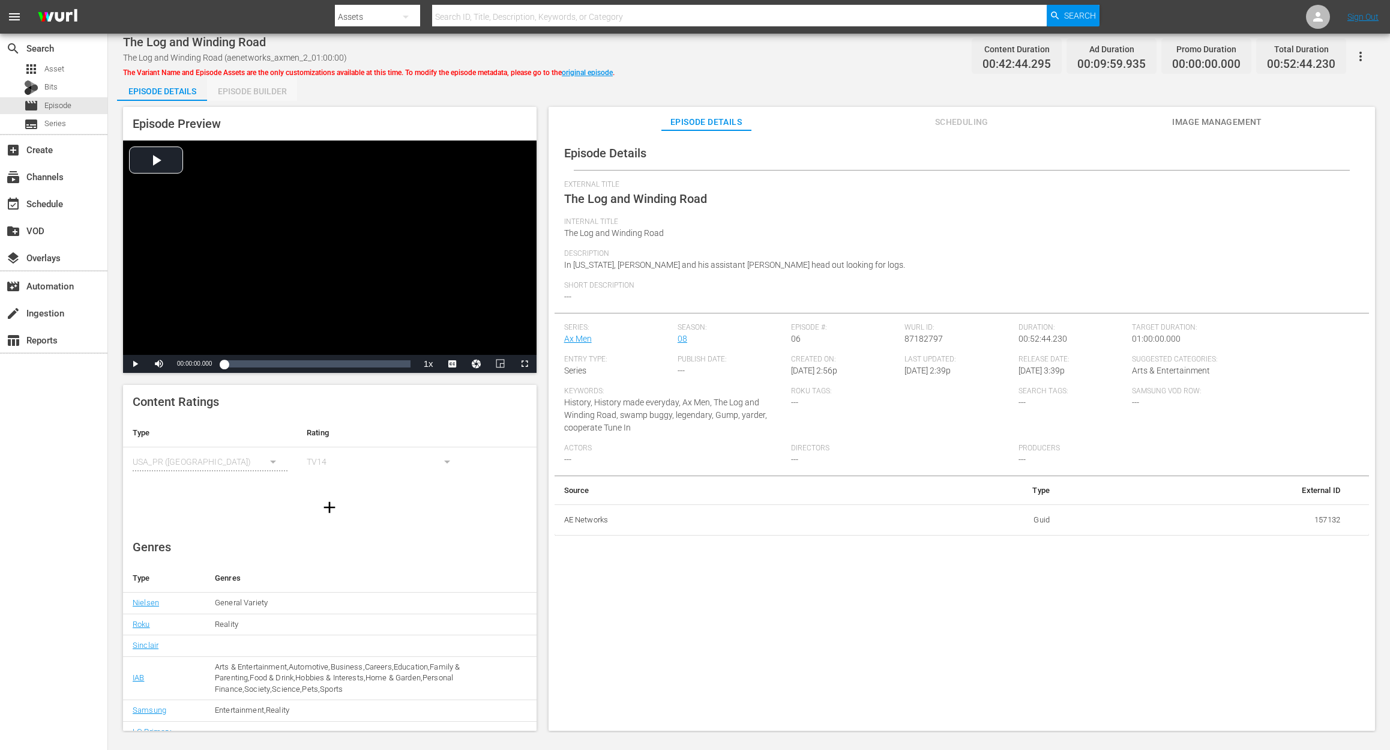
click at [247, 85] on div "Episode Builder" at bounding box center [252, 91] width 90 height 29
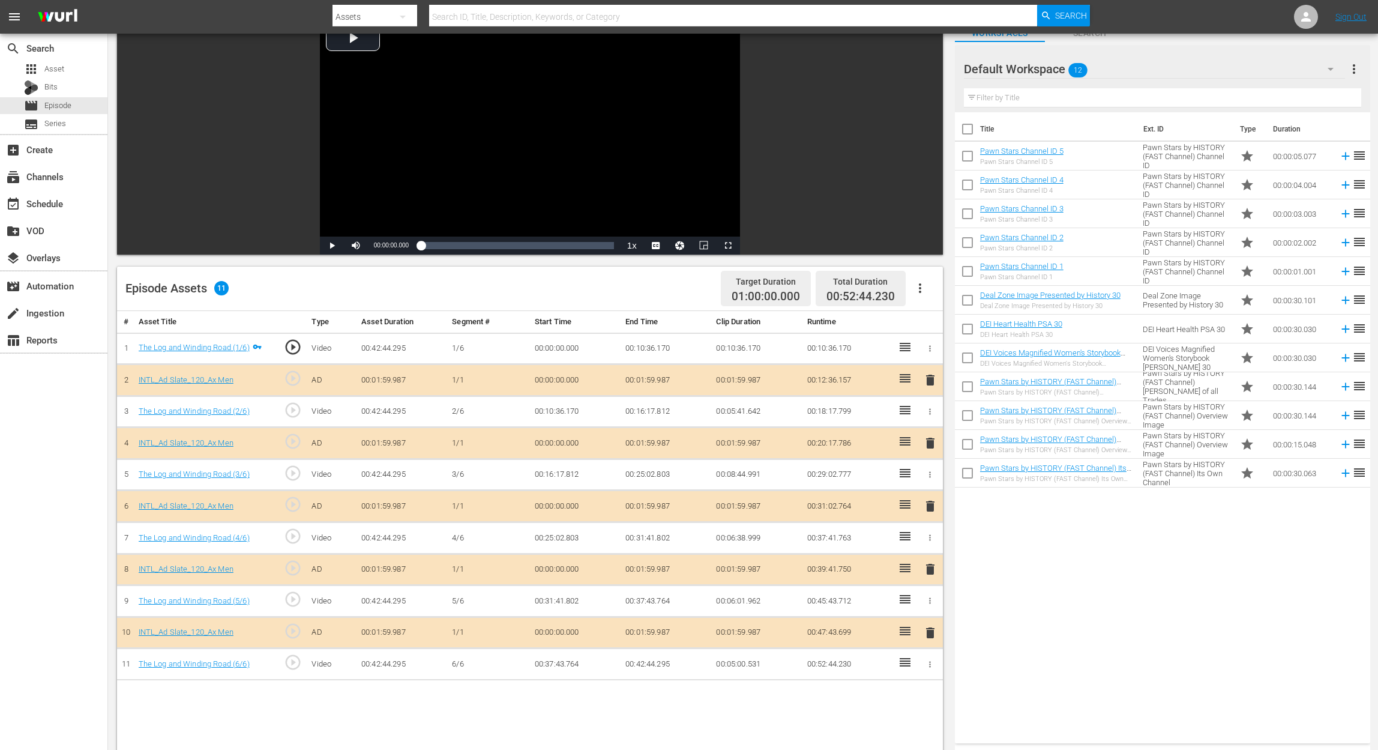
scroll to position [160, 0]
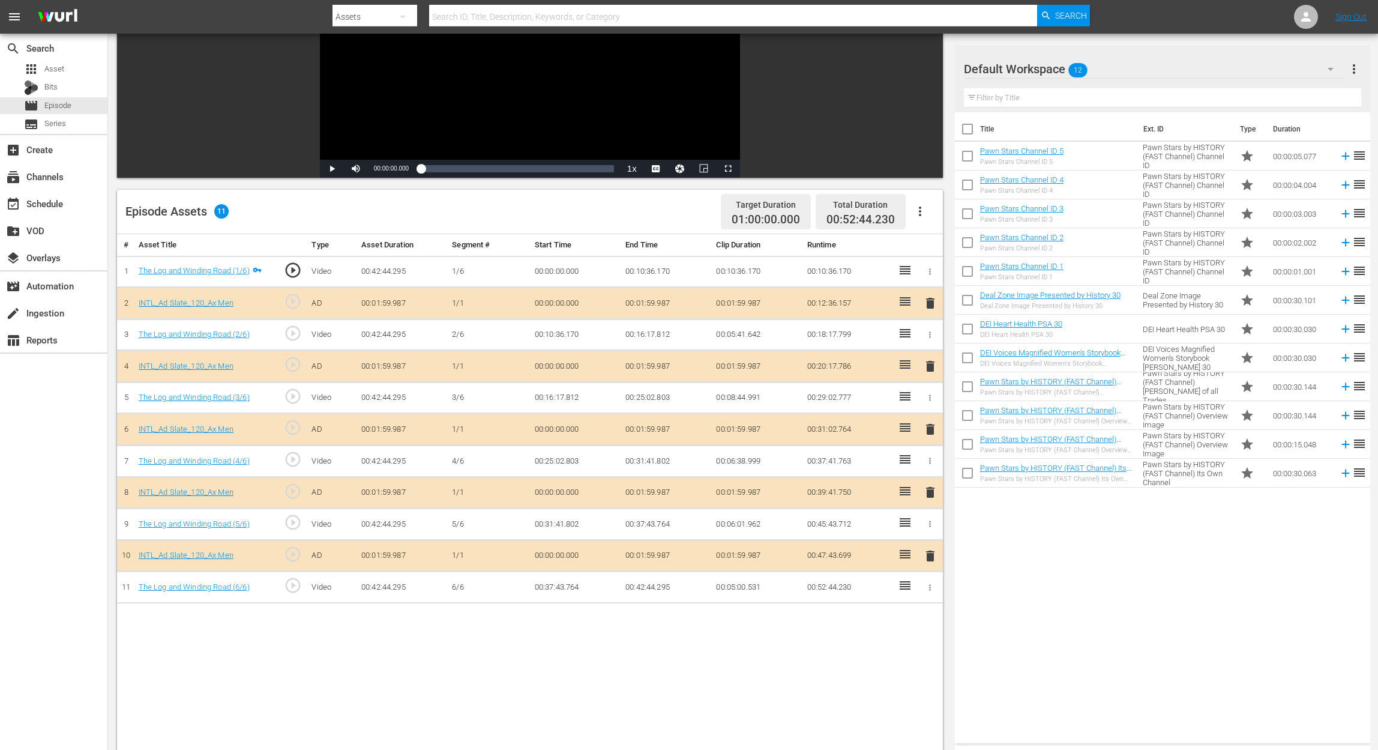
click at [933, 426] on span "delete" at bounding box center [930, 429] width 14 height 14
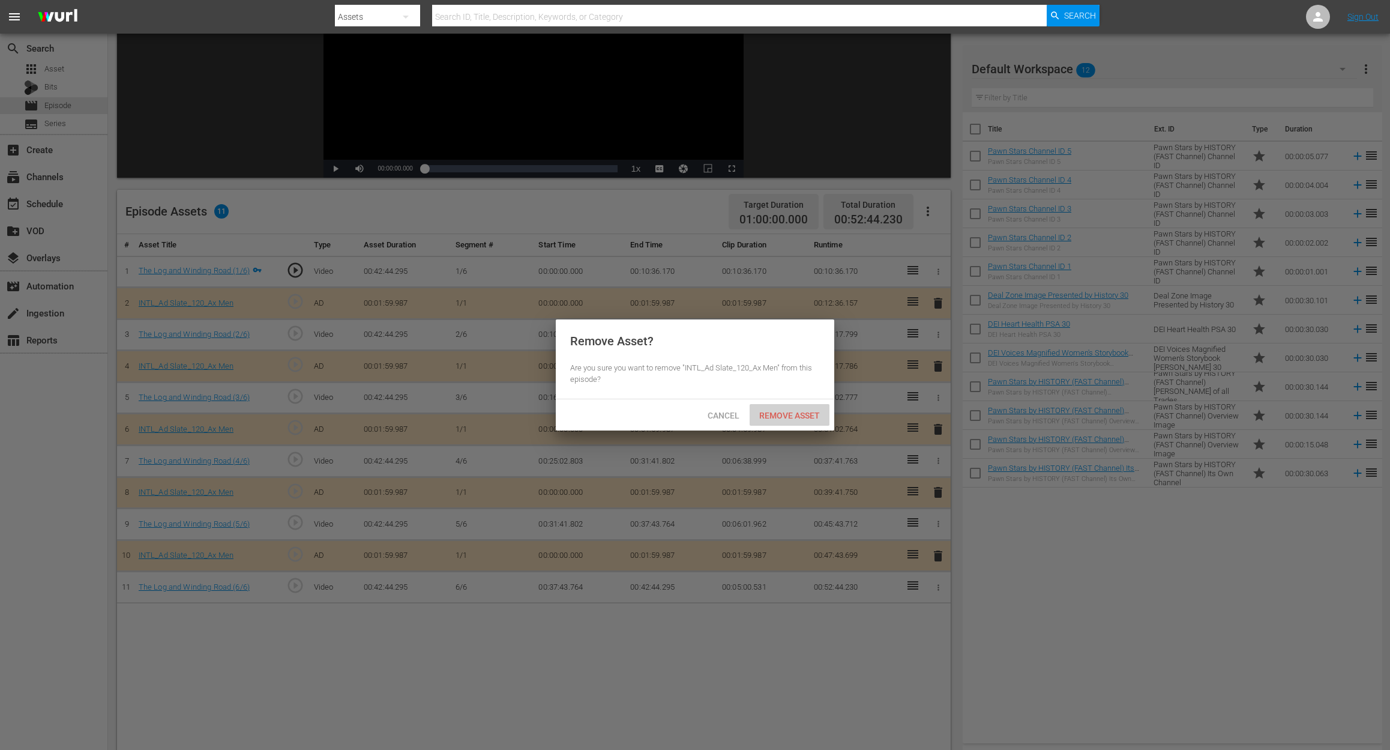
click at [807, 418] on span "Remove Asset" at bounding box center [790, 416] width 80 height 10
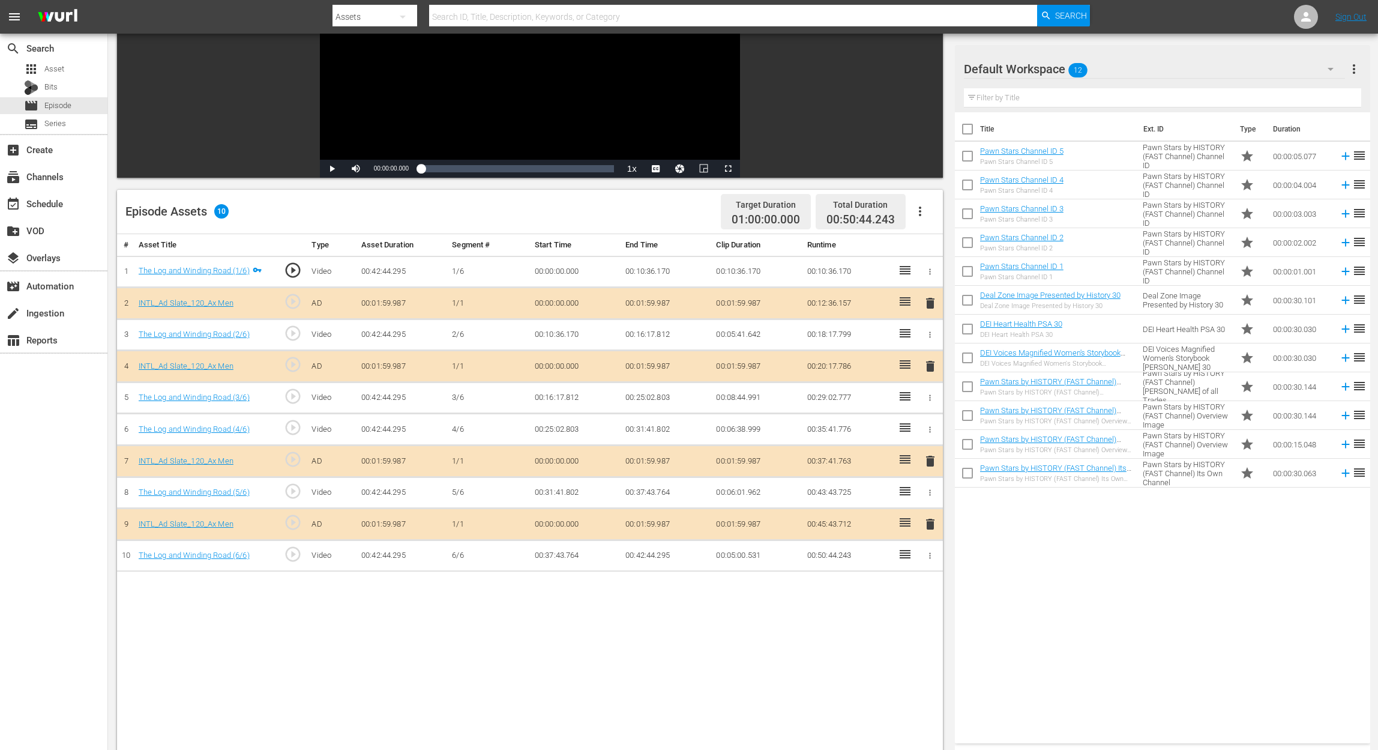
click at [1327, 68] on icon "button" at bounding box center [1331, 69] width 14 height 14
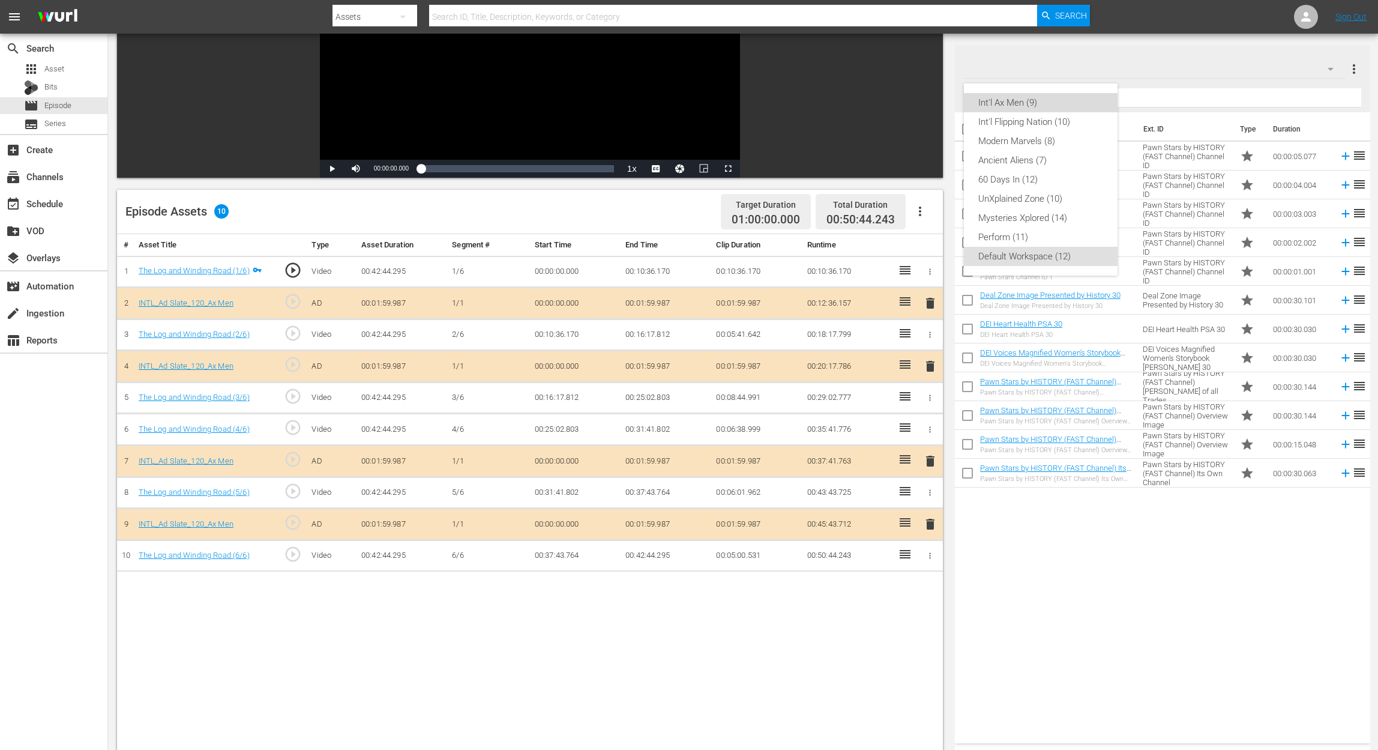
click at [1064, 96] on div "Int'l Ax Men (9)" at bounding box center [1040, 102] width 125 height 19
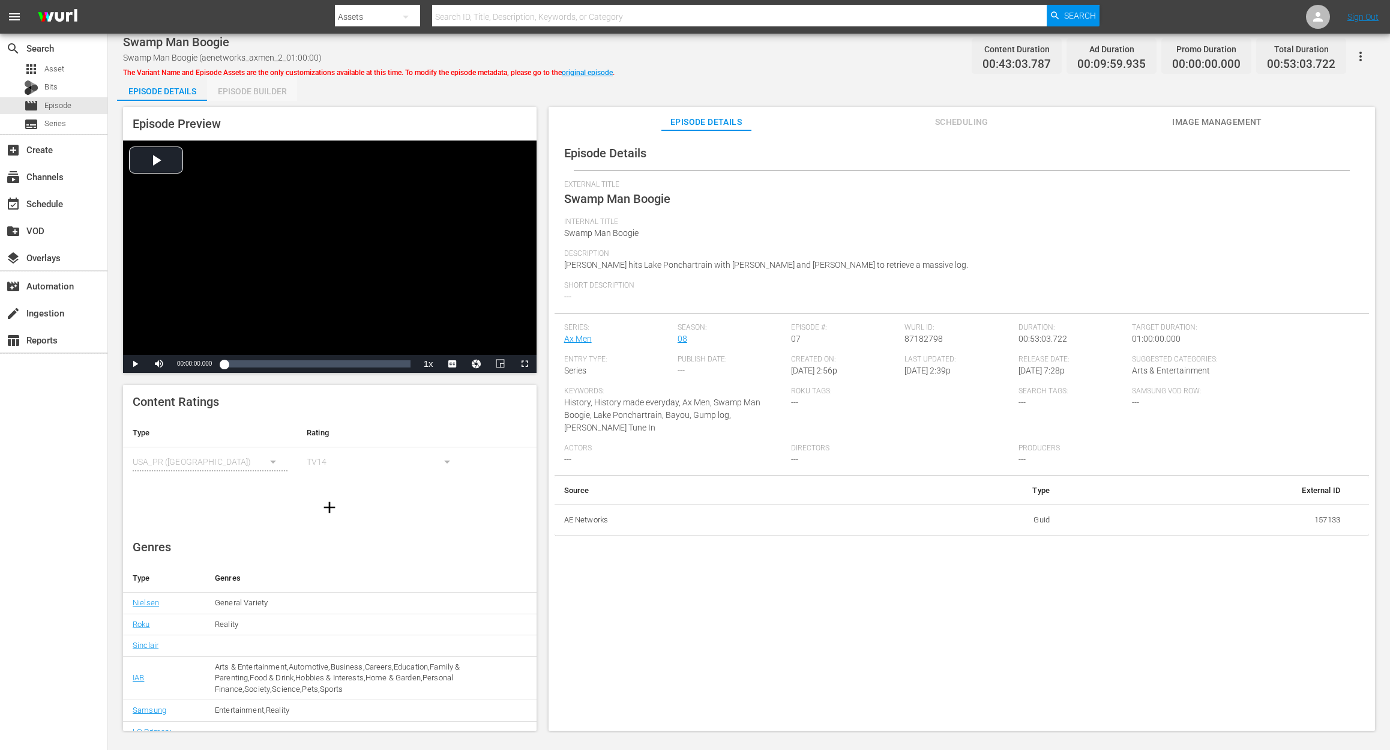
click at [248, 85] on div "Episode Builder" at bounding box center [252, 91] width 90 height 29
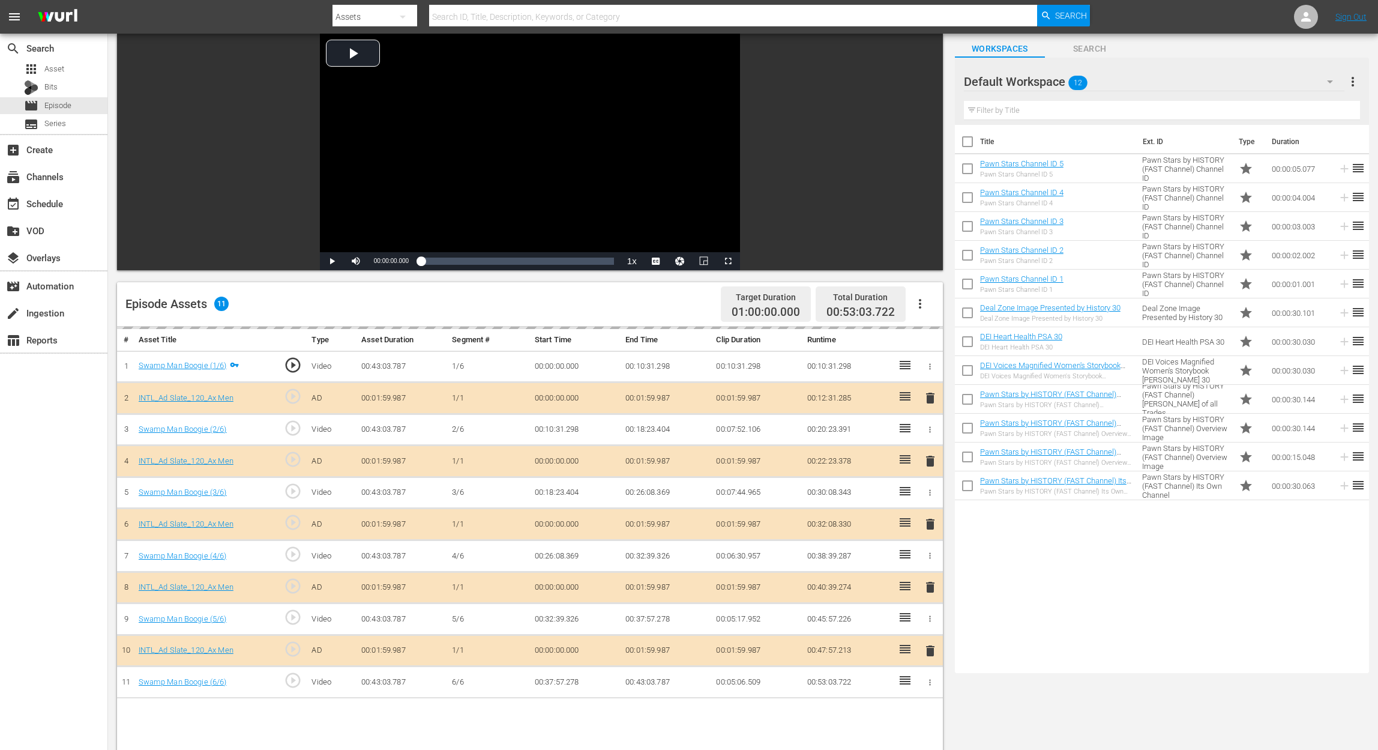
scroll to position [160, 0]
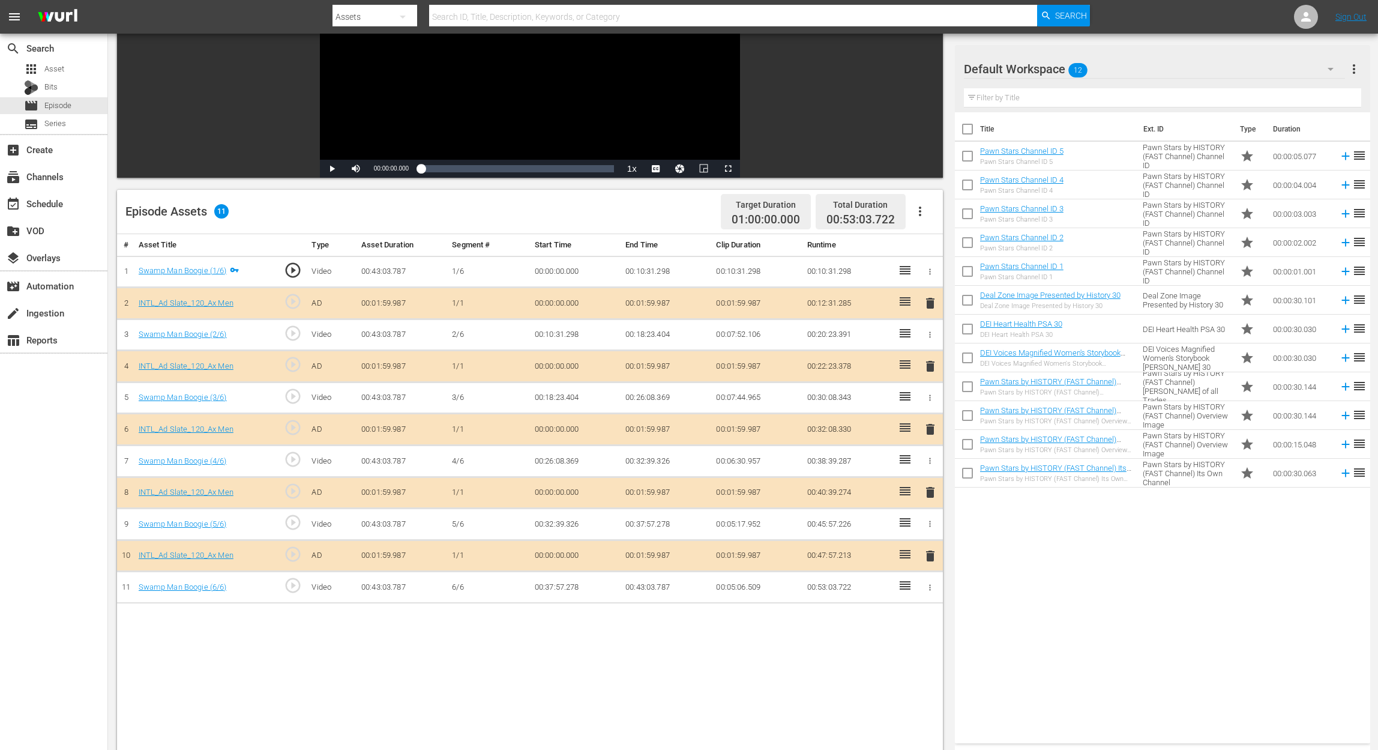
click at [926, 426] on span "delete" at bounding box center [930, 429] width 14 height 14
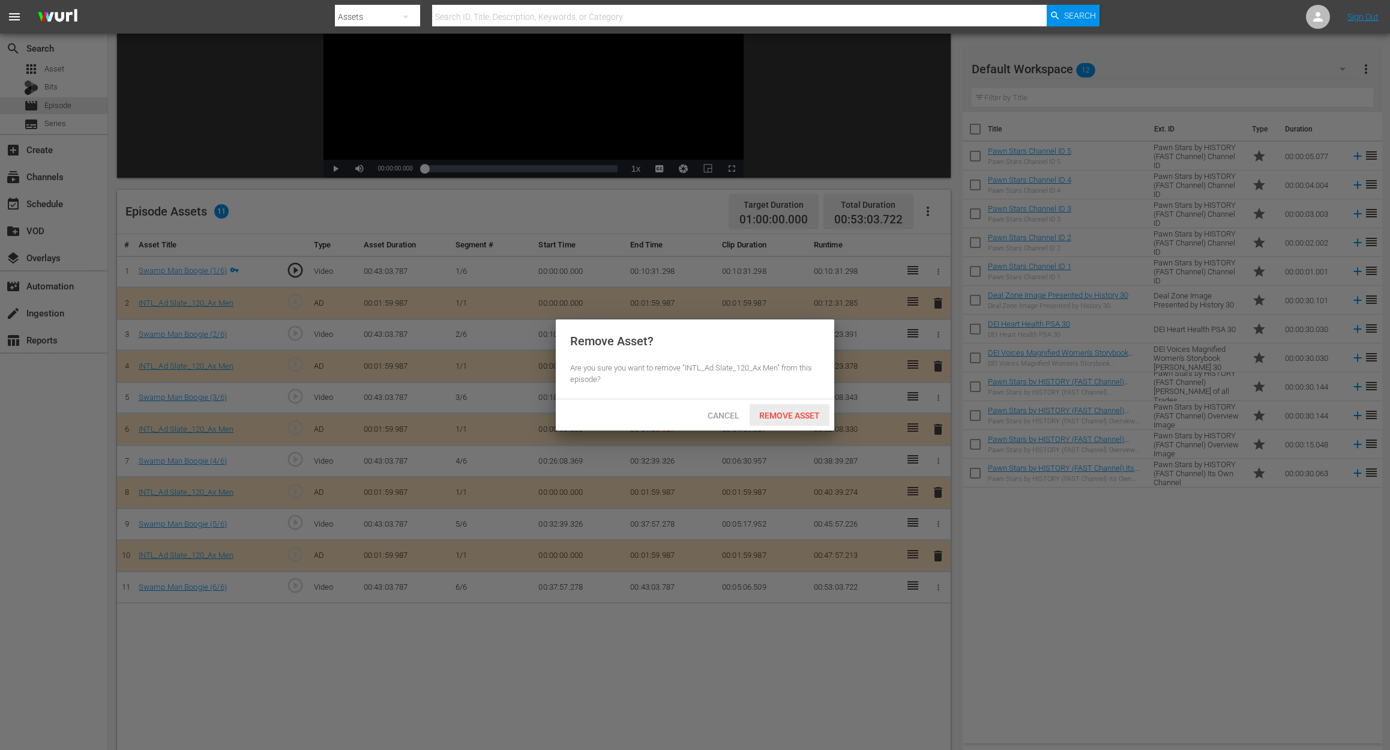
click at [780, 415] on span "Remove Asset" at bounding box center [790, 416] width 80 height 10
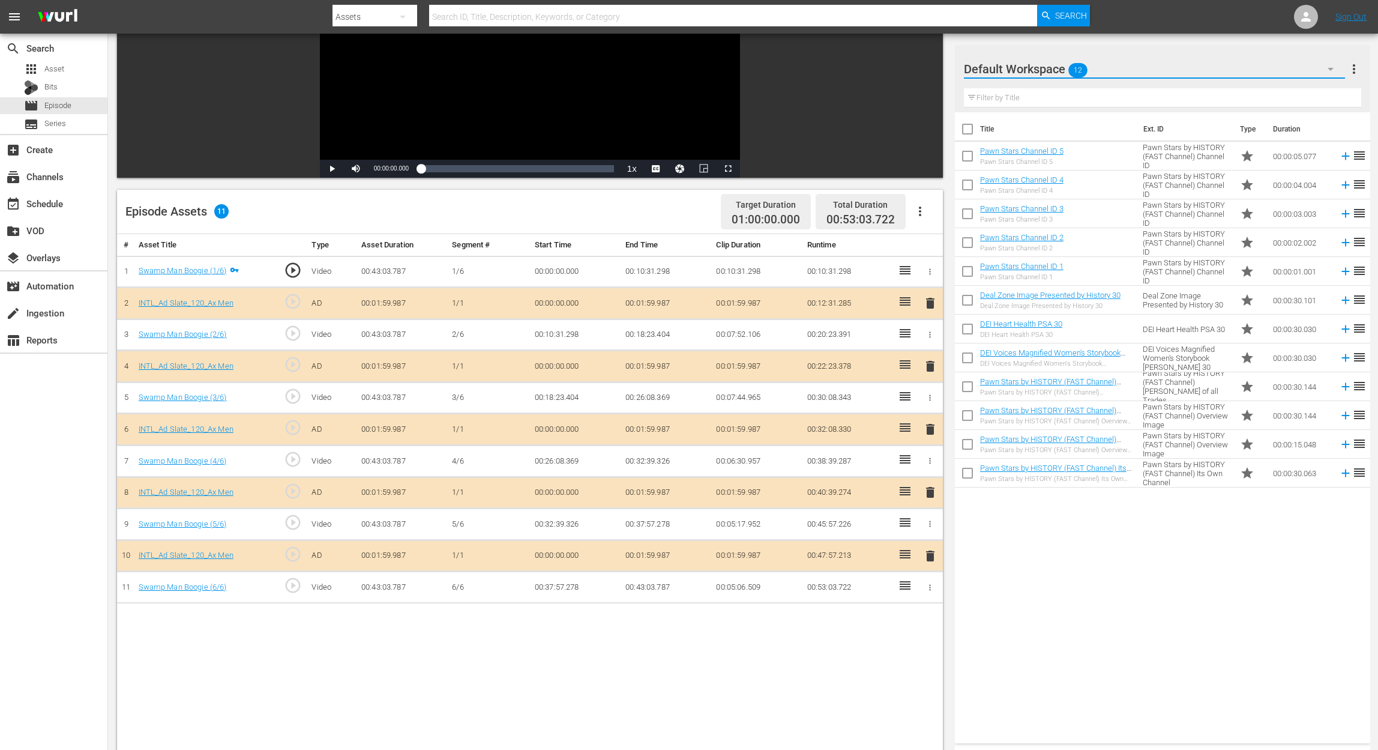
click at [1322, 67] on button "button" at bounding box center [1330, 69] width 29 height 29
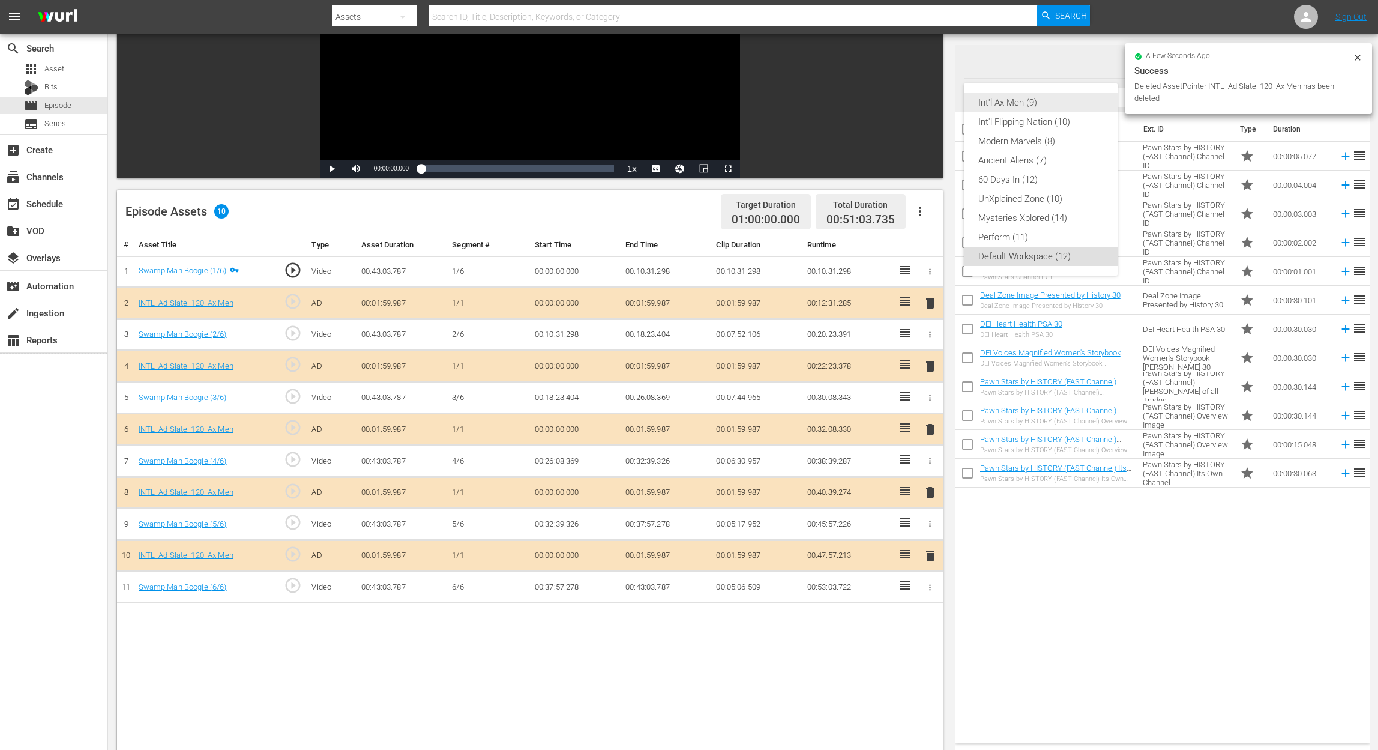
click at [1033, 109] on div "Int'l Ax Men (9)" at bounding box center [1040, 102] width 125 height 19
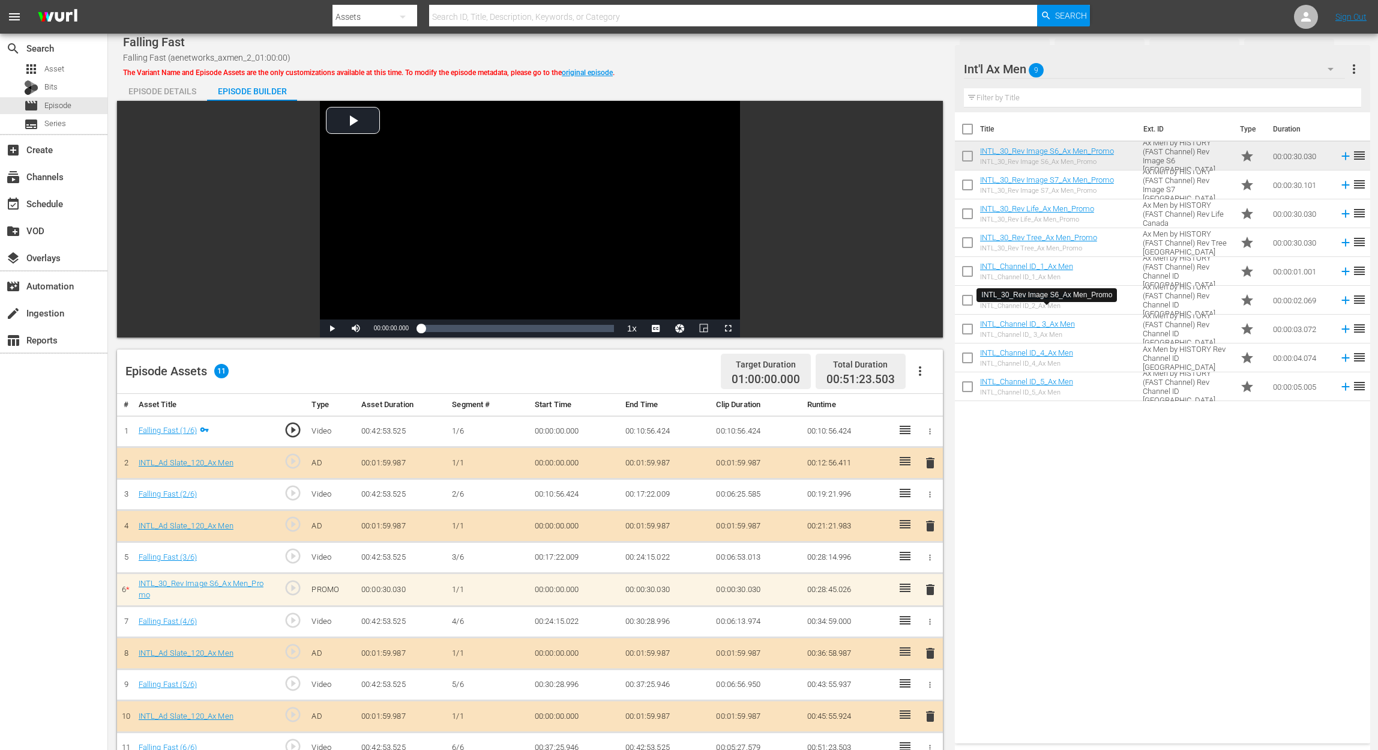
scroll to position [160, 0]
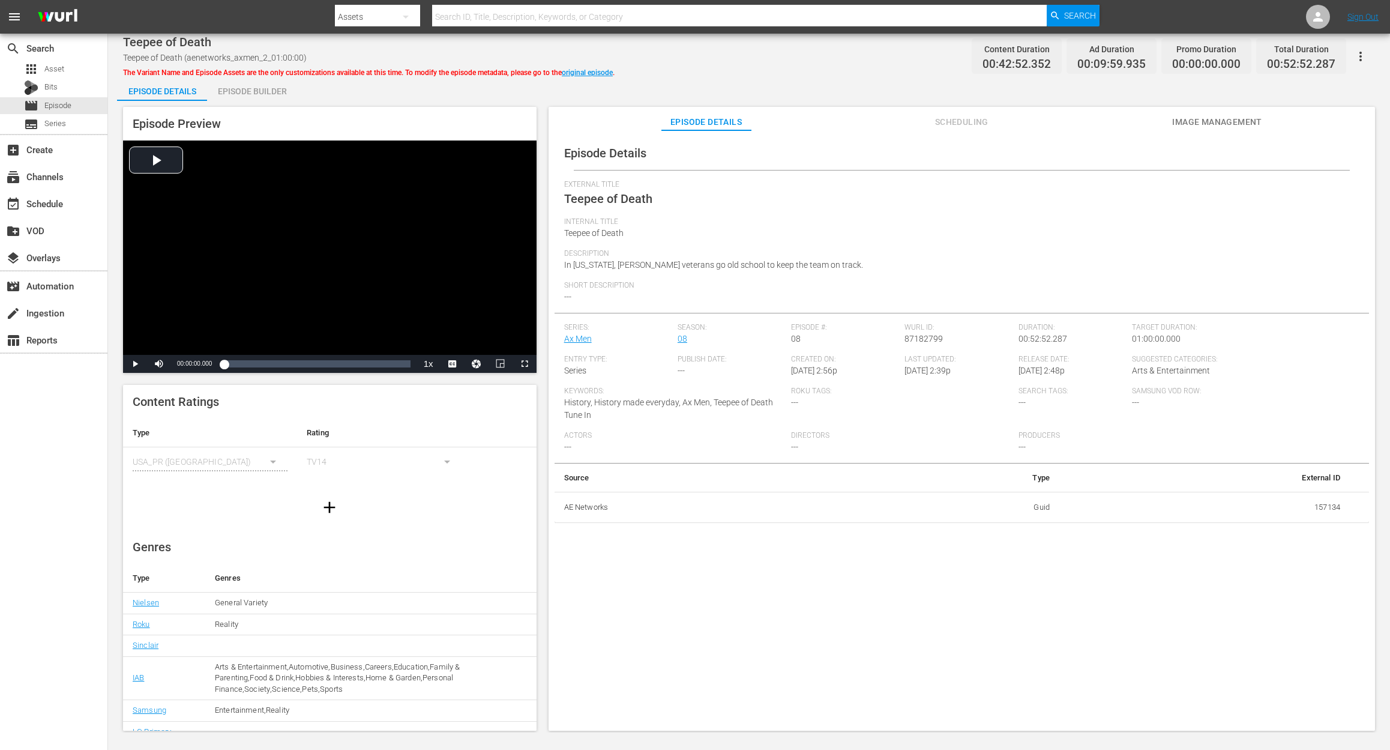
click at [252, 85] on div "Episode Builder" at bounding box center [252, 91] width 90 height 29
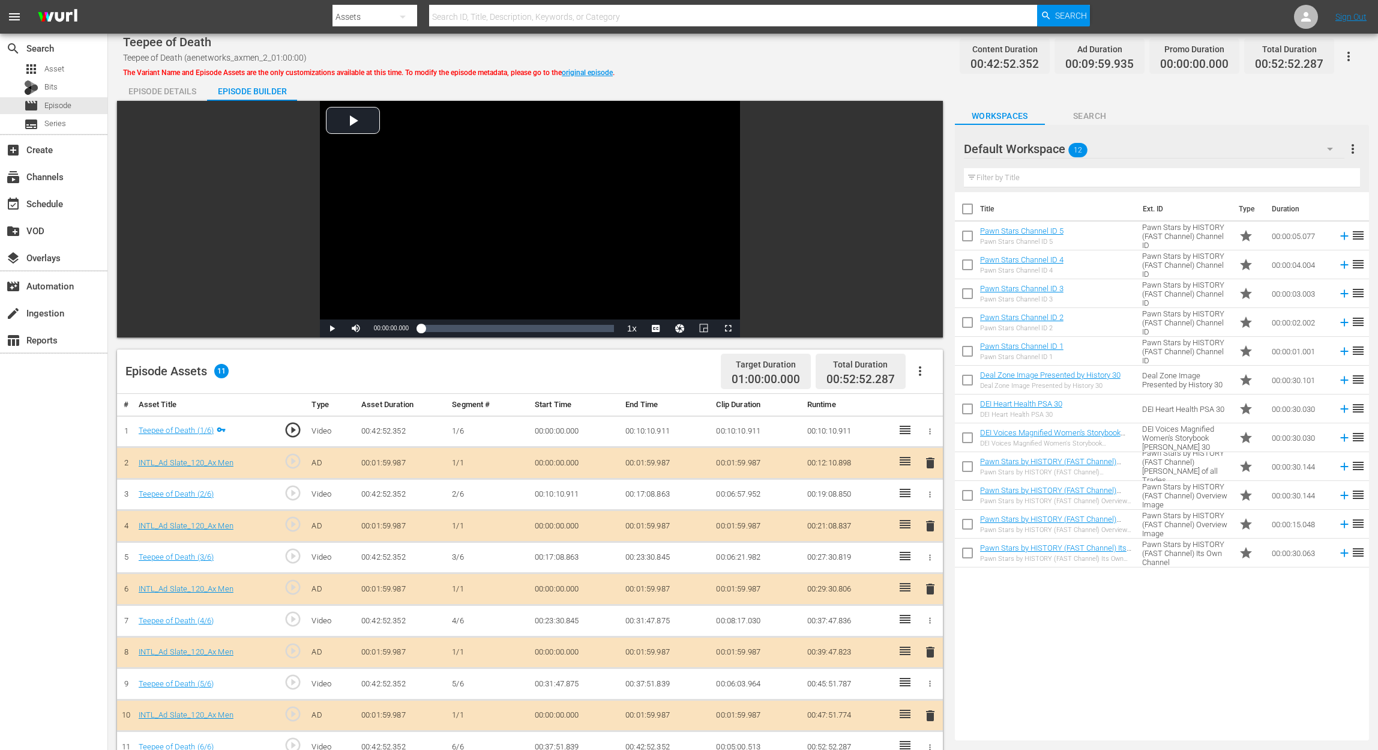
click at [1331, 144] on icon "button" at bounding box center [1330, 149] width 14 height 14
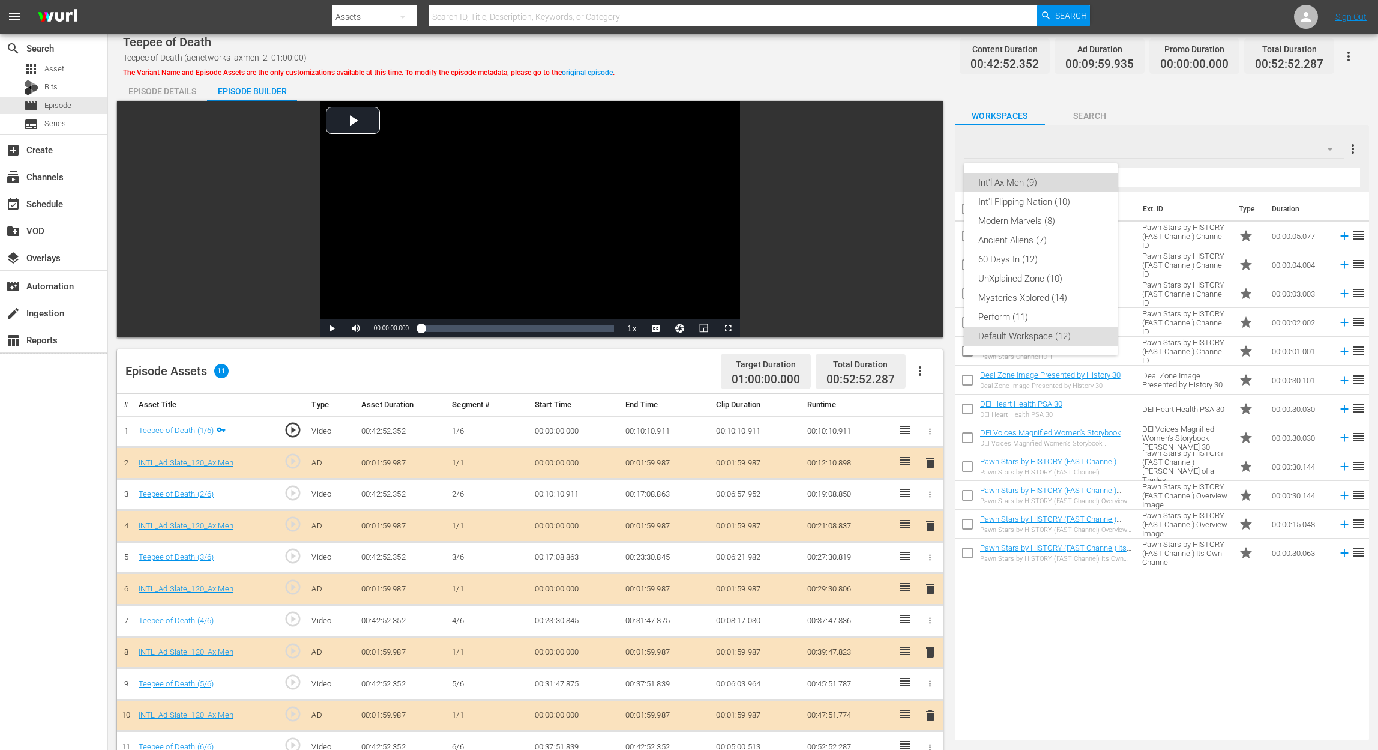
click at [1000, 185] on div "Int'l Ax Men (9)" at bounding box center [1040, 182] width 125 height 19
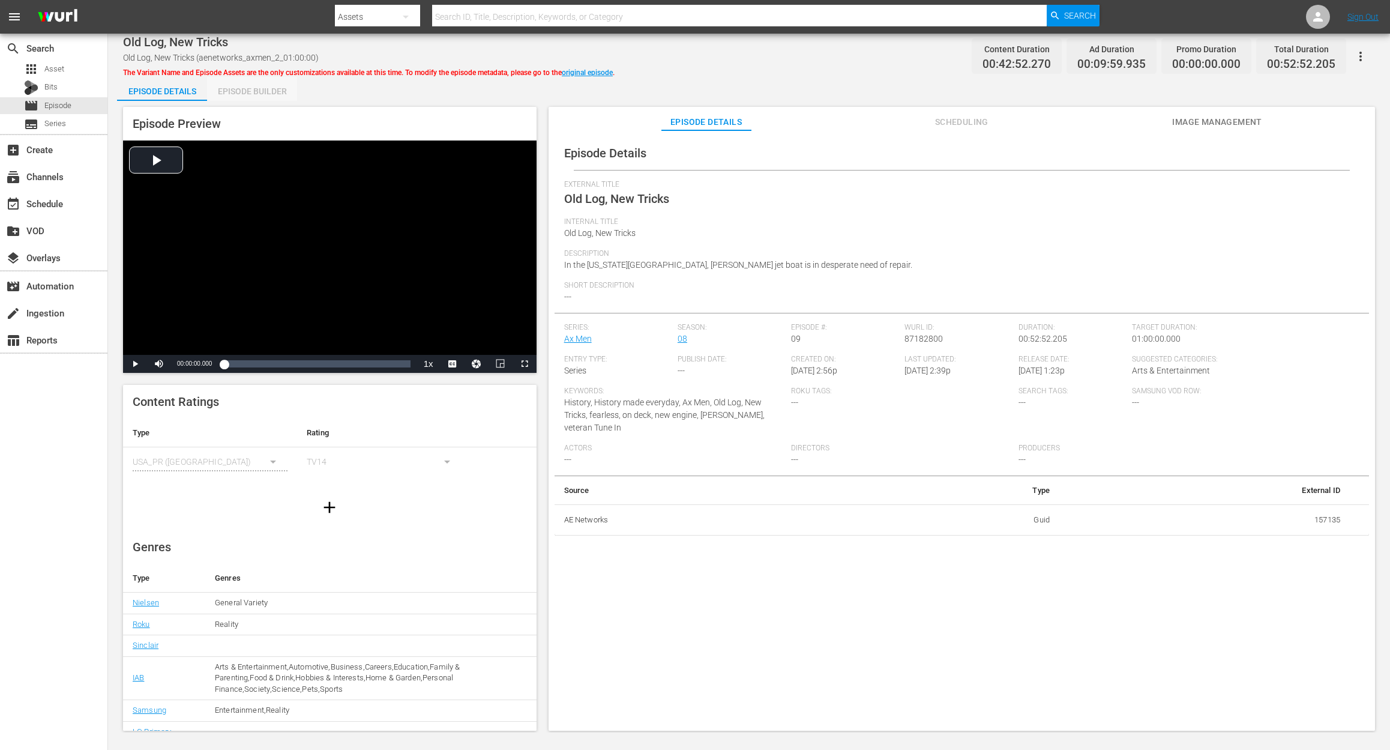
click at [276, 87] on div "Episode Builder" at bounding box center [252, 91] width 90 height 29
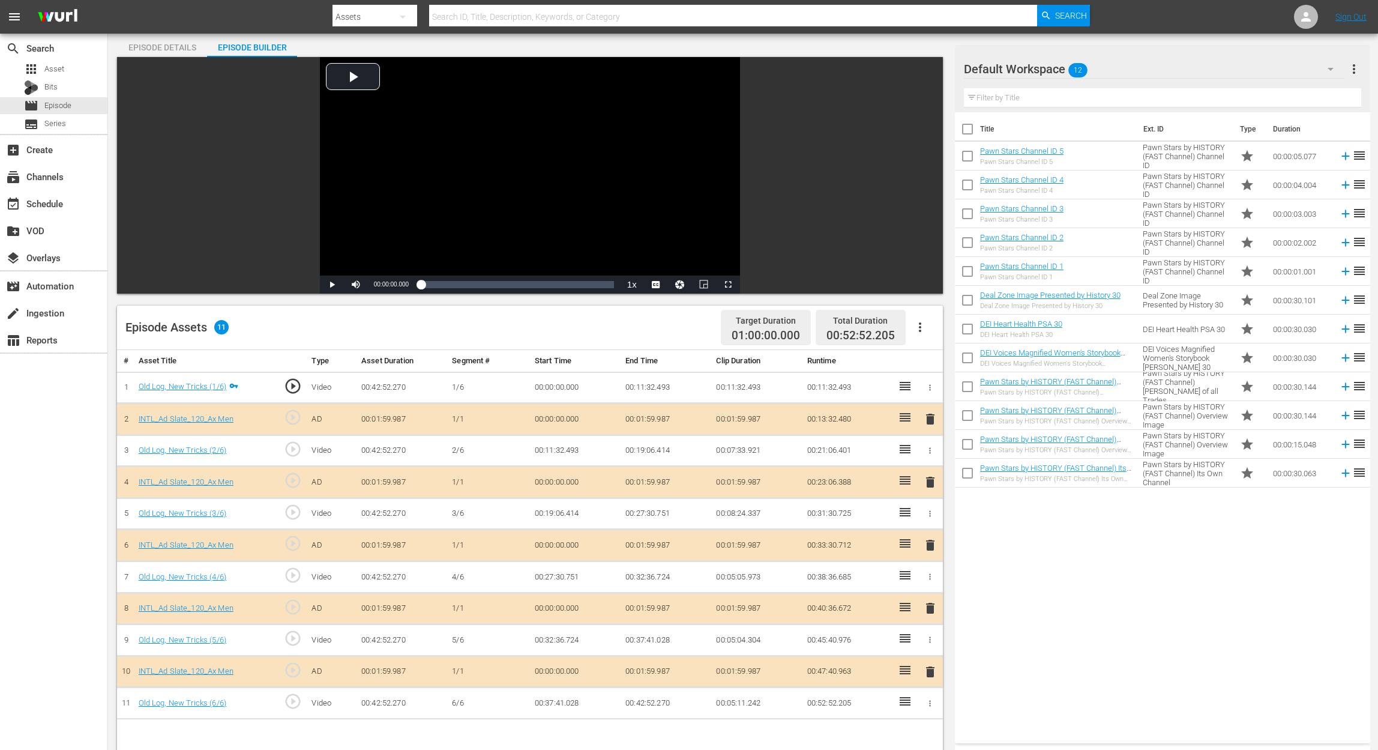
scroll to position [80, 0]
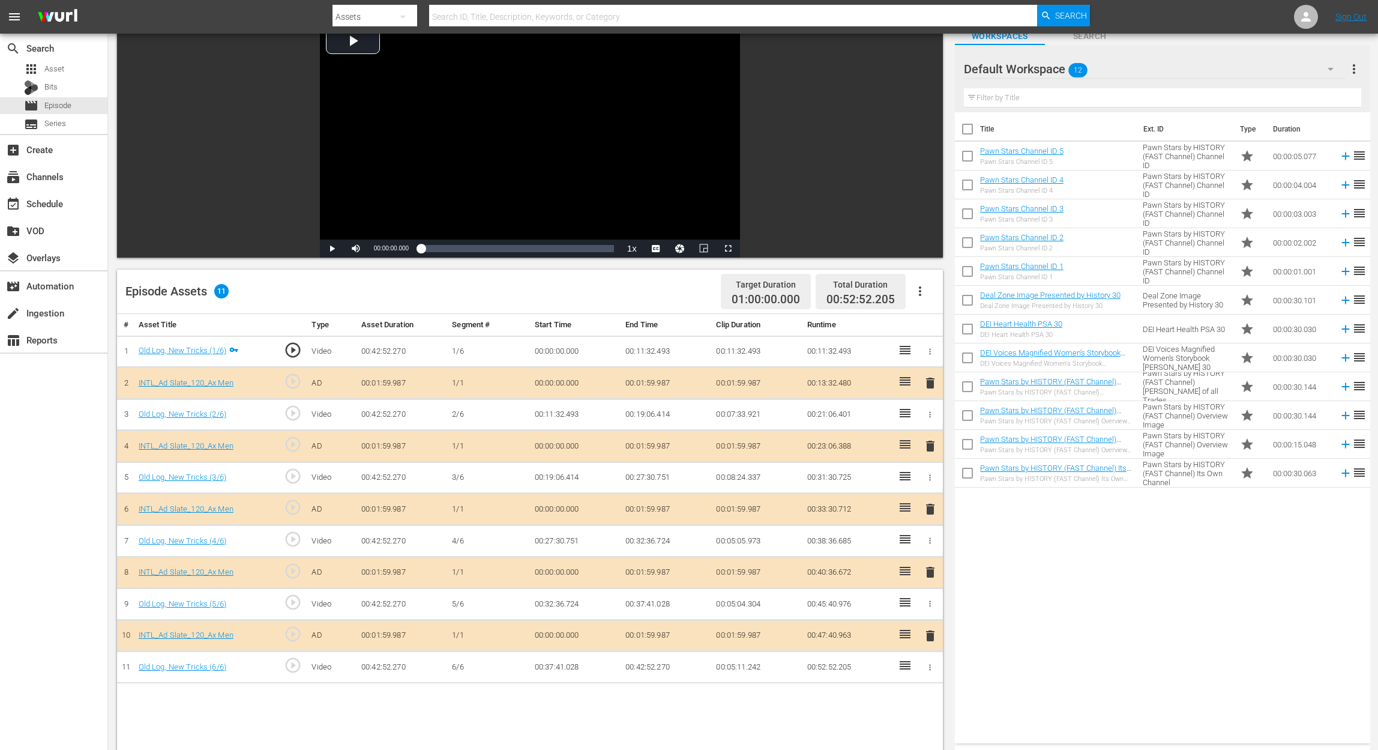
click at [928, 512] on span "delete" at bounding box center [930, 509] width 14 height 14
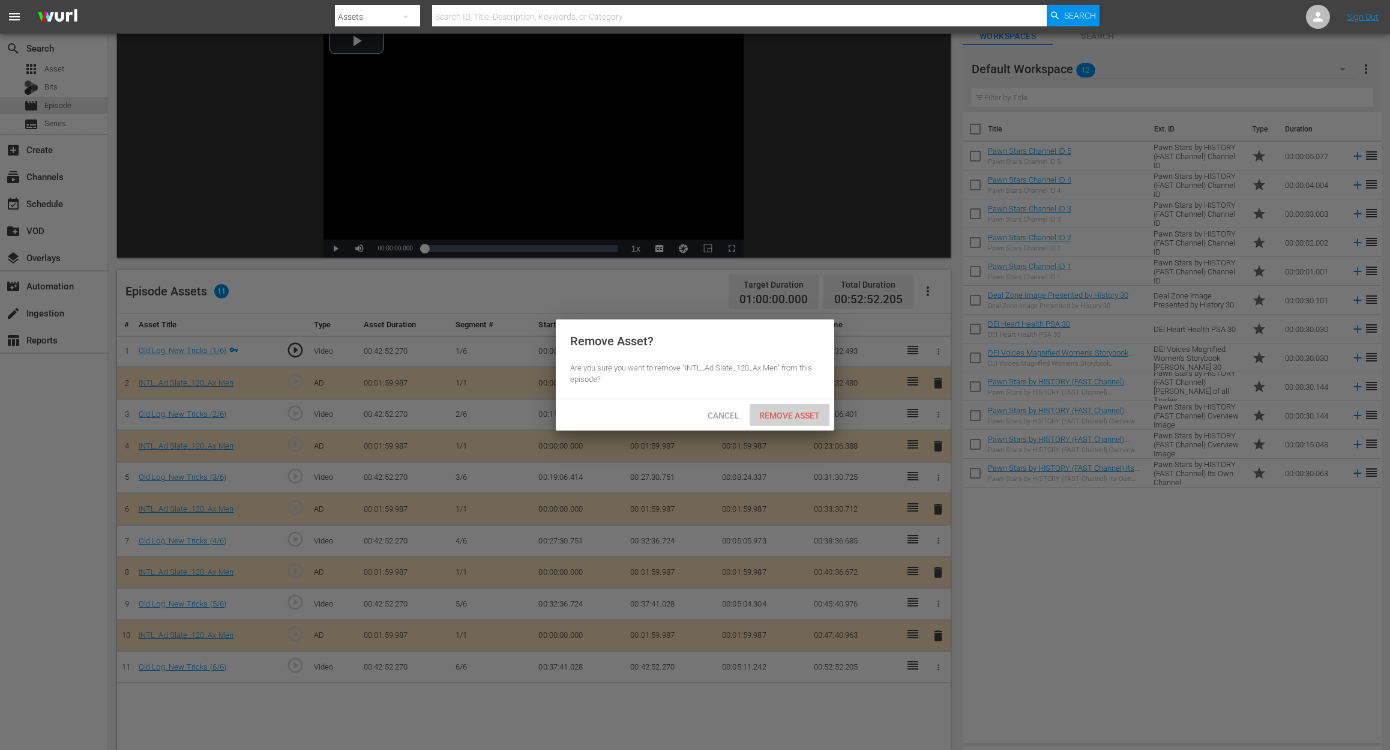
click at [784, 419] on span "Remove Asset" at bounding box center [790, 416] width 80 height 10
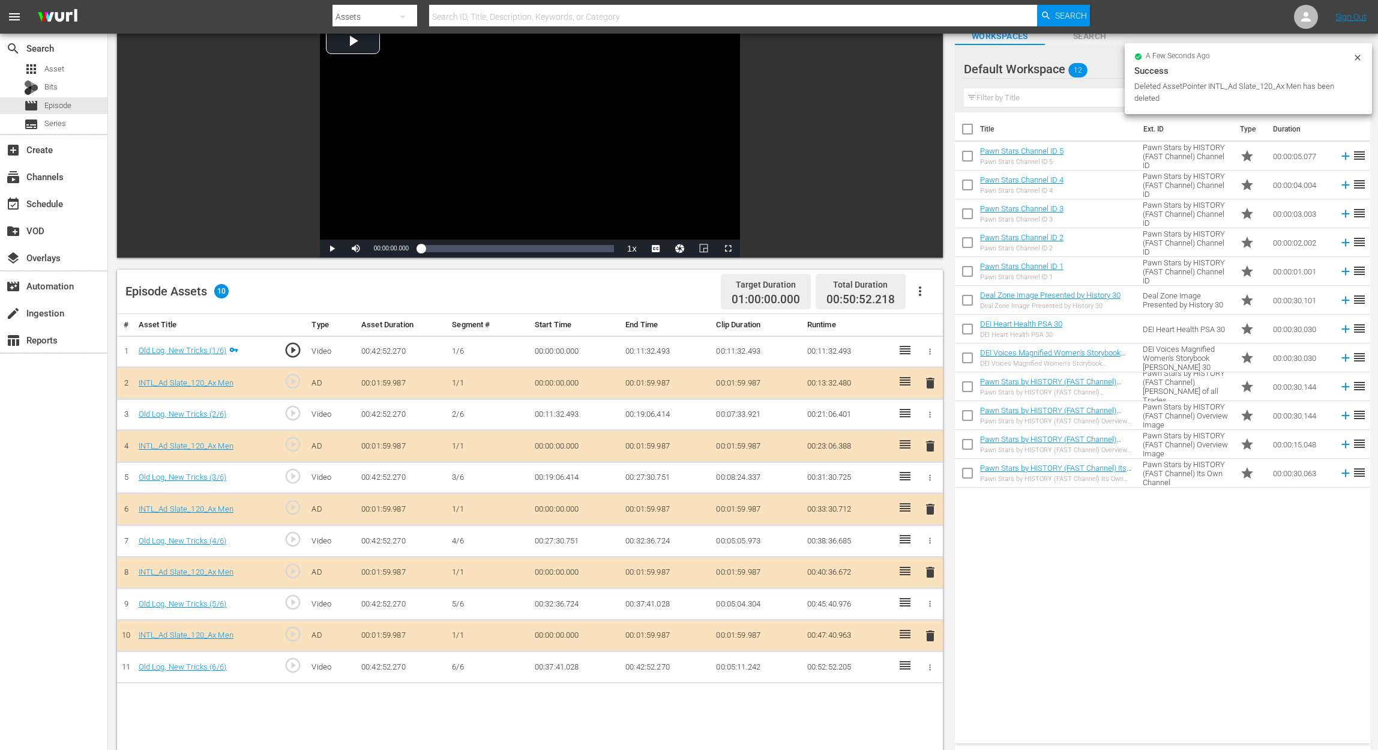
click at [1042, 562] on div "Title Ext. ID Type Duration Pawn Stars Channel ID 5 Pawn Stars Channel ID 5 Paw…" at bounding box center [1162, 425] width 415 height 626
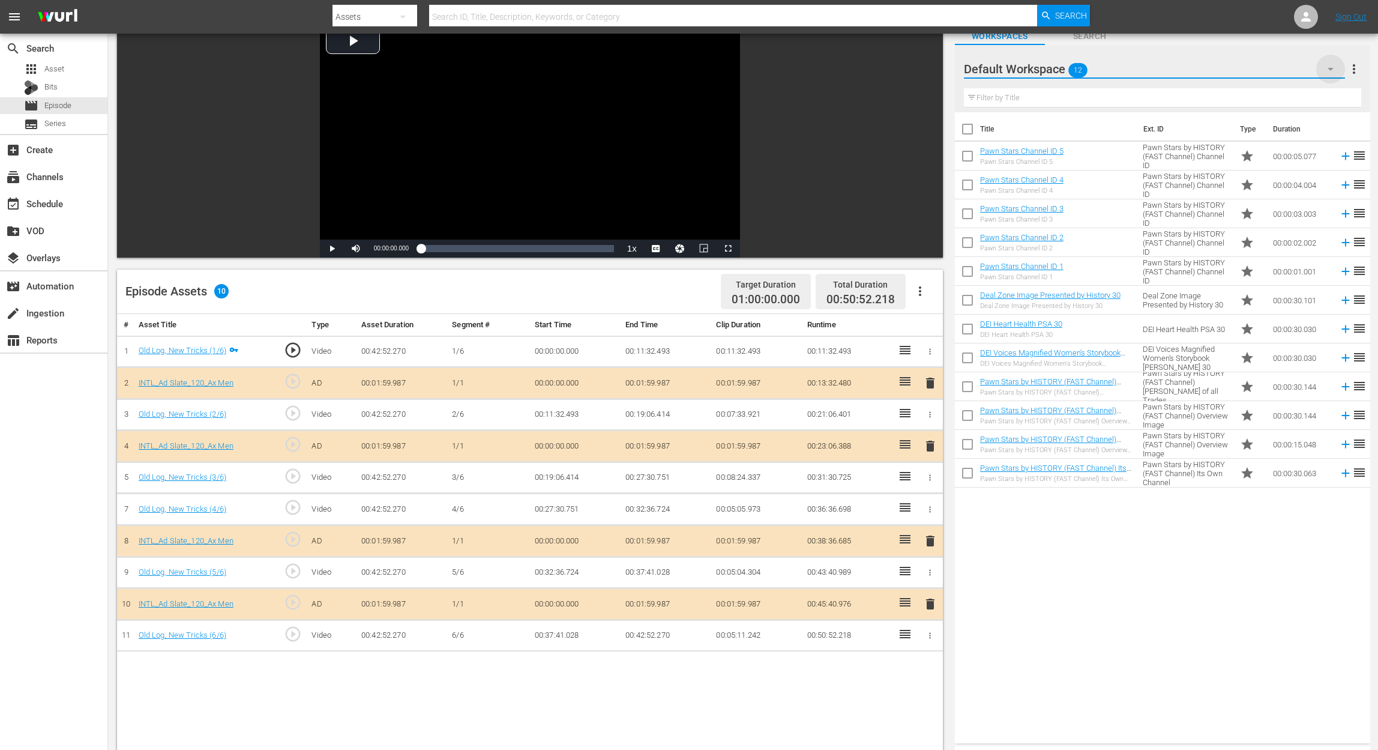
click at [1042, 65] on icon "button" at bounding box center [1331, 69] width 14 height 14
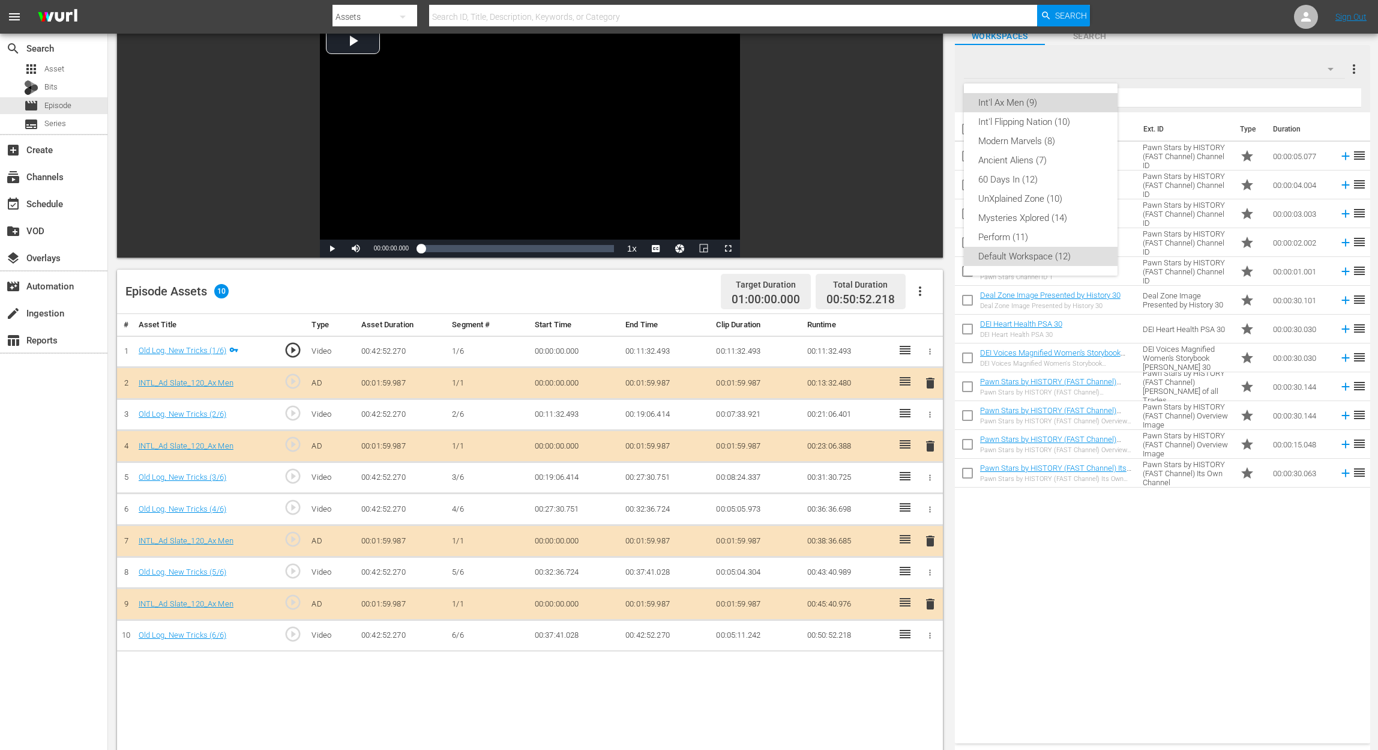
click at [1009, 100] on div "Int'l Ax Men (9)" at bounding box center [1040, 102] width 125 height 19
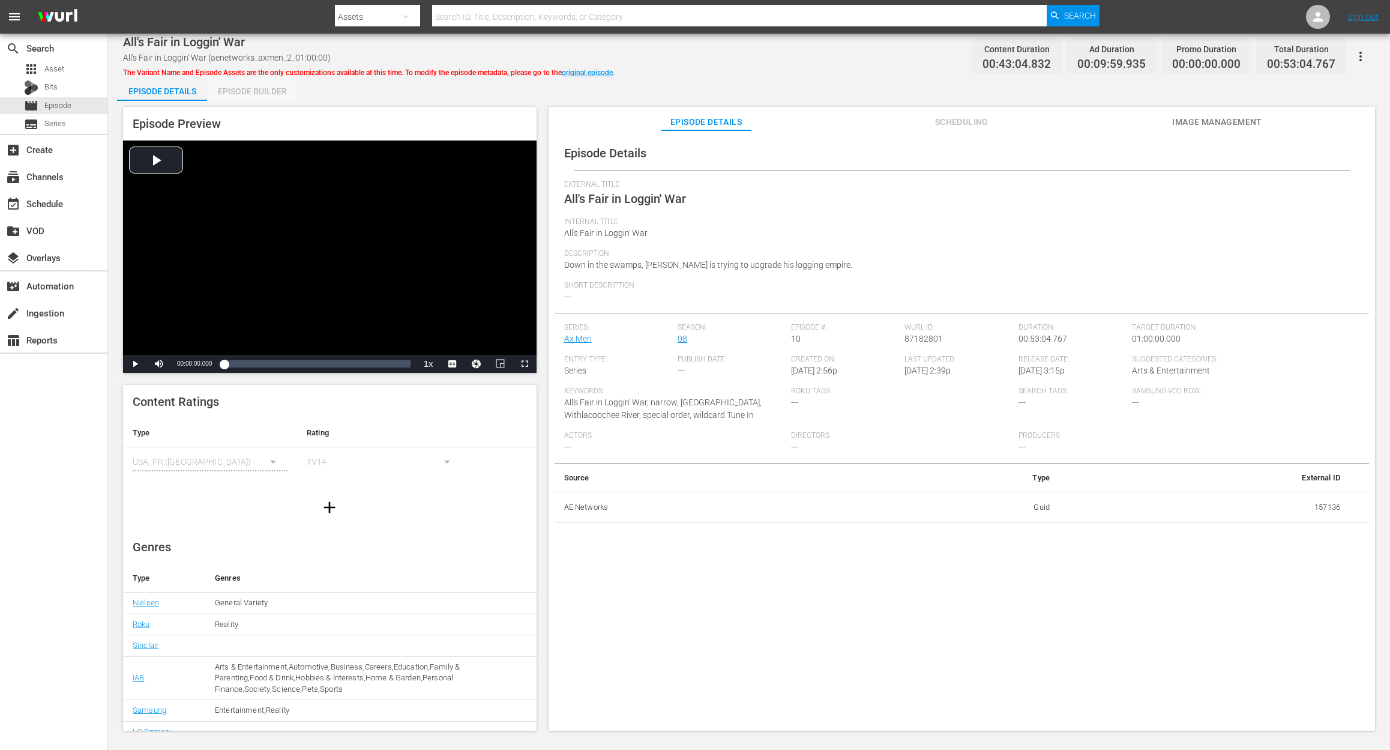
click at [246, 90] on div "Episode Builder" at bounding box center [252, 91] width 90 height 29
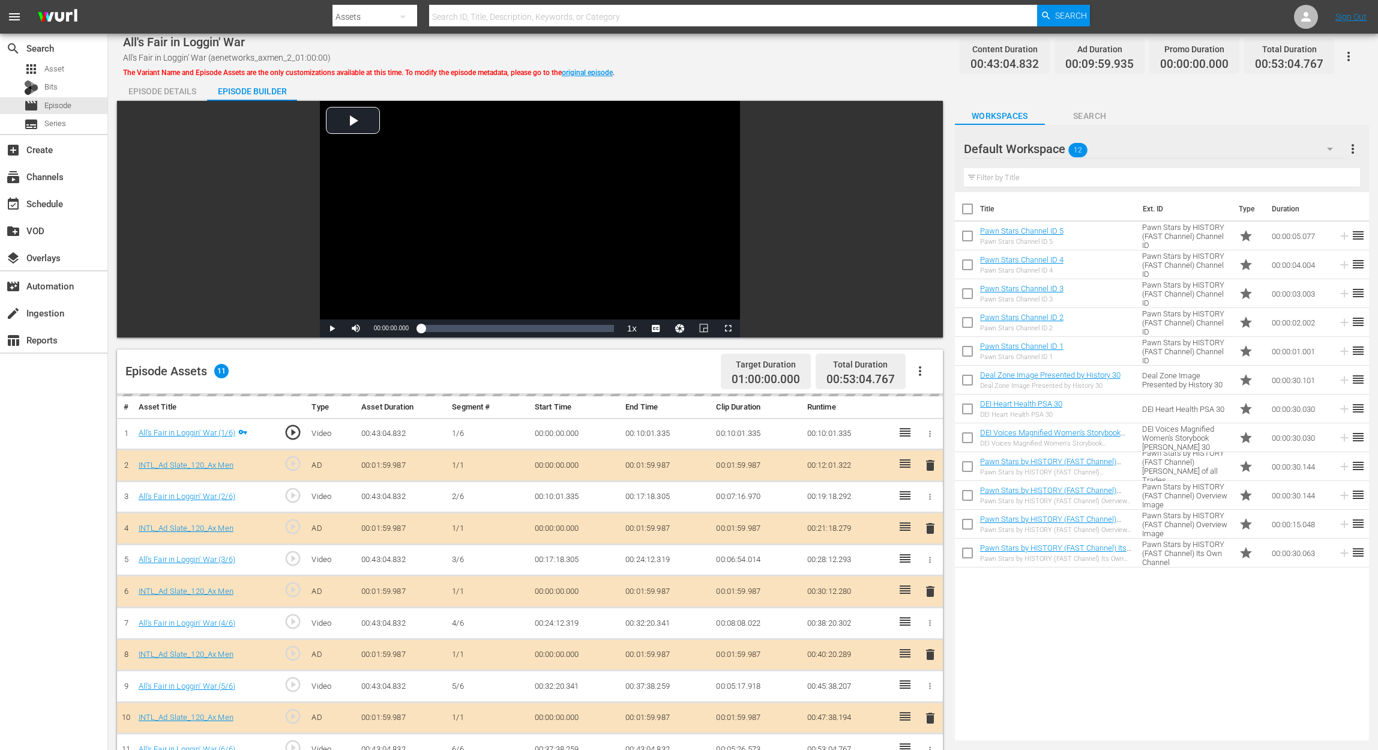
scroll to position [160, 0]
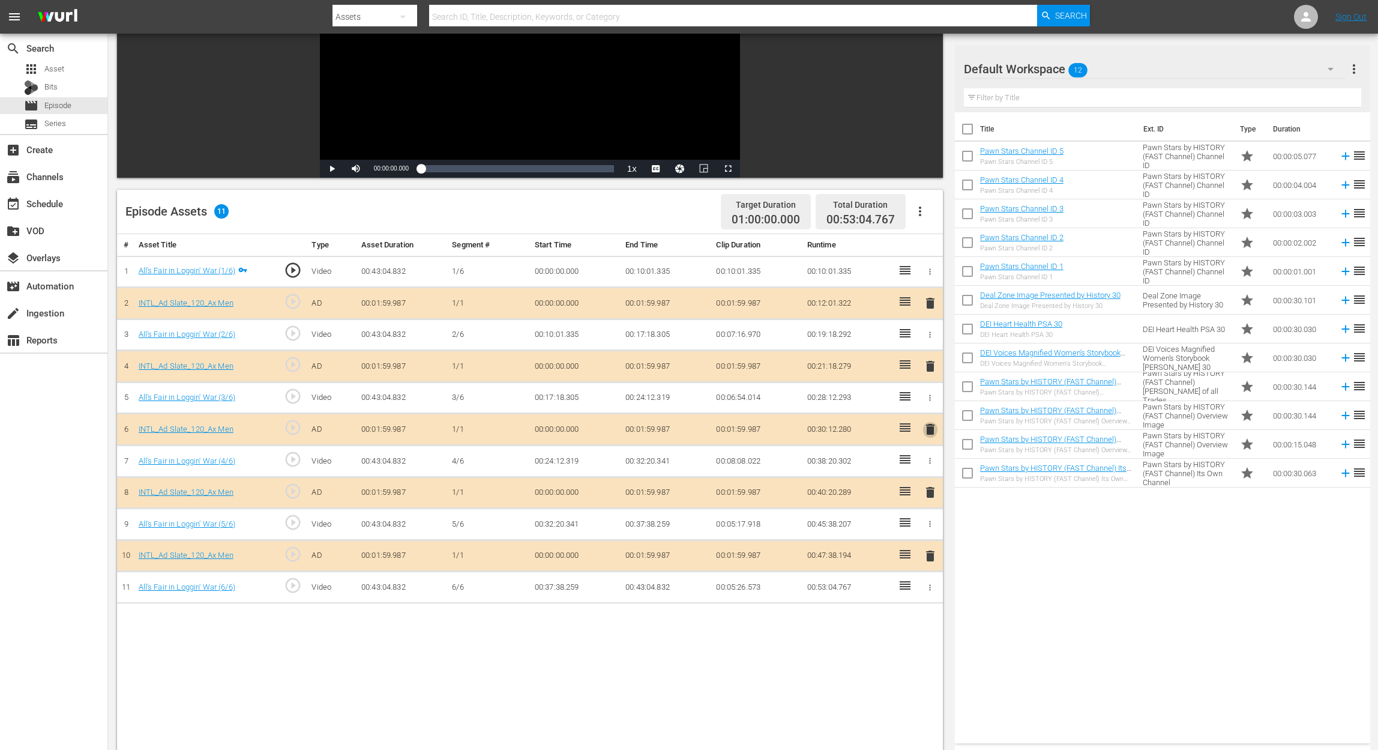
click at [932, 428] on span "delete" at bounding box center [930, 429] width 14 height 14
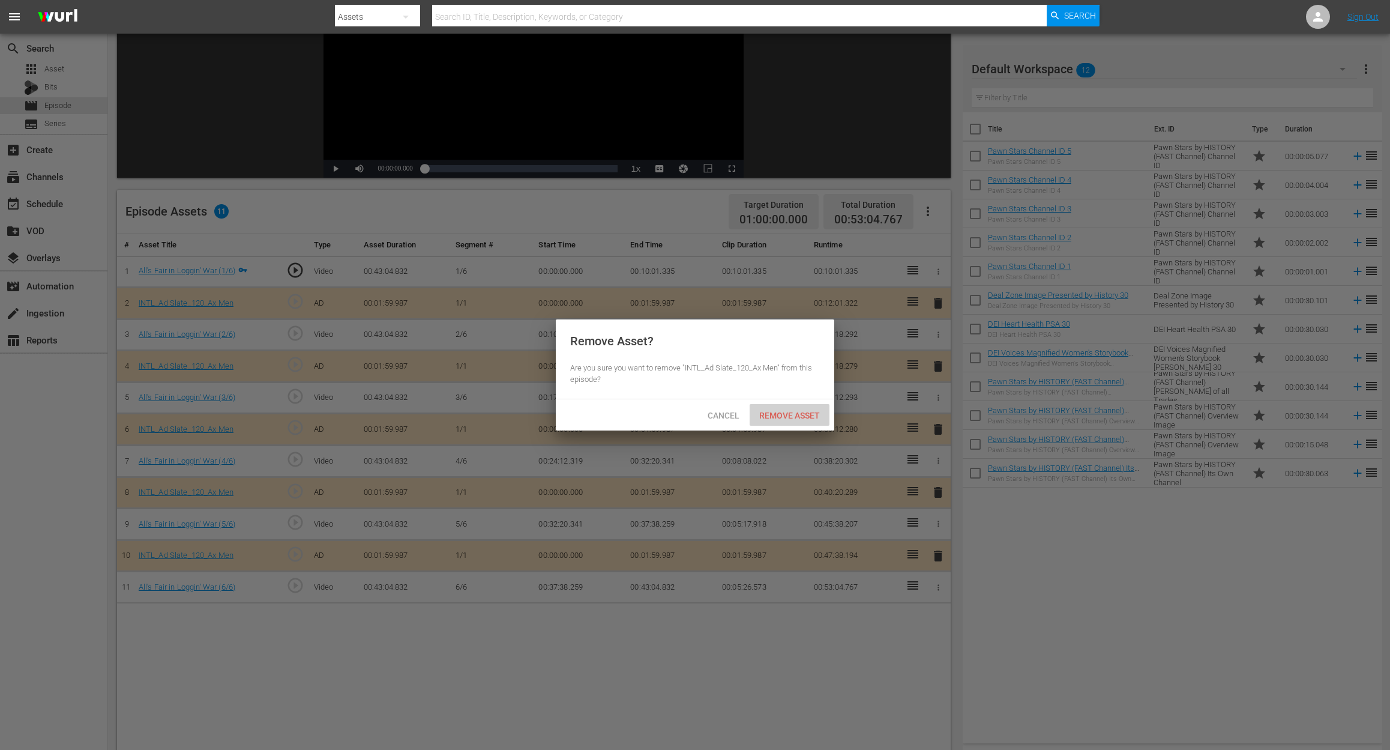
click at [814, 418] on span "Remove Asset" at bounding box center [790, 416] width 80 height 10
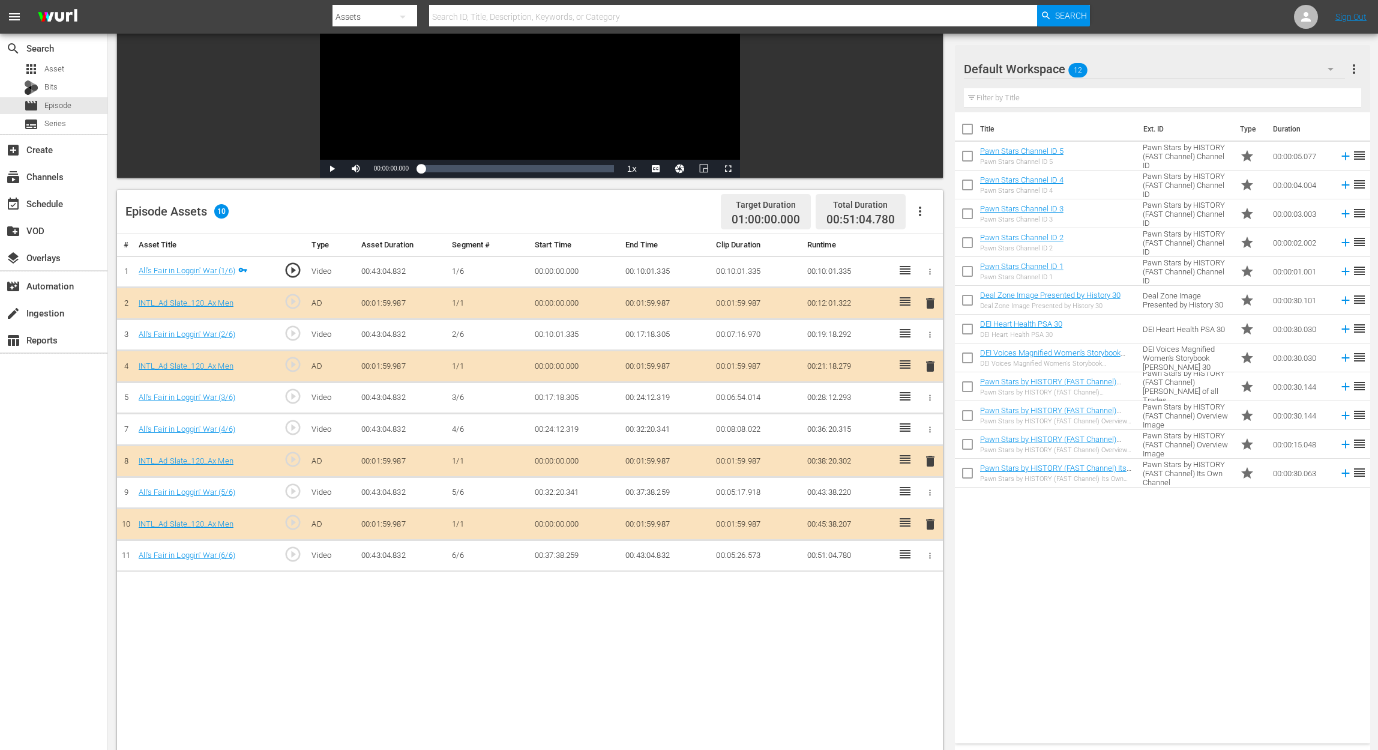
click at [1042, 65] on icon "button" at bounding box center [1331, 69] width 14 height 14
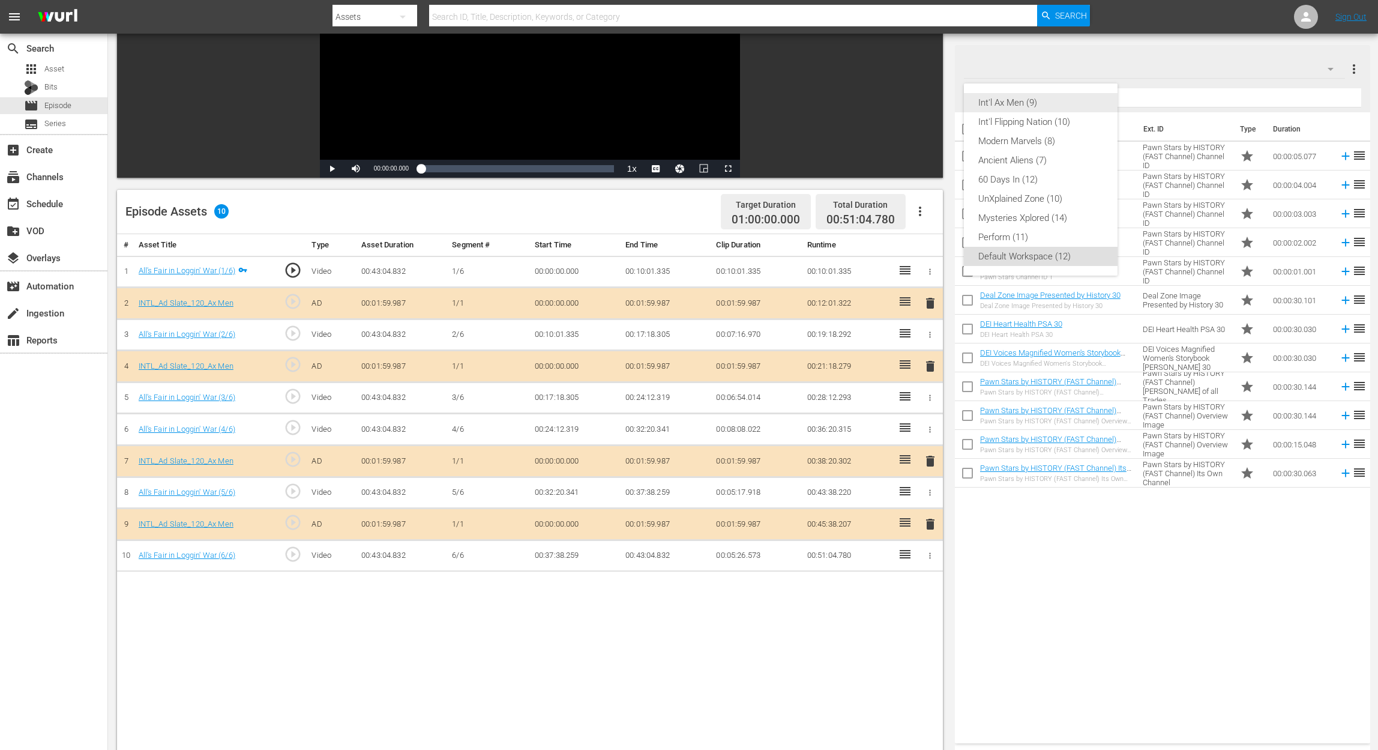
click at [1015, 99] on div "Int'l Ax Men (9)" at bounding box center [1040, 102] width 125 height 19
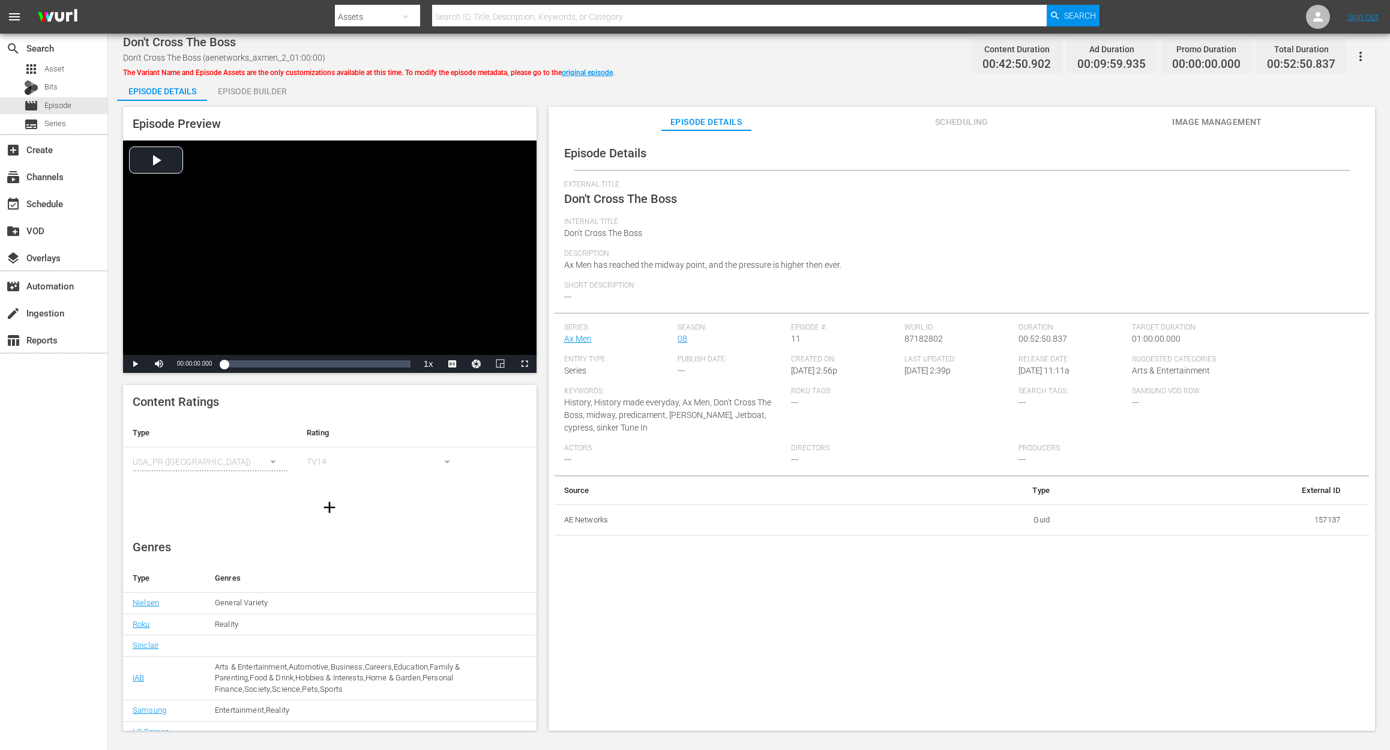
click at [247, 86] on div "Episode Builder" at bounding box center [252, 91] width 90 height 29
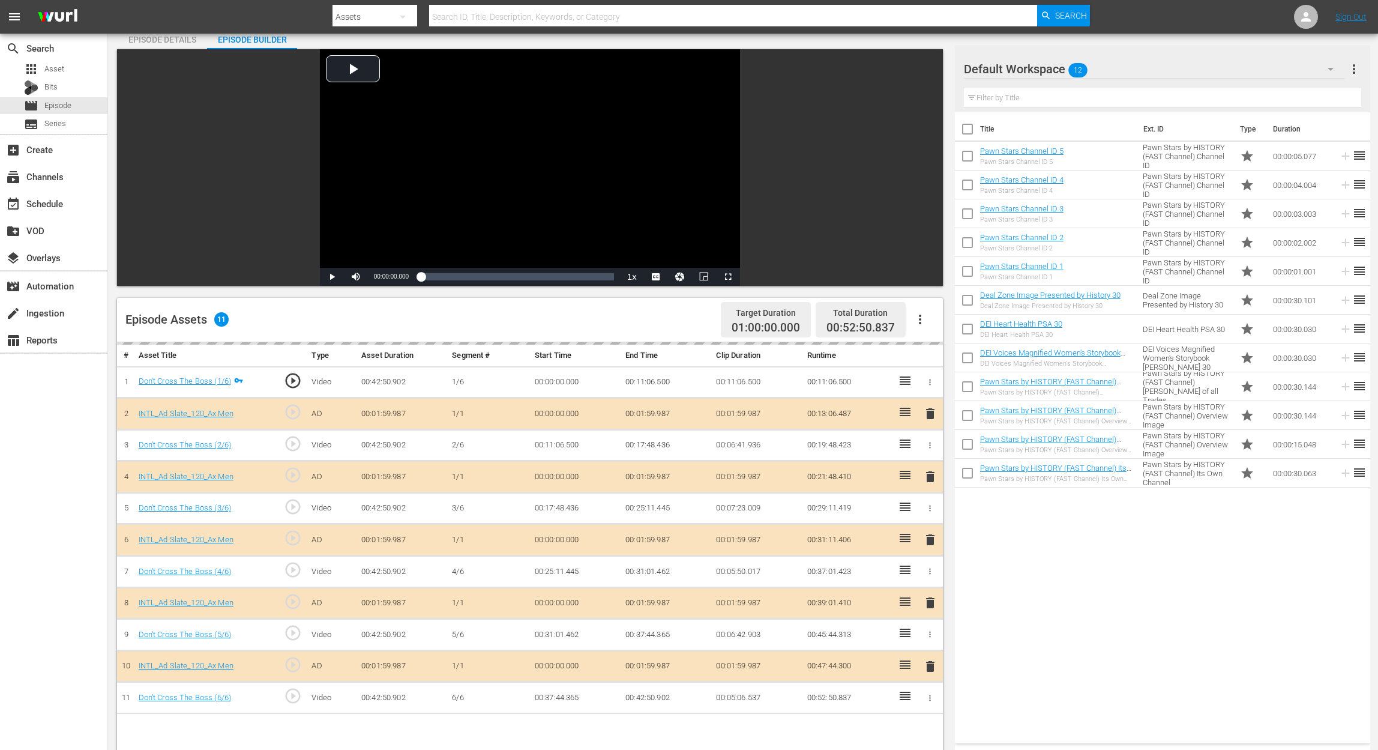
scroll to position [80, 0]
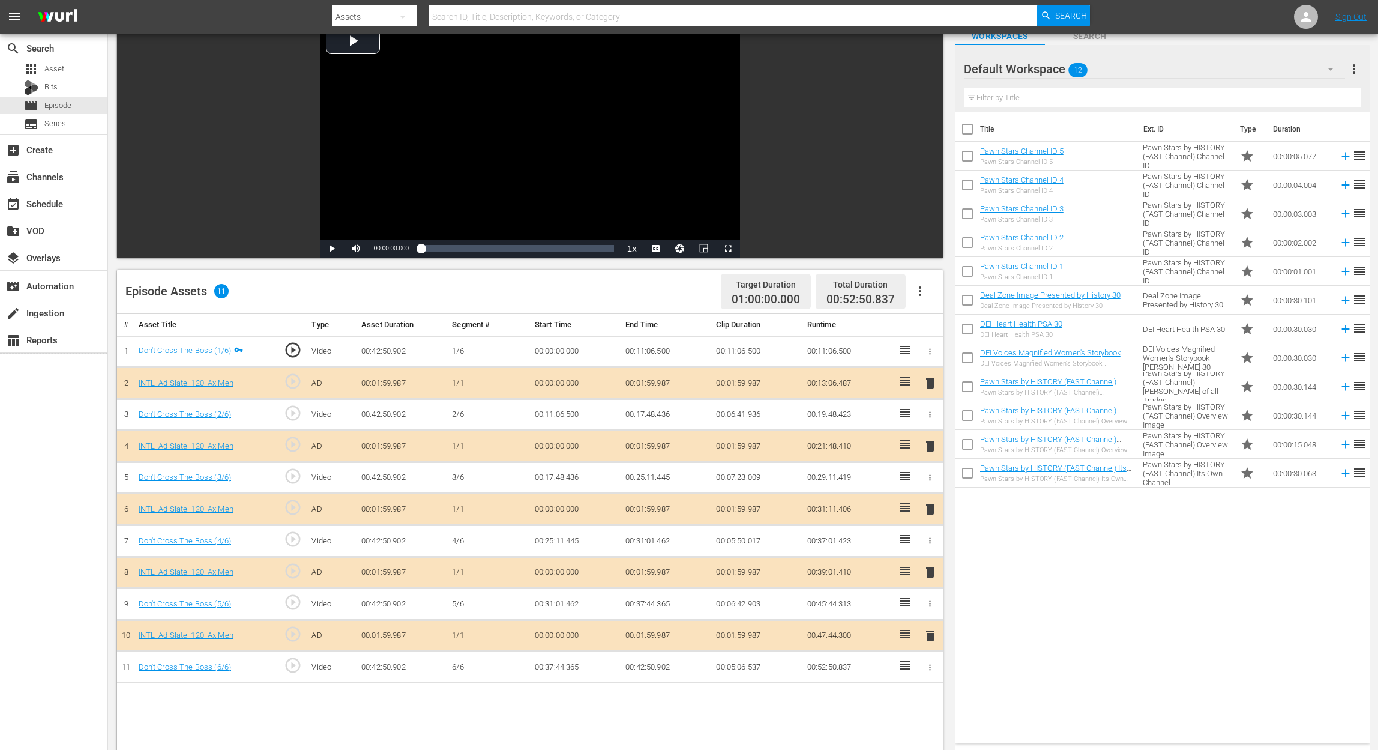
click at [929, 512] on span "delete" at bounding box center [930, 509] width 14 height 14
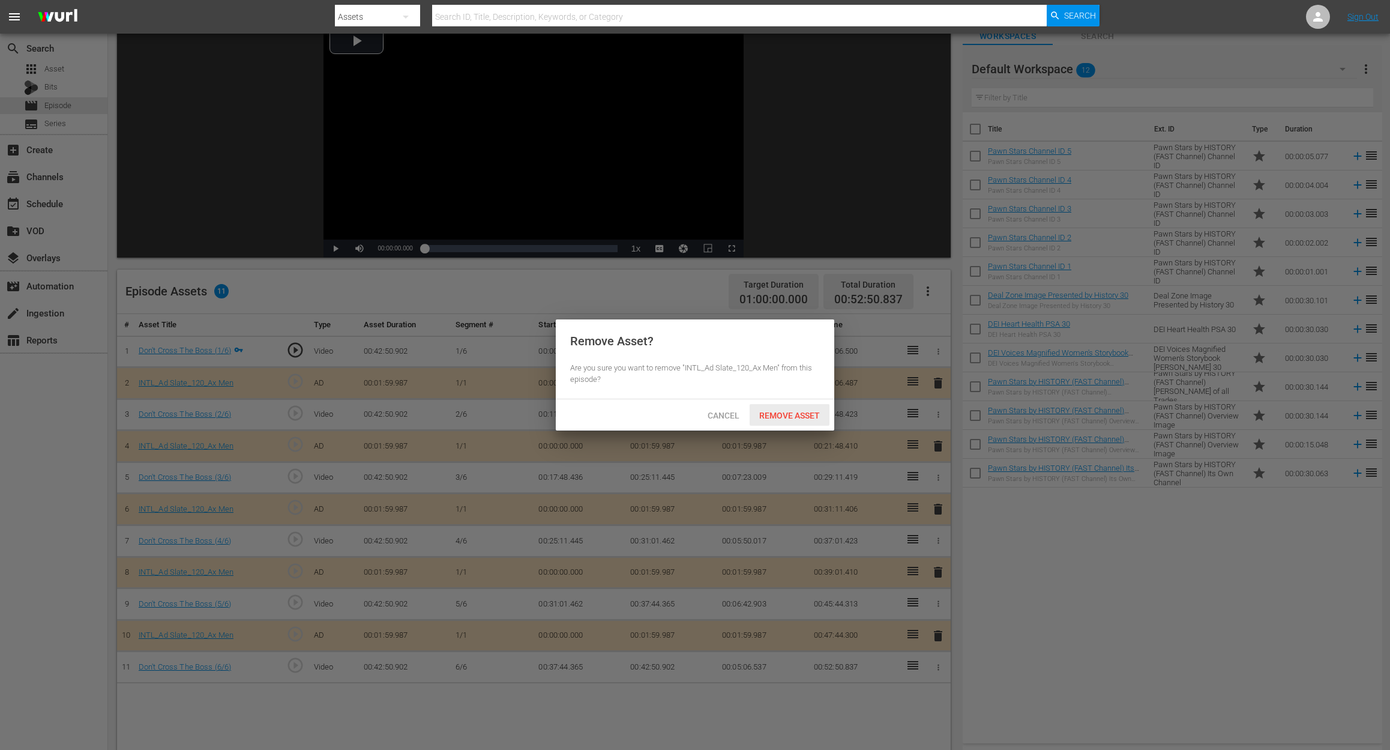
click at [806, 418] on span "Remove Asset" at bounding box center [790, 416] width 80 height 10
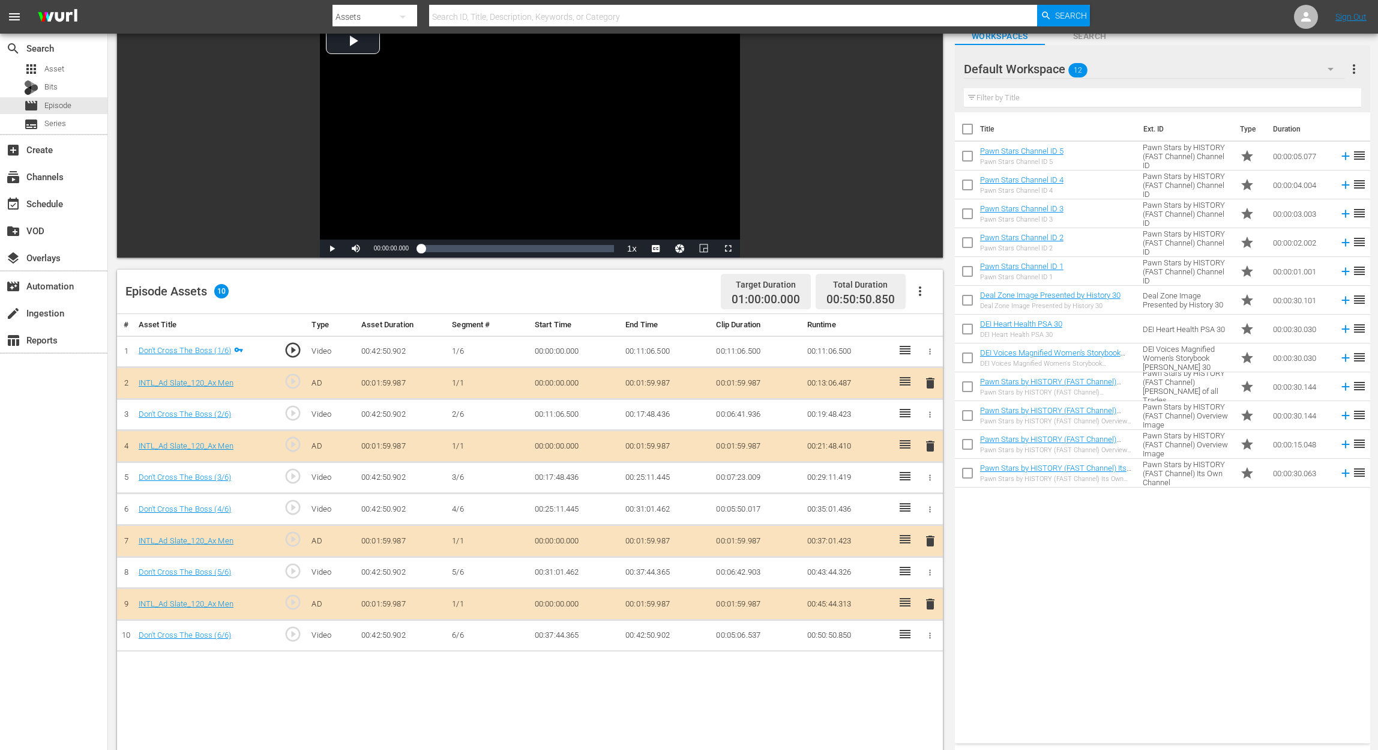
click at [1042, 71] on icon "button" at bounding box center [1331, 69] width 14 height 14
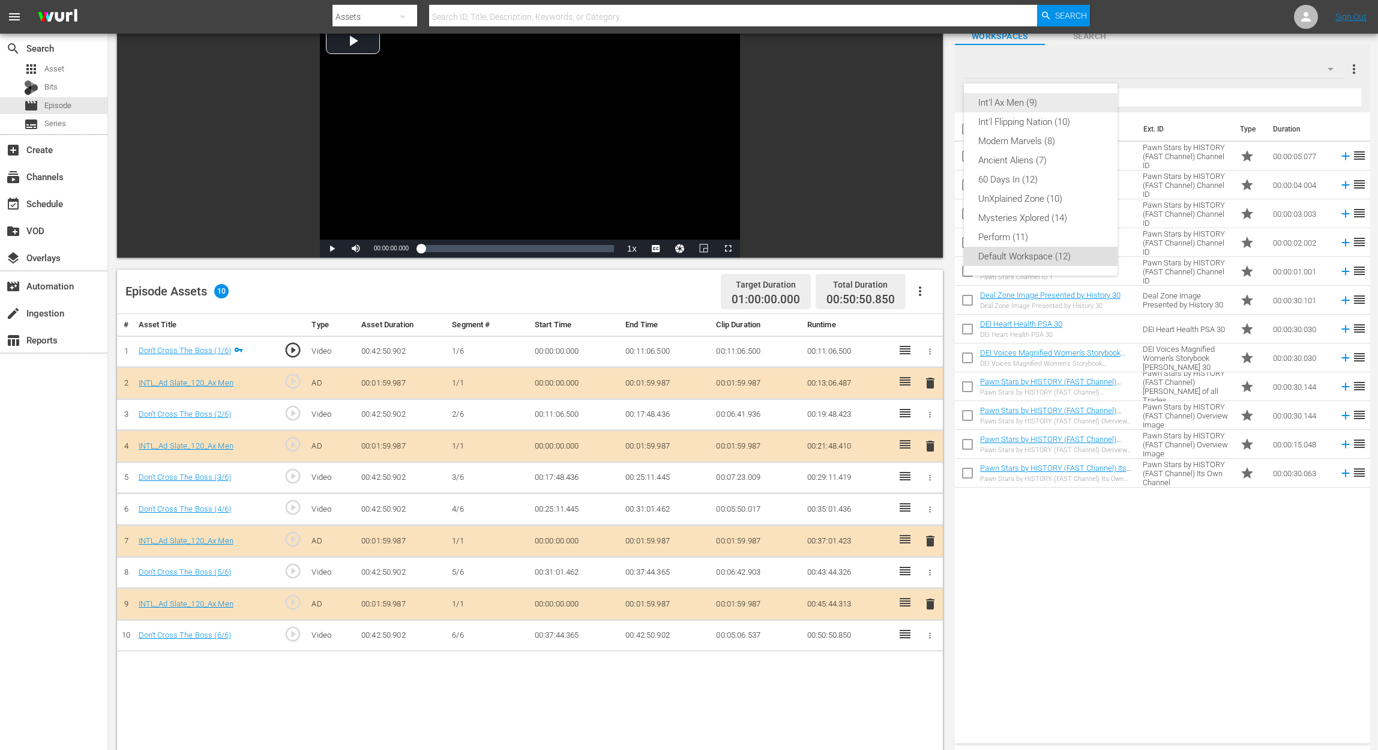
click at [1001, 100] on div "Int'l Ax Men (9)" at bounding box center [1040, 102] width 125 height 19
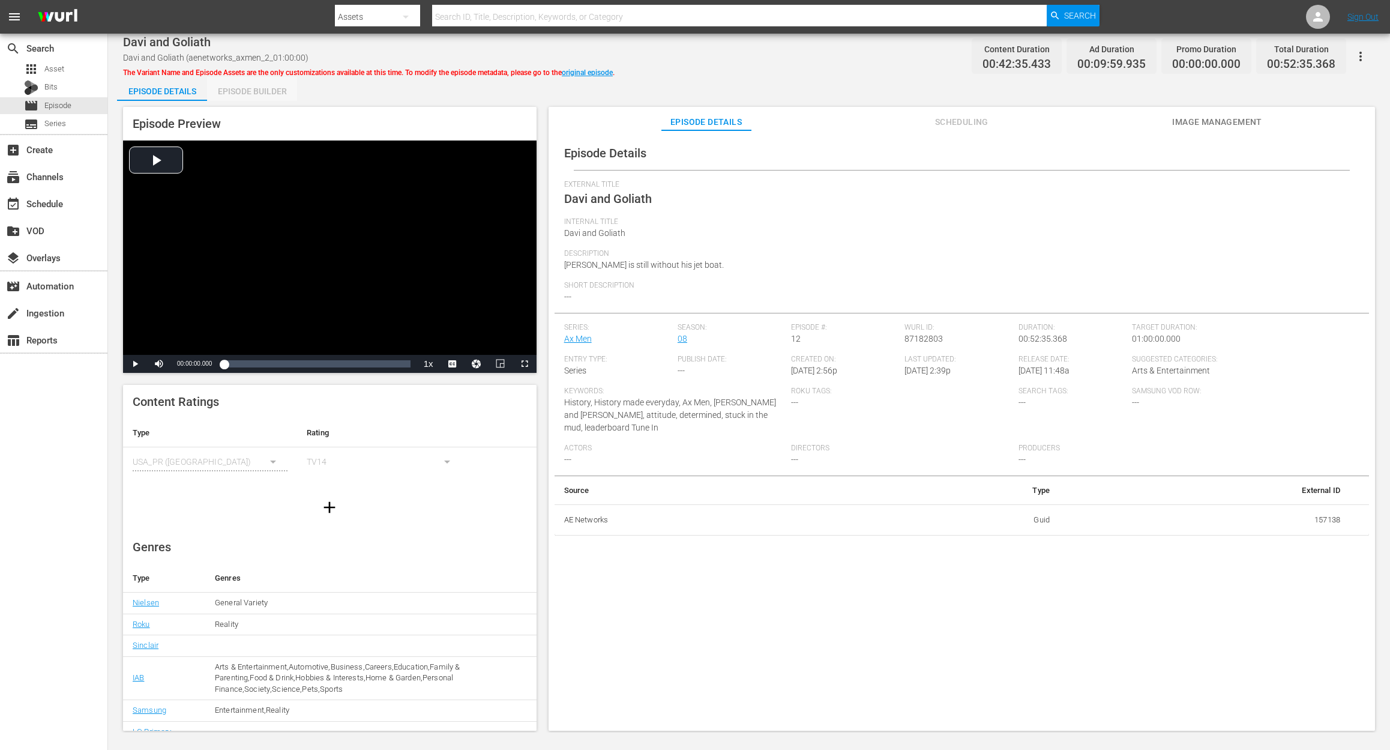
click at [271, 92] on div "Episode Builder" at bounding box center [252, 91] width 90 height 29
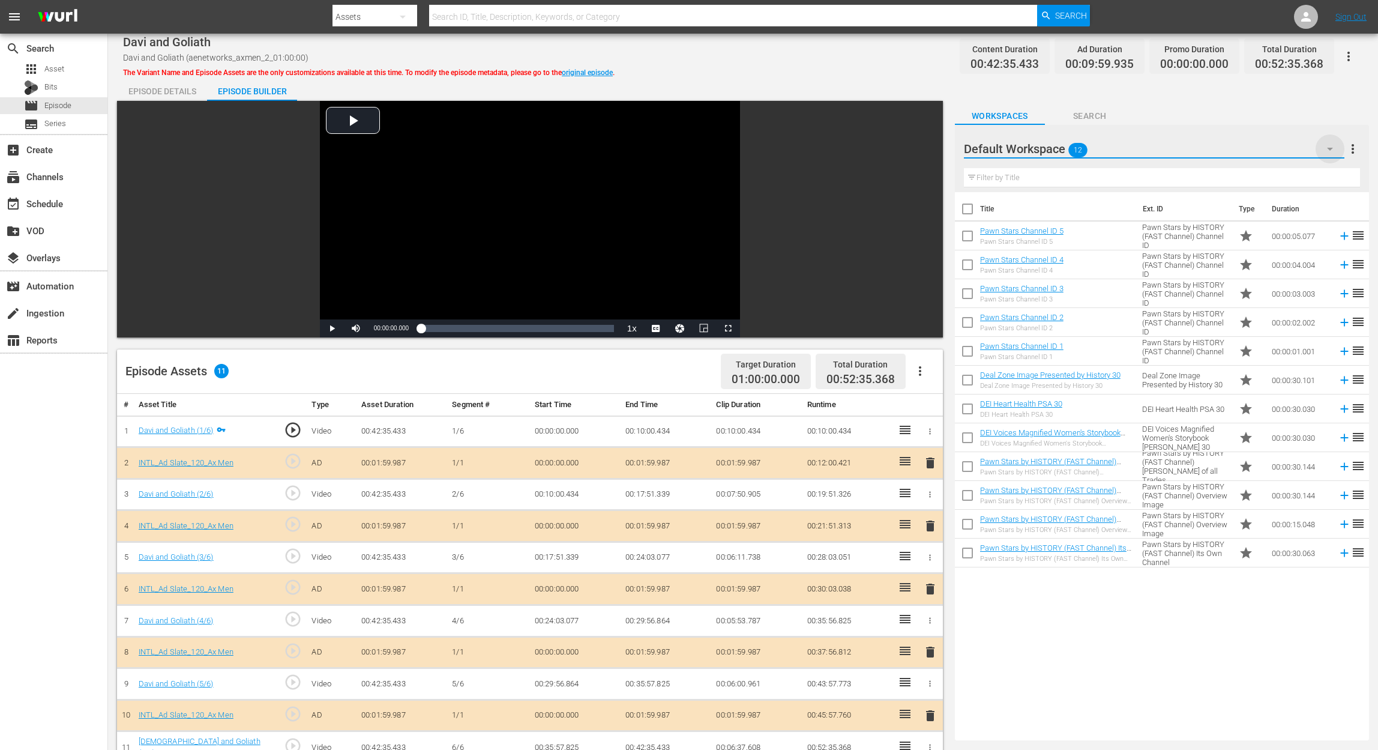
click at [1042, 142] on icon "button" at bounding box center [1330, 149] width 14 height 14
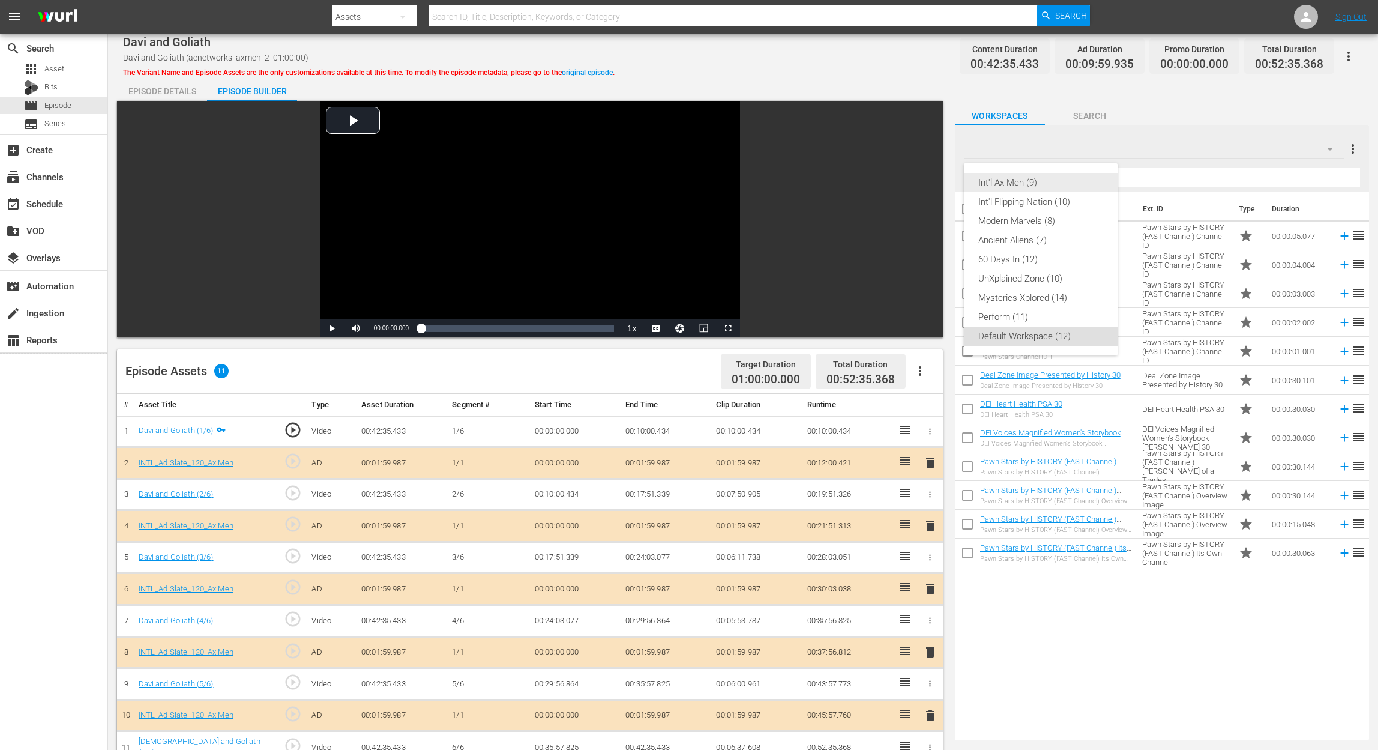
click at [1041, 178] on div "Int'l Ax Men (9)" at bounding box center [1040, 182] width 125 height 19
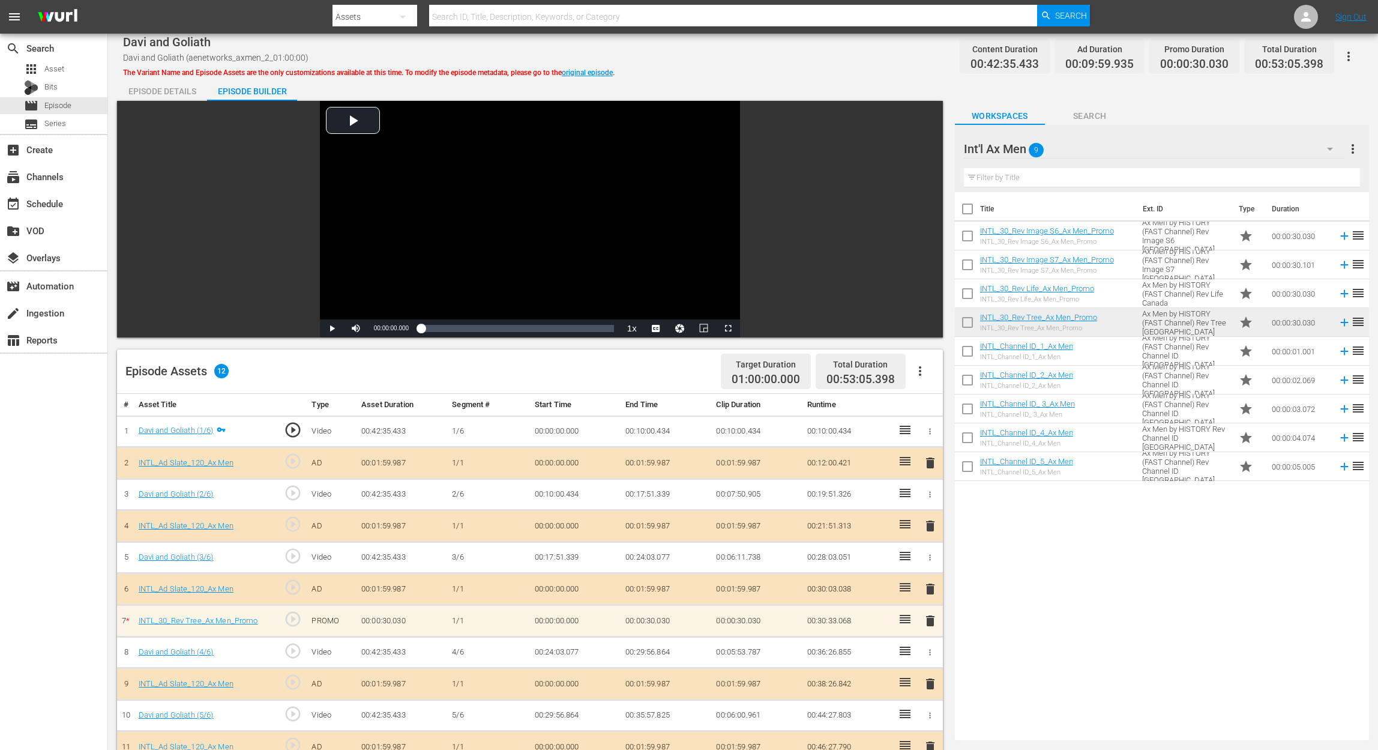
click at [929, 562] on span "delete" at bounding box center [930, 589] width 14 height 14
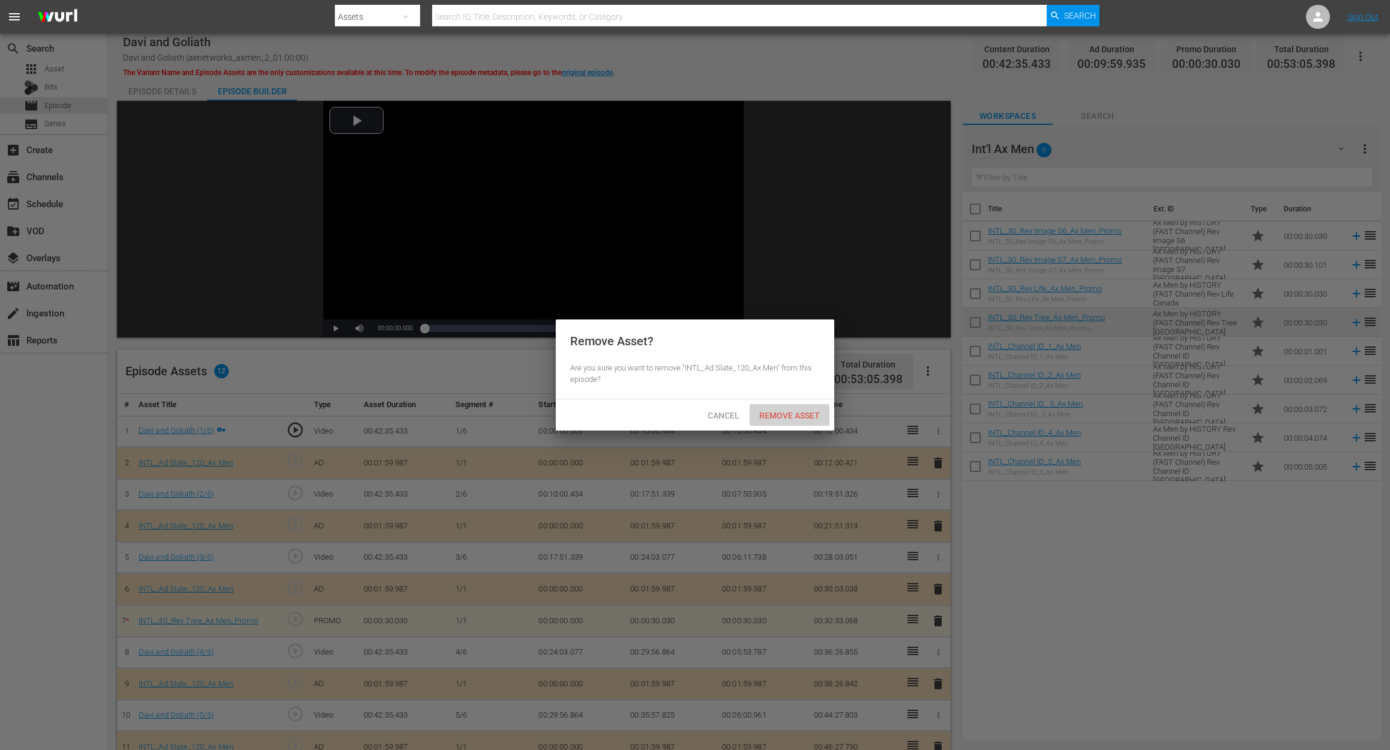
click at [810, 414] on span "Remove Asset" at bounding box center [790, 416] width 80 height 10
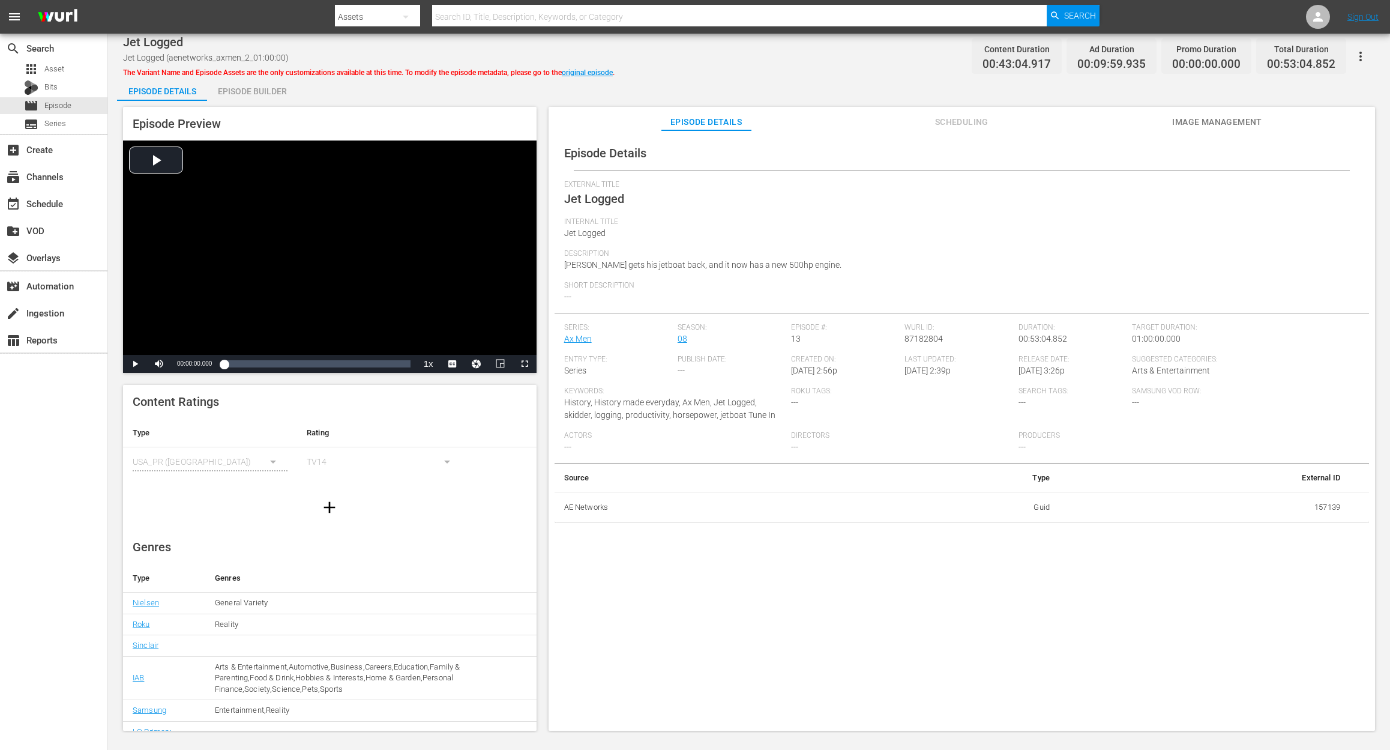
click at [279, 92] on div "Episode Builder" at bounding box center [252, 91] width 90 height 29
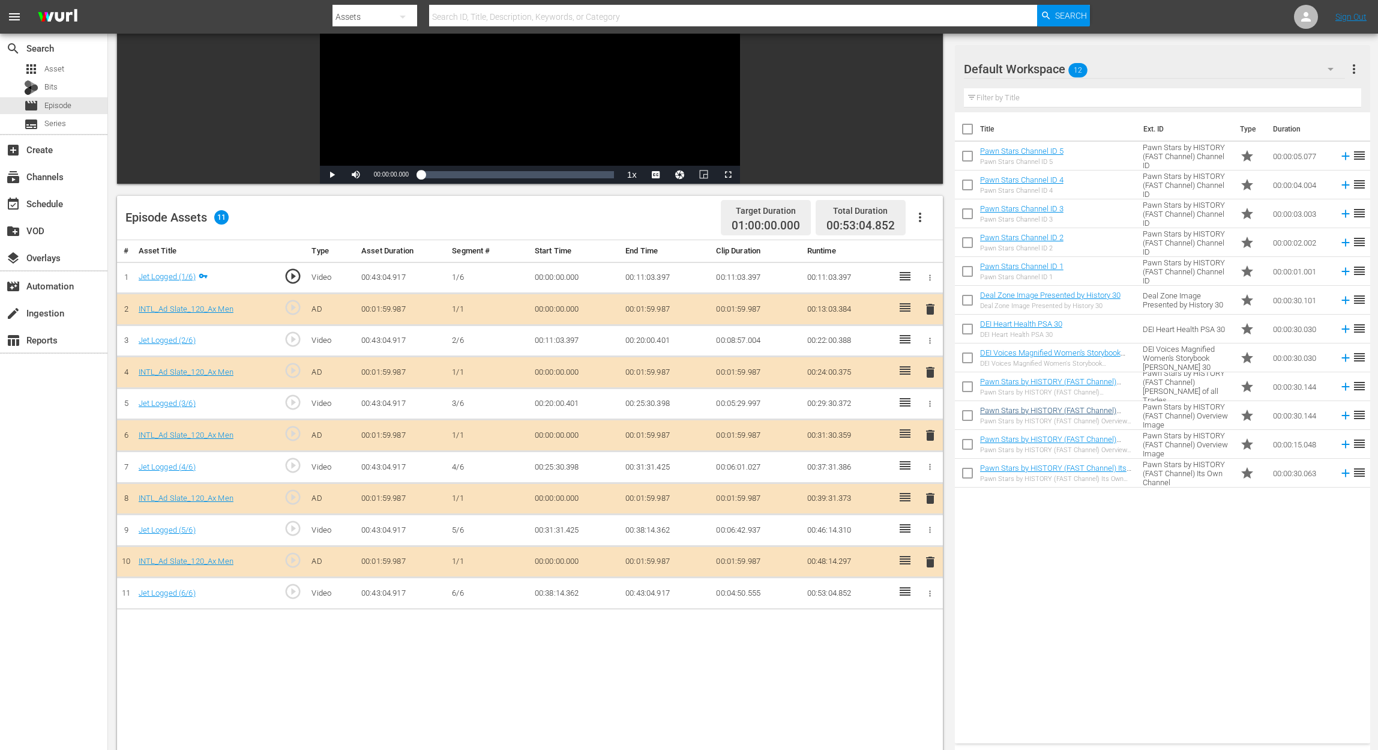
scroll to position [160, 0]
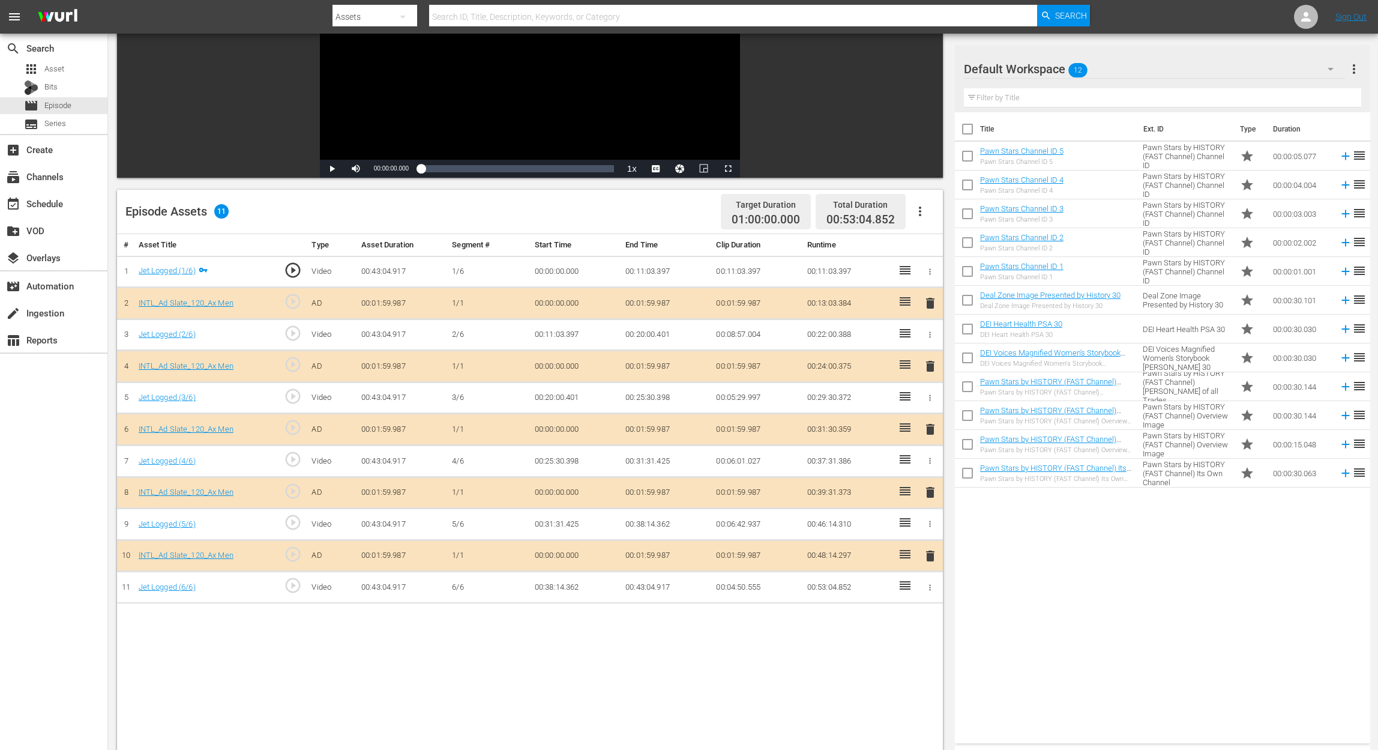
click at [932, 423] on span "delete" at bounding box center [930, 429] width 14 height 14
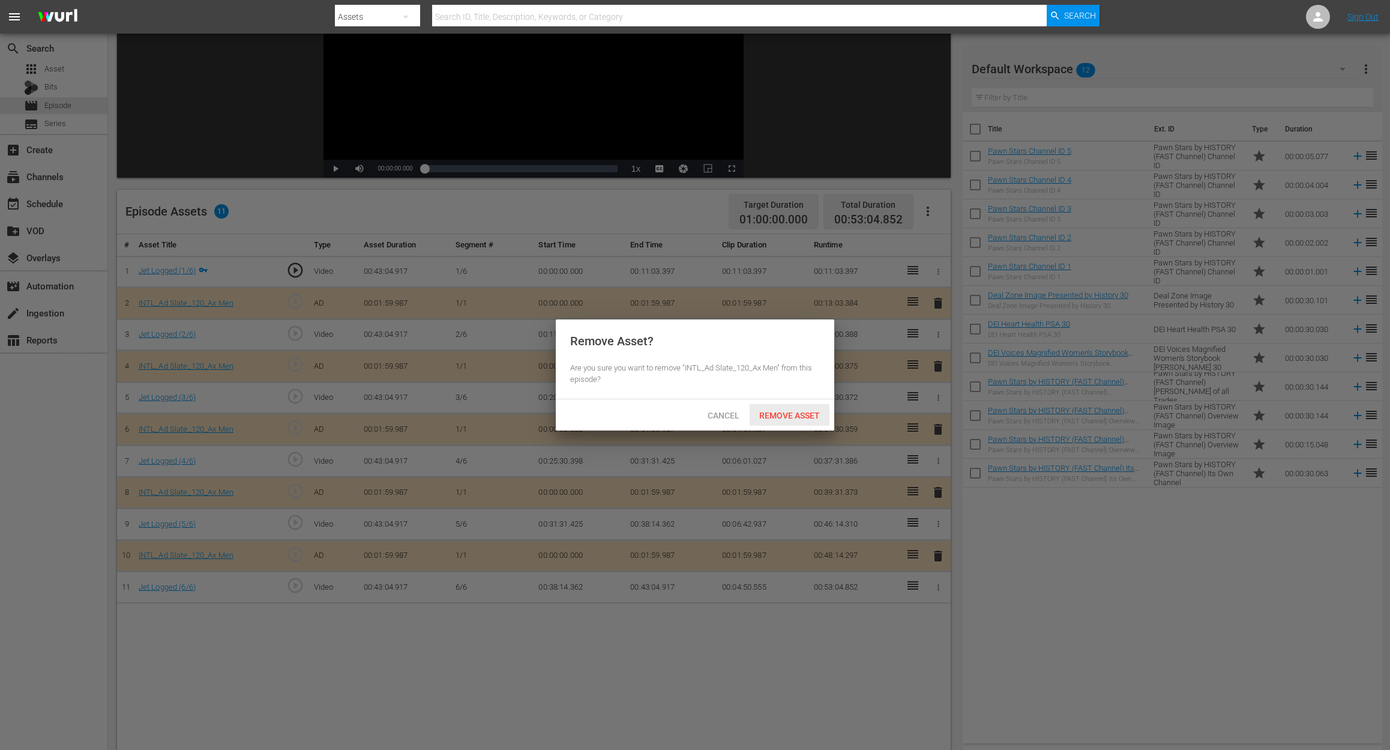
click at [800, 412] on span "Remove Asset" at bounding box center [790, 416] width 80 height 10
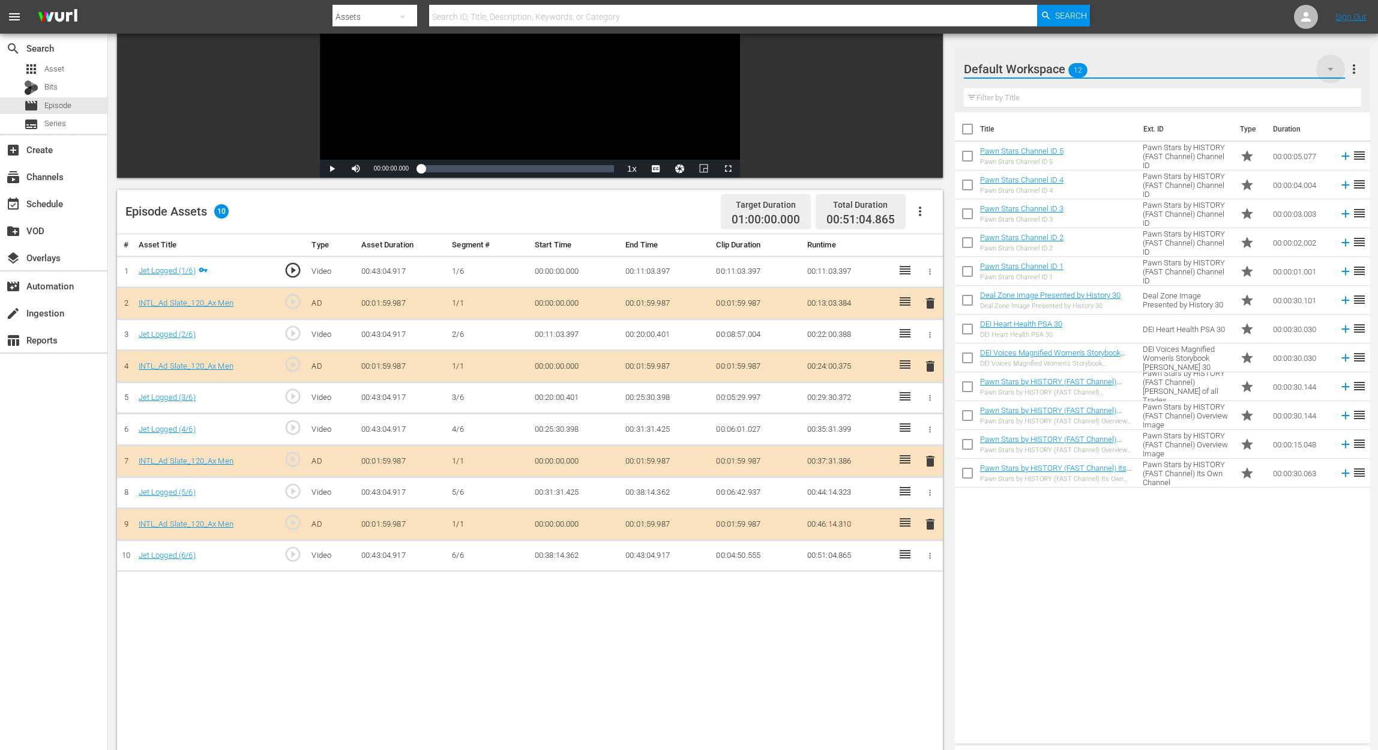
click at [1042, 64] on icon "button" at bounding box center [1331, 69] width 14 height 14
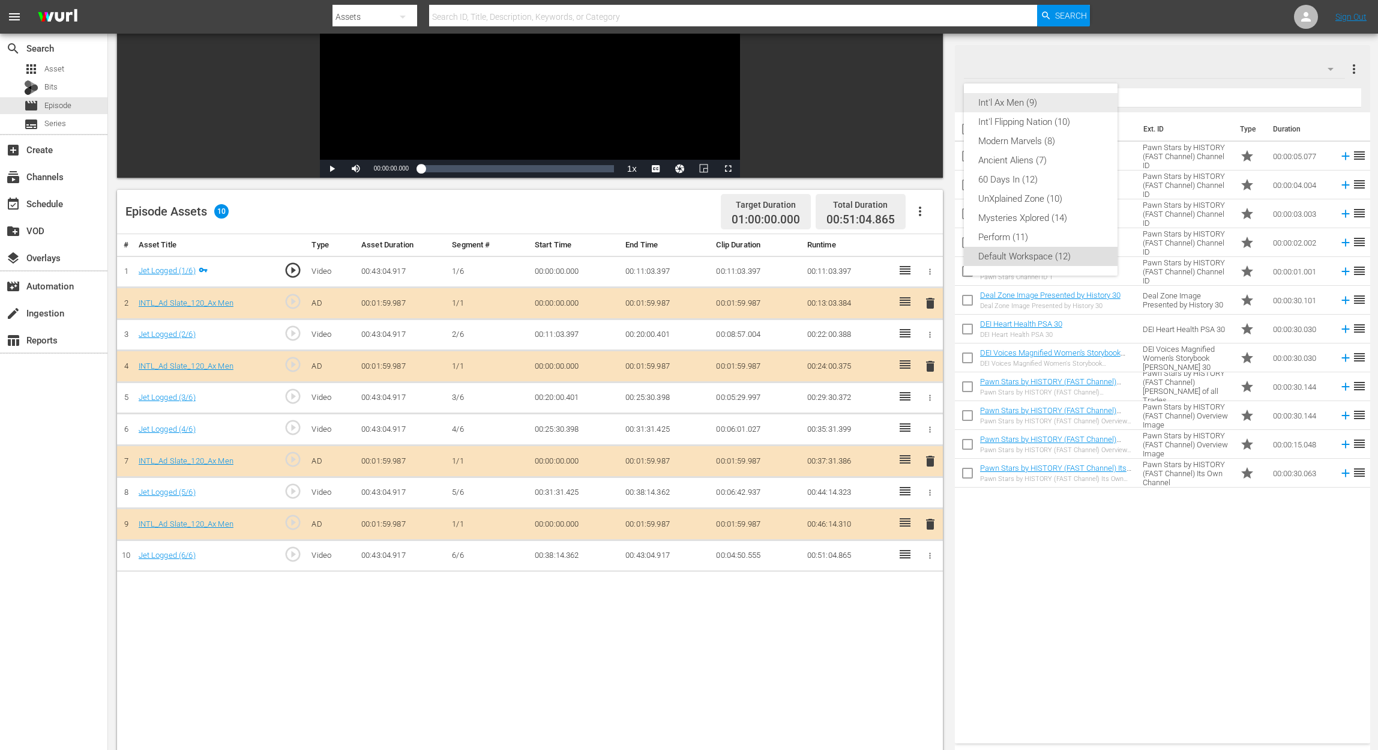
click at [1042, 98] on div "Int'l Ax Men (9)" at bounding box center [1040, 102] width 125 height 19
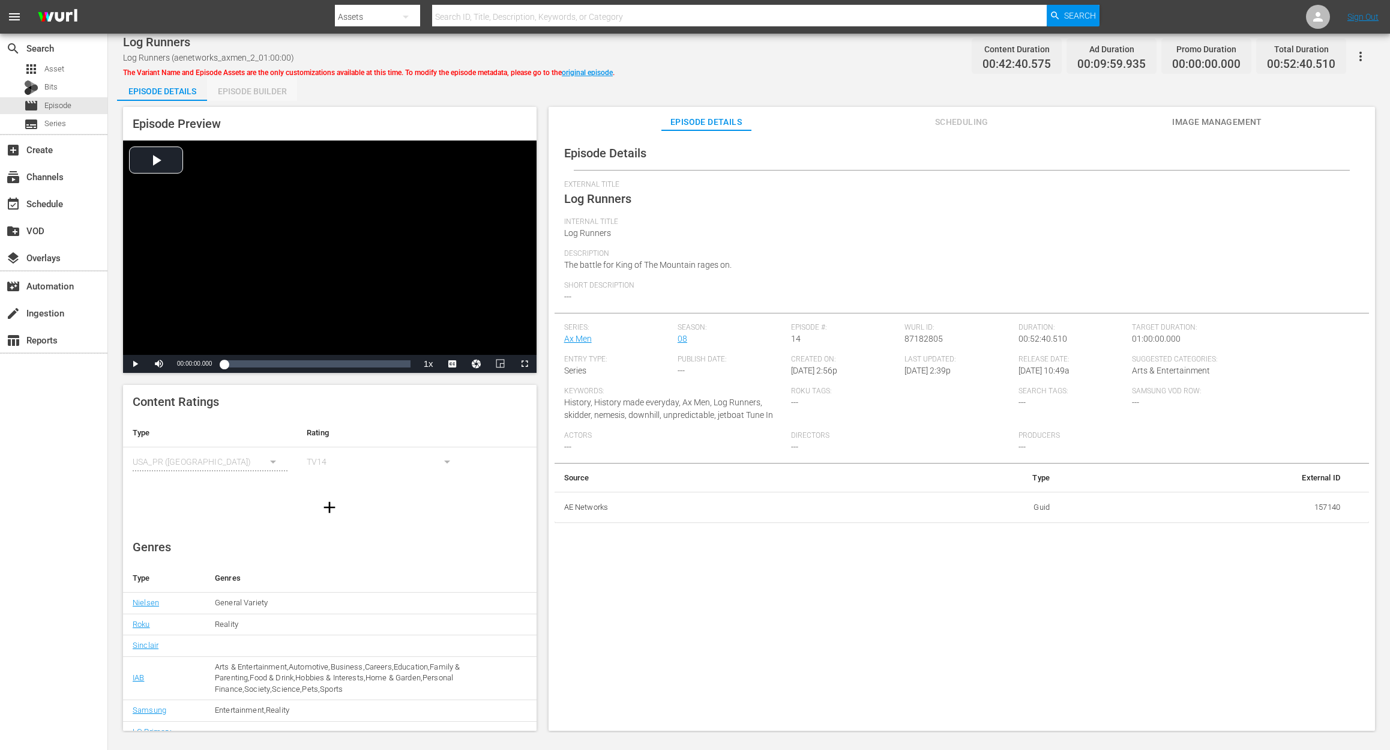
click at [253, 97] on div "Episode Builder" at bounding box center [252, 91] width 90 height 29
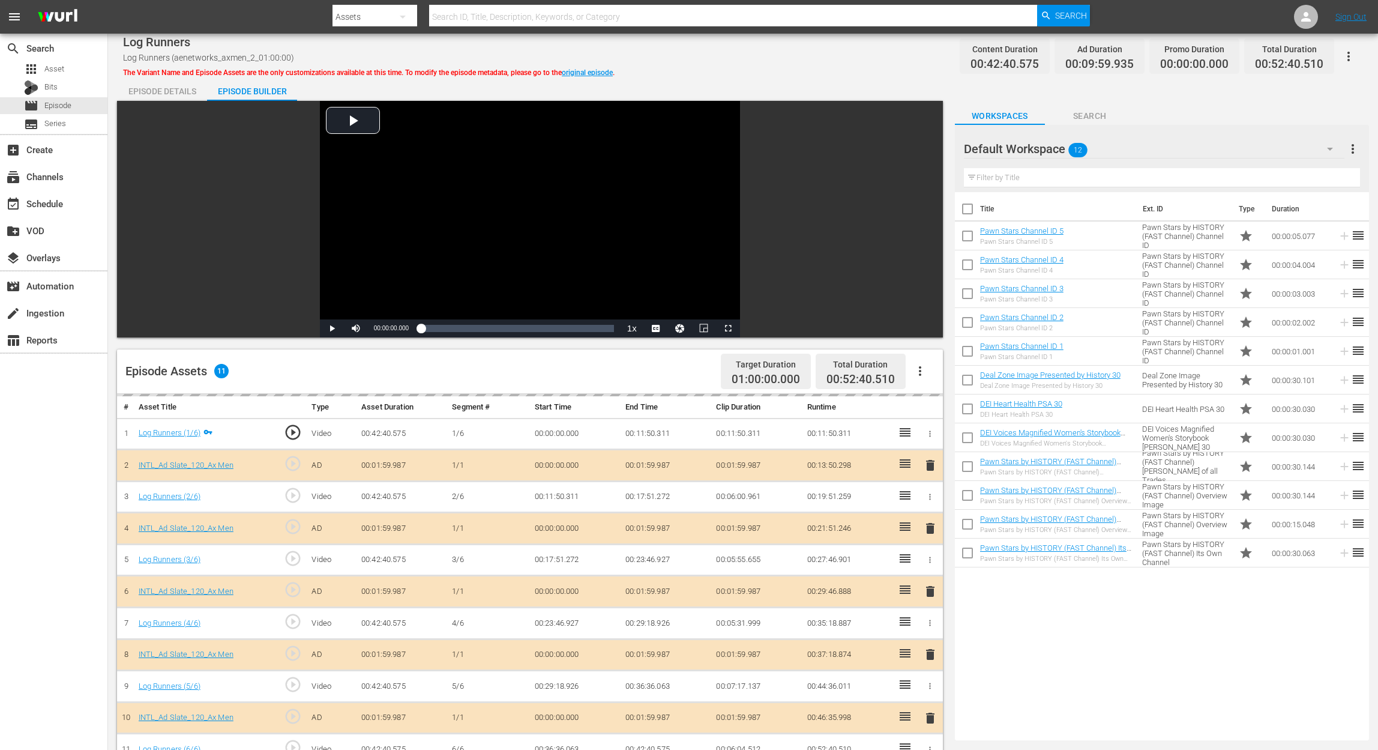
scroll to position [160, 0]
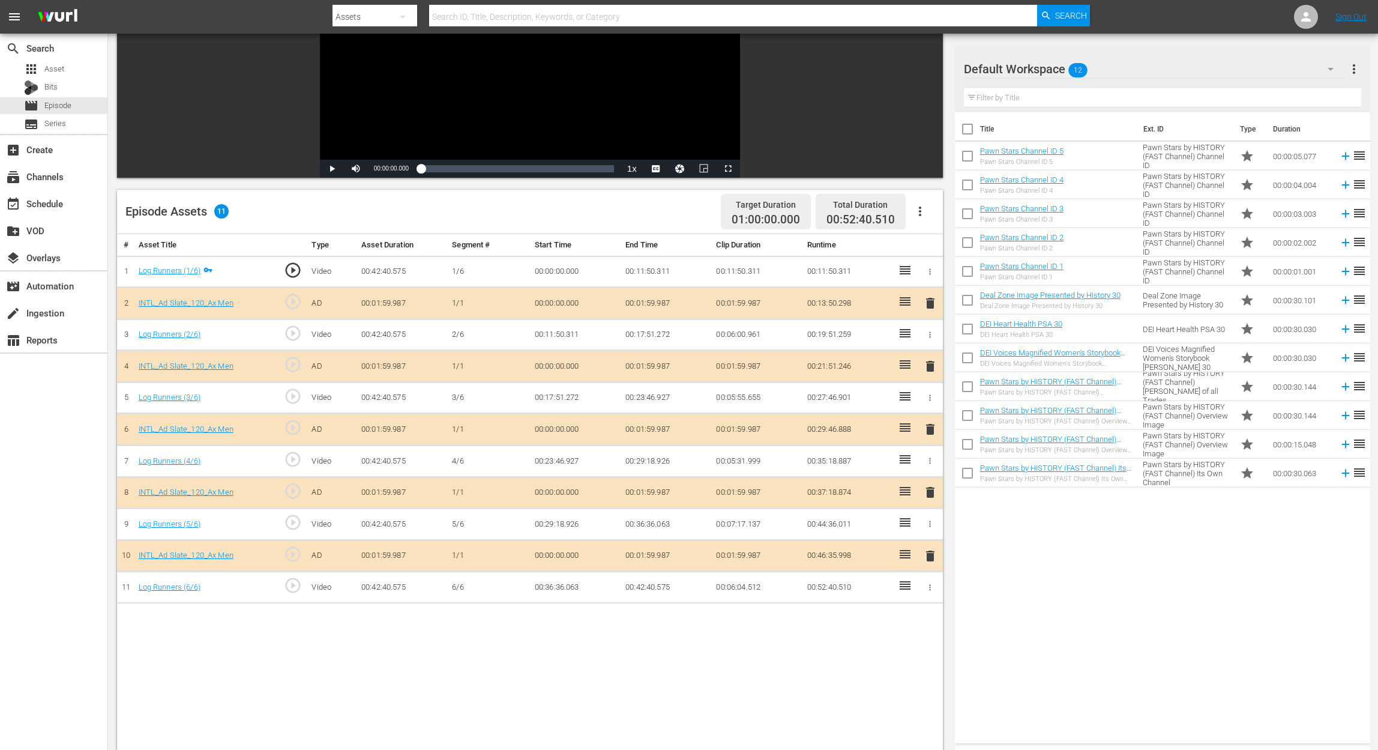
click at [927, 423] on span "delete" at bounding box center [930, 429] width 14 height 14
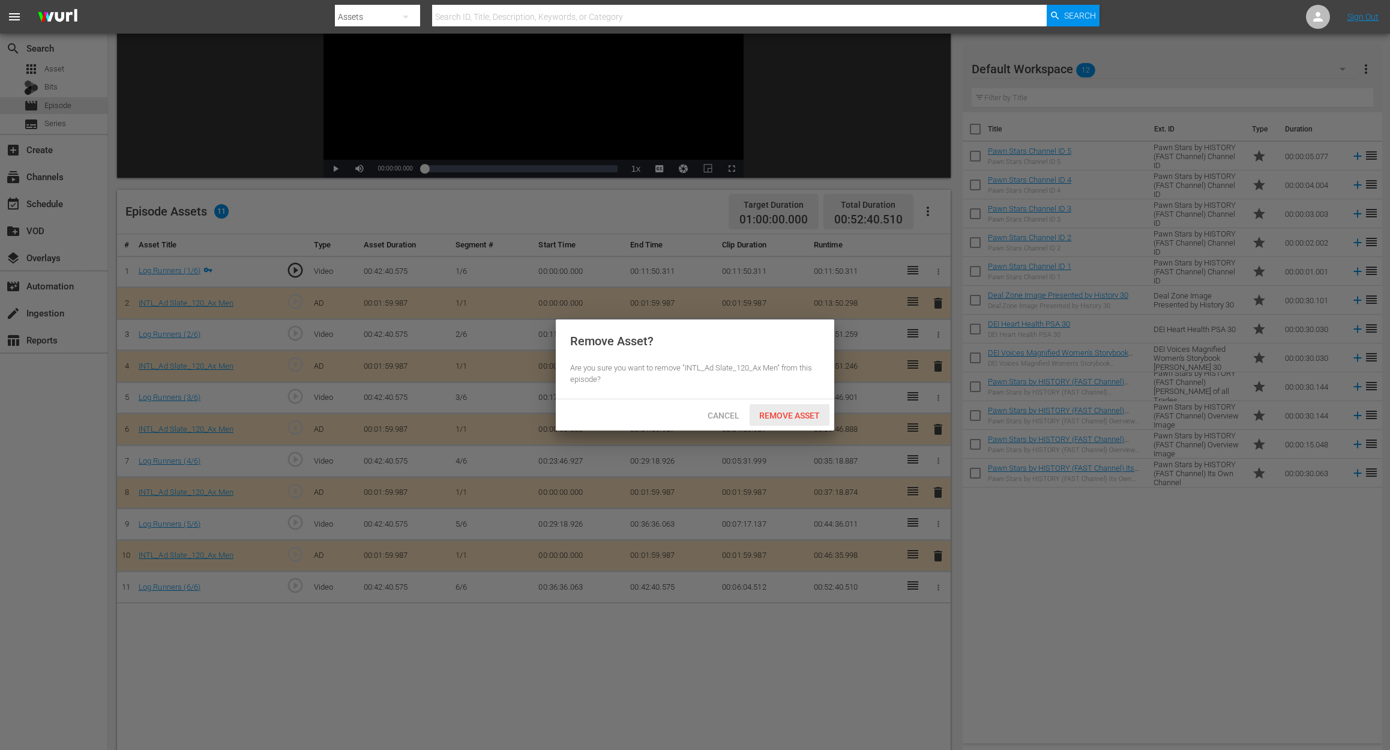
click at [792, 409] on div "Remove Asset" at bounding box center [790, 415] width 80 height 22
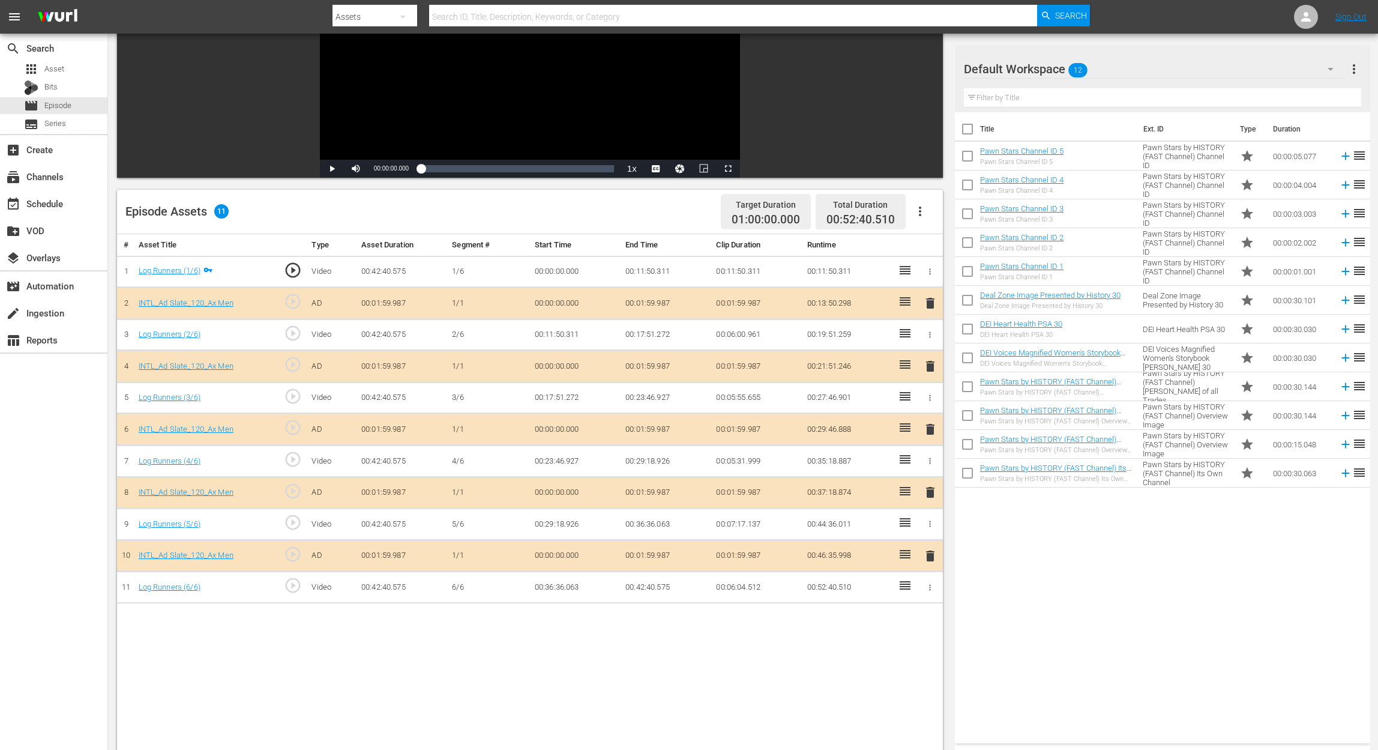
click at [1042, 64] on icon "button" at bounding box center [1331, 69] width 14 height 14
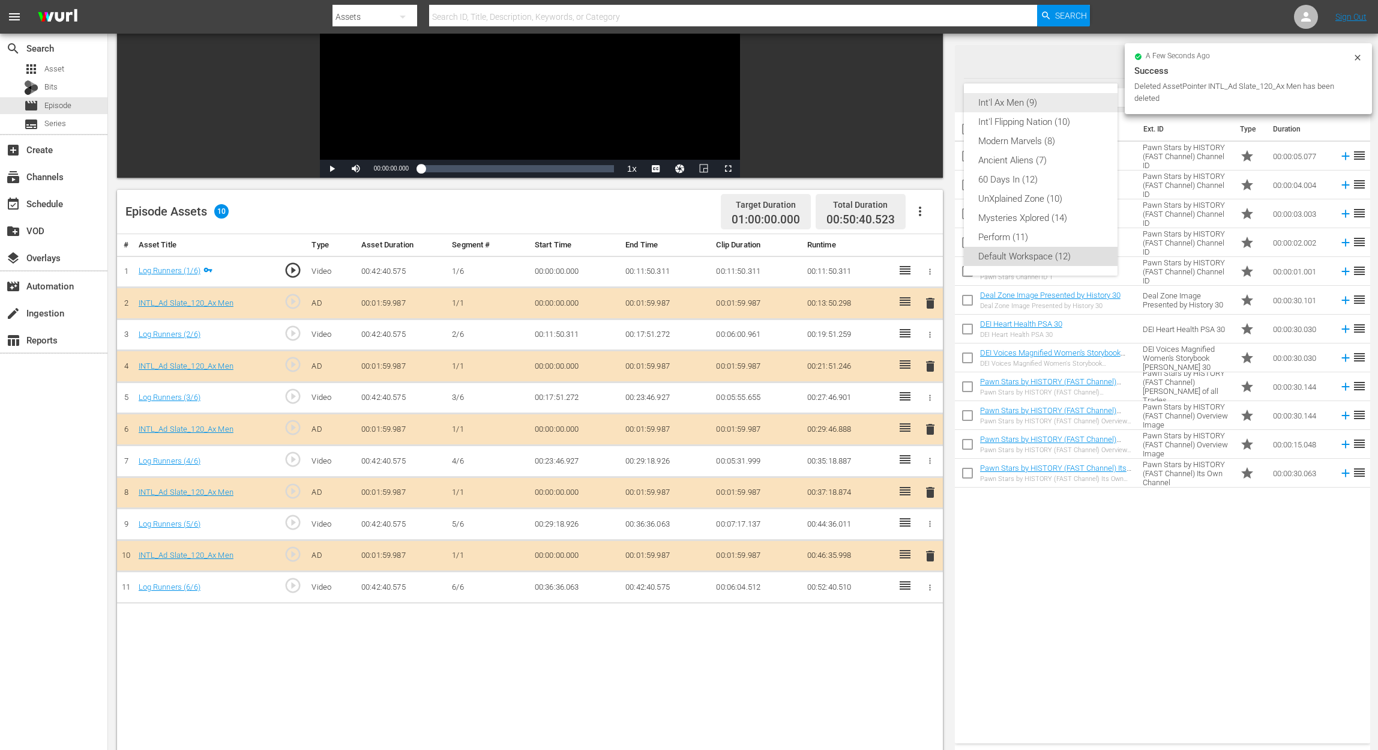
click at [1019, 106] on div "Int'l Ax Men (9)" at bounding box center [1040, 102] width 125 height 19
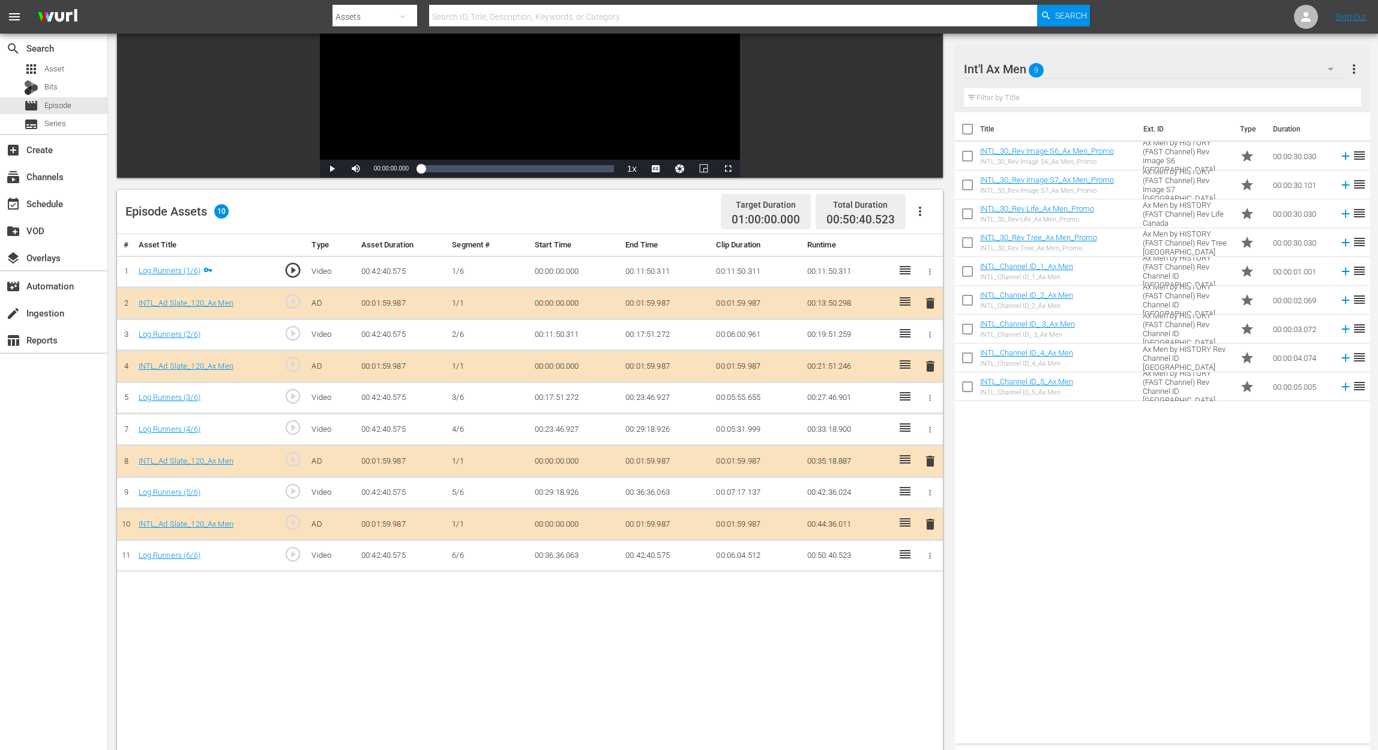
click at [1042, 70] on icon "button" at bounding box center [1331, 69] width 14 height 14
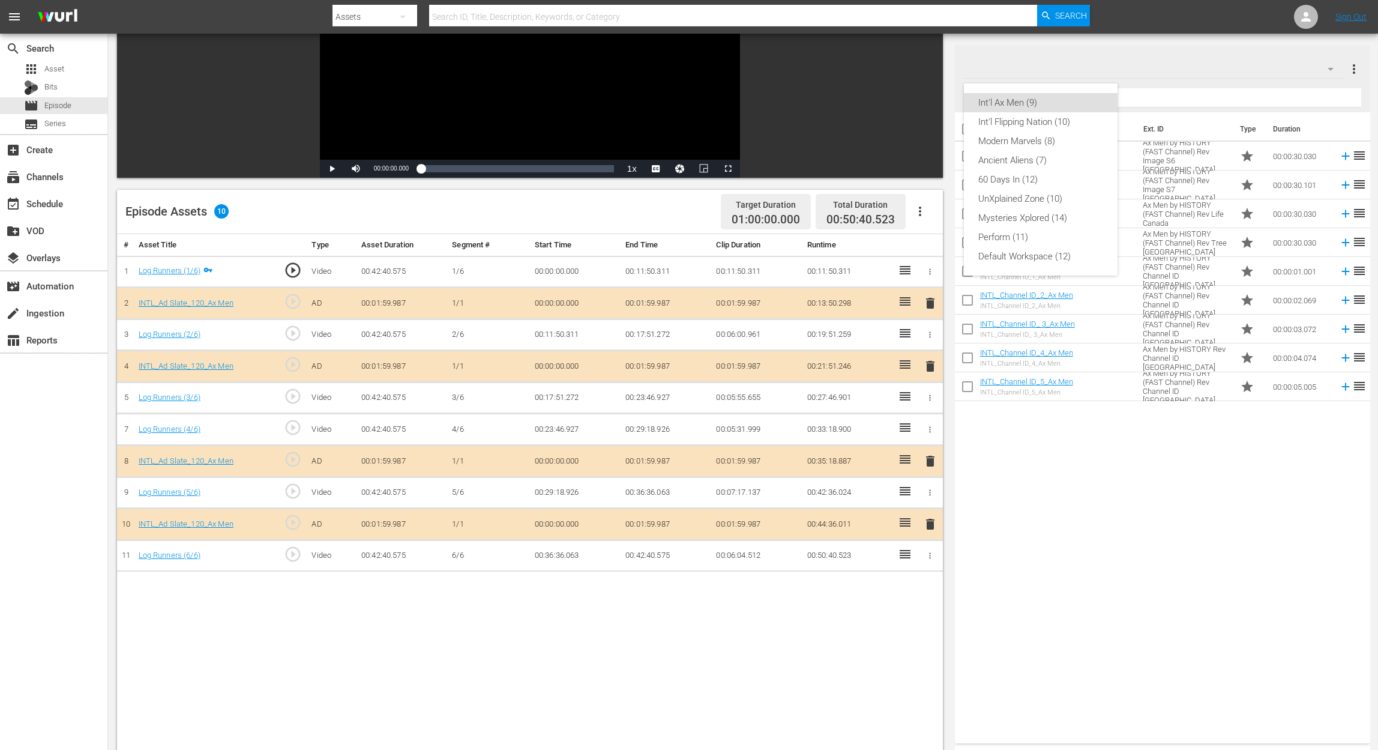
click at [1042, 70] on div "Int'l Ax Men (9) Int'l Flipping Nation (10) Modern Marvels (8) Ancient Aliens (…" at bounding box center [689, 375] width 1378 height 750
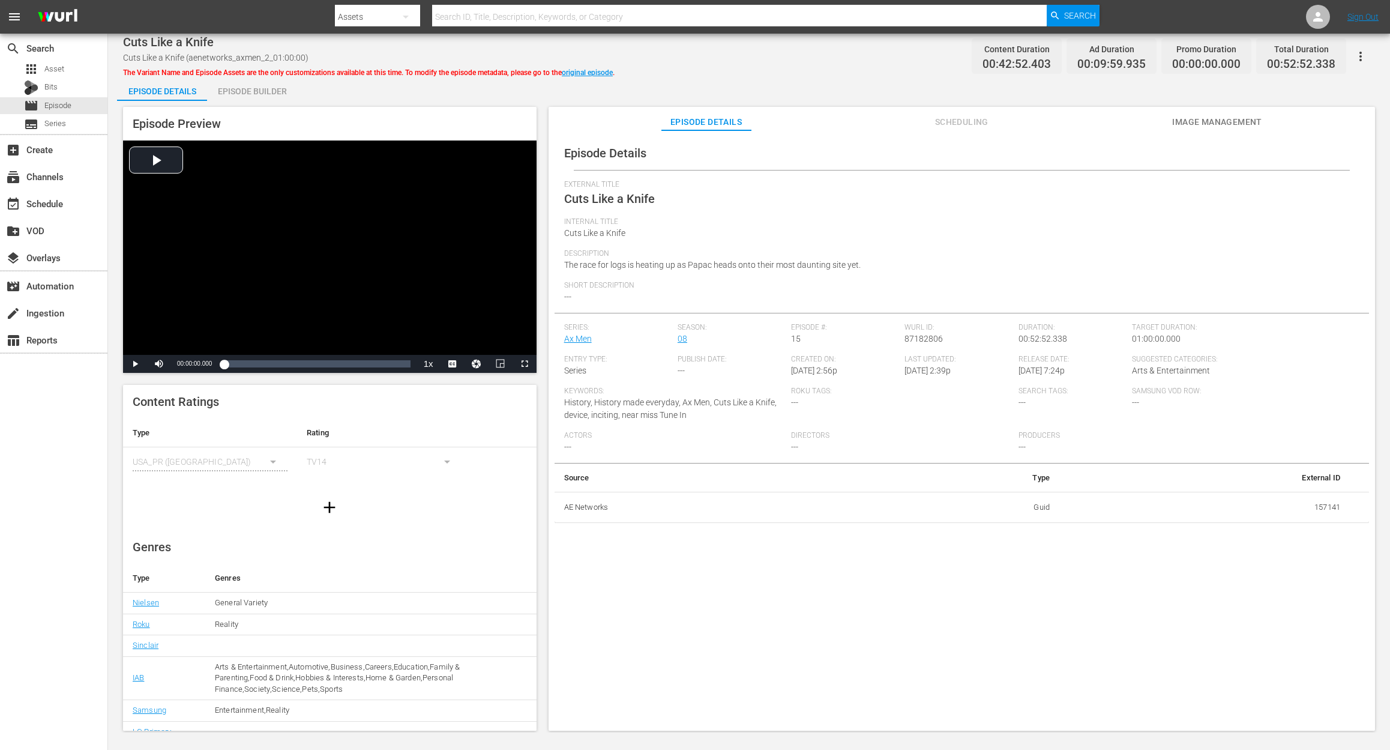
click at [258, 95] on div "Episode Builder" at bounding box center [252, 91] width 90 height 29
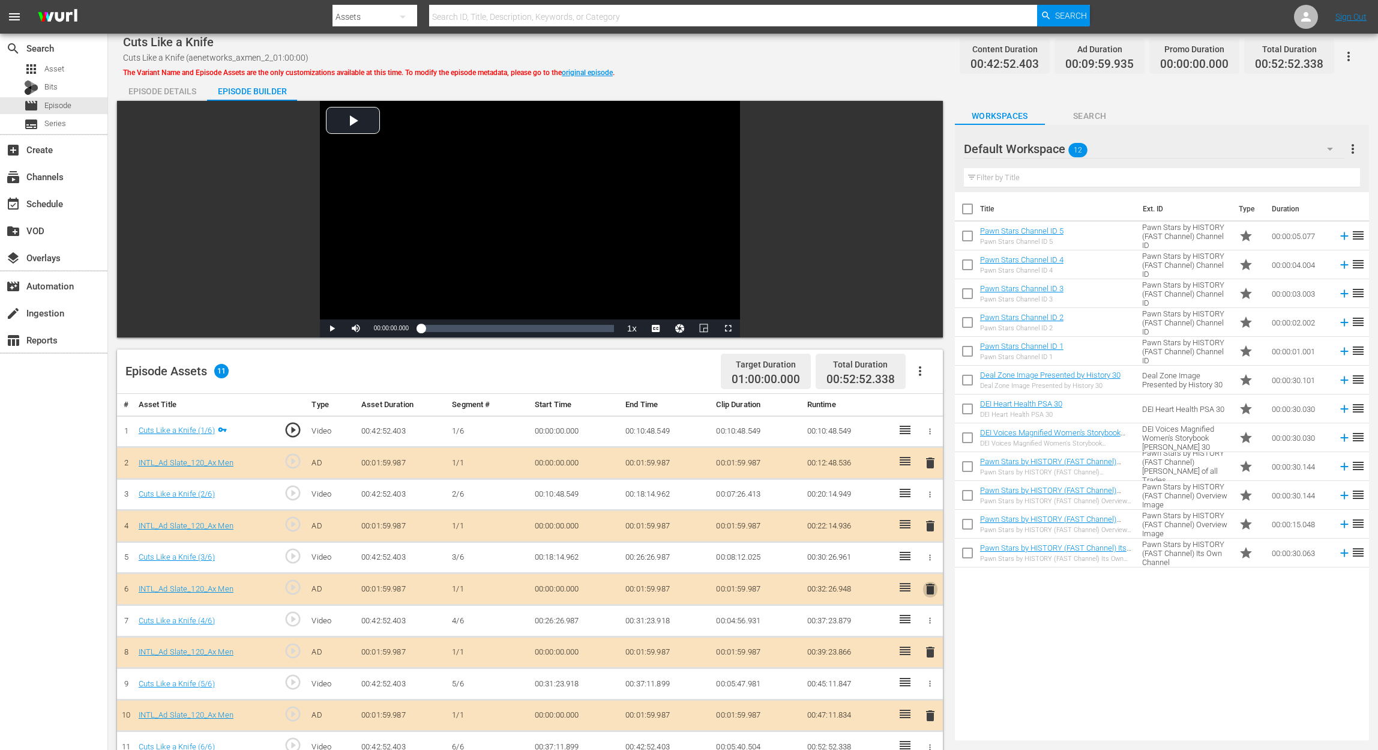
click at [932, 562] on span "delete" at bounding box center [930, 589] width 14 height 14
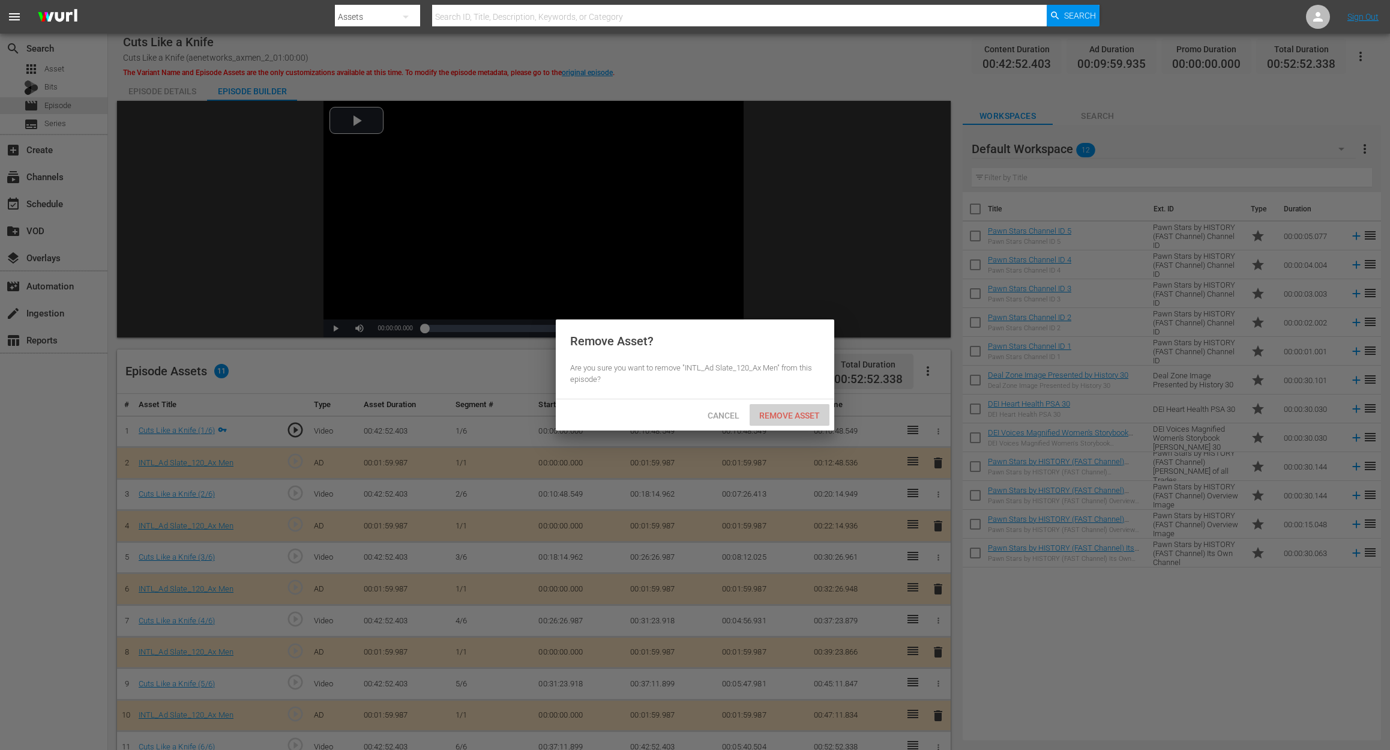
click at [793, 404] on div "Remove Asset" at bounding box center [790, 415] width 80 height 22
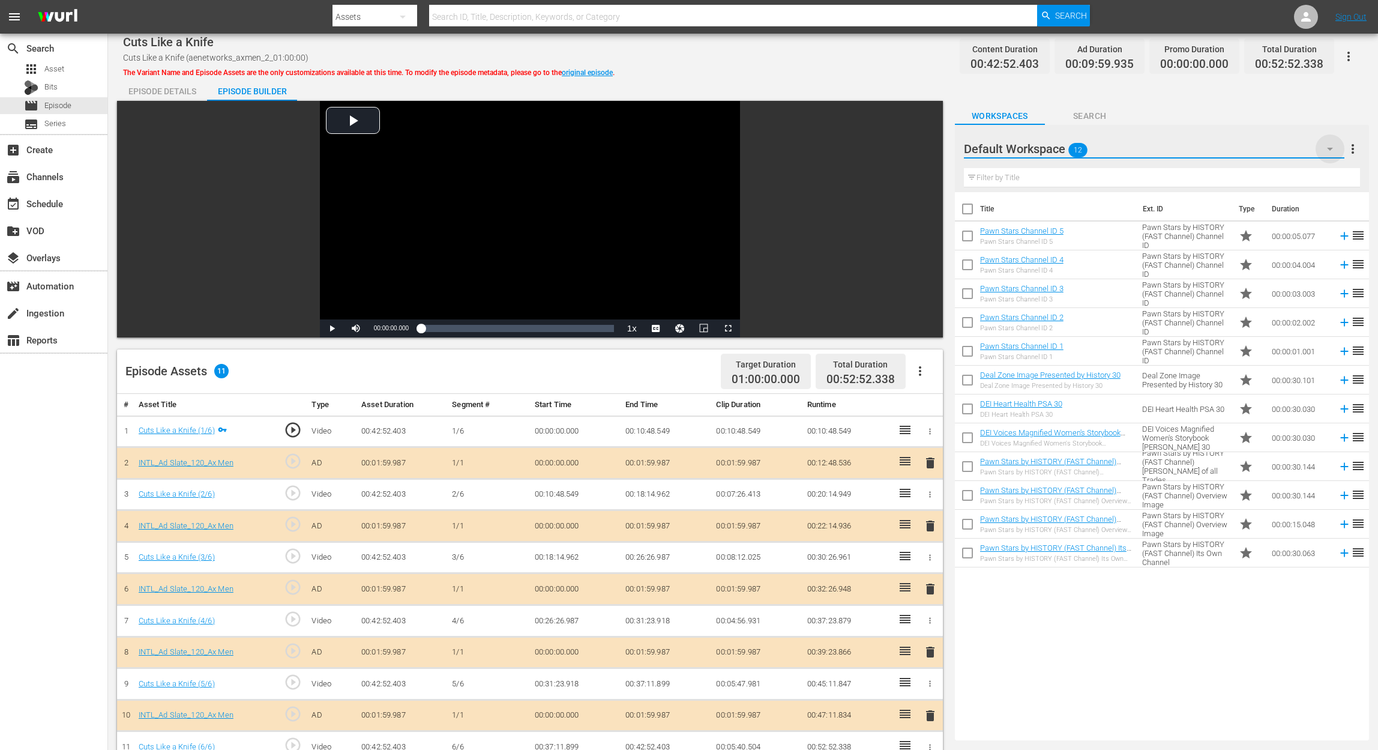
click at [1042, 146] on icon "button" at bounding box center [1330, 149] width 14 height 14
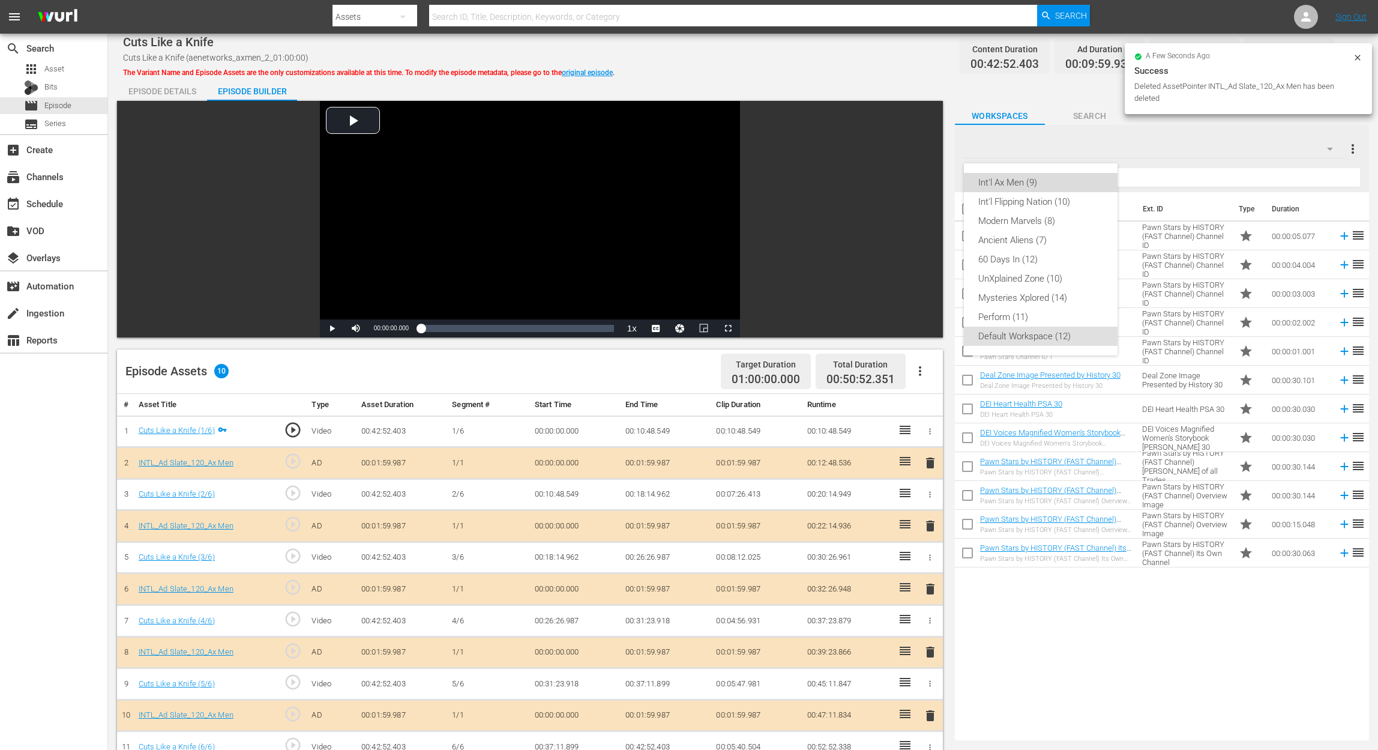
click at [1035, 188] on div "Int'l Ax Men (9)" at bounding box center [1040, 182] width 125 height 19
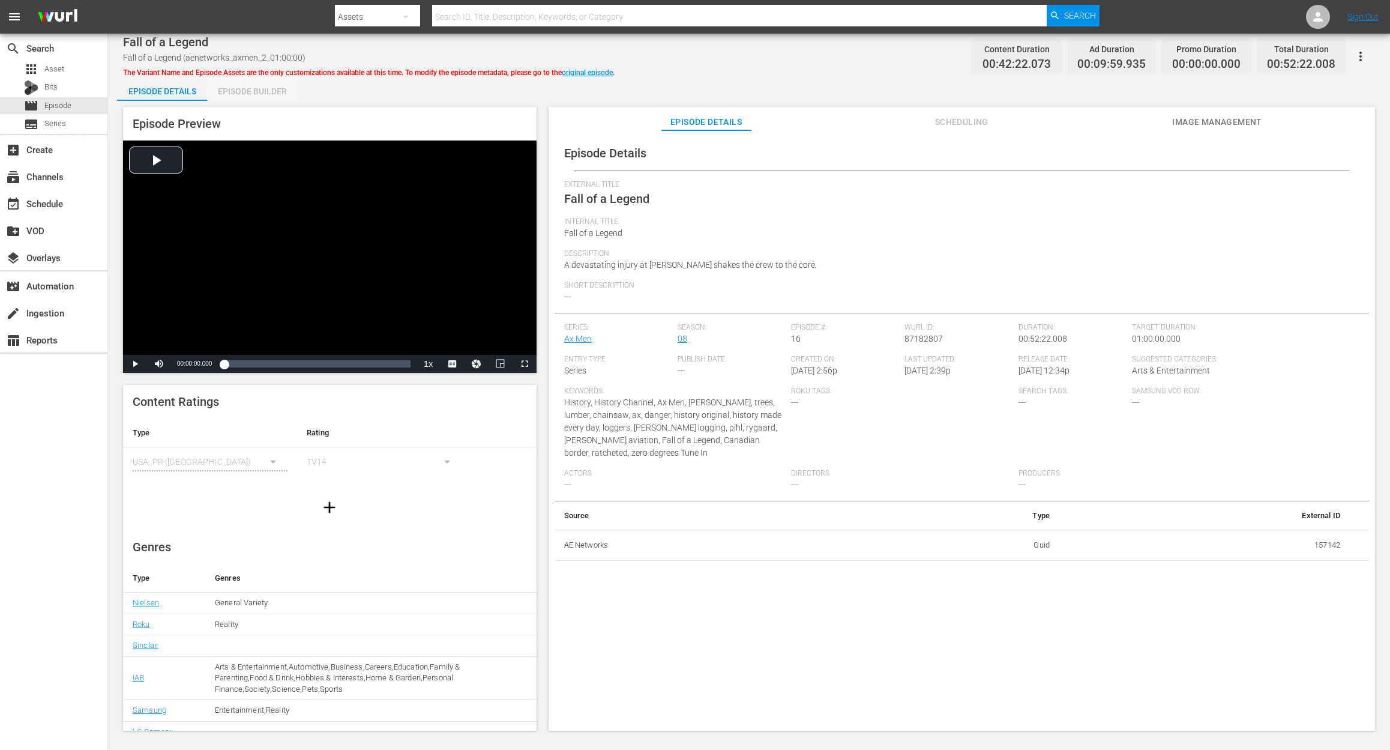
click at [263, 92] on div "Episode Builder" at bounding box center [252, 91] width 90 height 29
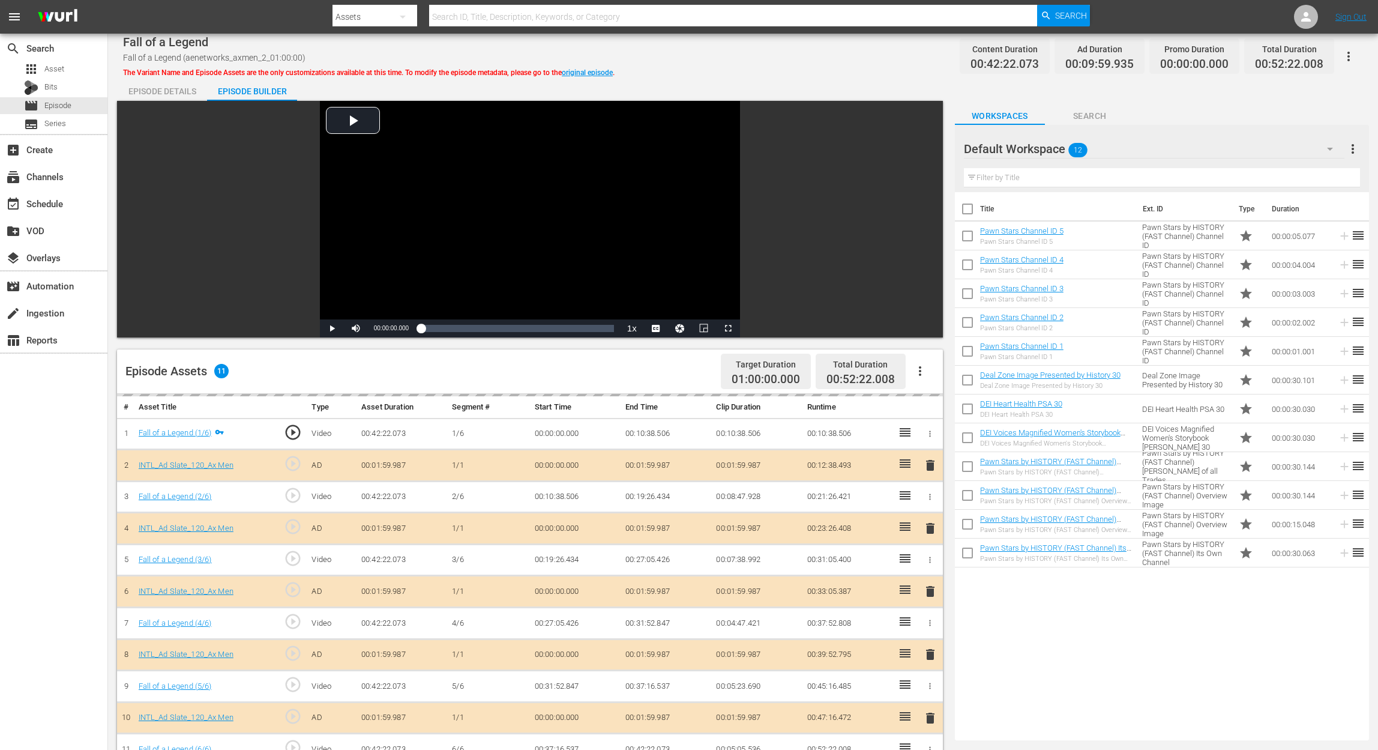
scroll to position [160, 0]
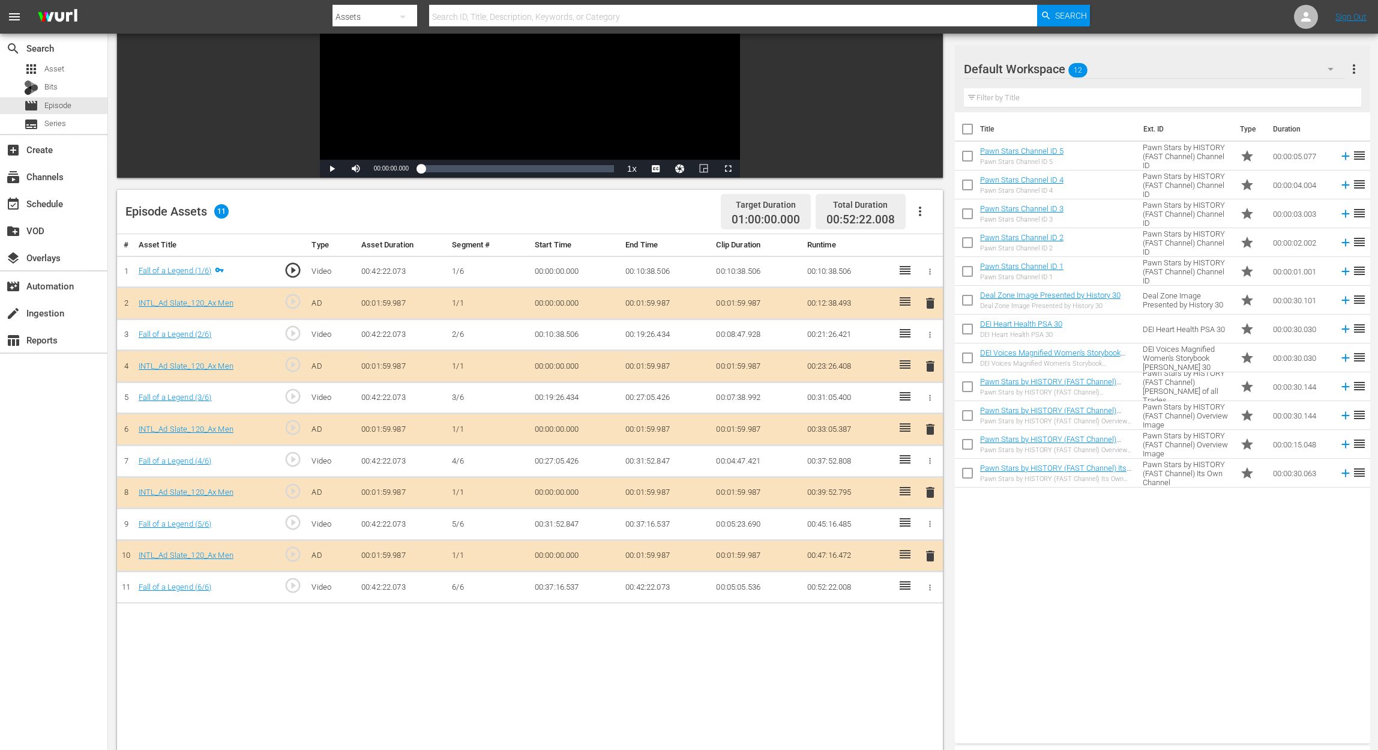
click at [927, 432] on span "delete" at bounding box center [930, 429] width 14 height 14
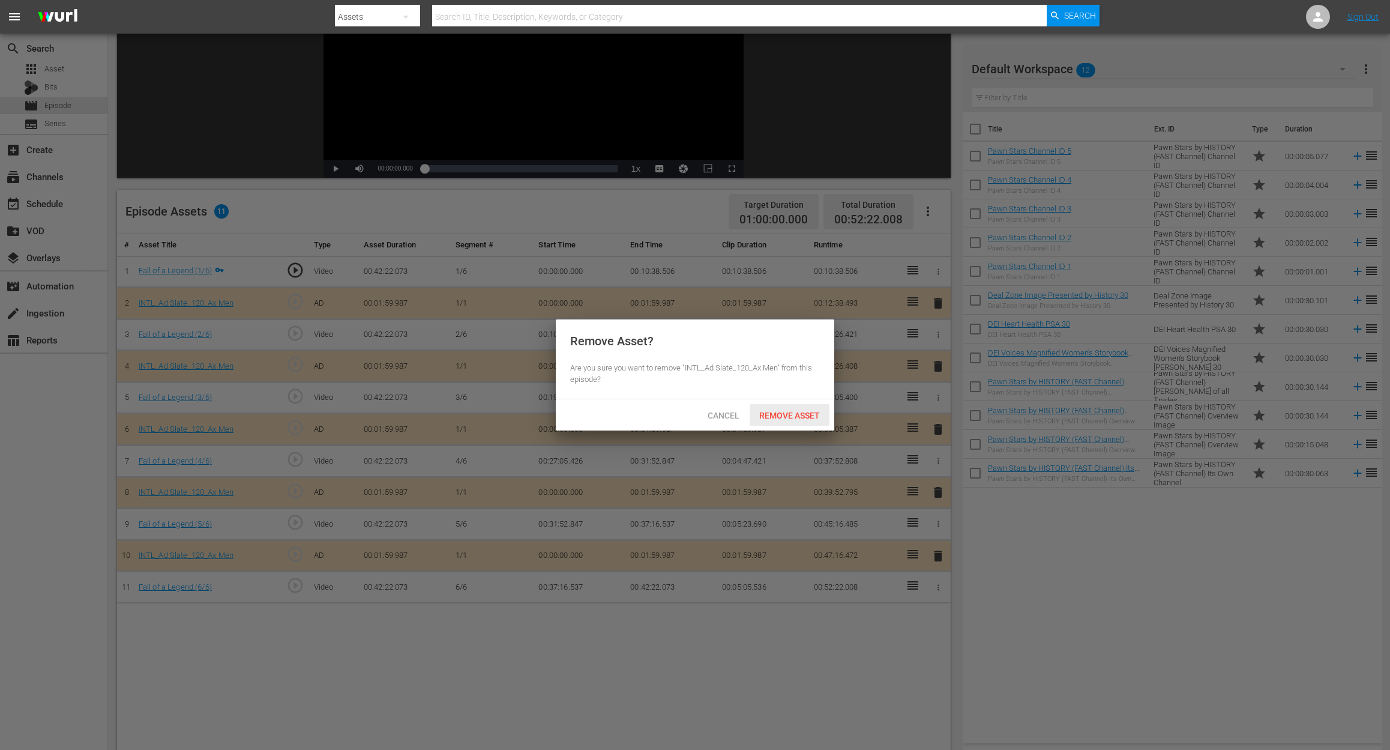
click at [795, 421] on div "Remove Asset" at bounding box center [790, 415] width 80 height 22
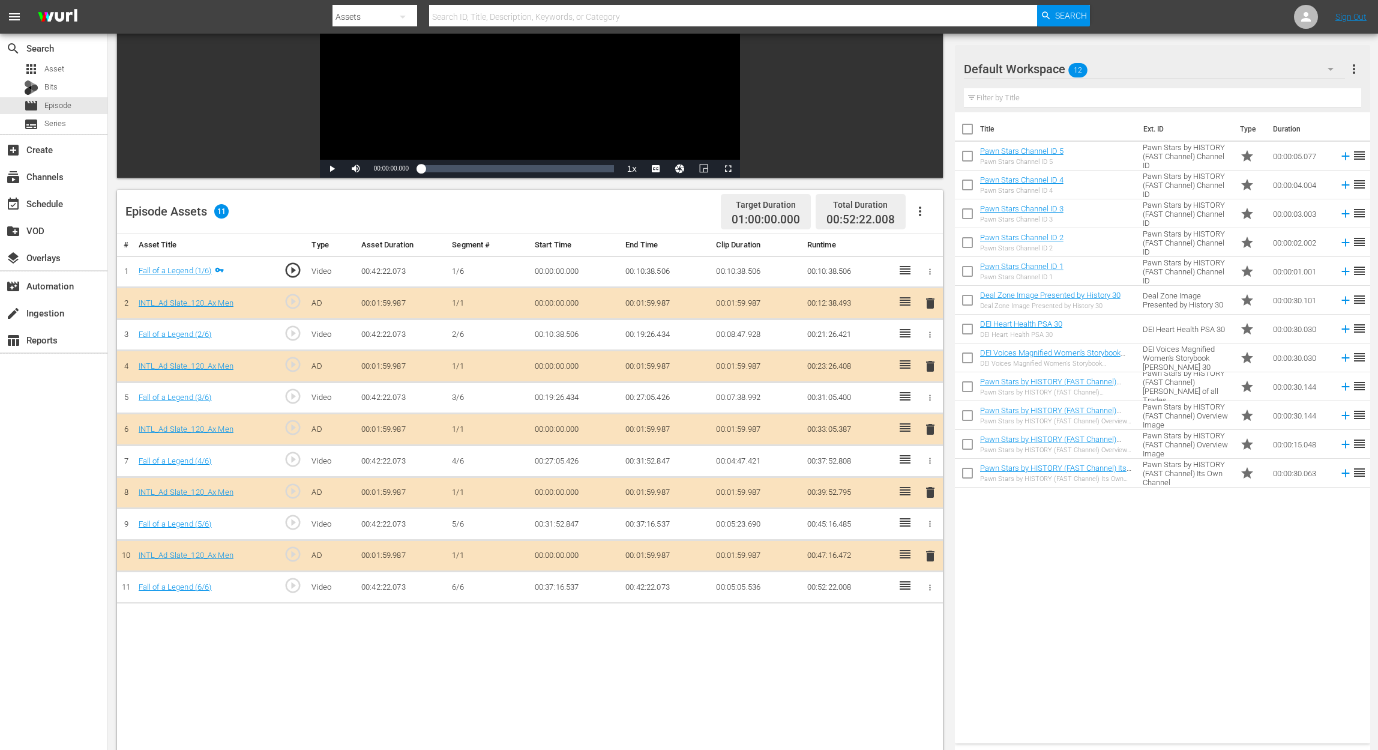
click at [1042, 64] on icon "button" at bounding box center [1331, 69] width 14 height 14
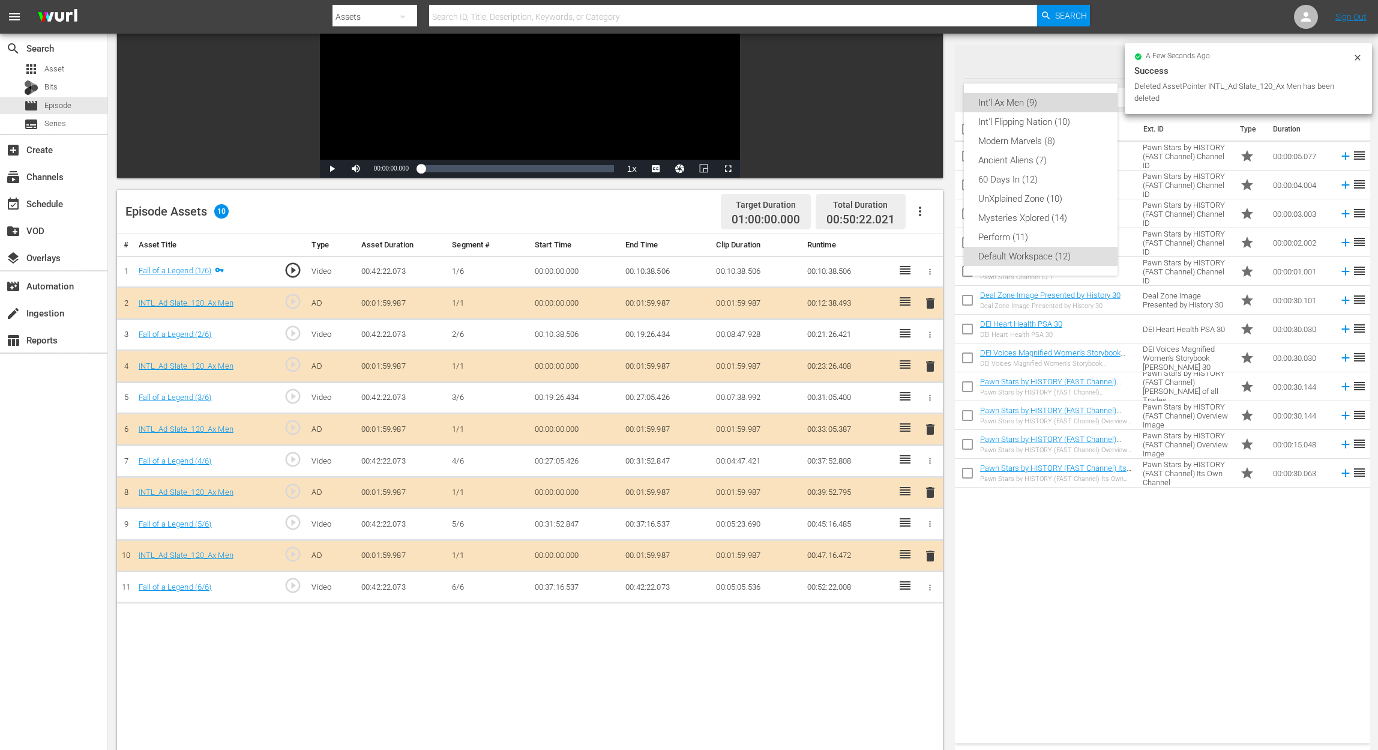
click at [1034, 106] on div "Int'l Ax Men (9)" at bounding box center [1040, 102] width 125 height 19
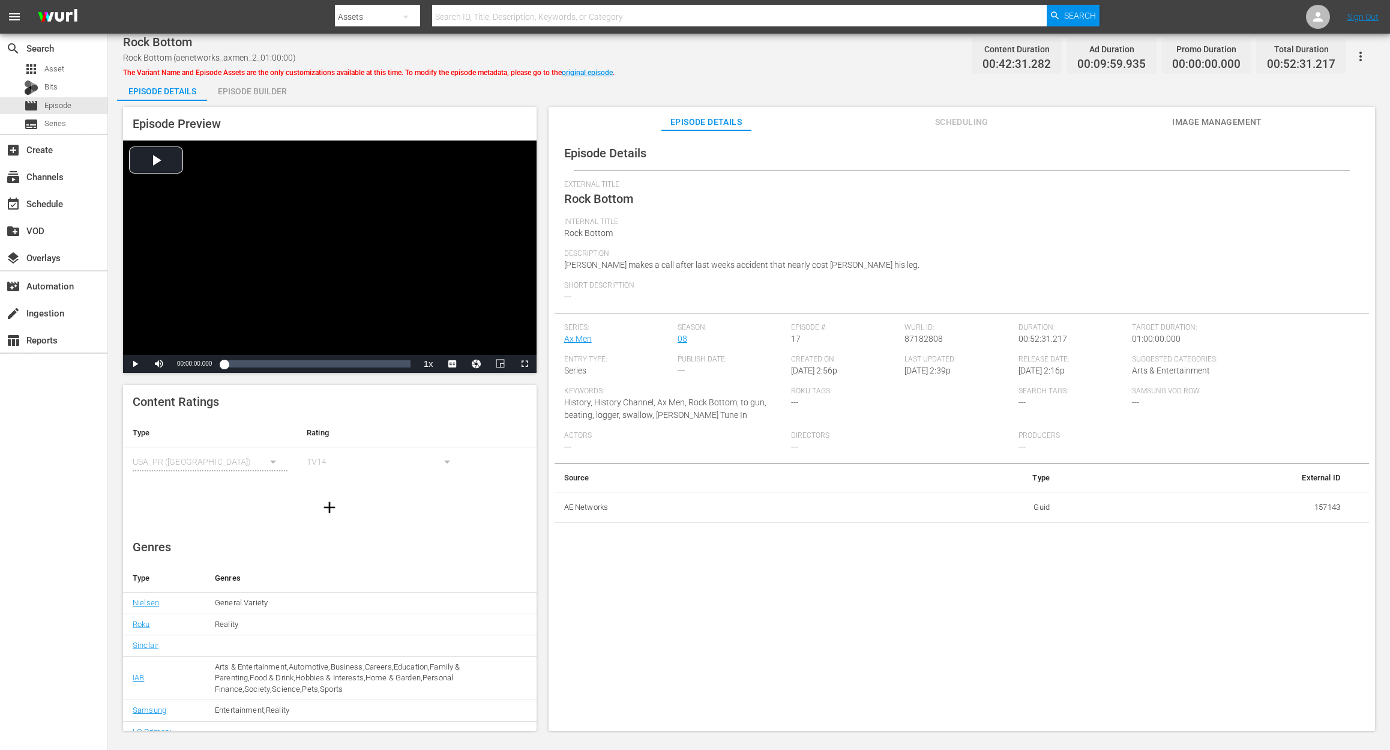
click at [248, 95] on div "Episode Builder" at bounding box center [252, 91] width 90 height 29
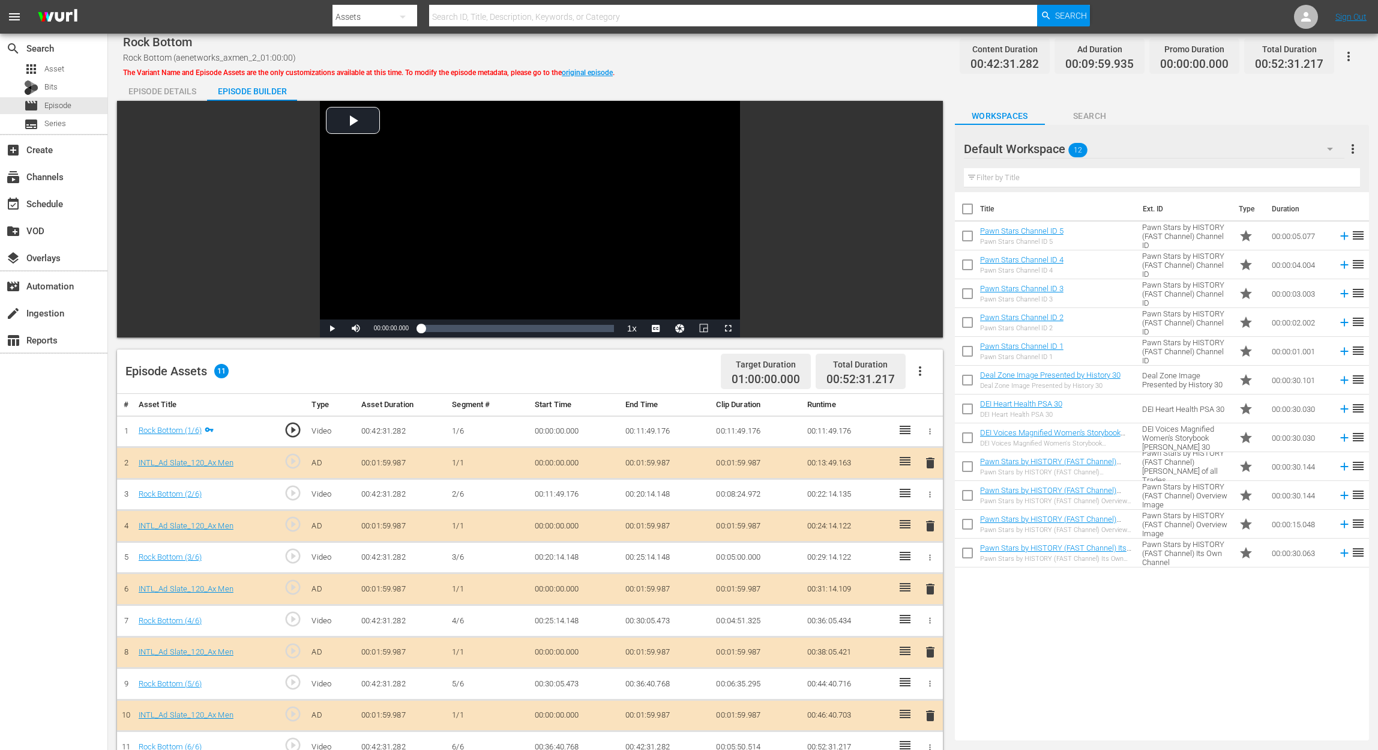
click at [924, 562] on span "delete" at bounding box center [930, 589] width 14 height 14
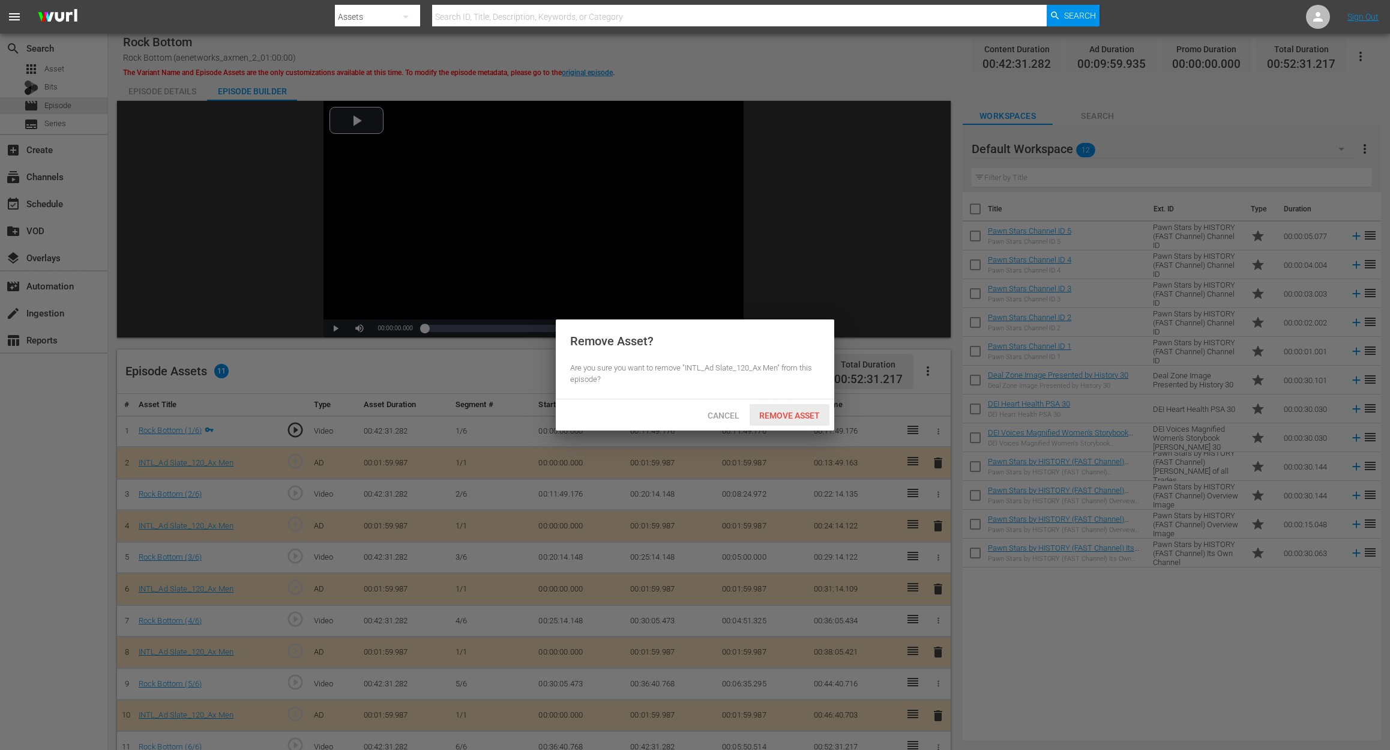
click at [788, 407] on div "Remove Asset" at bounding box center [790, 415] width 80 height 22
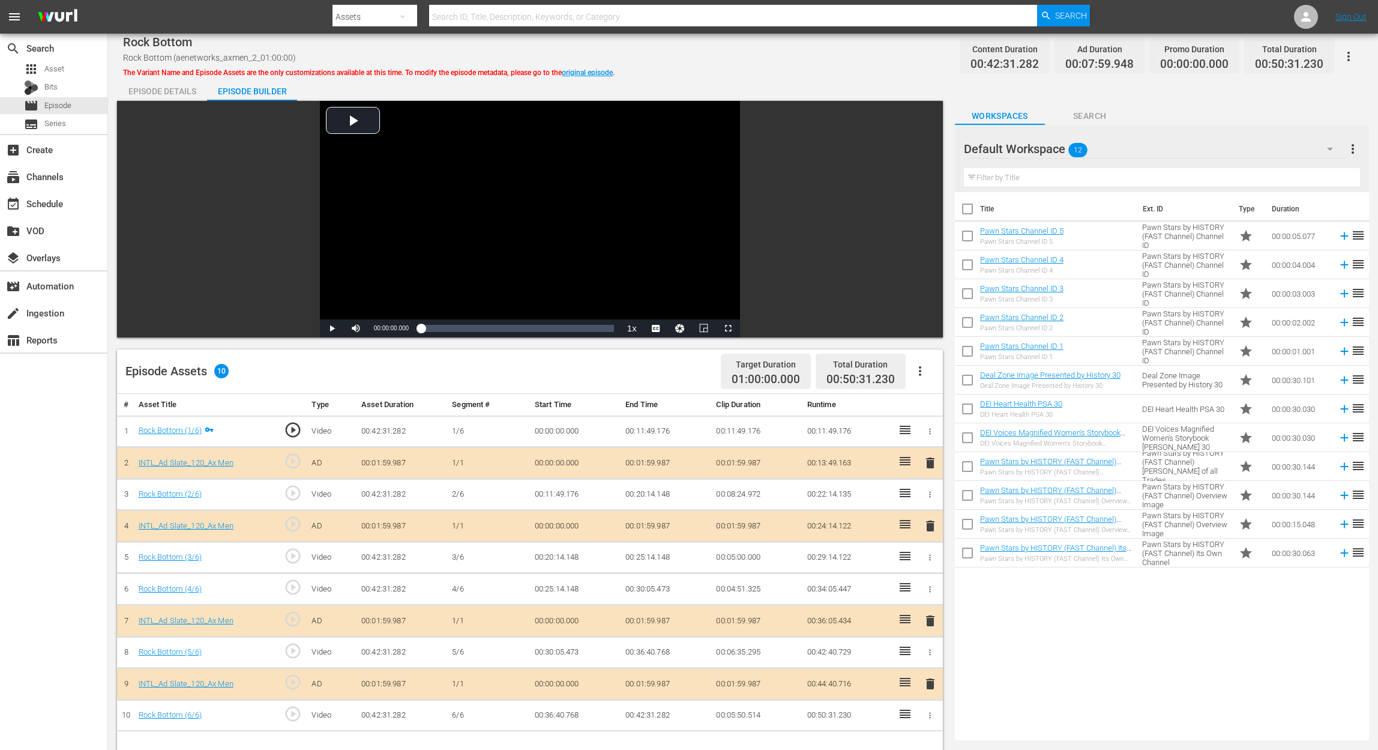
click at [1042, 147] on icon "button" at bounding box center [1330, 149] width 14 height 14
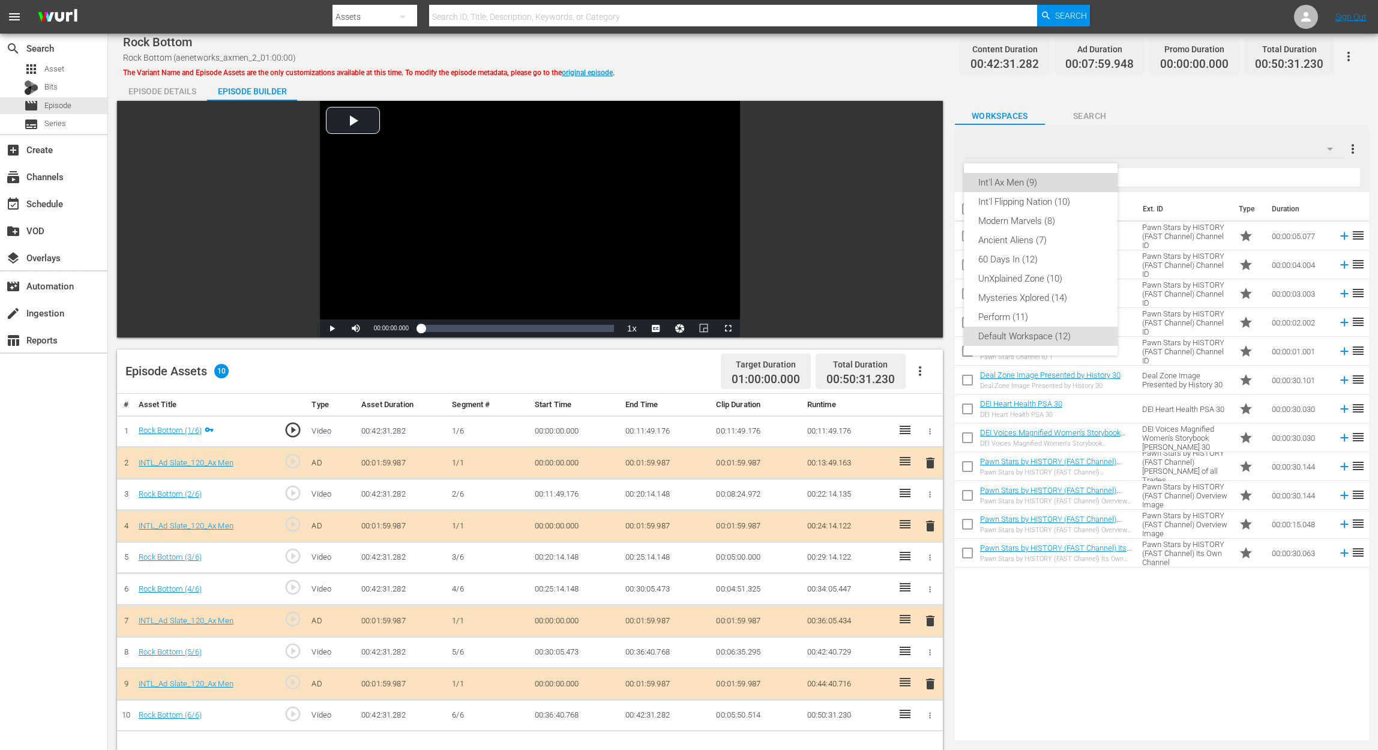
click at [1036, 183] on div "Int'l Ax Men (9)" at bounding box center [1040, 182] width 125 height 19
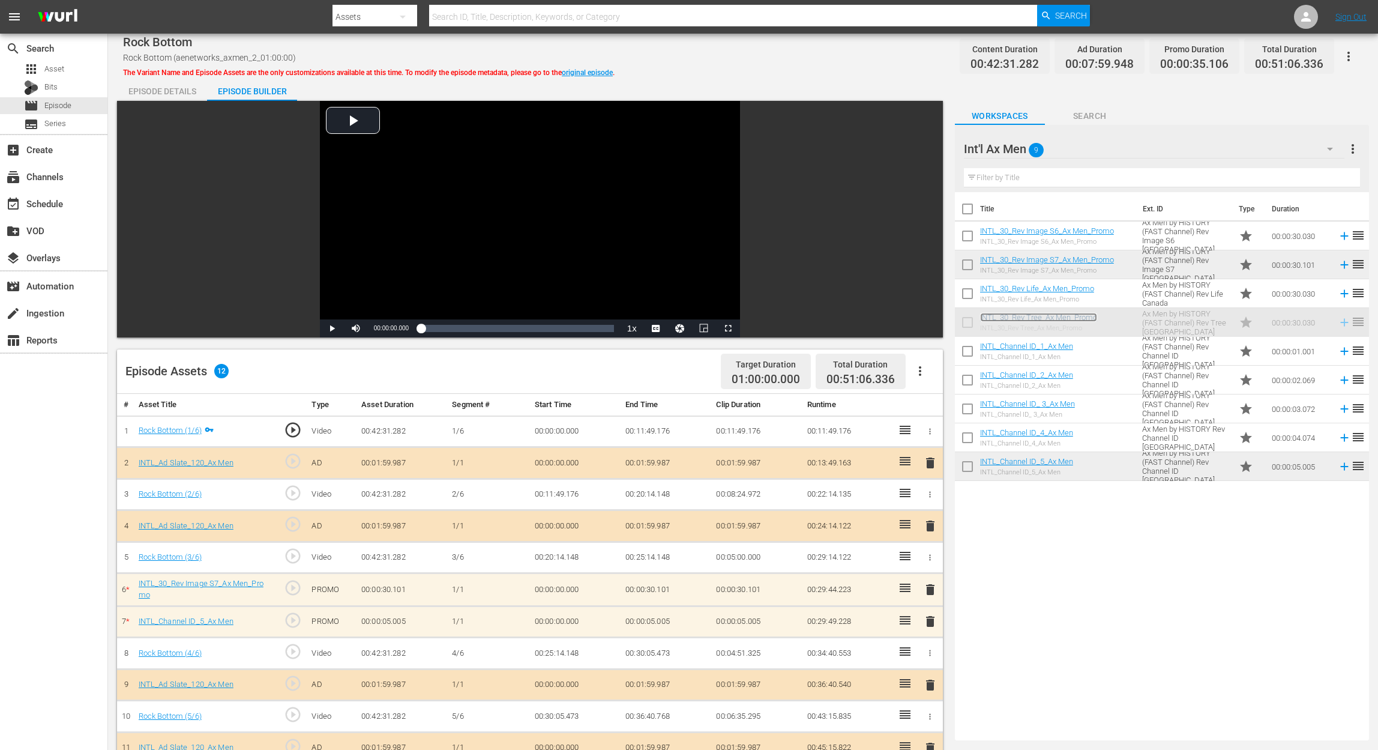
scroll to position [13, 0]
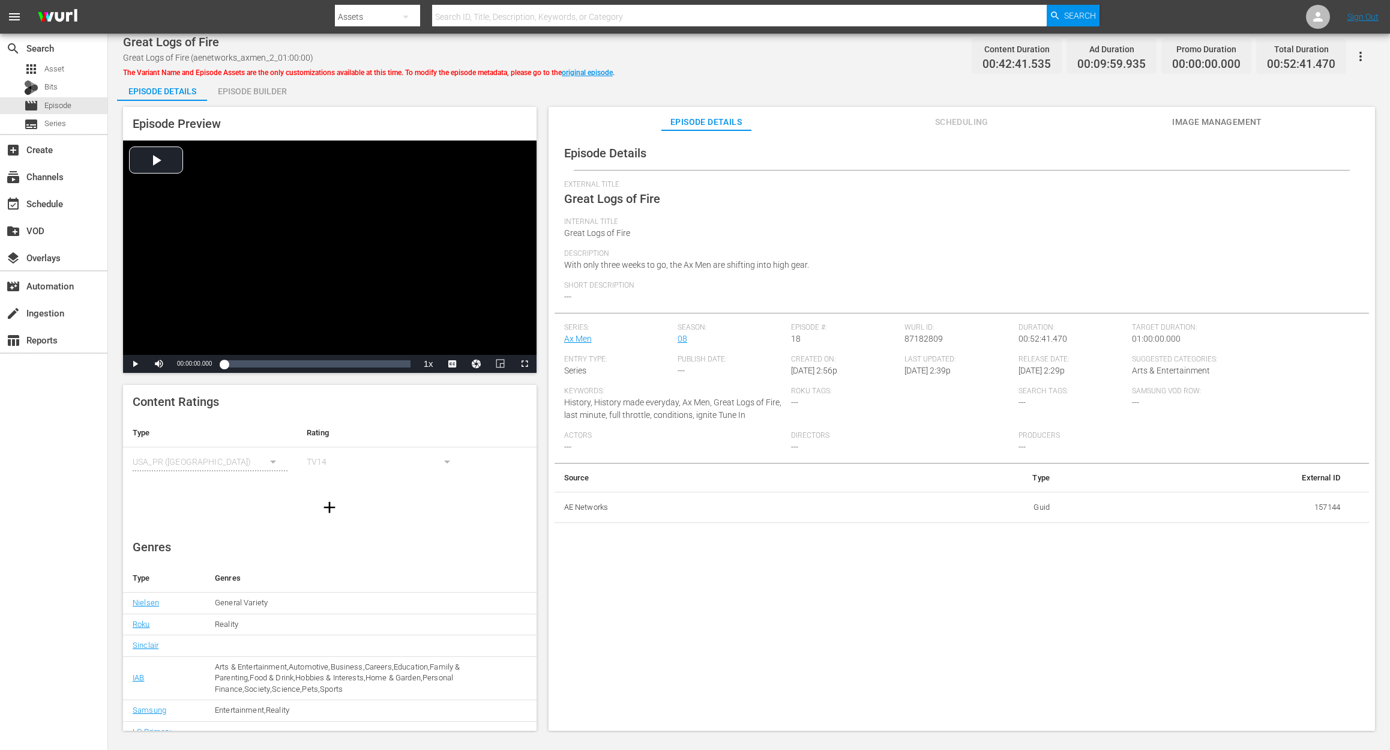
click at [253, 85] on div "Episode Builder" at bounding box center [252, 91] width 90 height 29
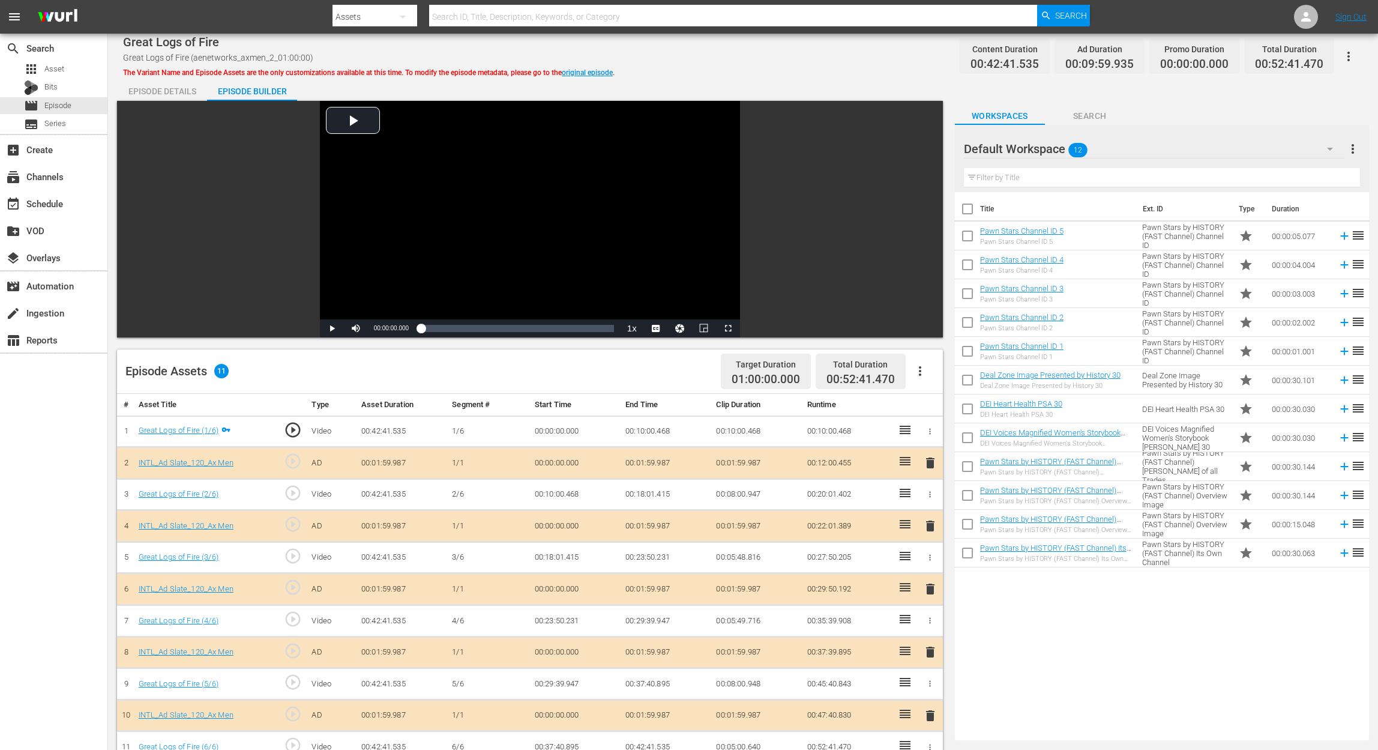
click at [1042, 145] on icon "button" at bounding box center [1330, 149] width 14 height 14
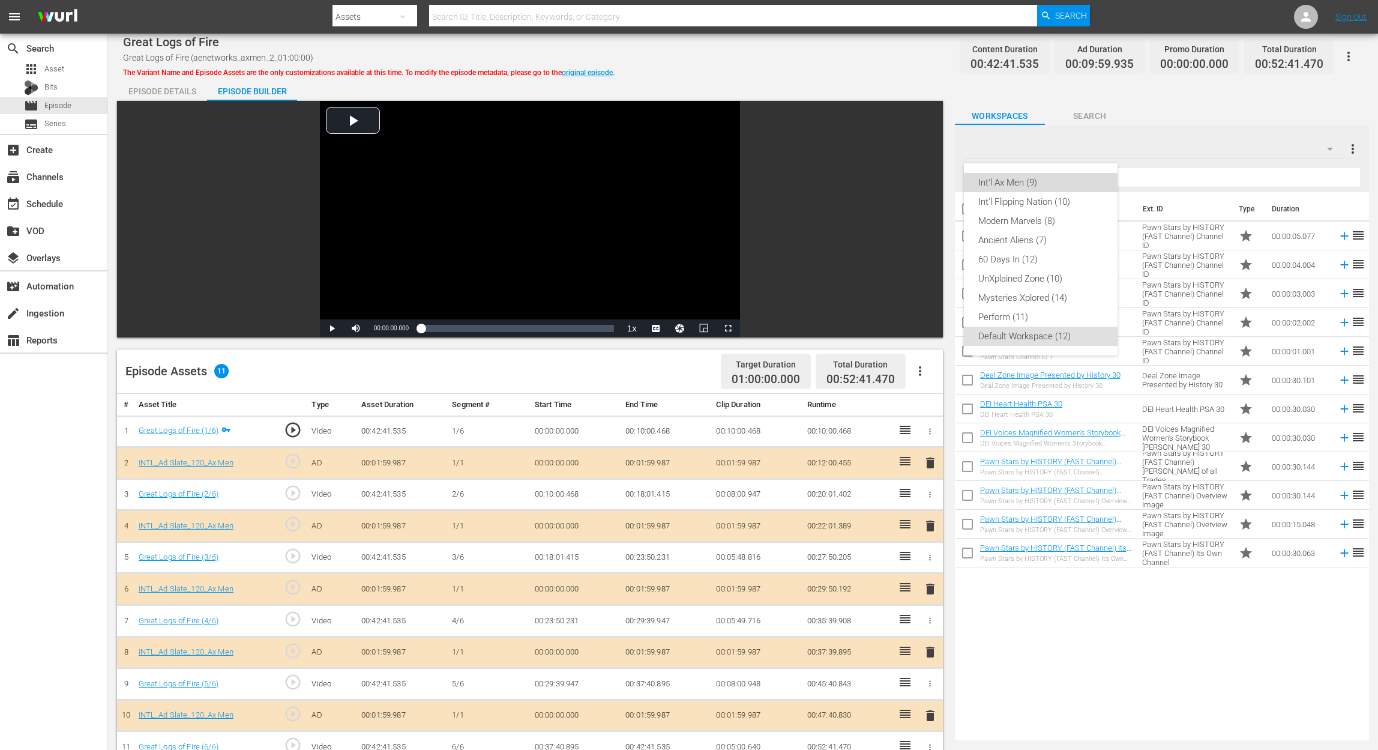
click at [1033, 173] on div "Int'l Ax Men (9)" at bounding box center [1040, 182] width 125 height 19
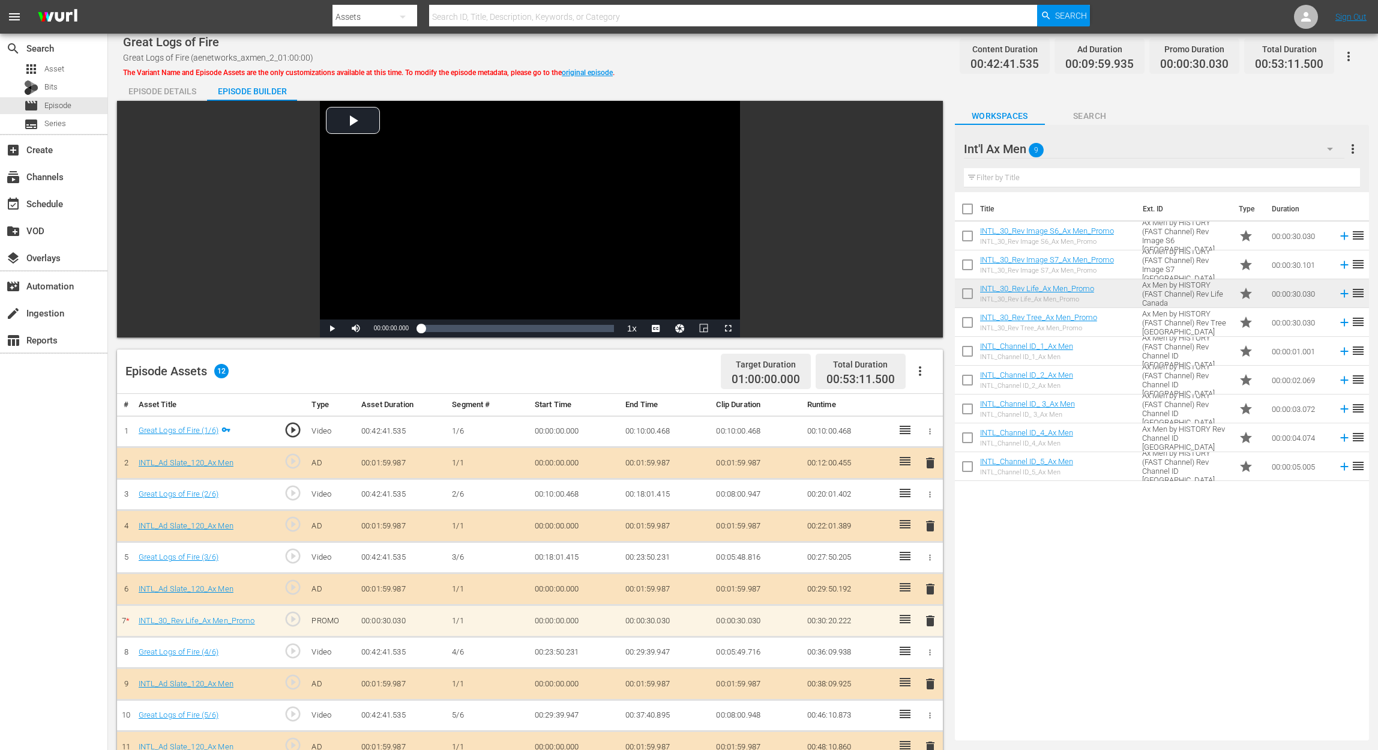
click at [925, 562] on span "delete" at bounding box center [930, 589] width 14 height 14
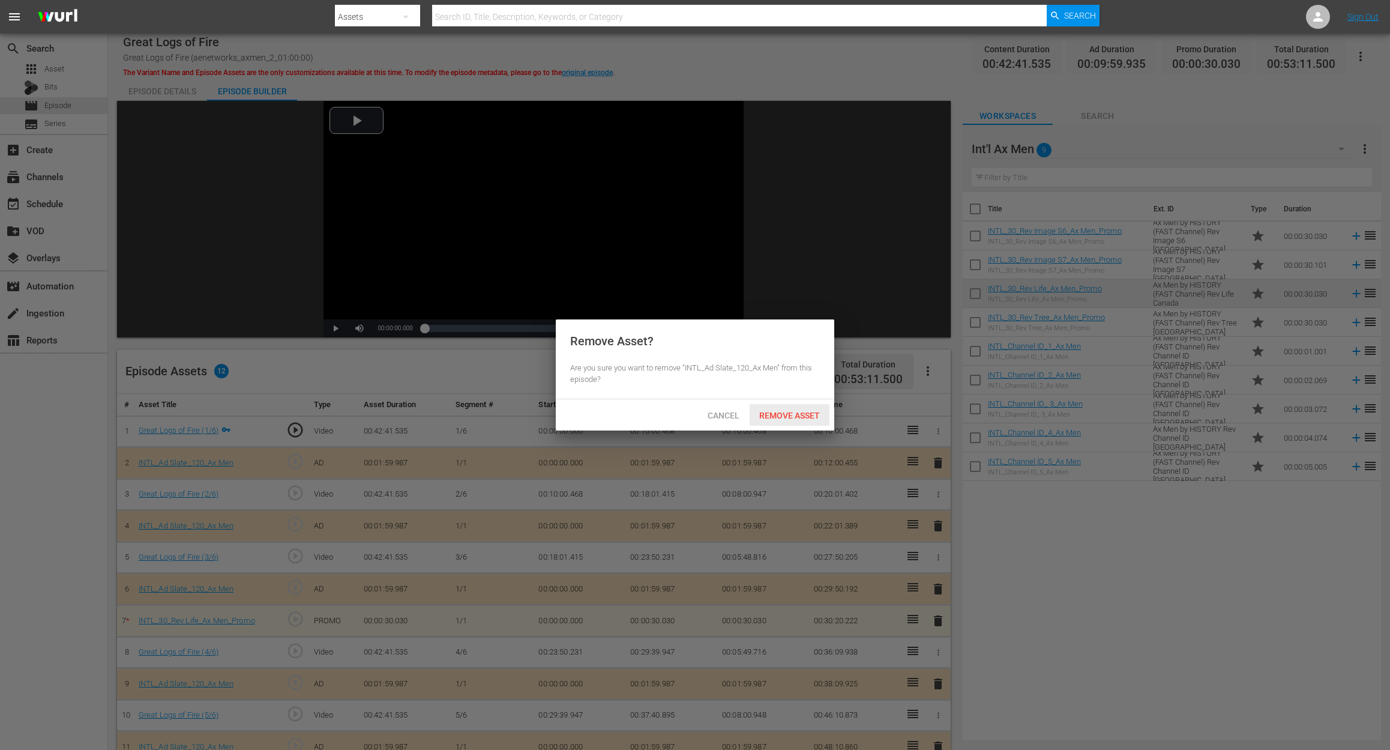
click at [778, 414] on span "Remove Asset" at bounding box center [790, 416] width 80 height 10
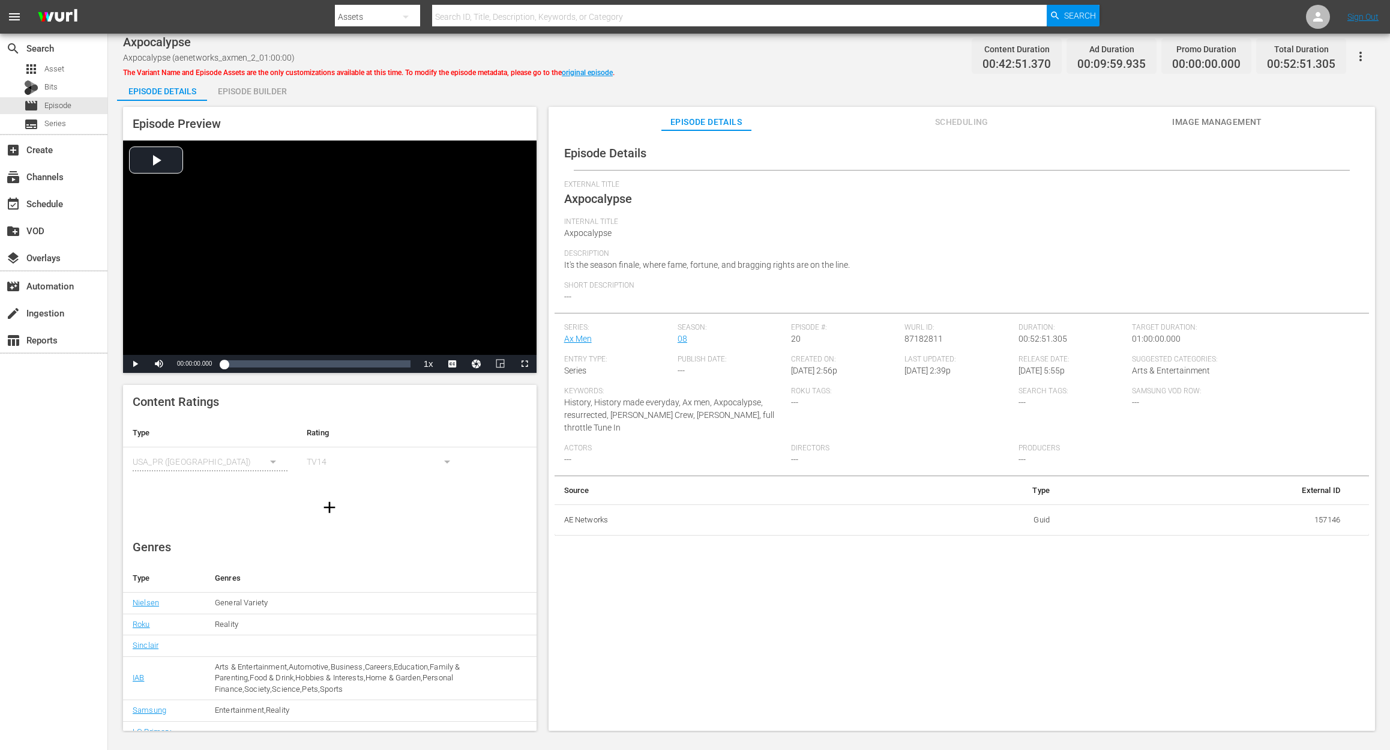
click at [236, 89] on div "Episode Builder" at bounding box center [252, 91] width 90 height 29
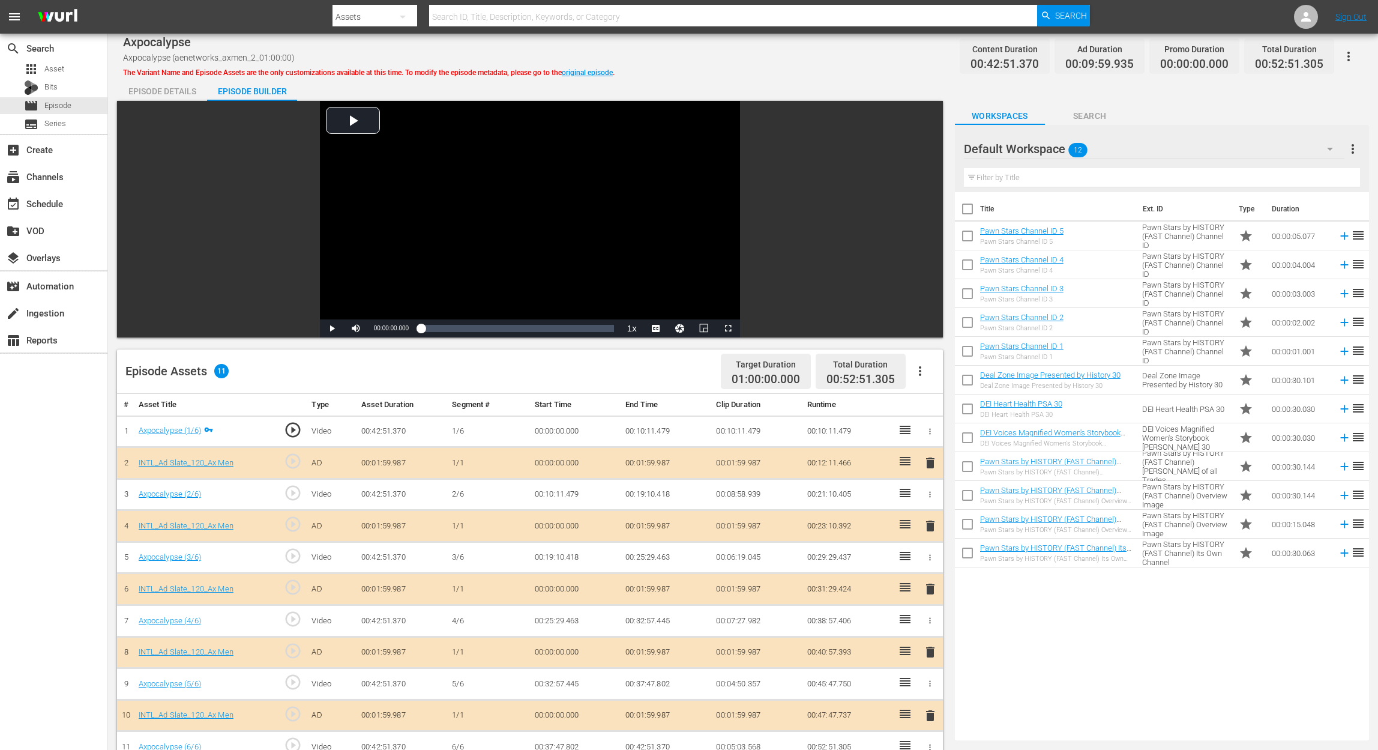
click at [932, 562] on span "delete" at bounding box center [930, 589] width 14 height 14
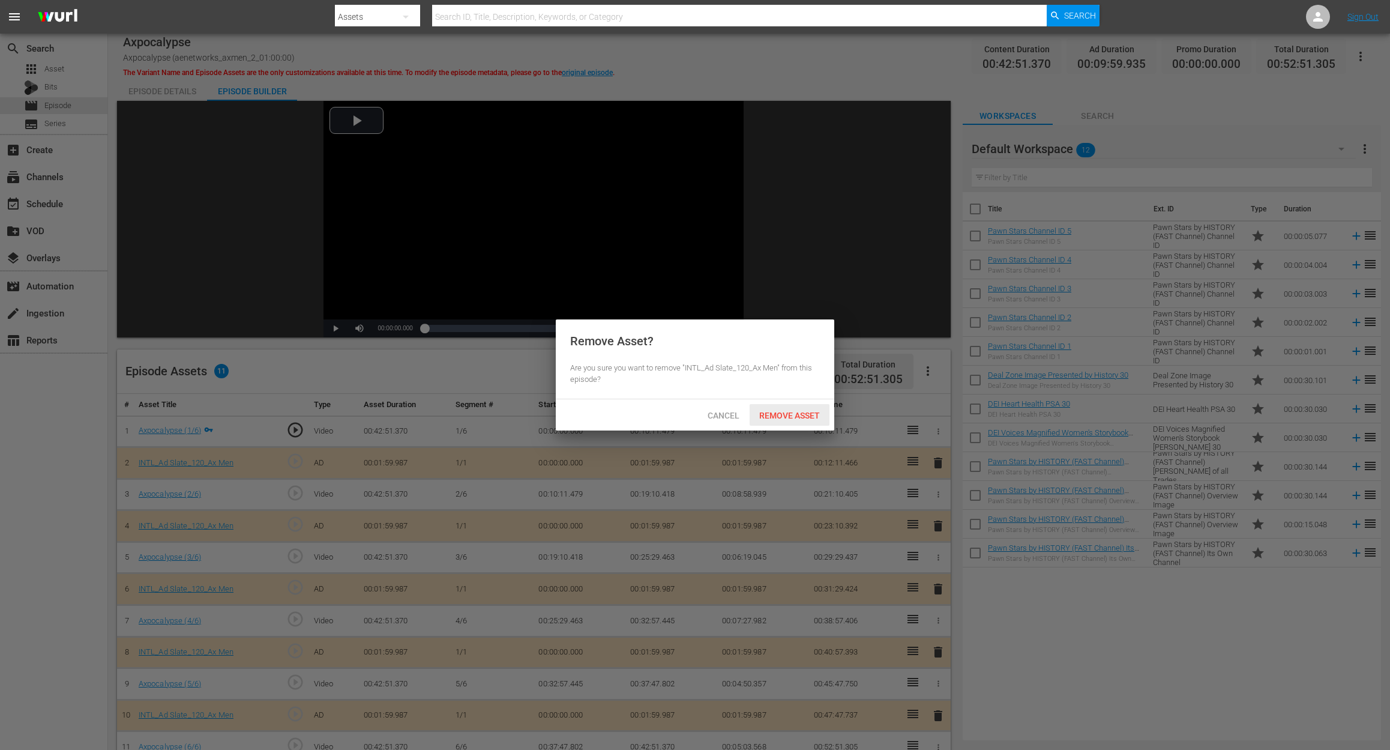
click at [801, 417] on span "Remove Asset" at bounding box center [790, 416] width 80 height 10
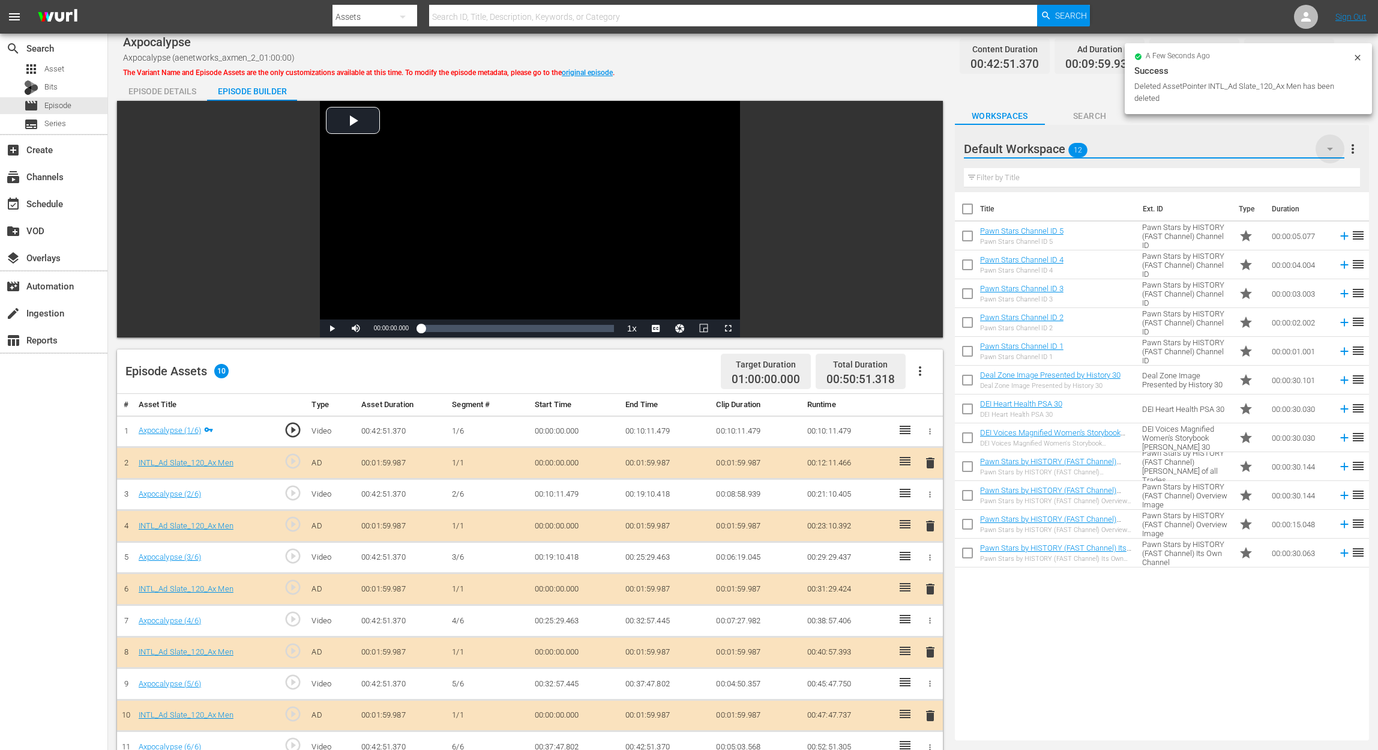
click at [1042, 149] on icon "button" at bounding box center [1330, 149] width 14 height 14
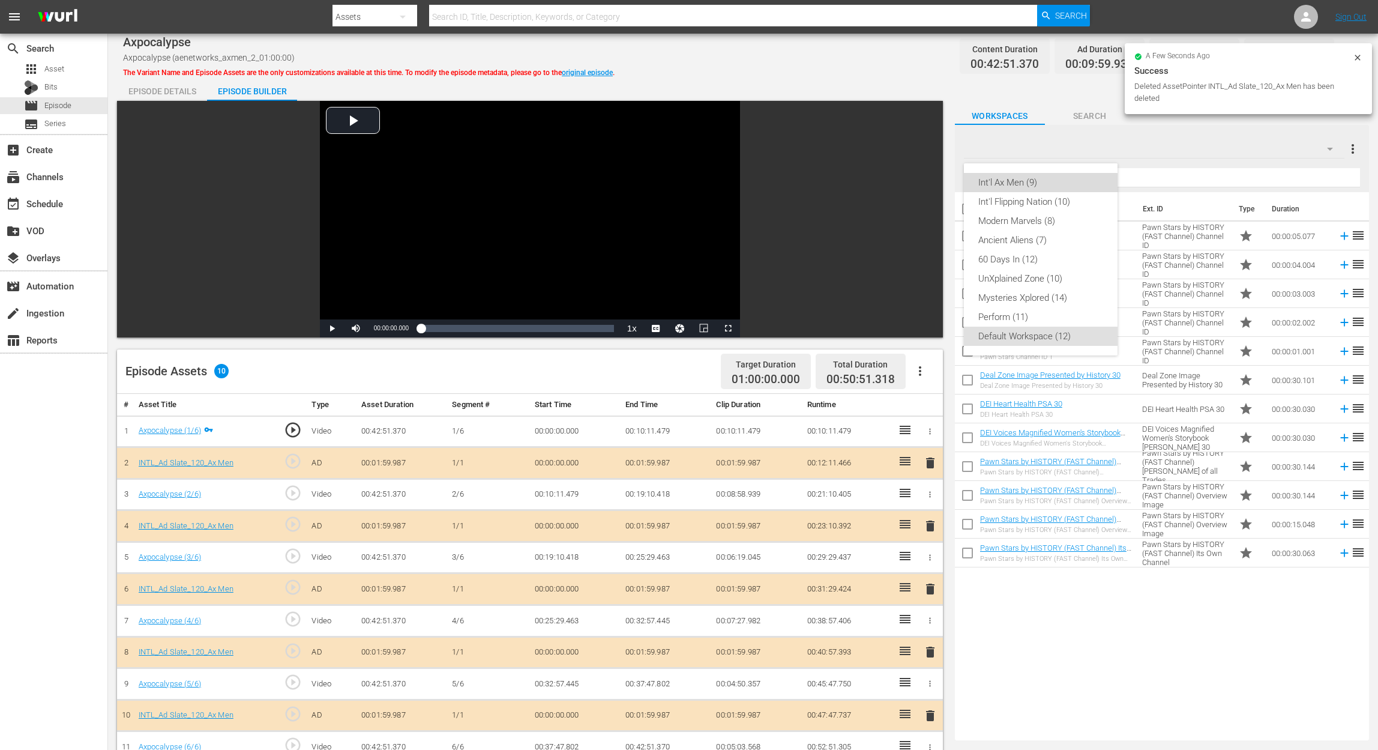
click at [1019, 185] on div "Int'l Ax Men (9)" at bounding box center [1040, 182] width 125 height 19
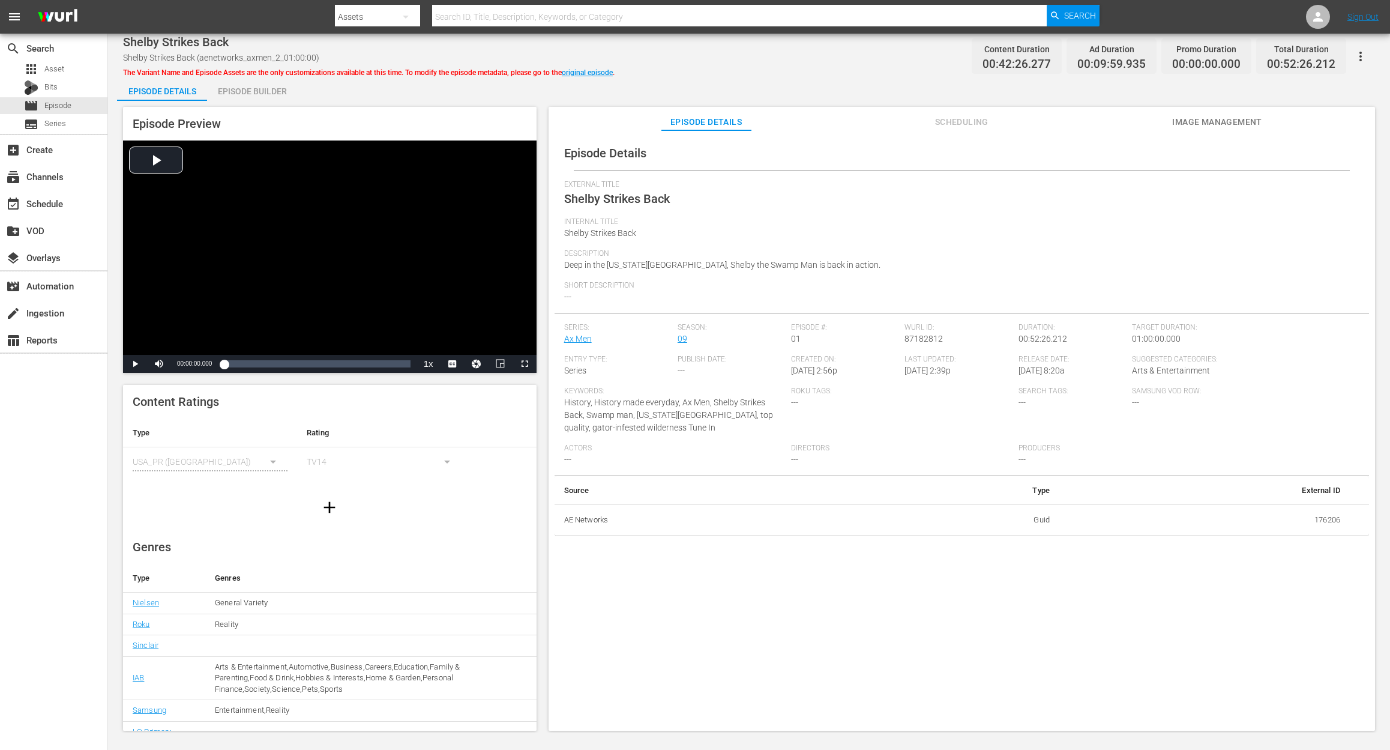
click at [264, 87] on div "Episode Builder" at bounding box center [252, 91] width 90 height 29
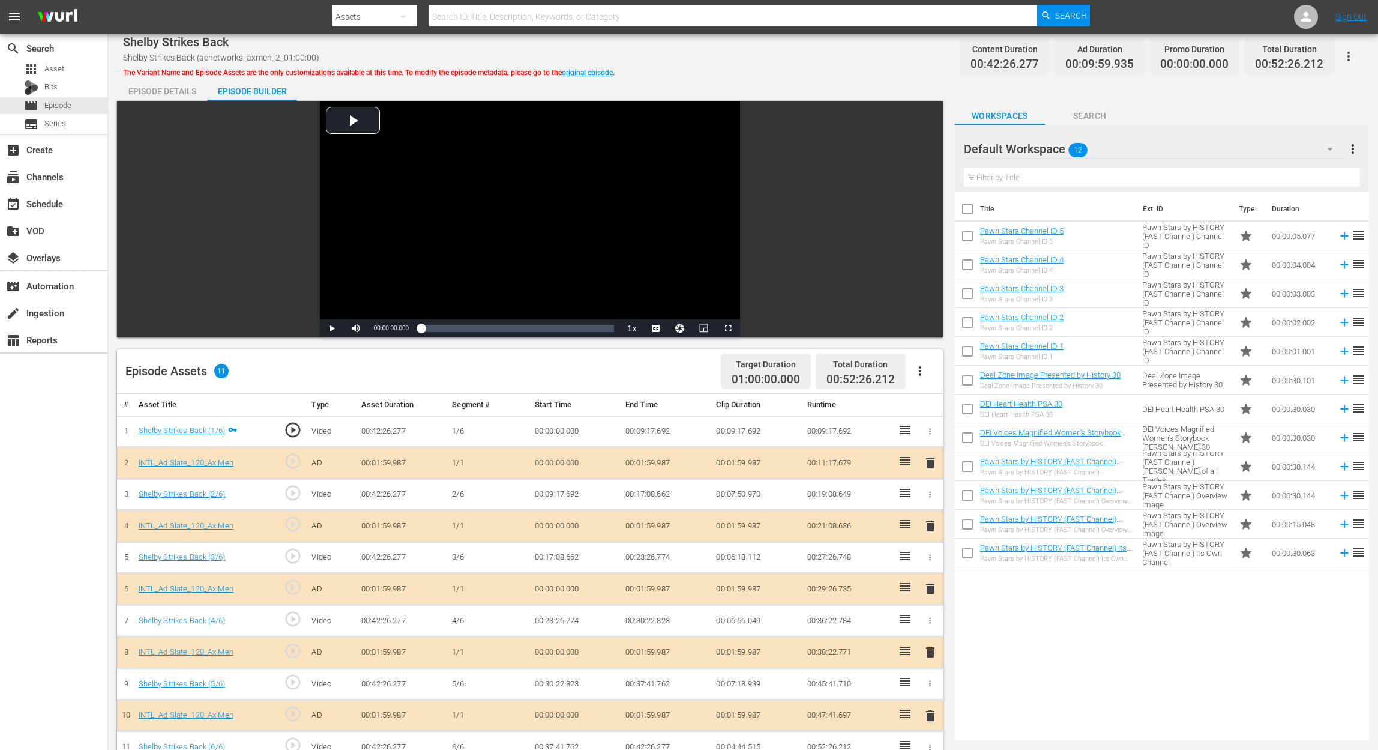
click at [1042, 149] on icon "button" at bounding box center [1330, 149] width 14 height 14
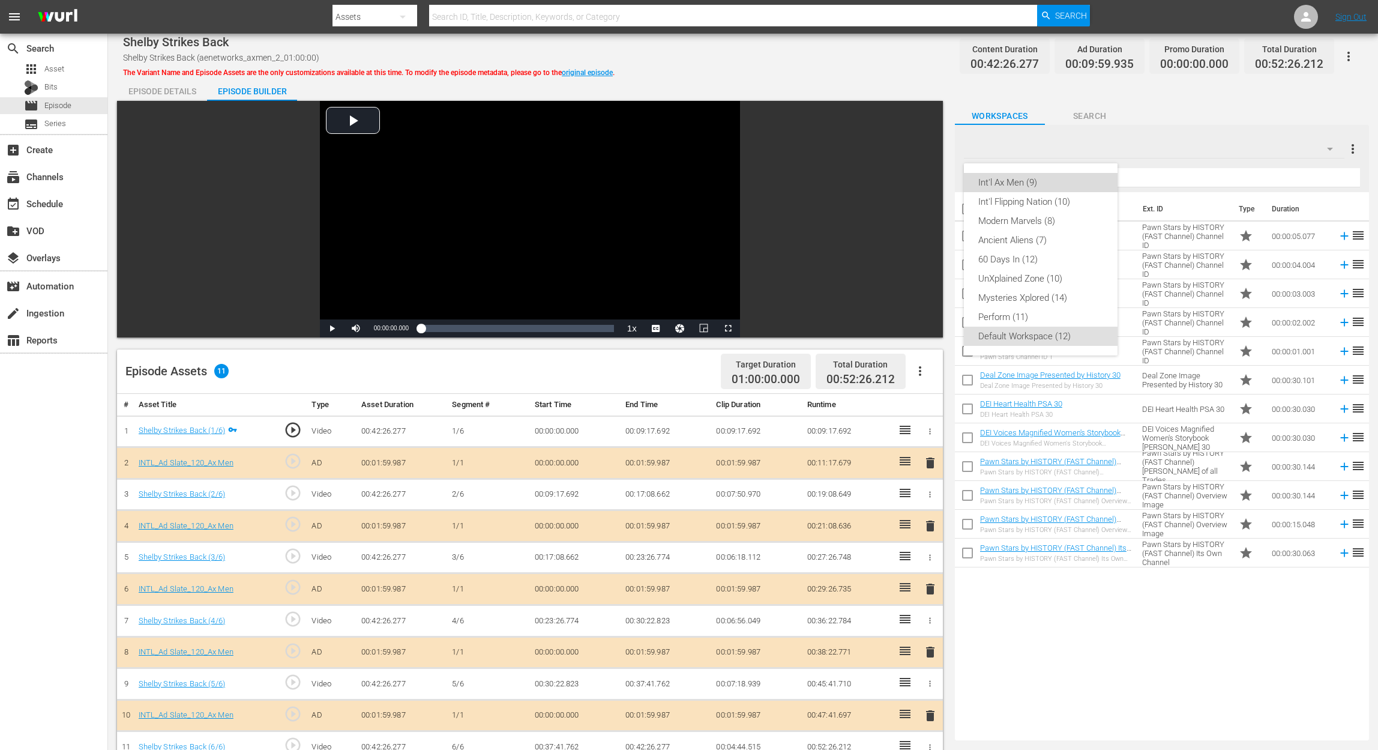
click at [1035, 179] on div "Int'l Ax Men (9)" at bounding box center [1040, 182] width 125 height 19
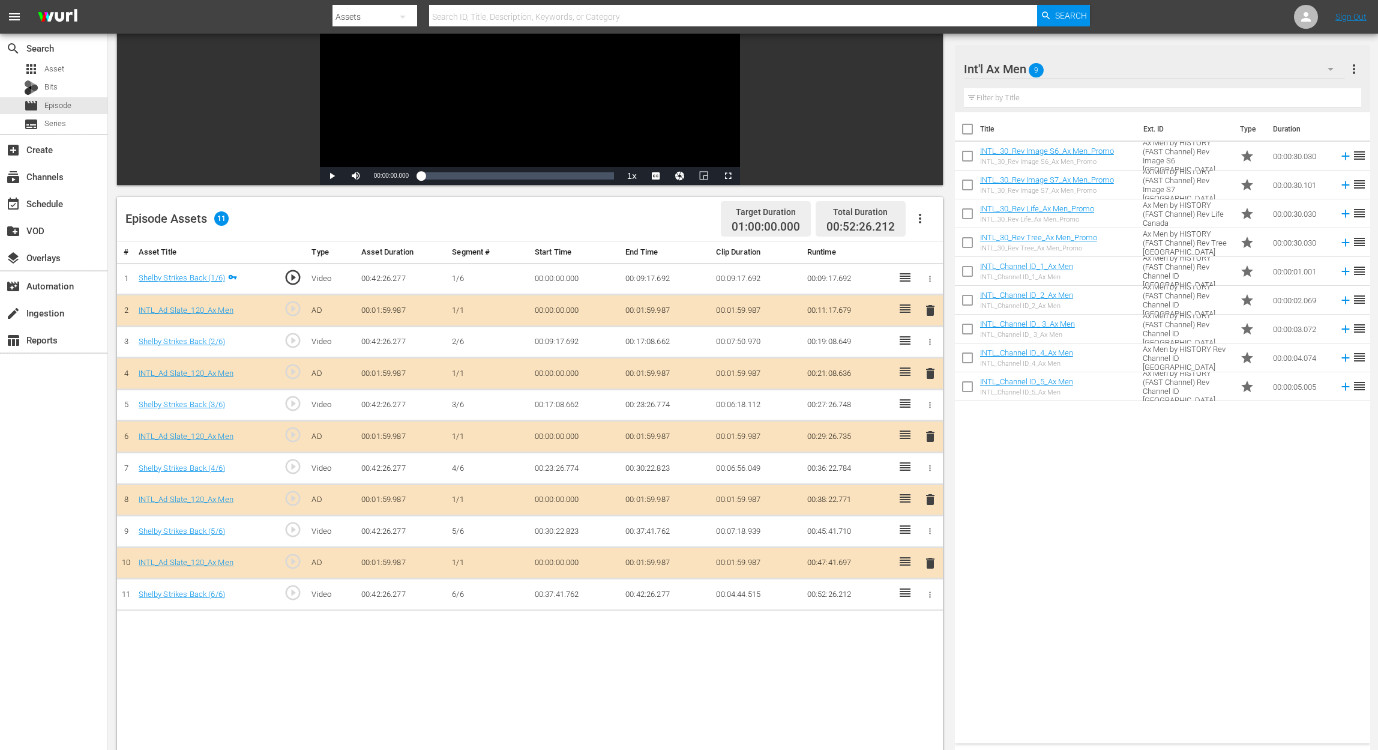
scroll to position [160, 0]
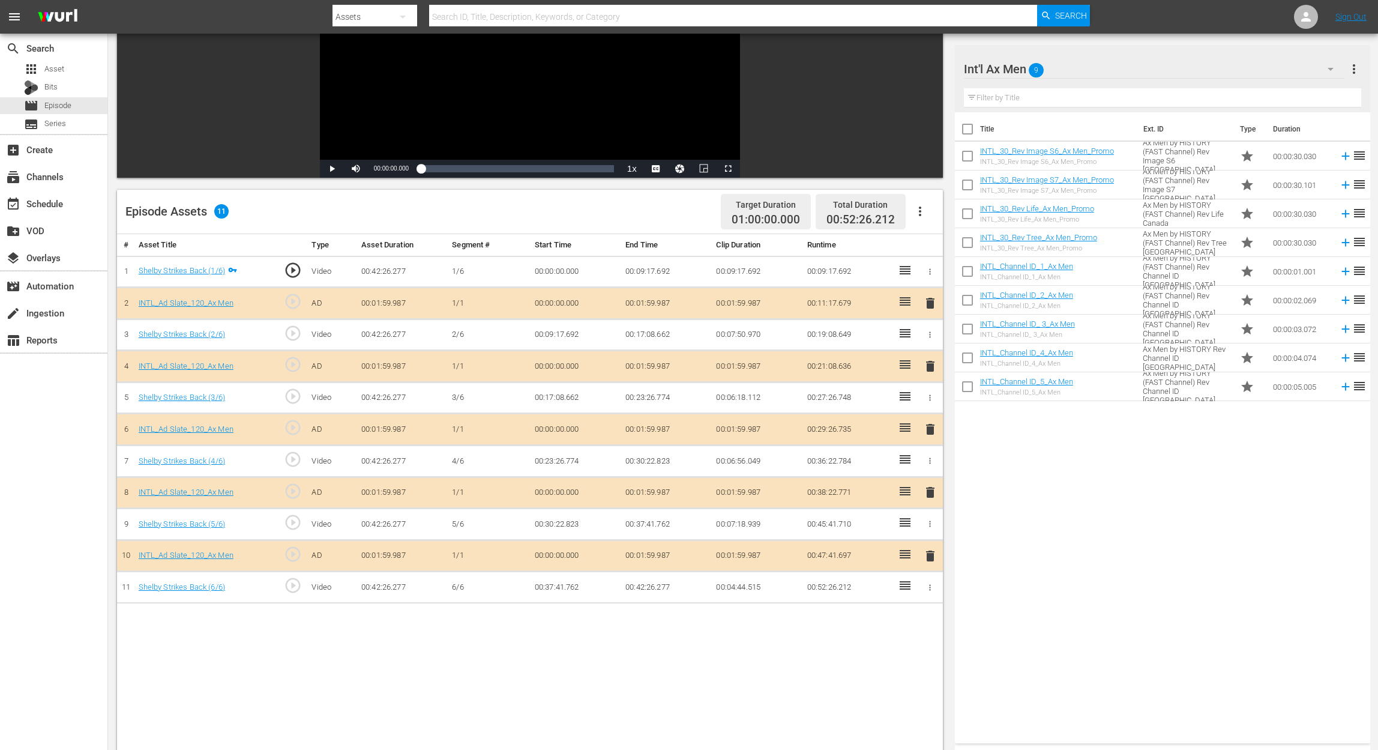
click at [929, 433] on span "delete" at bounding box center [930, 429] width 14 height 14
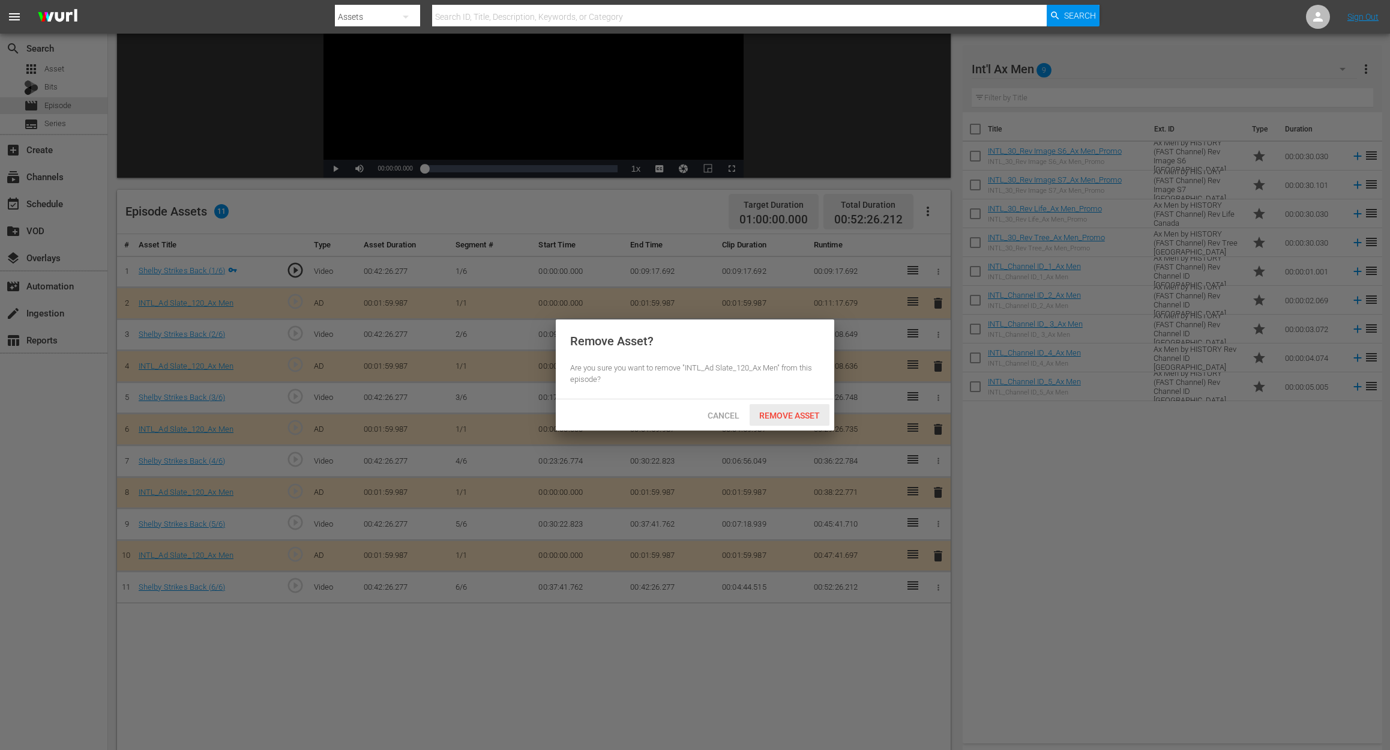
click at [796, 414] on span "Remove Asset" at bounding box center [790, 416] width 80 height 10
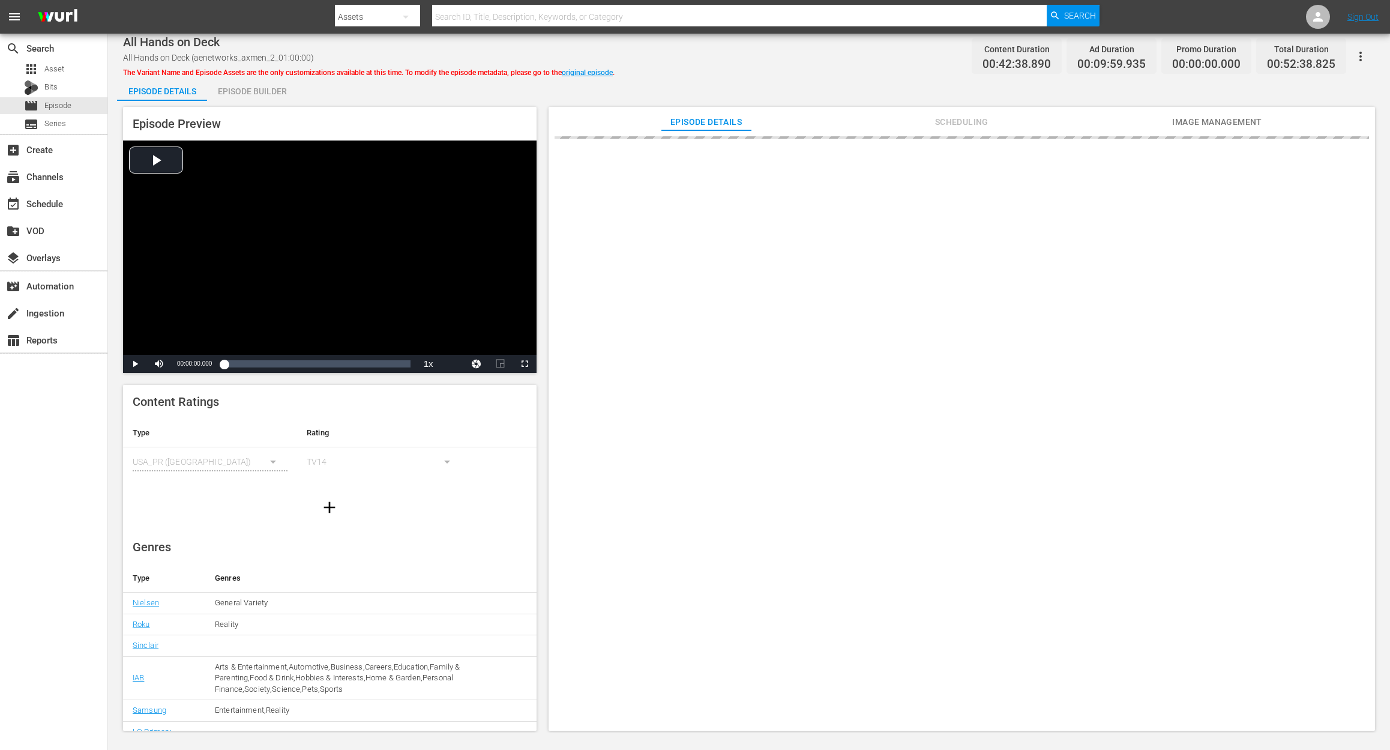
click at [238, 86] on div "Episode Builder" at bounding box center [252, 91] width 90 height 29
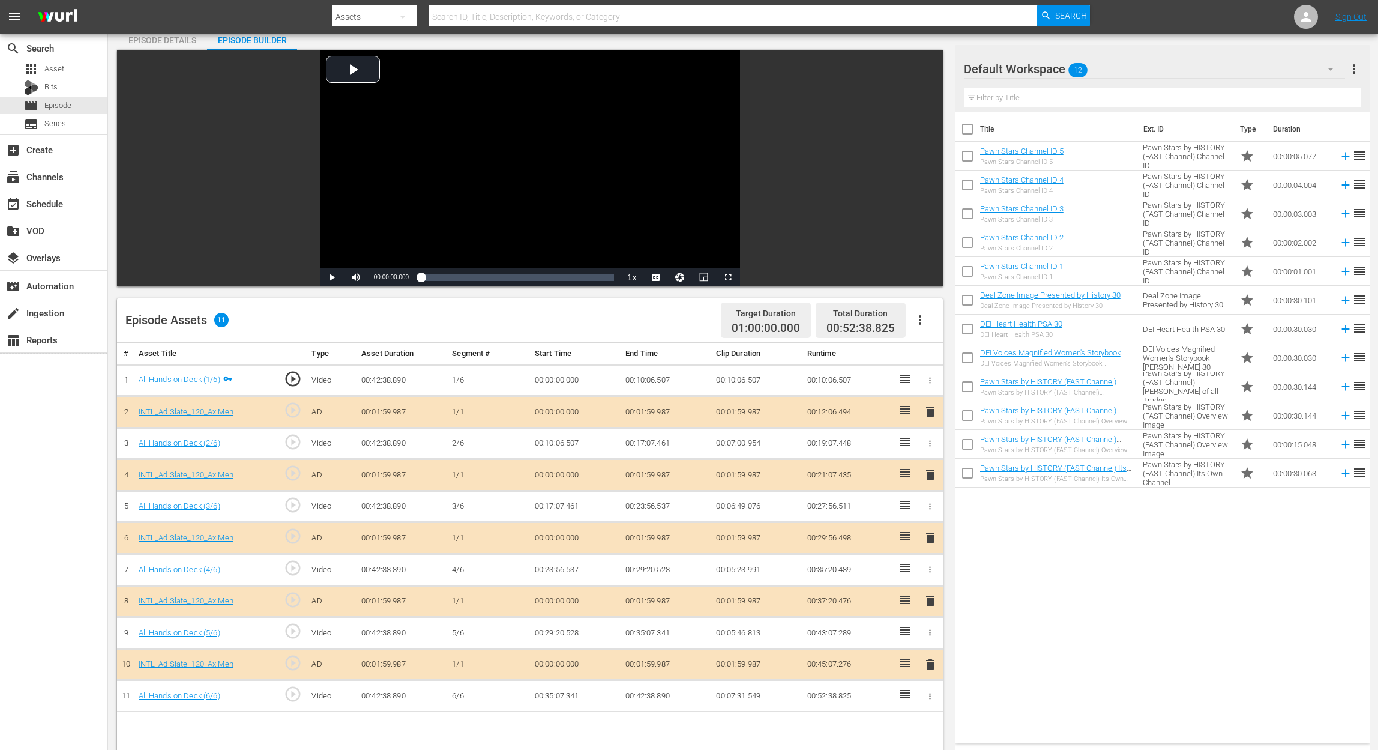
scroll to position [80, 0]
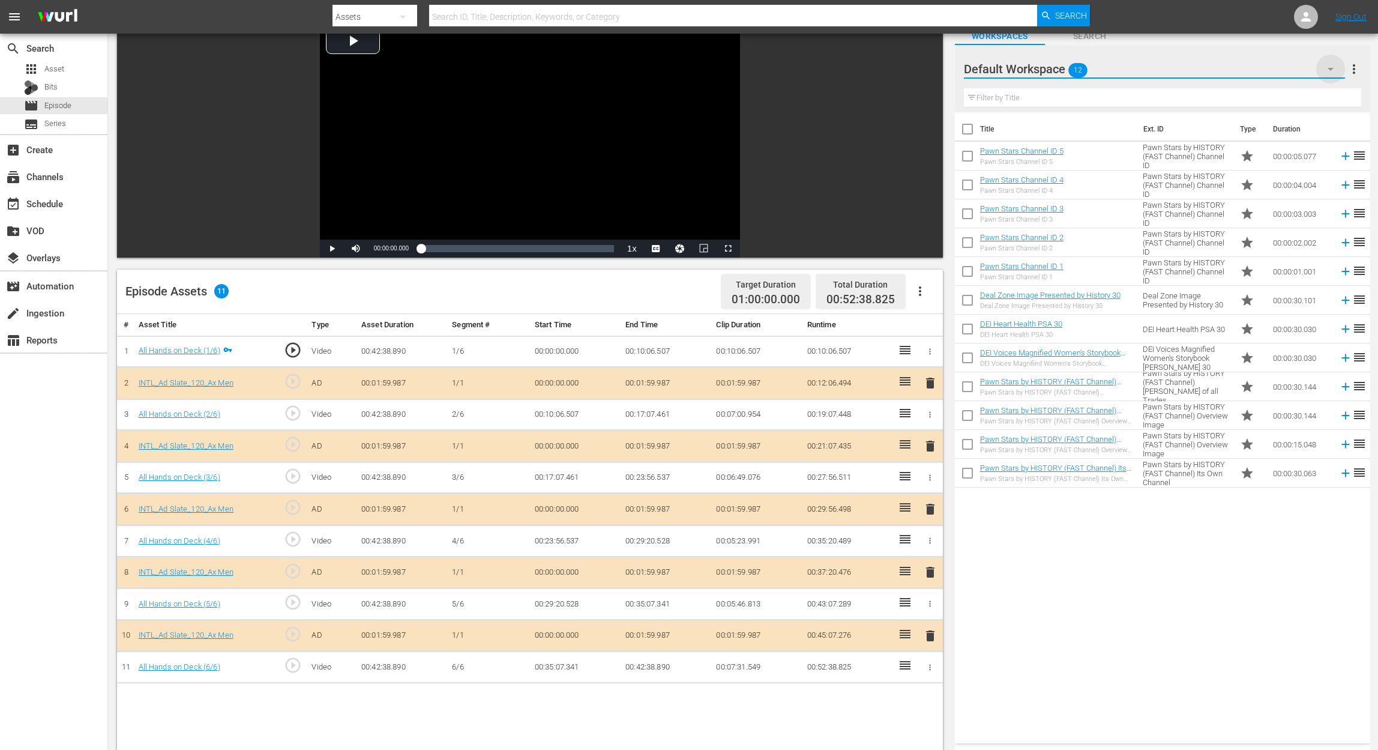
click at [1333, 67] on icon "button" at bounding box center [1331, 69] width 14 height 14
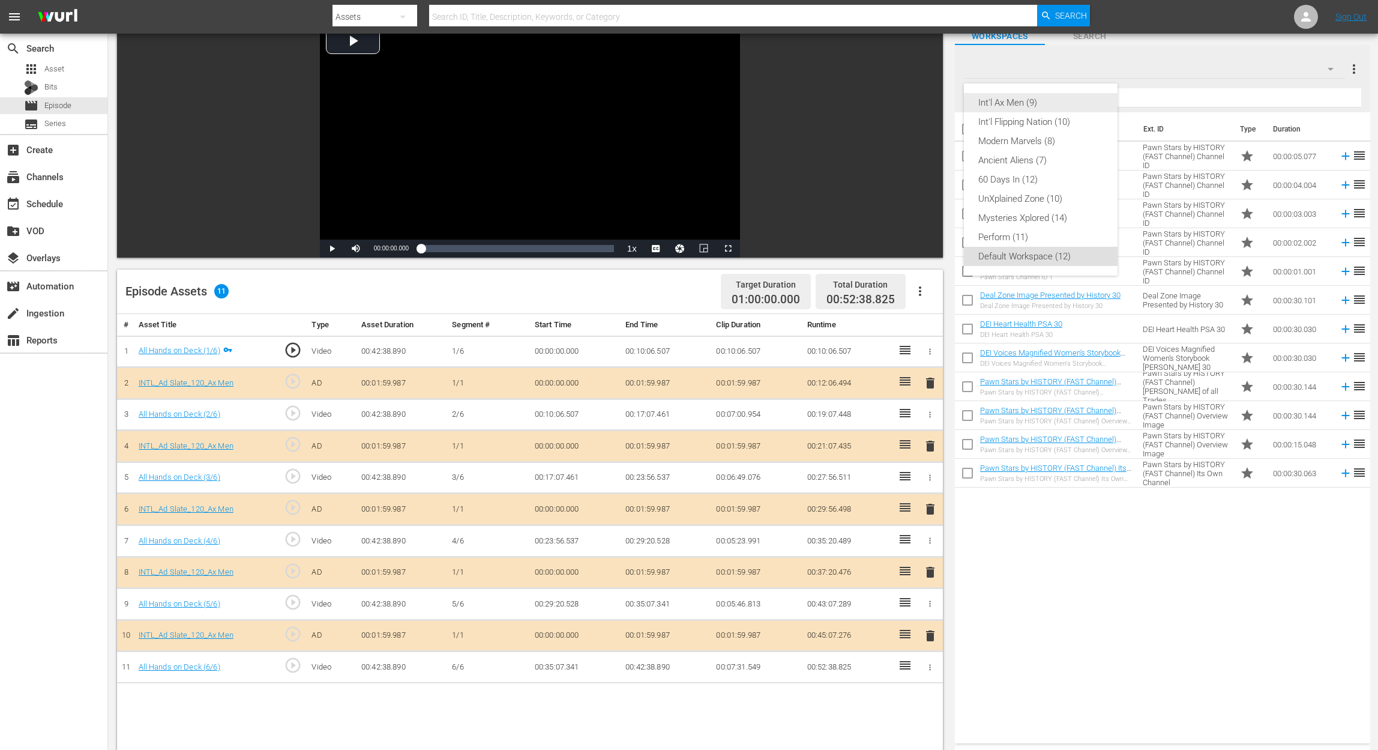
click at [1049, 97] on div "Int'l Ax Men (9)" at bounding box center [1040, 102] width 125 height 19
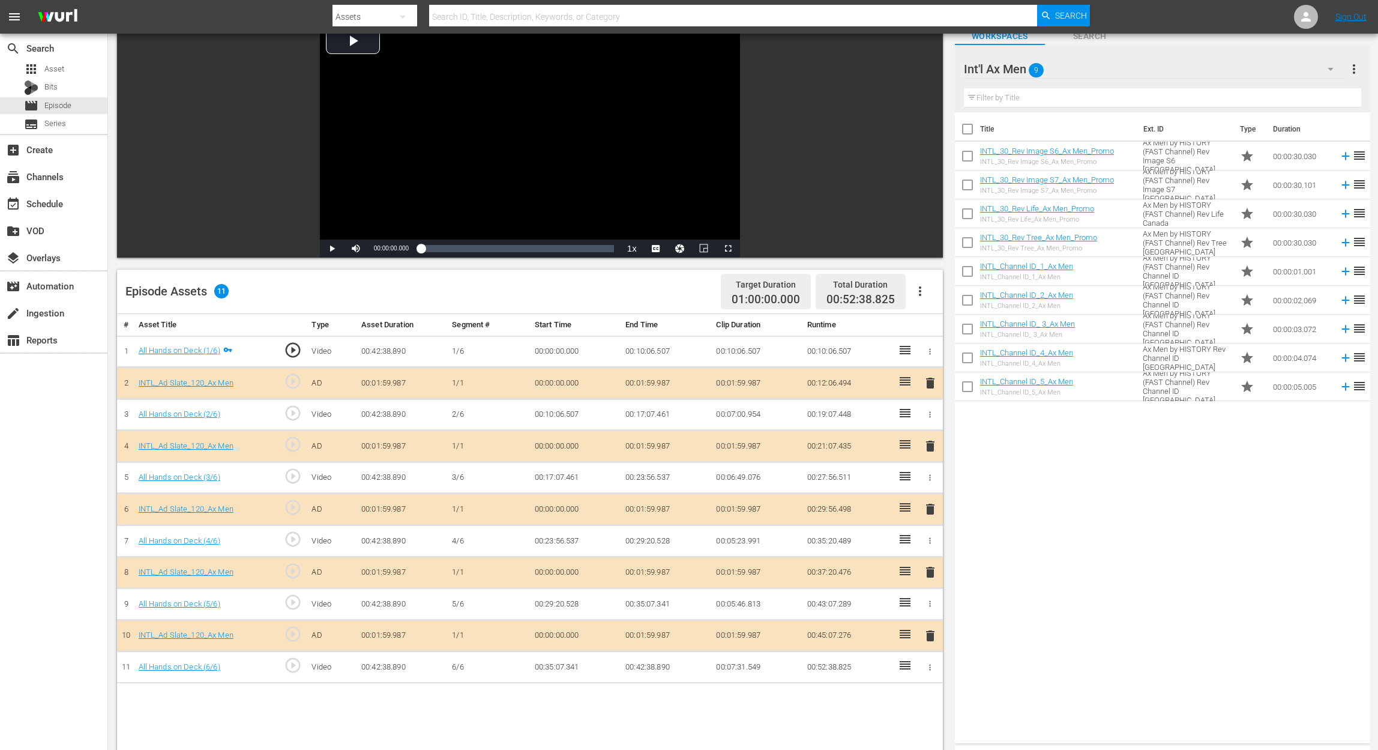
click at [935, 511] on span "delete" at bounding box center [930, 509] width 14 height 14
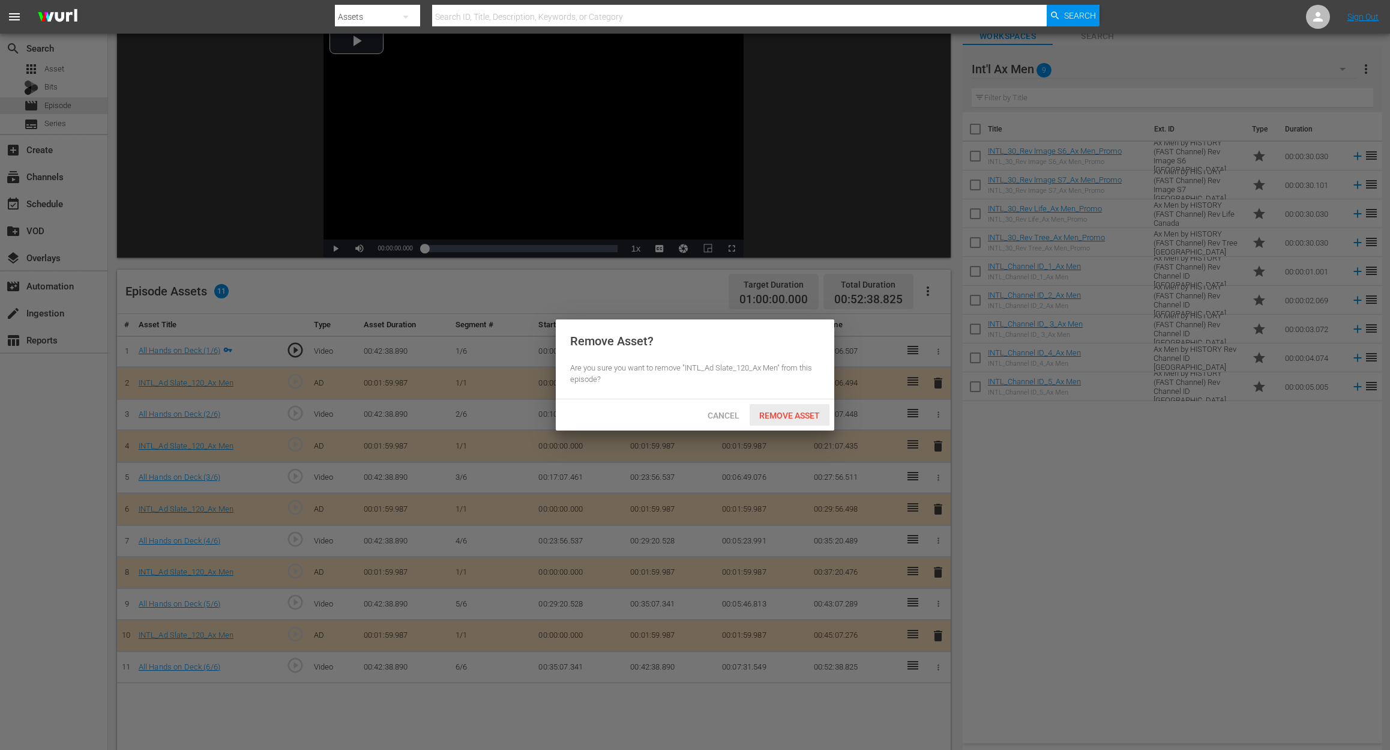
click at [815, 416] on span "Remove Asset" at bounding box center [790, 416] width 80 height 10
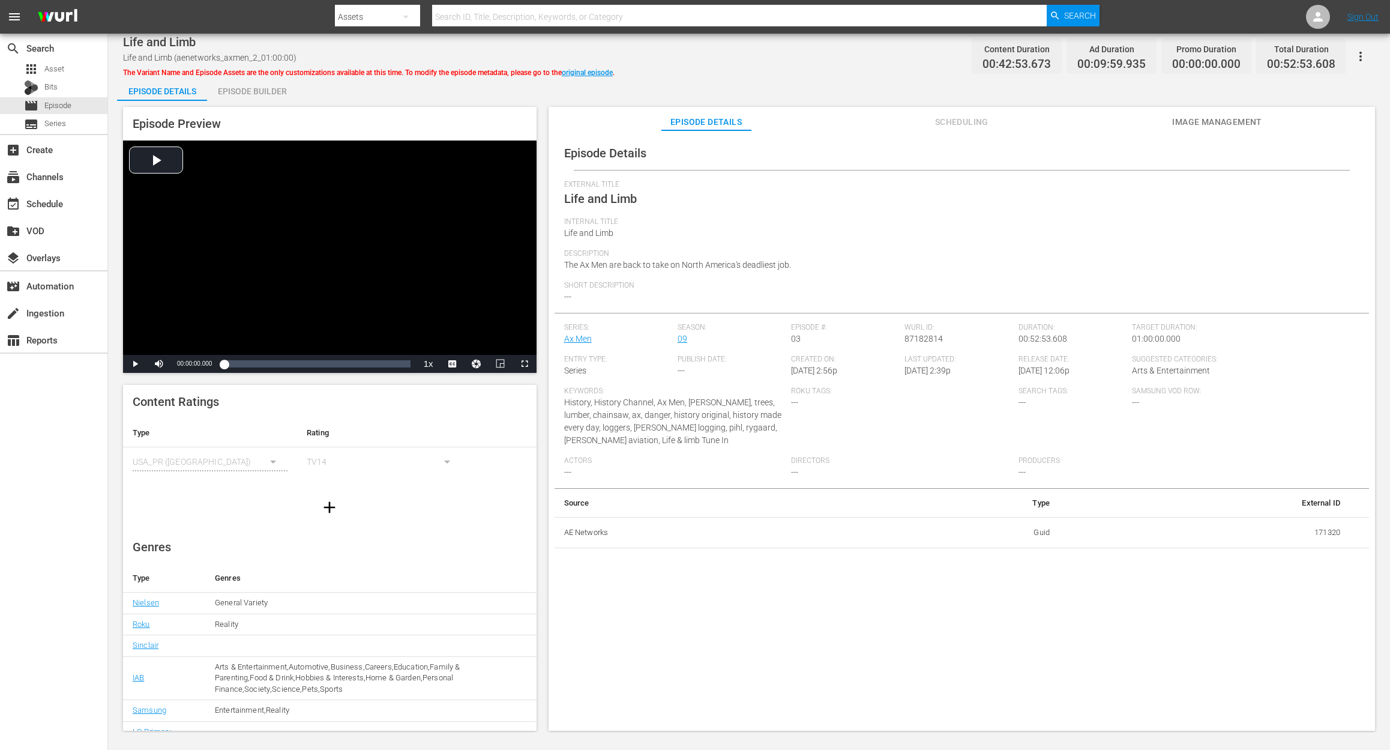
click at [252, 85] on div "Episode Builder" at bounding box center [252, 91] width 90 height 29
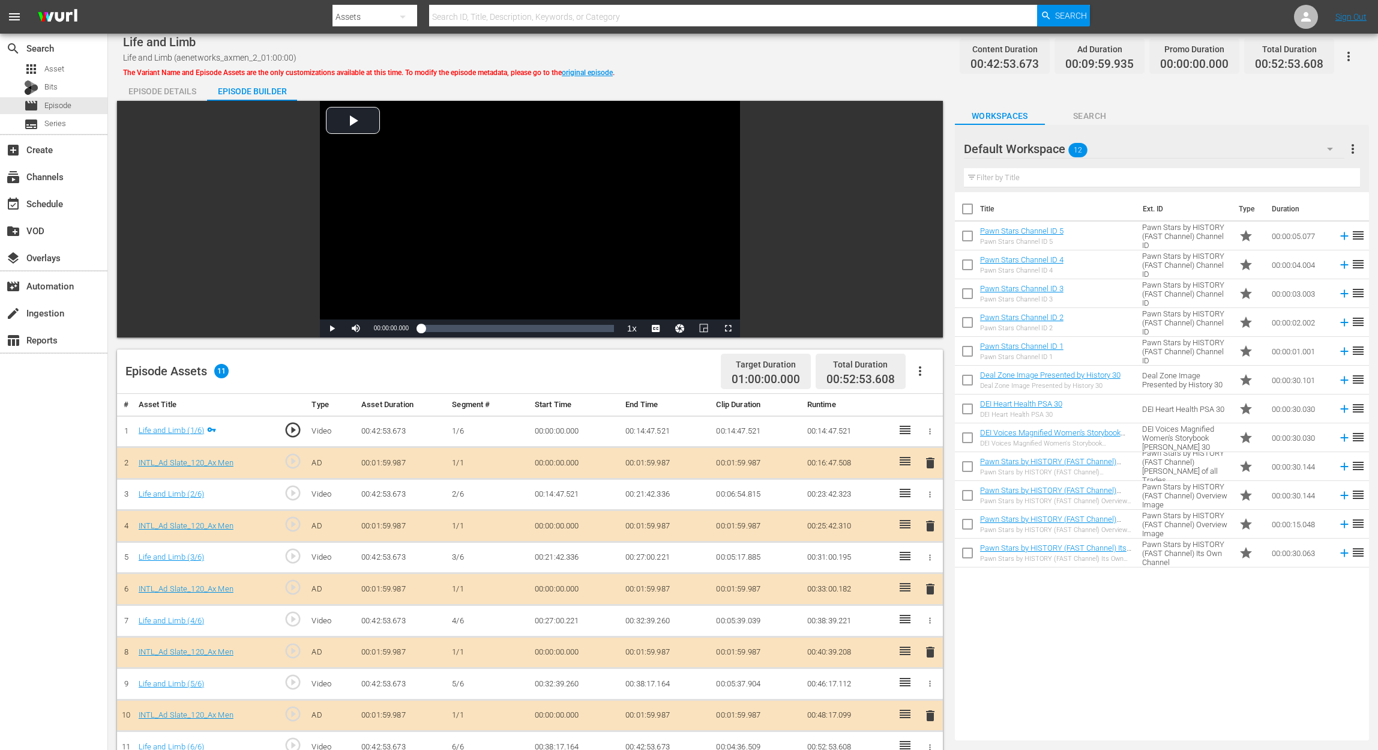
click at [932, 562] on span "delete" at bounding box center [930, 589] width 14 height 14
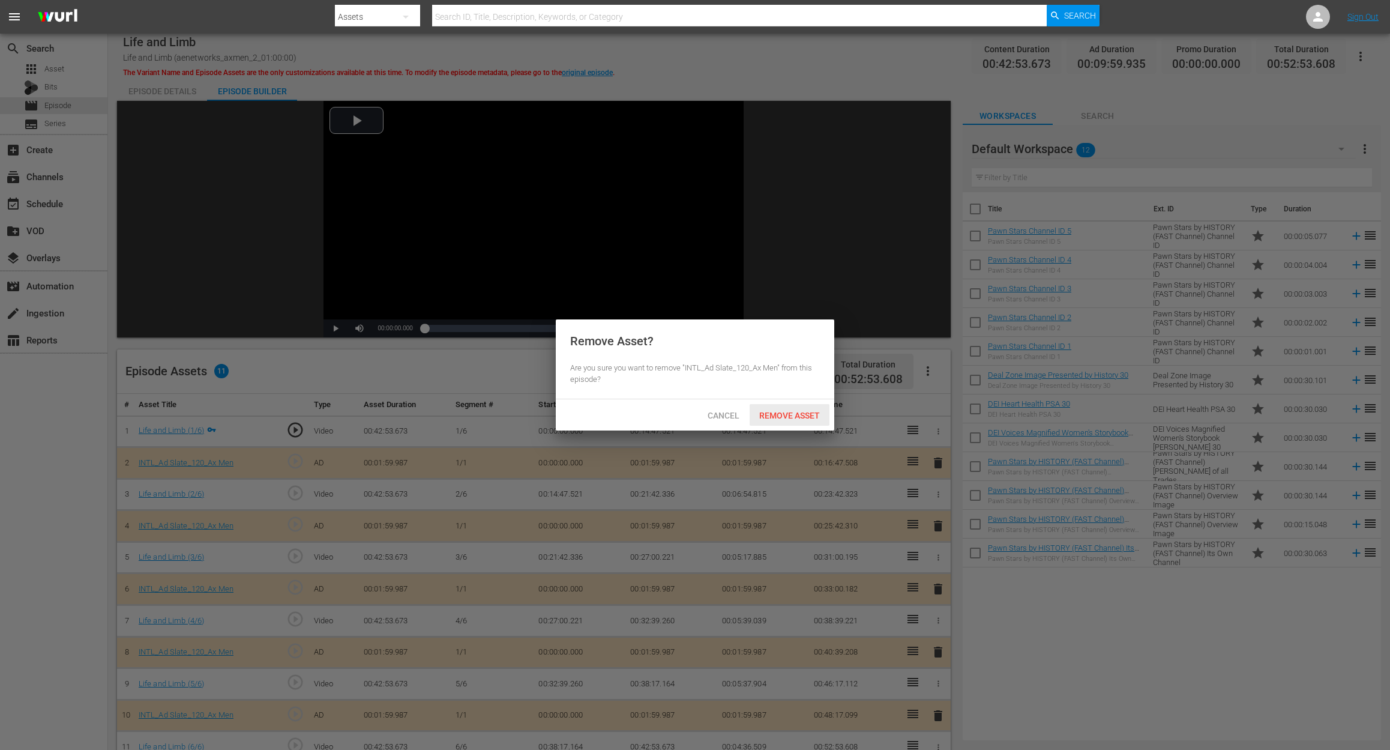
click at [801, 413] on span "Remove Asset" at bounding box center [790, 416] width 80 height 10
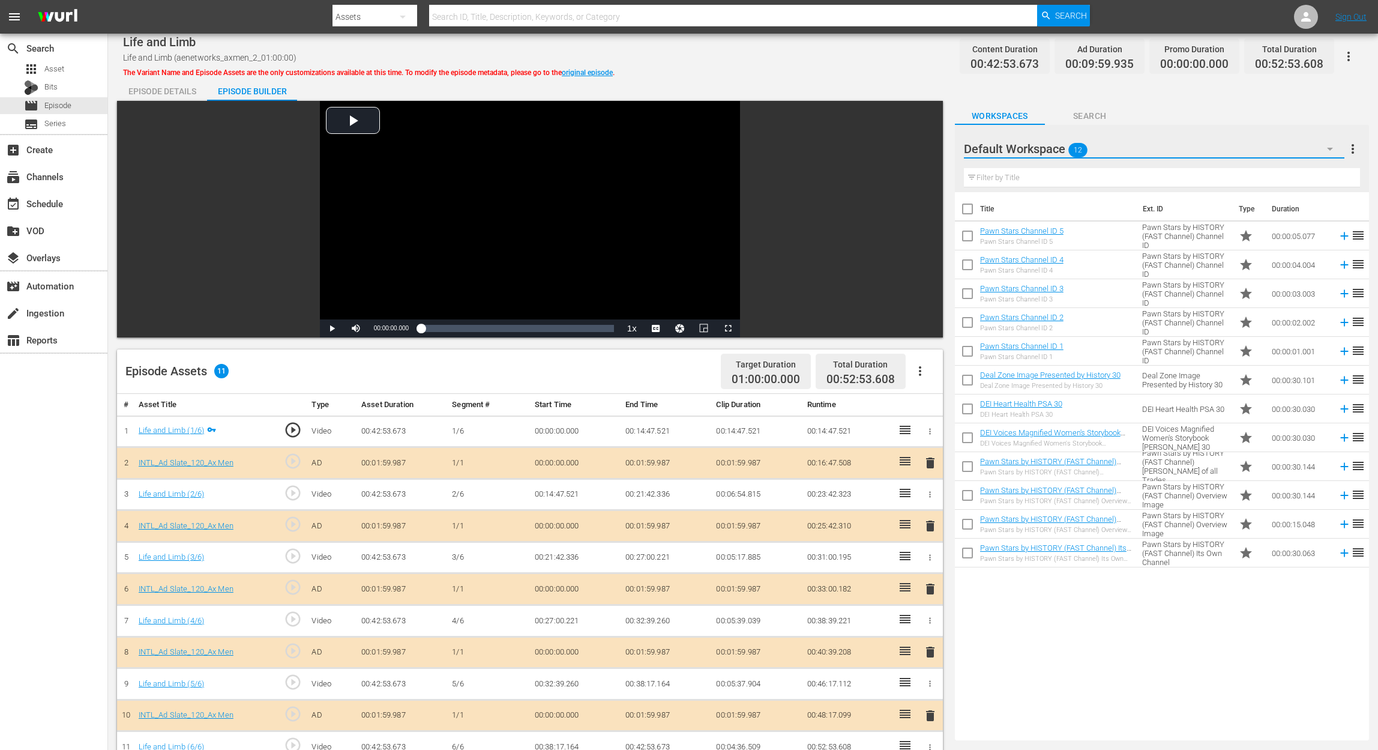
click at [1042, 154] on icon "button" at bounding box center [1330, 149] width 14 height 14
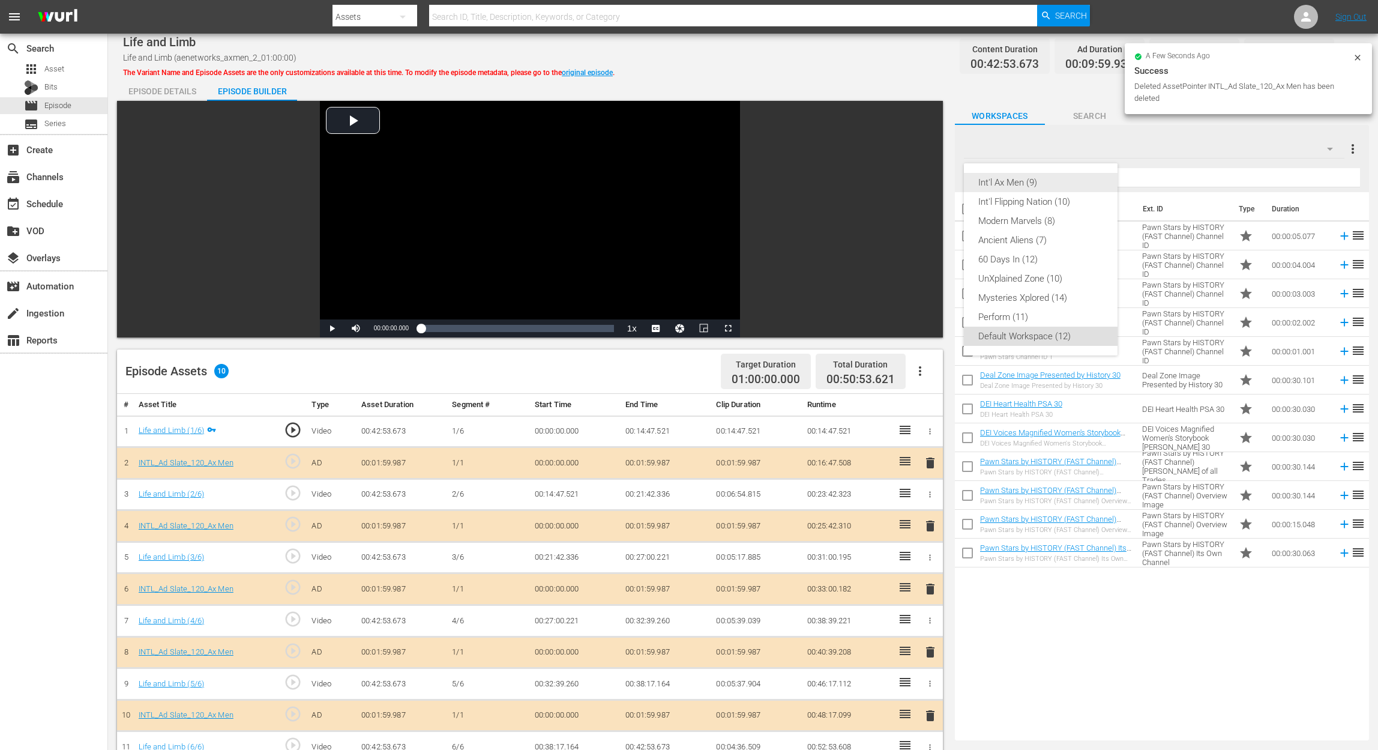
click at [1035, 181] on div "Int'l Ax Men (9)" at bounding box center [1040, 182] width 125 height 19
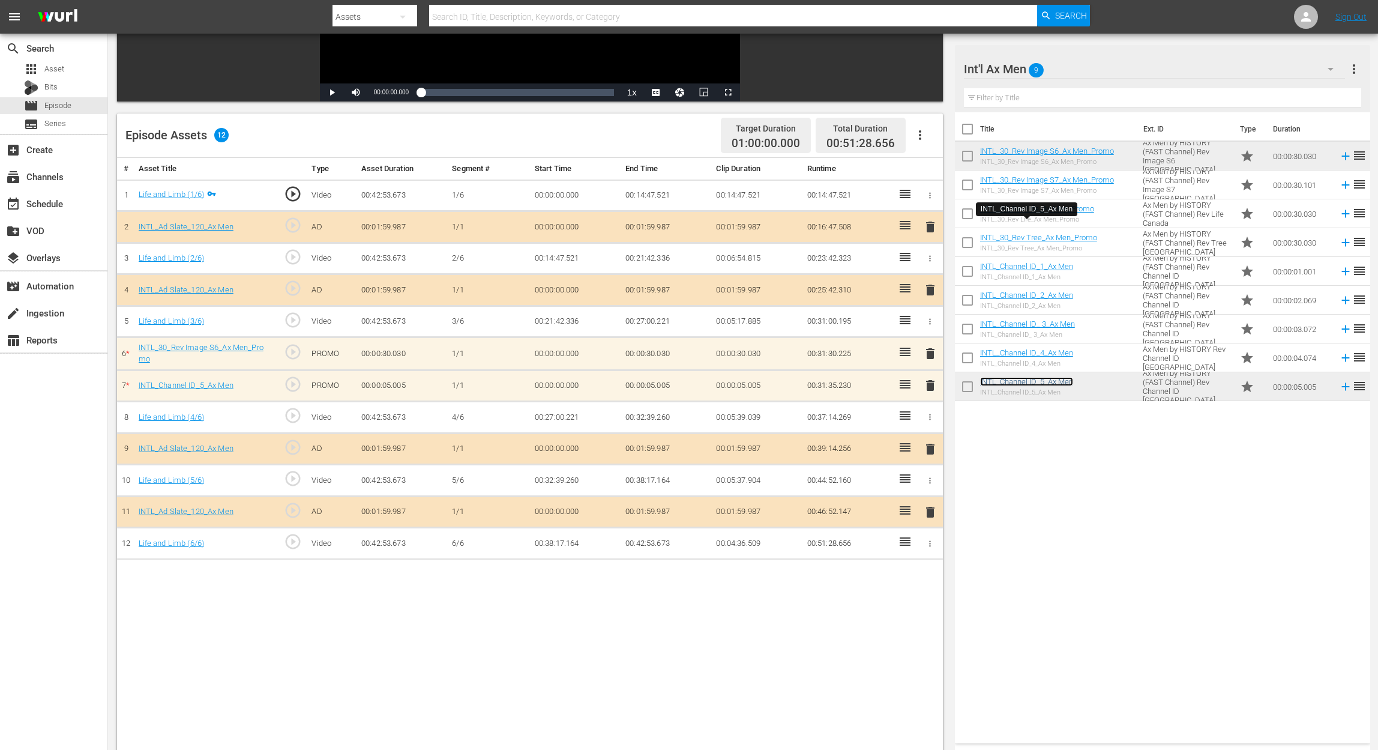
scroll to position [240, 0]
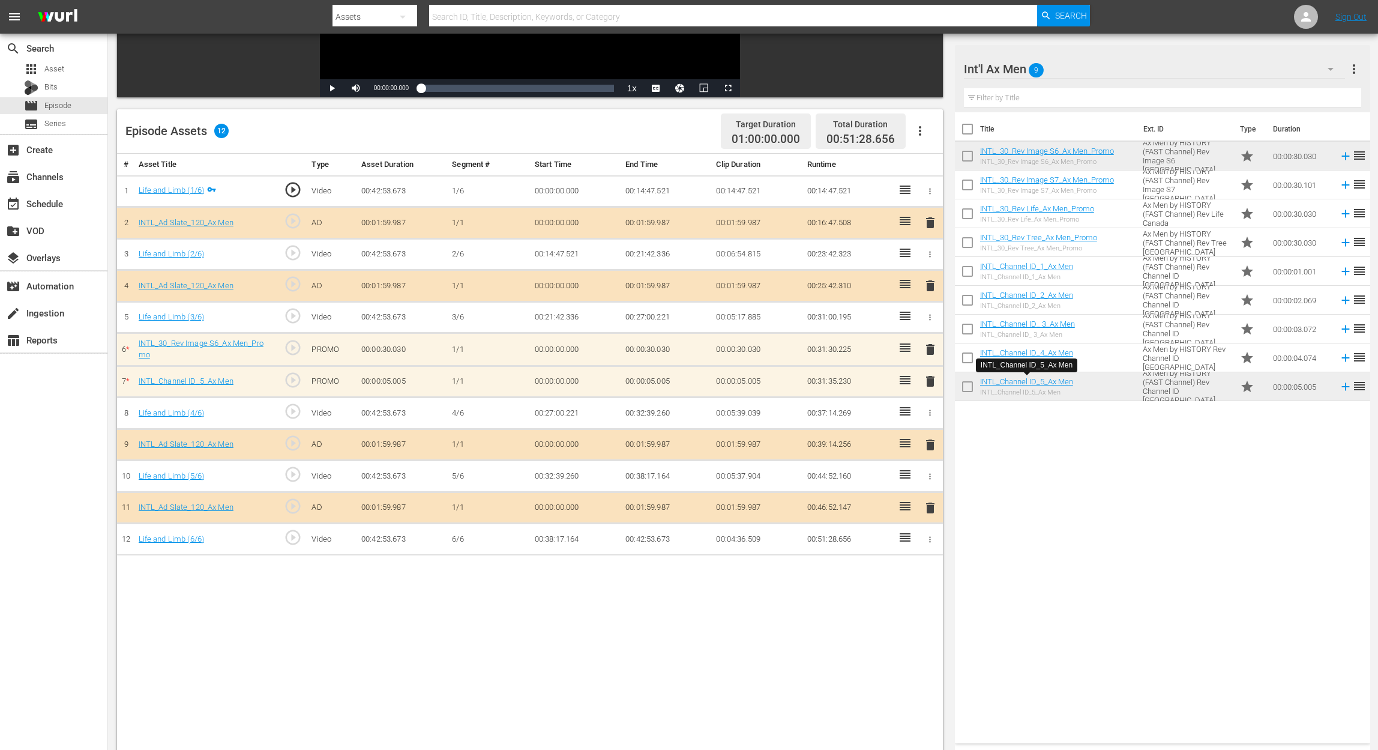
click at [930, 374] on span "delete" at bounding box center [930, 381] width 14 height 14
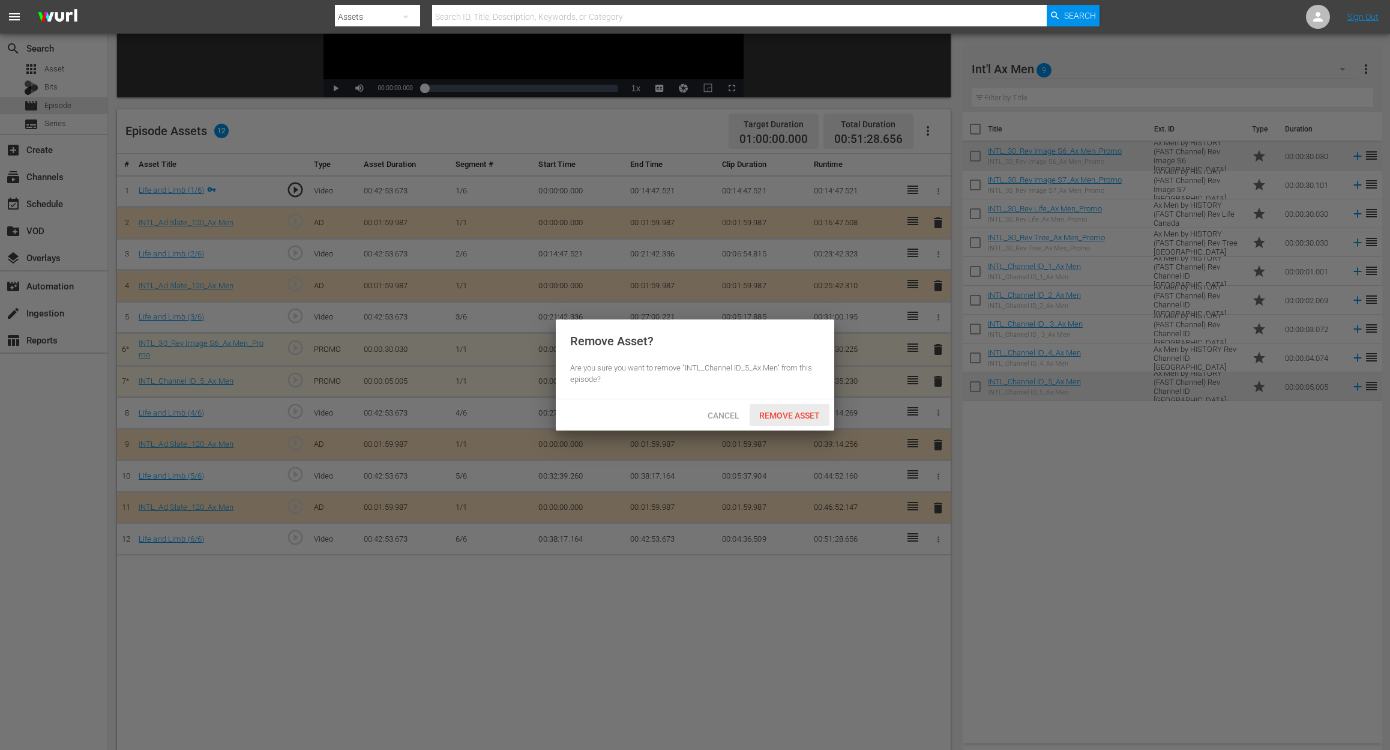
click at [791, 411] on span "Remove Asset" at bounding box center [790, 416] width 80 height 10
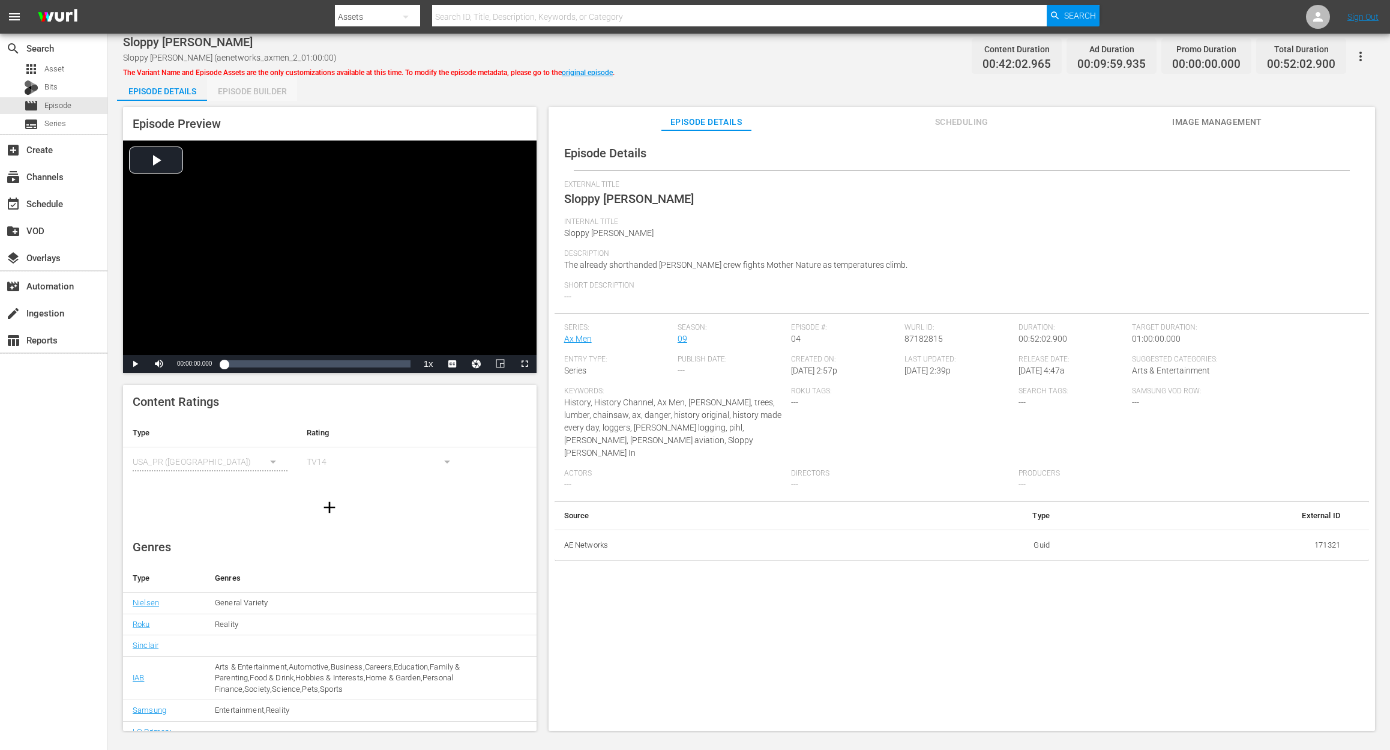
click at [270, 80] on div "Episode Builder" at bounding box center [252, 91] width 90 height 29
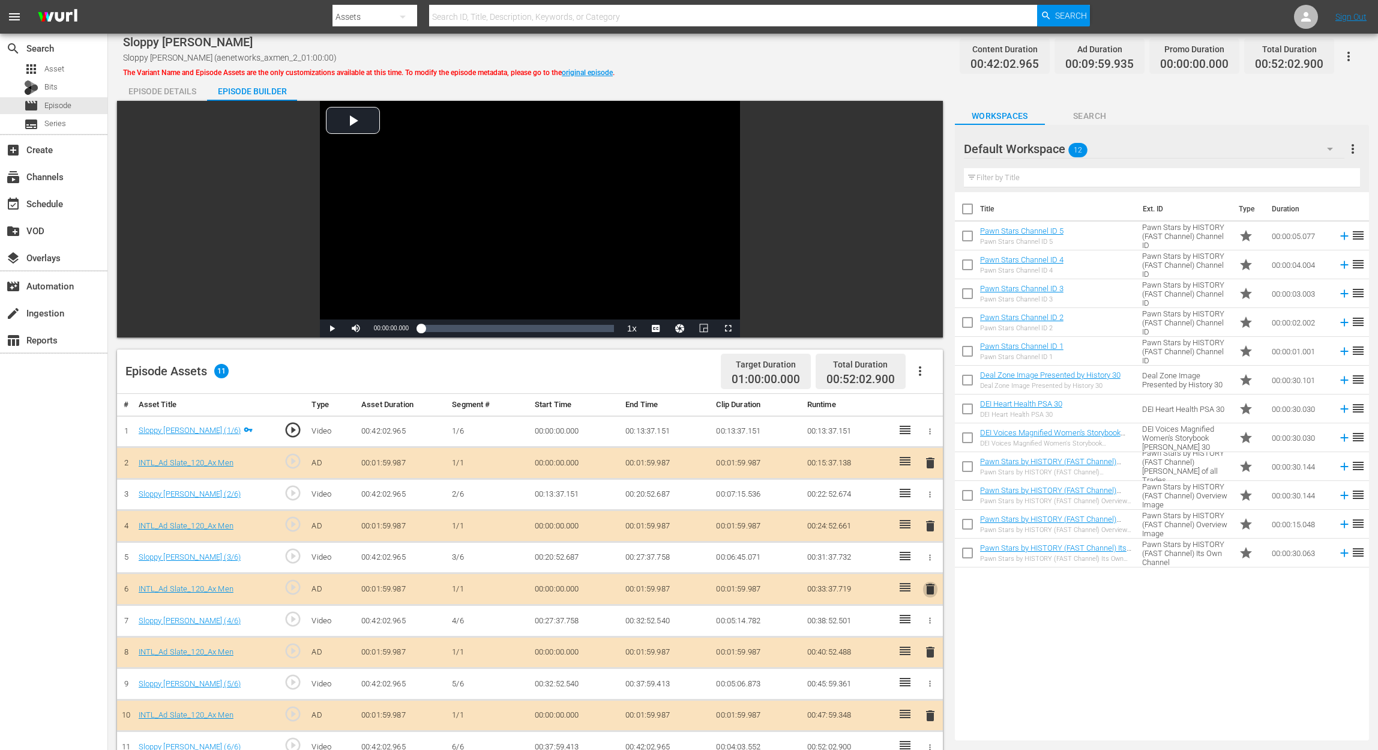
click at [929, 562] on span "delete" at bounding box center [930, 589] width 14 height 14
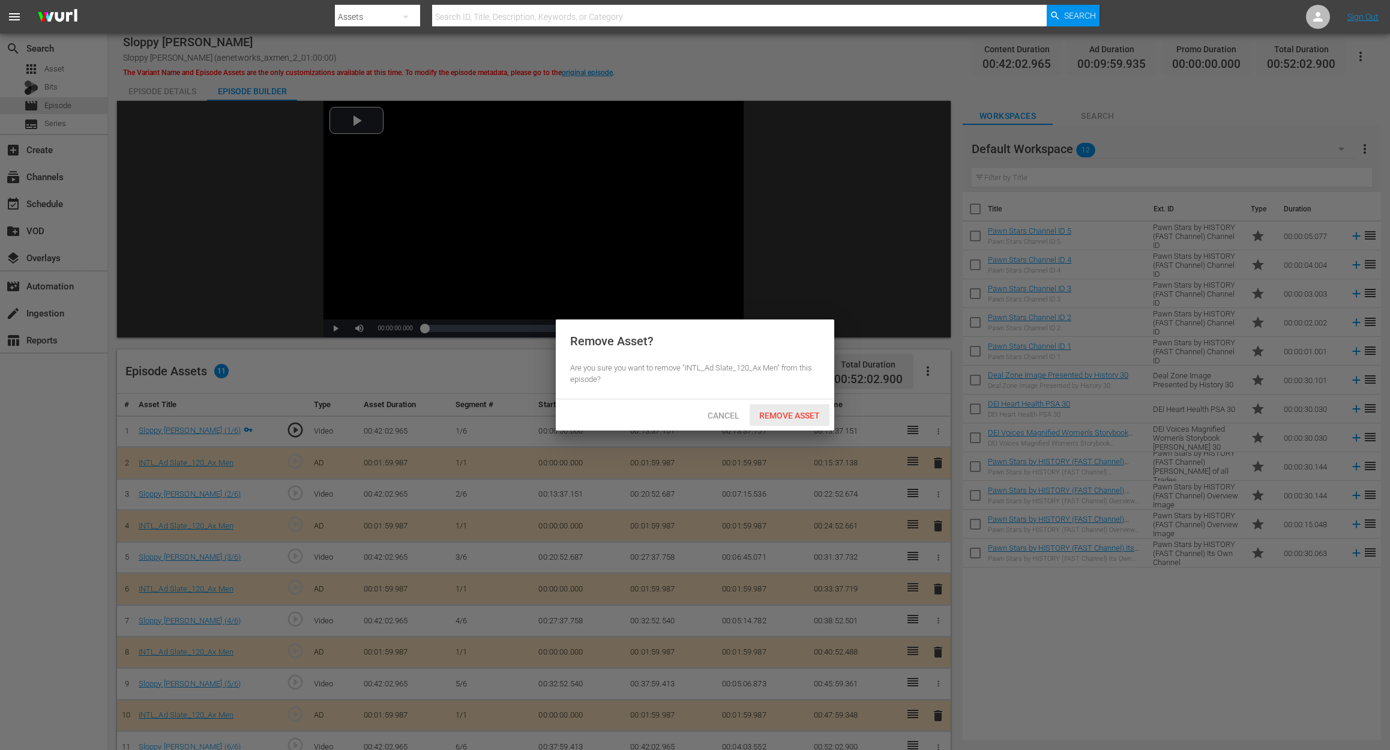
click at [805, 414] on span "Remove Asset" at bounding box center [790, 416] width 80 height 10
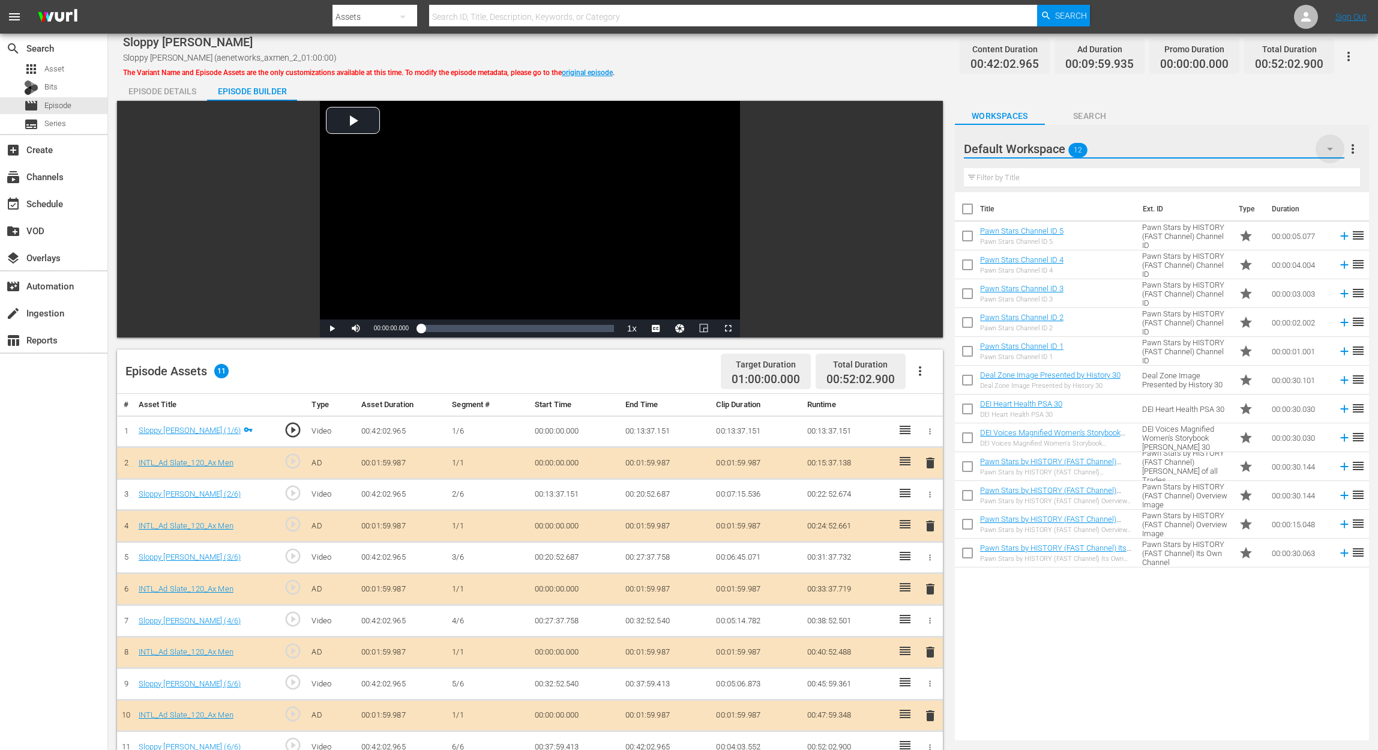
click at [1042, 152] on icon "button" at bounding box center [1330, 149] width 14 height 14
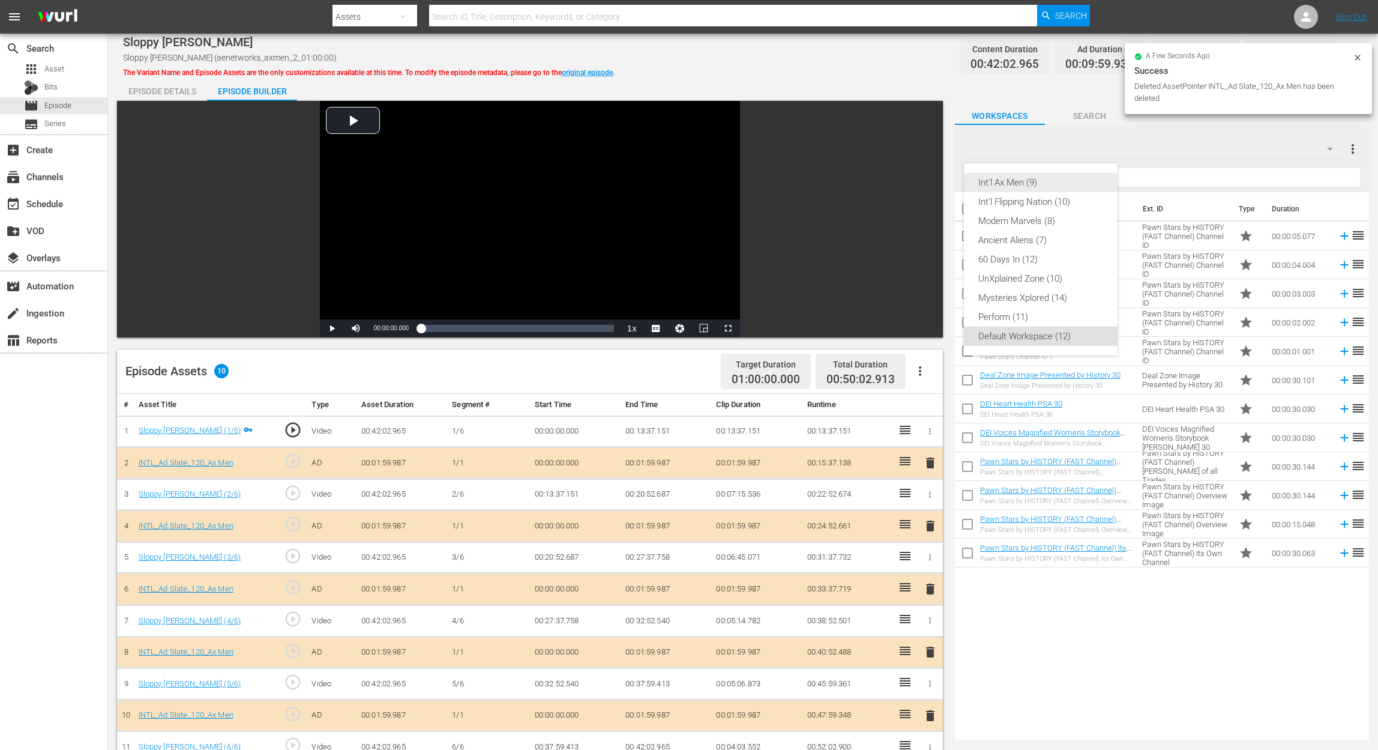
click at [1042, 181] on div "Int'l Ax Men (9)" at bounding box center [1040, 182] width 125 height 19
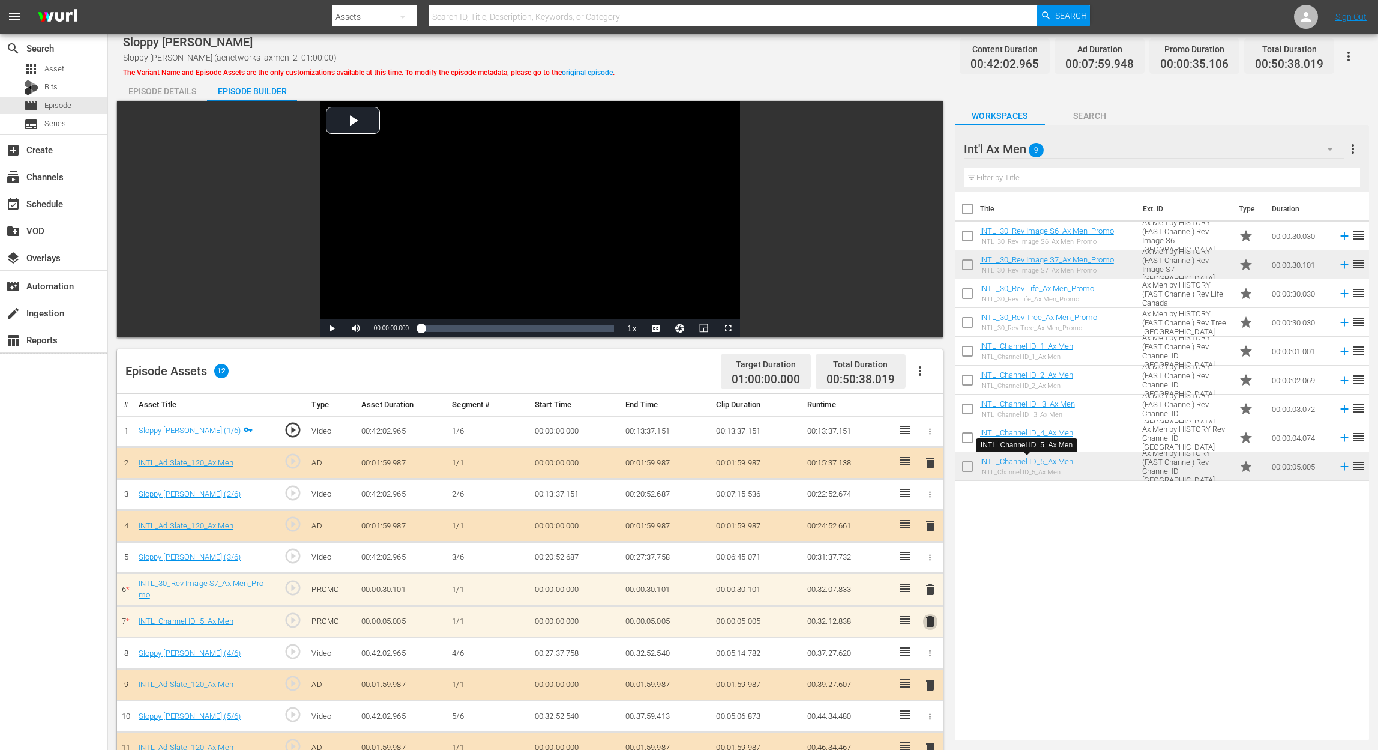
click at [935, 562] on span "delete" at bounding box center [930, 621] width 14 height 14
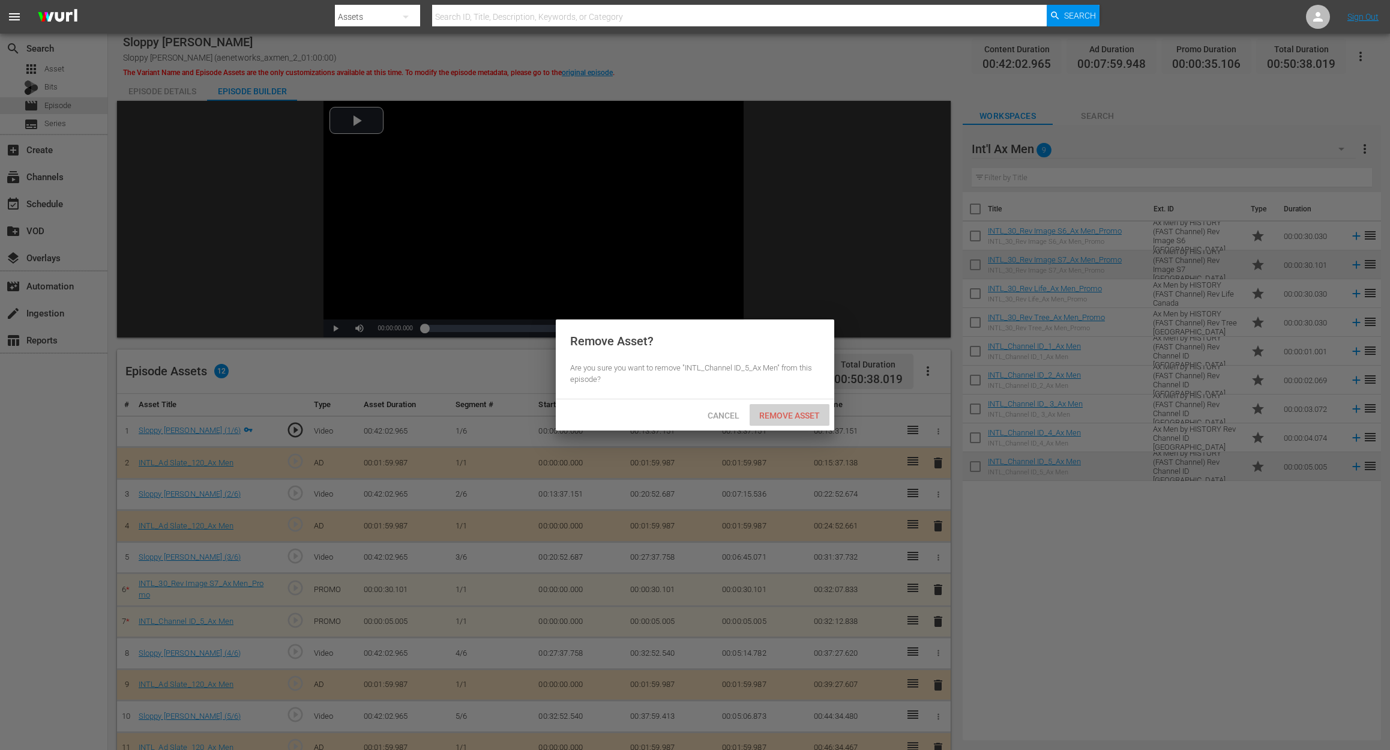
click at [800, 412] on span "Remove Asset" at bounding box center [790, 416] width 80 height 10
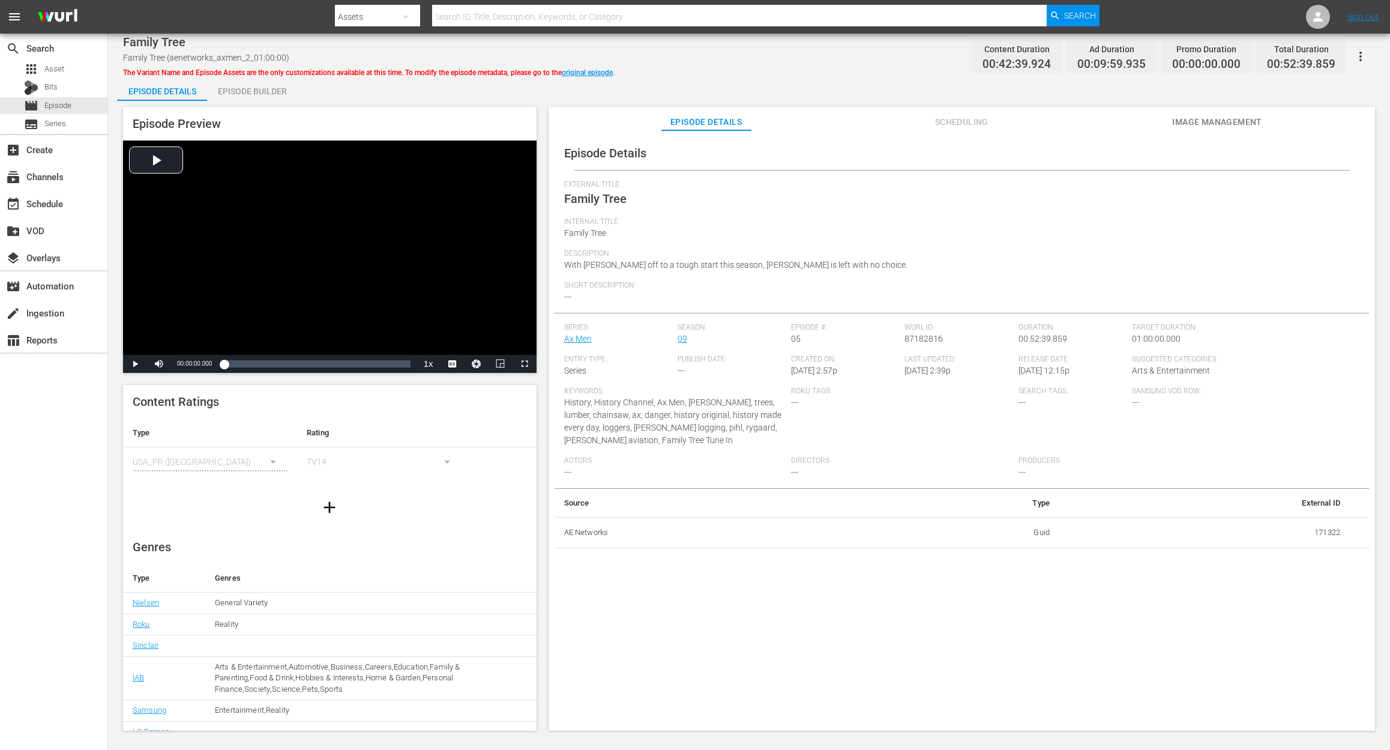
click at [277, 92] on div "Episode Builder" at bounding box center [252, 91] width 90 height 29
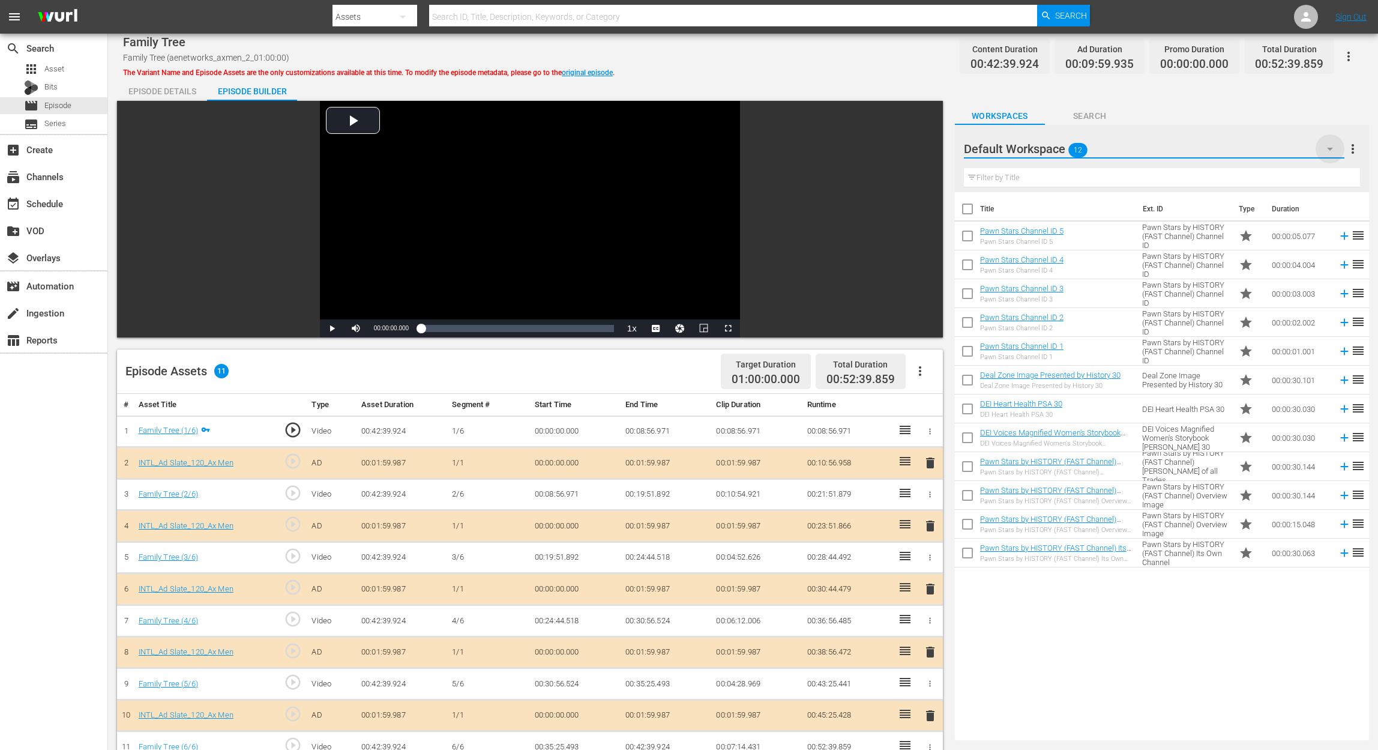
click at [1042, 145] on icon "button" at bounding box center [1330, 149] width 14 height 14
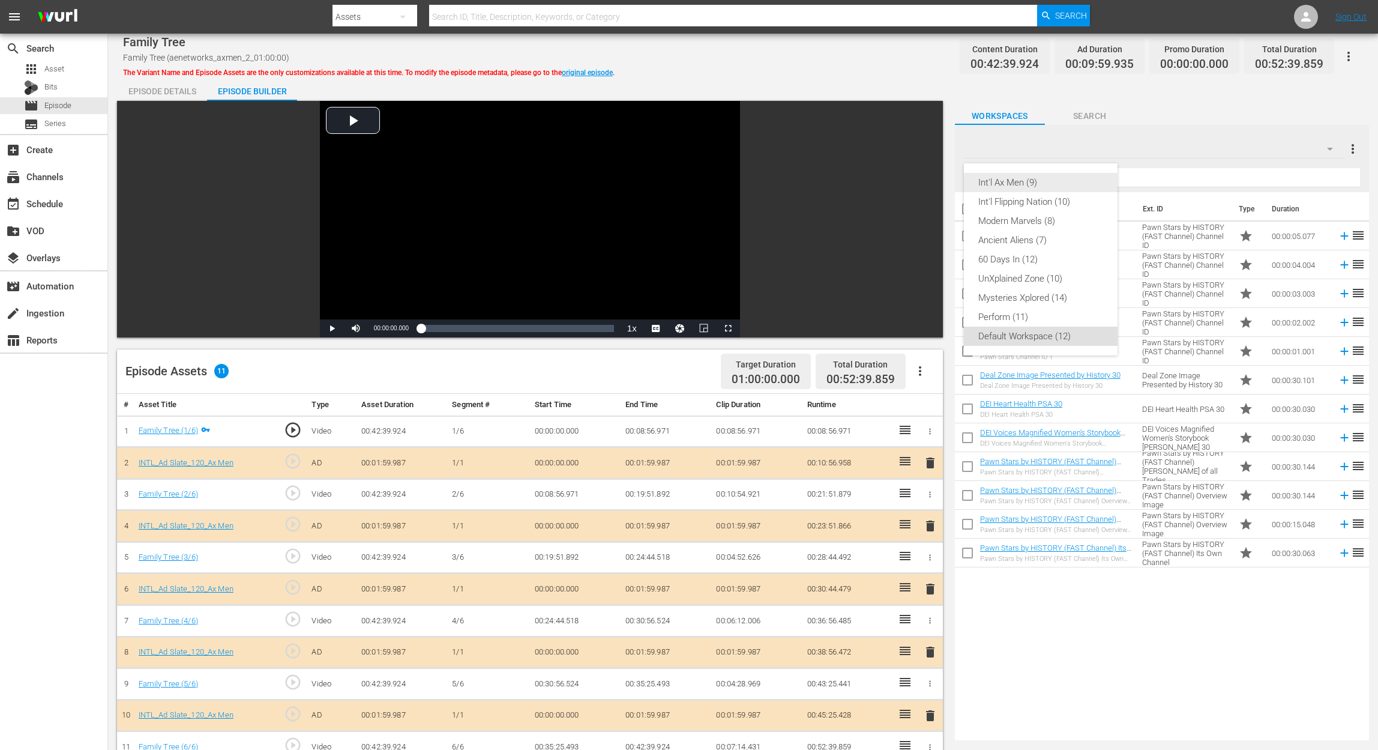
click at [1042, 185] on div "Int'l Ax Men (9)" at bounding box center [1040, 182] width 125 height 19
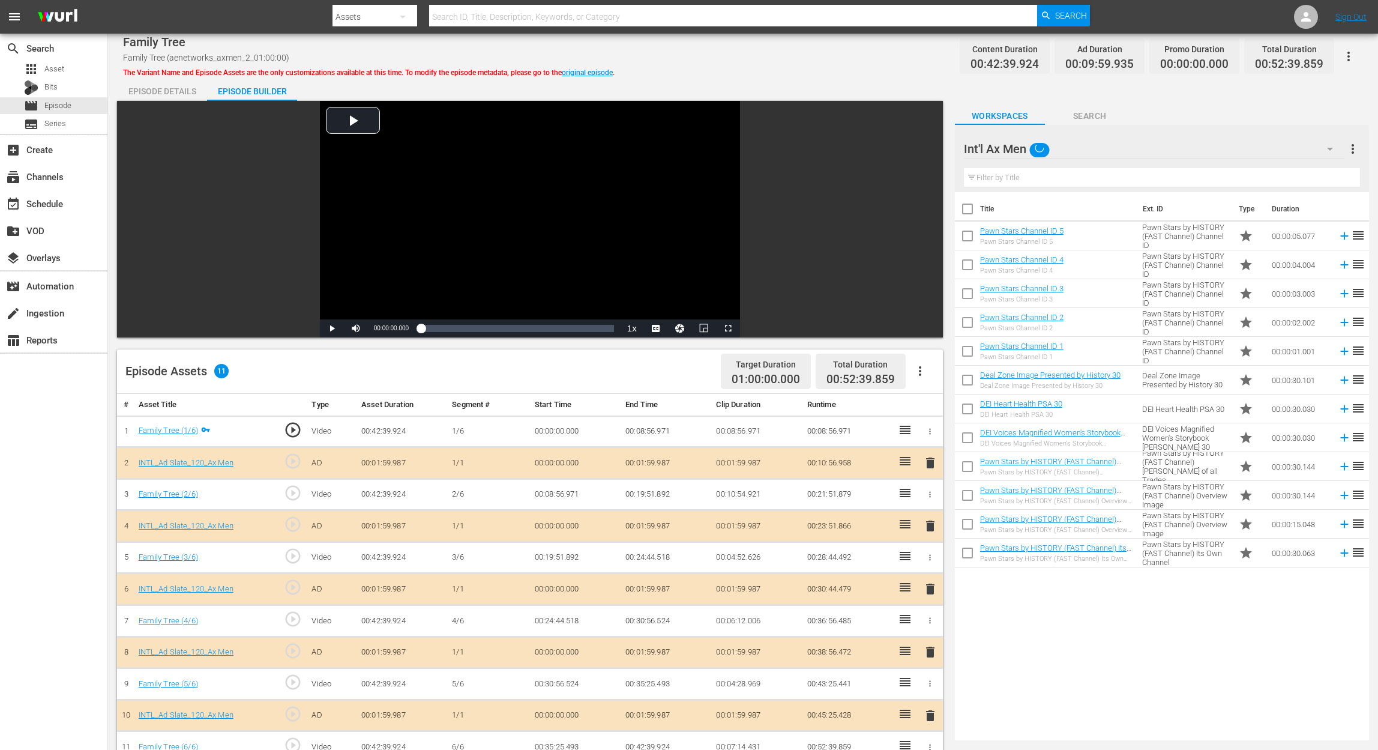
click at [927, 562] on span "delete" at bounding box center [930, 589] width 14 height 14
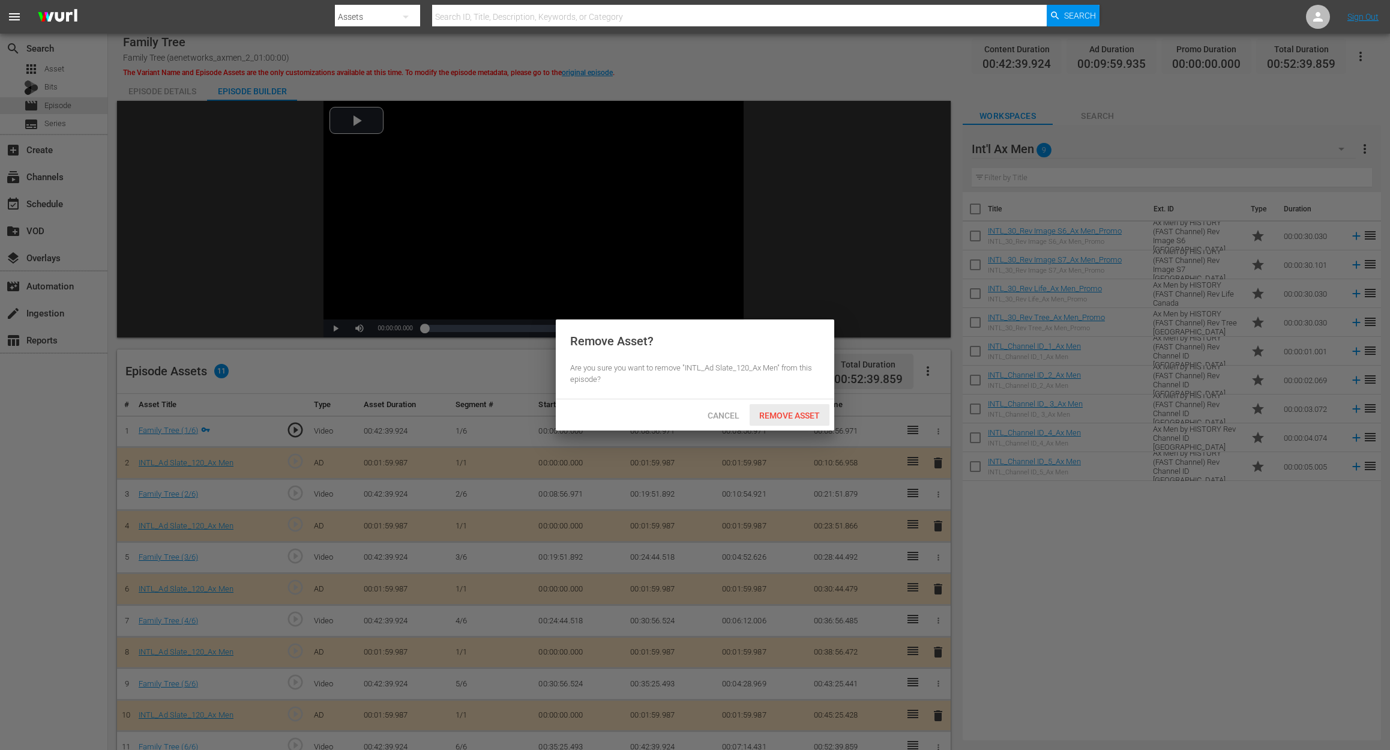
click at [806, 413] on span "Remove Asset" at bounding box center [790, 416] width 80 height 10
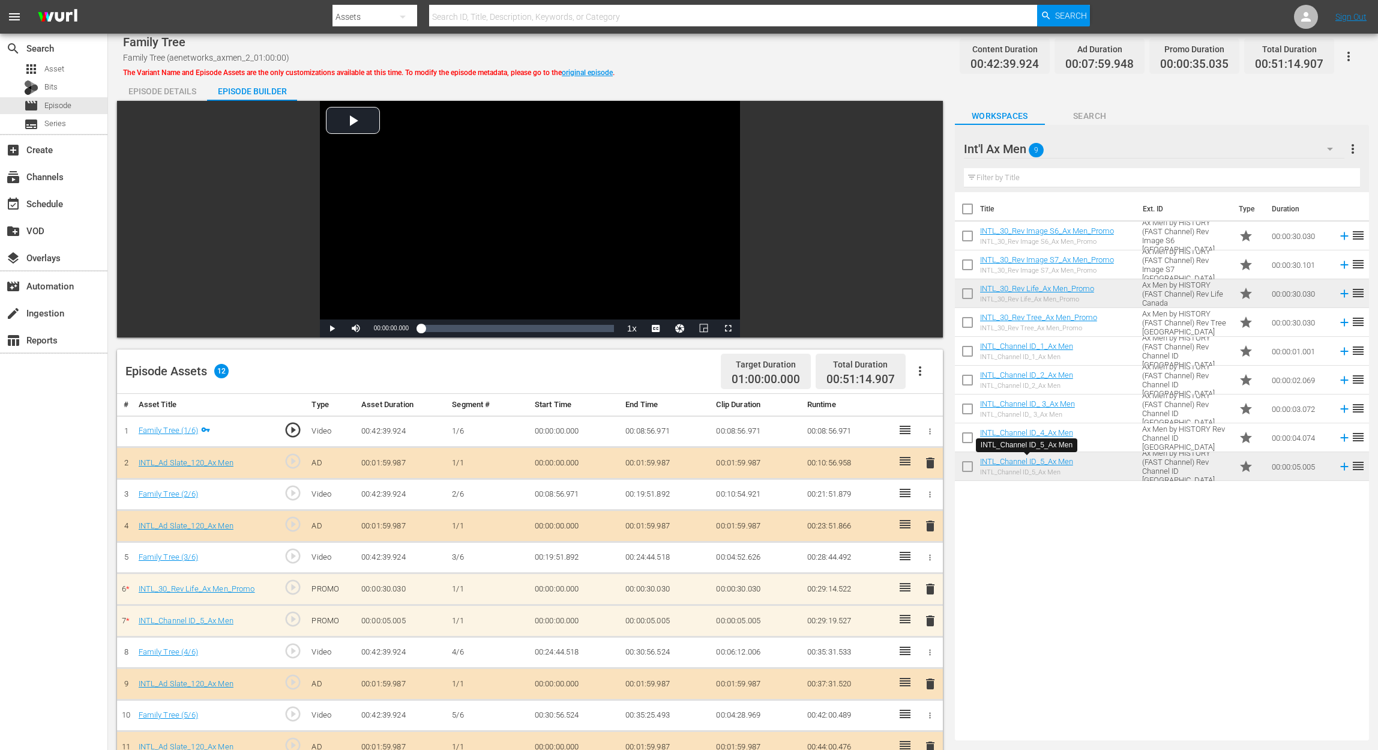
click at [927, 562] on span "delete" at bounding box center [930, 621] width 14 height 14
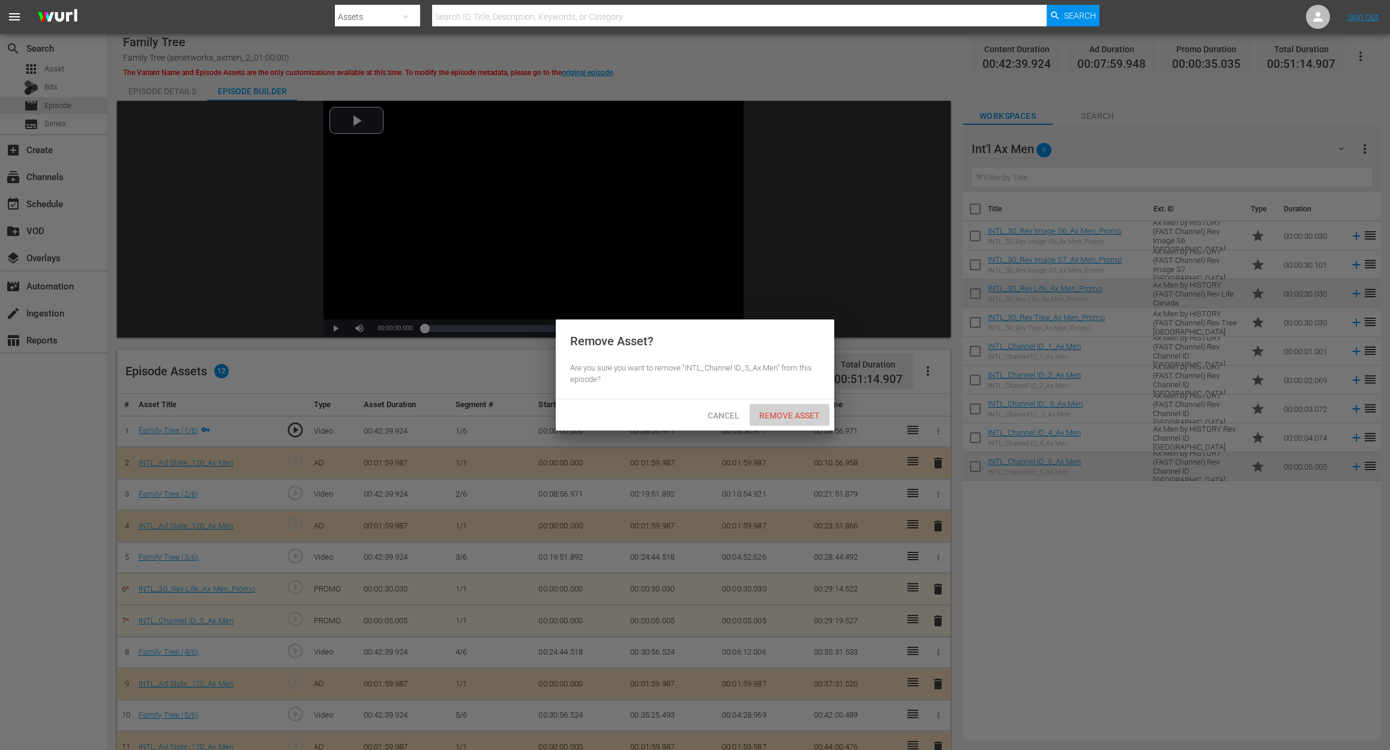
click at [792, 411] on span "Remove Asset" at bounding box center [790, 416] width 80 height 10
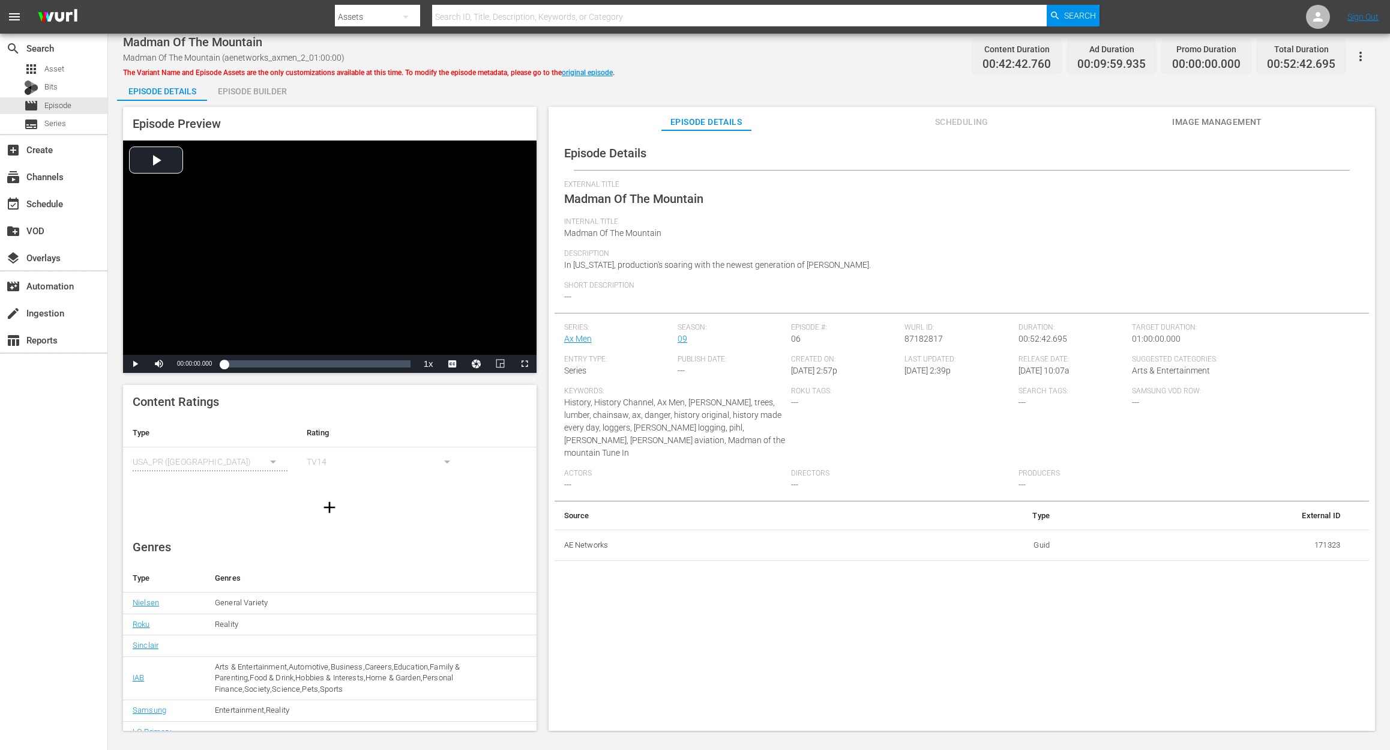
click at [265, 92] on div "Episode Builder" at bounding box center [252, 91] width 90 height 29
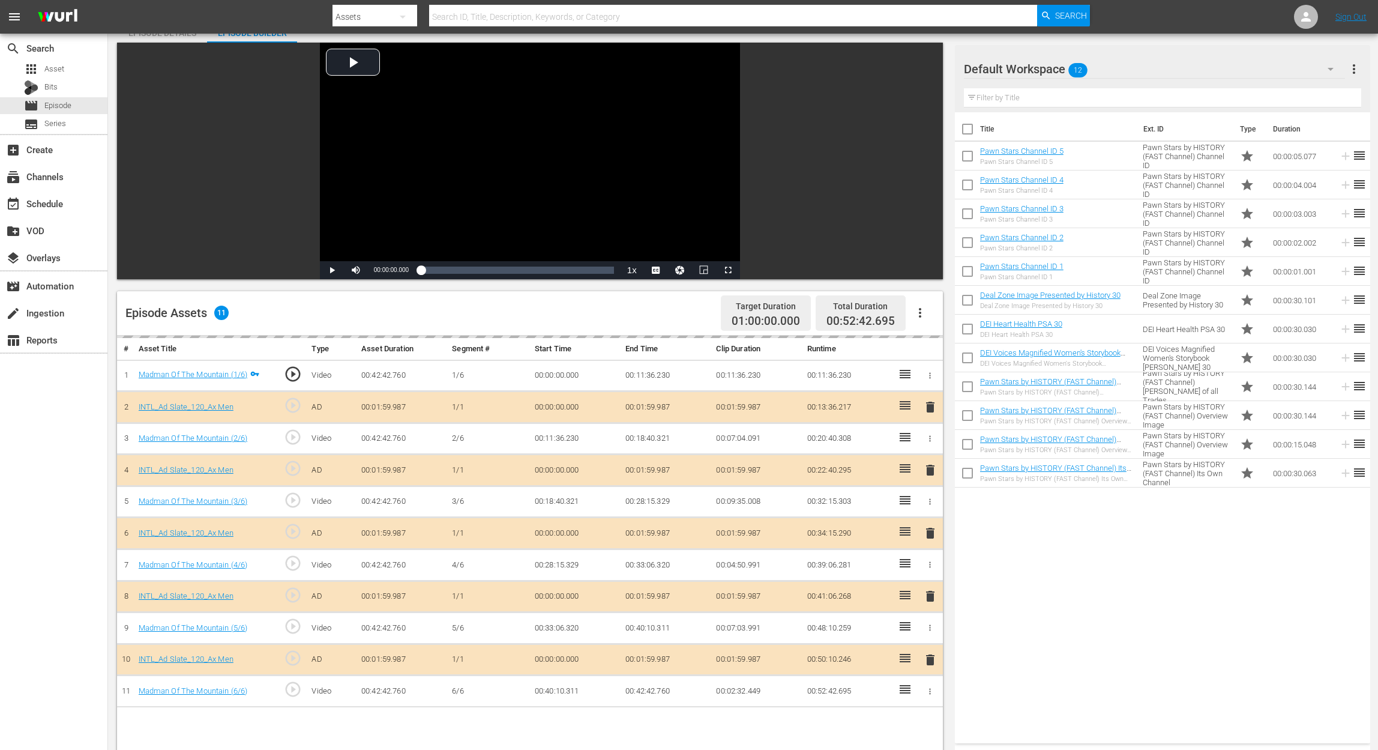
scroll to position [160, 0]
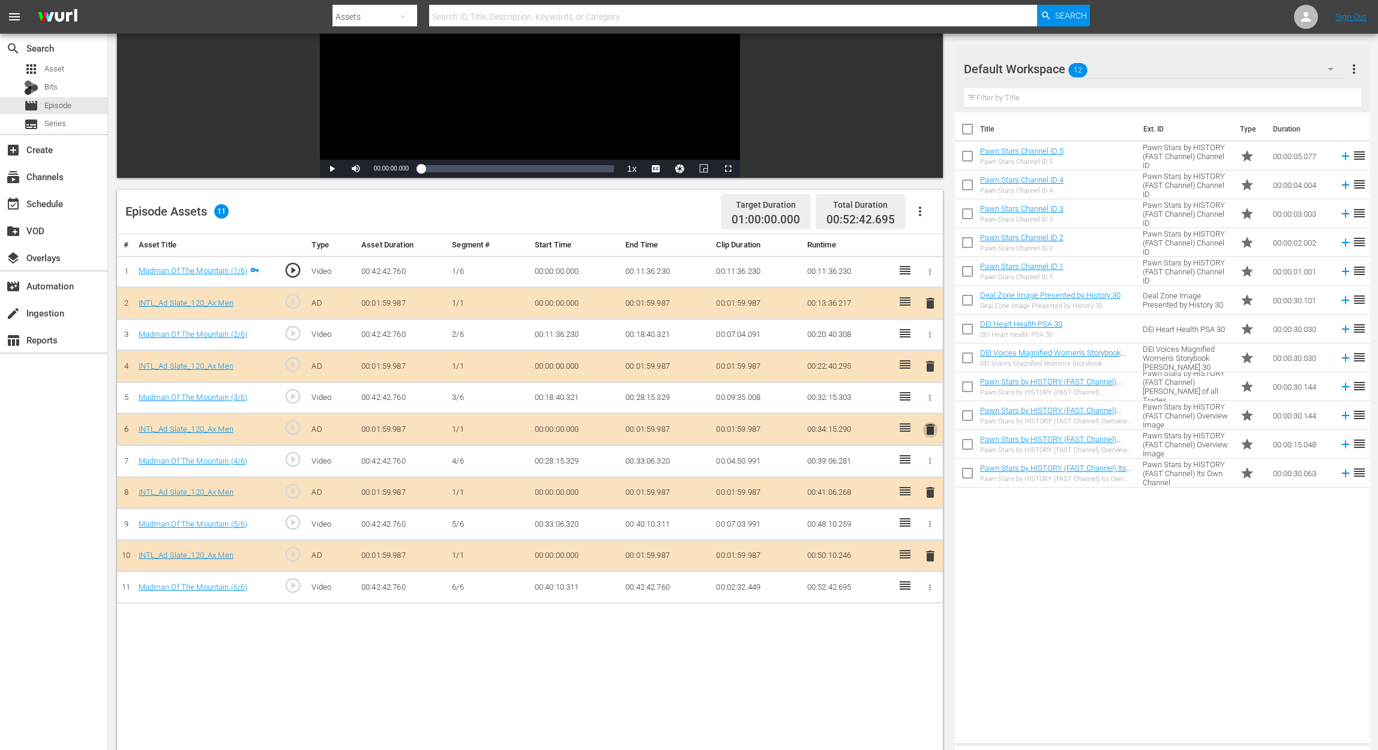
click at [932, 429] on span "delete" at bounding box center [930, 429] width 14 height 14
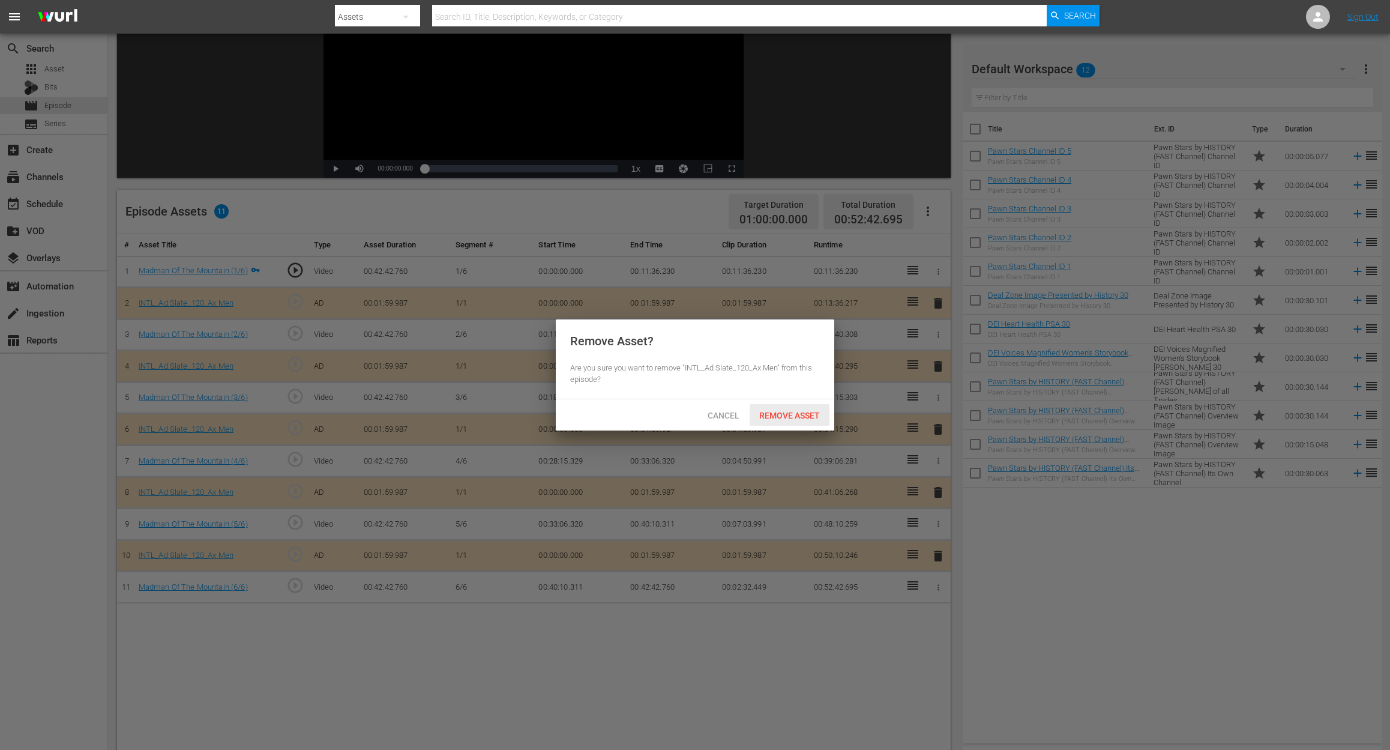
click at [798, 409] on div "Remove Asset" at bounding box center [790, 415] width 80 height 22
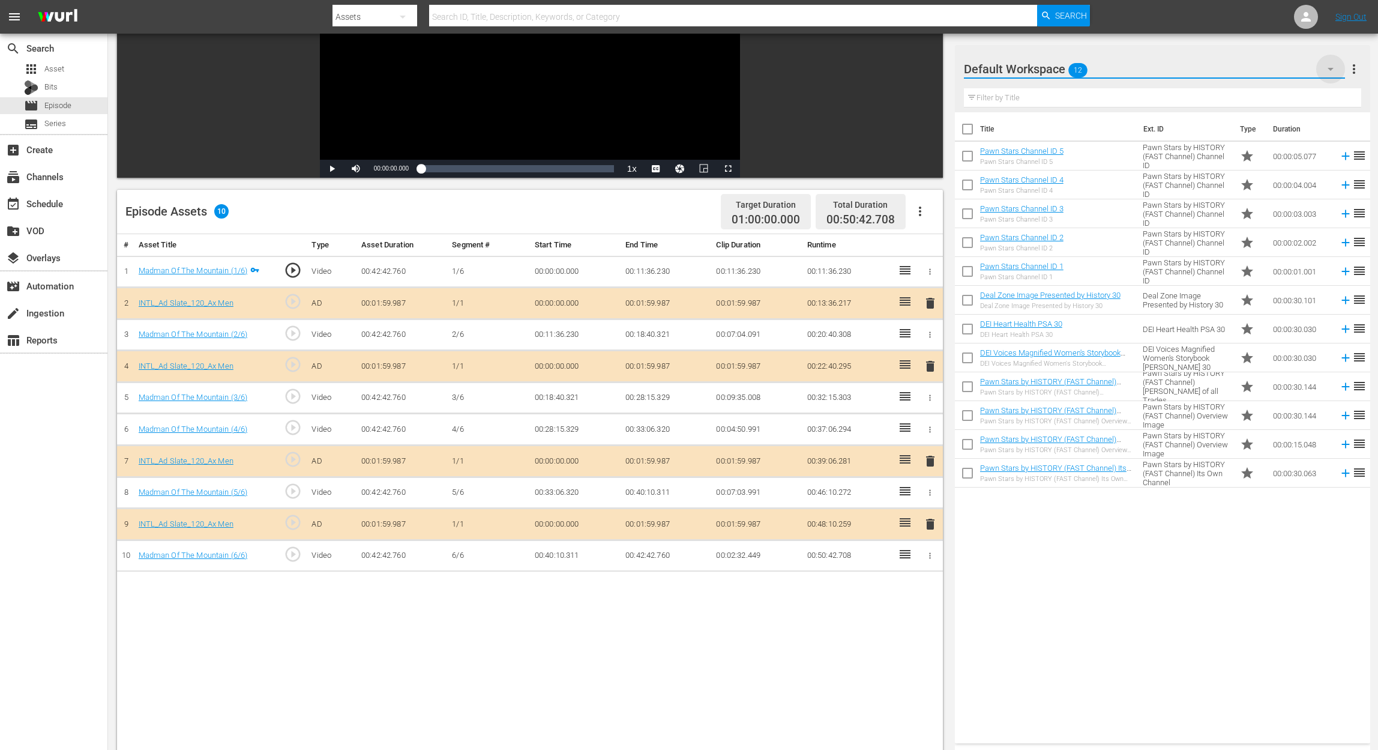
click at [1042, 70] on icon "button" at bounding box center [1331, 69] width 14 height 14
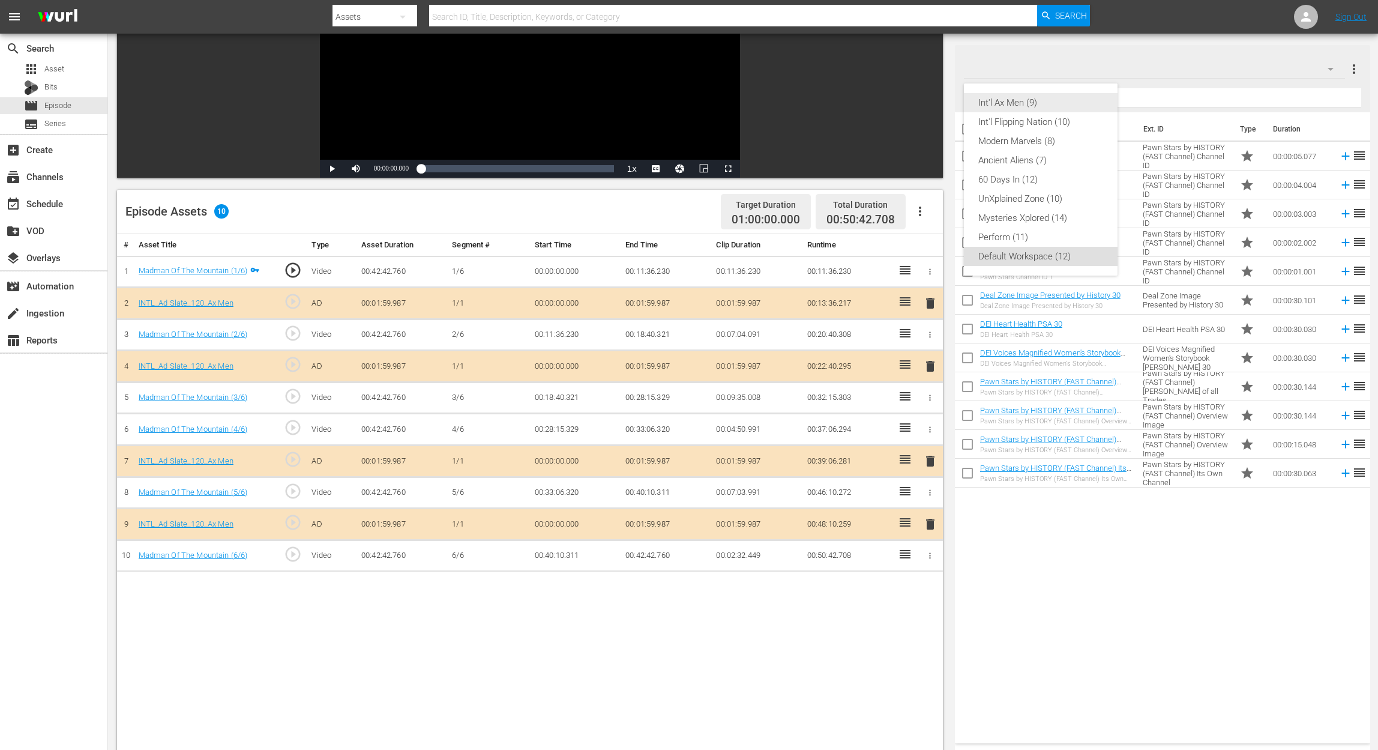
click at [1037, 101] on div "Int'l Ax Men (9)" at bounding box center [1040, 102] width 125 height 19
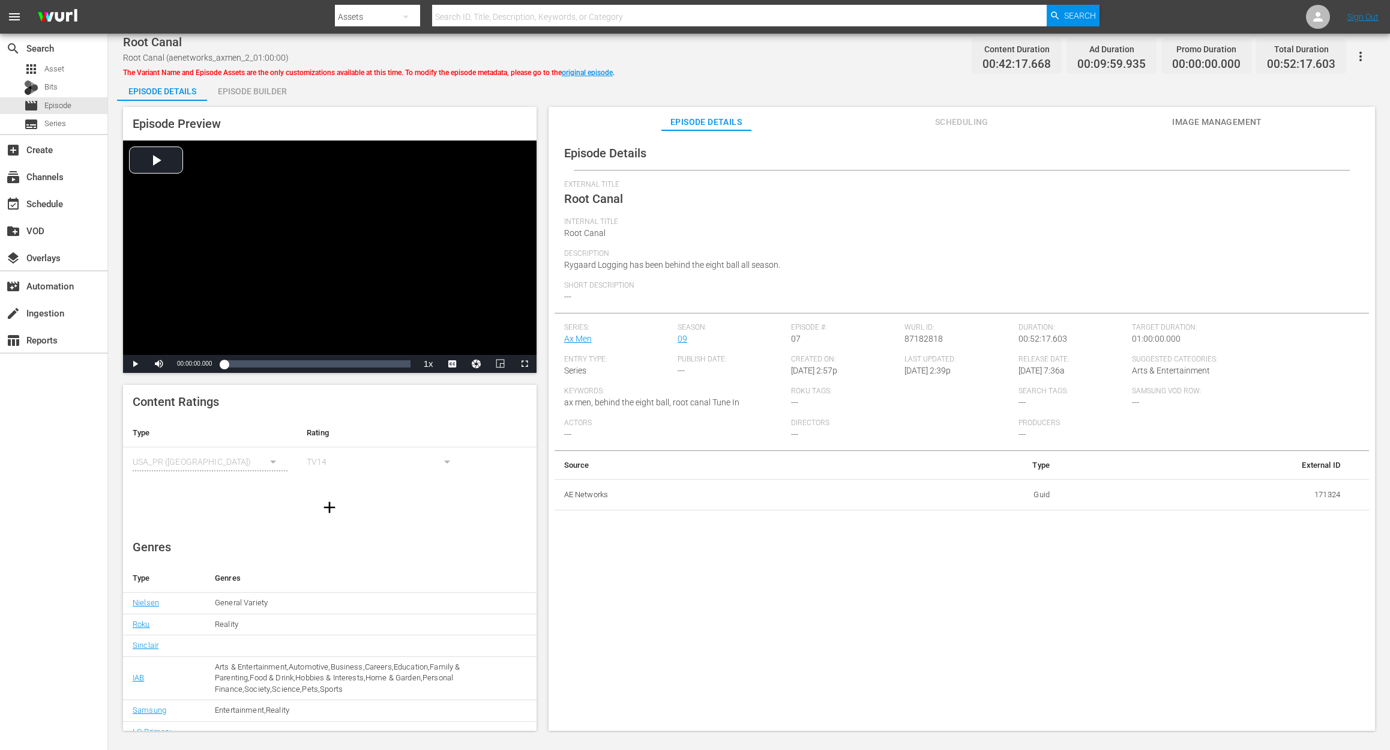
click at [232, 83] on div "Episode Builder" at bounding box center [252, 91] width 90 height 29
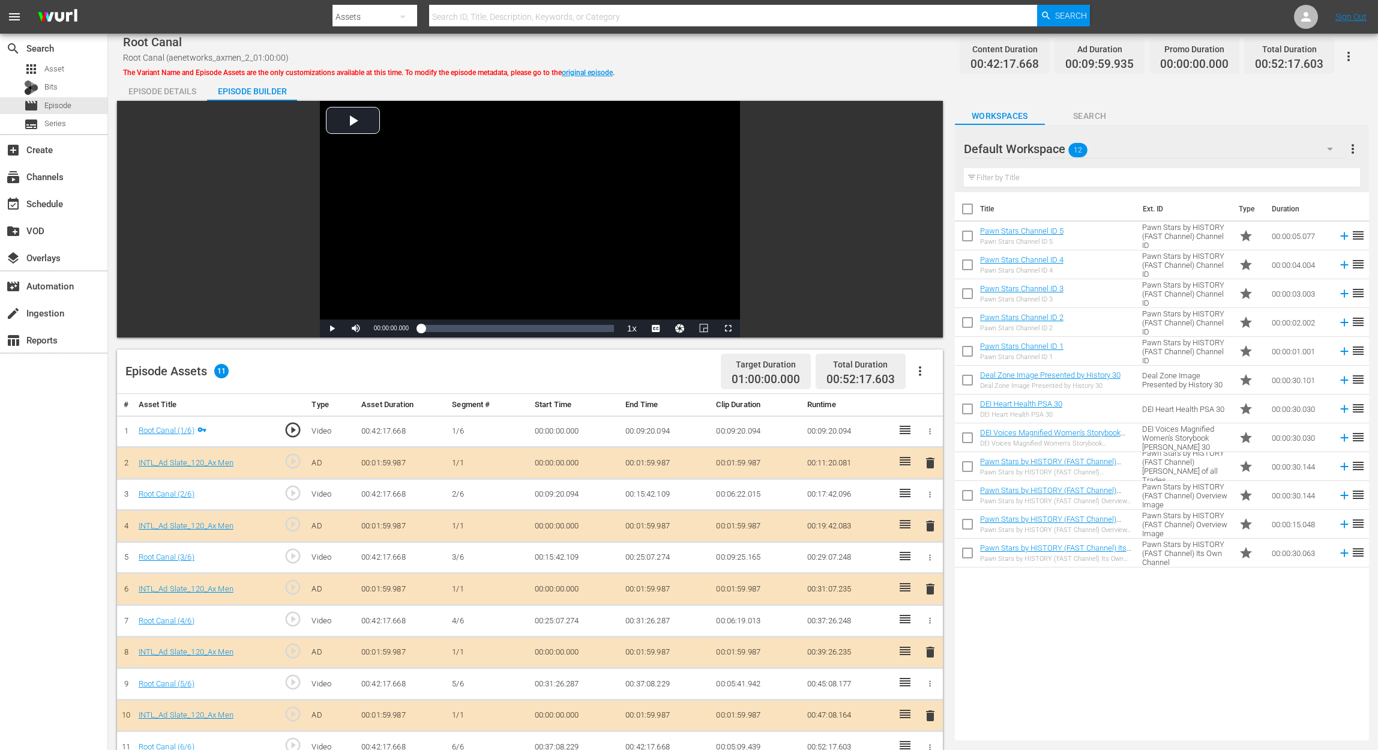
click at [930, 562] on span "delete" at bounding box center [930, 589] width 14 height 14
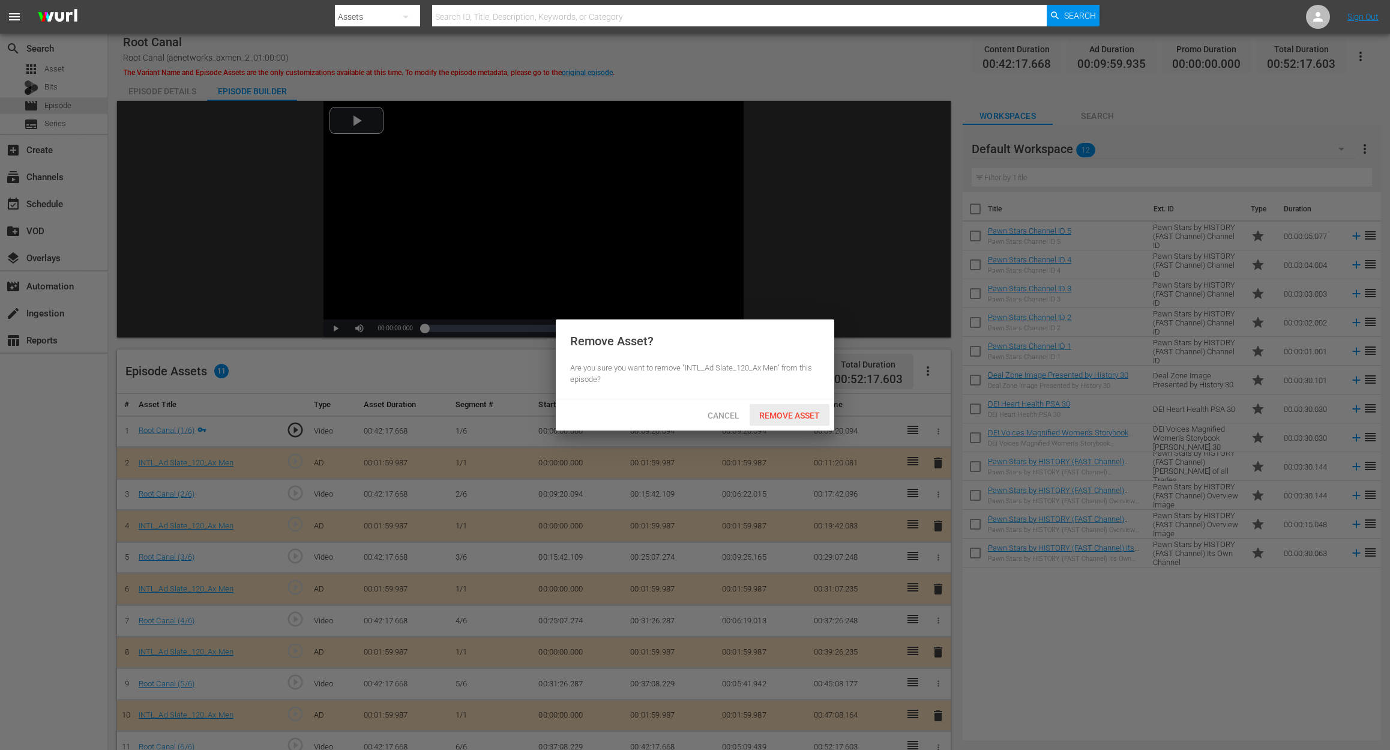
click at [812, 413] on span "Remove Asset" at bounding box center [790, 416] width 80 height 10
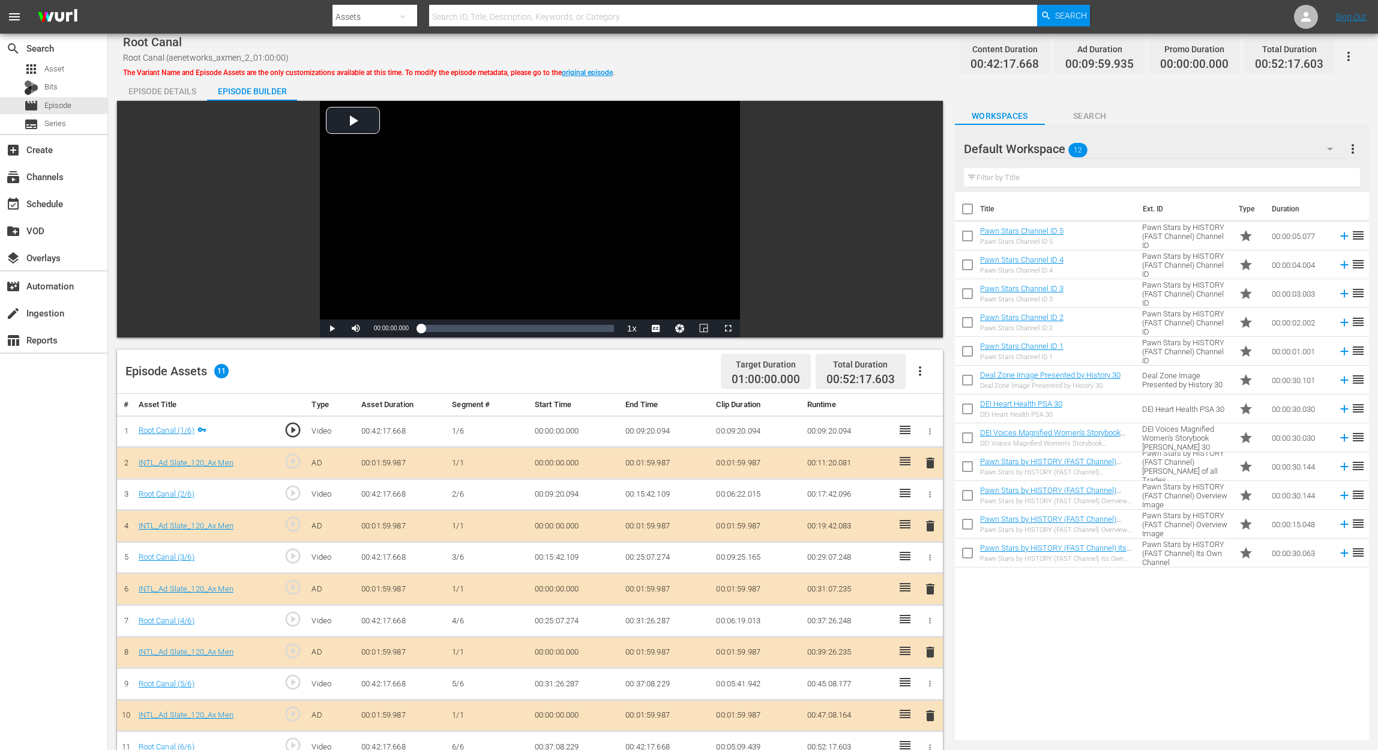
click at [1042, 145] on icon "button" at bounding box center [1330, 149] width 14 height 14
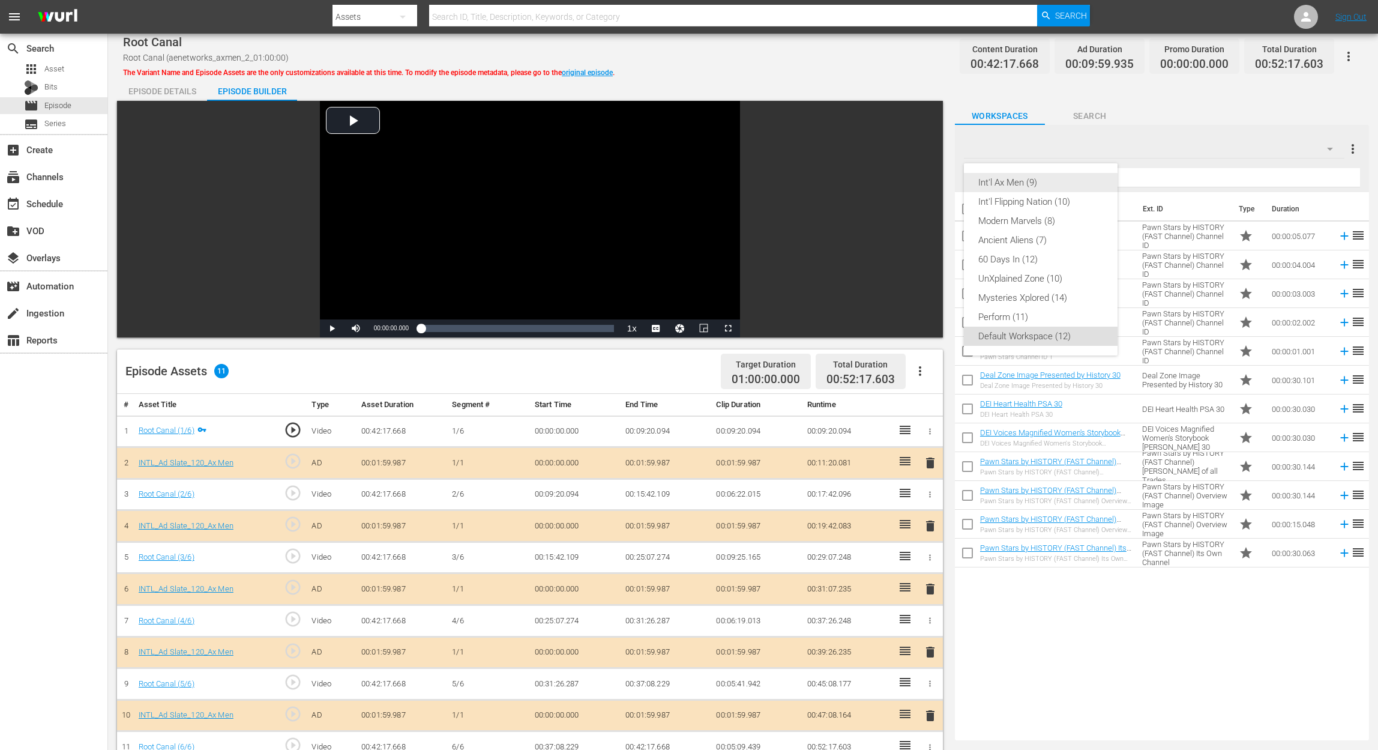
click at [1035, 185] on div "Int'l Ax Men (9)" at bounding box center [1040, 182] width 125 height 19
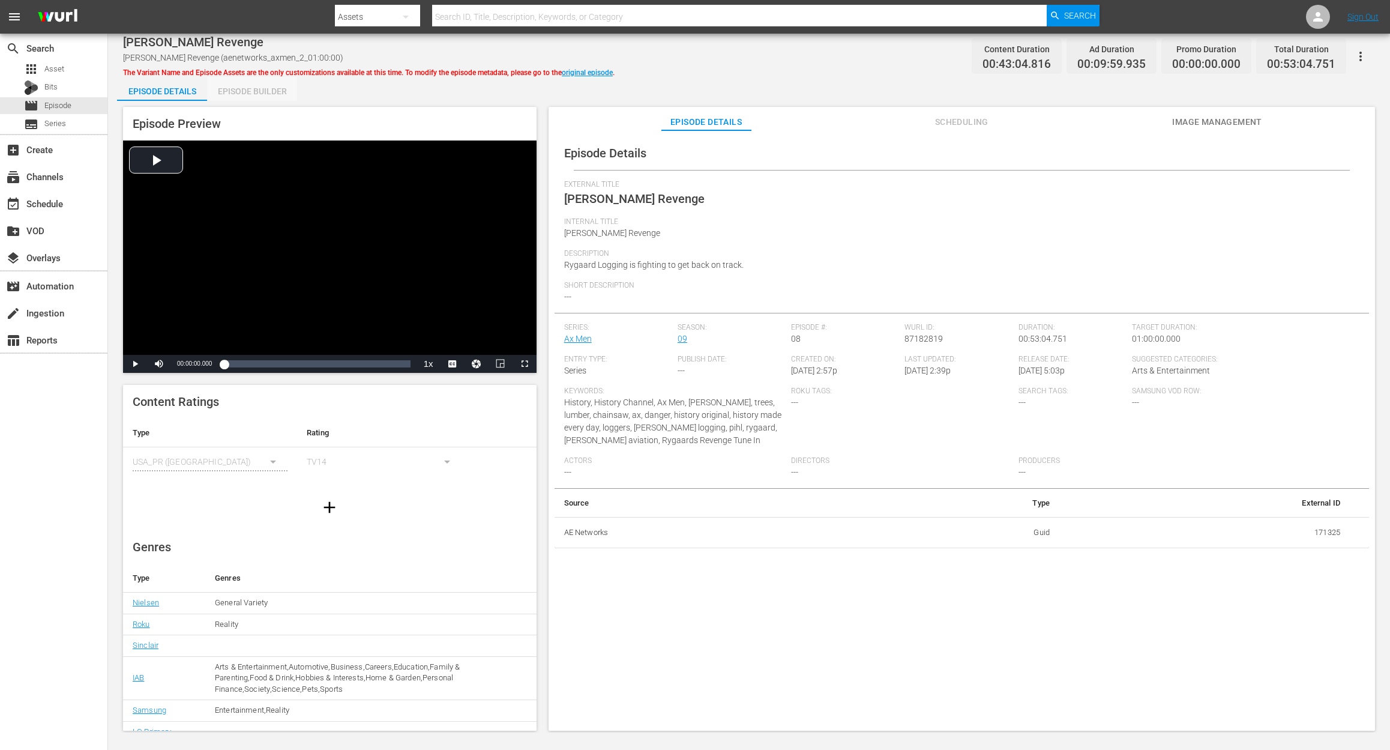
click at [258, 94] on div "Episode Builder" at bounding box center [252, 91] width 90 height 29
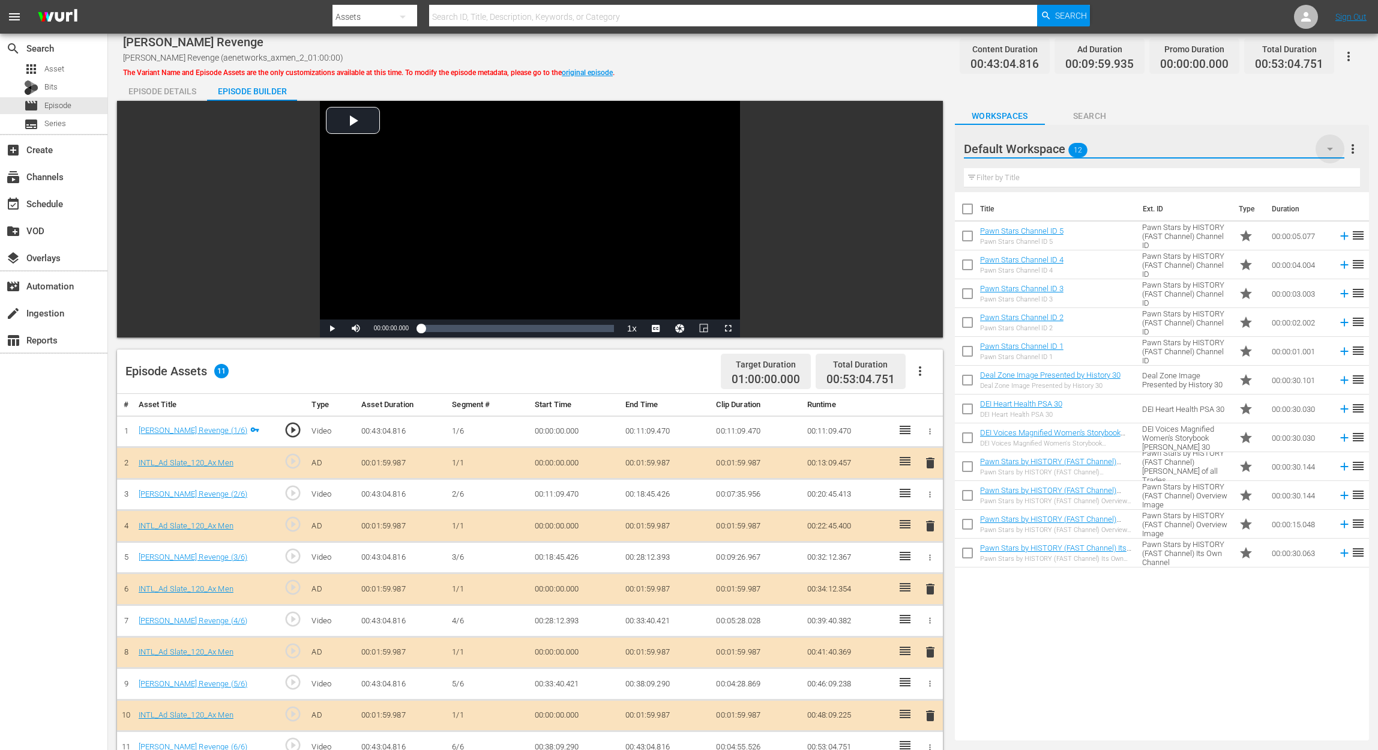
click at [1042, 151] on icon "button" at bounding box center [1330, 149] width 14 height 14
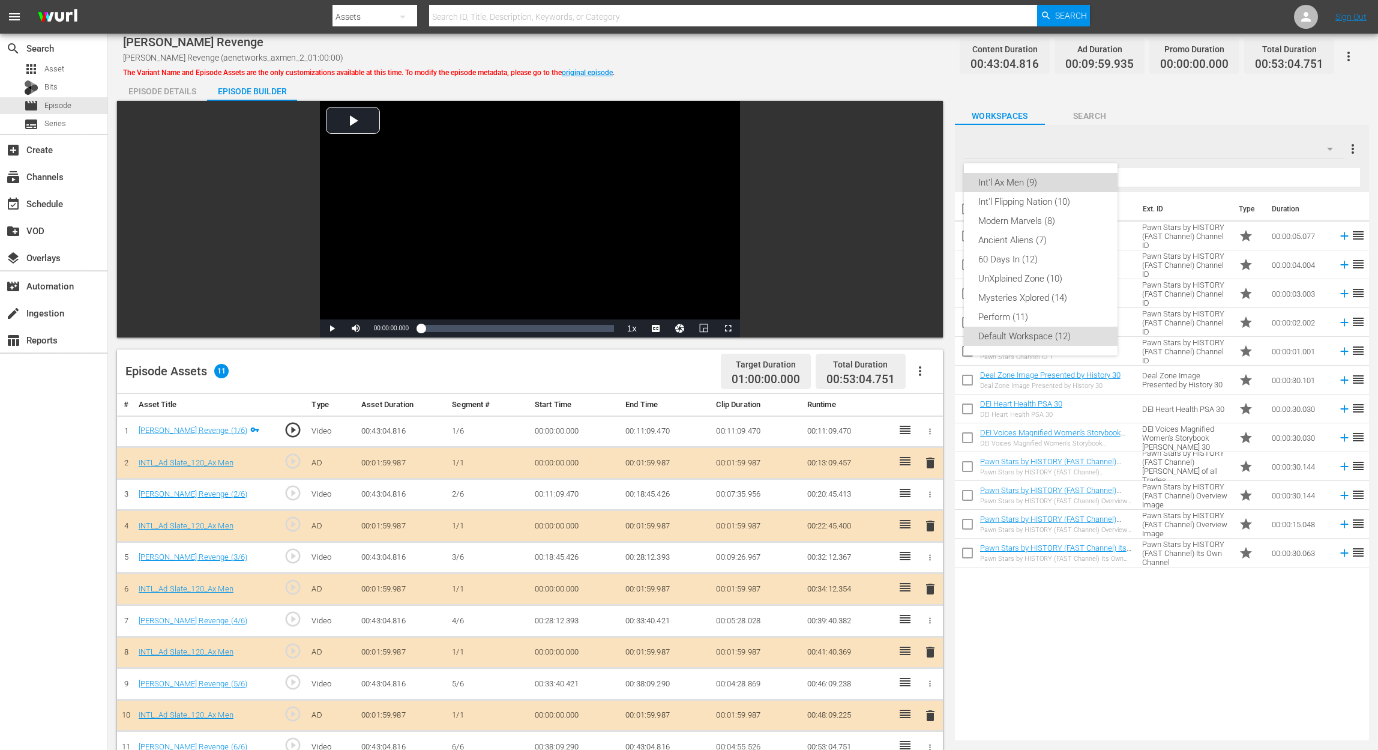
click at [1012, 182] on div "Int'l Ax Men (9)" at bounding box center [1040, 182] width 125 height 19
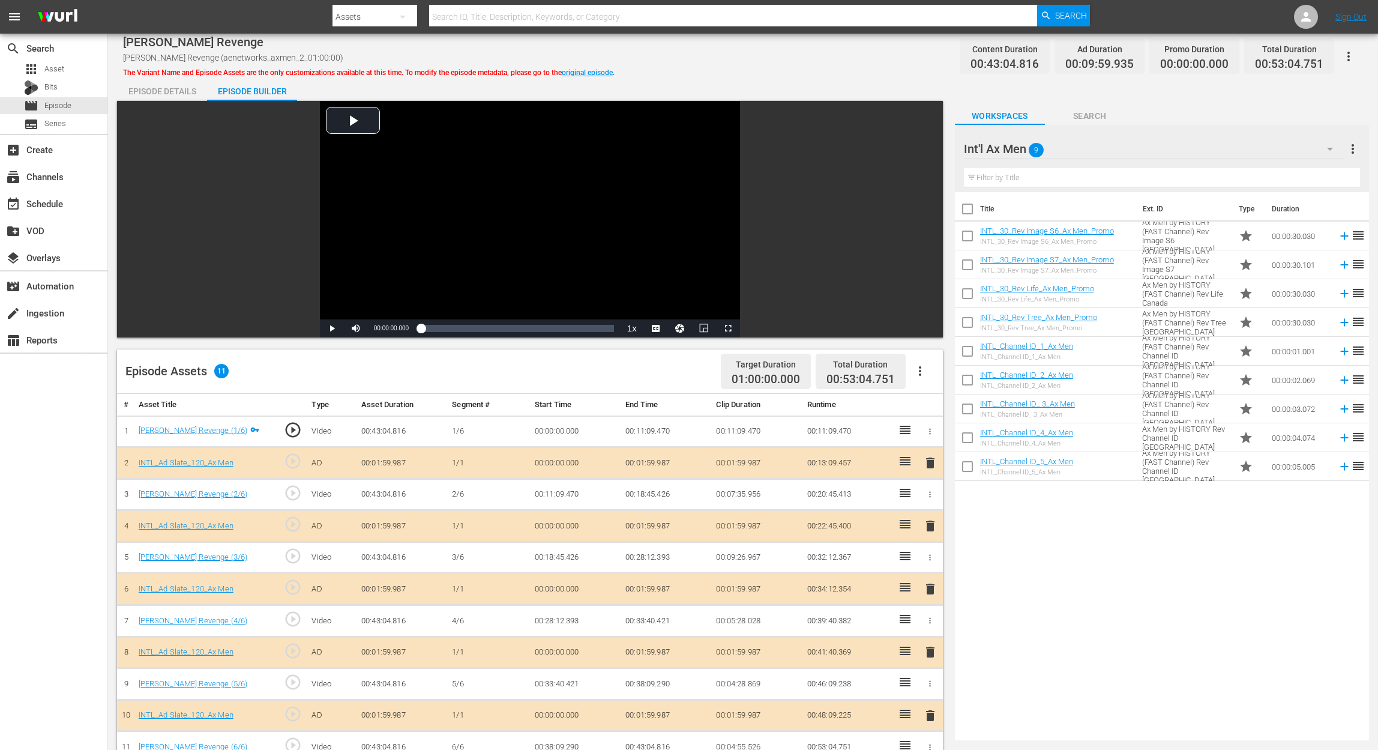
click at [930, 562] on span "delete" at bounding box center [930, 589] width 14 height 14
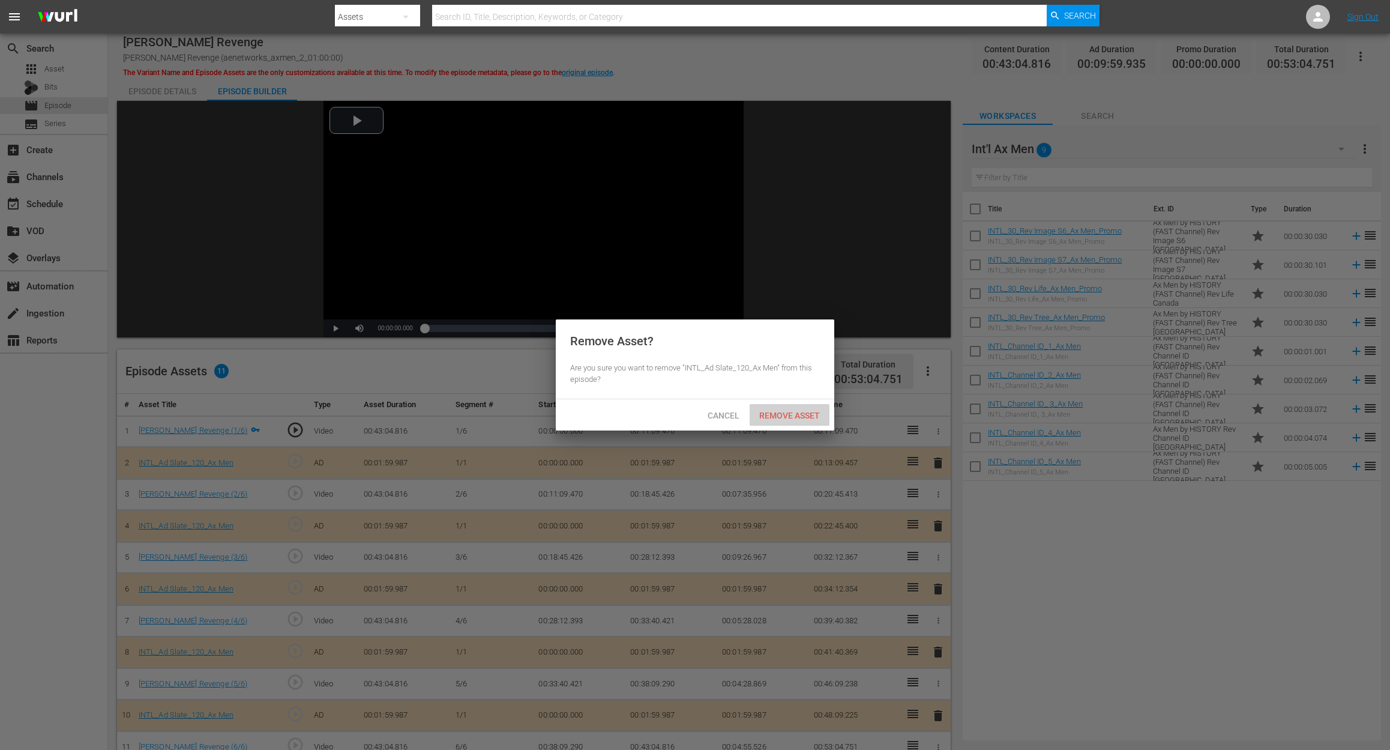
click at [804, 418] on span "Remove Asset" at bounding box center [790, 416] width 80 height 10
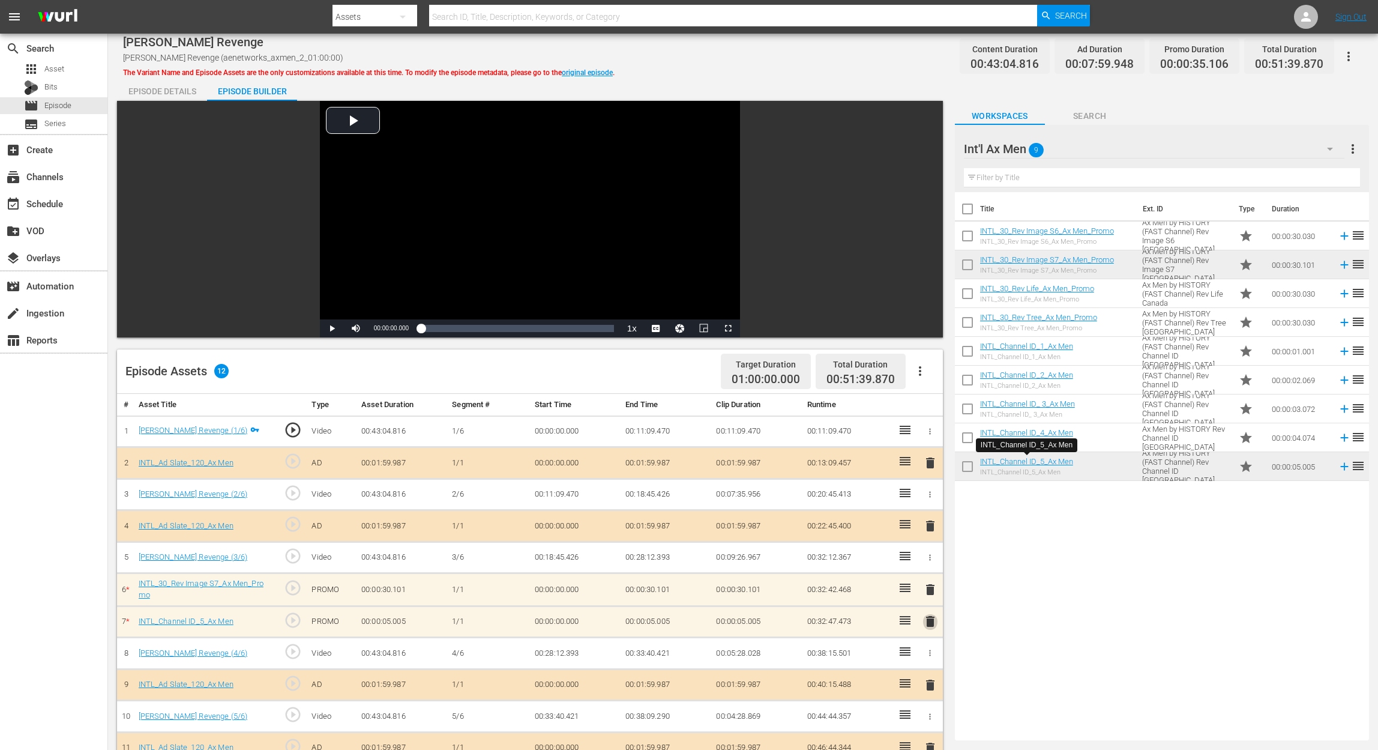
click at [932, 562] on span "delete" at bounding box center [930, 621] width 14 height 14
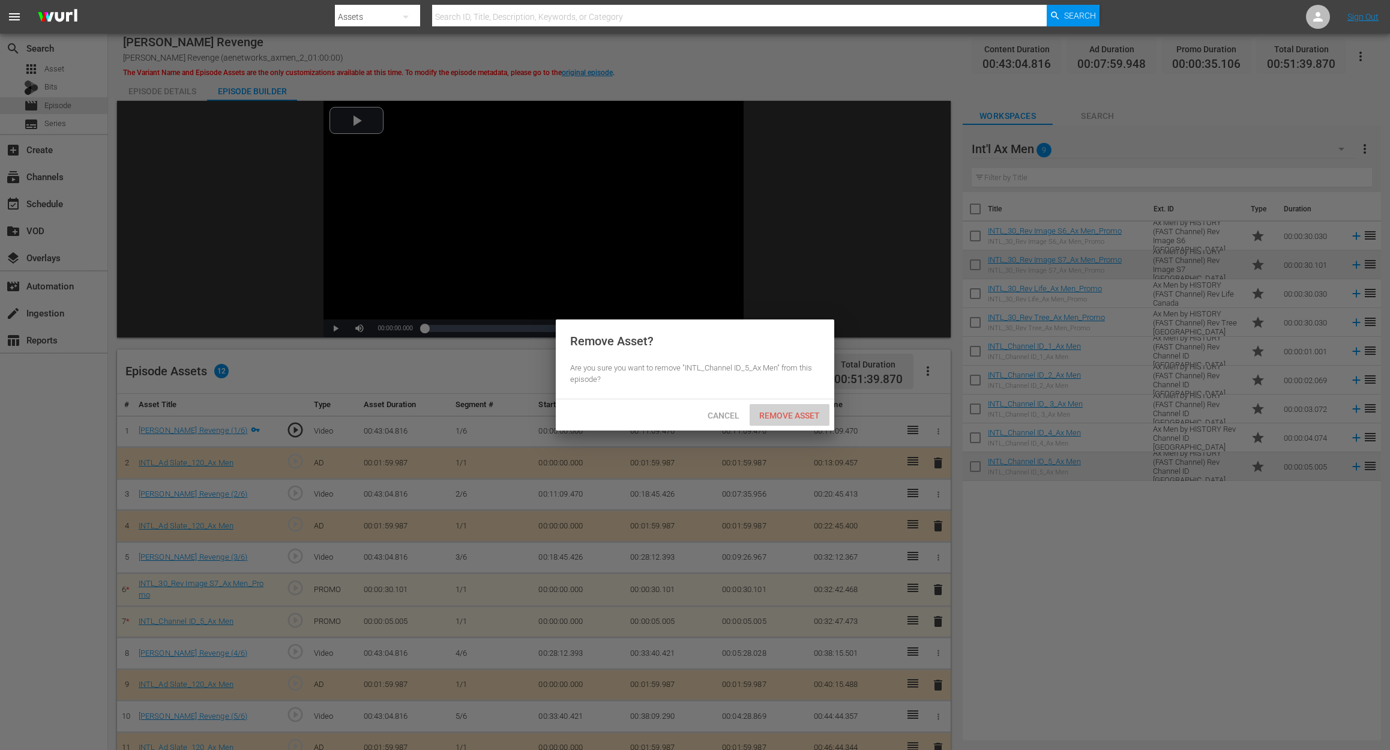
click at [804, 414] on span "Remove Asset" at bounding box center [790, 416] width 80 height 10
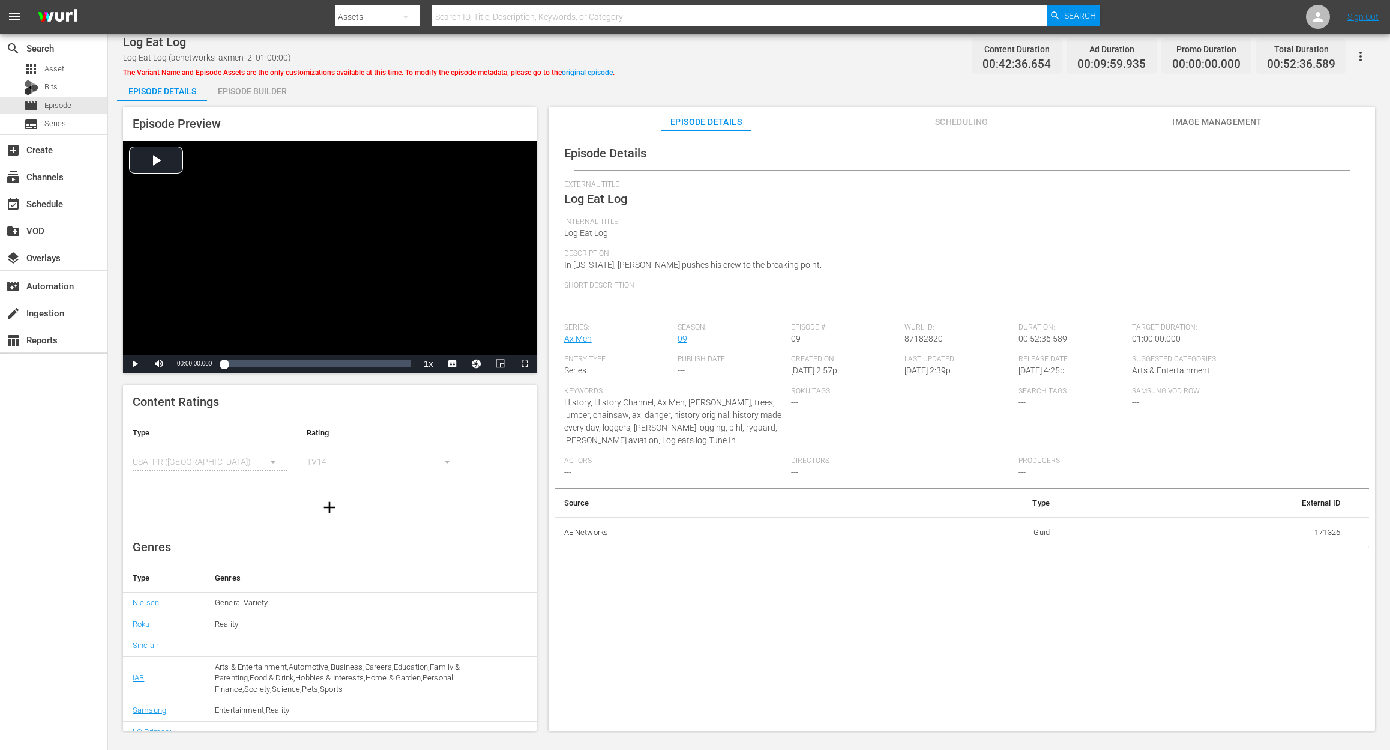
click at [246, 89] on div "Episode Builder" at bounding box center [252, 91] width 90 height 29
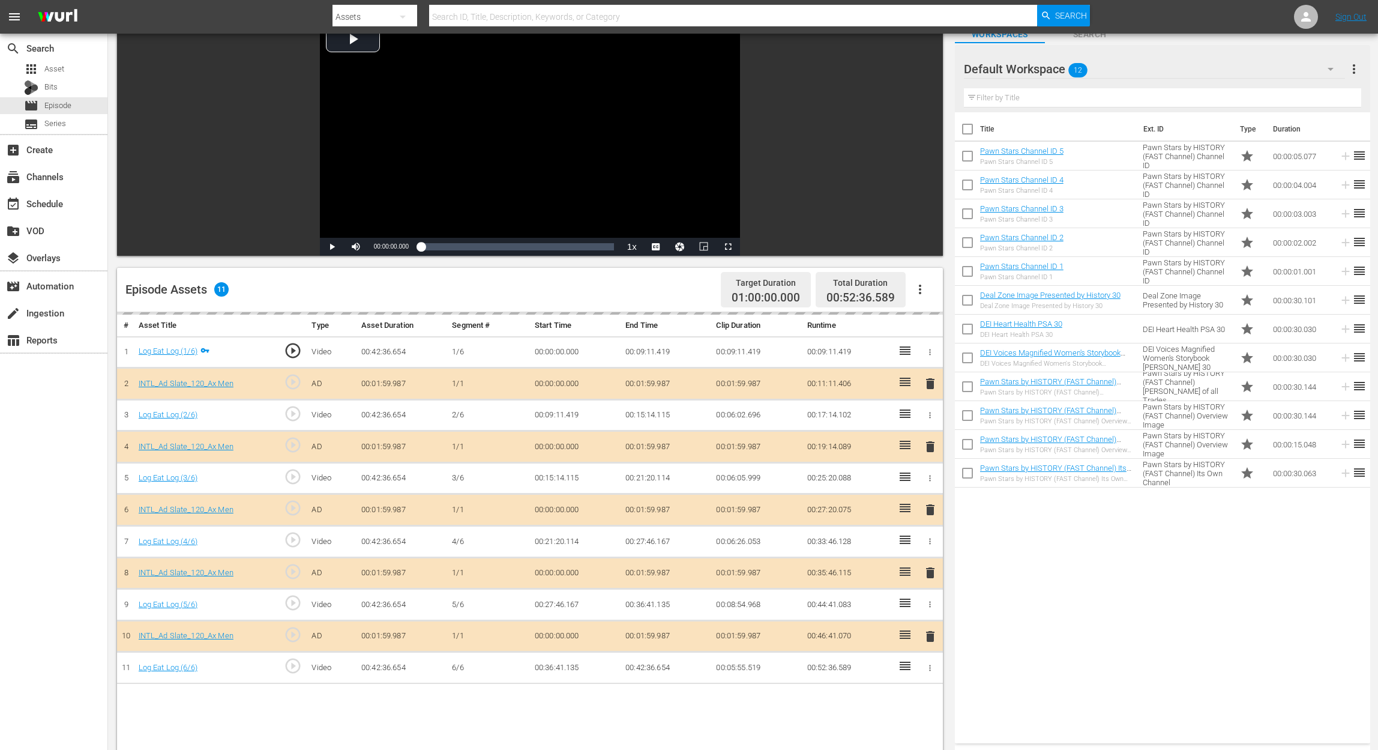
scroll to position [160, 0]
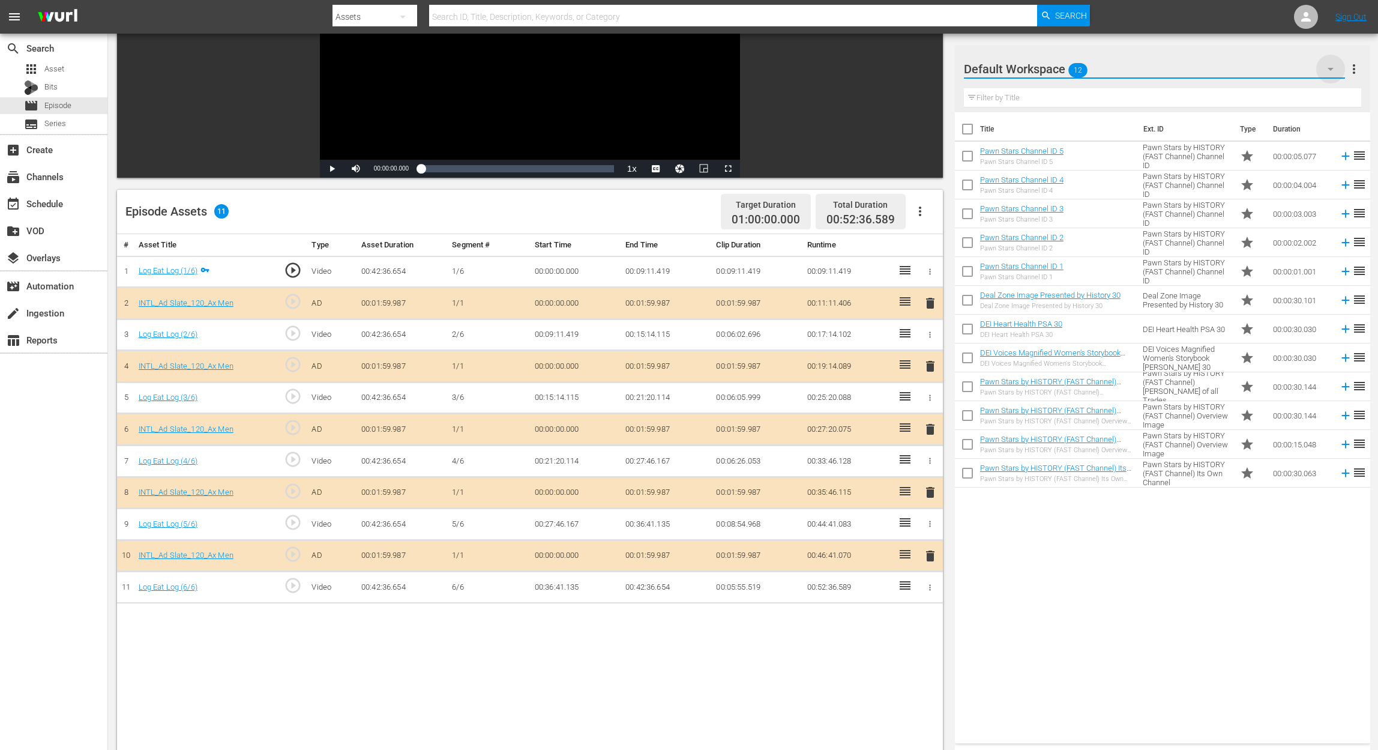
click at [1042, 63] on icon "button" at bounding box center [1331, 69] width 14 height 14
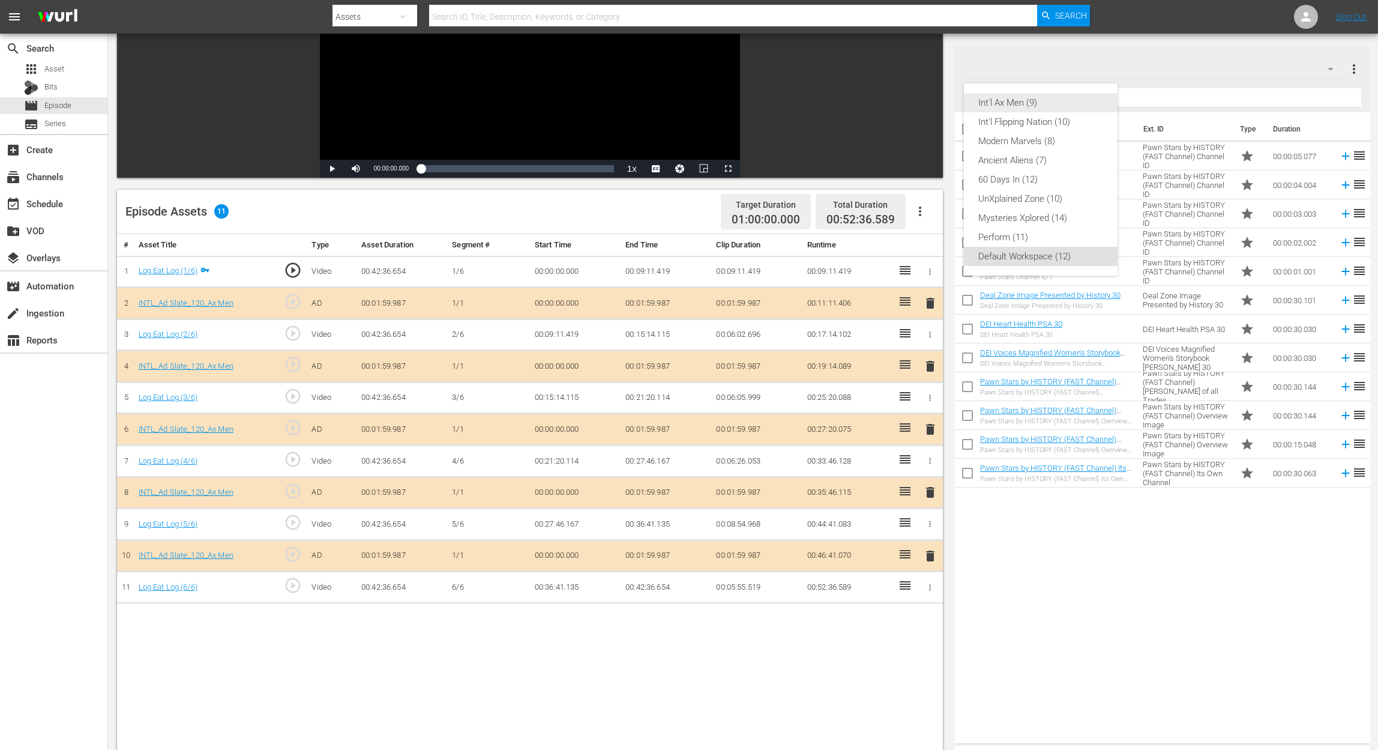
click at [1036, 104] on div "Int'l Ax Men (9)" at bounding box center [1040, 102] width 125 height 19
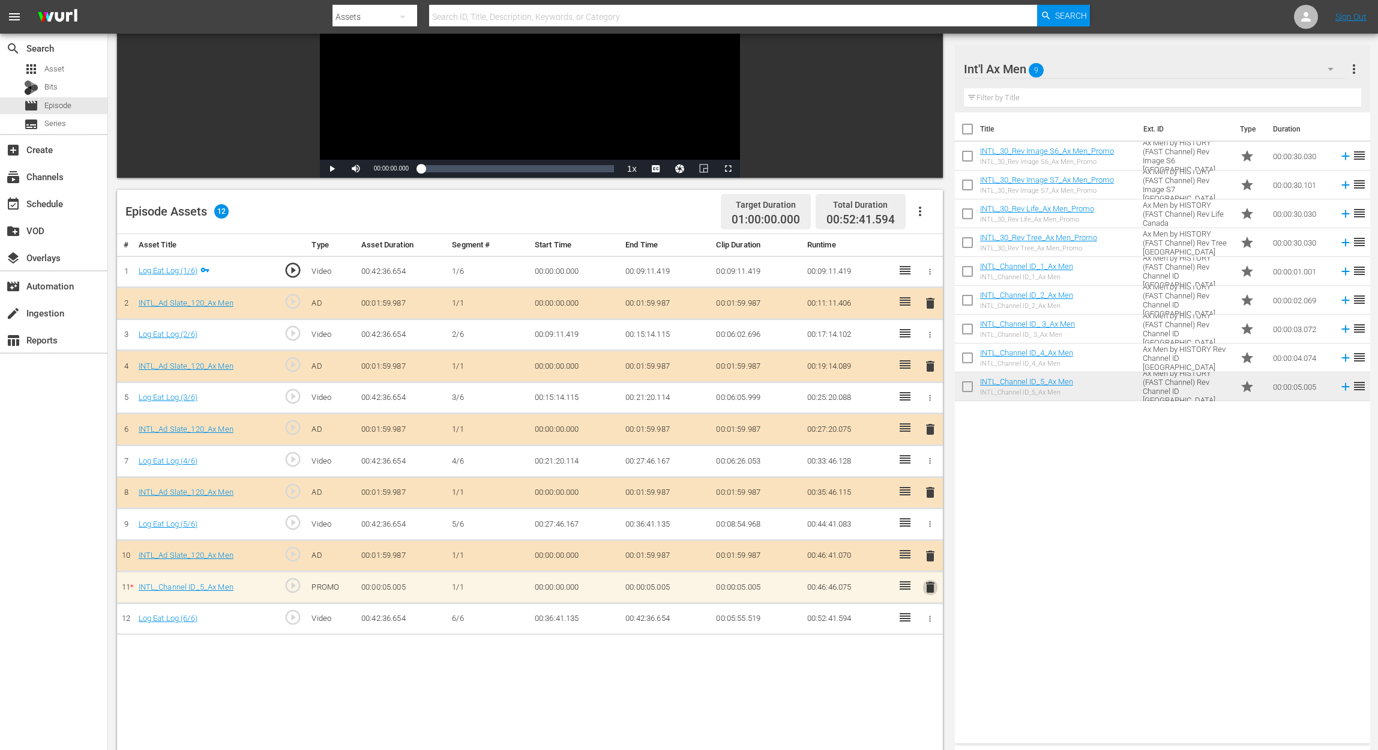
click at [930, 562] on span "delete" at bounding box center [930, 587] width 14 height 14
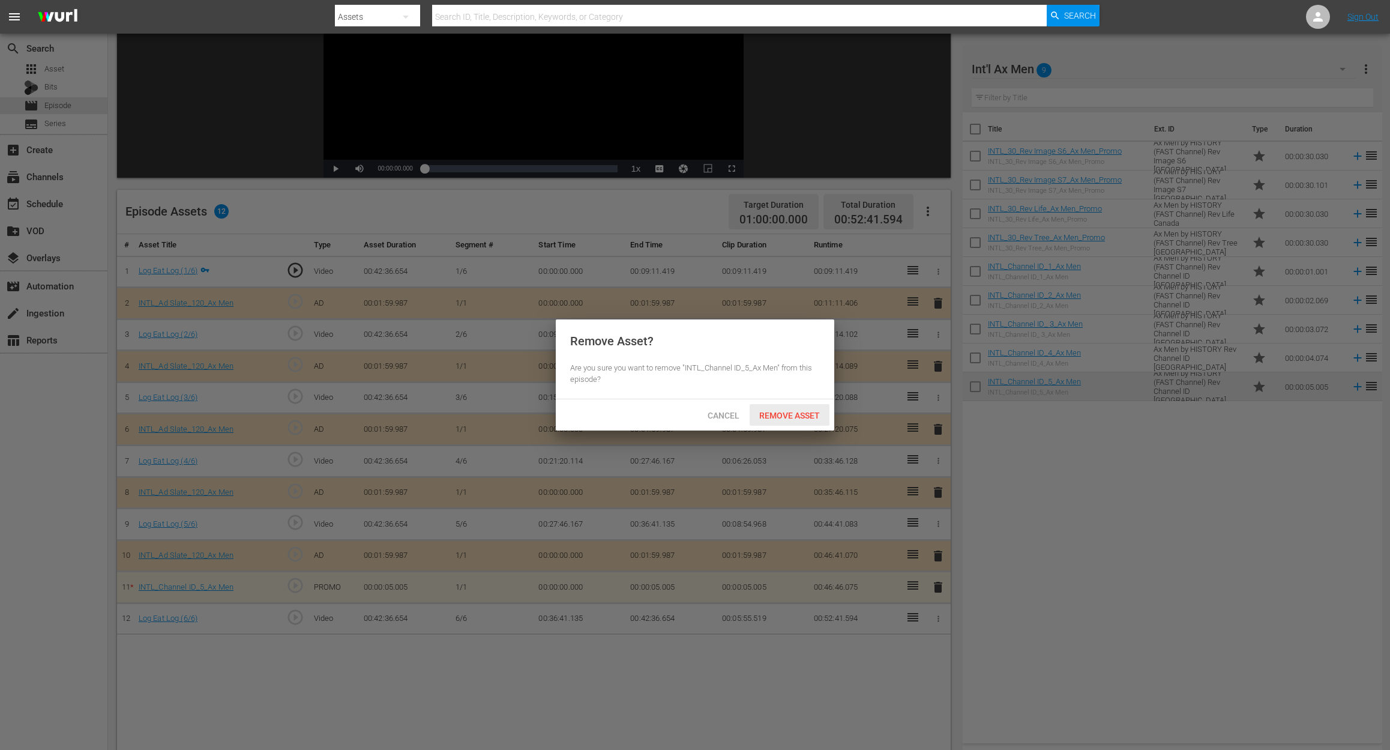
click at [788, 411] on span "Remove Asset" at bounding box center [790, 416] width 80 height 10
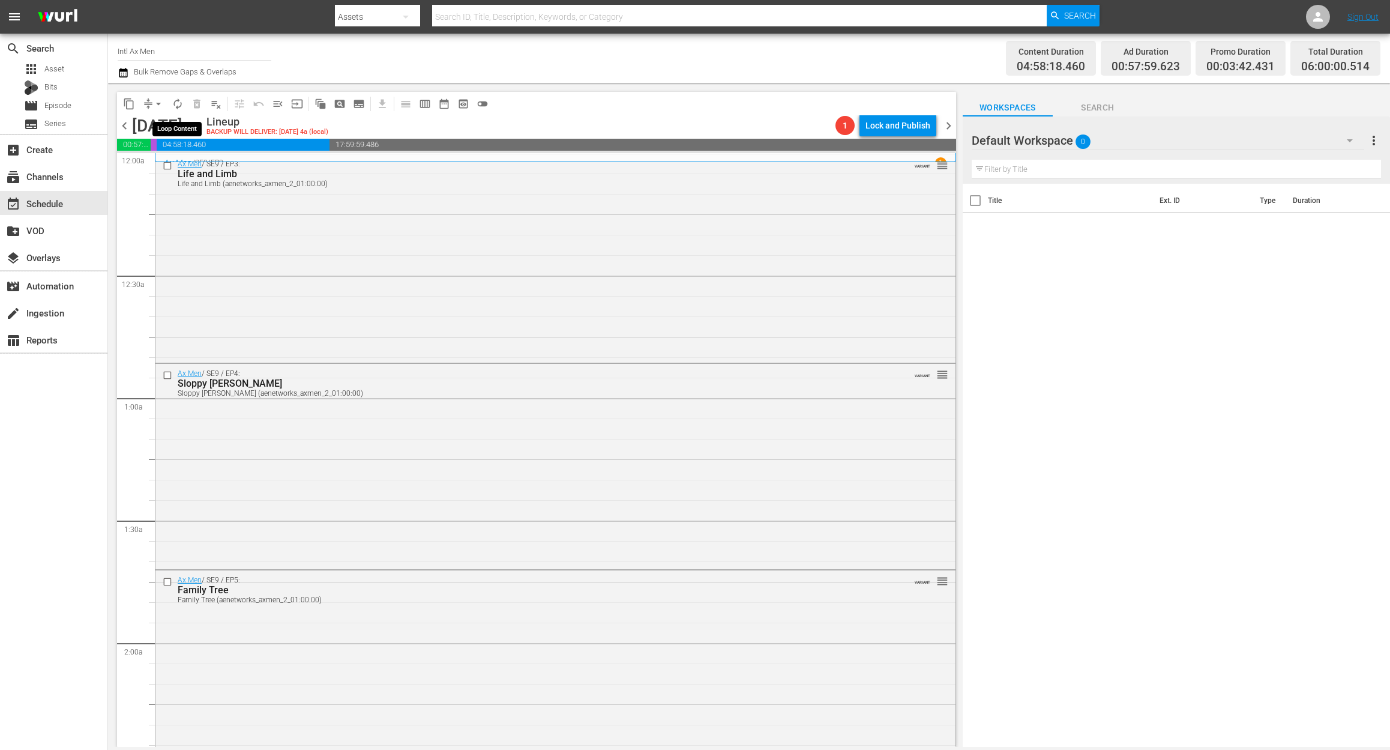
click at [173, 106] on span "autorenew_outlined" at bounding box center [178, 104] width 12 height 12
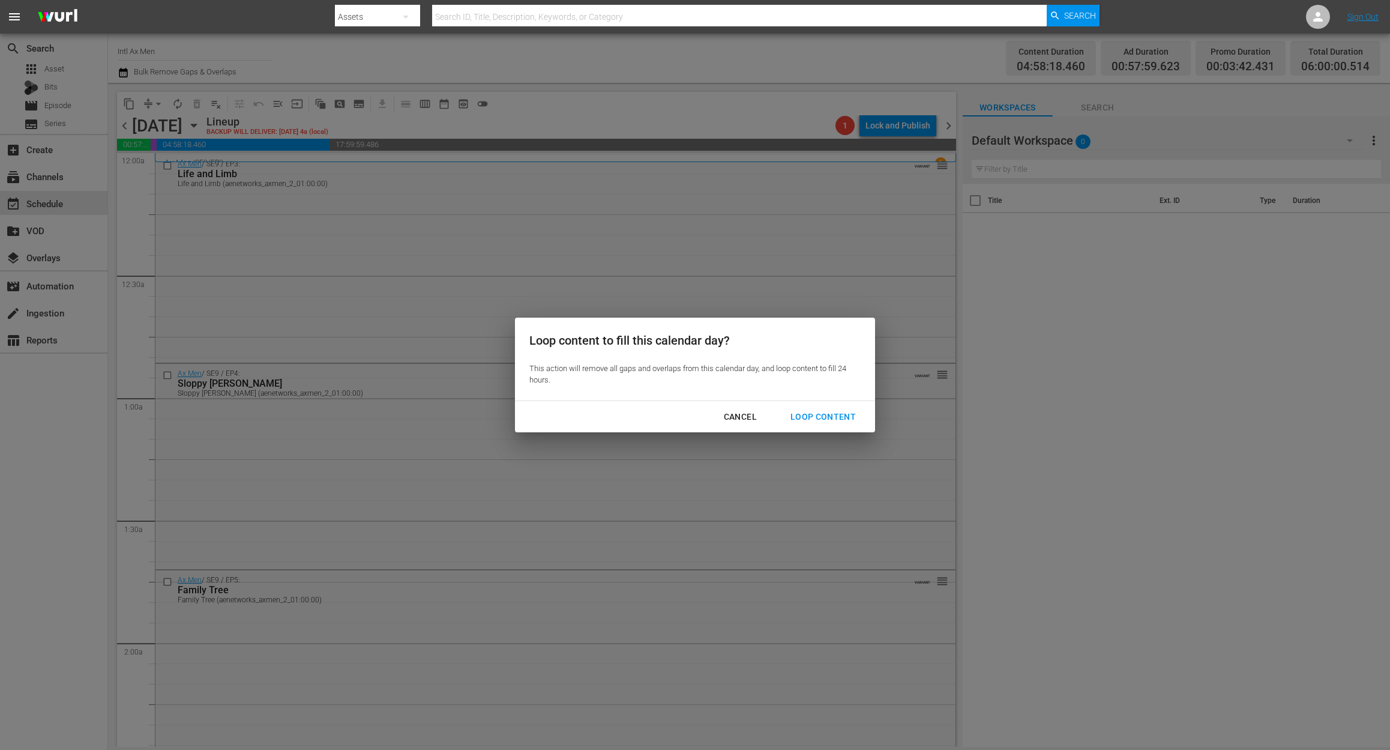
click at [837, 414] on div "Loop Content" at bounding box center [823, 416] width 85 height 15
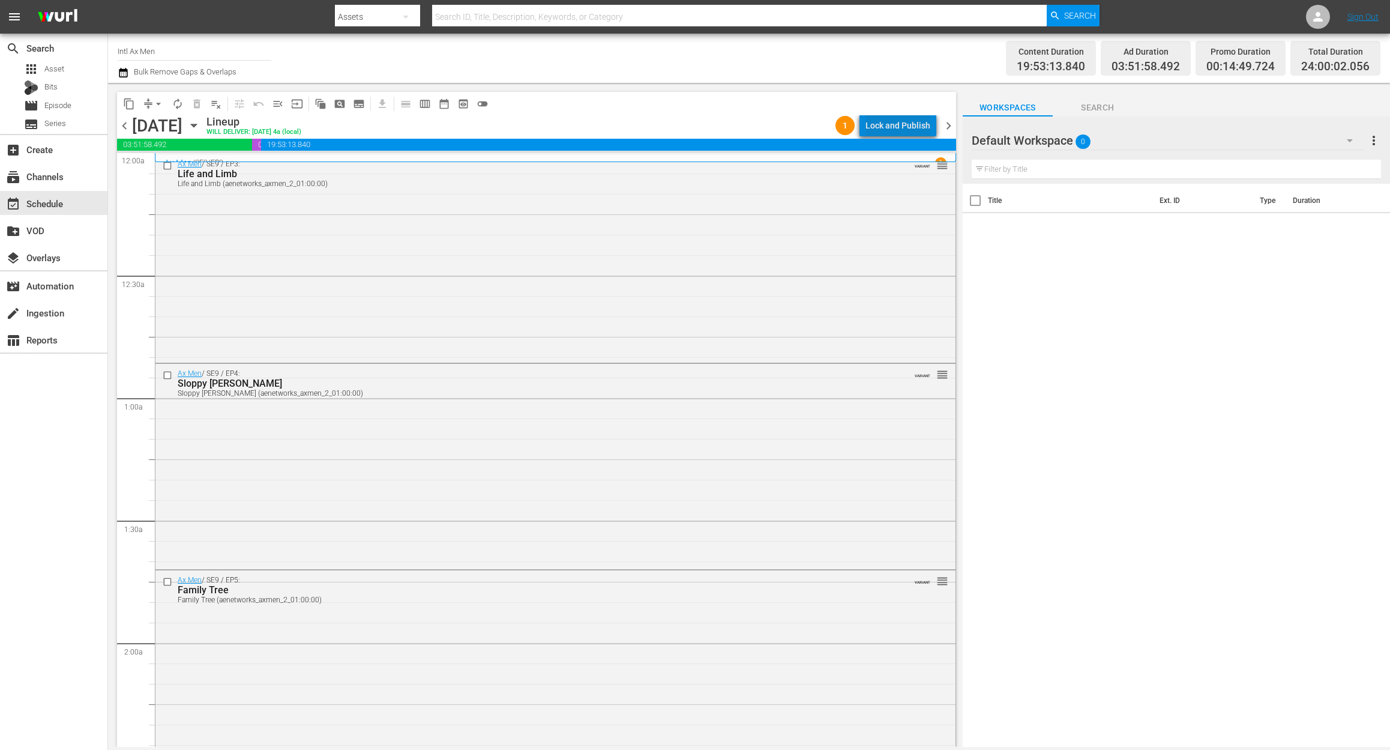
click at [913, 125] on div "Lock and Publish" at bounding box center [898, 126] width 65 height 22
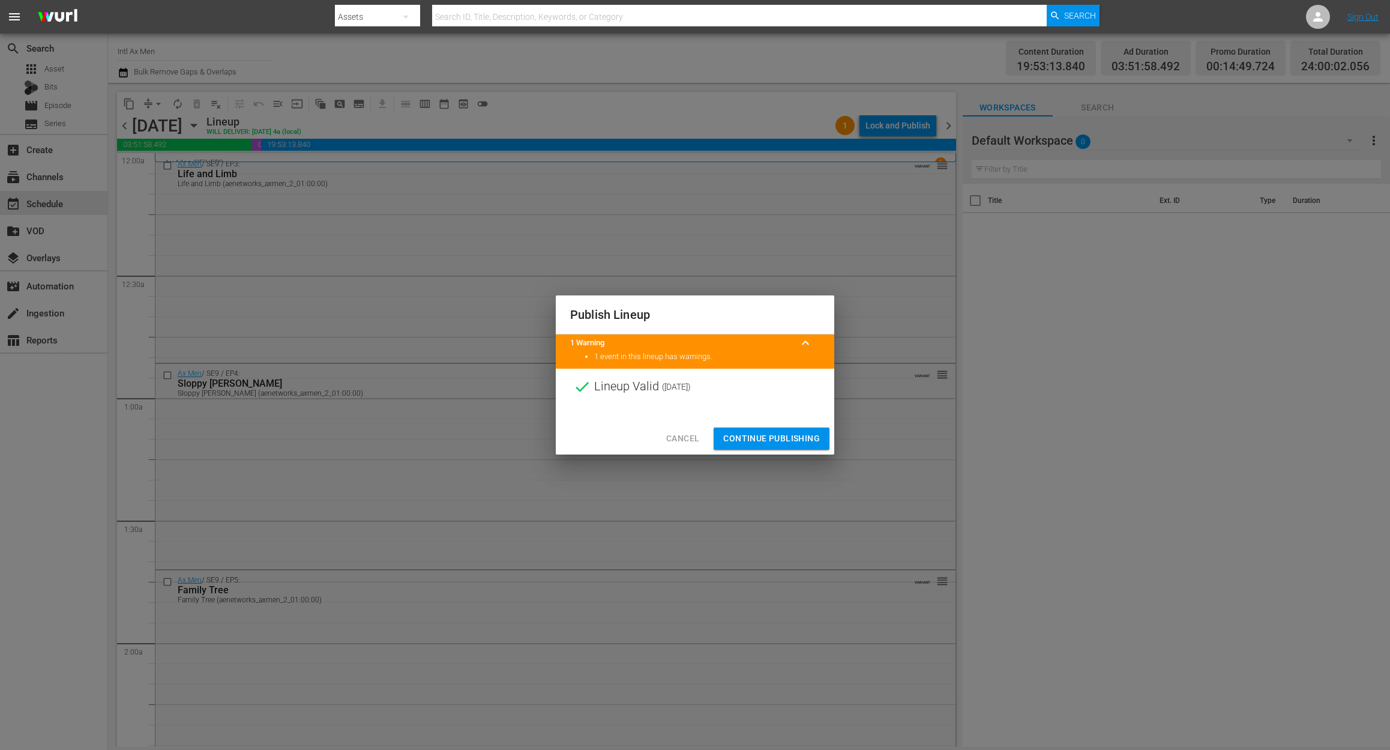
click at [788, 433] on span "Continue Publishing" at bounding box center [771, 438] width 97 height 15
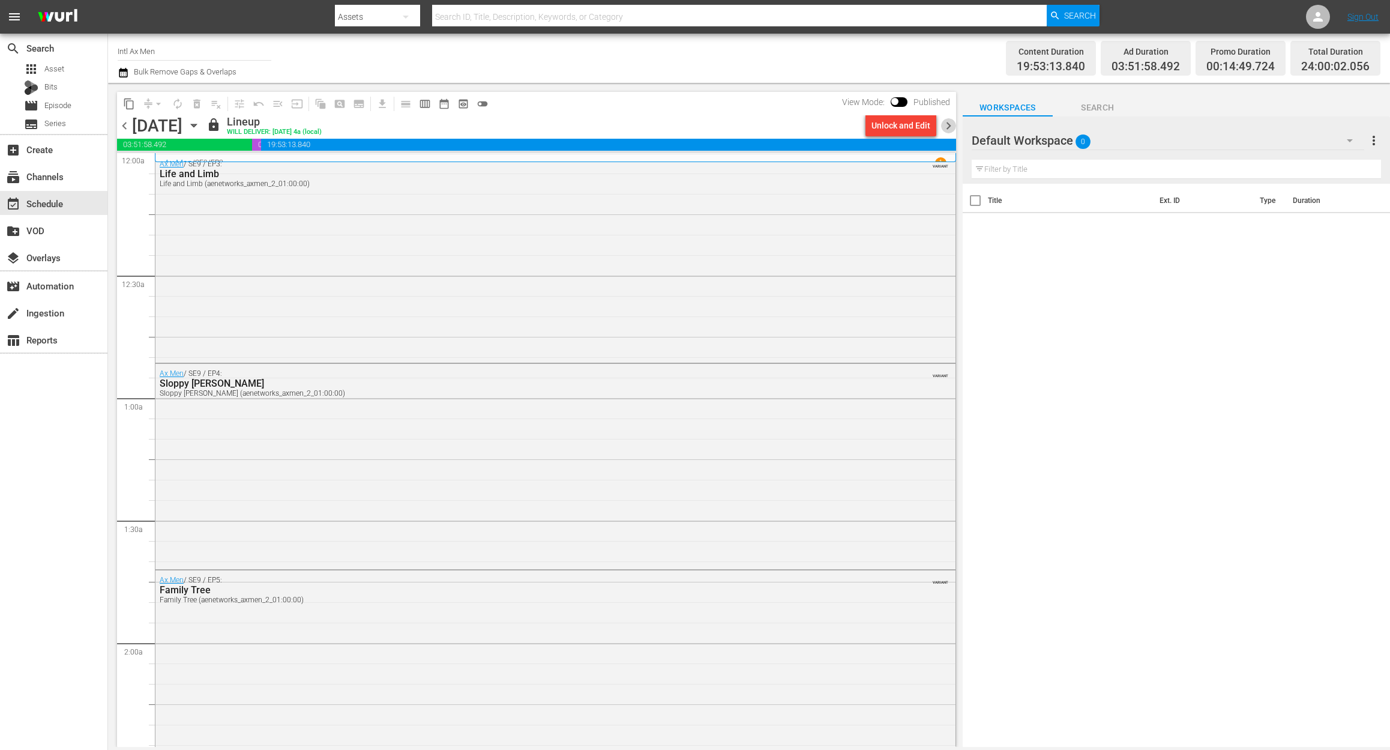
click at [944, 125] on span "chevron_right" at bounding box center [948, 125] width 15 height 15
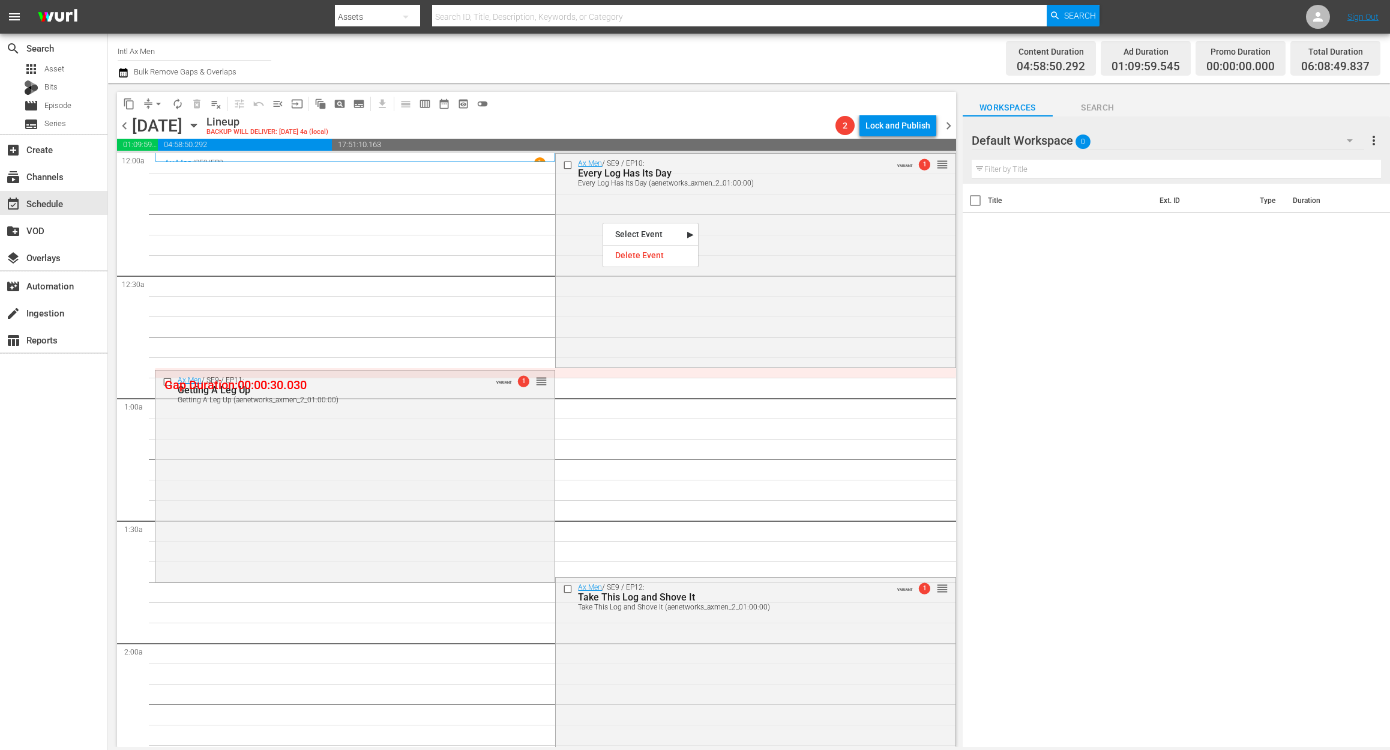
click at [121, 74] on icon "button" at bounding box center [123, 72] width 11 height 14
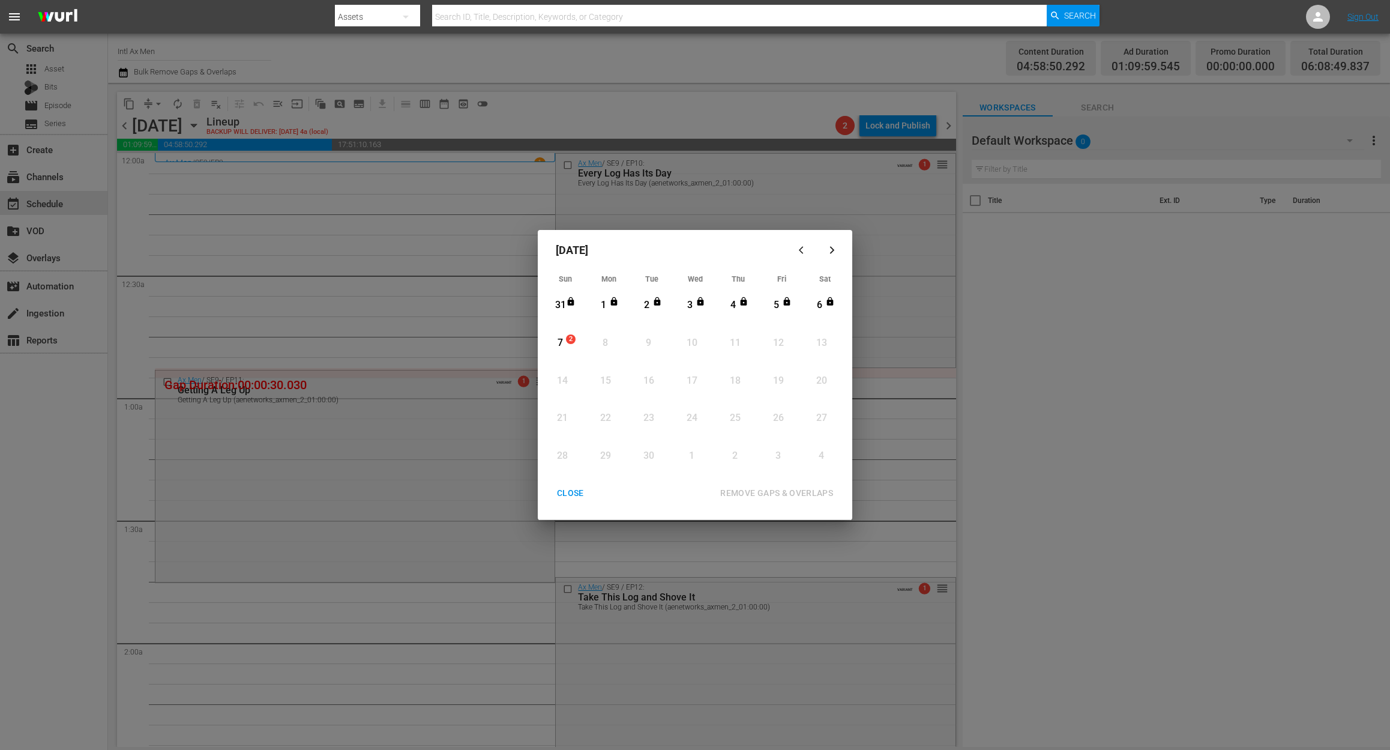
click at [553, 339] on div "7" at bounding box center [560, 343] width 15 height 14
click at [762, 490] on div "REMOVE GAPS & OVERLAPS" at bounding box center [777, 493] width 132 height 15
click at [558, 339] on div "7" at bounding box center [560, 343] width 15 height 14
click at [785, 489] on div "REMOVE GAPS & OVERLAPS" at bounding box center [777, 493] width 132 height 15
click at [571, 493] on div "CLOSE" at bounding box center [570, 493] width 46 height 15
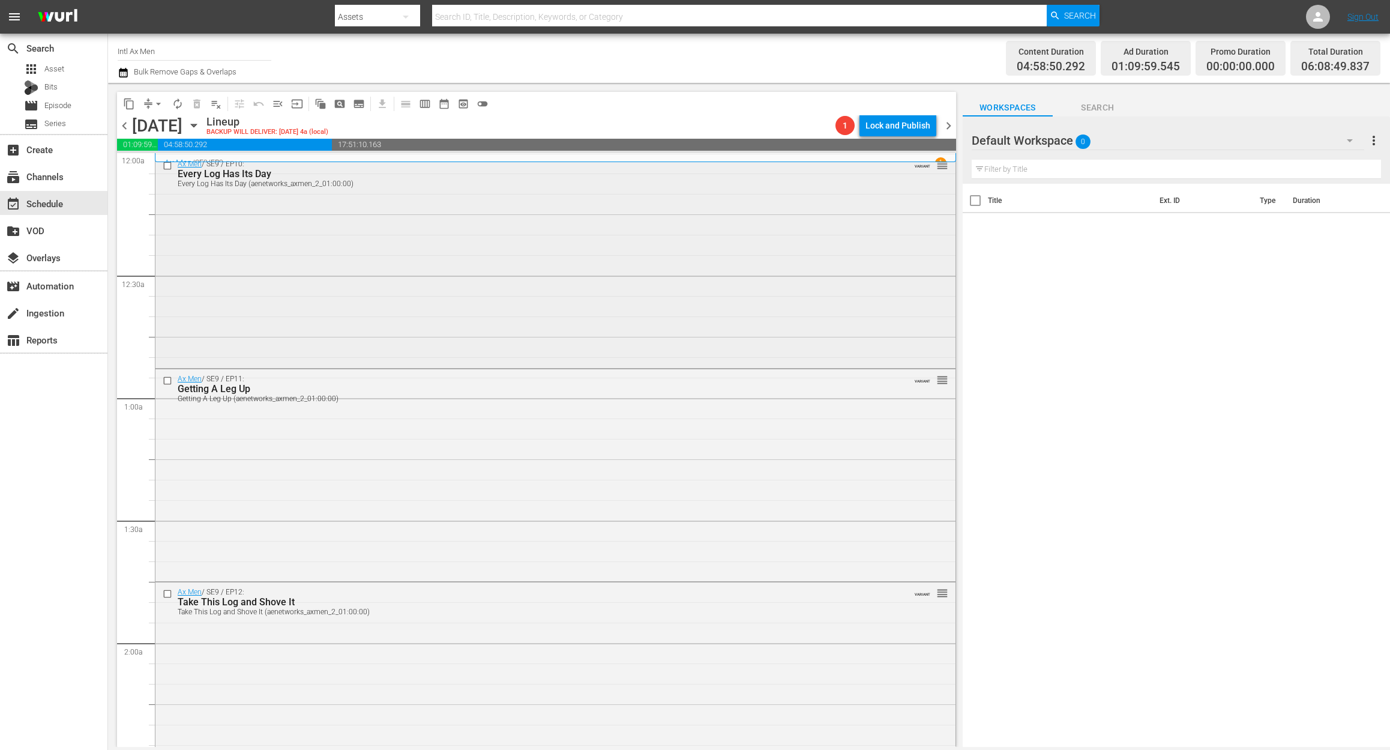
click at [472, 246] on div "Ax Men / SE9 / EP10: Every Log Has Its Day Every Log Has Its Day (aenetworks_ax…" at bounding box center [555, 259] width 800 height 211
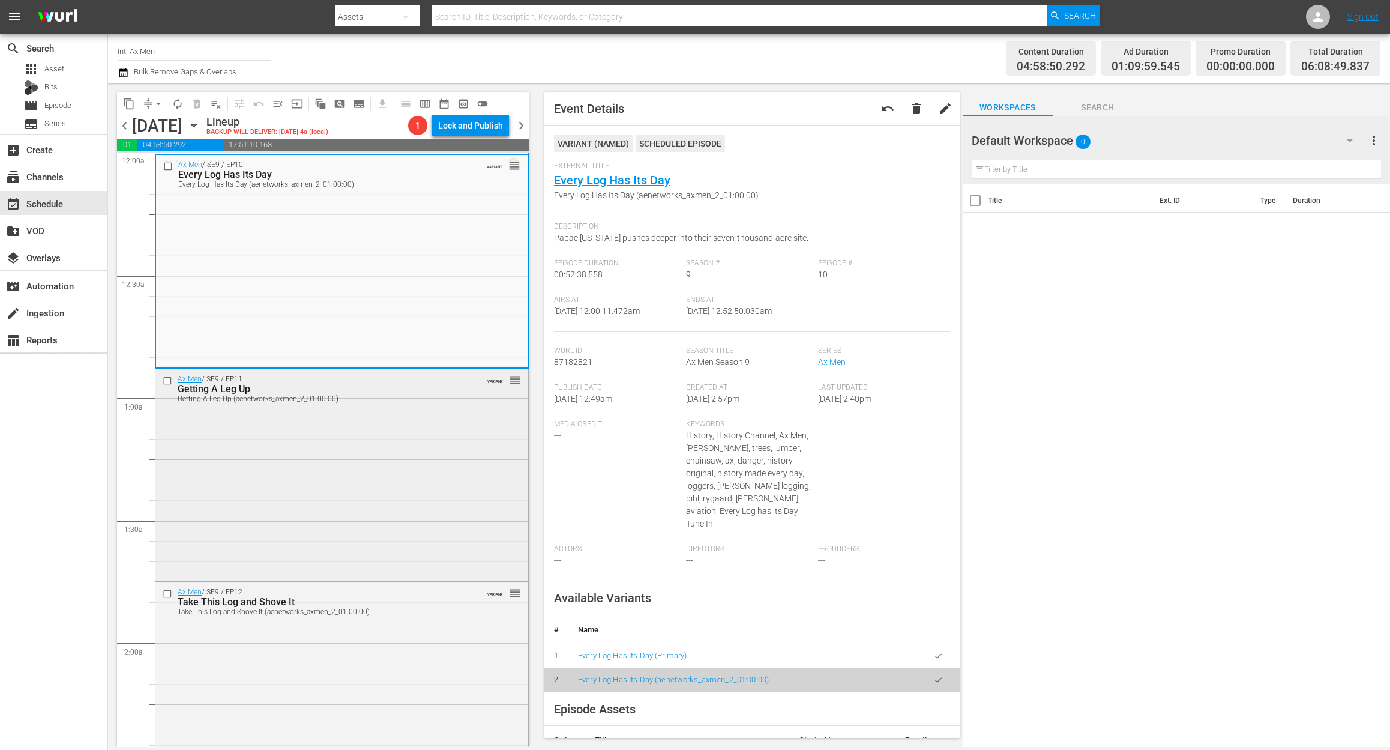
click at [431, 443] on div "Ax Men / SE9 / EP11: Getting A Leg Up Getting A Leg Up (aenetworks_axmen_2_01:0…" at bounding box center [341, 474] width 373 height 210
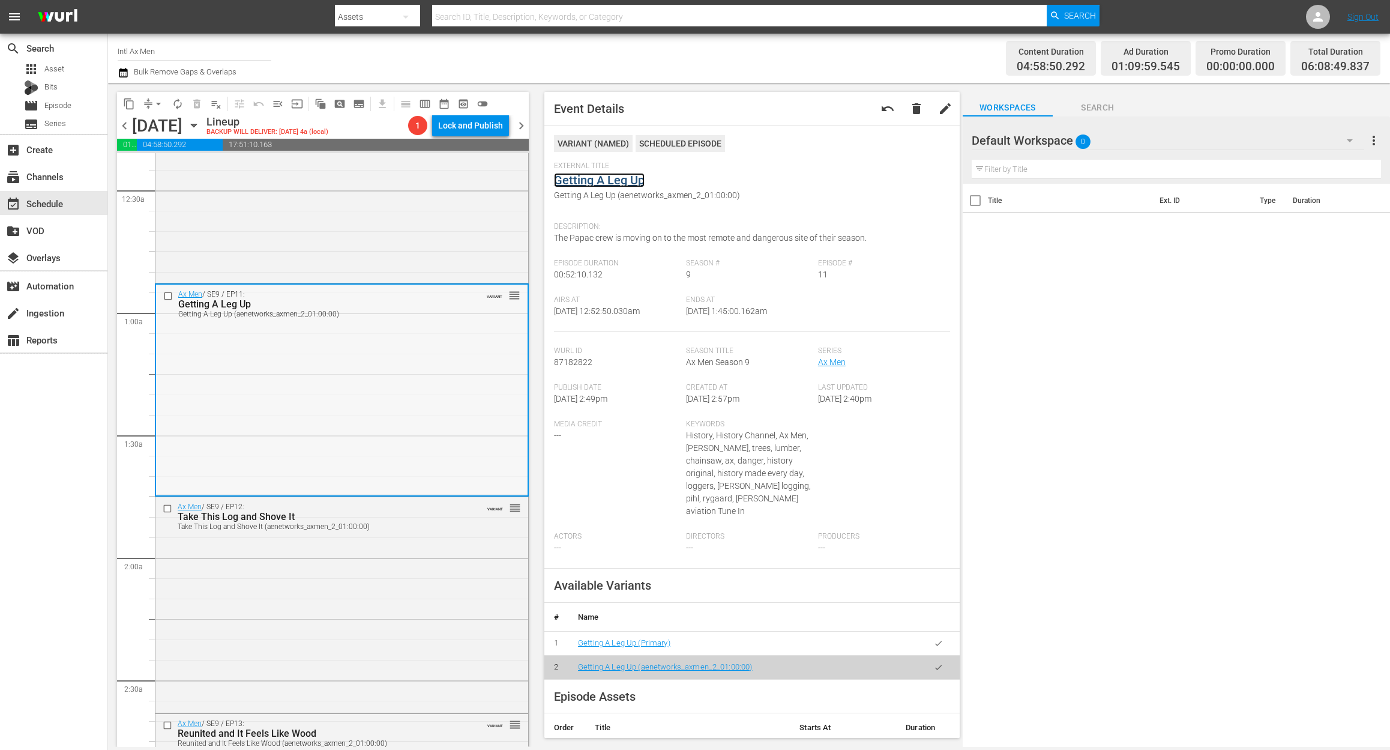
scroll to position [160, 0]
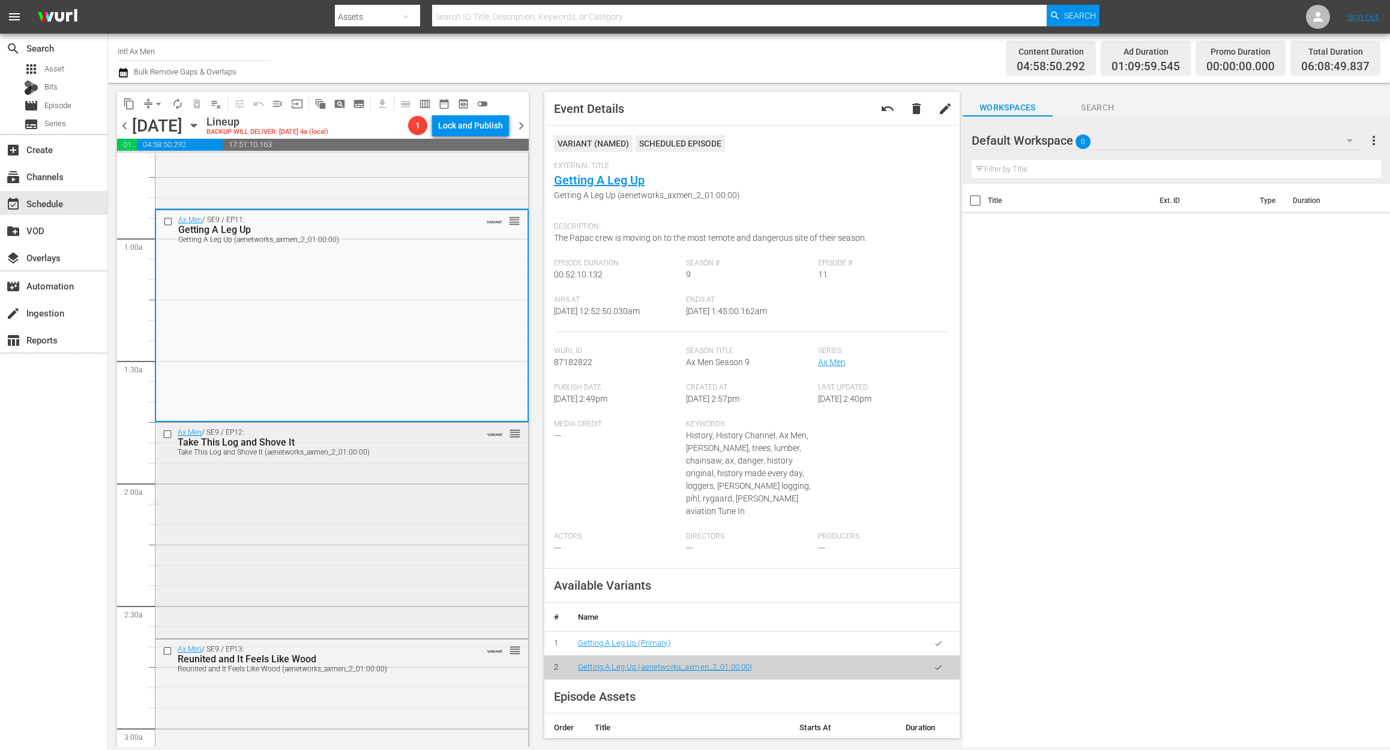
click at [414, 469] on div "Ax Men / SE9 / EP12: Take This Log and Shove It Take This Log and Shove It (aen…" at bounding box center [341, 529] width 373 height 213
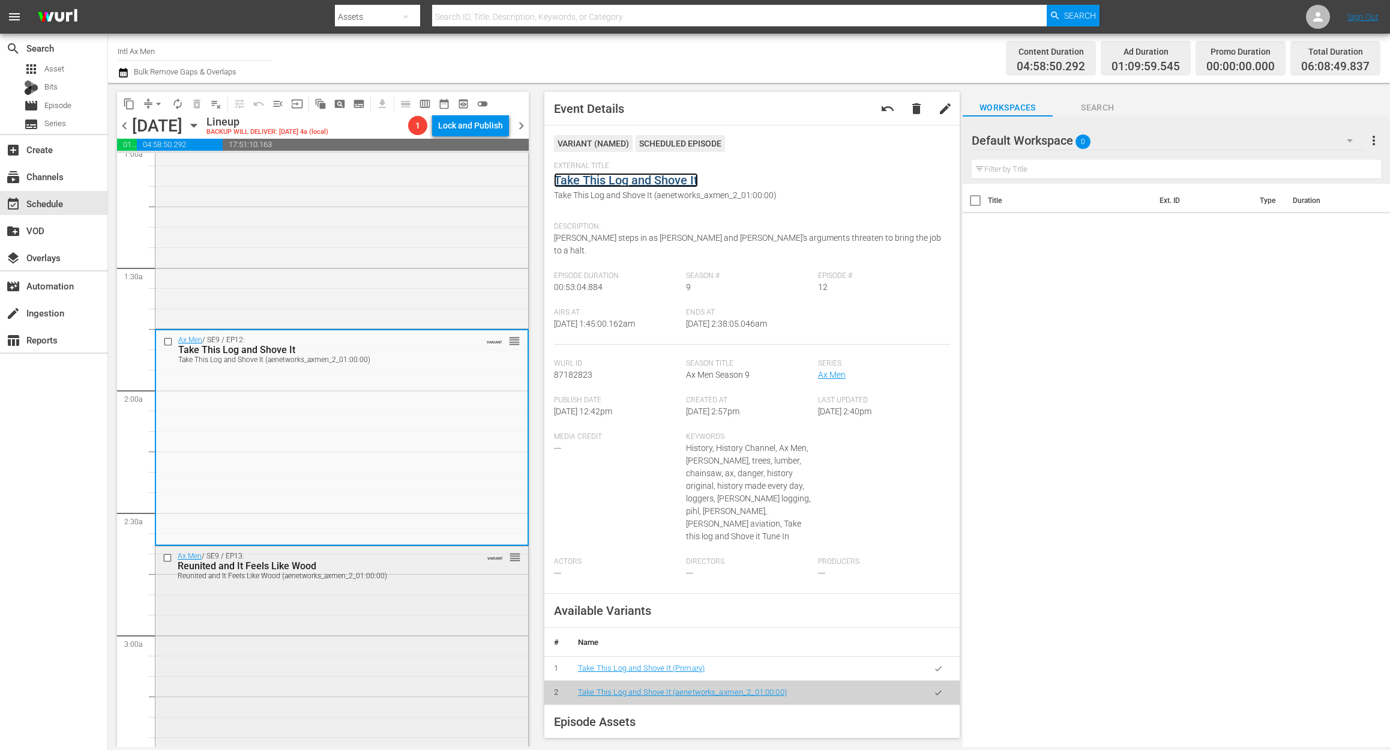
scroll to position [400, 0]
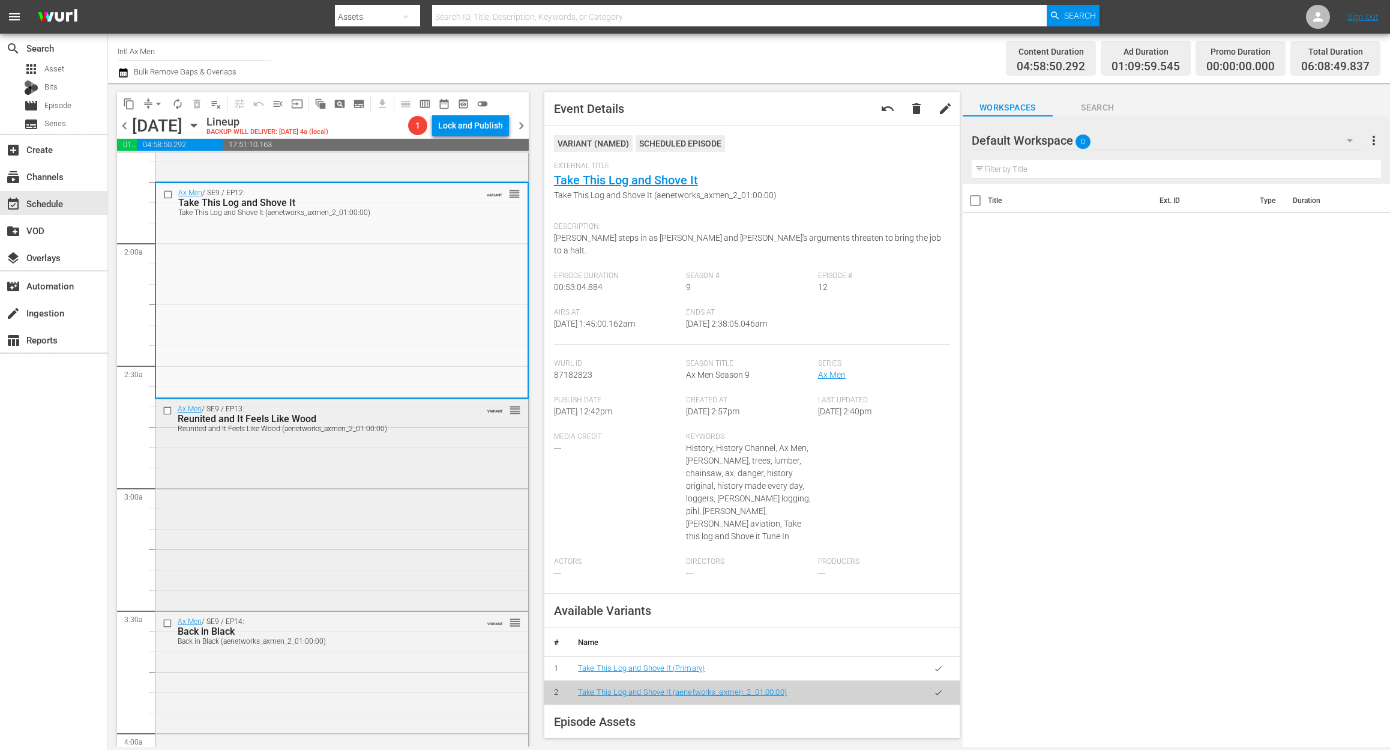
click at [379, 489] on div "Ax Men / SE9 / EP13: Reunited and It Feels Like Wood Reunited and It Feels Like…" at bounding box center [341, 504] width 373 height 210
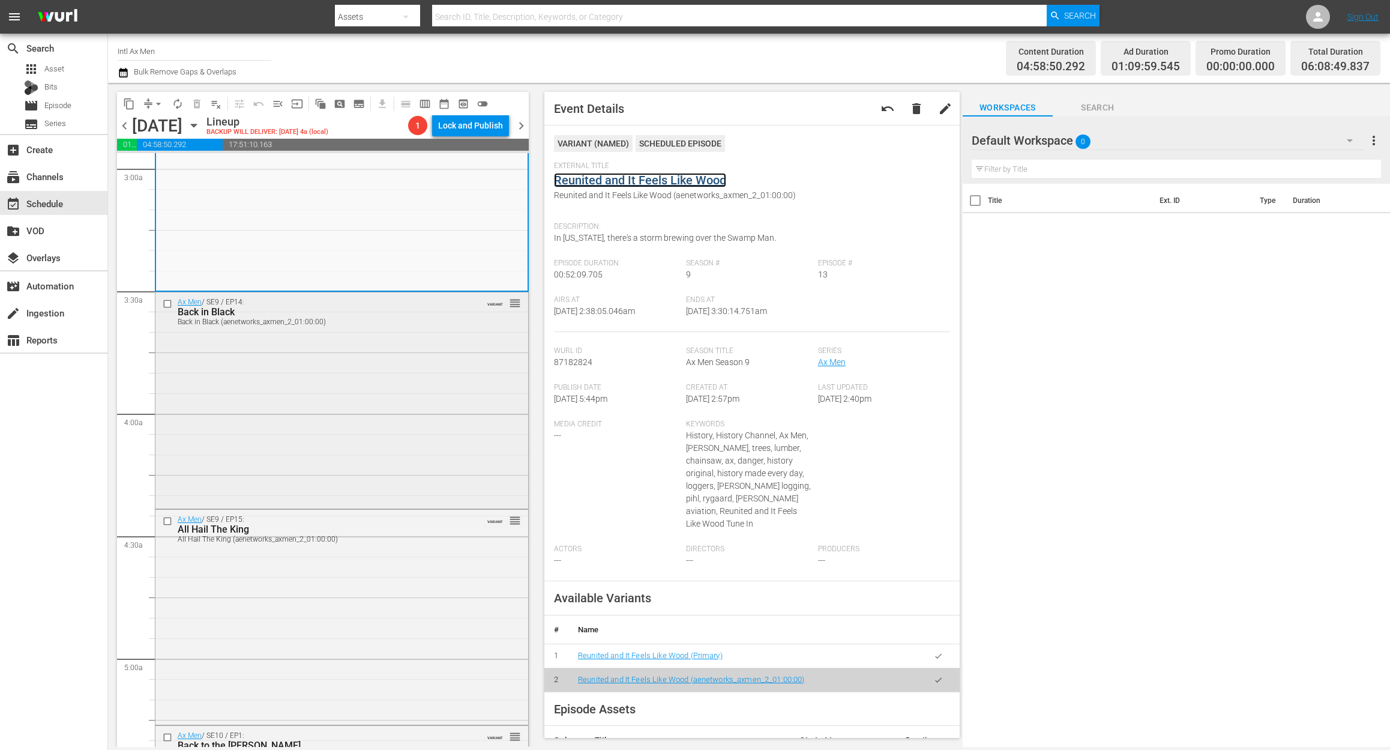
scroll to position [720, 0]
click at [387, 409] on div "Ax Men / SE9 / EP14: Back in Black Back in Black (aenetworks_axmen_2_01:00:00) …" at bounding box center [341, 397] width 373 height 213
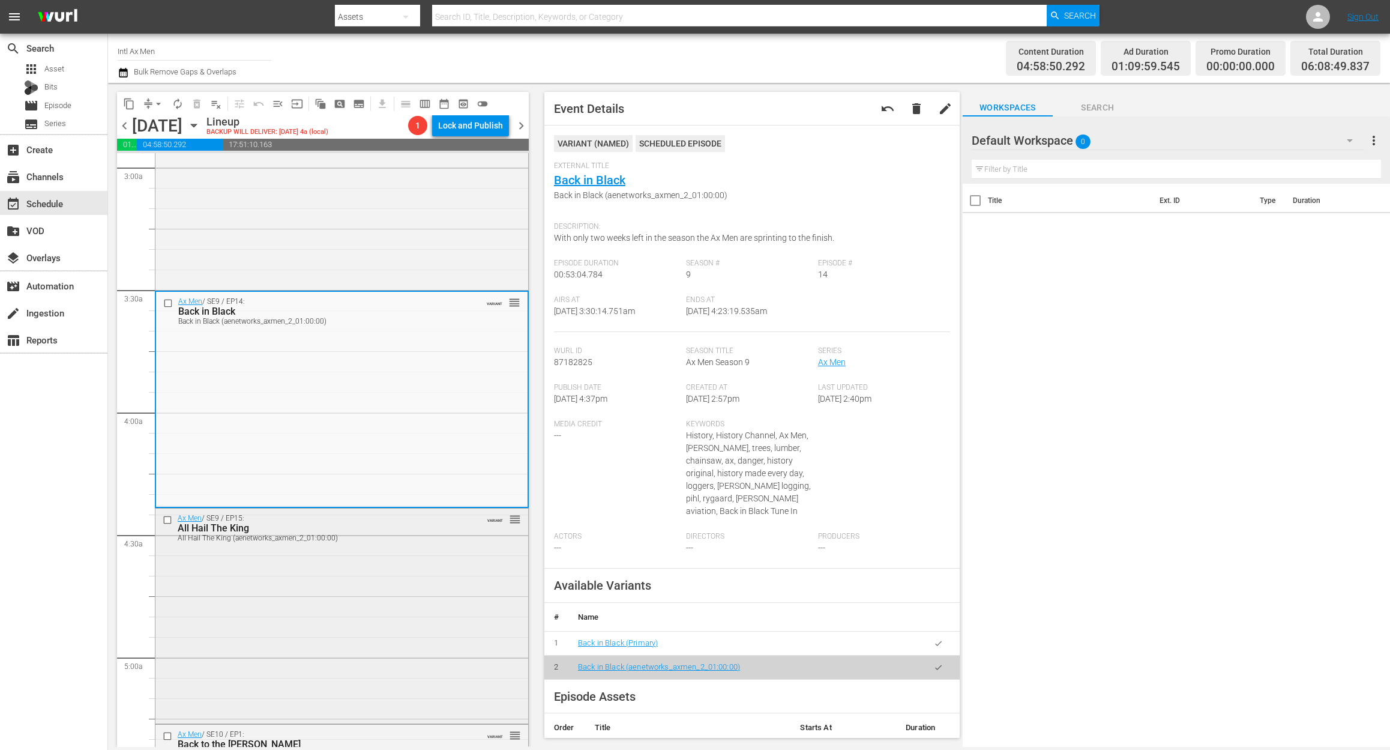
click at [388, 575] on div "Ax Men / SE9 / EP15: All Hail The King All Hail The King (aenetworks_axmen_2_01…" at bounding box center [341, 614] width 373 height 213
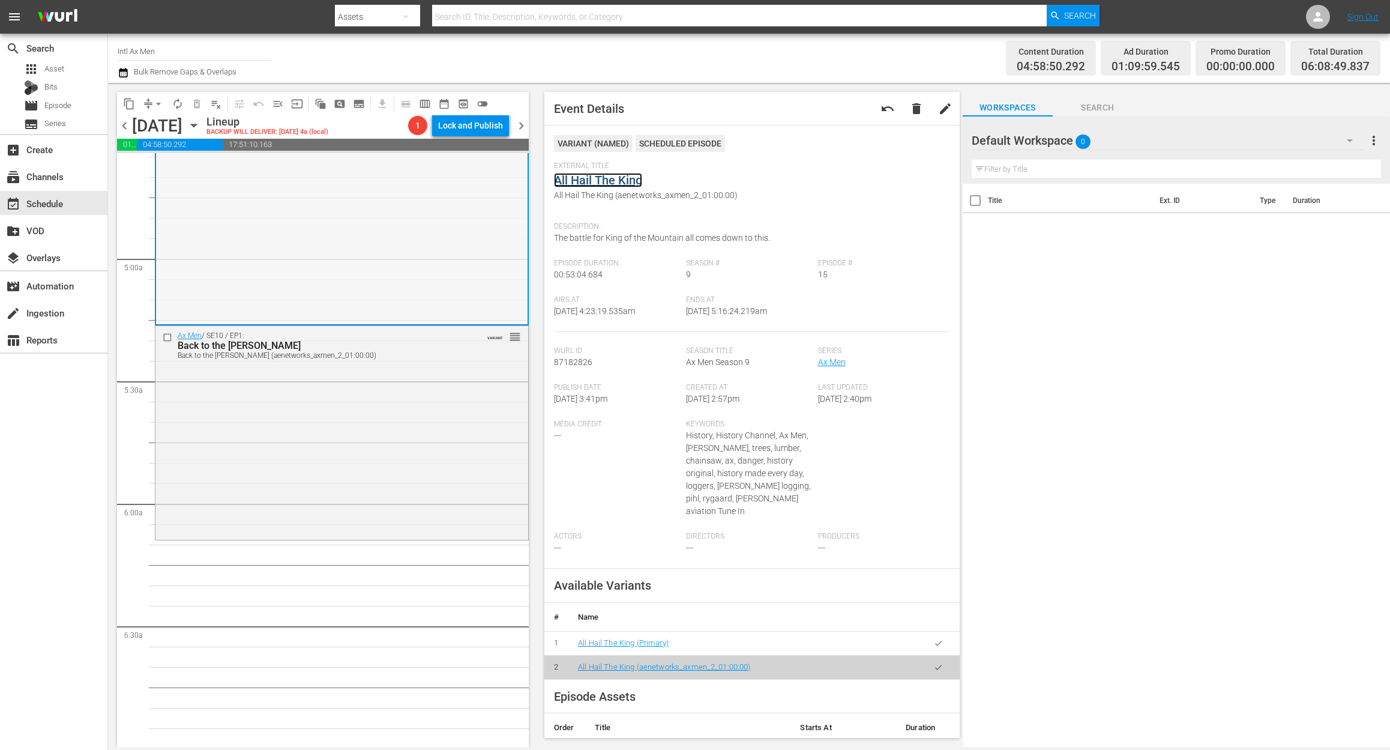
scroll to position [1120, 0]
click at [355, 450] on div "Ax Men / SE10 / EP1: Back to the Woods Back to the Woods (aenetworks_axmen_2_01…" at bounding box center [341, 430] width 373 height 211
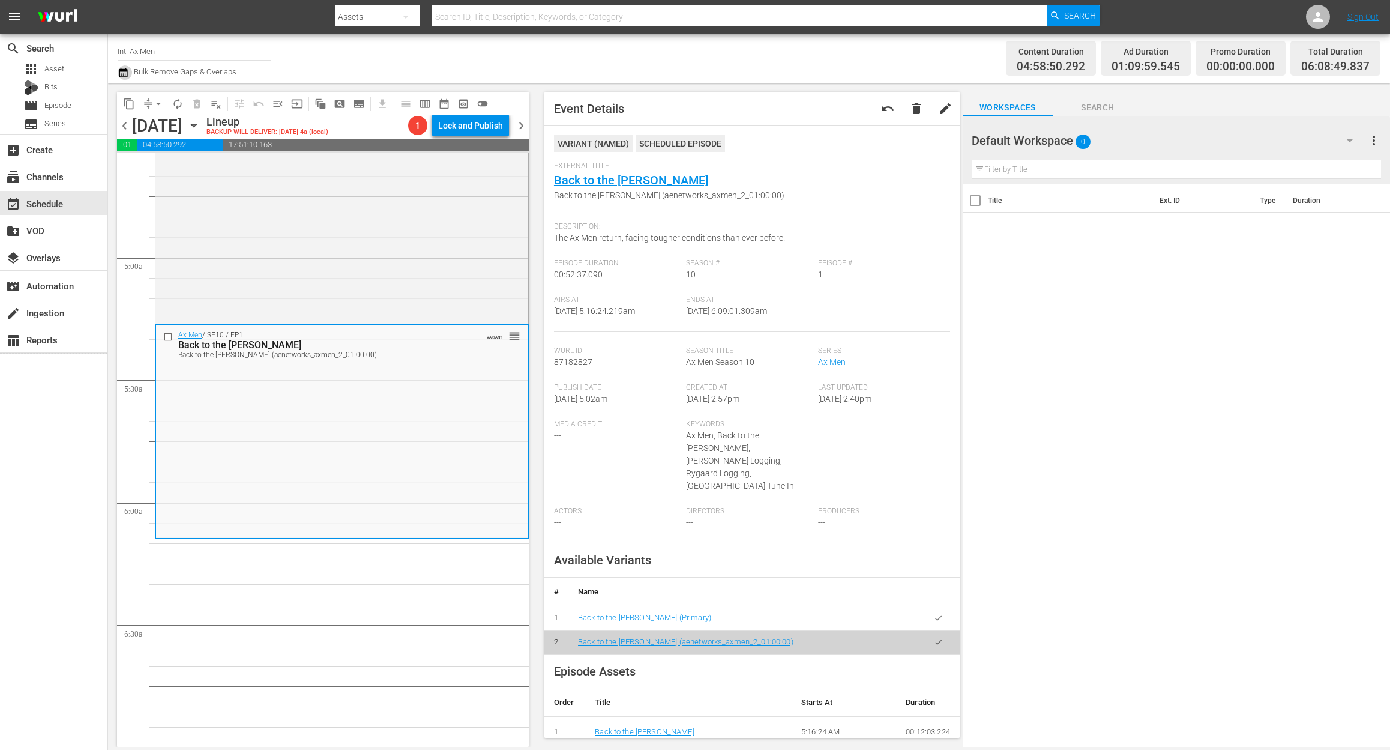
click at [121, 73] on icon "button" at bounding box center [123, 72] width 11 height 14
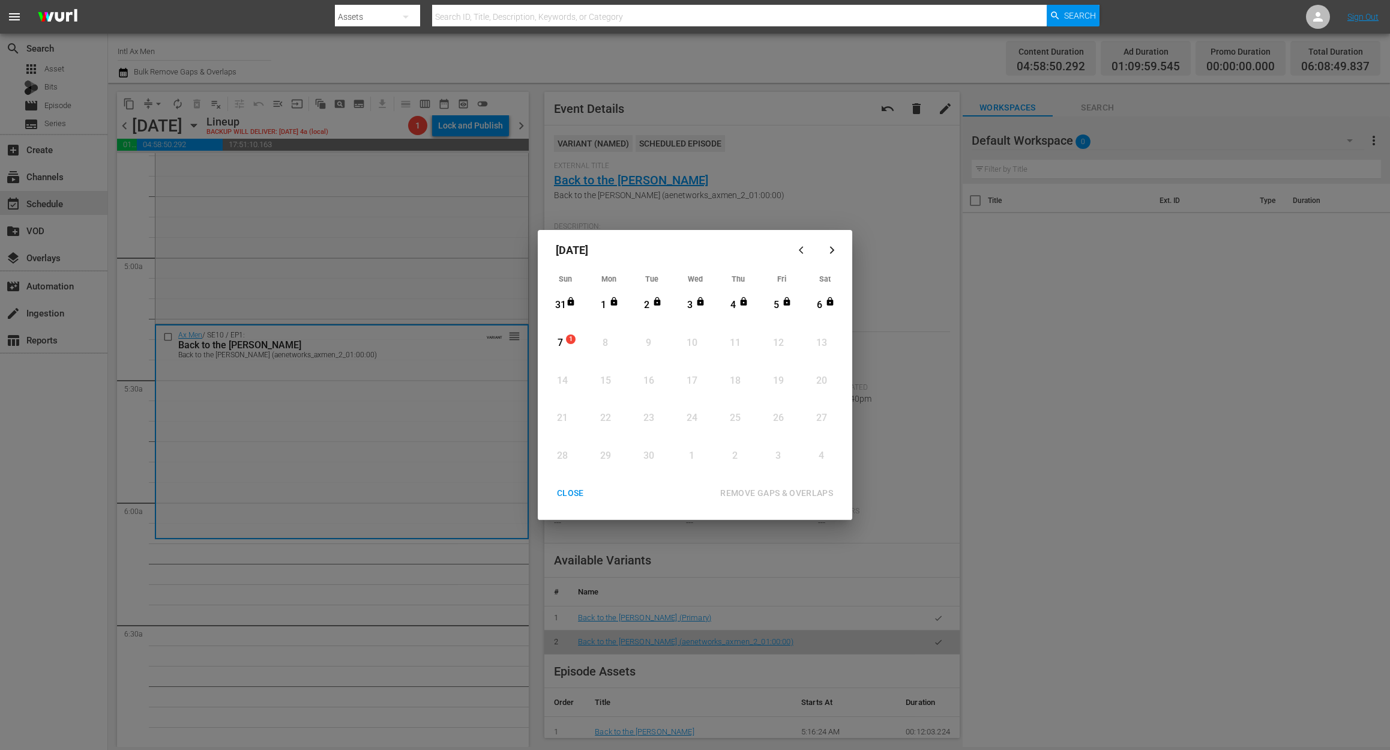
click at [567, 346] on div "7" at bounding box center [560, 343] width 15 height 14
click at [788, 492] on div "REMOVE GAPS & OVERLAPS" at bounding box center [777, 493] width 132 height 15
click at [560, 339] on div "7" at bounding box center [560, 343] width 15 height 14
click at [796, 489] on div "REMOVE GAPS & OVERLAPS" at bounding box center [777, 493] width 132 height 15
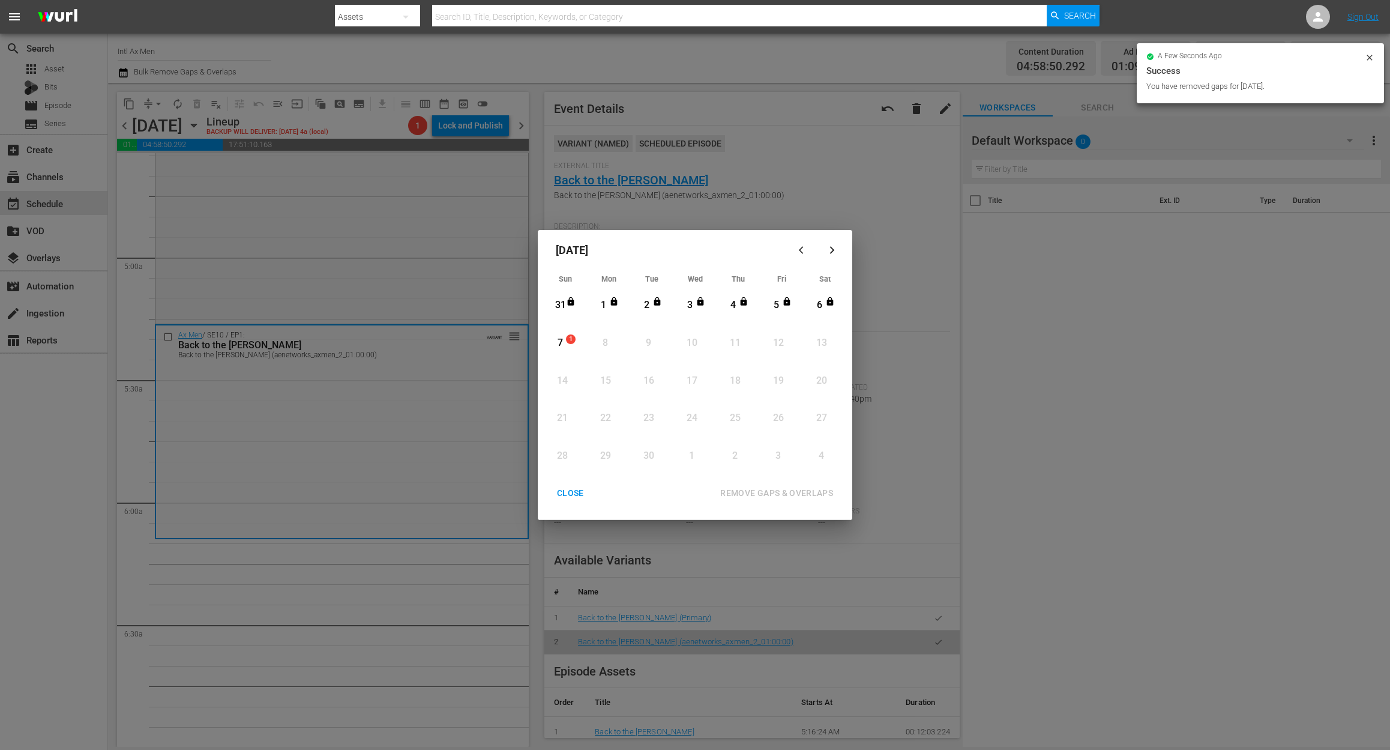
click at [565, 486] on div "CLOSE" at bounding box center [570, 493] width 46 height 15
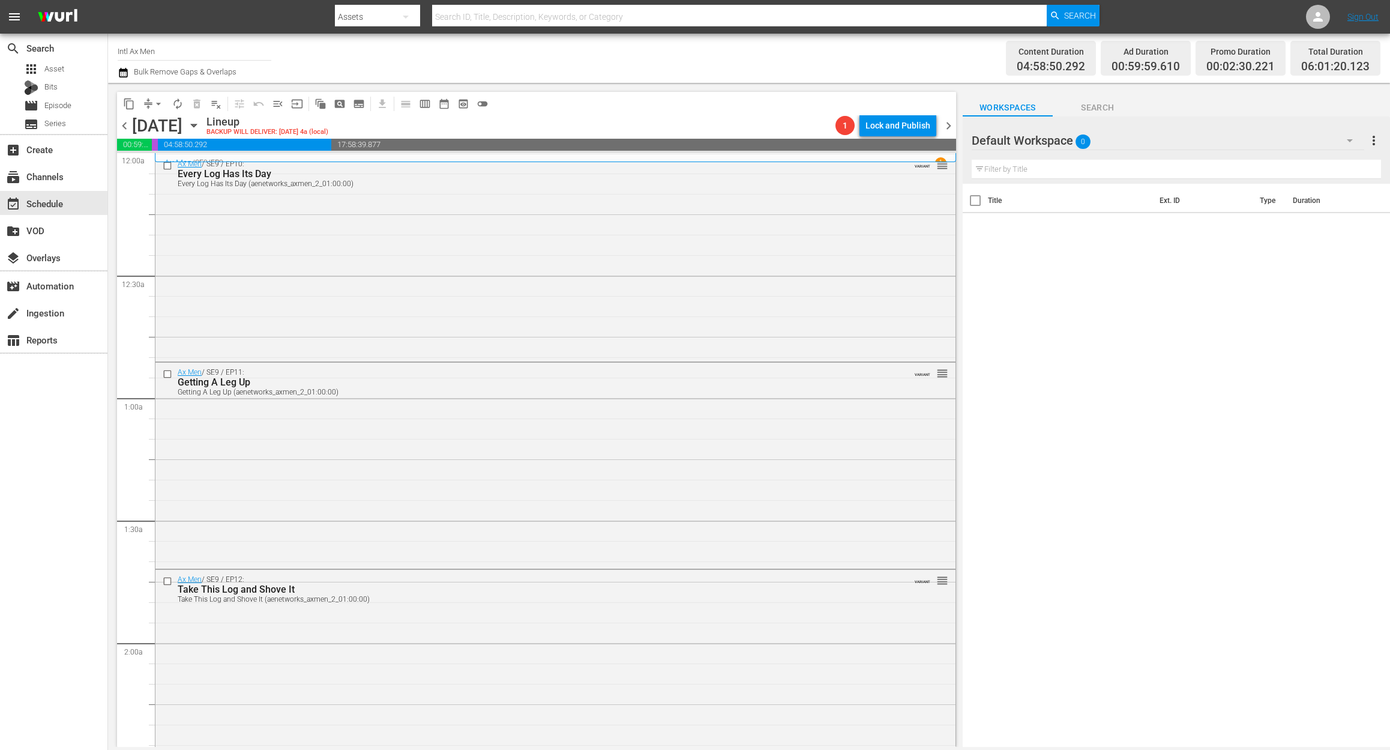
click at [121, 72] on icon "button" at bounding box center [123, 72] width 11 height 14
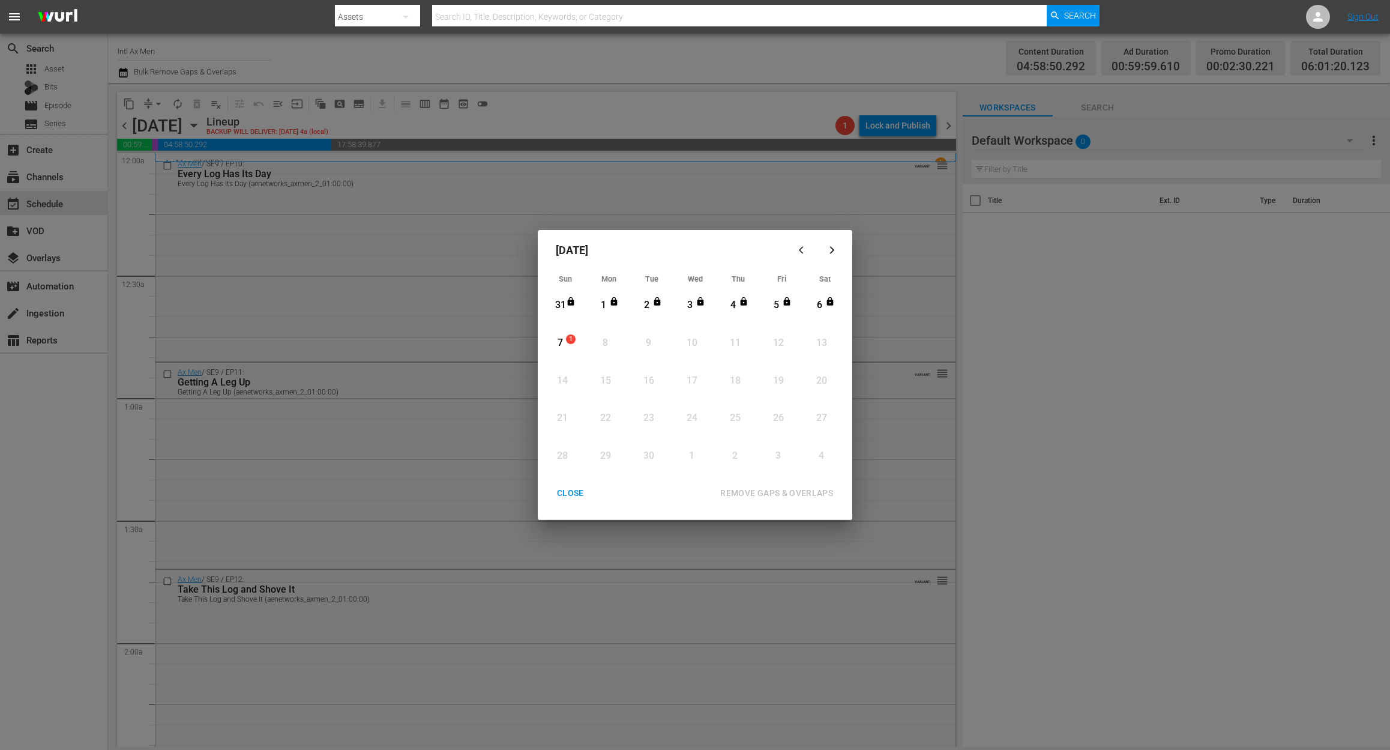
click at [558, 344] on div "7" at bounding box center [560, 343] width 15 height 14
click at [743, 489] on div "REMOVE GAPS & OVERLAPS" at bounding box center [777, 493] width 132 height 15
click at [574, 489] on div "CLOSE" at bounding box center [570, 493] width 46 height 15
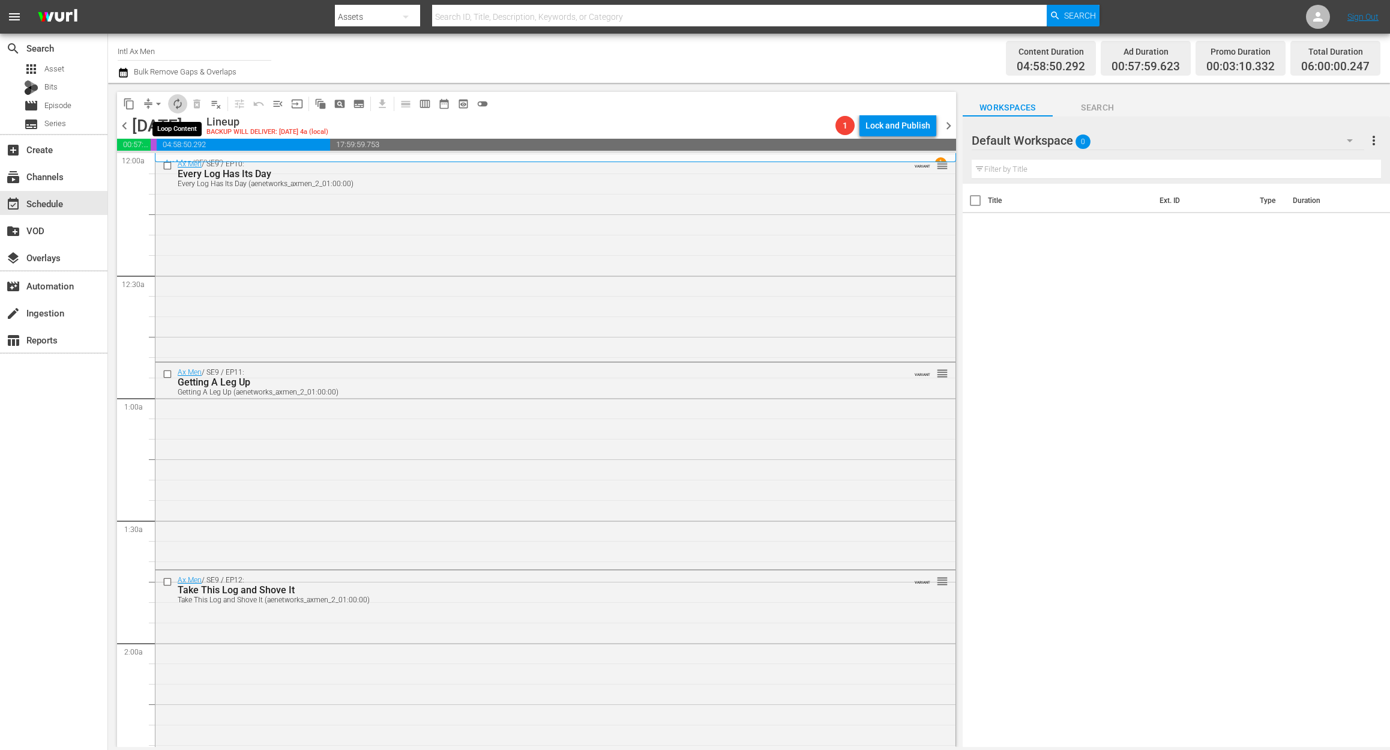
click at [173, 101] on span "autorenew_outlined" at bounding box center [178, 104] width 12 height 12
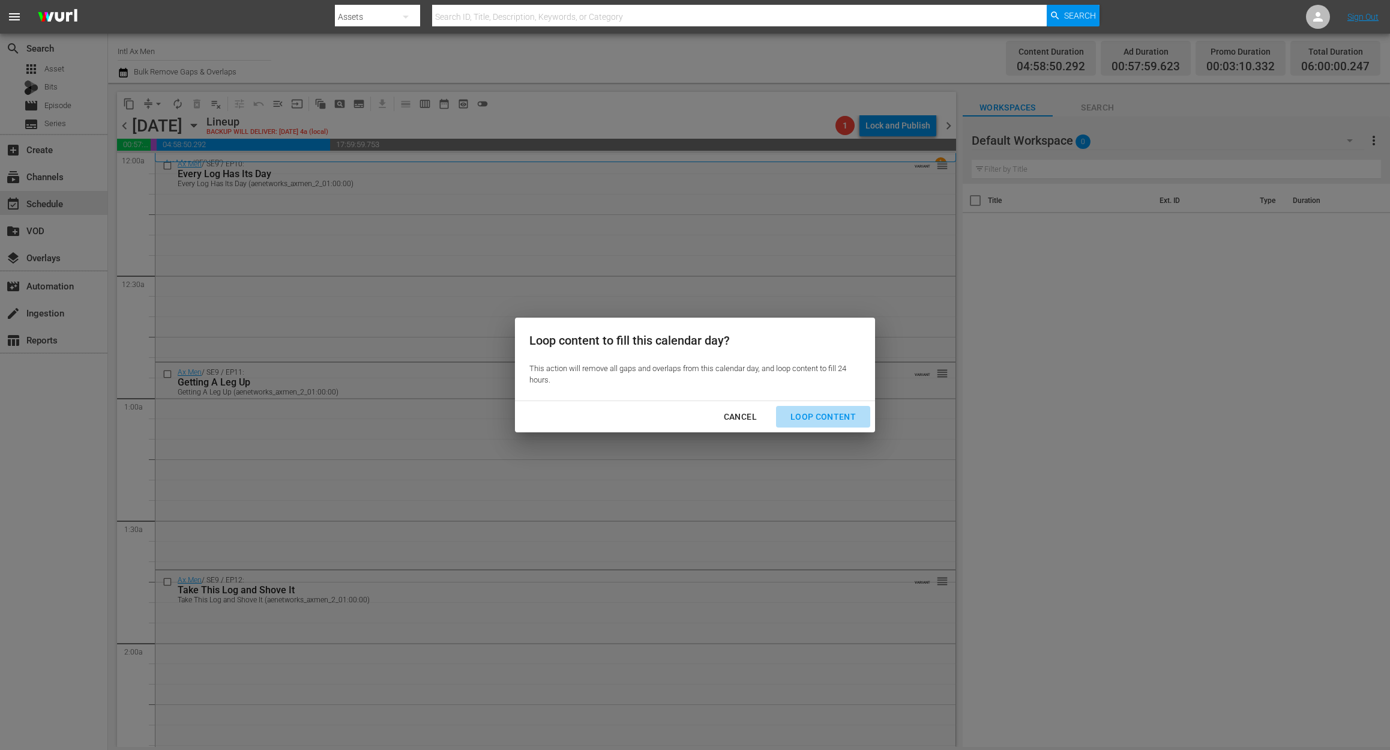
click at [842, 416] on div "Loop Content" at bounding box center [823, 416] width 85 height 15
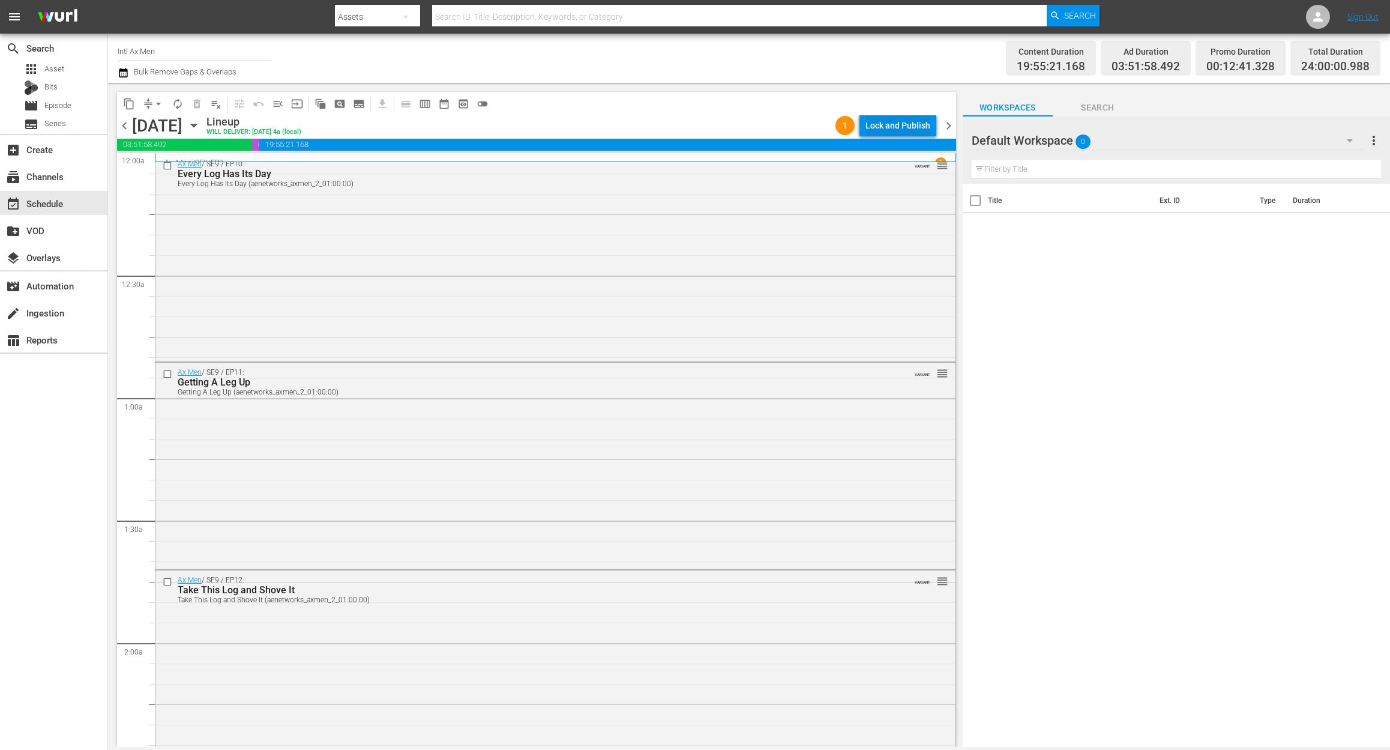
click at [909, 125] on div "Lock and Publish" at bounding box center [898, 126] width 65 height 22
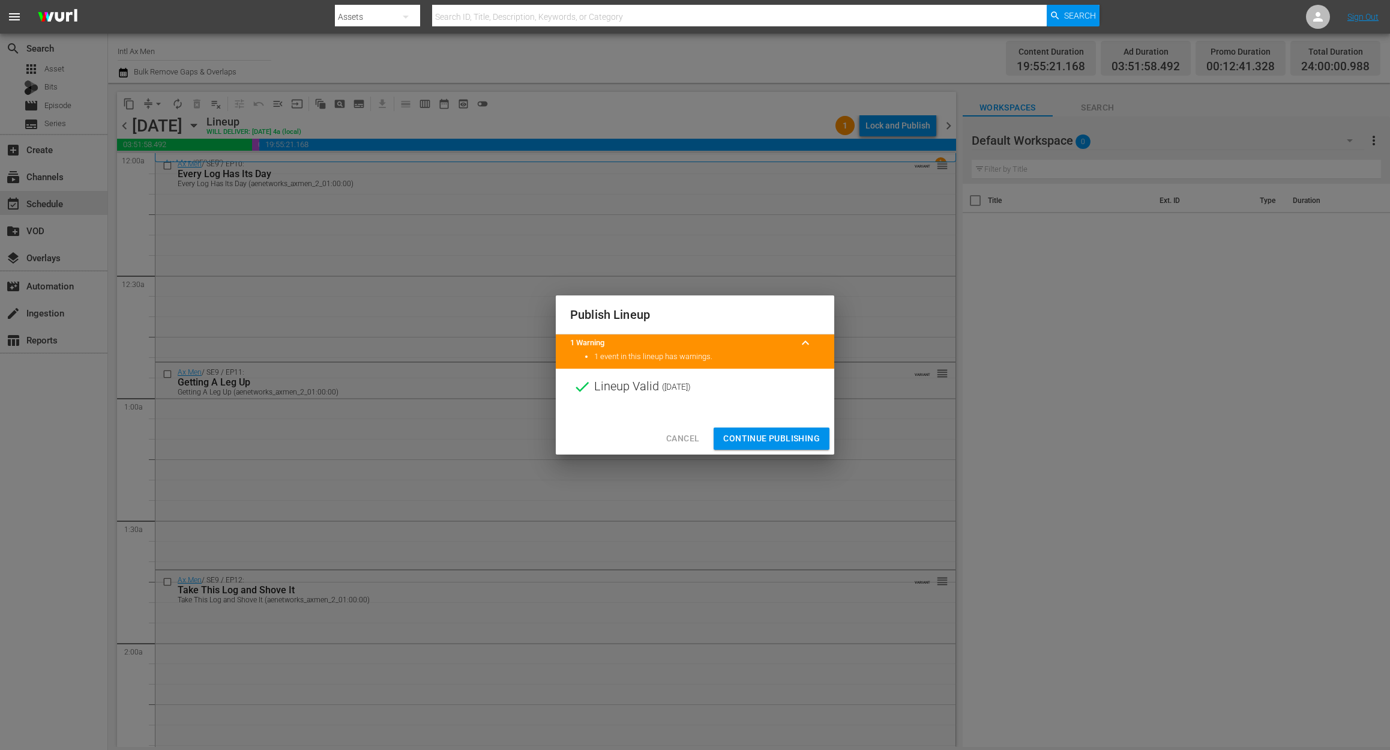
click at [779, 436] on span "Continue Publishing" at bounding box center [771, 438] width 97 height 15
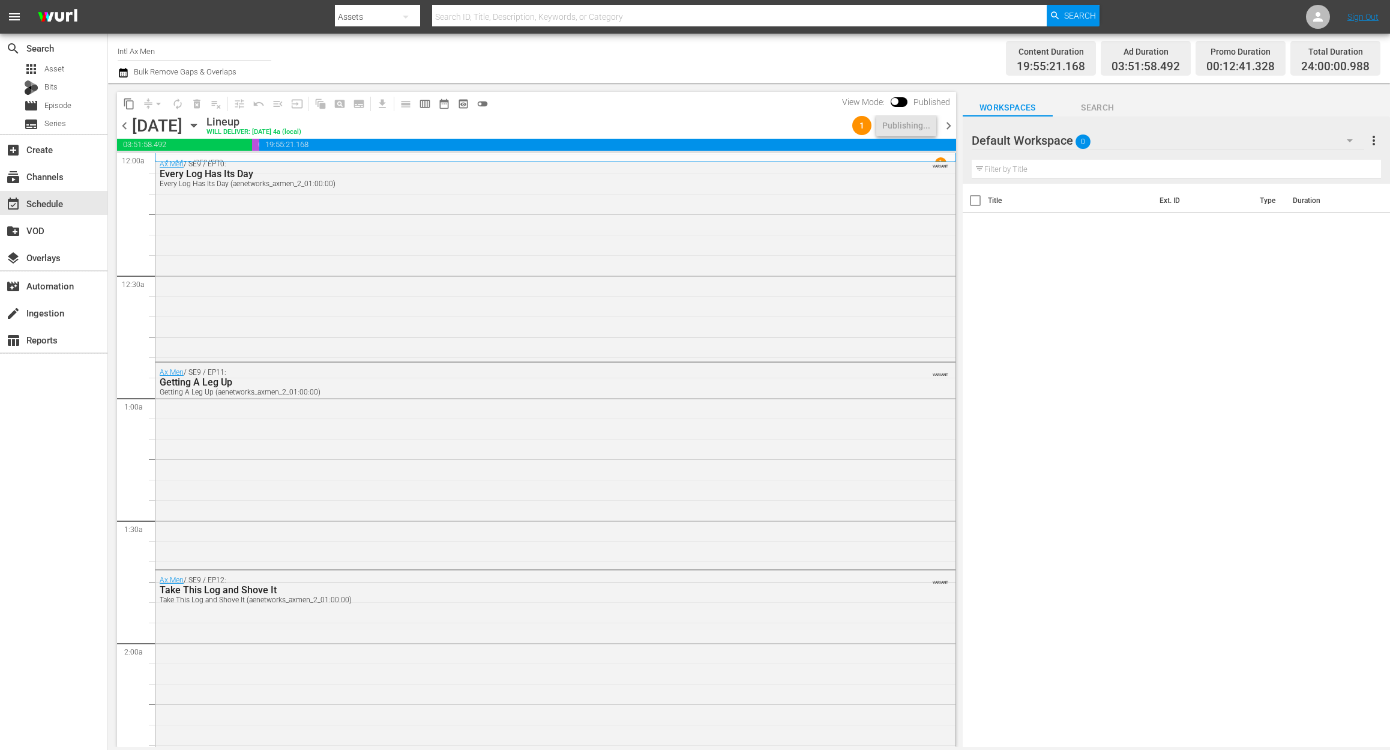
click at [187, 51] on input "Intl Ax Men" at bounding box center [195, 51] width 154 height 29
drag, startPoint x: 187, startPoint y: 51, endPoint x: 2, endPoint y: 37, distance: 185.5
click at [108, 0] on div "search Search apps Asset Bits movie Episode subtitles Series add_box Create sub…" at bounding box center [749, 0] width 1282 height 0
click at [211, 80] on div "Mysteries Xplored (1638 - aenetworks_mysteriesxplored_1)" at bounding box center [282, 84] width 311 height 29
type input "Mysteries Xplored (1638 - aenetworks_mysteriesxplored_1)"
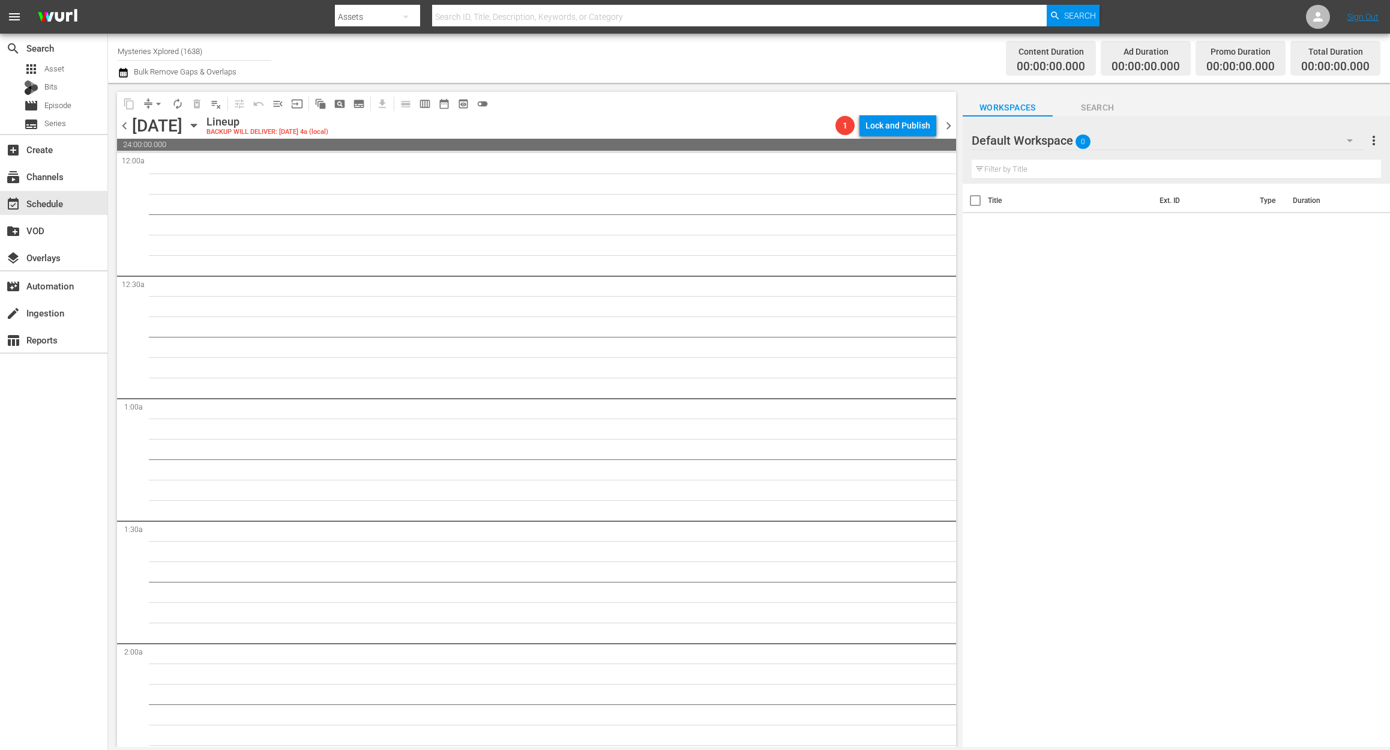
click at [201, 122] on icon "button" at bounding box center [193, 125] width 13 height 13
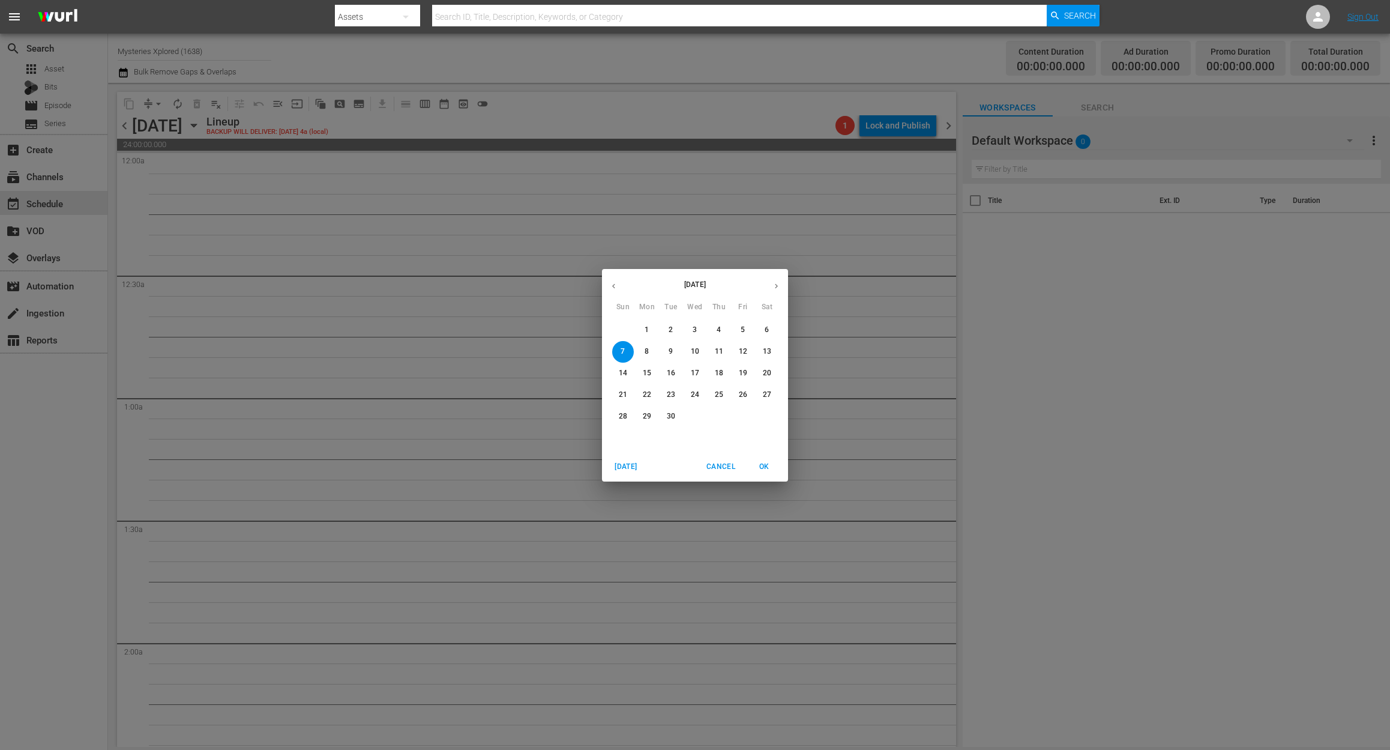
click at [699, 329] on span "3" at bounding box center [695, 330] width 22 height 10
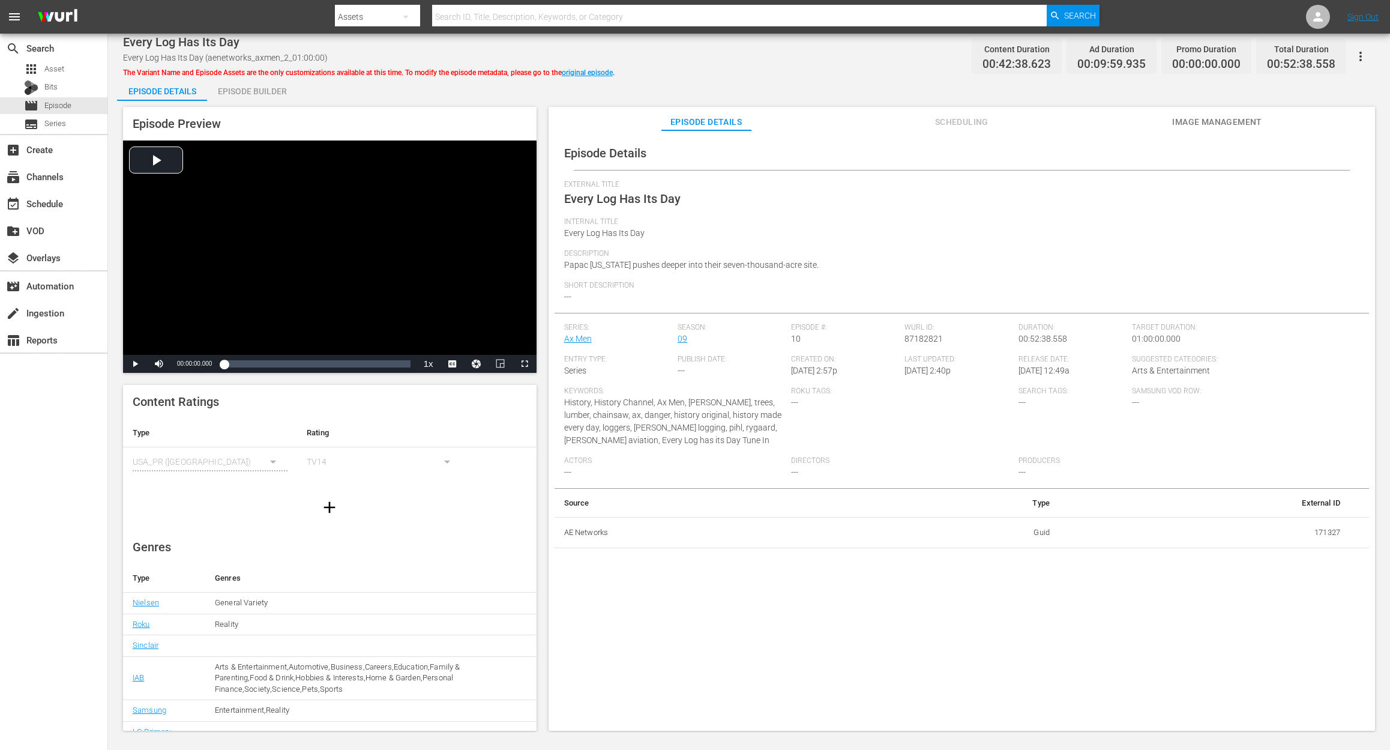
click at [255, 92] on div "Episode Builder" at bounding box center [252, 91] width 90 height 29
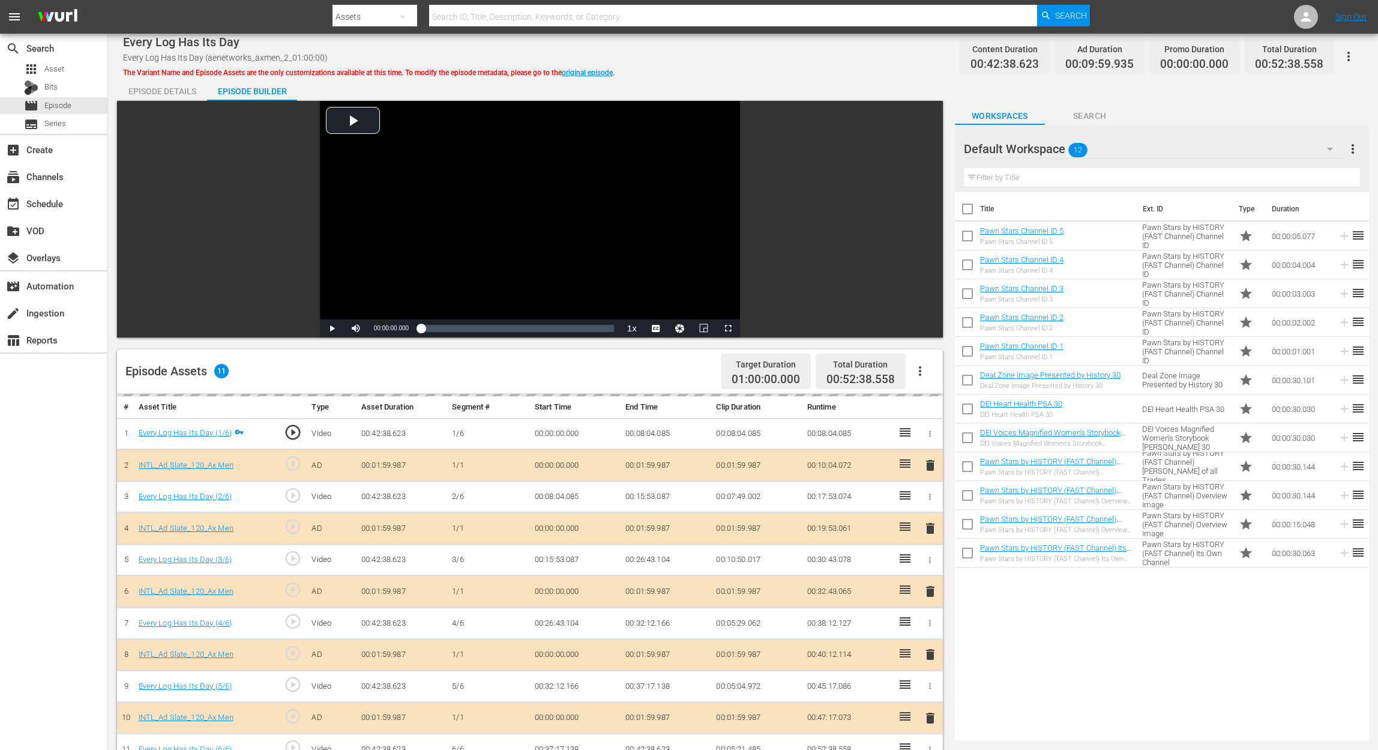
click at [930, 562] on div "delete" at bounding box center [930, 591] width 15 height 17
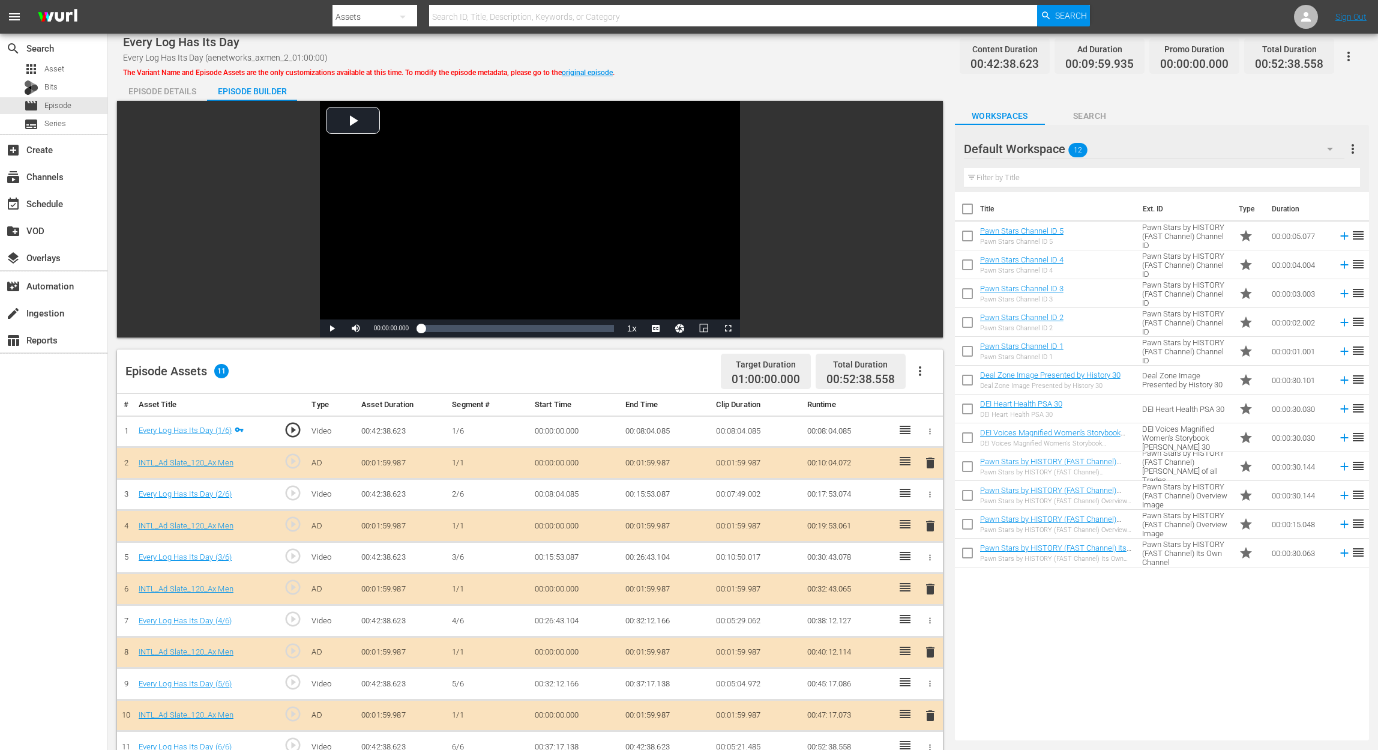
click at [930, 562] on span "delete" at bounding box center [930, 589] width 14 height 14
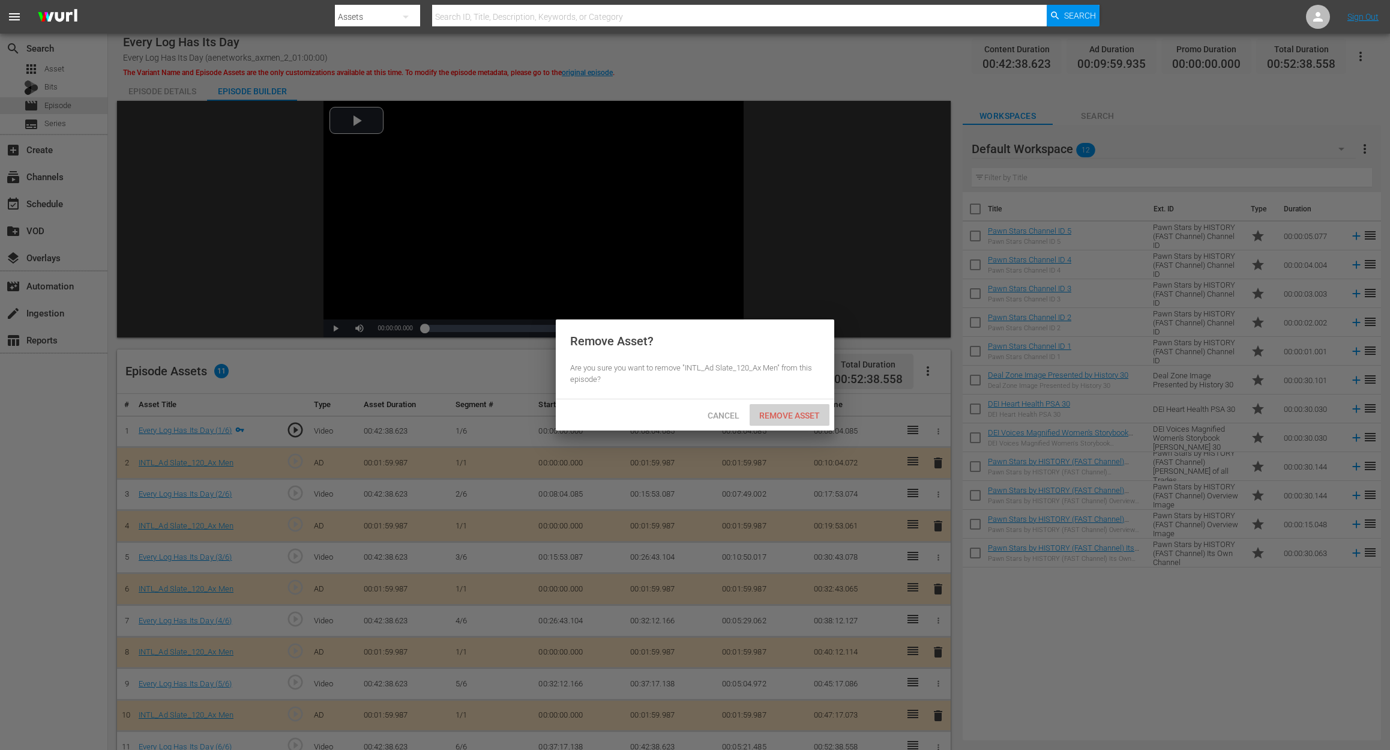
click at [809, 414] on span "Remove Asset" at bounding box center [790, 416] width 80 height 10
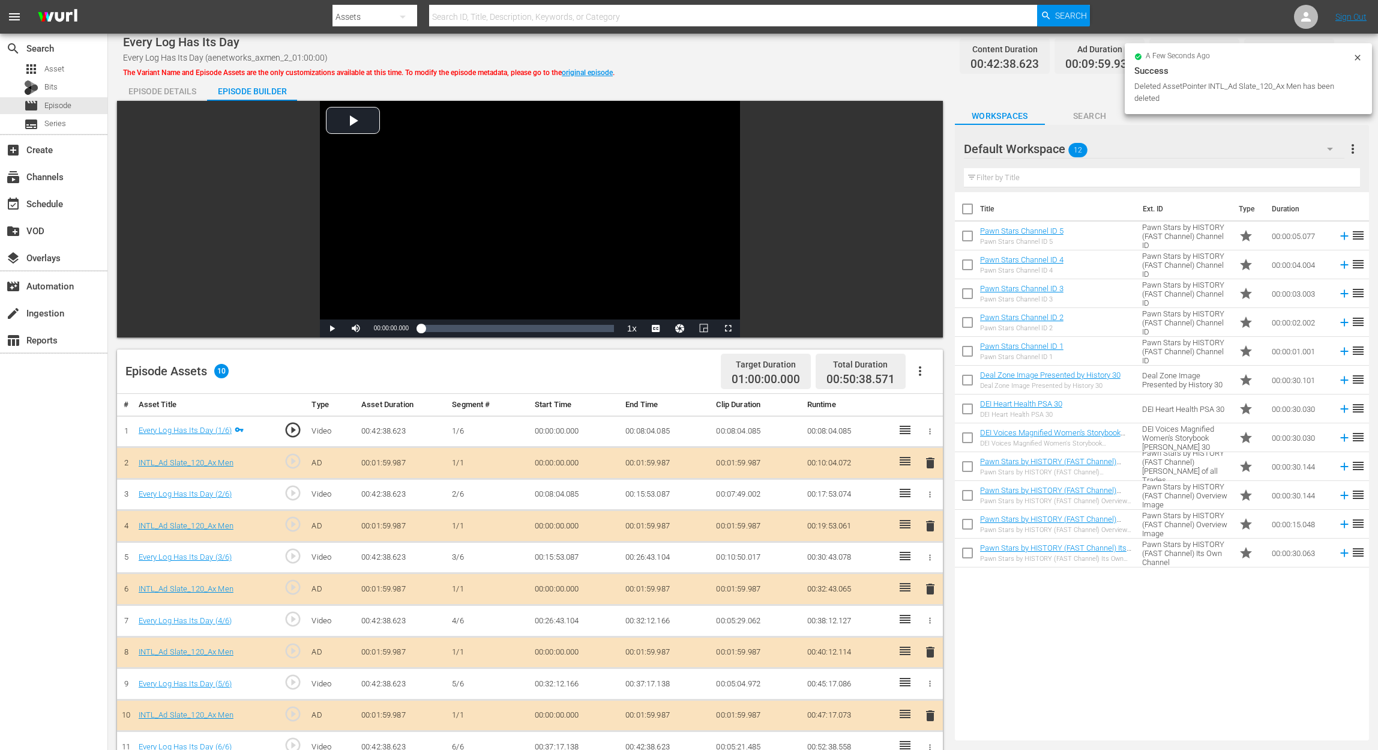
click at [1042, 149] on icon "button" at bounding box center [1330, 149] width 14 height 14
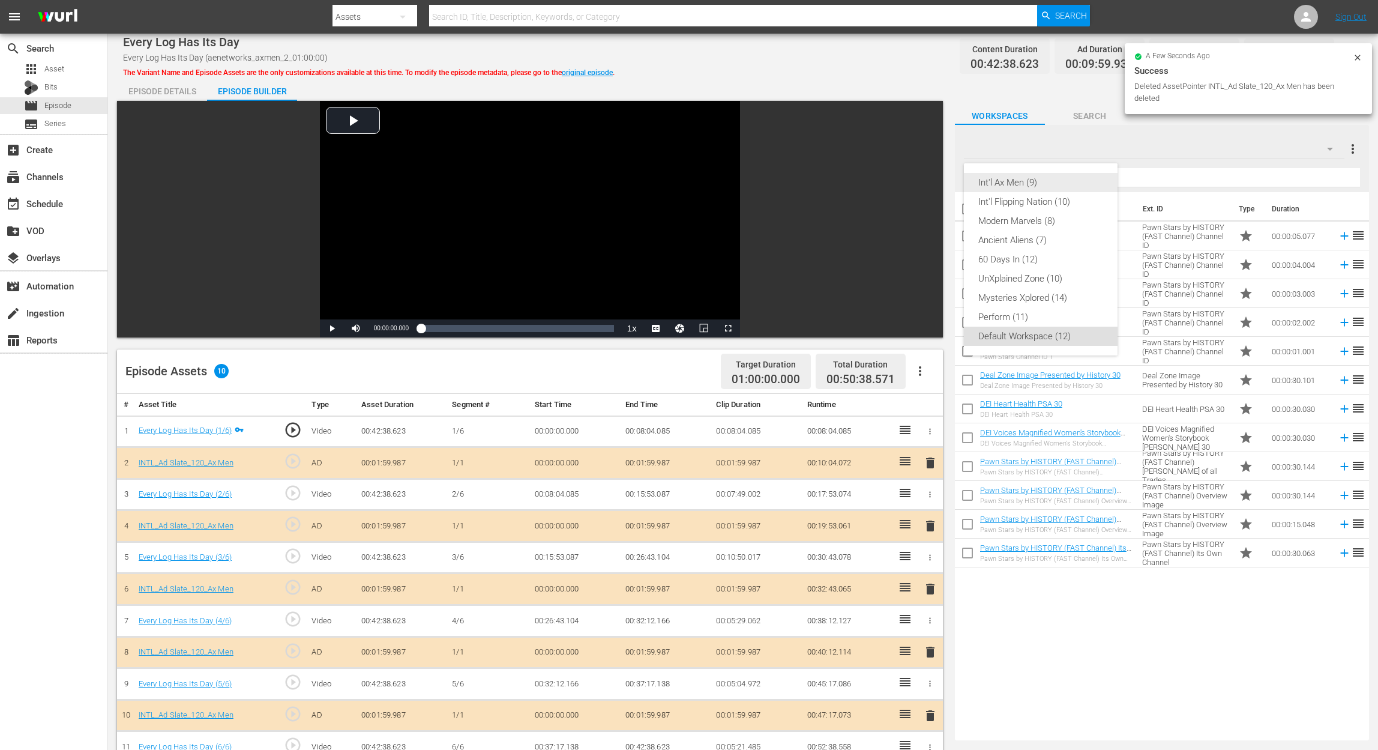
click at [1042, 188] on div "Int'l Ax Men (9)" at bounding box center [1040, 182] width 125 height 19
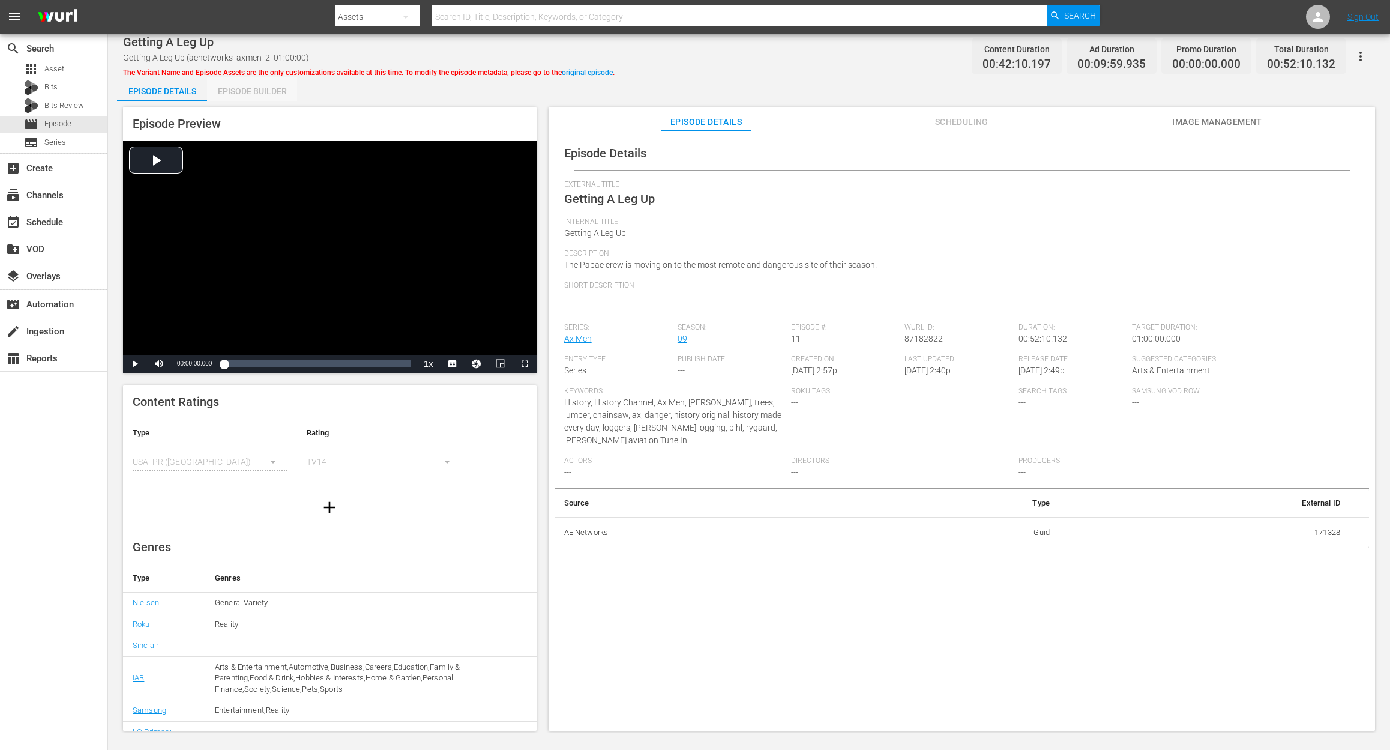
click at [240, 96] on div "Episode Builder" at bounding box center [252, 91] width 90 height 29
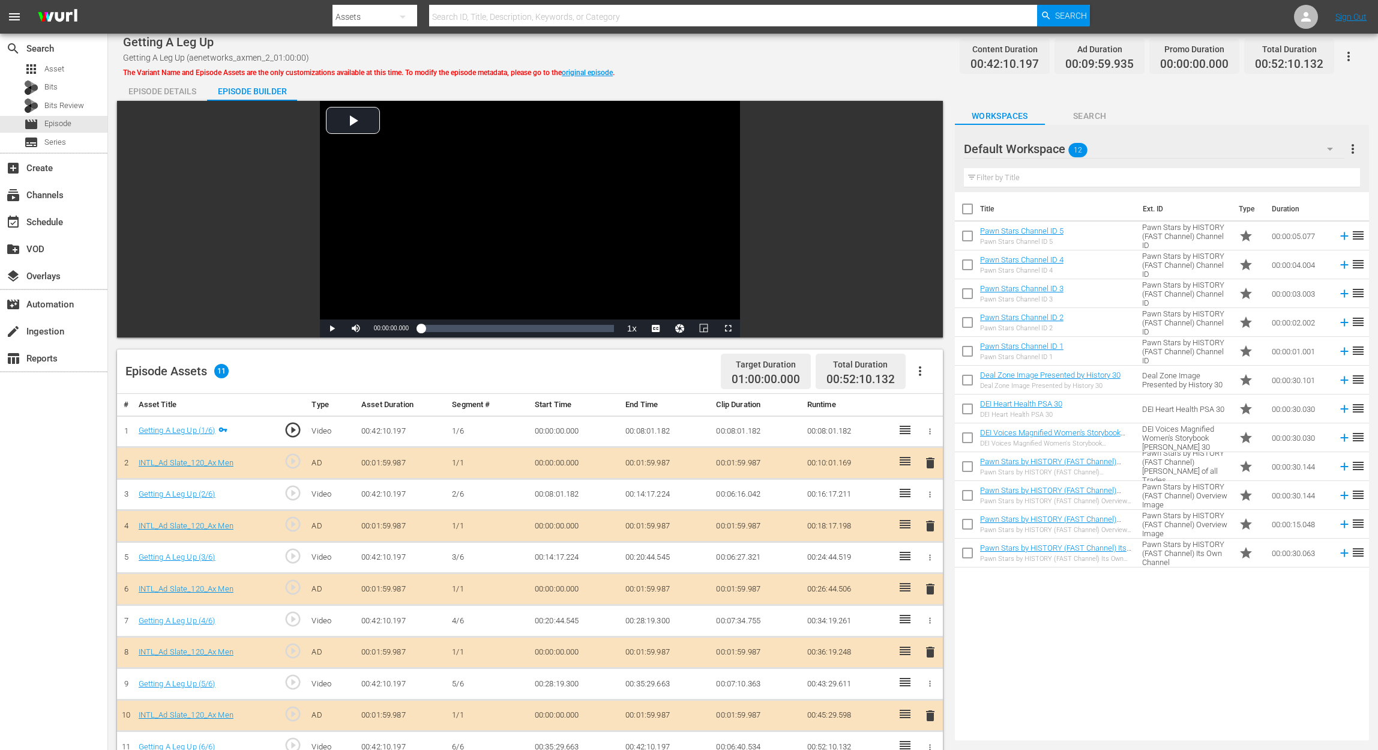
click at [1042, 147] on icon "button" at bounding box center [1330, 149] width 14 height 14
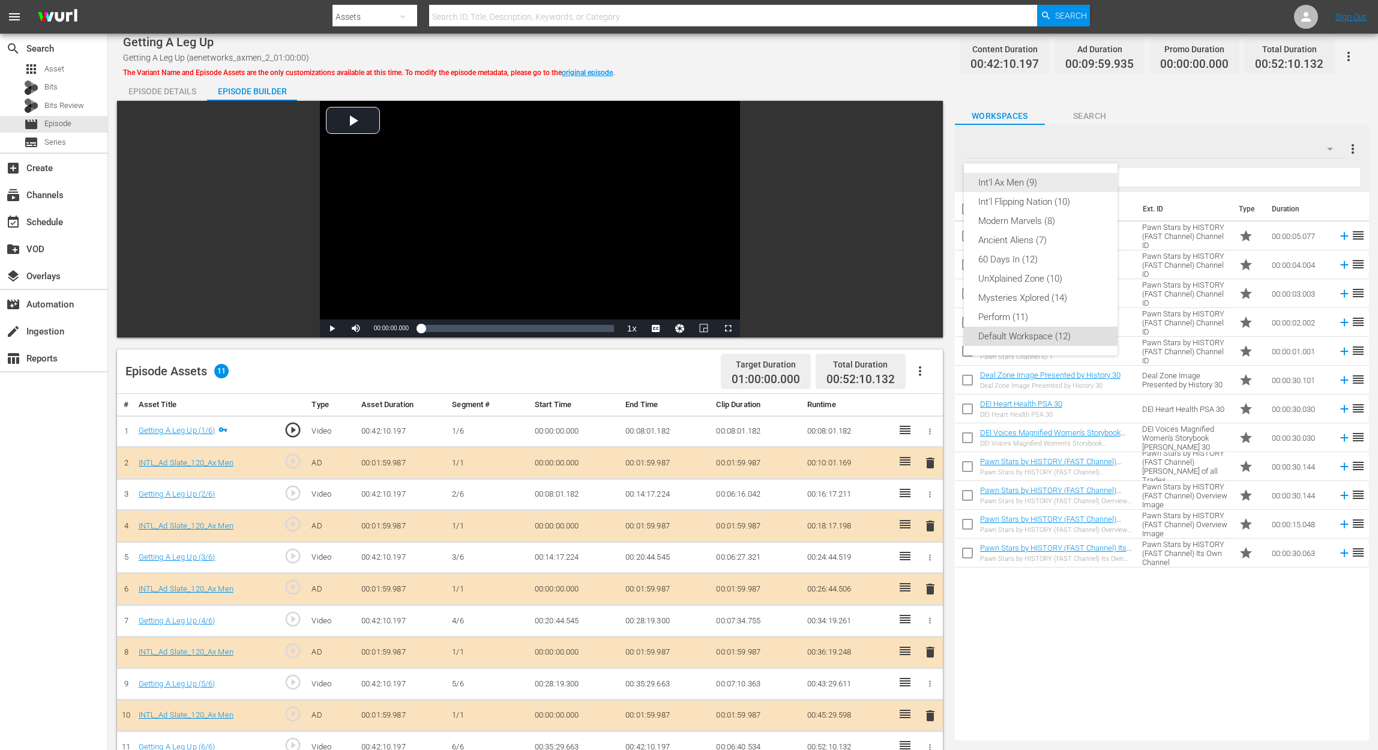
click at [1016, 176] on div "Int'l Ax Men (9)" at bounding box center [1040, 182] width 125 height 19
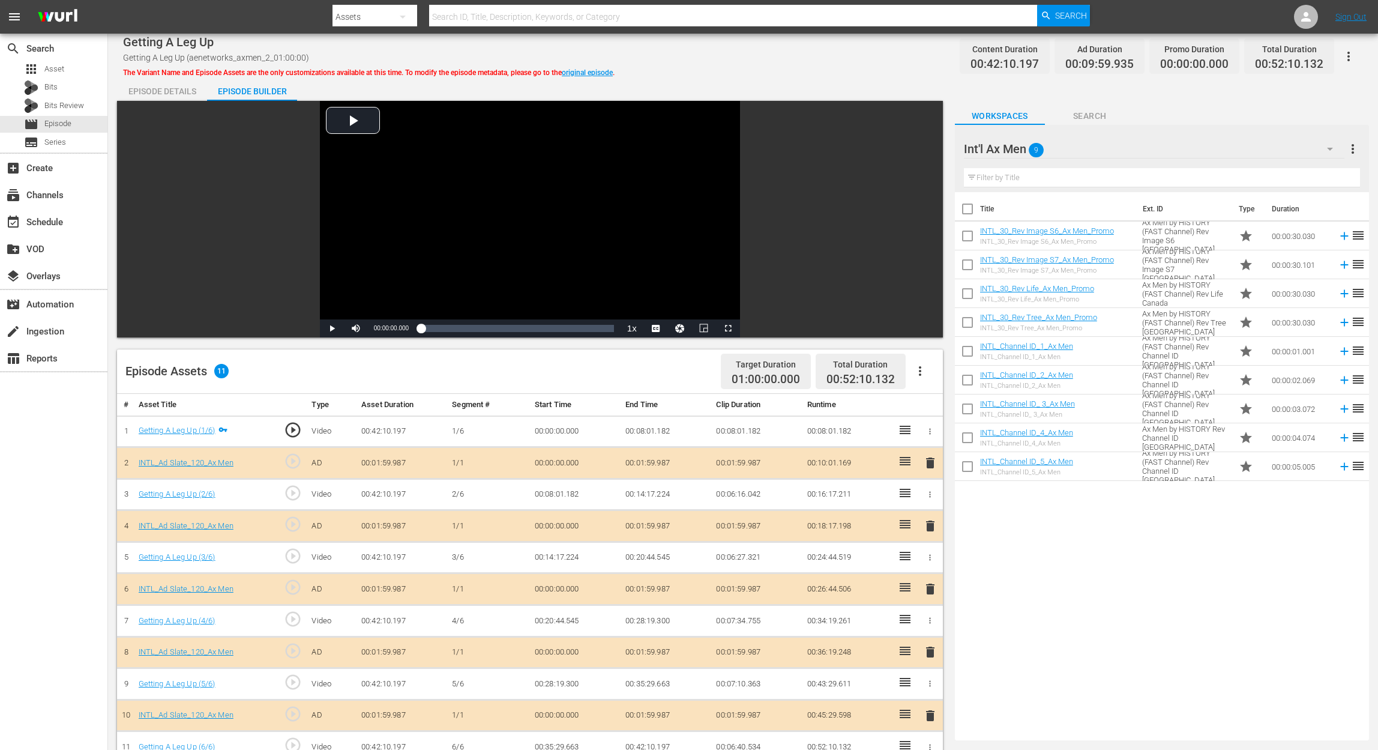
click at [928, 562] on span "delete" at bounding box center [930, 589] width 14 height 14
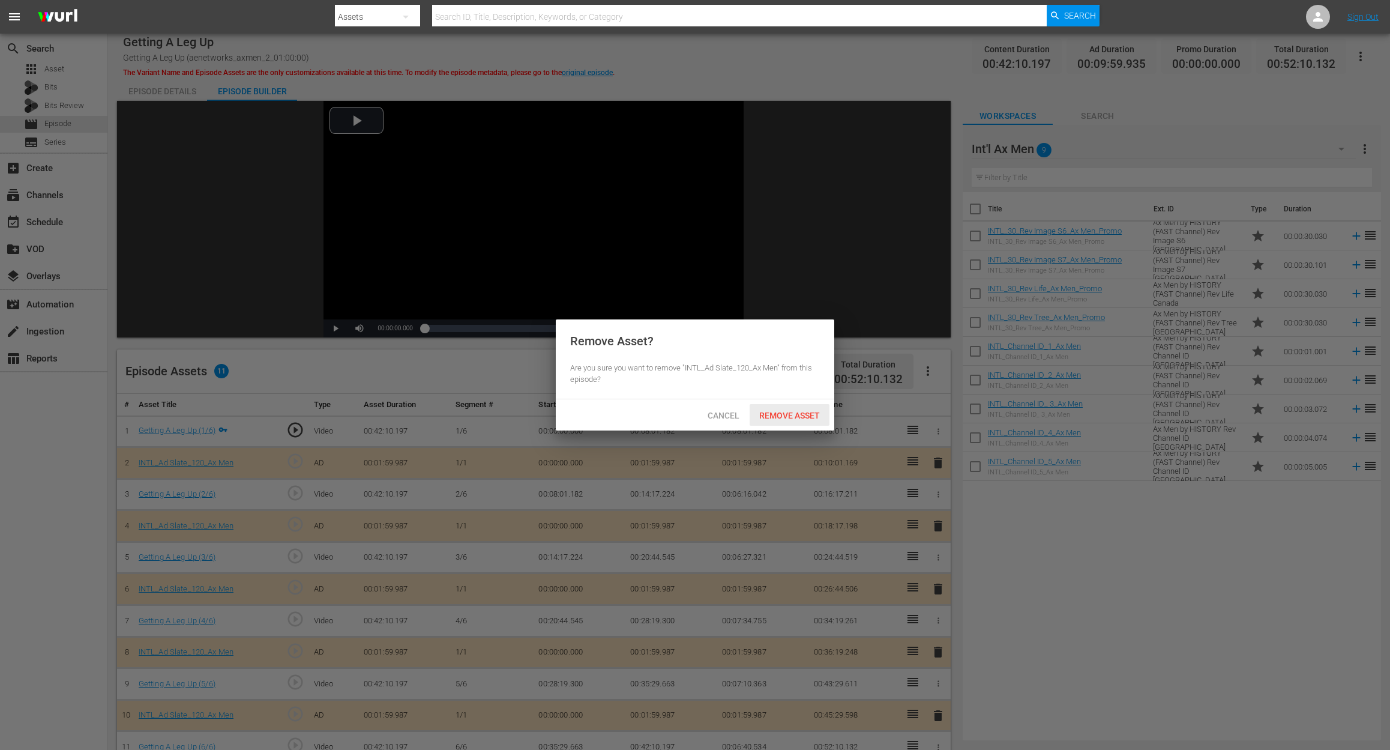
click at [798, 418] on span "Remove Asset" at bounding box center [790, 416] width 80 height 10
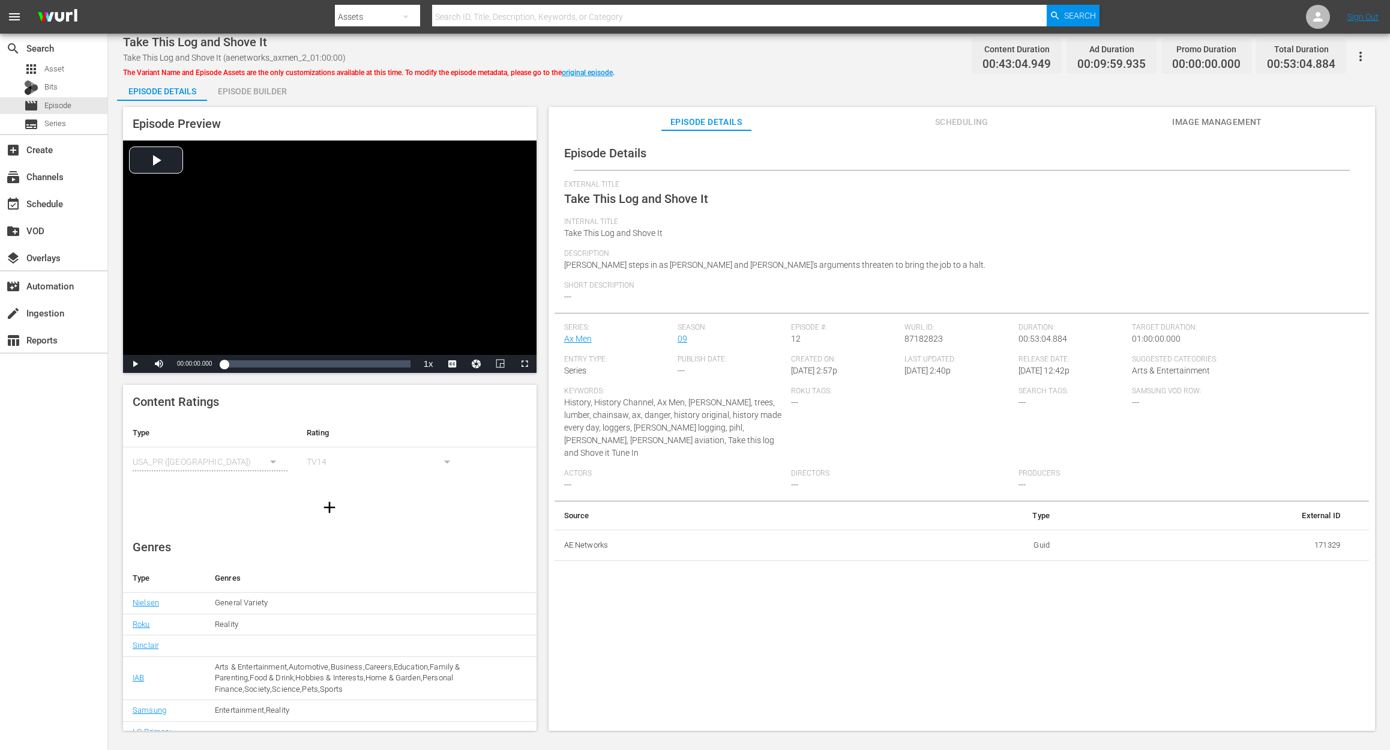
click at [262, 89] on div "Episode Builder" at bounding box center [252, 91] width 90 height 29
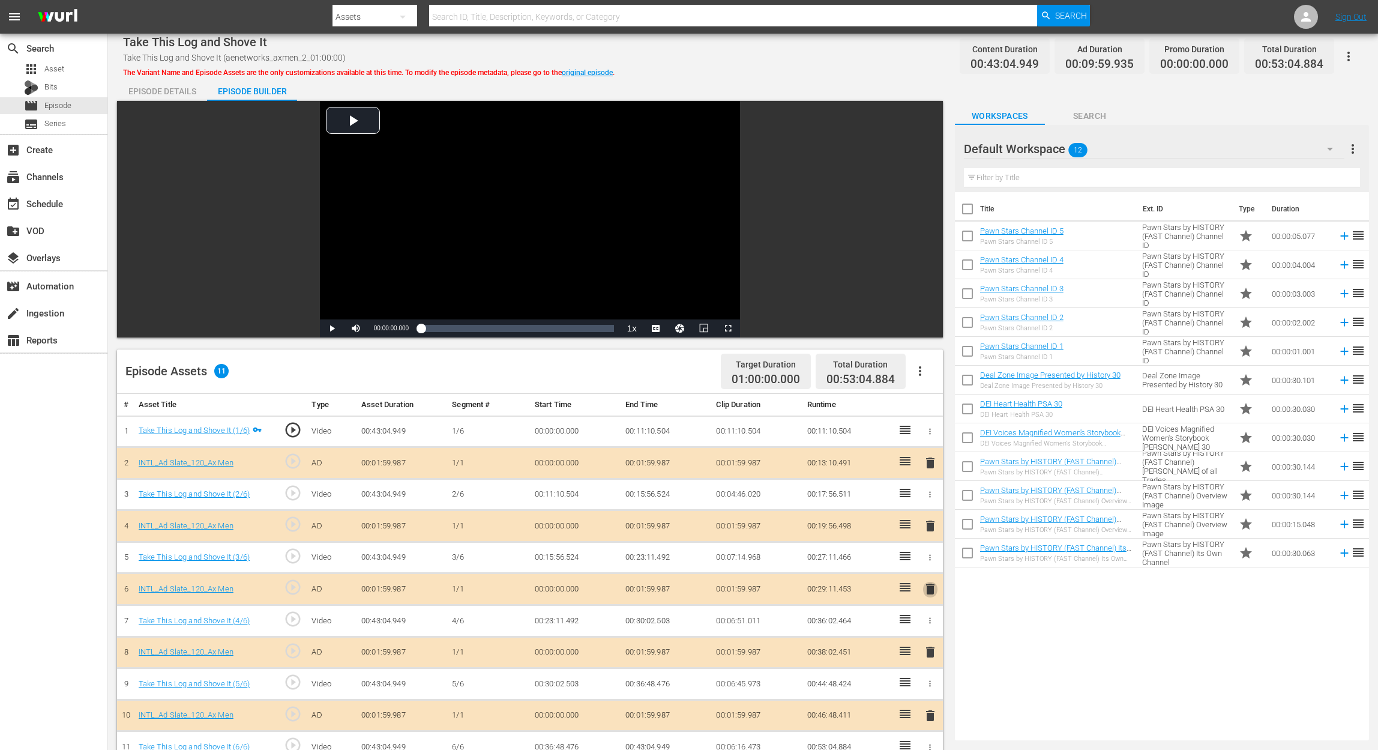
click at [929, 562] on span "delete" at bounding box center [930, 589] width 14 height 14
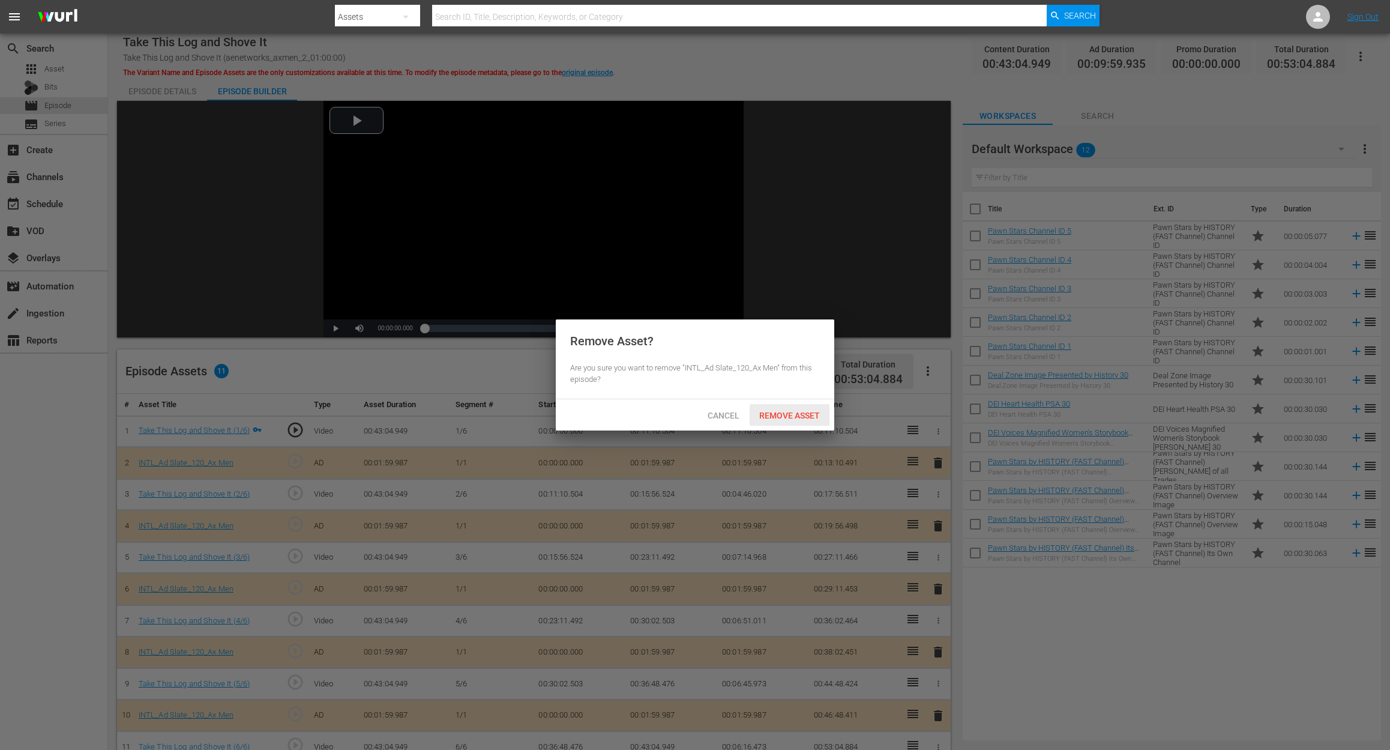
click at [798, 417] on span "Remove Asset" at bounding box center [790, 416] width 80 height 10
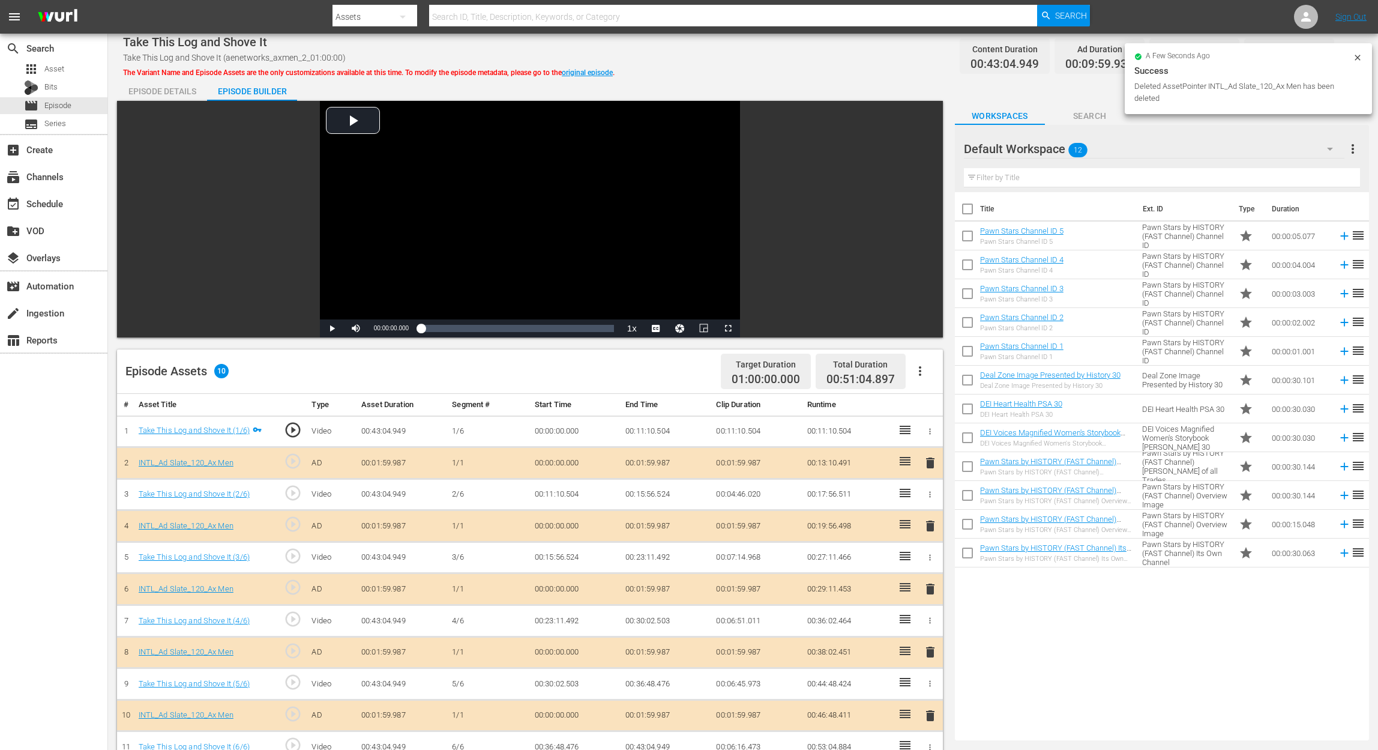
click at [1042, 149] on icon "button" at bounding box center [1330, 149] width 6 height 3
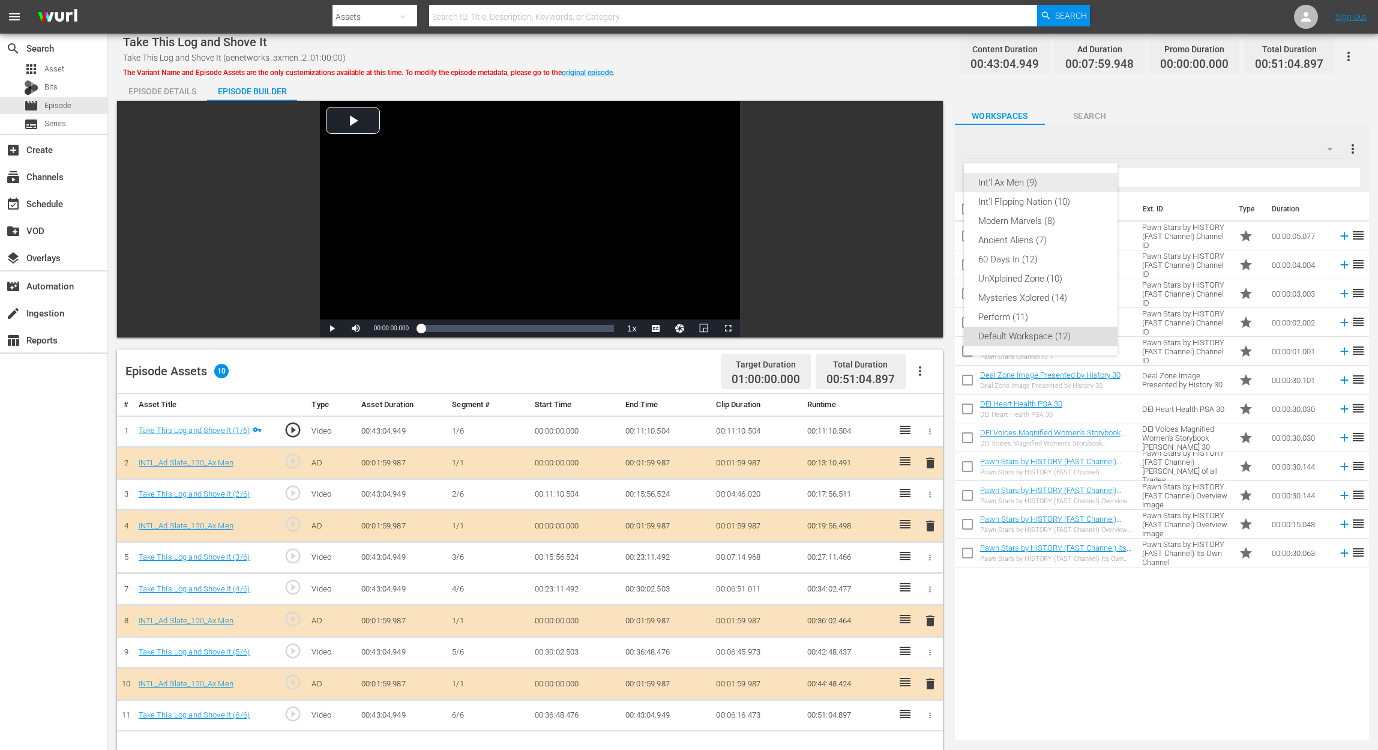
click at [1042, 188] on div "Int'l Ax Men (9)" at bounding box center [1040, 182] width 125 height 19
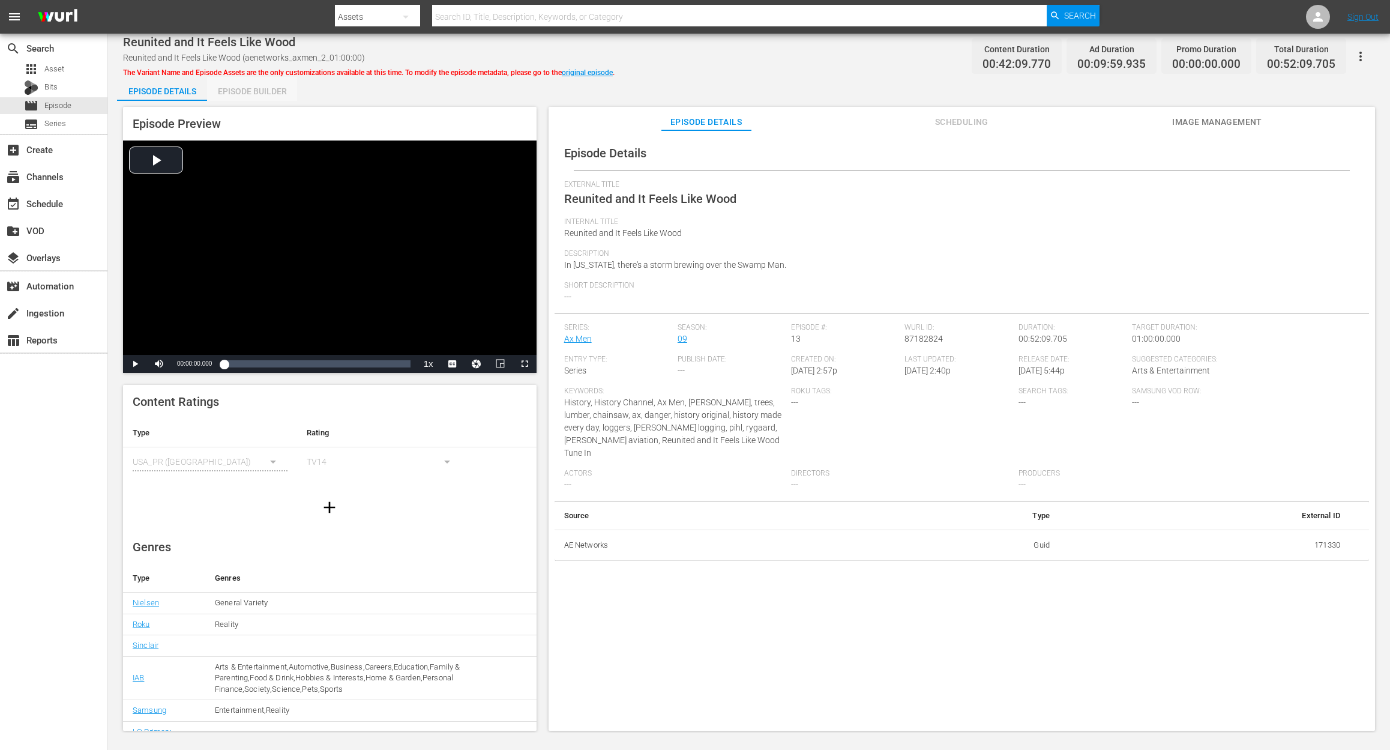
click at [238, 91] on div "Episode Builder" at bounding box center [252, 91] width 90 height 29
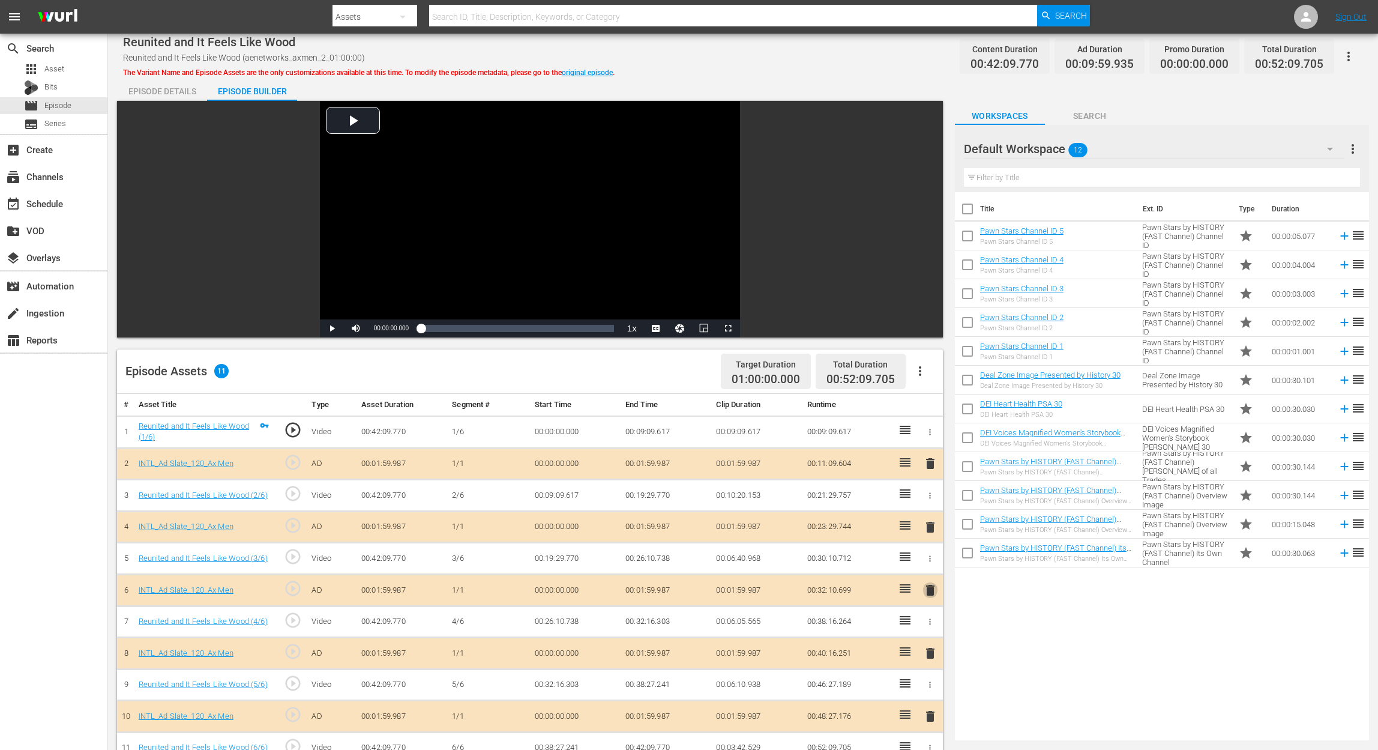
click at [928, 562] on span "delete" at bounding box center [930, 590] width 14 height 14
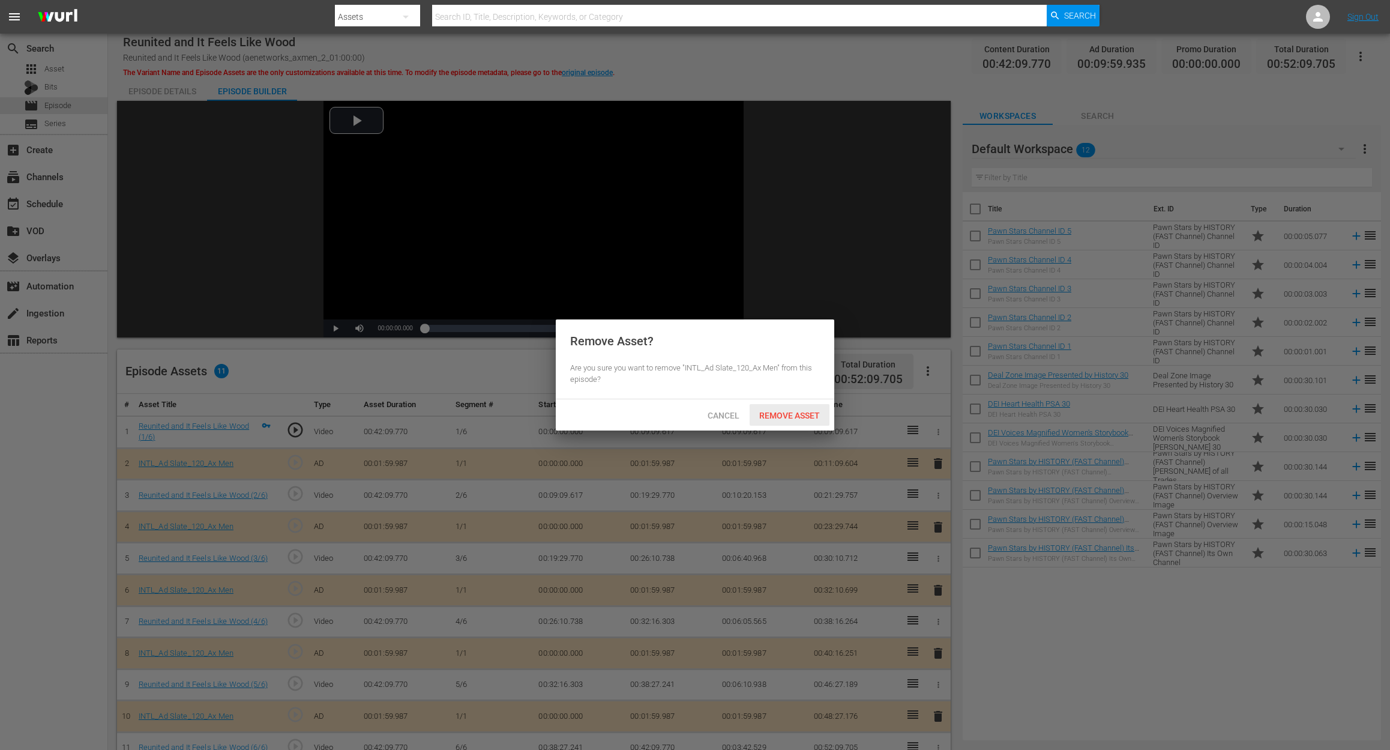
click at [792, 413] on span "Remove Asset" at bounding box center [790, 416] width 80 height 10
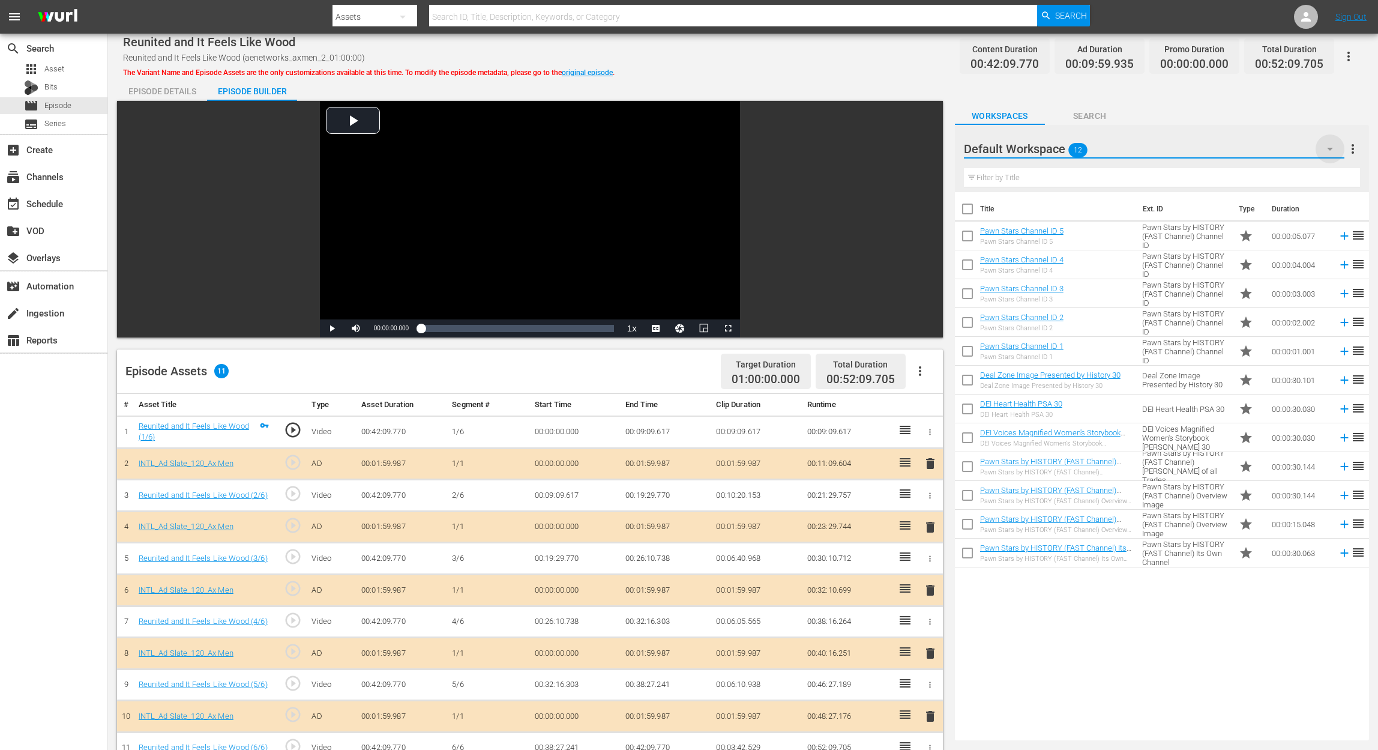
click at [1042, 150] on icon "button" at bounding box center [1330, 149] width 14 height 14
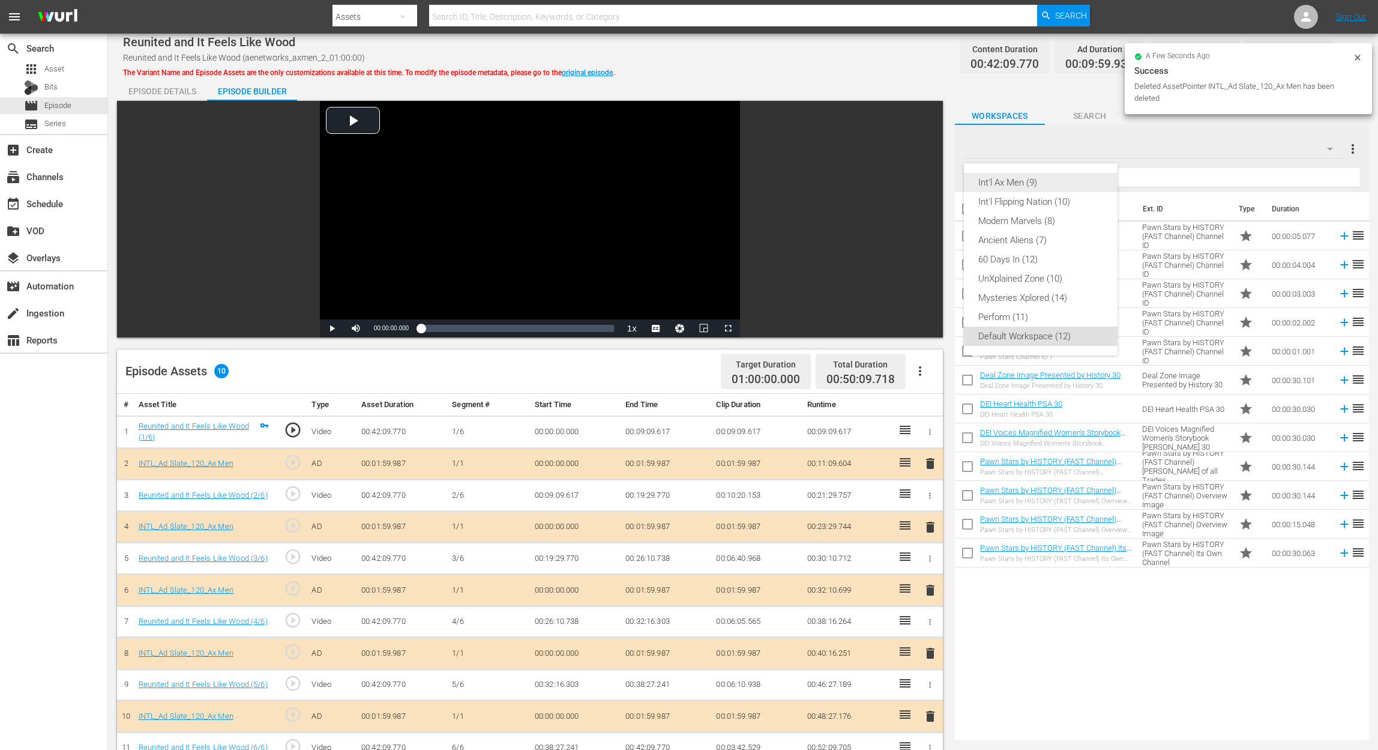
click at [1042, 179] on div "Int'l Ax Men (9)" at bounding box center [1040, 182] width 125 height 19
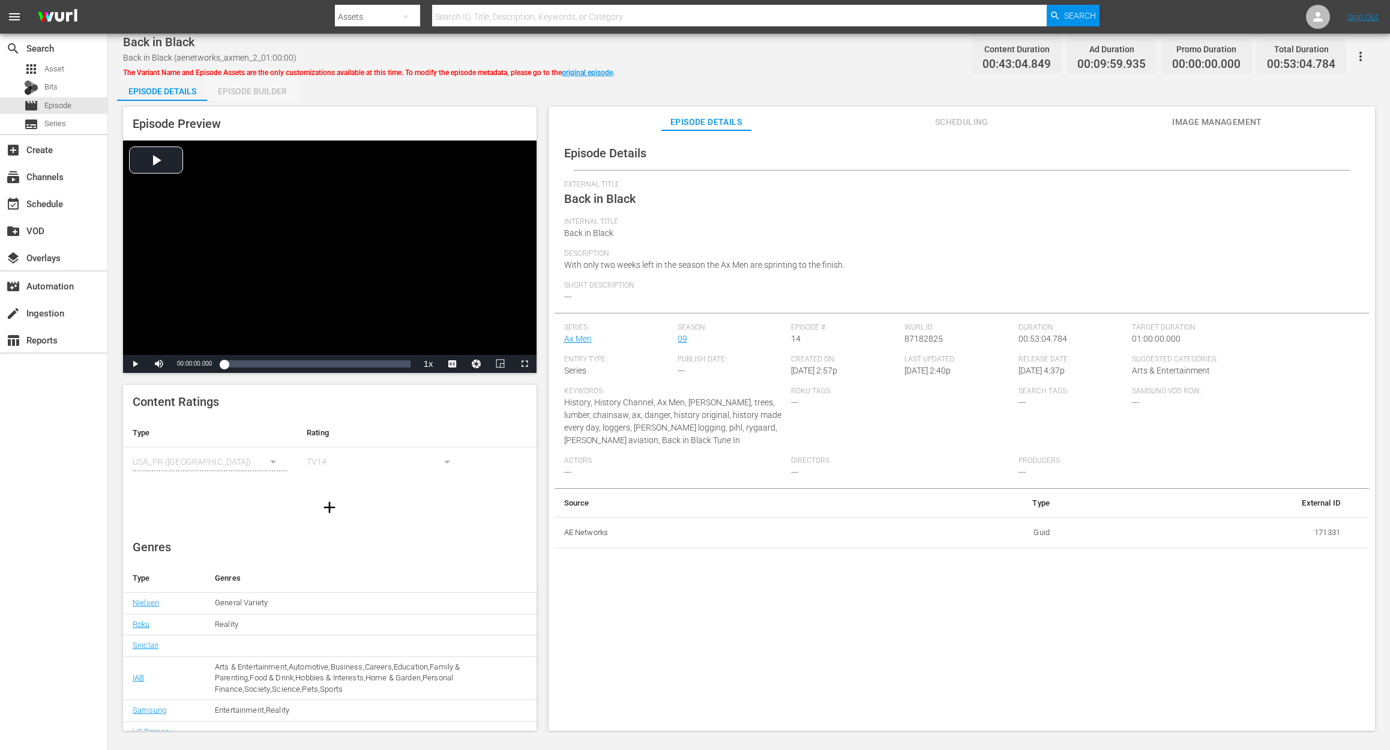
click at [256, 86] on div "Episode Builder" at bounding box center [252, 91] width 90 height 29
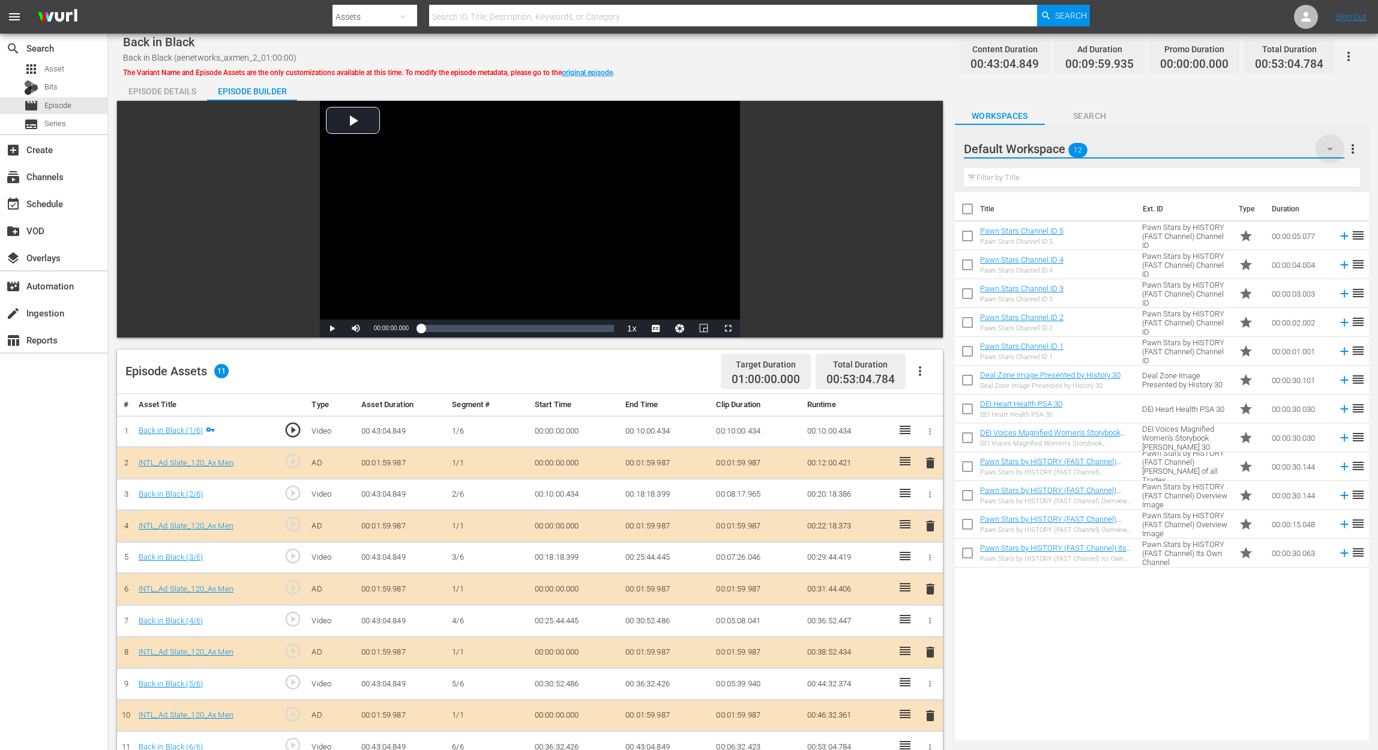
click at [1042, 148] on icon "button" at bounding box center [1330, 149] width 14 height 14
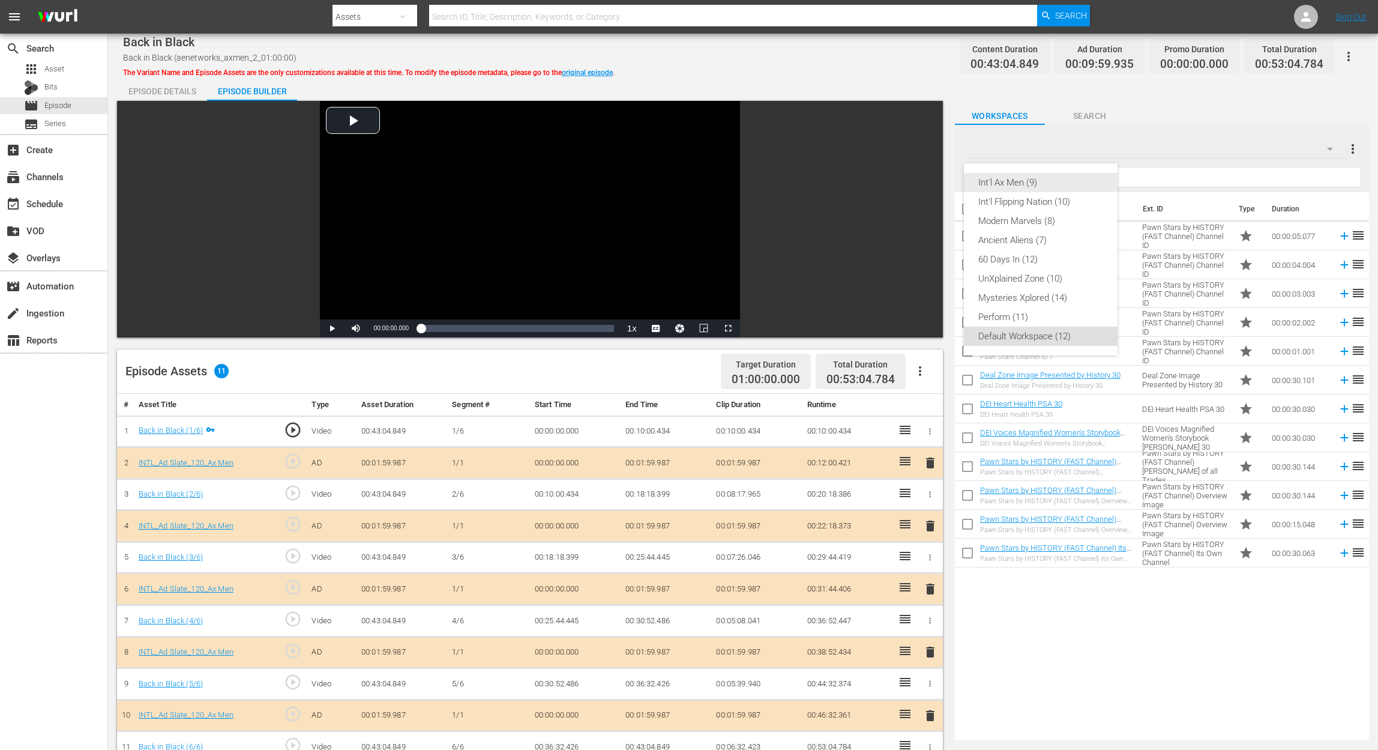
click at [1042, 186] on div "Int'l Ax Men (9)" at bounding box center [1040, 182] width 125 height 19
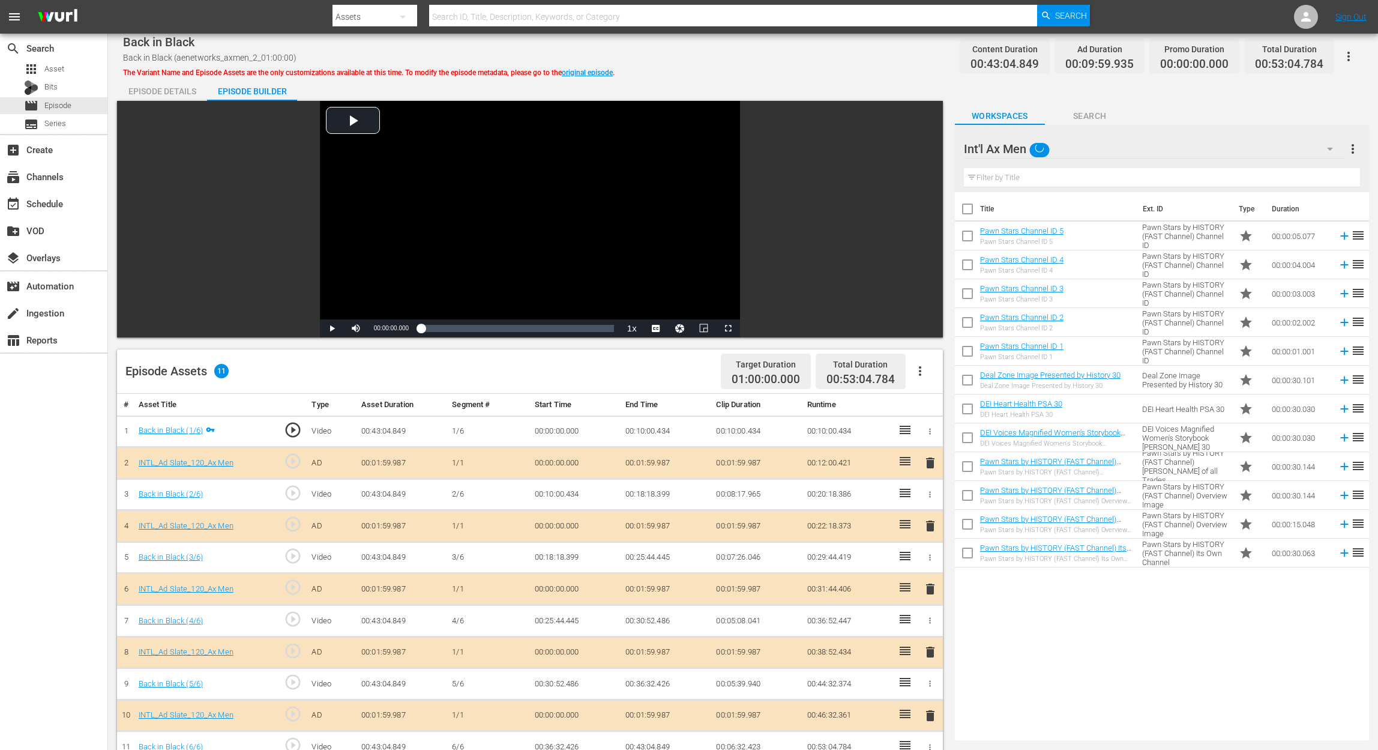
click at [927, 562] on span "delete" at bounding box center [930, 589] width 14 height 14
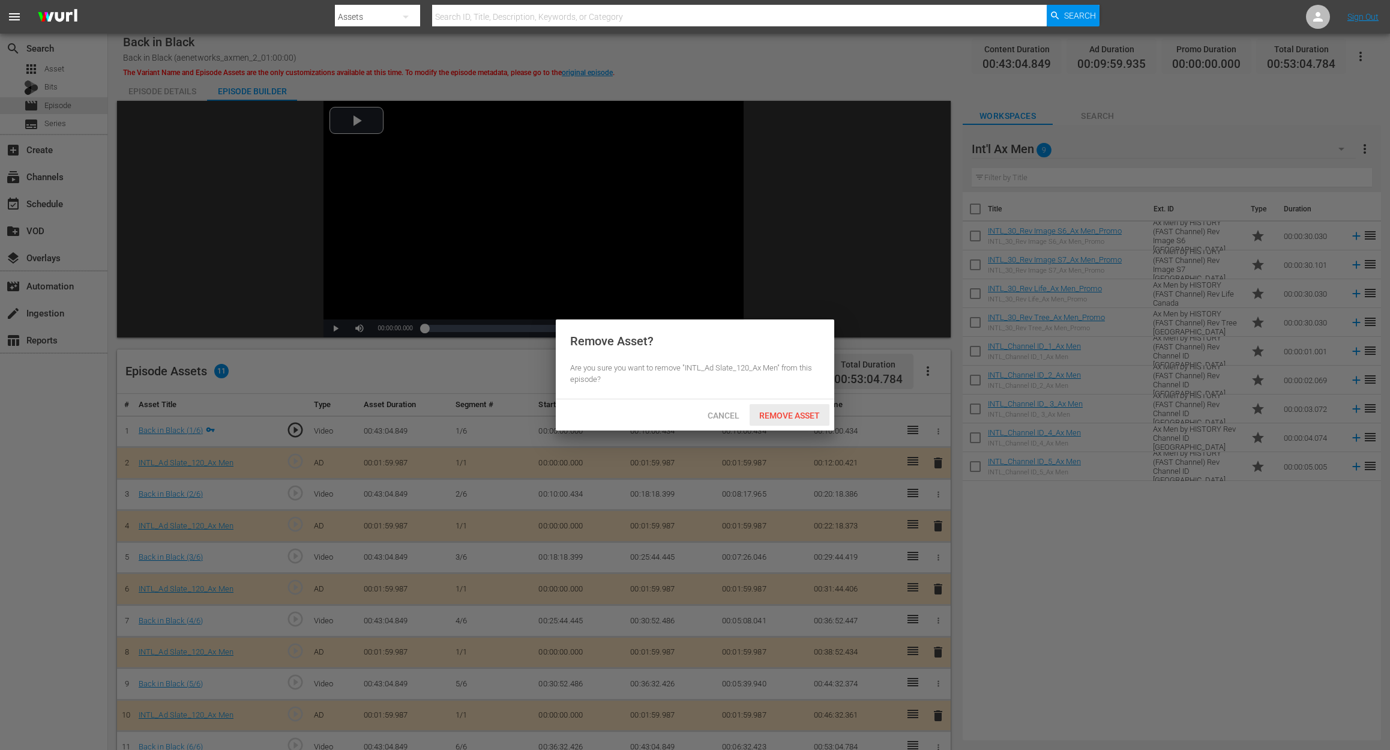
click at [788, 405] on div "Remove Asset" at bounding box center [790, 415] width 80 height 22
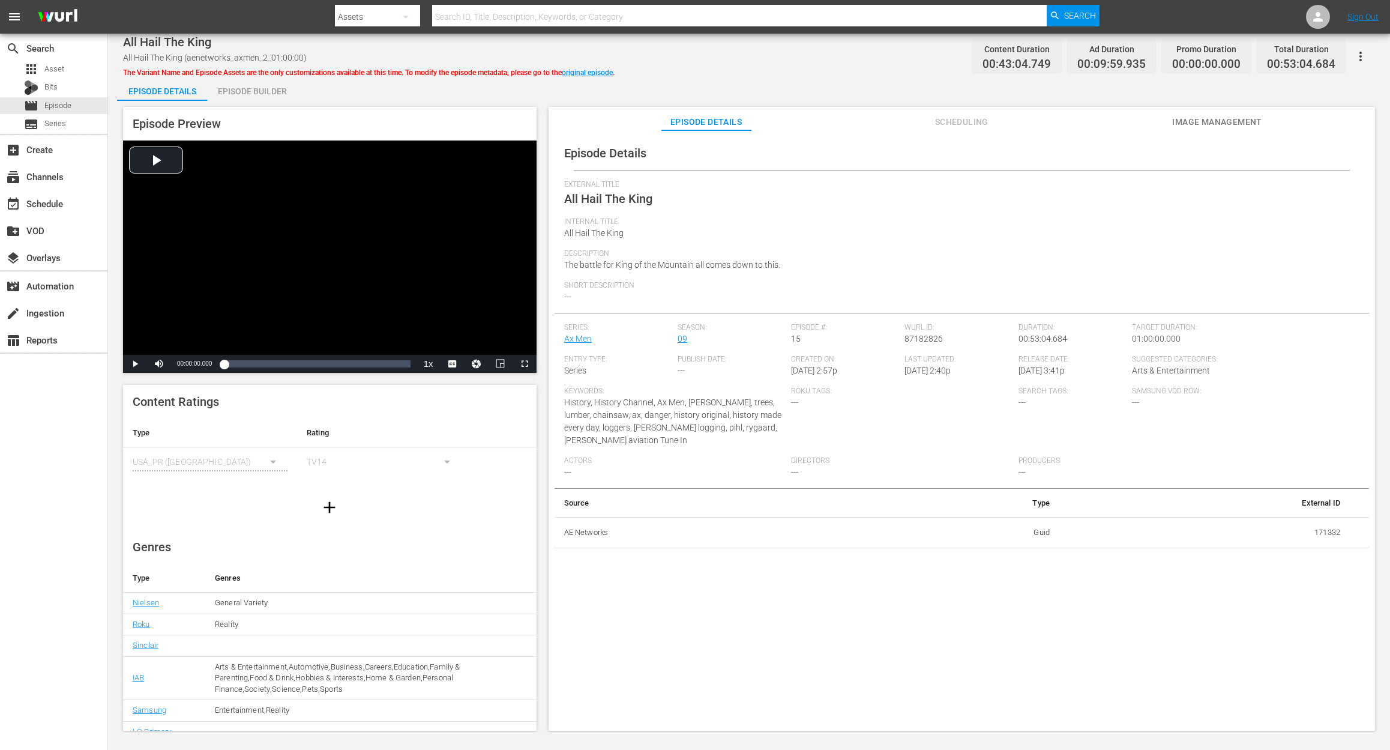
click at [270, 89] on div "Episode Builder" at bounding box center [252, 91] width 90 height 29
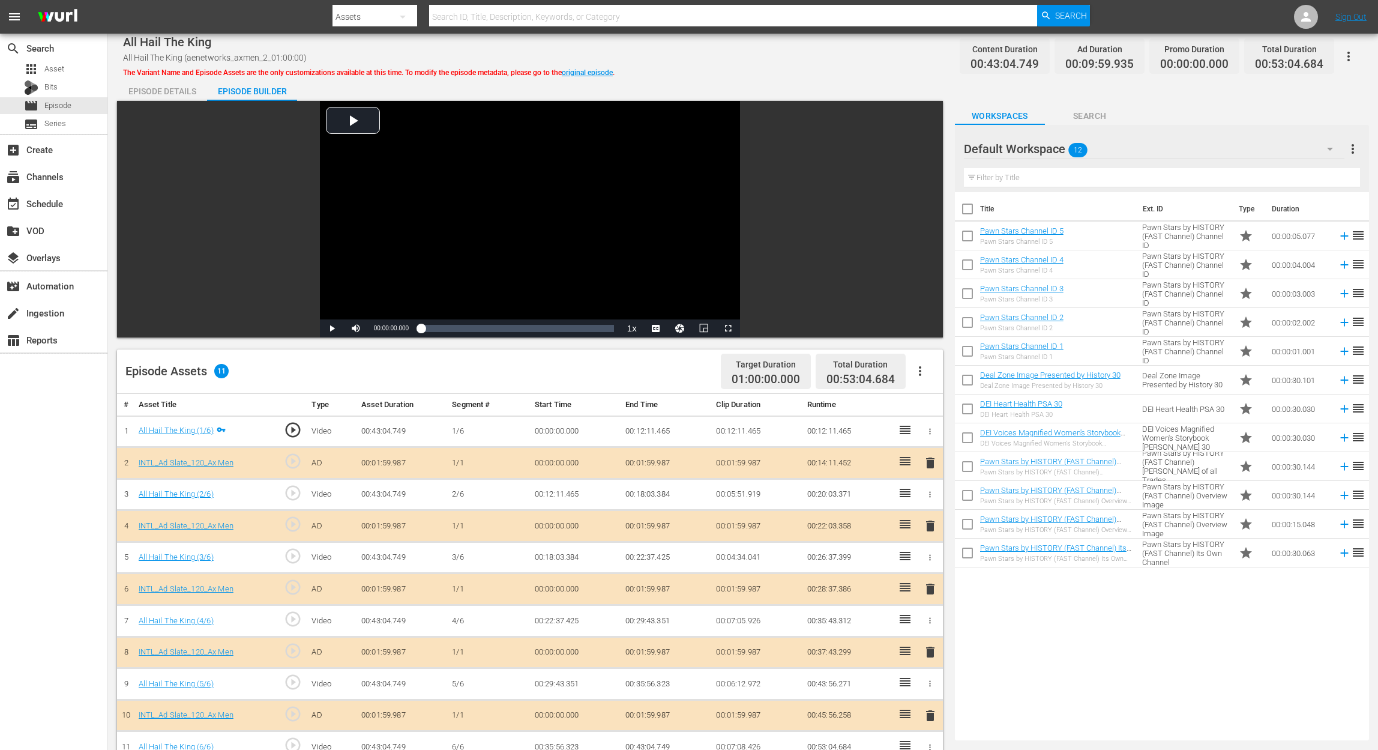
click at [930, 562] on span "delete" at bounding box center [930, 589] width 14 height 14
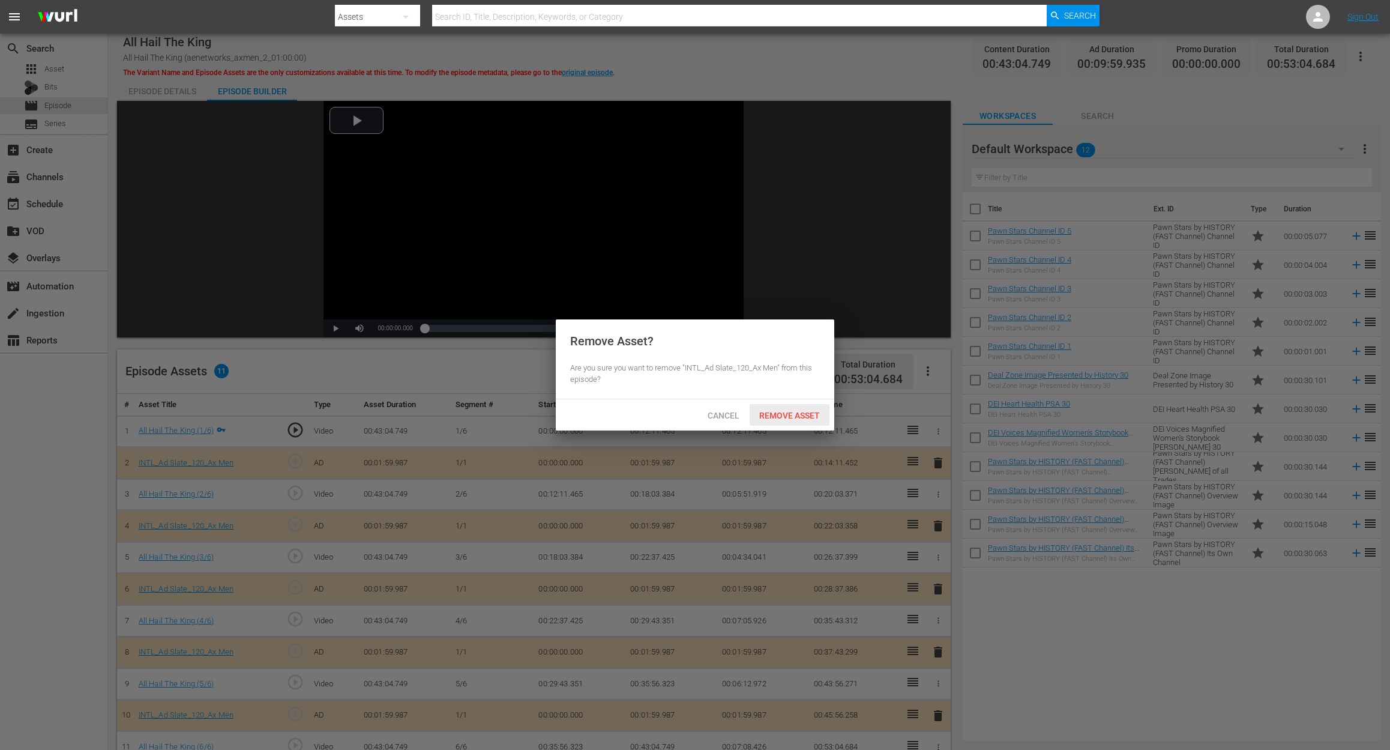
click at [819, 413] on span "Remove Asset" at bounding box center [790, 416] width 80 height 10
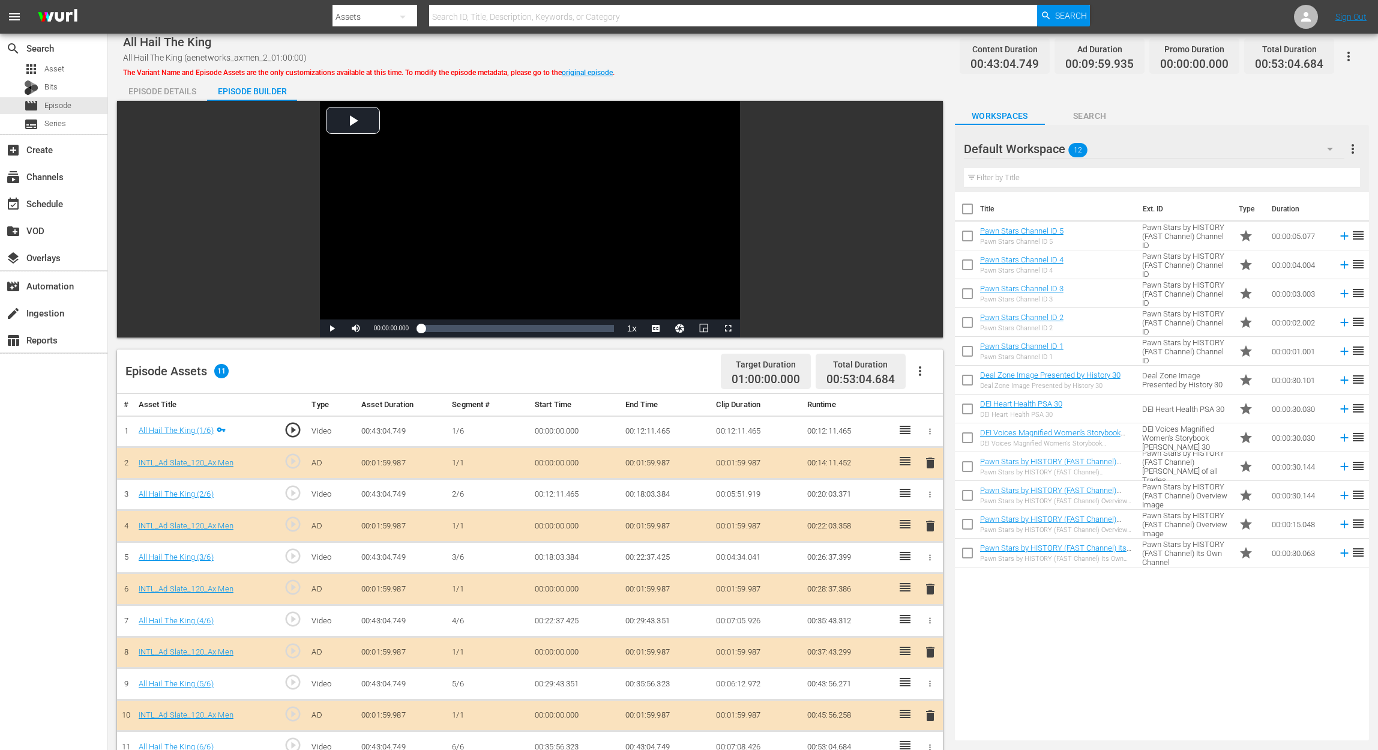
click at [1042, 150] on icon "button" at bounding box center [1330, 149] width 14 height 14
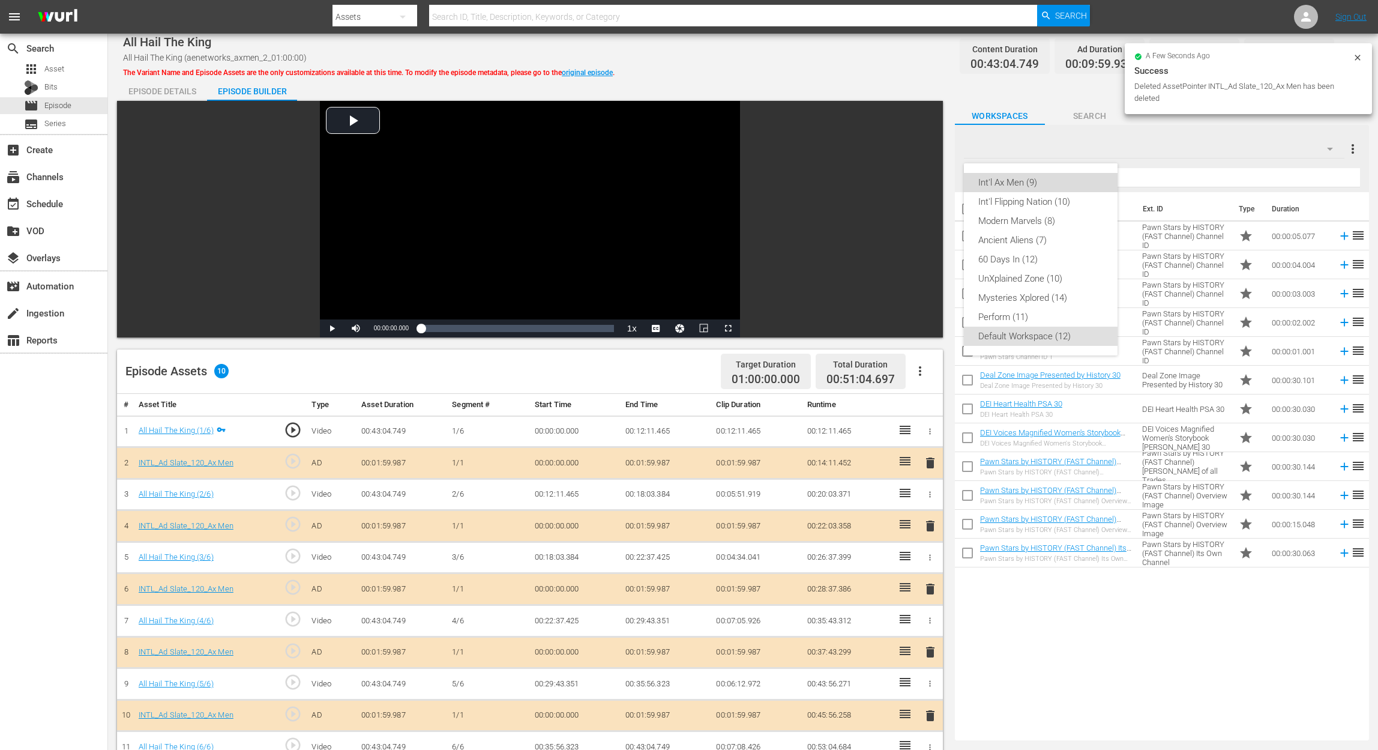
click at [1031, 187] on div "Int'l Ax Men (9)" at bounding box center [1040, 182] width 125 height 19
